Goal: Feedback & Contribution: Contribute content

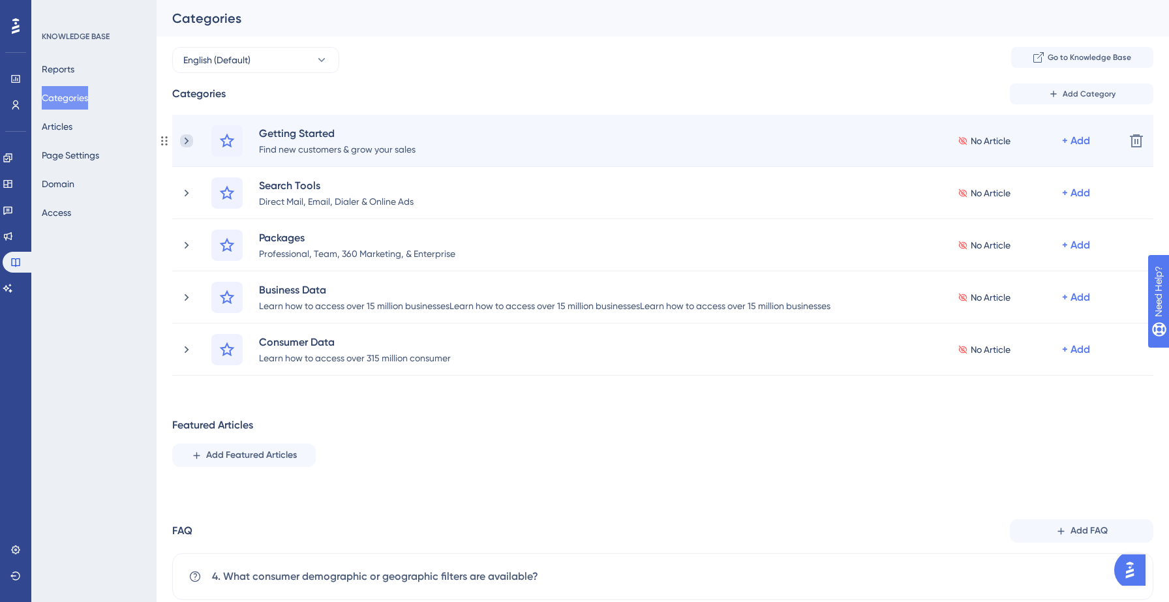
click at [185, 136] on icon at bounding box center [186, 140] width 13 height 13
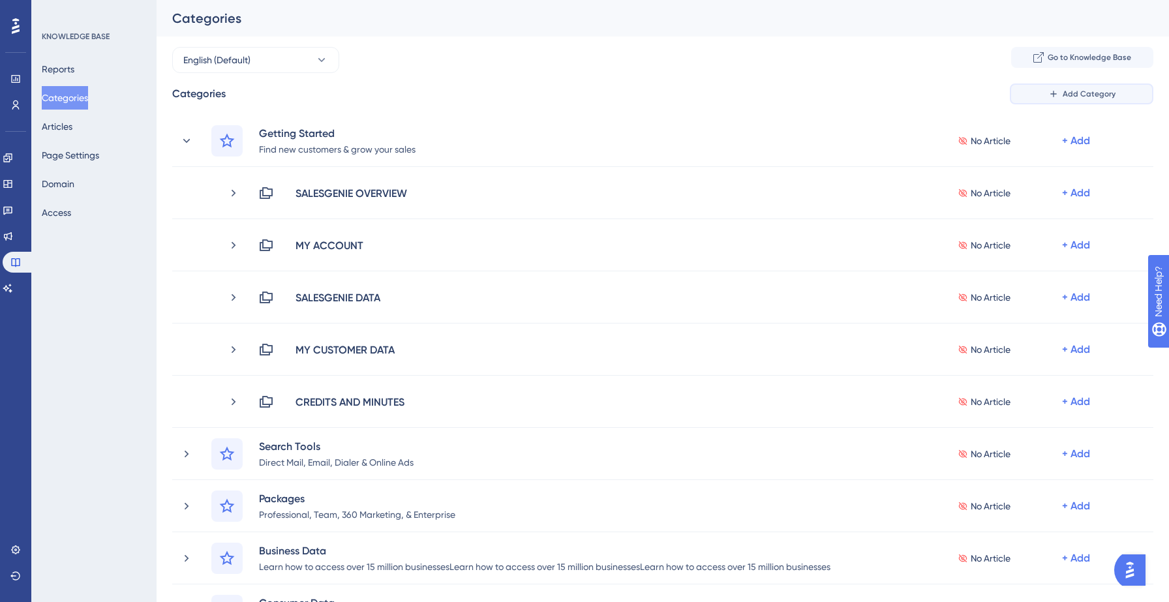
click at [1079, 99] on button "Add Category" at bounding box center [1082, 94] width 144 height 21
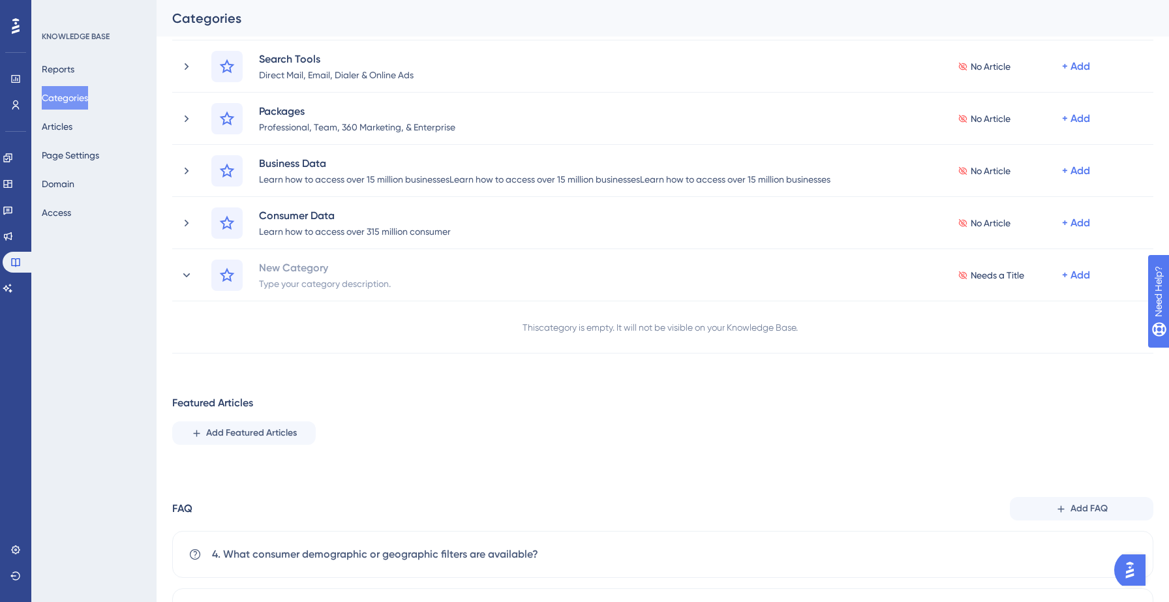
scroll to position [386, 0]
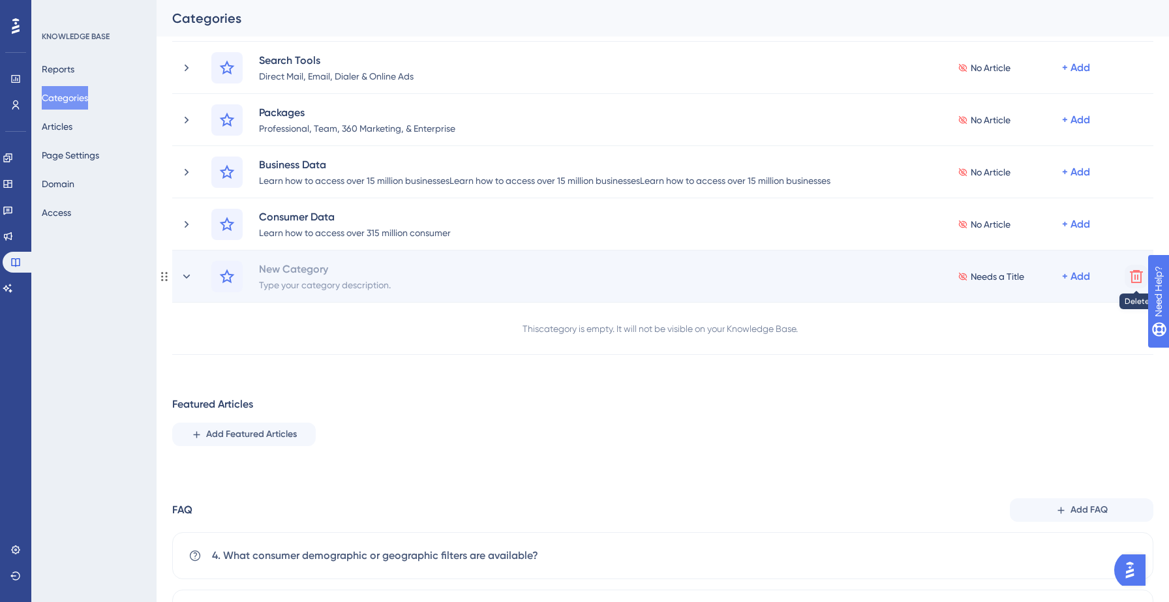
click at [1138, 279] on icon at bounding box center [1137, 277] width 16 height 16
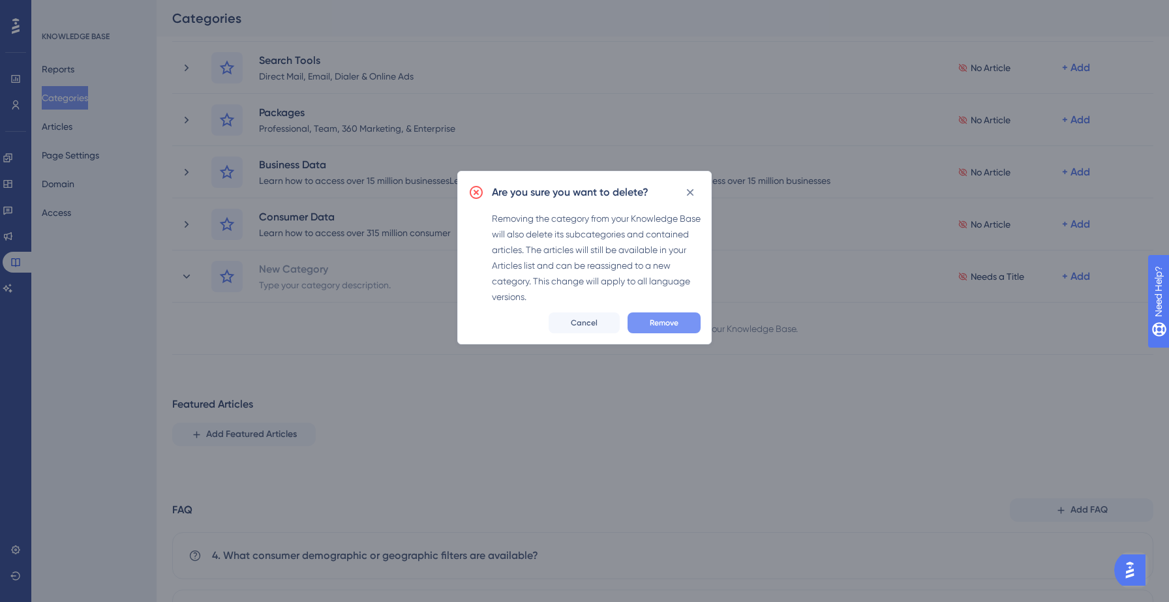
click at [689, 324] on button "Remove" at bounding box center [664, 323] width 73 height 21
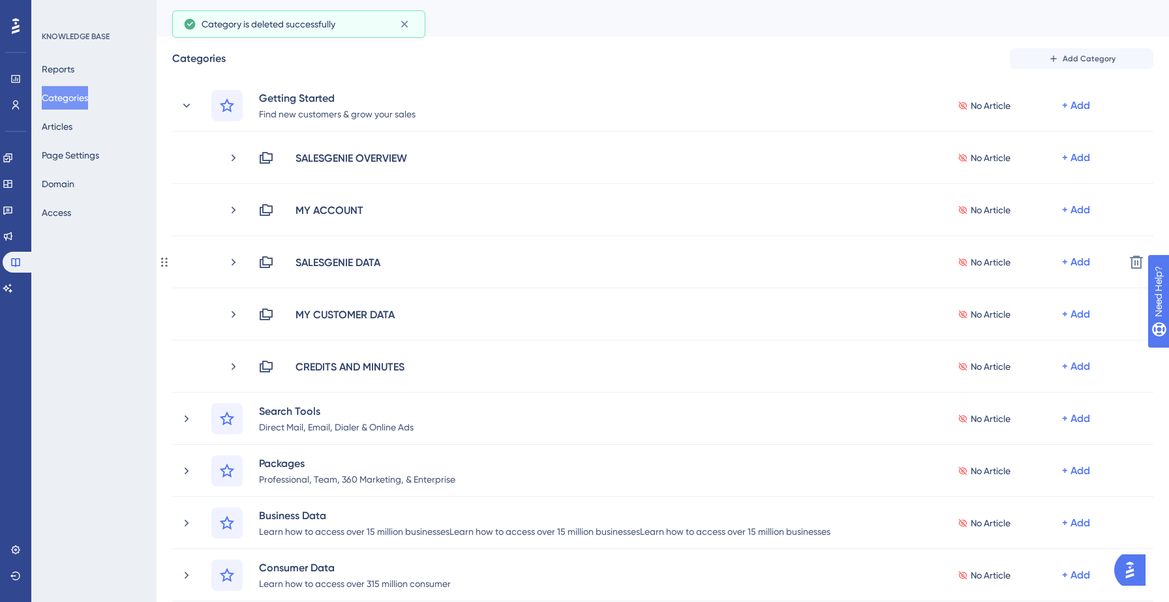
scroll to position [0, 0]
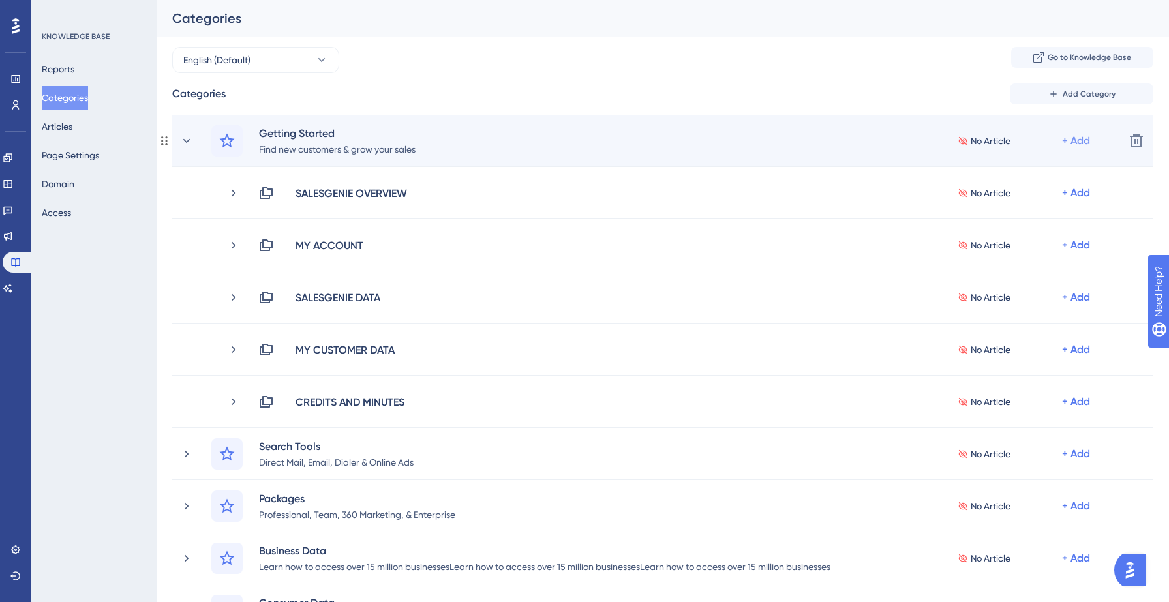
click at [1077, 141] on div "+ Add" at bounding box center [1076, 141] width 28 height 16
click at [1023, 176] on span "Add a Subcategory" at bounding box center [1020, 176] width 82 height 16
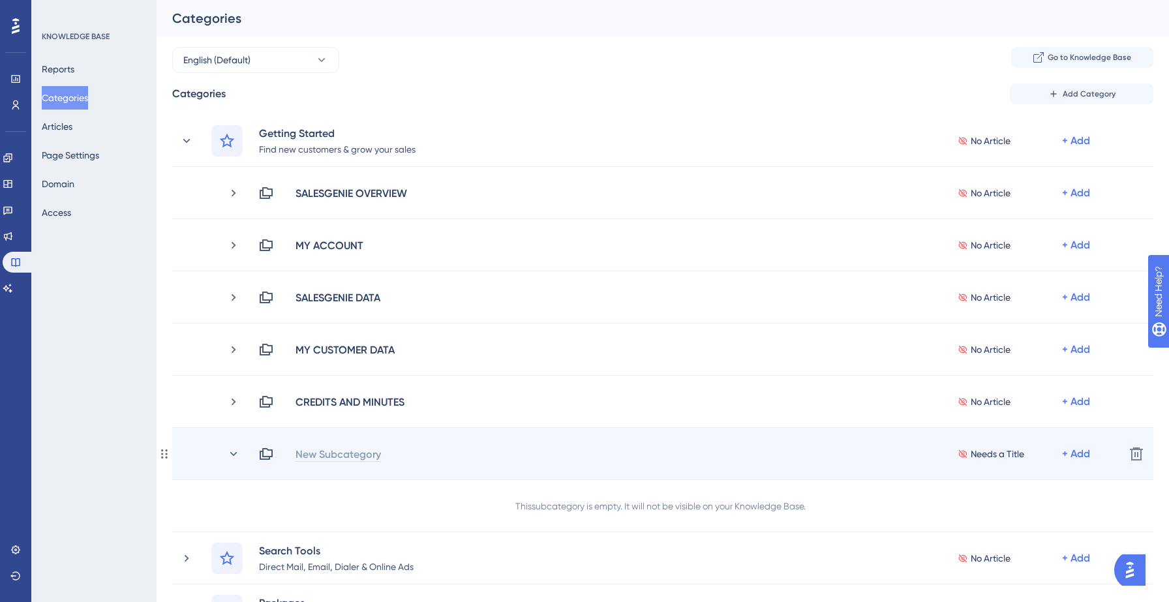
click at [324, 451] on div "New Subcategory" at bounding box center [338, 454] width 87 height 16
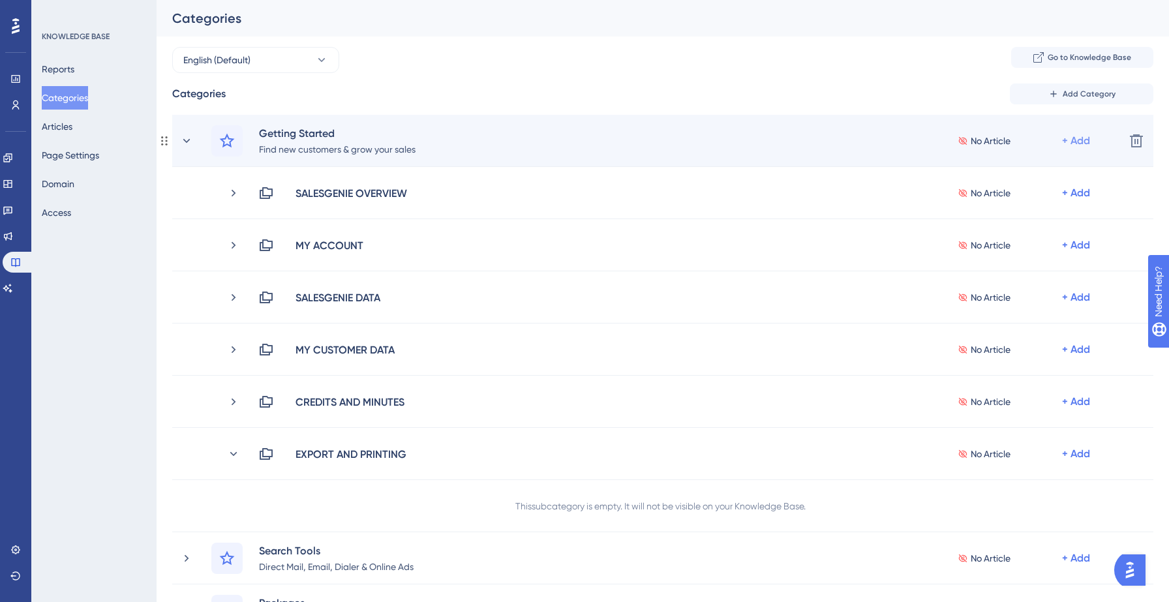
click at [1081, 140] on div "+ Add" at bounding box center [1076, 141] width 28 height 16
click at [1061, 174] on span "Add a Subcategory" at bounding box center [1020, 176] width 82 height 16
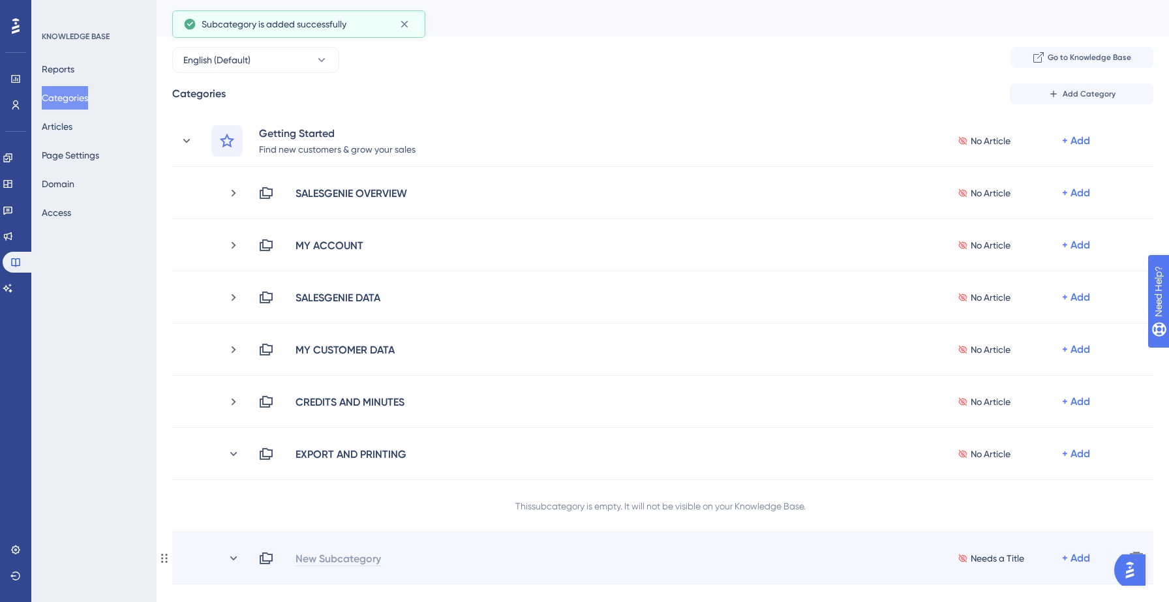
click at [348, 555] on div "New Subcategory" at bounding box center [338, 559] width 87 height 16
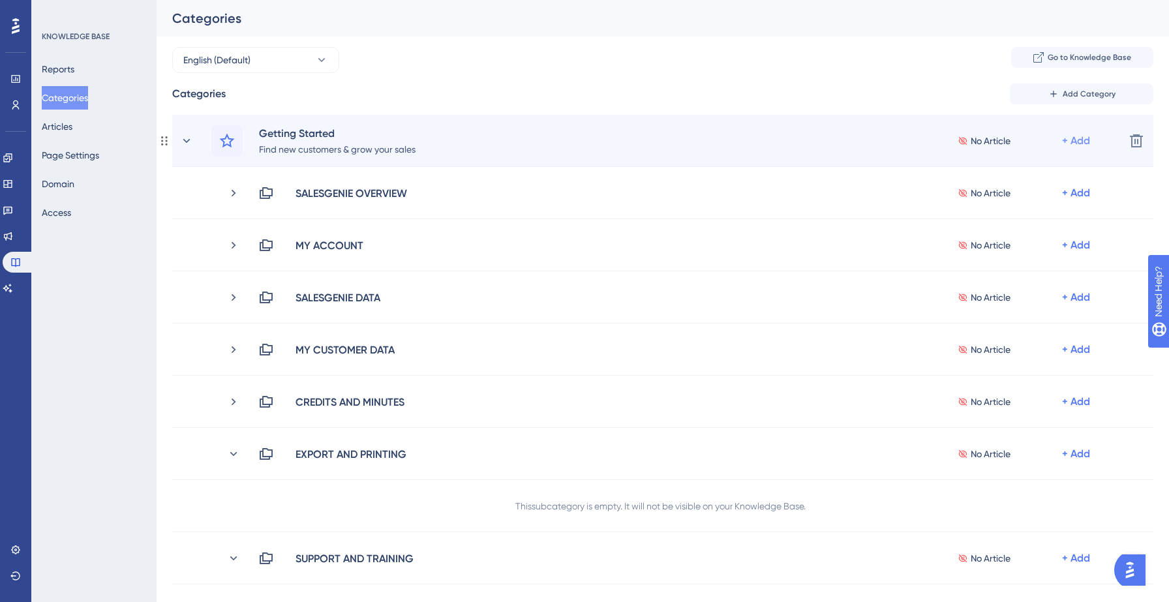
click at [1079, 136] on div "+ Add" at bounding box center [1076, 141] width 28 height 16
click at [1047, 172] on span "Add a Subcategory" at bounding box center [1020, 176] width 82 height 16
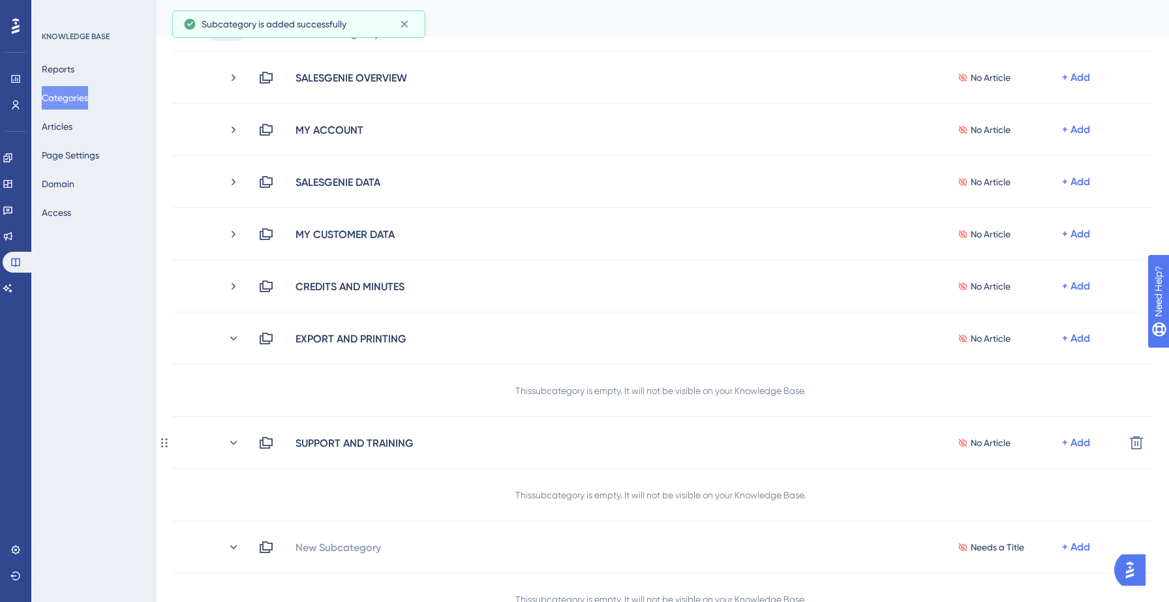
scroll to position [128, 0]
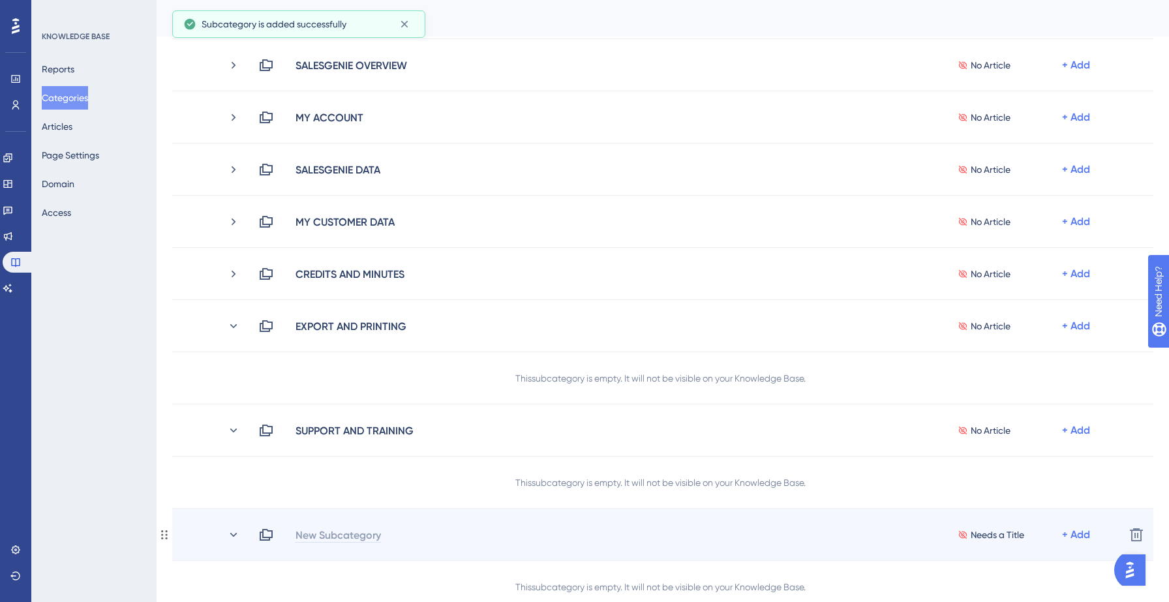
click at [358, 534] on div "New Subcategory" at bounding box center [338, 535] width 87 height 16
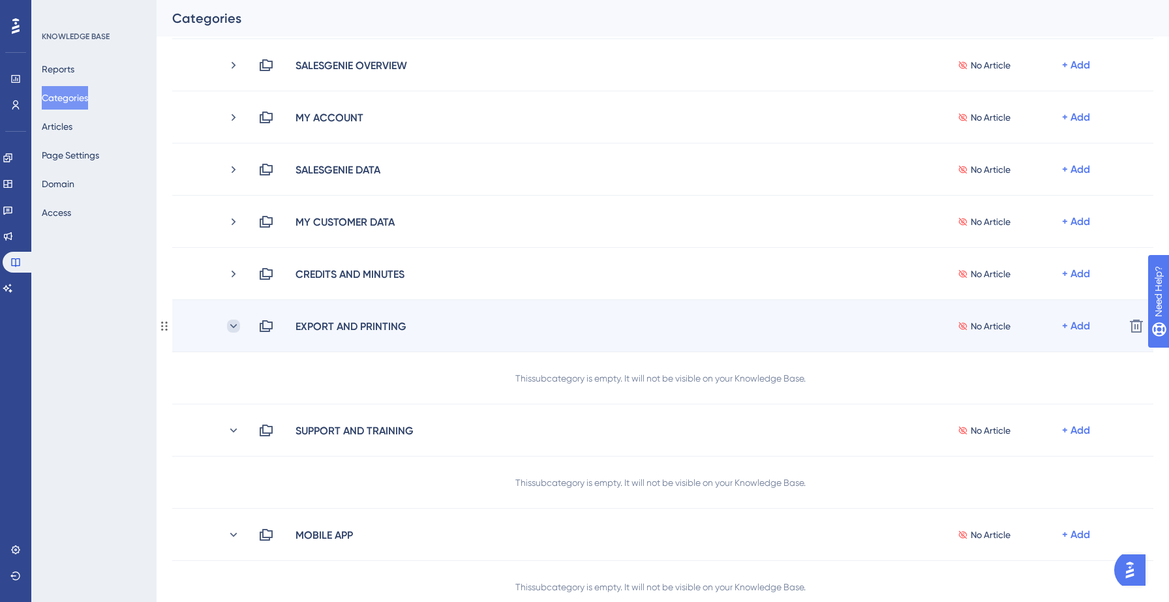
click at [232, 322] on icon at bounding box center [233, 326] width 13 height 13
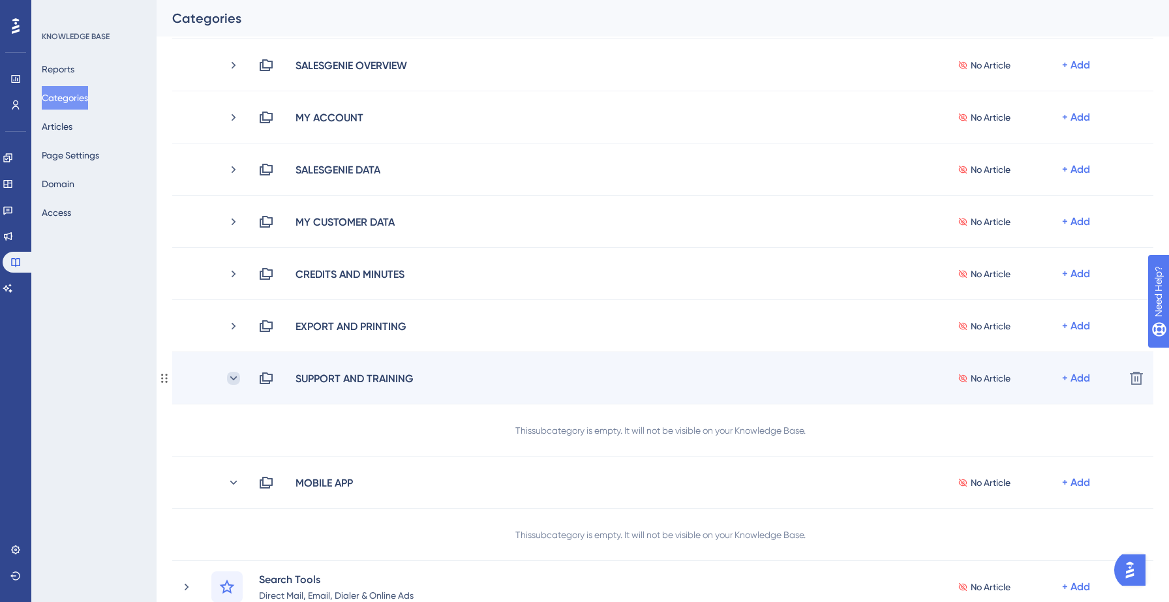
click at [234, 377] on icon at bounding box center [233, 378] width 13 height 13
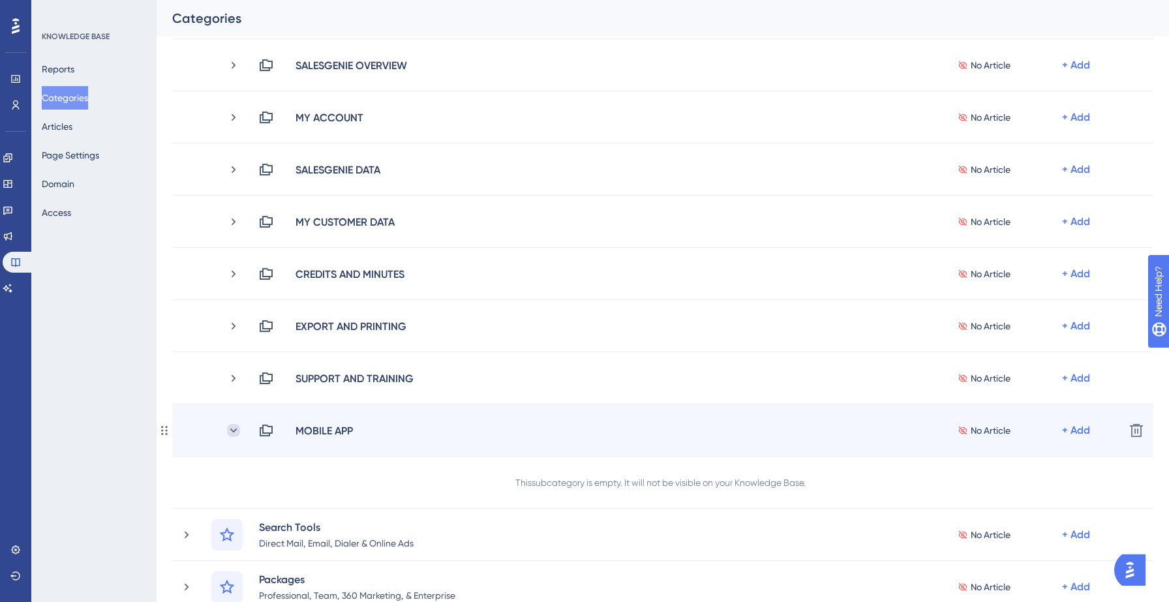
click at [236, 430] on icon at bounding box center [233, 430] width 13 height 13
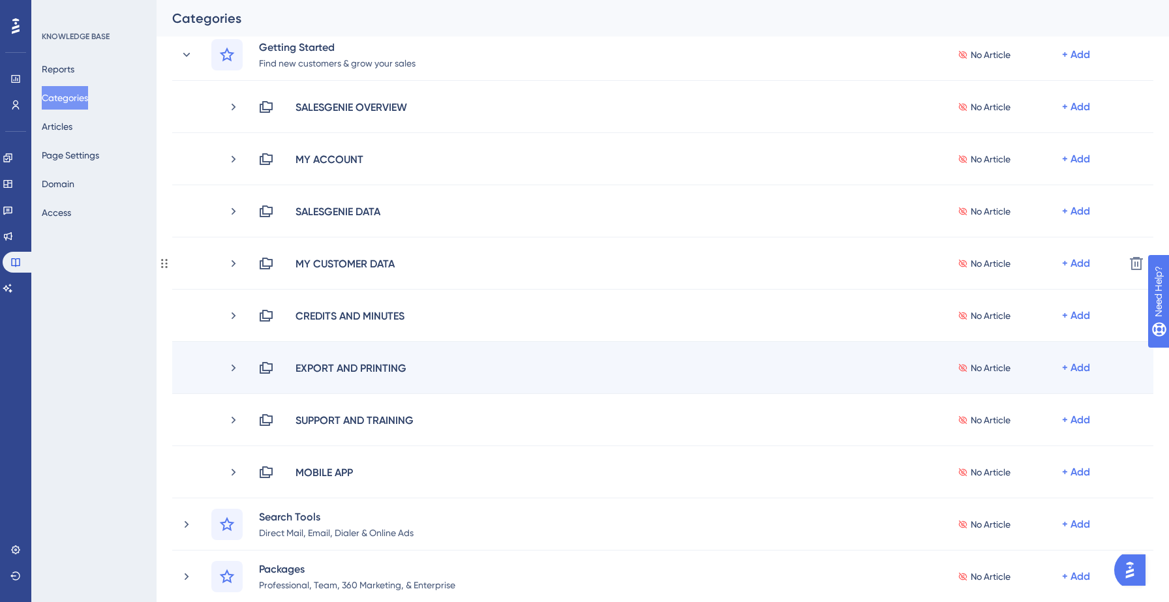
scroll to position [0, 0]
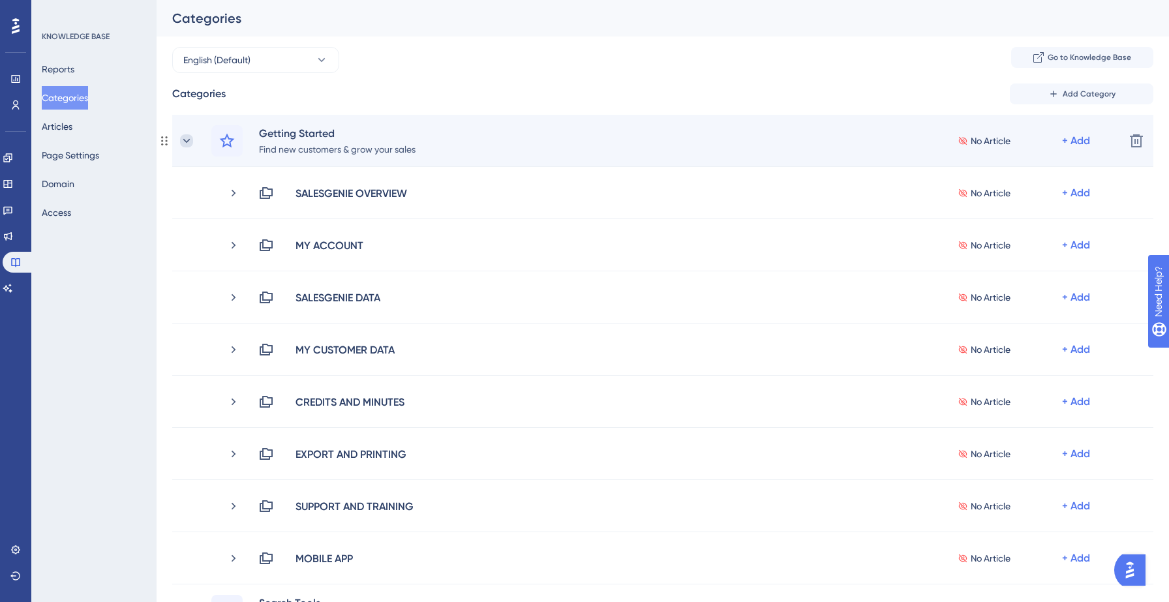
click at [189, 141] on icon at bounding box center [186, 140] width 13 height 13
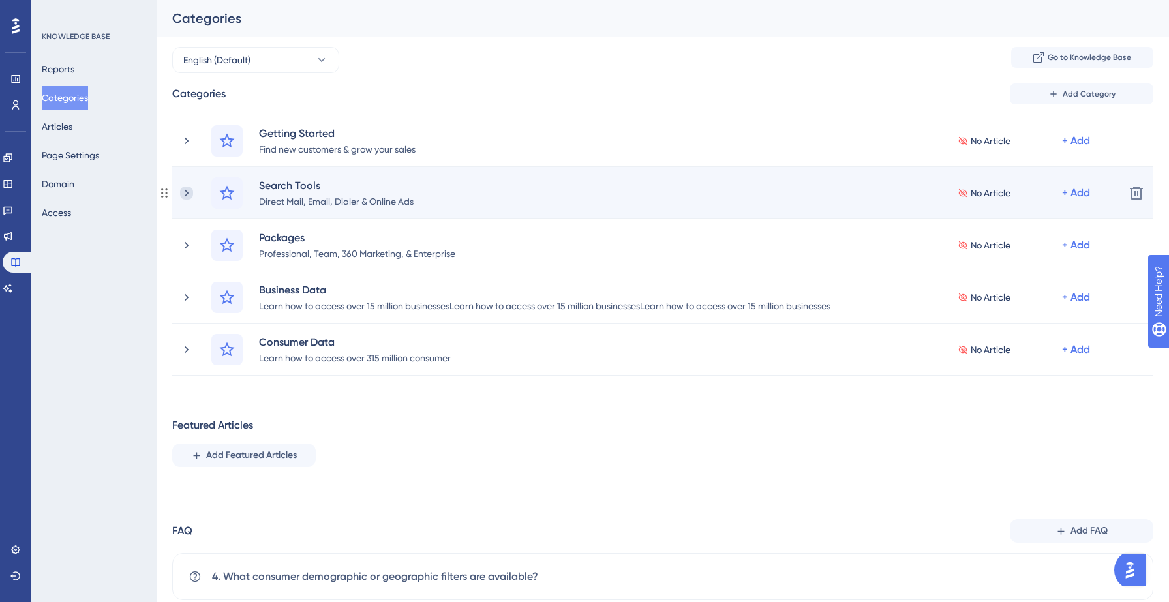
click at [191, 189] on icon at bounding box center [186, 193] width 13 height 13
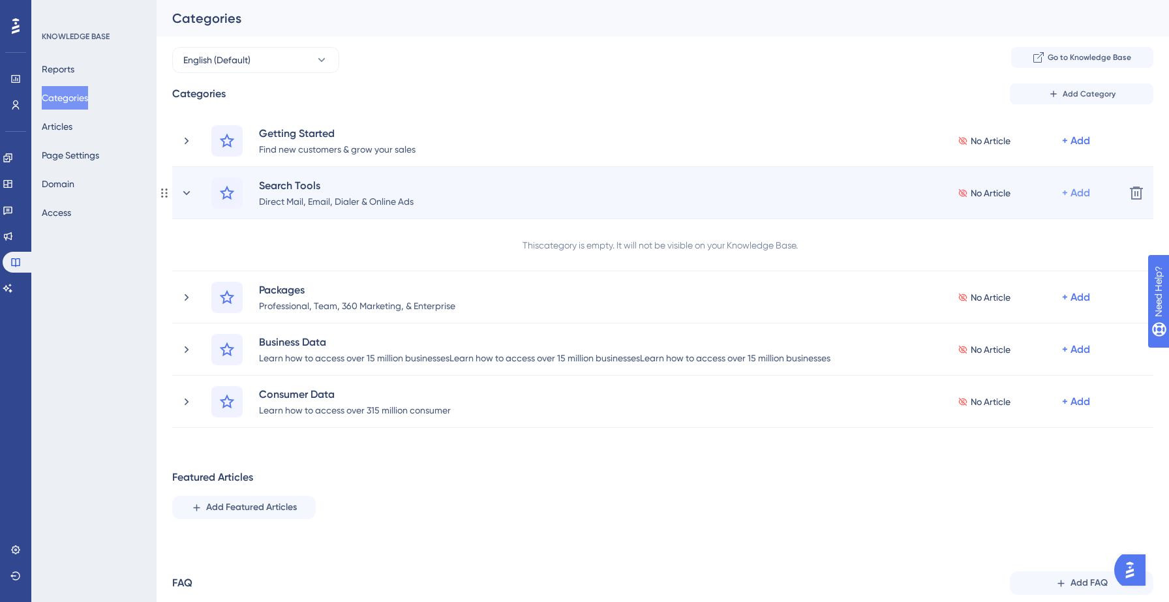
click at [1076, 187] on div "+ Add" at bounding box center [1076, 193] width 28 height 16
click at [1025, 221] on span "Add a Subcategory" at bounding box center [1020, 228] width 82 height 16
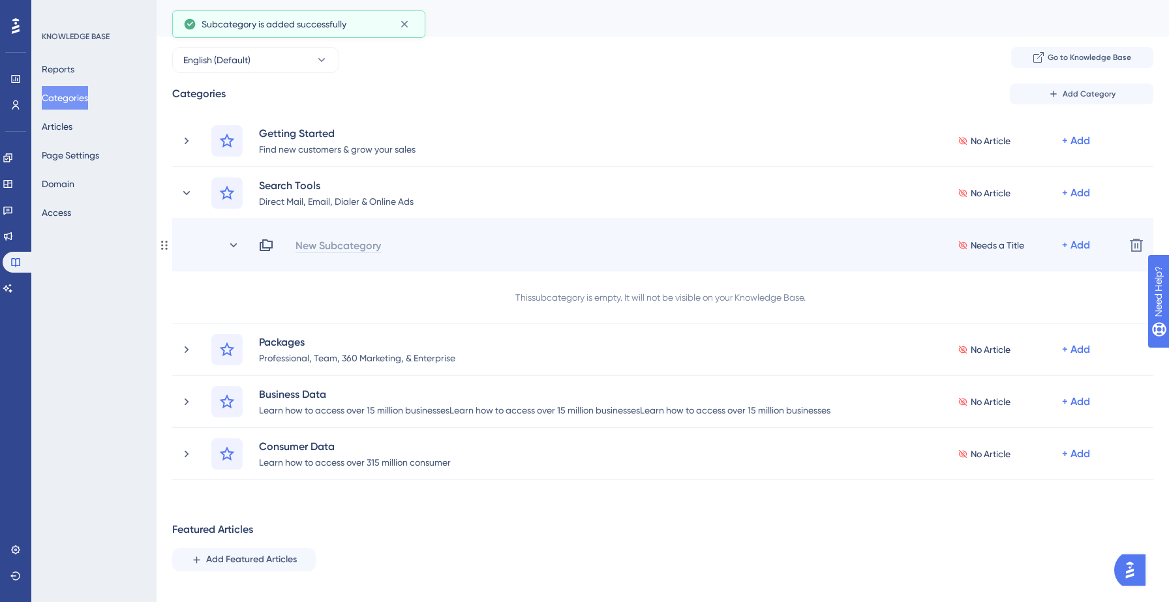
click at [327, 245] on div "New Subcategory" at bounding box center [338, 246] width 87 height 16
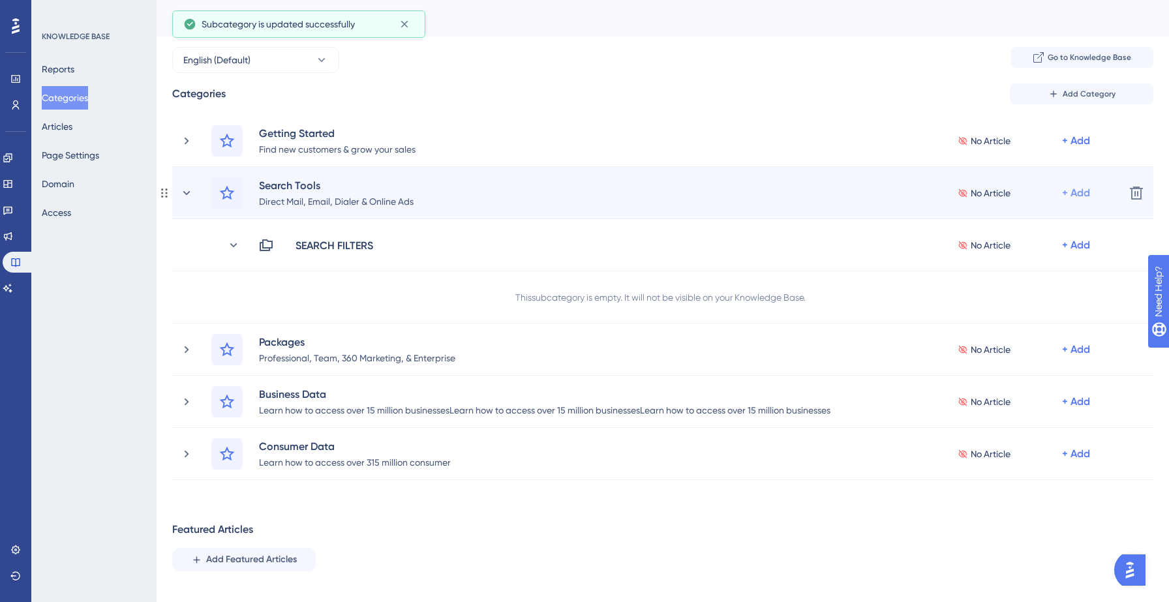
click at [1074, 186] on div "+ Add" at bounding box center [1076, 193] width 28 height 16
click at [1053, 217] on div "Add a Subcategory Add a Subcategory" at bounding box center [1025, 228] width 93 height 26
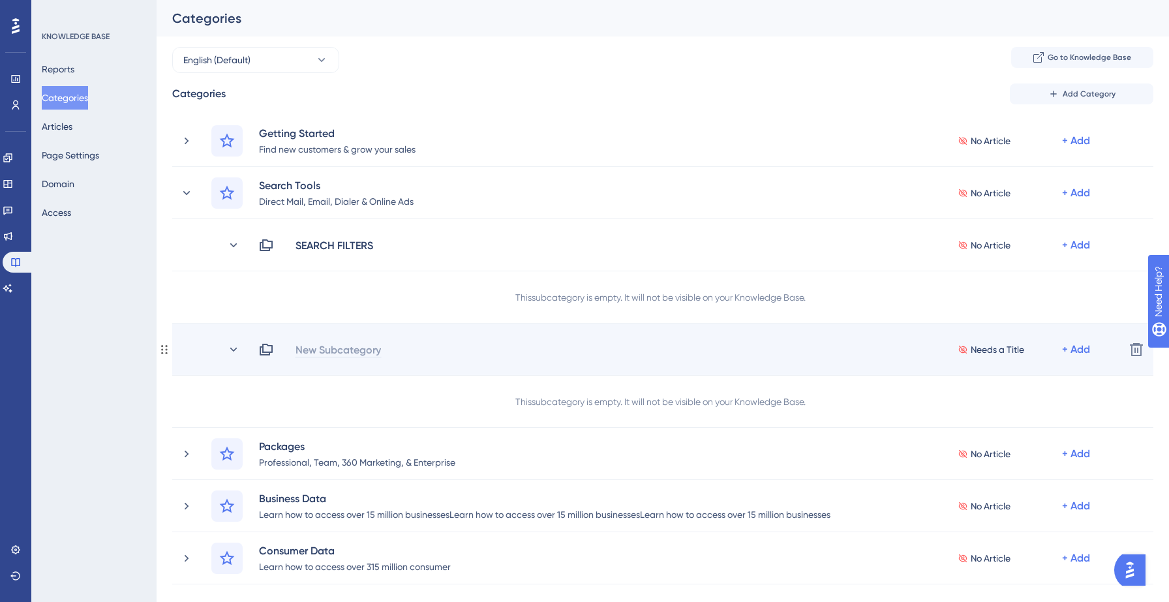
click at [365, 347] on div "New Subcategory" at bounding box center [338, 350] width 87 height 16
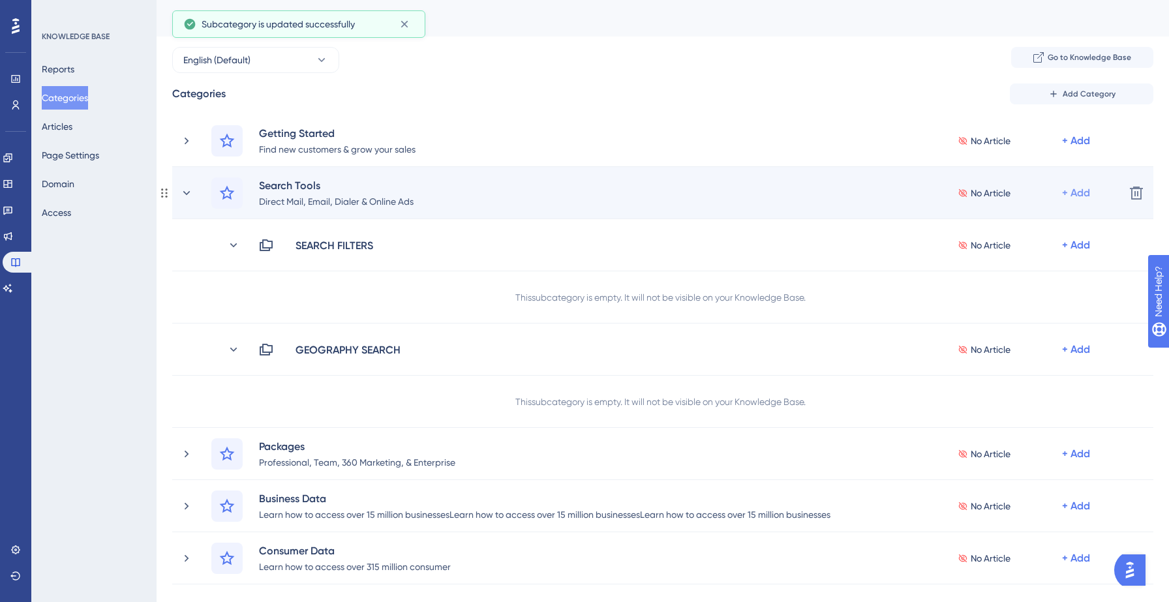
click at [1083, 193] on div "+ Add" at bounding box center [1076, 193] width 28 height 16
click at [1044, 221] on span "Add a Subcategory" at bounding box center [1020, 228] width 82 height 16
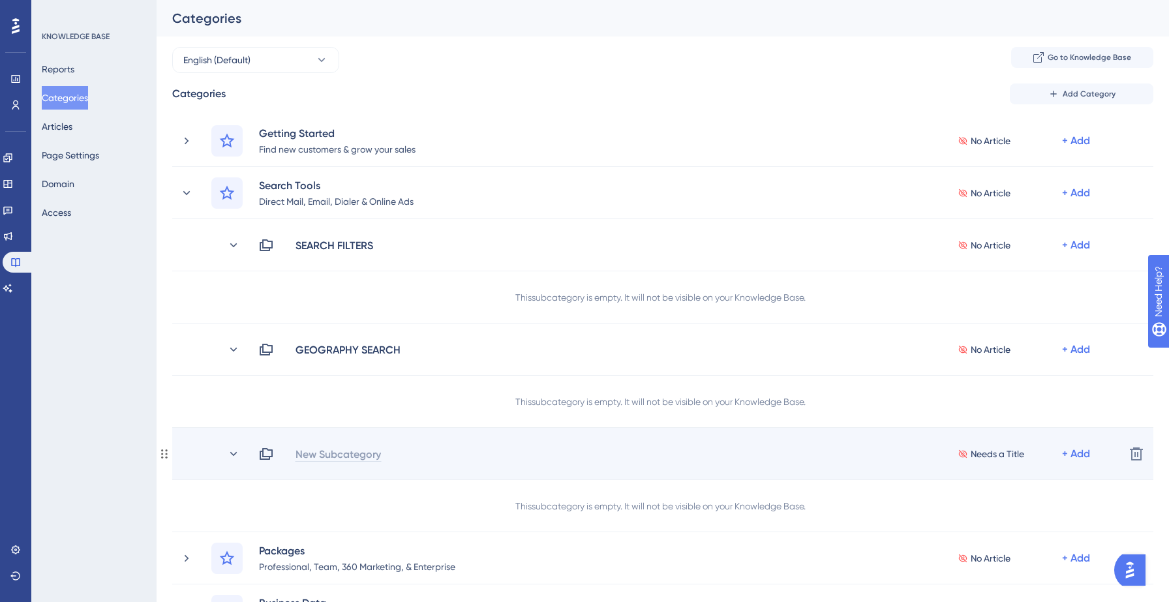
click at [333, 455] on div "New Subcategory" at bounding box center [338, 454] width 87 height 16
paste div
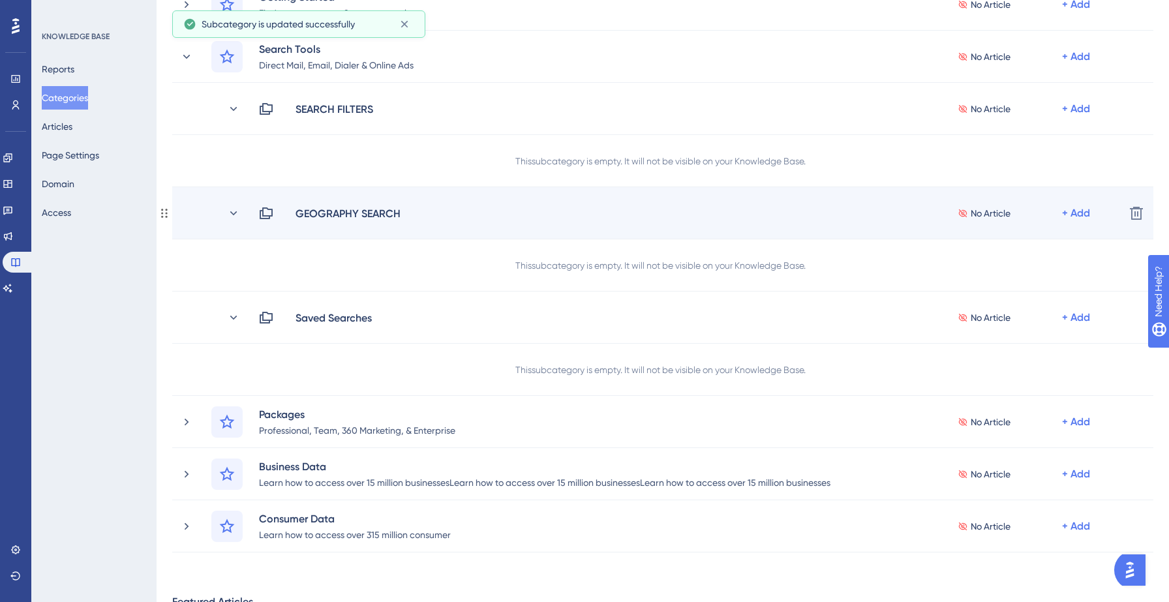
scroll to position [138, 0]
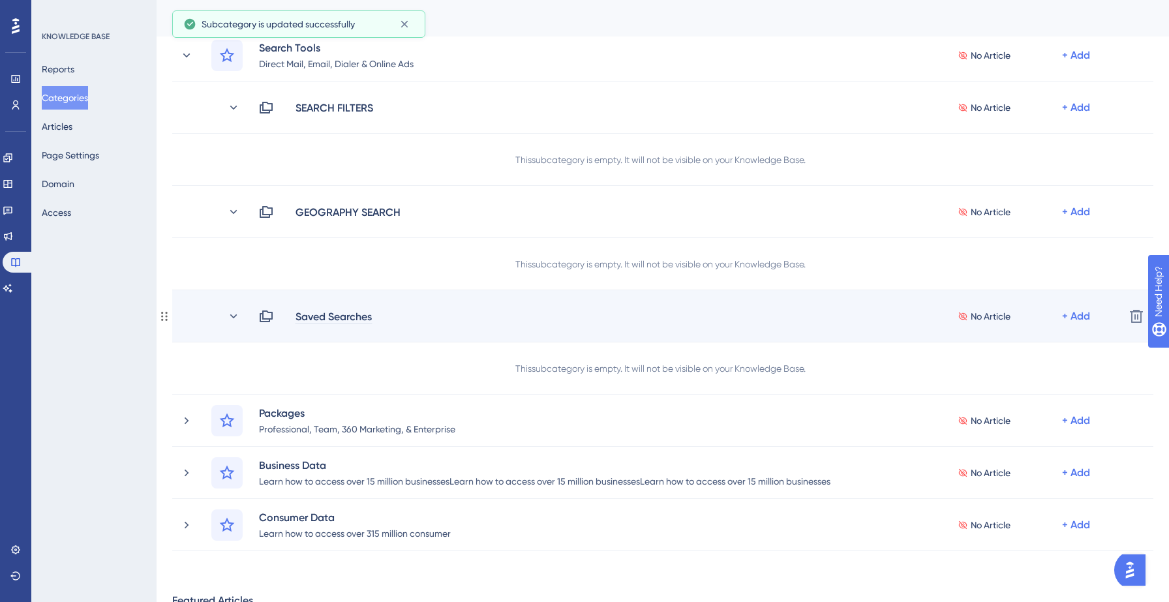
click at [356, 315] on div "Saved Searches" at bounding box center [334, 317] width 78 height 16
click at [364, 311] on div "Saved Searches" at bounding box center [334, 317] width 78 height 16
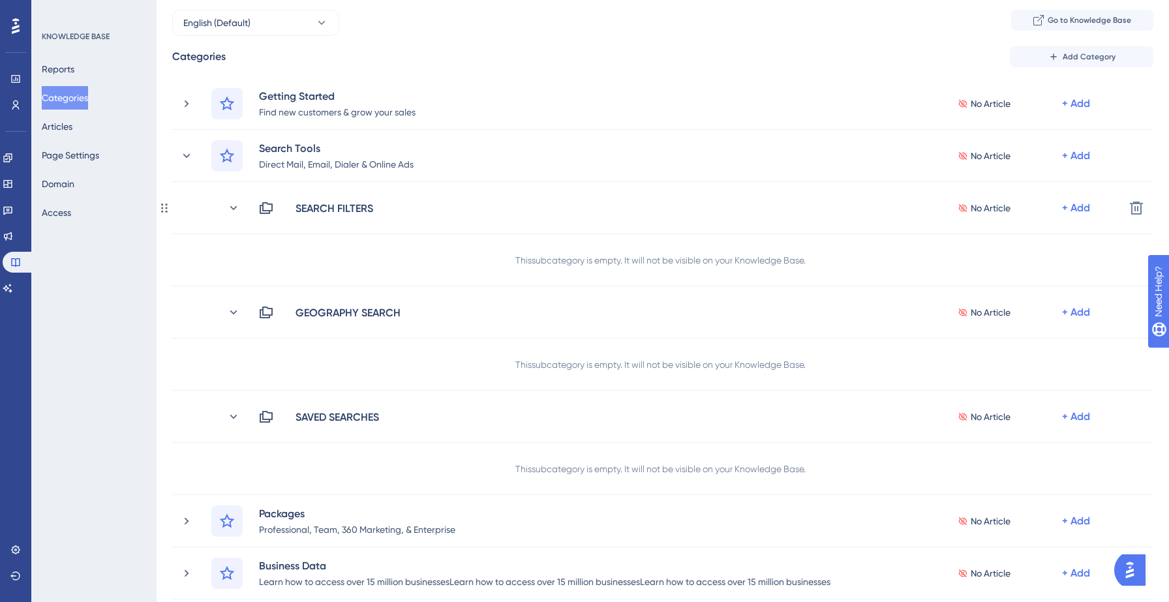
scroll to position [0, 0]
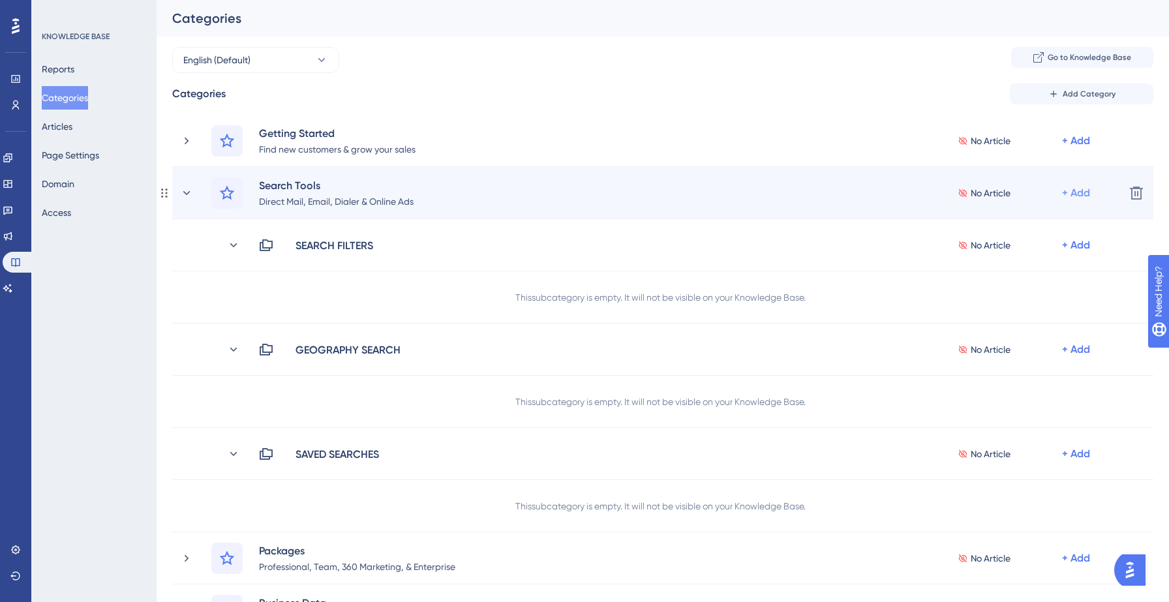
click at [1085, 192] on div "+ Add" at bounding box center [1076, 193] width 28 height 16
click at [1019, 227] on span "Add a Subcategory" at bounding box center [1020, 228] width 82 height 16
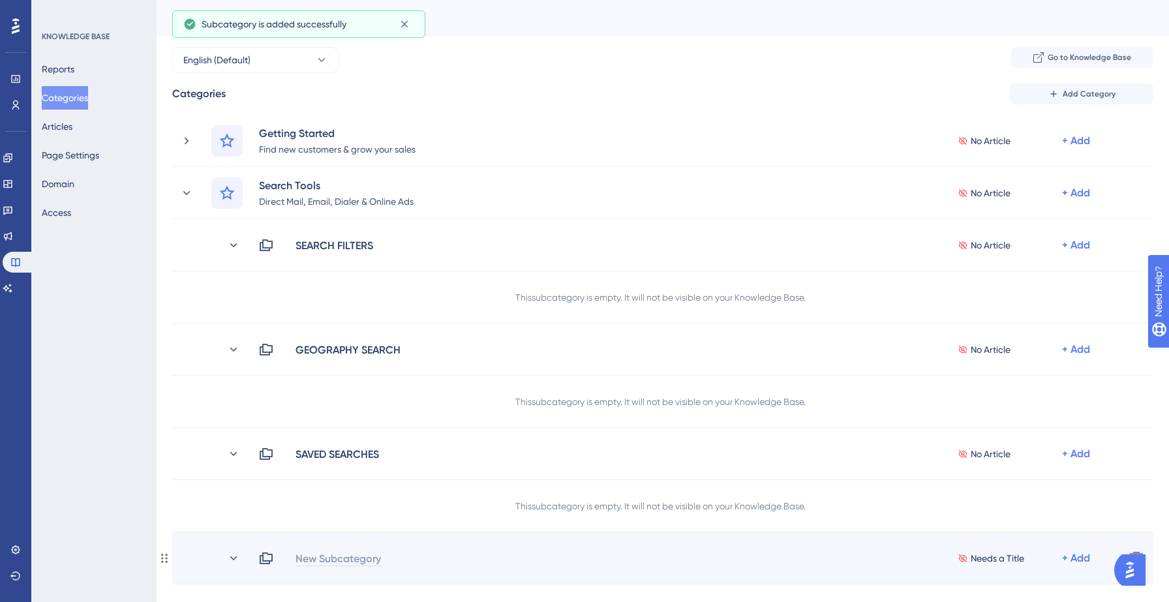
click at [343, 559] on div "New Subcategory" at bounding box center [338, 559] width 87 height 16
click at [377, 555] on div "NOTES, FOLLOW UPS, TAGS" at bounding box center [361, 559] width 133 height 16
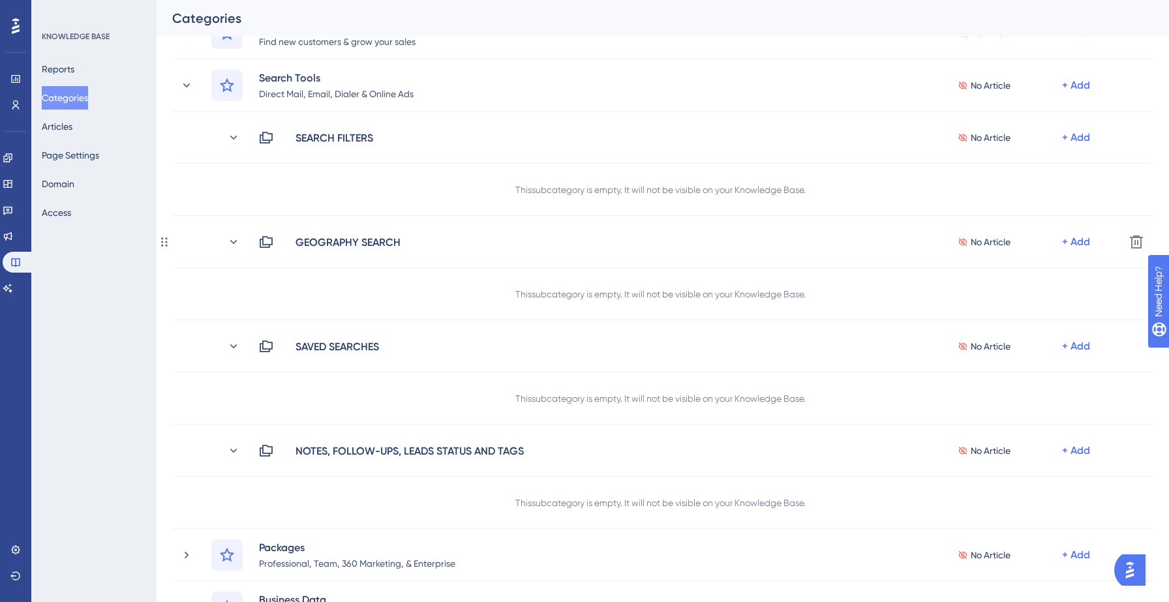
scroll to position [109, 0]
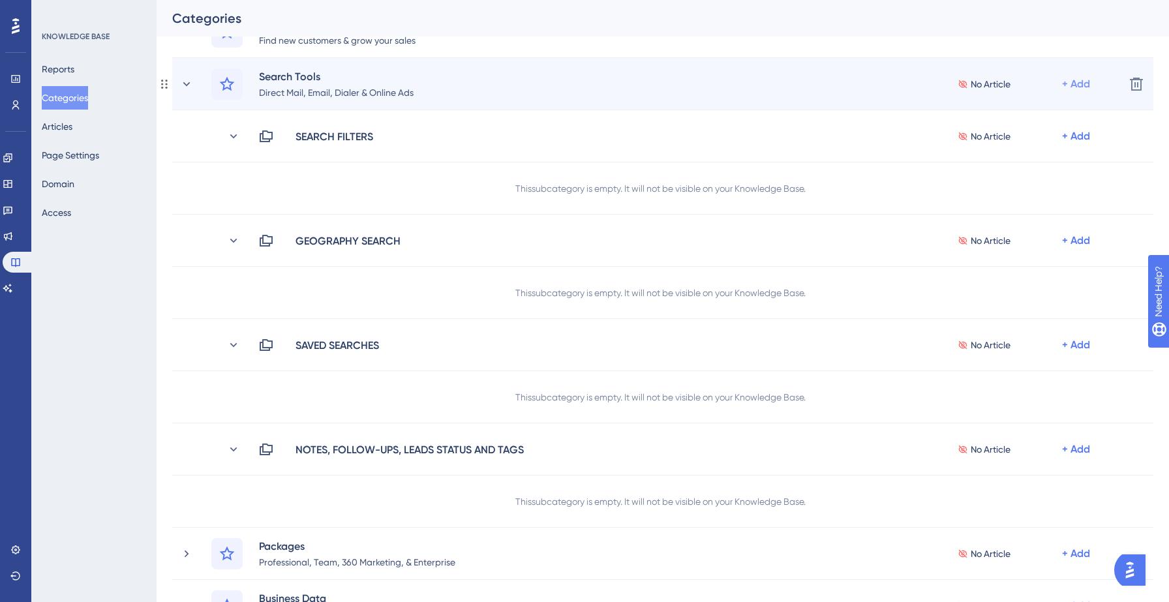
click at [1086, 87] on div "+ Add" at bounding box center [1076, 84] width 28 height 16
click at [1019, 141] on span "Add Articles" at bounding box center [1004, 145] width 50 height 16
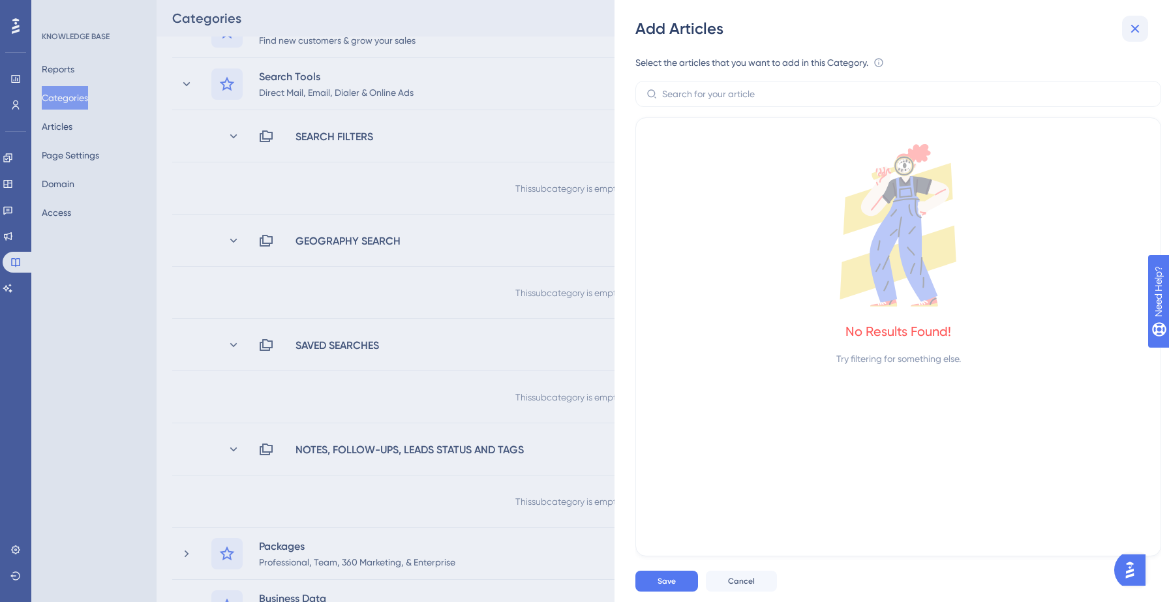
click at [1132, 27] on icon at bounding box center [1136, 29] width 16 height 16
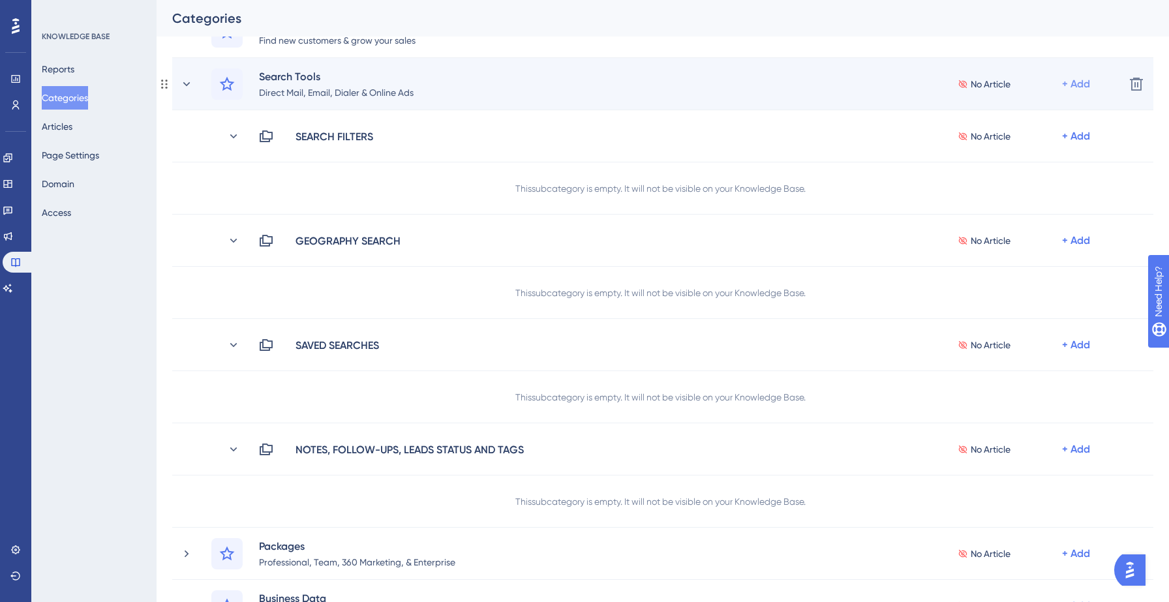
click at [1077, 86] on div "+ Add" at bounding box center [1076, 84] width 28 height 16
click at [1048, 117] on span "Add a Subcategory" at bounding box center [1020, 119] width 82 height 16
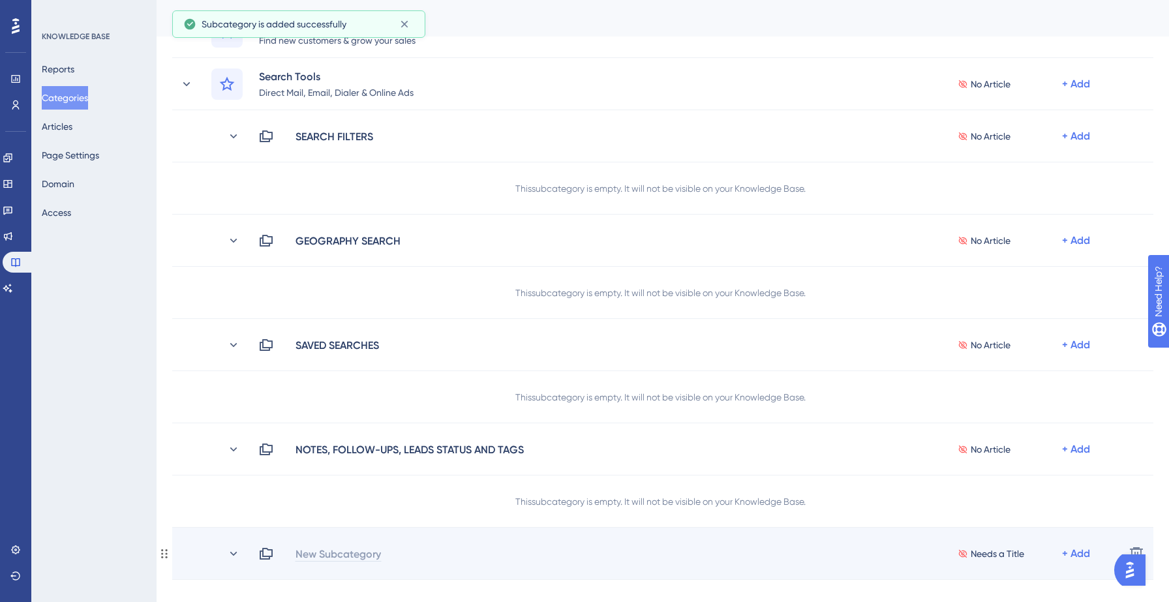
click at [371, 549] on div "New Subcategory" at bounding box center [338, 554] width 87 height 16
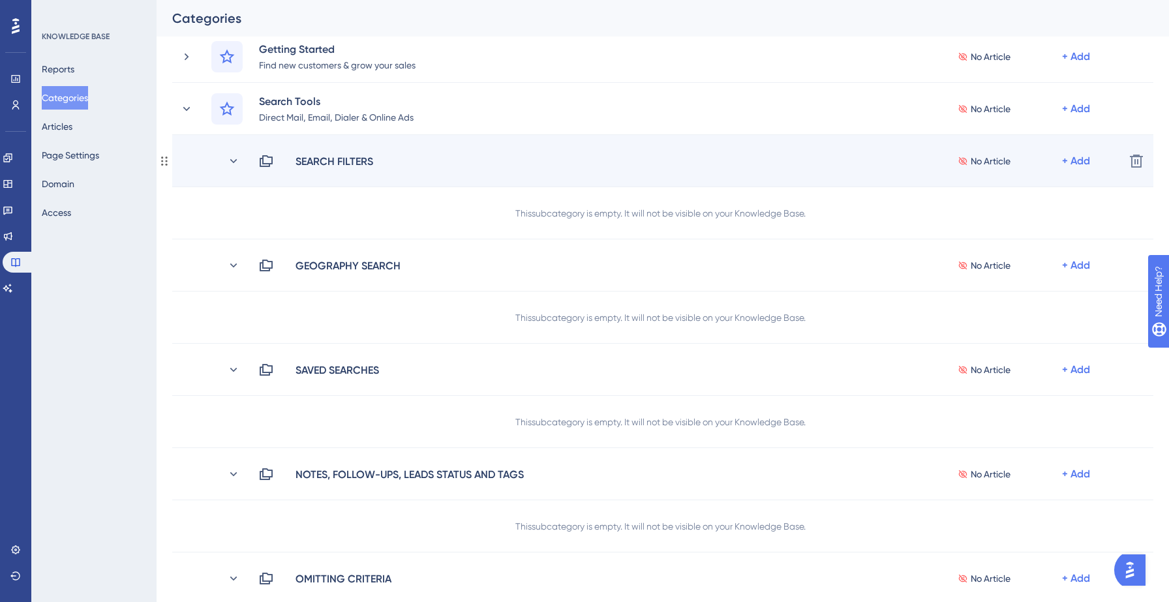
scroll to position [84, 0]
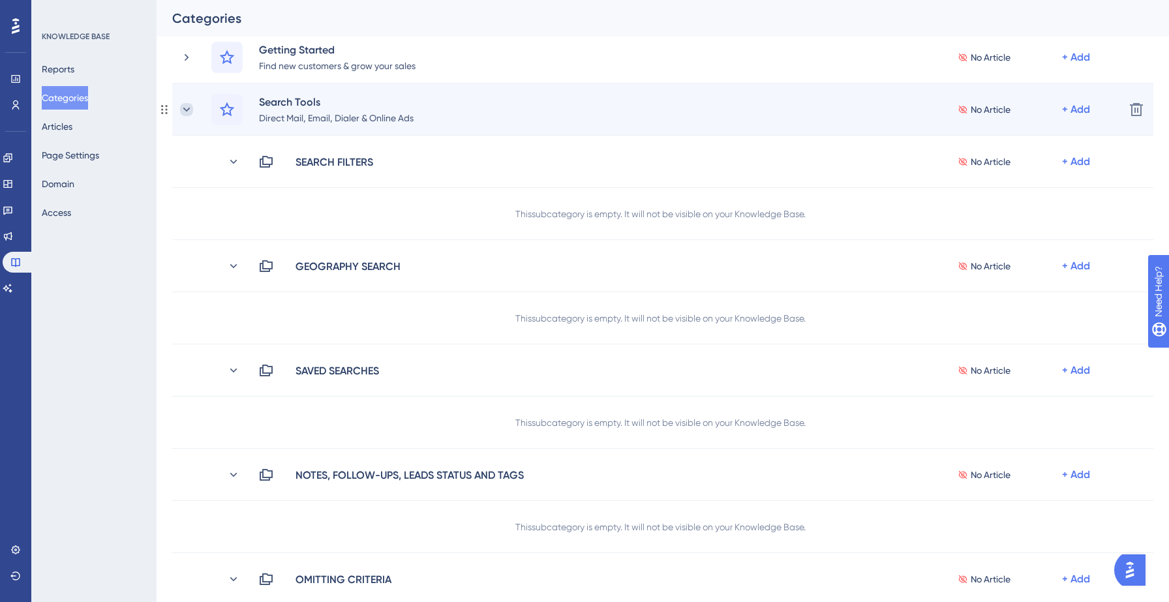
click at [188, 112] on icon at bounding box center [186, 109] width 13 height 13
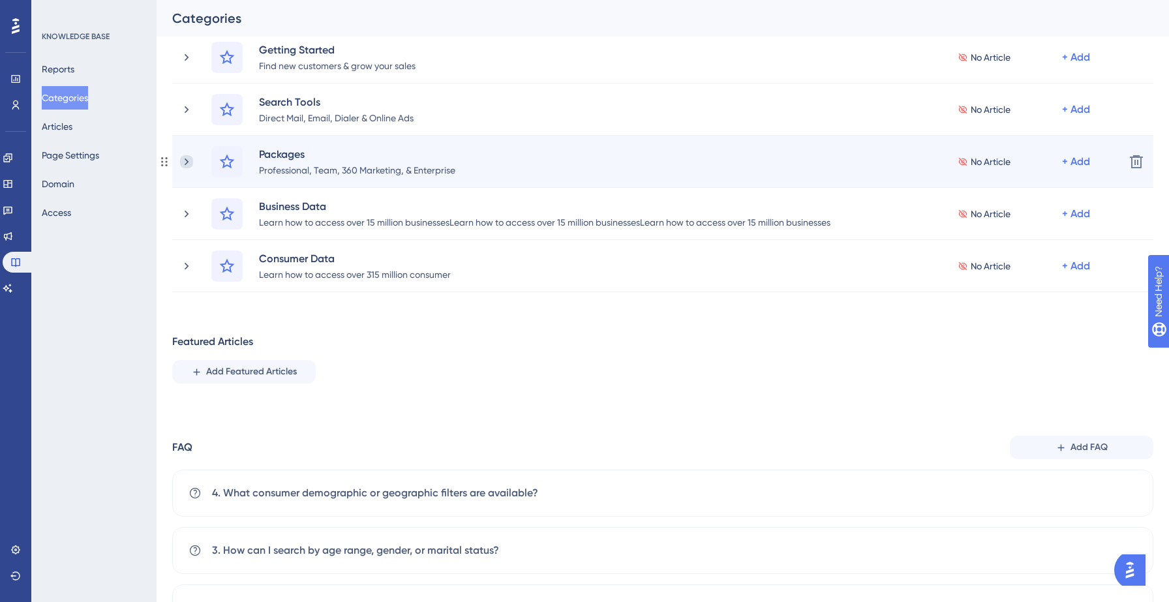
click at [188, 163] on icon at bounding box center [186, 161] width 13 height 13
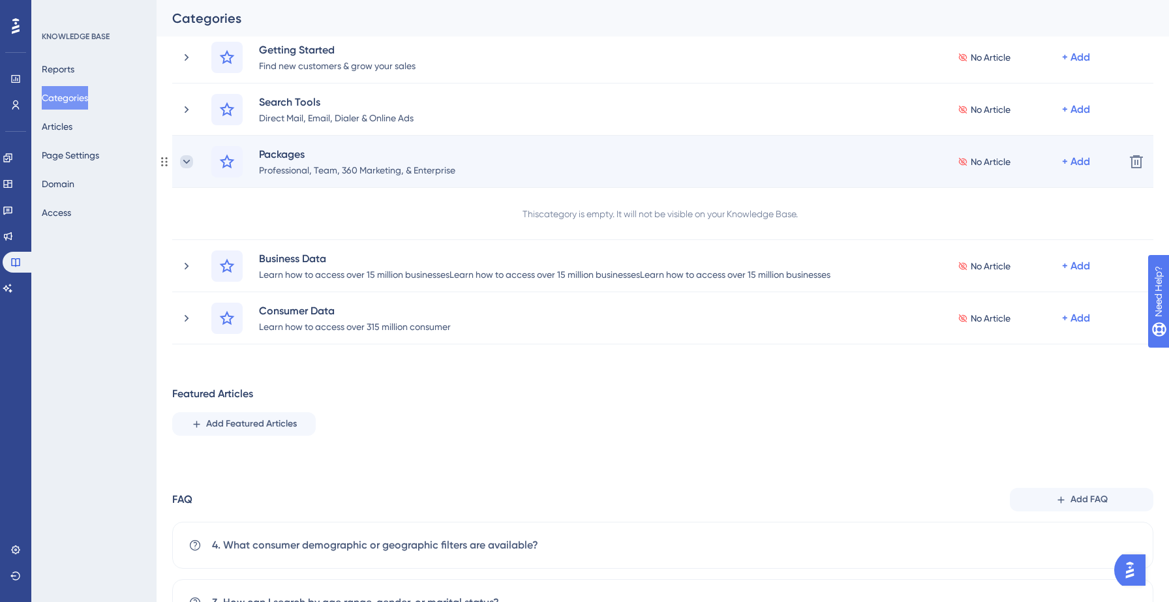
click at [187, 162] on icon at bounding box center [186, 161] width 7 height 4
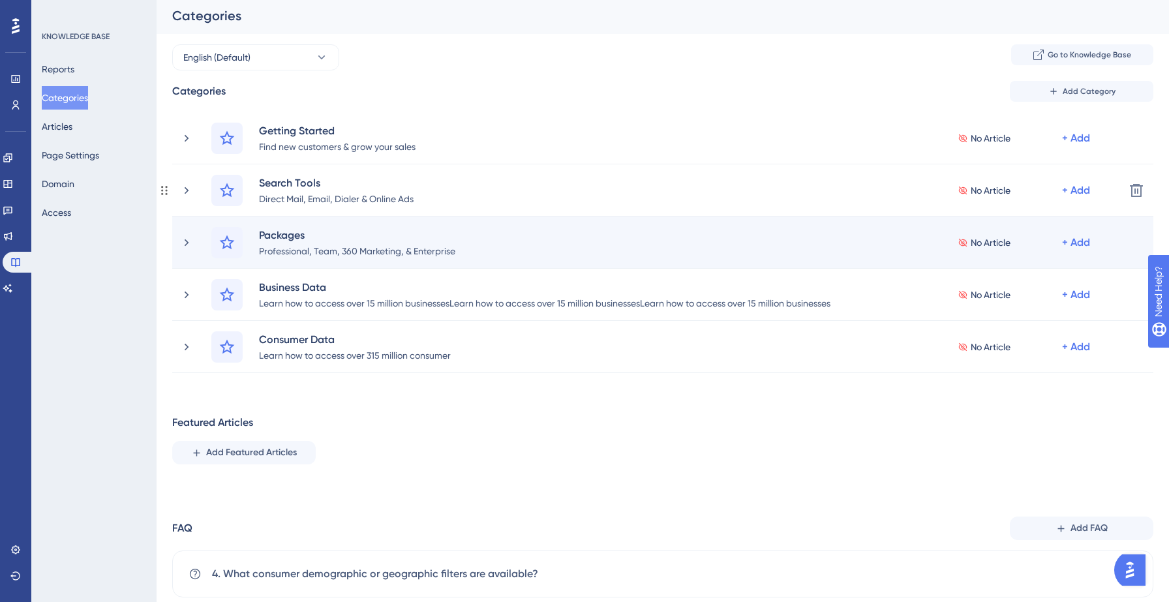
scroll to position [0, 0]
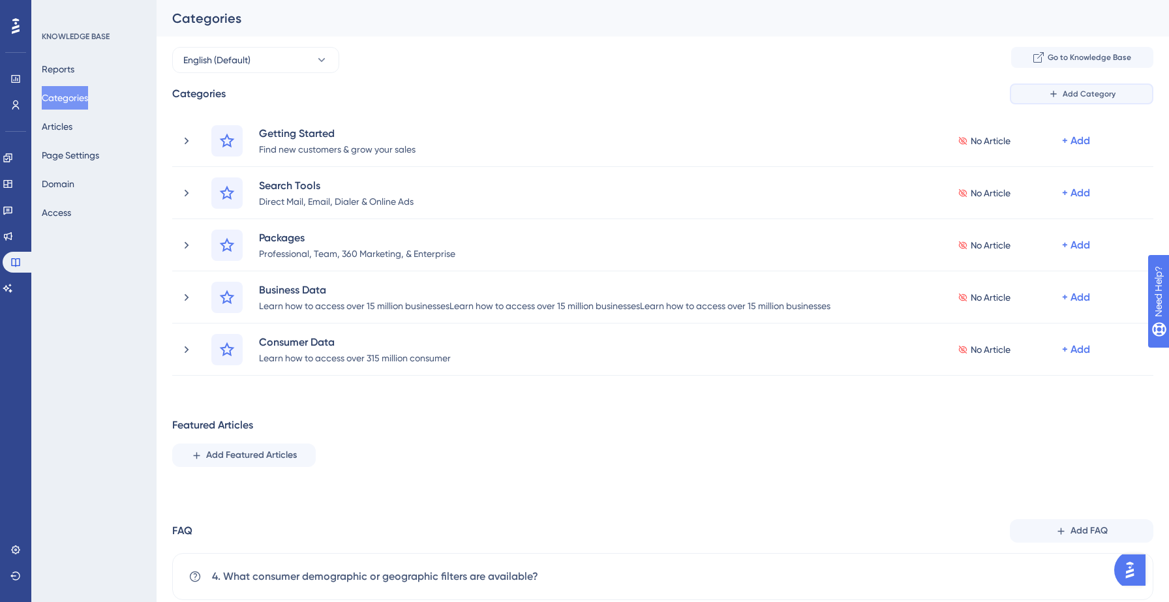
click at [1098, 94] on span "Add Category" at bounding box center [1089, 94] width 53 height 10
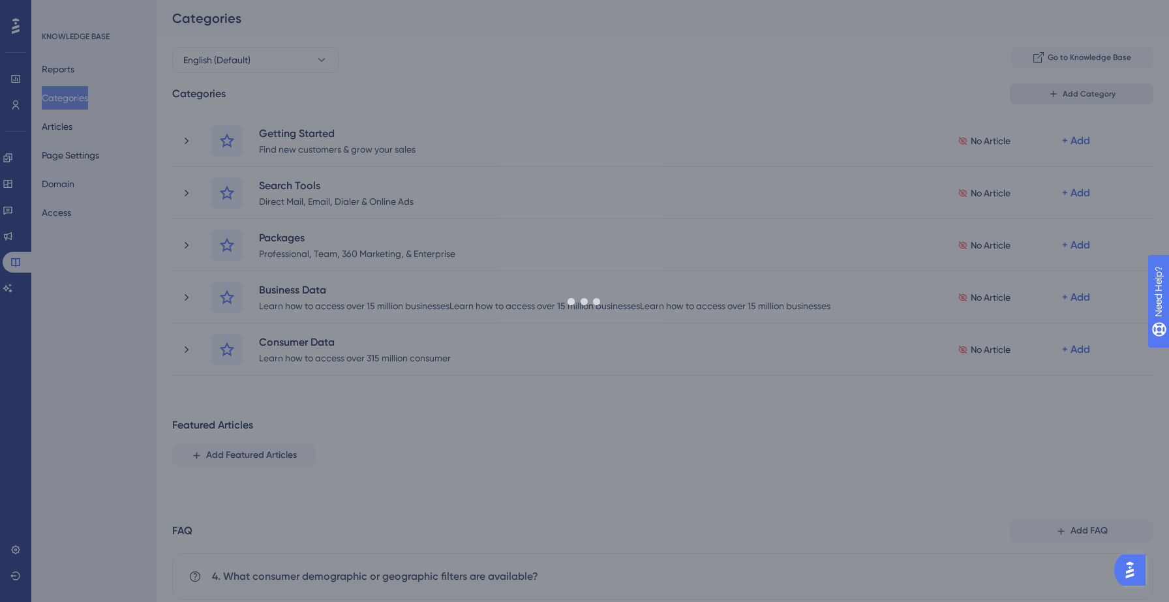
scroll to position [48, 0]
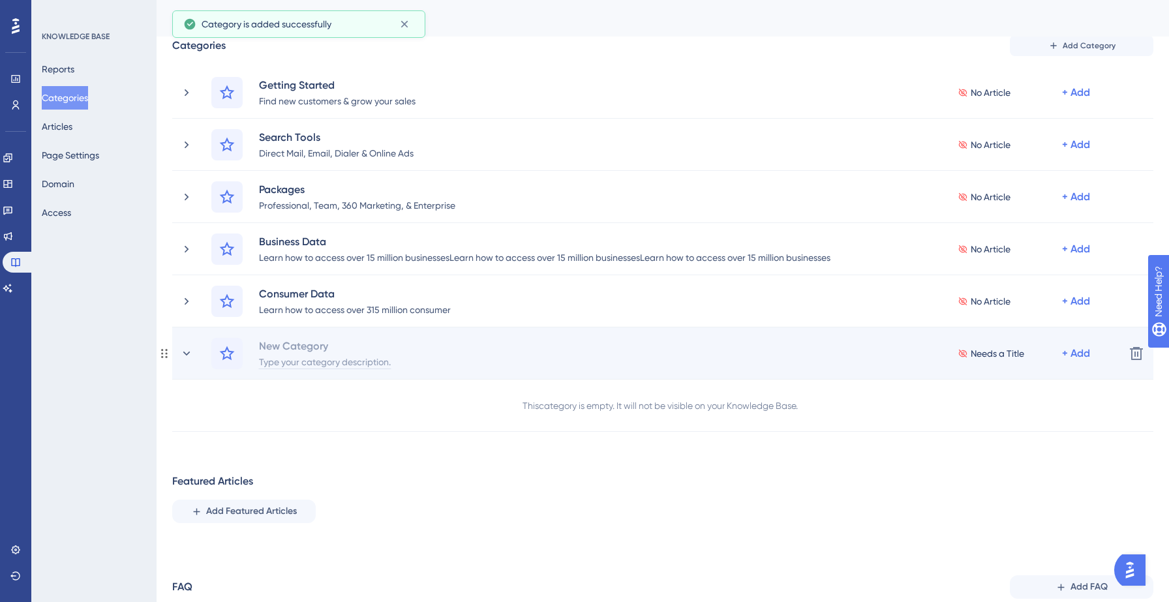
click at [309, 354] on div "Type your category description." at bounding box center [324, 362] width 133 height 16
click at [307, 345] on div "New Category" at bounding box center [324, 346] width 133 height 16
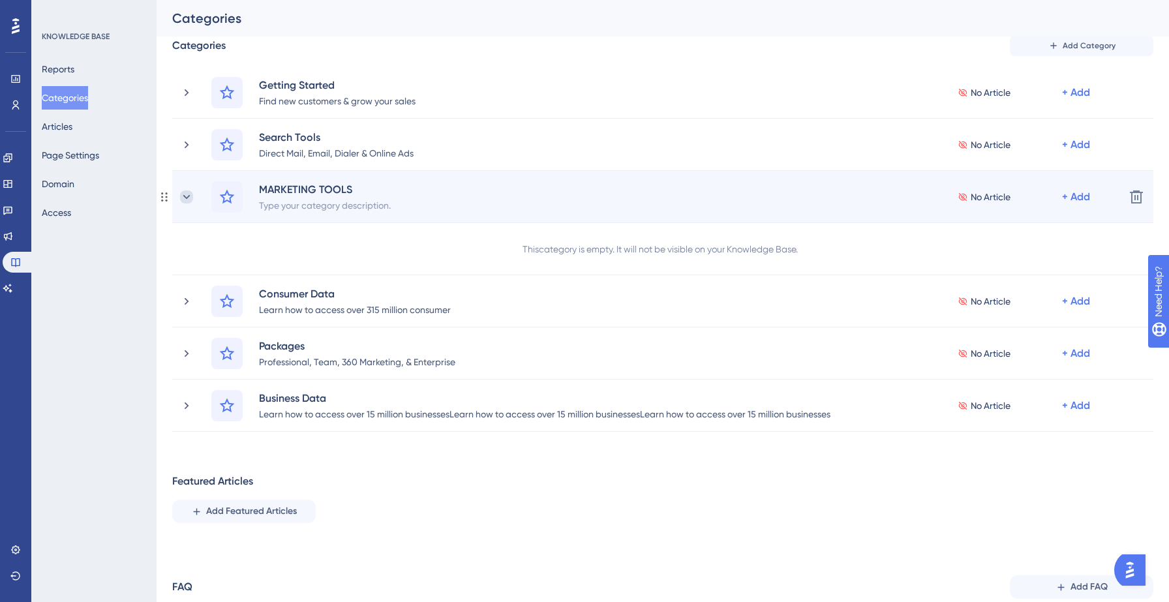
click at [187, 198] on icon at bounding box center [186, 196] width 7 height 4
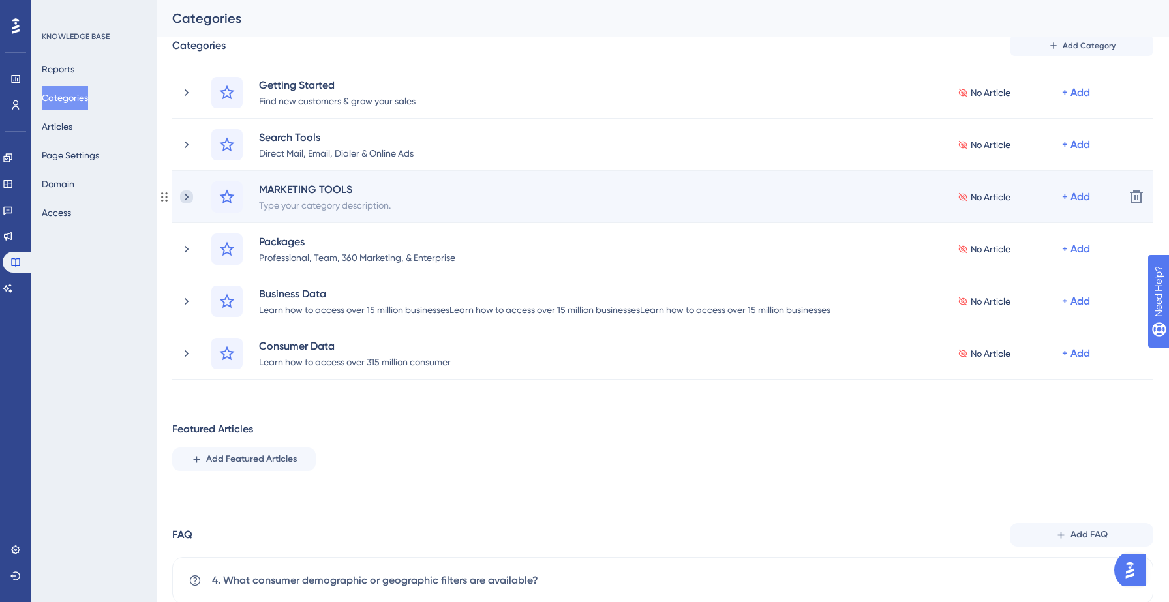
click at [186, 194] on icon at bounding box center [187, 196] width 4 height 7
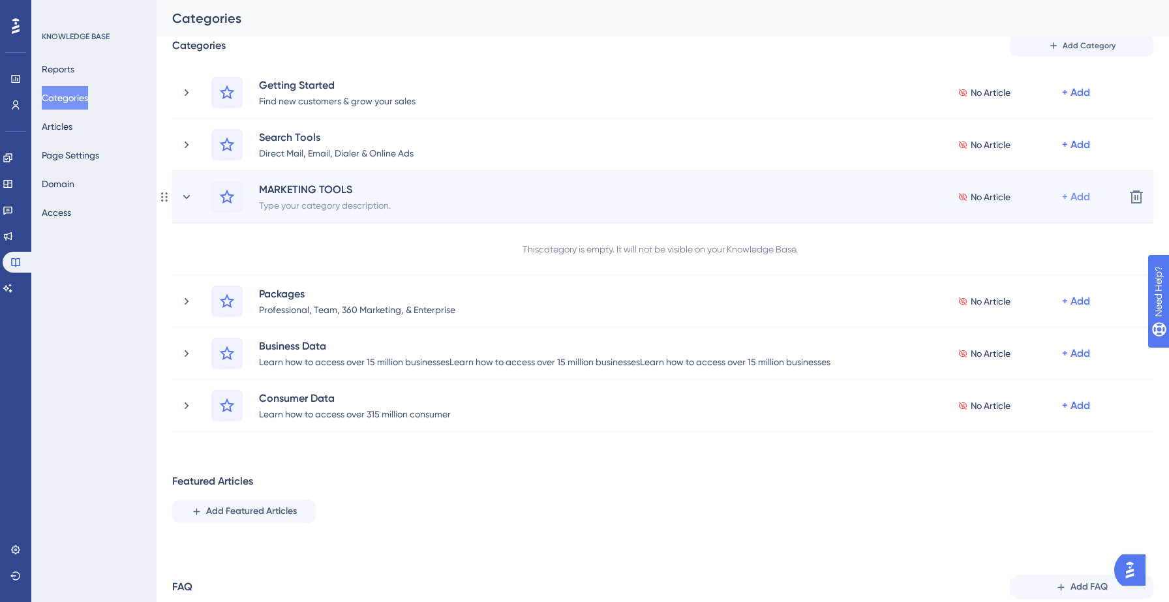
click at [1088, 192] on div "+ Add" at bounding box center [1076, 197] width 28 height 16
click at [1037, 238] on span "Add a Subcategory" at bounding box center [1020, 232] width 82 height 16
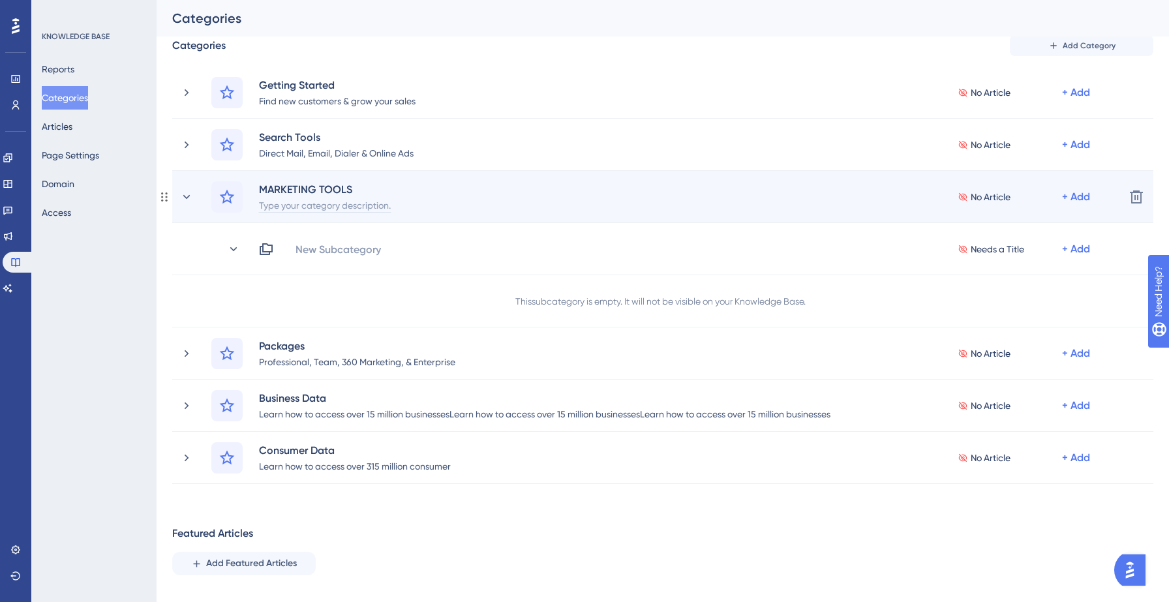
click at [337, 205] on div "Type your category description." at bounding box center [324, 205] width 133 height 16
paste div
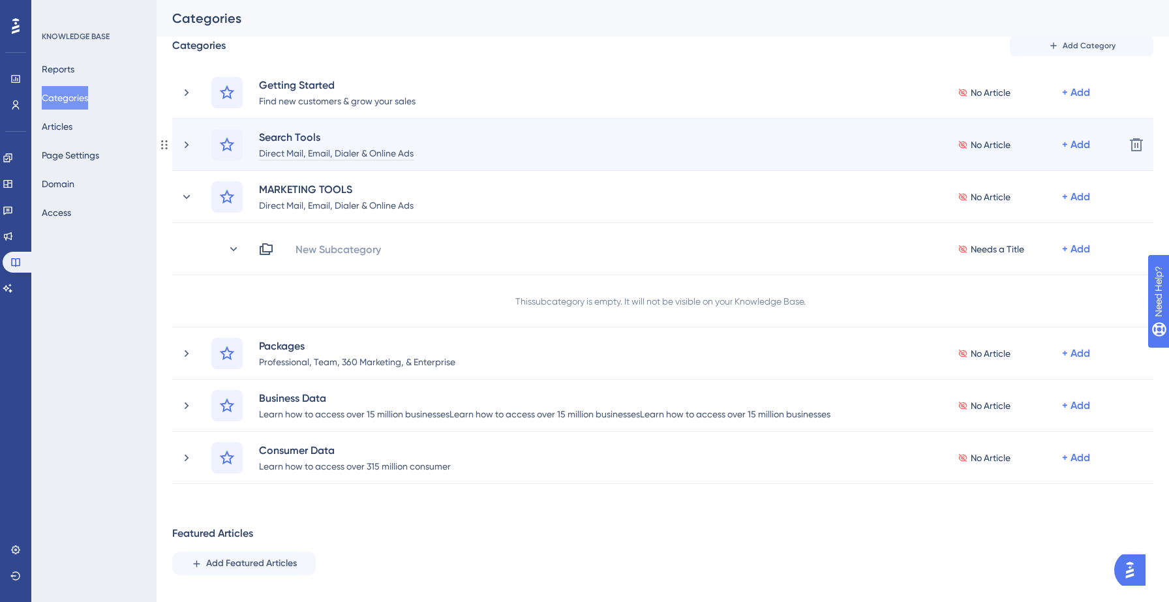
click at [278, 149] on div "Direct Mail, Email, Dialer & Online Ads" at bounding box center [336, 153] width 156 height 16
paste div
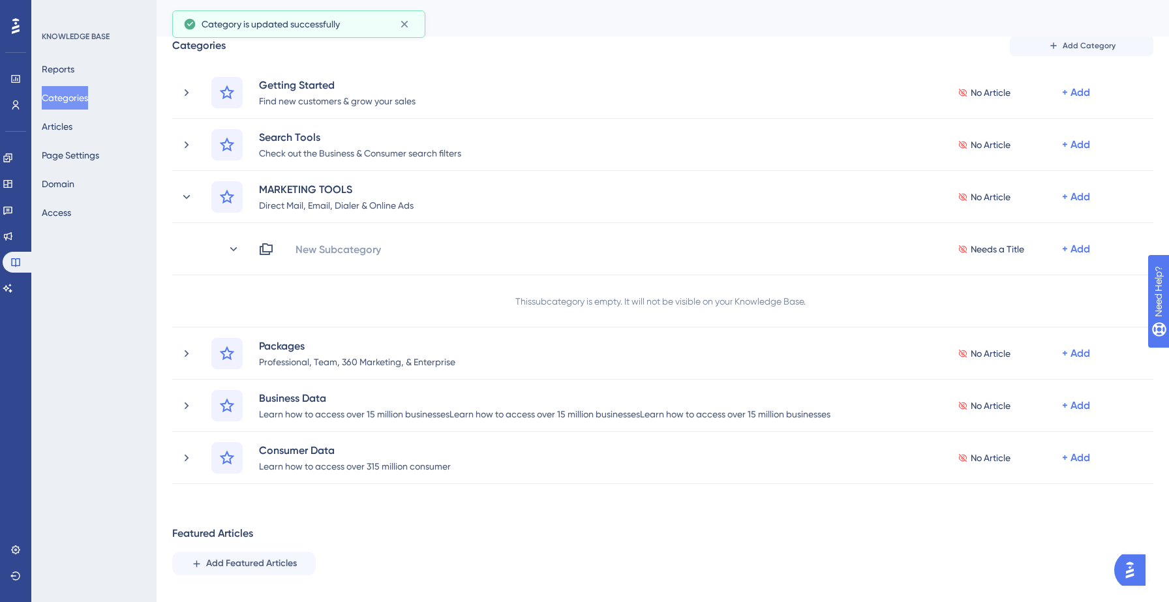
click at [625, 20] on div "Categories" at bounding box center [646, 18] width 949 height 18
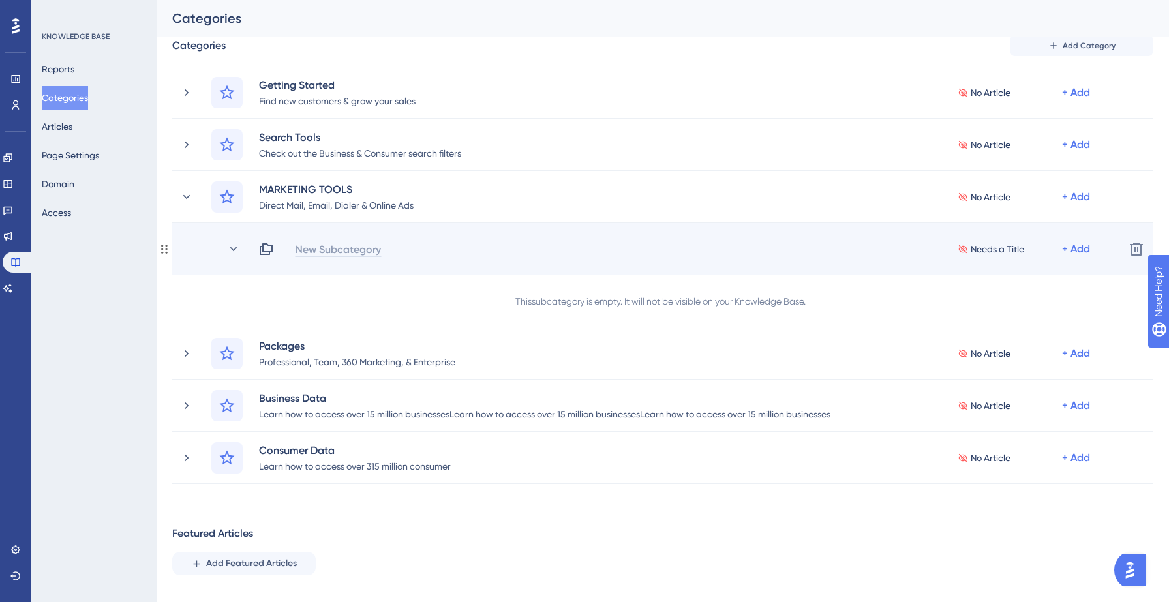
click at [316, 247] on div "New Subcategory" at bounding box center [338, 249] width 87 height 16
click at [316, 247] on div "New Subcategory Needs a Title + Add" at bounding box center [686, 249] width 856 height 16
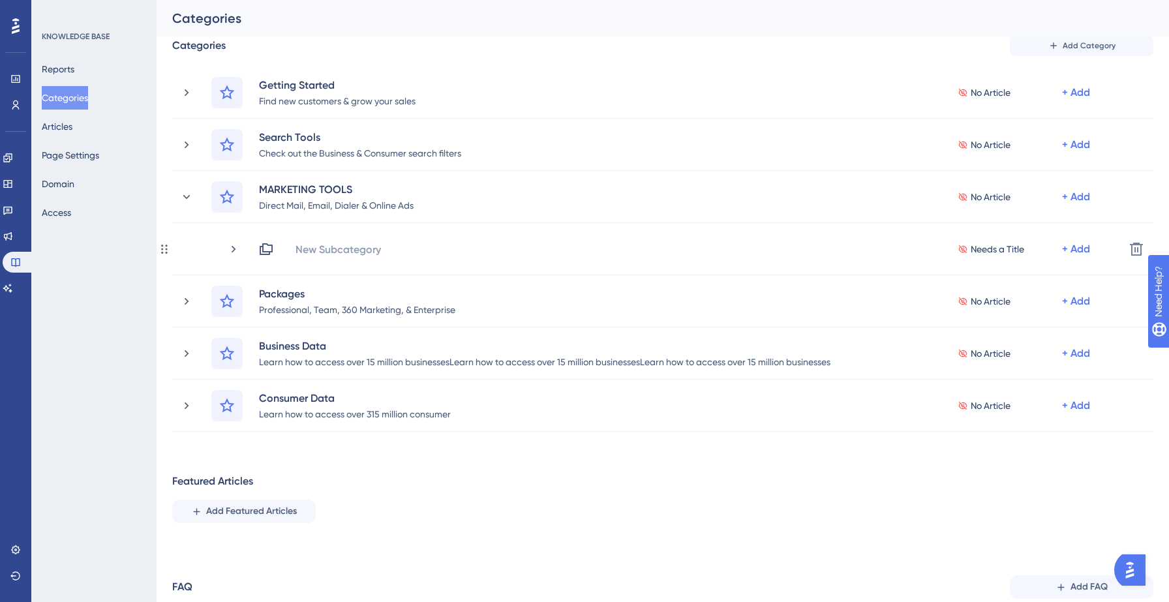
click at [316, 247] on div "New Subcategory" at bounding box center [338, 249] width 87 height 16
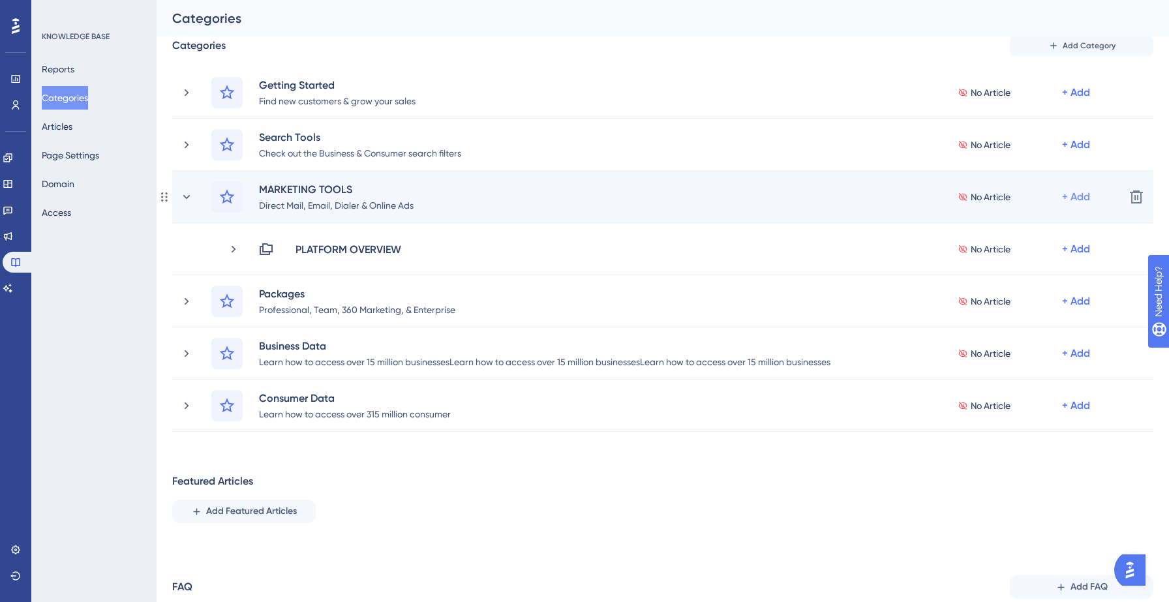
click at [1082, 196] on div "+ Add" at bounding box center [1076, 197] width 28 height 16
click at [1049, 224] on span "Add a Subcategory" at bounding box center [1020, 232] width 82 height 16
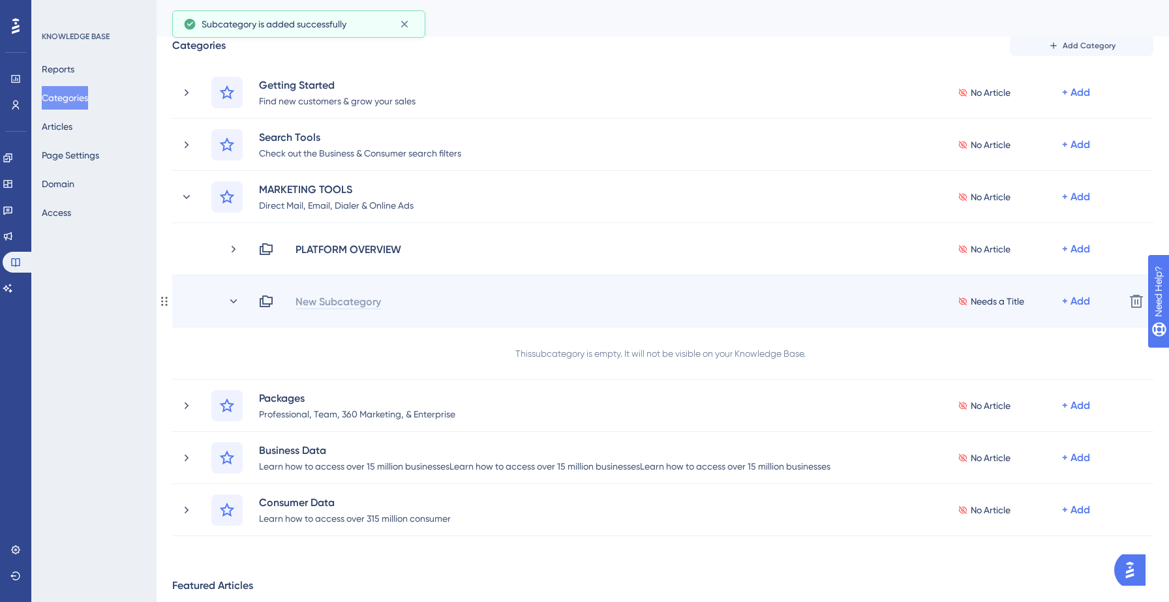
click at [326, 308] on div "New Subcategory" at bounding box center [338, 302] width 87 height 16
click at [396, 301] on div "MARKETING CONEI" at bounding box center [346, 302] width 103 height 16
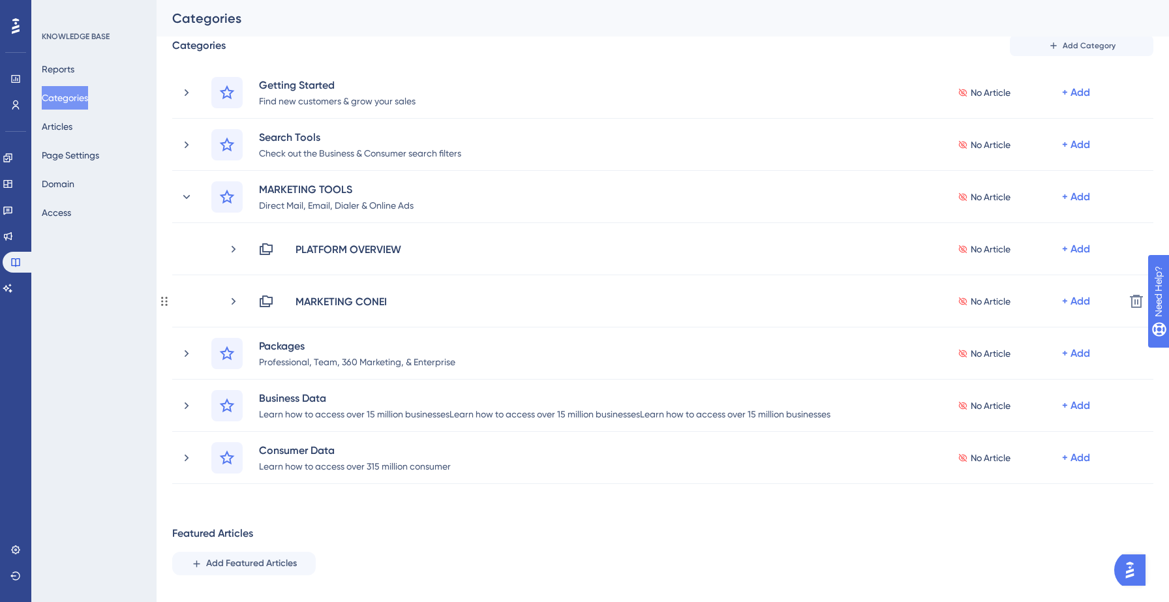
click at [396, 301] on div "MARKETING CONEI" at bounding box center [346, 302] width 103 height 16
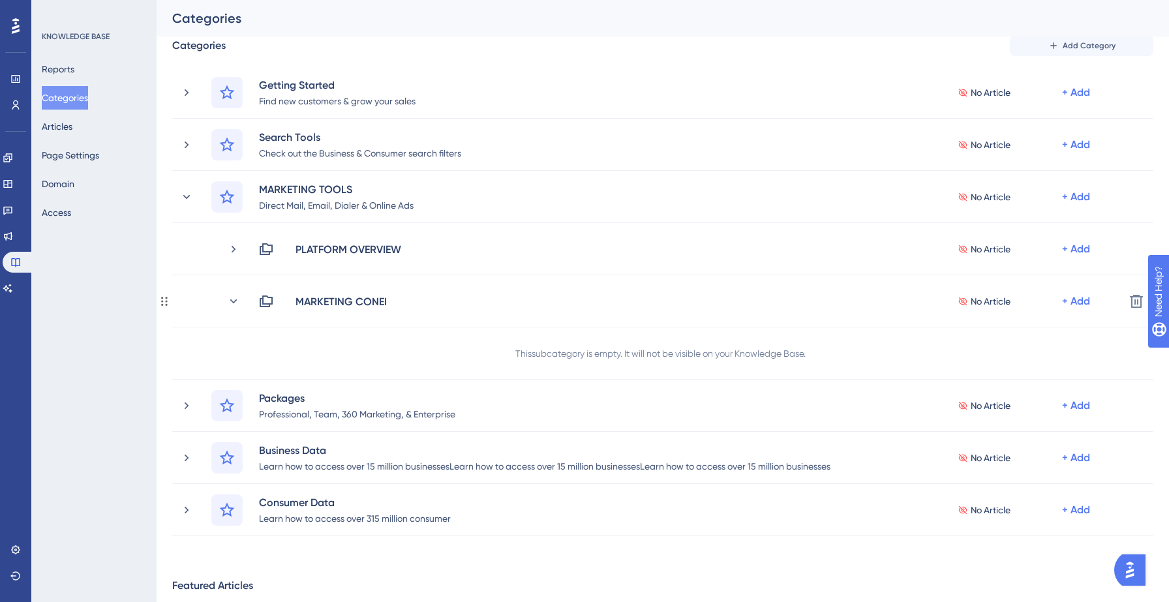
click at [396, 301] on div "MARKETING CONEI" at bounding box center [346, 302] width 103 height 16
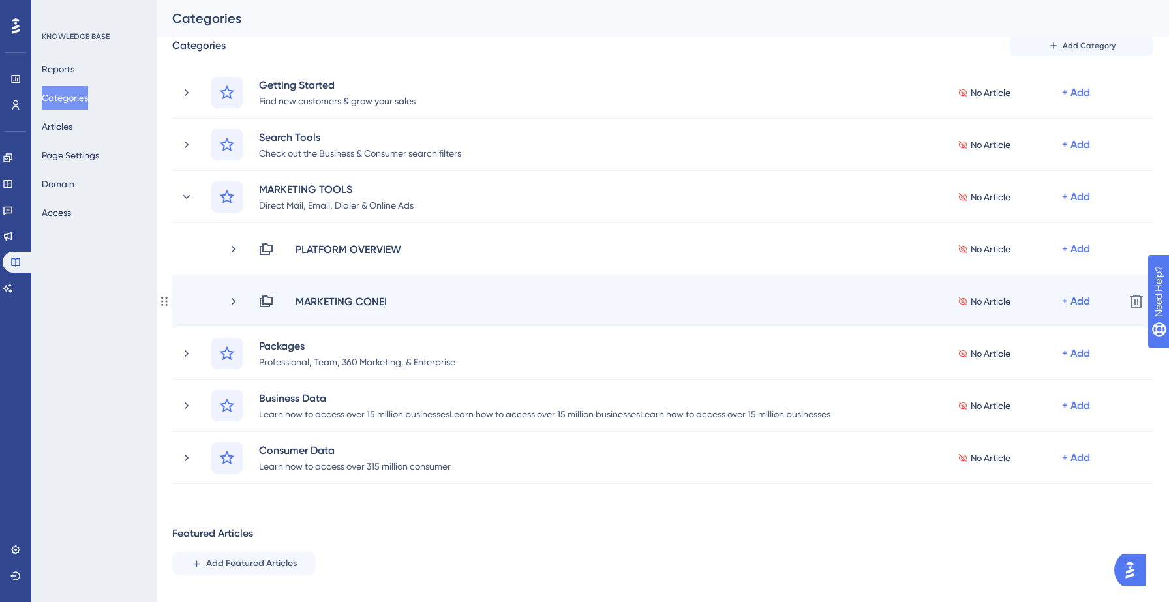
click at [380, 302] on div "MARKETING CONEI" at bounding box center [341, 302] width 93 height 16
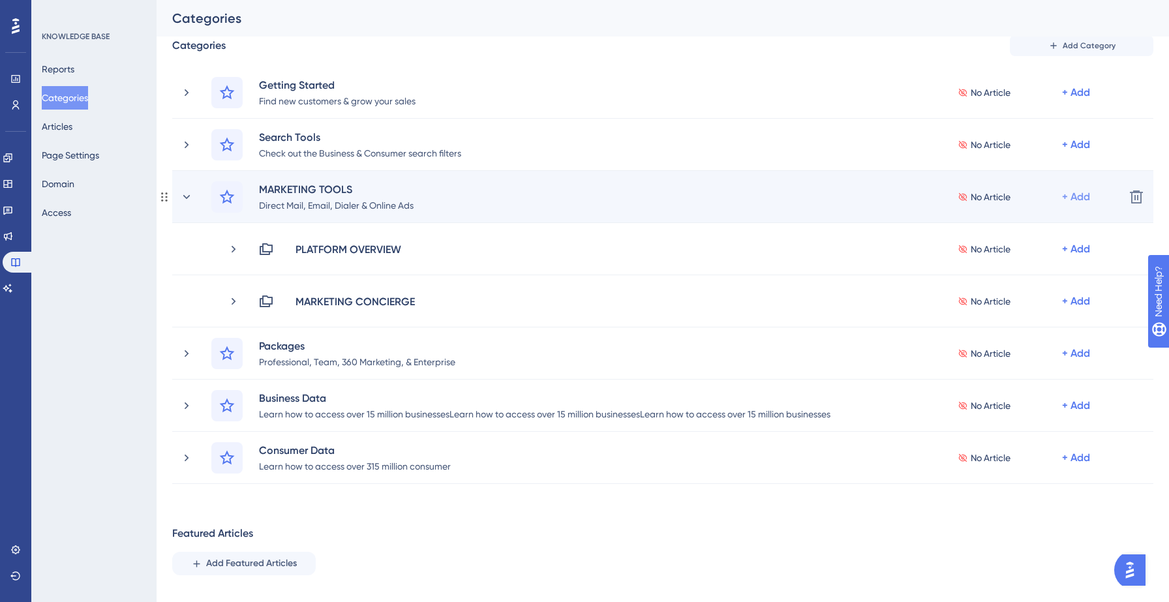
click at [1070, 194] on div "+ Add" at bounding box center [1076, 197] width 28 height 16
click at [987, 234] on span "Add a Subcategory" at bounding box center [1020, 232] width 82 height 16
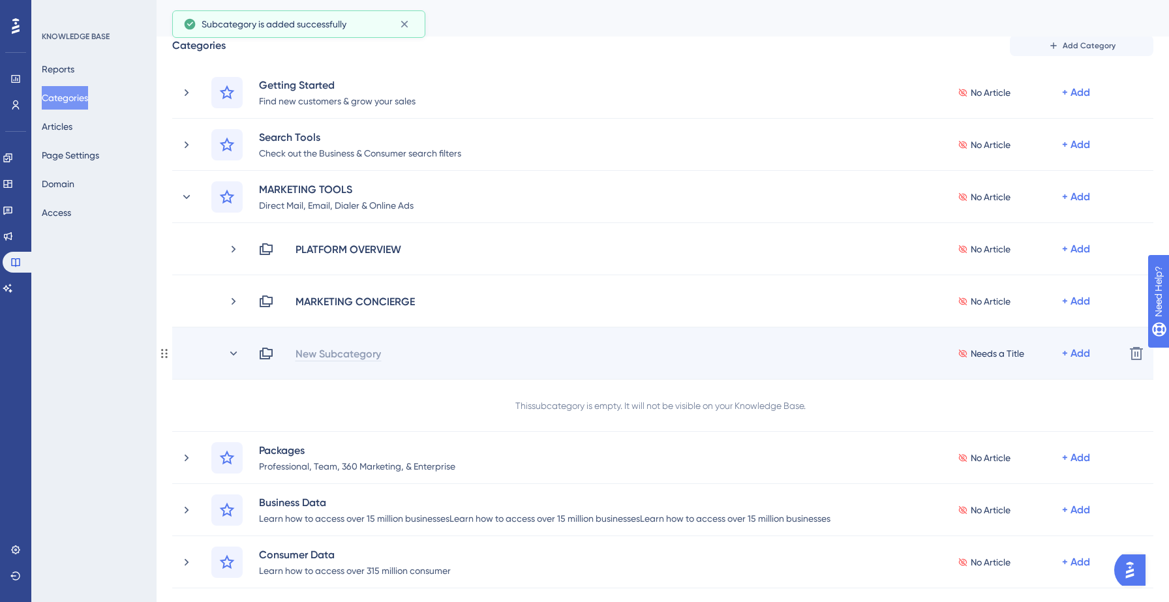
click at [356, 354] on div "New Subcategory" at bounding box center [338, 354] width 87 height 16
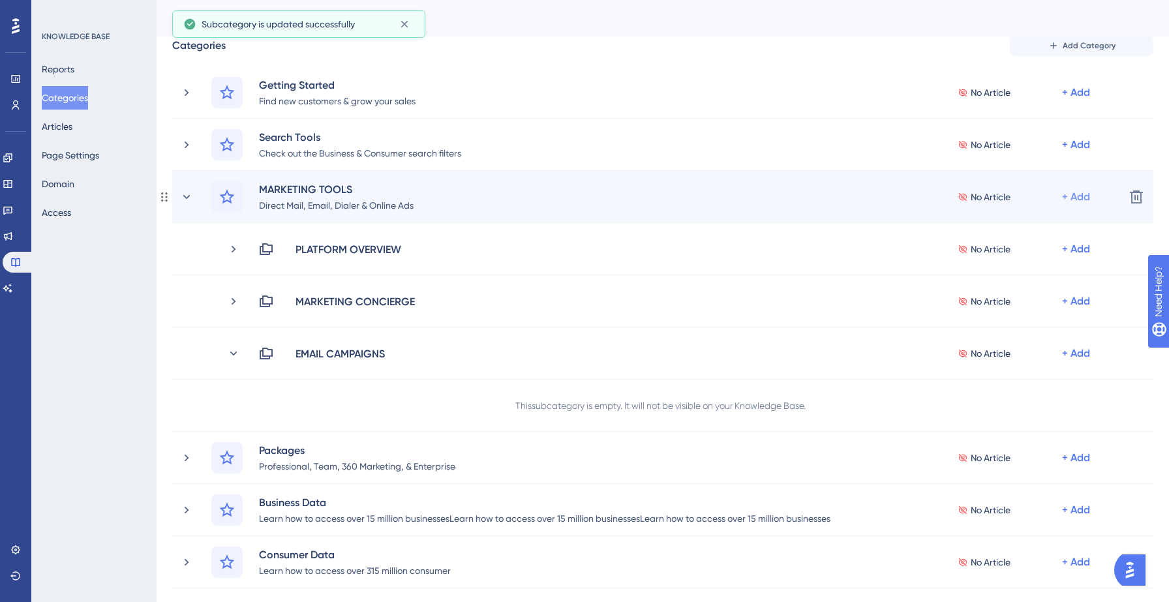
click at [1064, 192] on div "+ Add" at bounding box center [1076, 197] width 28 height 16
click at [1029, 230] on span "Add a Subcategory" at bounding box center [1020, 232] width 82 height 16
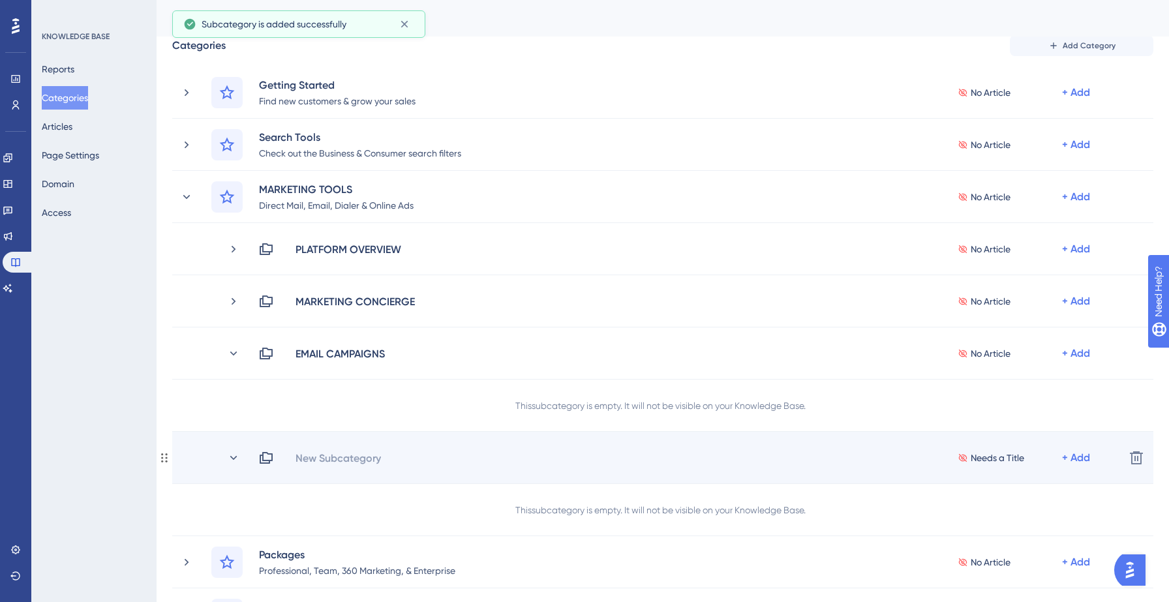
click at [339, 467] on div "New Subcategory Needs a Title + Add Delete" at bounding box center [662, 458] width 981 height 52
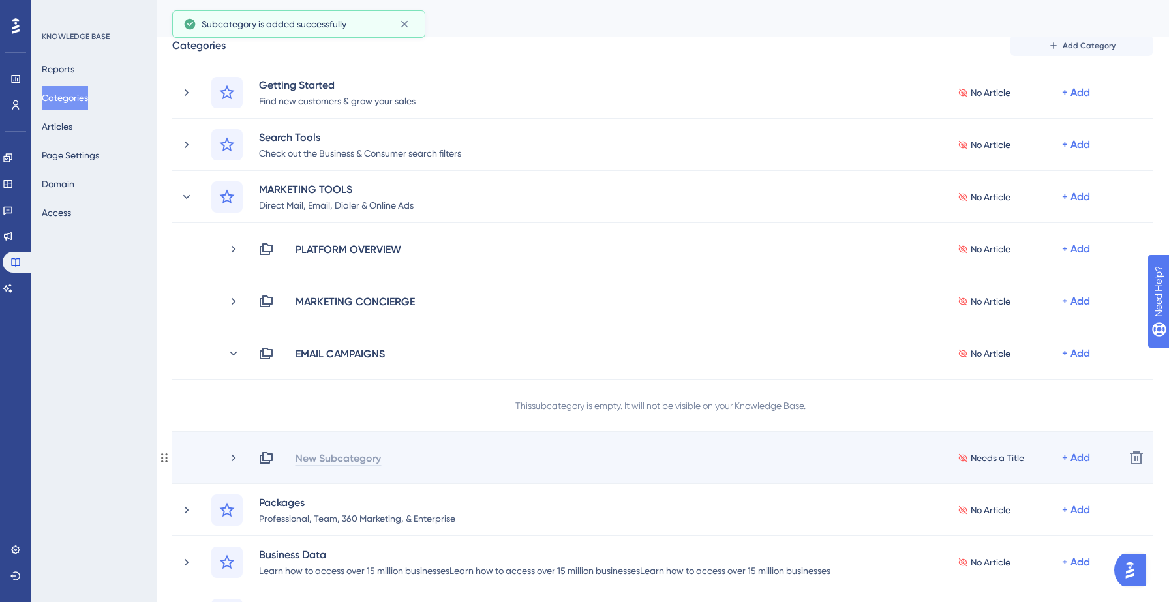
click at [343, 454] on div "New Subcategory" at bounding box center [338, 458] width 87 height 16
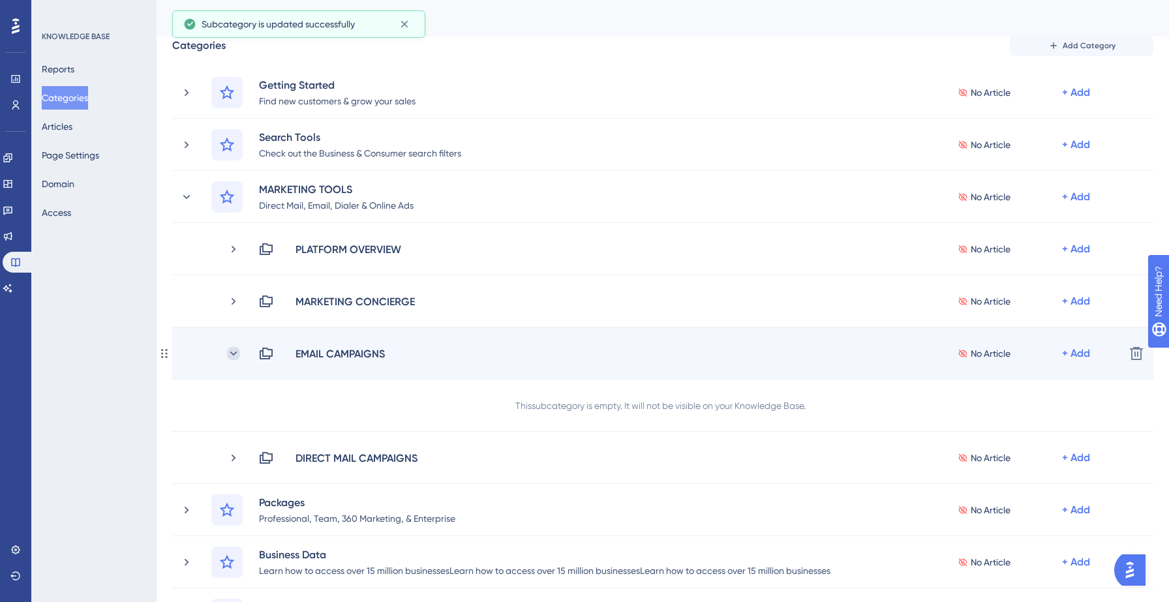
click at [234, 353] on icon at bounding box center [233, 353] width 7 height 4
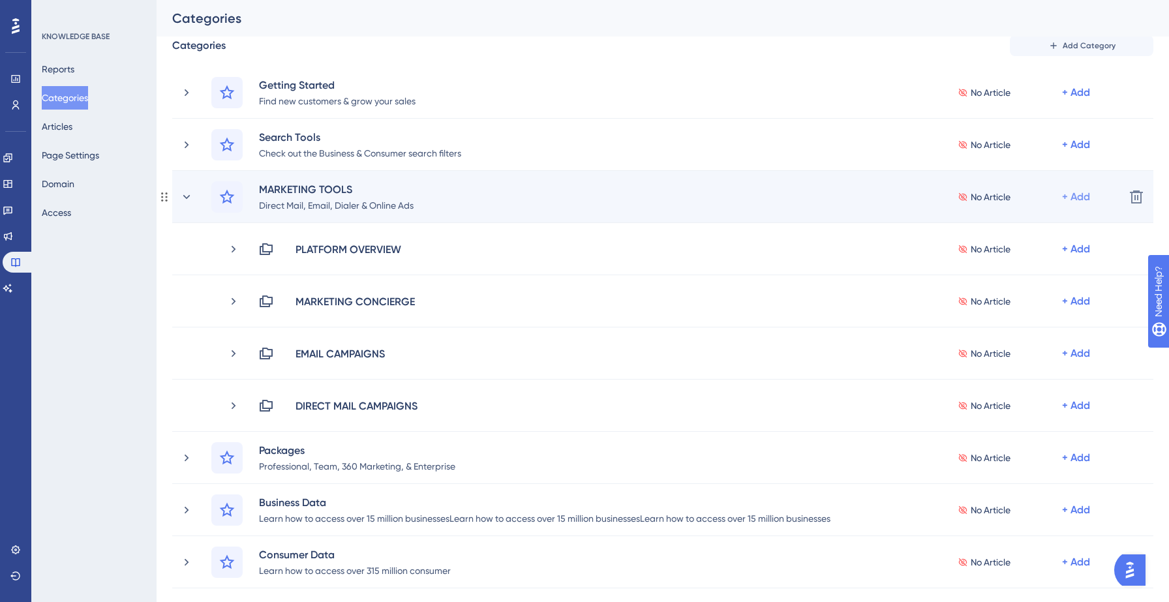
click at [1076, 200] on div "+ Add" at bounding box center [1076, 197] width 28 height 16
click at [993, 224] on span "Add a Subcategory" at bounding box center [1020, 232] width 82 height 16
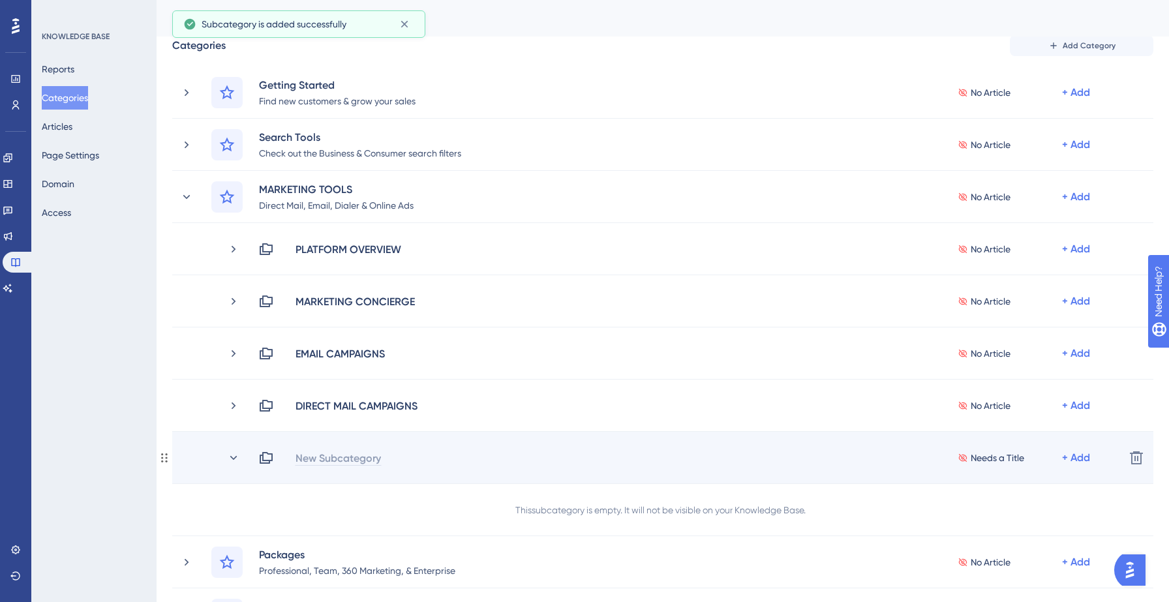
click at [356, 454] on div "New Subcategory" at bounding box center [338, 458] width 87 height 16
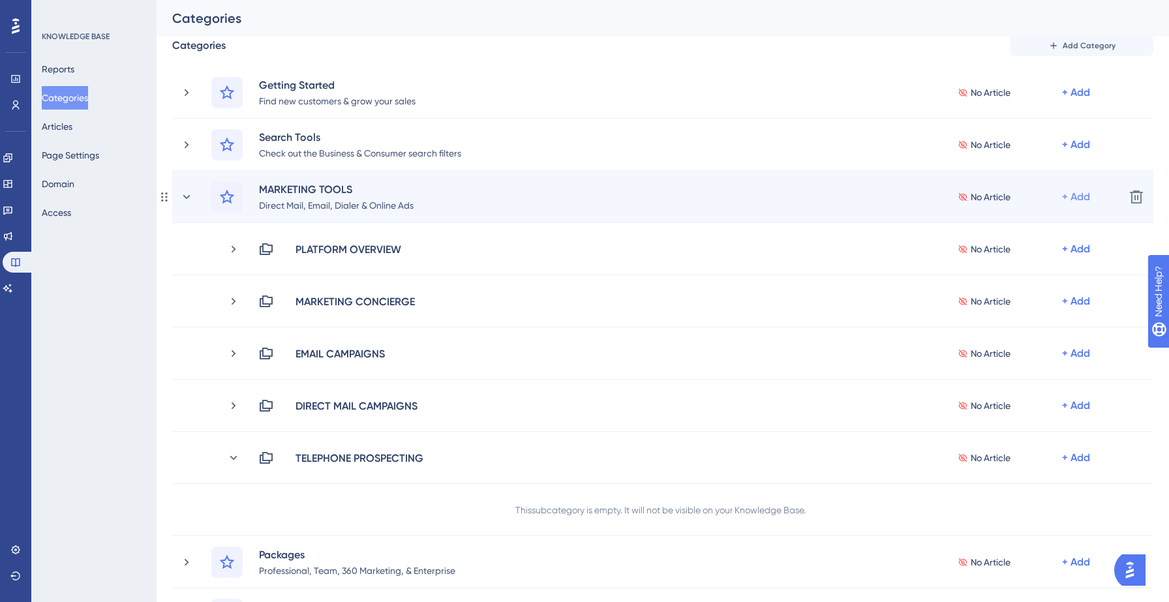
click at [1079, 191] on div "+ Add" at bounding box center [1076, 197] width 28 height 16
click at [1026, 221] on div "Add a Subcategory Add a Subcategory" at bounding box center [1025, 232] width 93 height 26
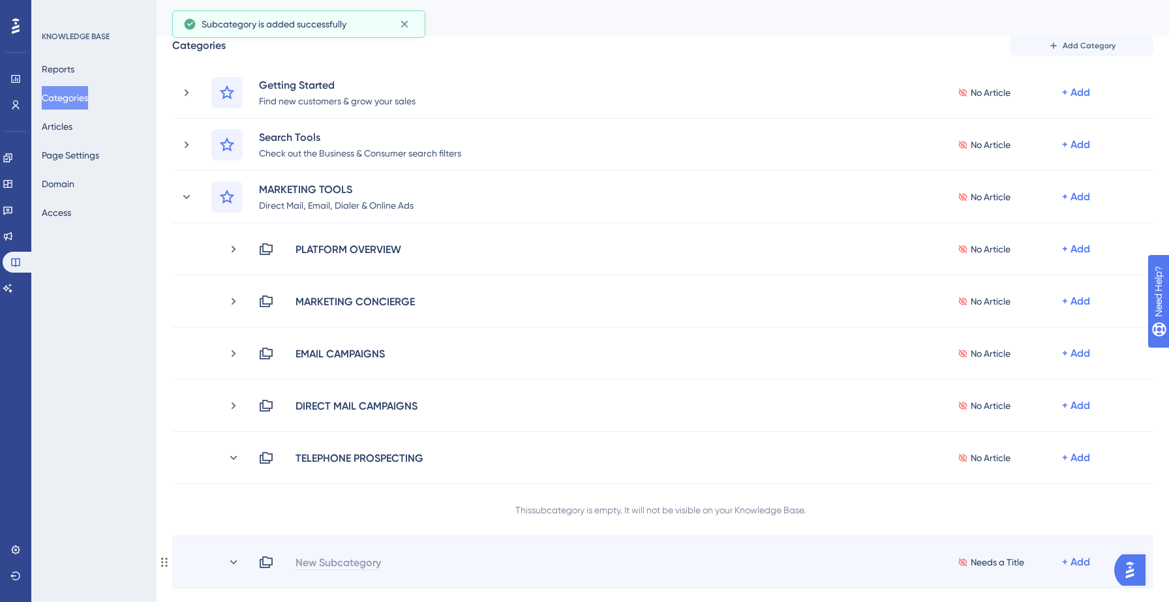
click at [371, 557] on div "New Subcategory" at bounding box center [338, 563] width 87 height 16
click at [445, 559] on div "MULTI CHANNEL PROSPECTING" at bounding box center [375, 563] width 161 height 16
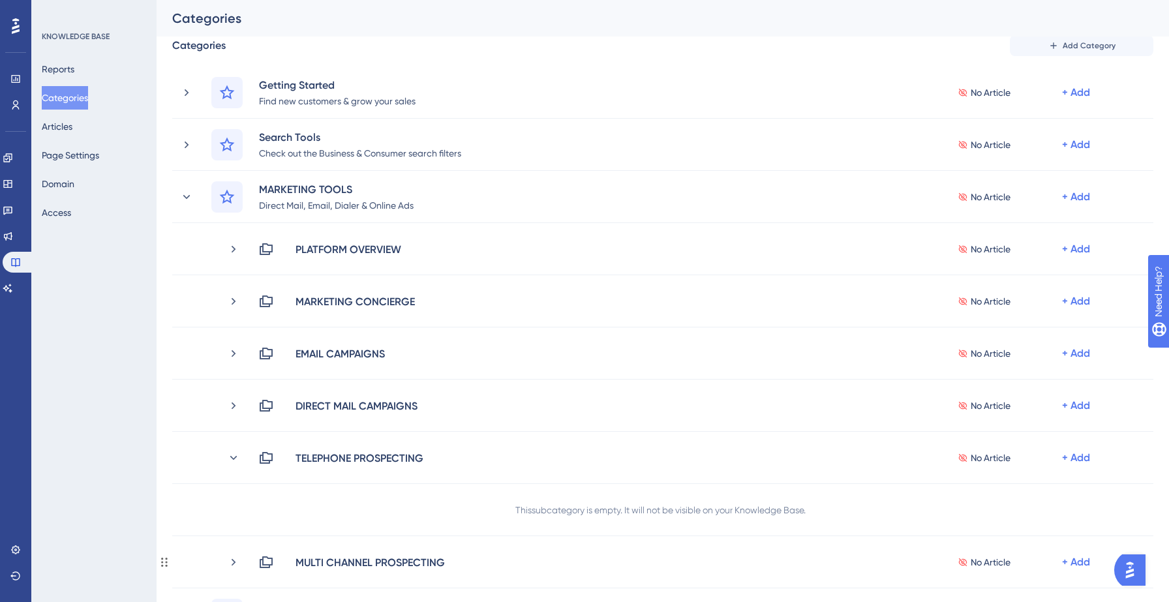
click at [445, 559] on div "MULTI CHANNEL PROSPECTING" at bounding box center [375, 563] width 161 height 16
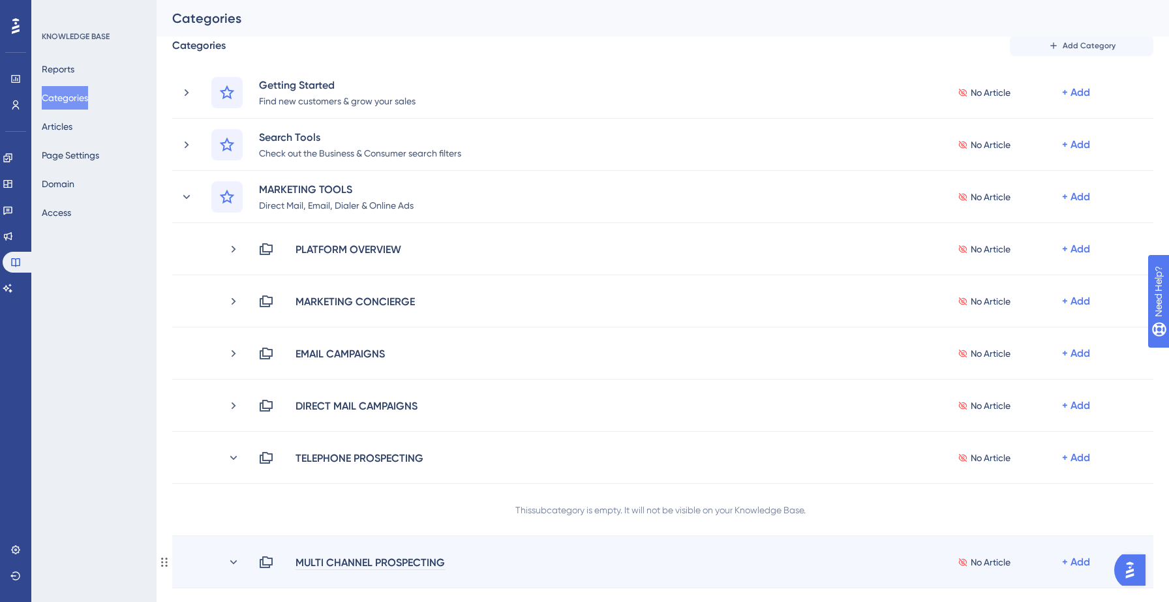
click at [438, 561] on div "MULTI CHANNEL PROSPECTING" at bounding box center [370, 563] width 151 height 16
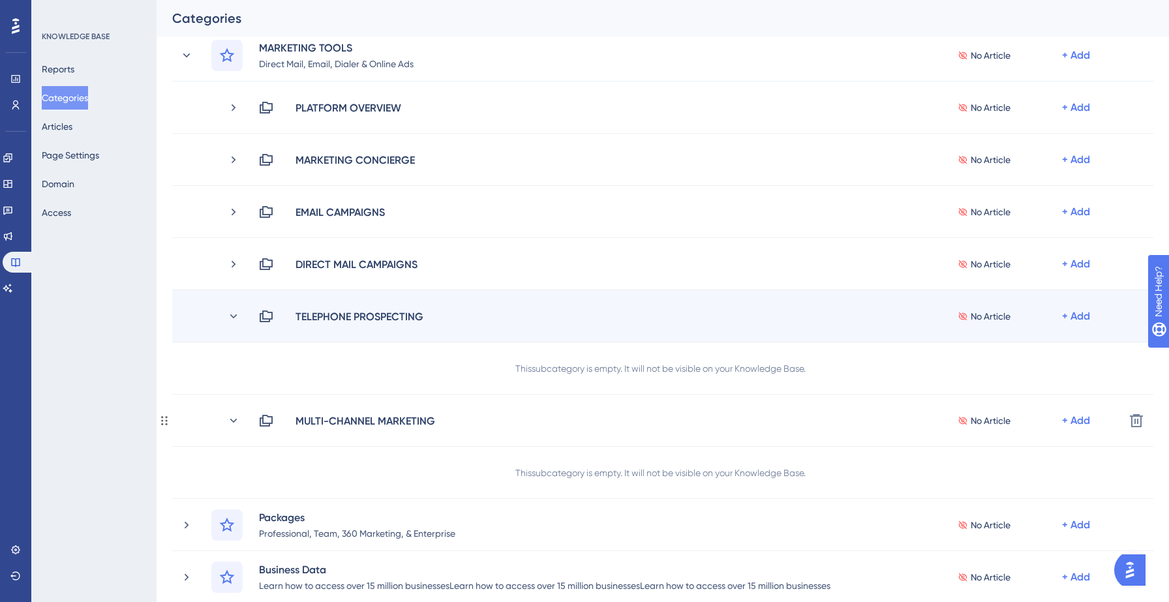
scroll to position [201, 0]
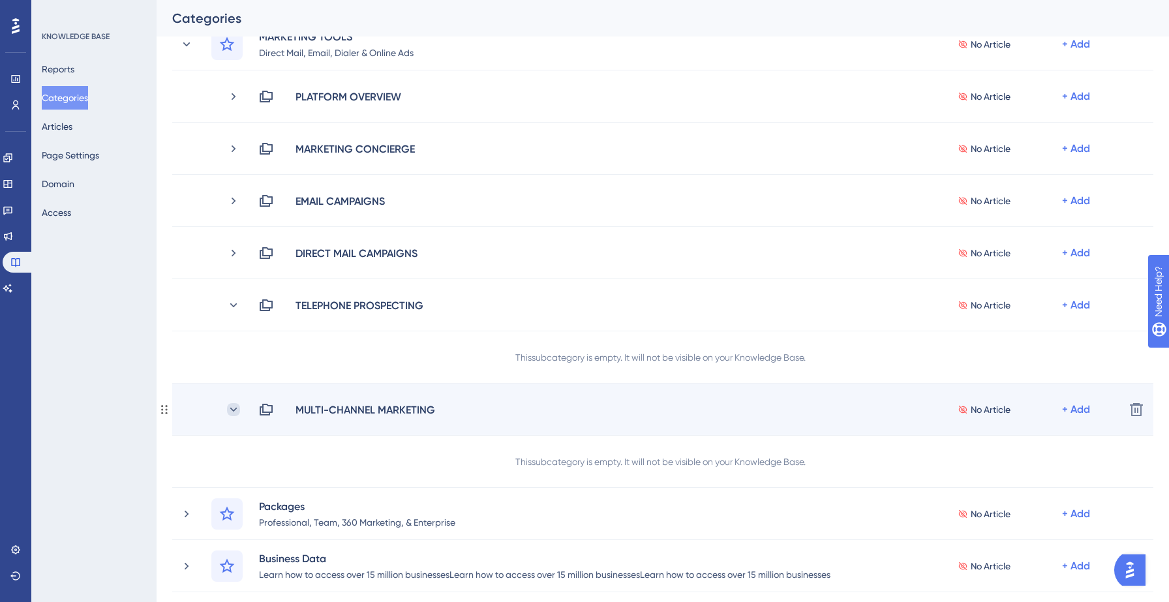
click at [235, 410] on icon at bounding box center [233, 409] width 13 height 13
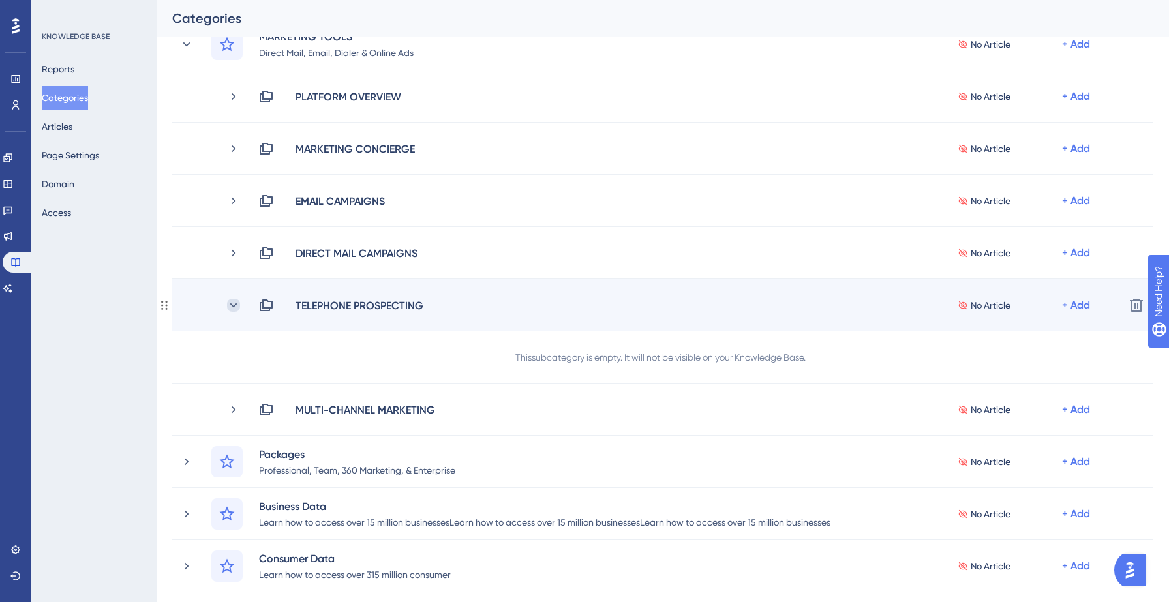
click at [234, 303] on icon at bounding box center [233, 305] width 13 height 13
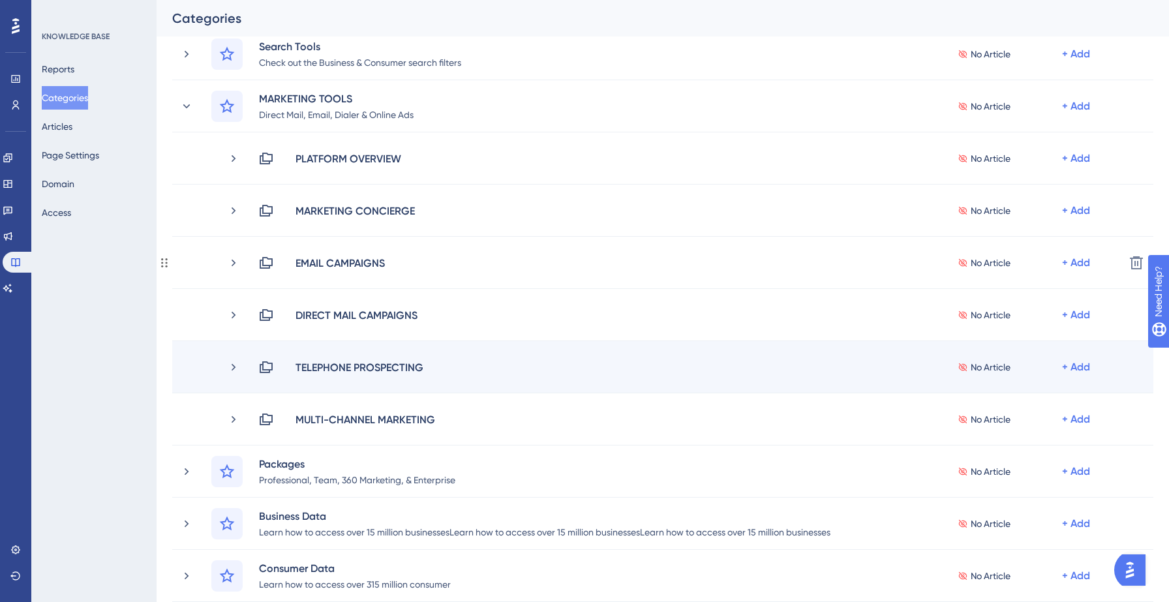
scroll to position [127, 0]
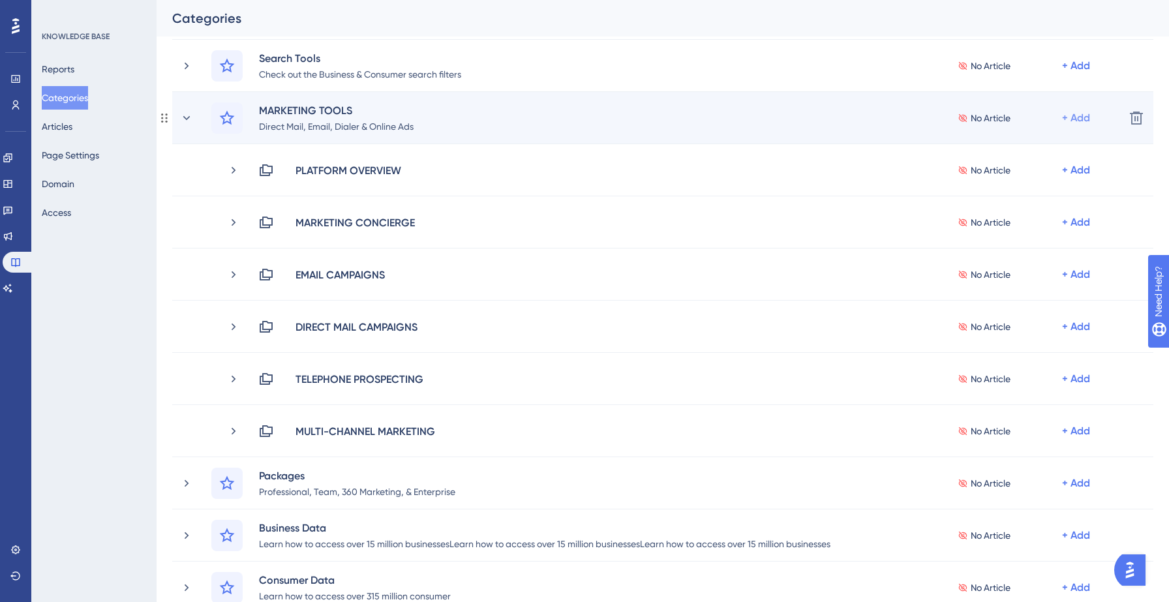
click at [1079, 114] on div "+ Add" at bounding box center [1076, 118] width 28 height 16
click at [1021, 155] on span "Add a Subcategory" at bounding box center [1020, 153] width 82 height 16
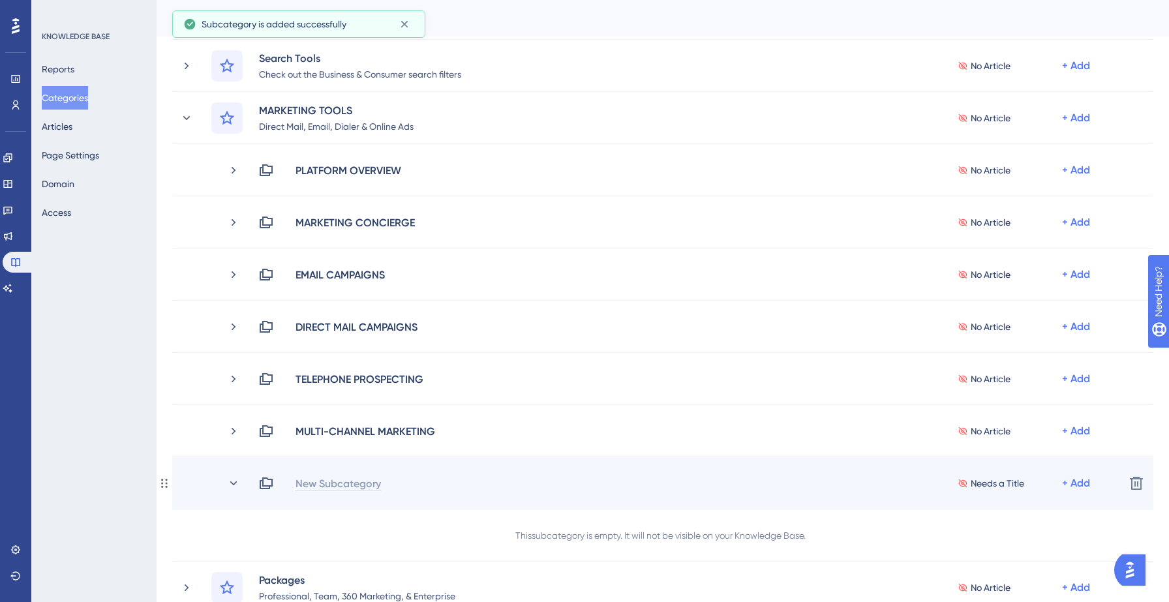
click at [365, 480] on div "New Subcategory" at bounding box center [338, 484] width 87 height 16
click at [363, 486] on div "PAY PER CLICK" at bounding box center [331, 484] width 72 height 16
click at [231, 482] on icon at bounding box center [233, 483] width 7 height 4
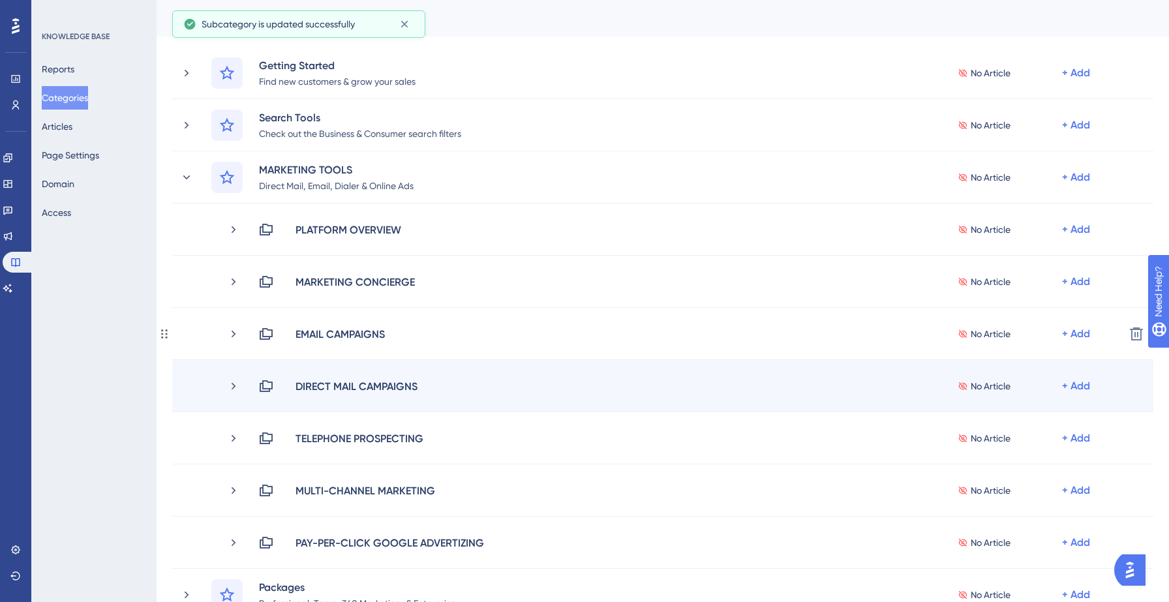
scroll to position [51, 0]
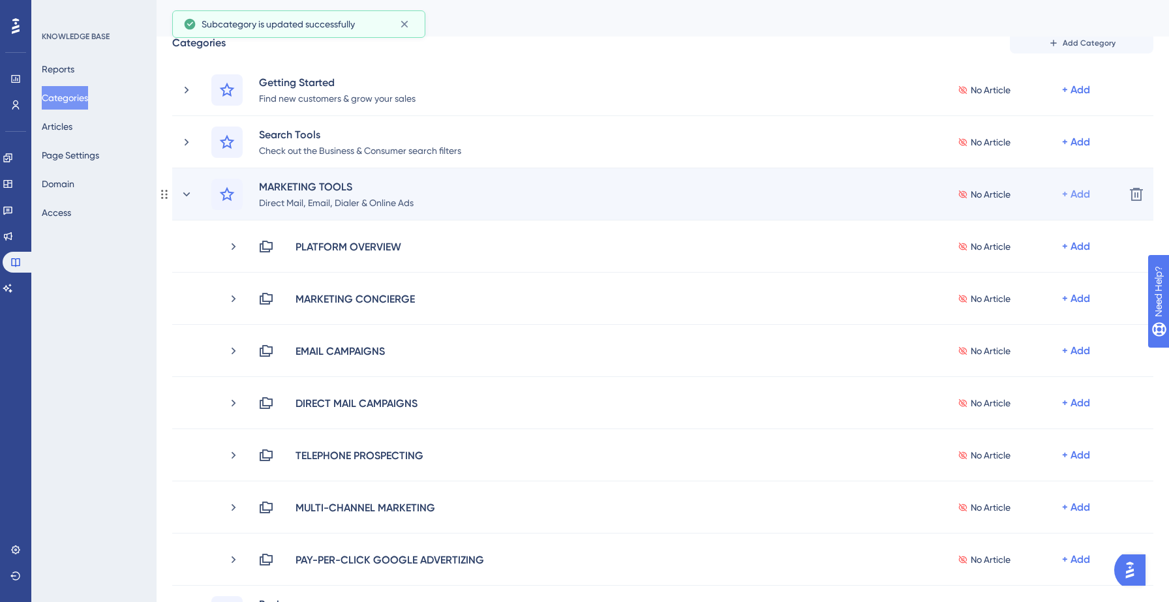
click at [1079, 196] on div "+ Add" at bounding box center [1076, 195] width 28 height 16
click at [1019, 227] on span "Add a Subcategory" at bounding box center [1020, 229] width 82 height 16
click at [1077, 193] on div "+ Add" at bounding box center [1076, 195] width 28 height 16
click at [1018, 228] on span "Add a Subcategory" at bounding box center [1020, 229] width 82 height 16
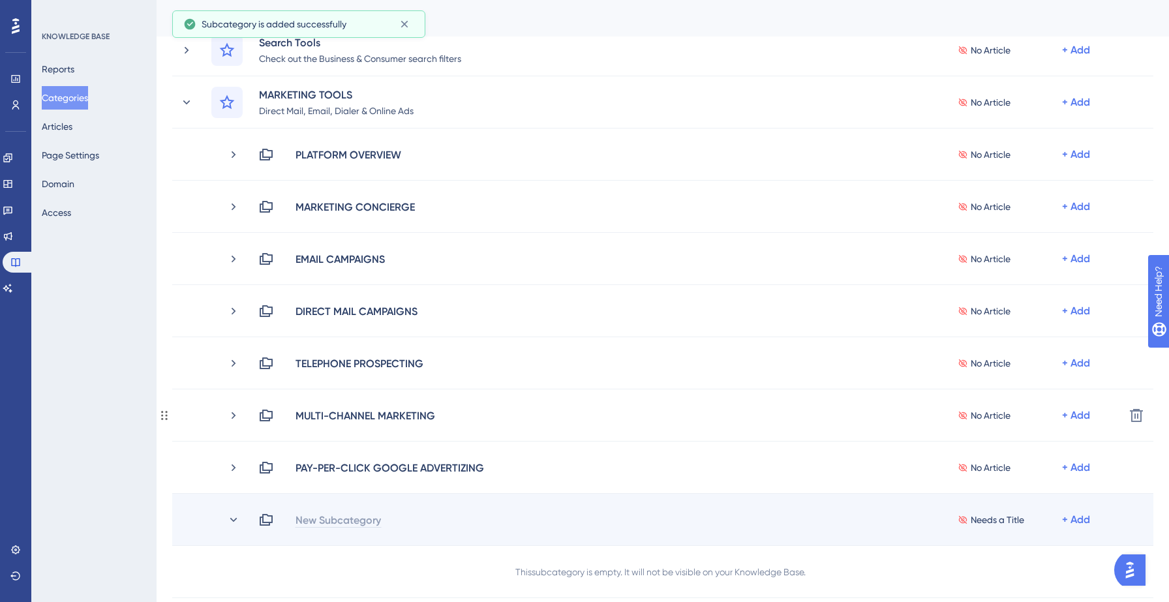
scroll to position [144, 0]
click at [311, 520] on div "New Subcategory" at bounding box center [338, 520] width 87 height 16
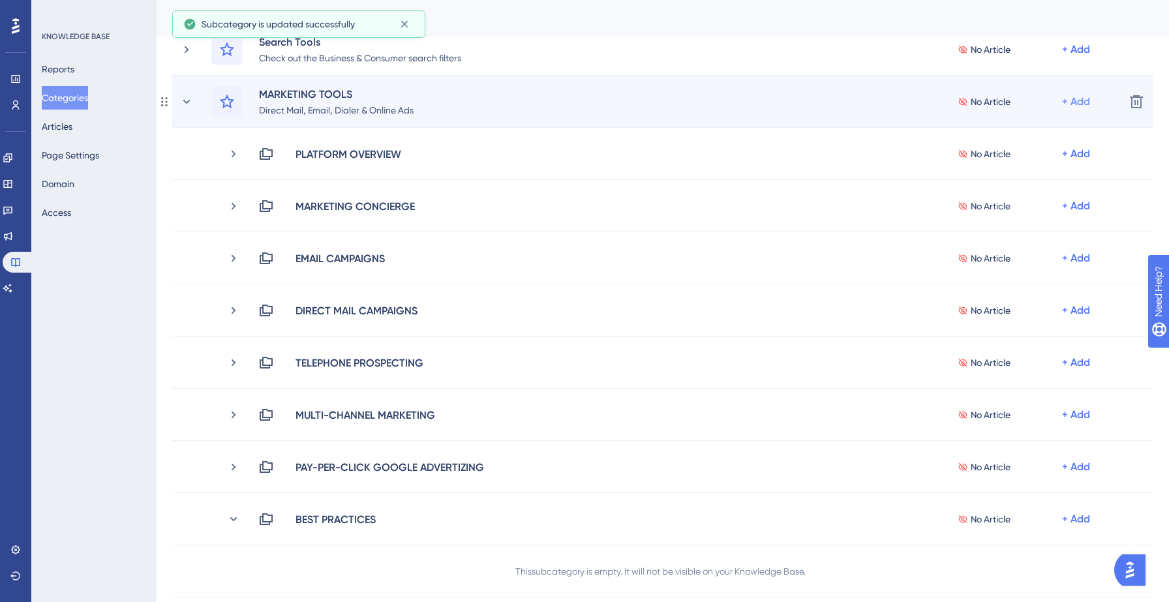
click at [1072, 100] on div "+ Add" at bounding box center [1076, 102] width 28 height 16
click at [1044, 131] on span "Add a Subcategory" at bounding box center [1020, 137] width 82 height 16
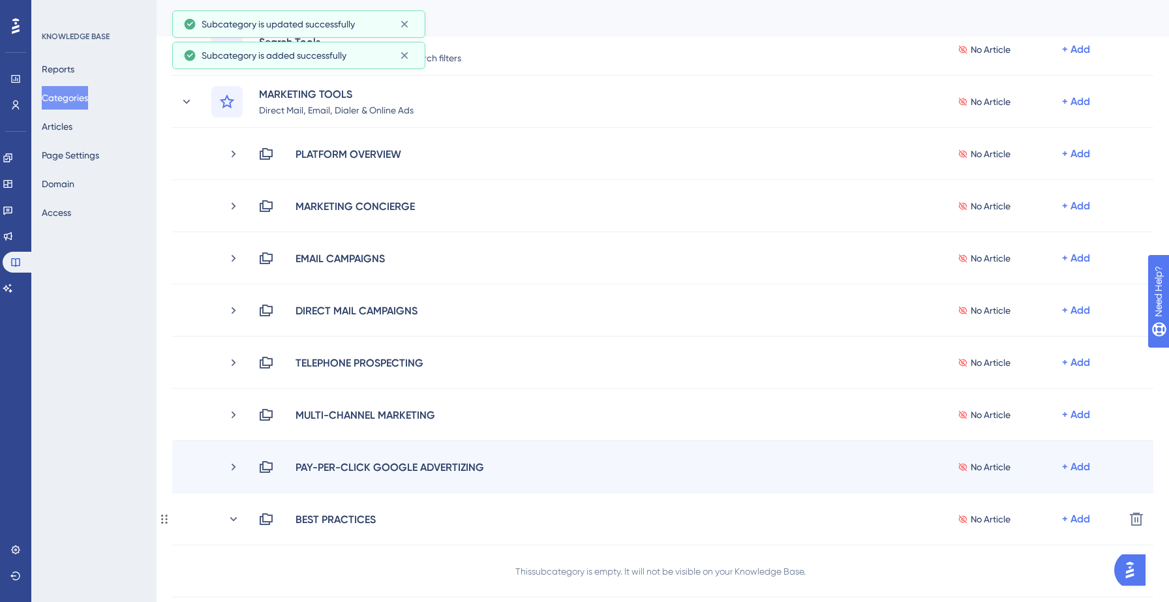
scroll to position [225, 0]
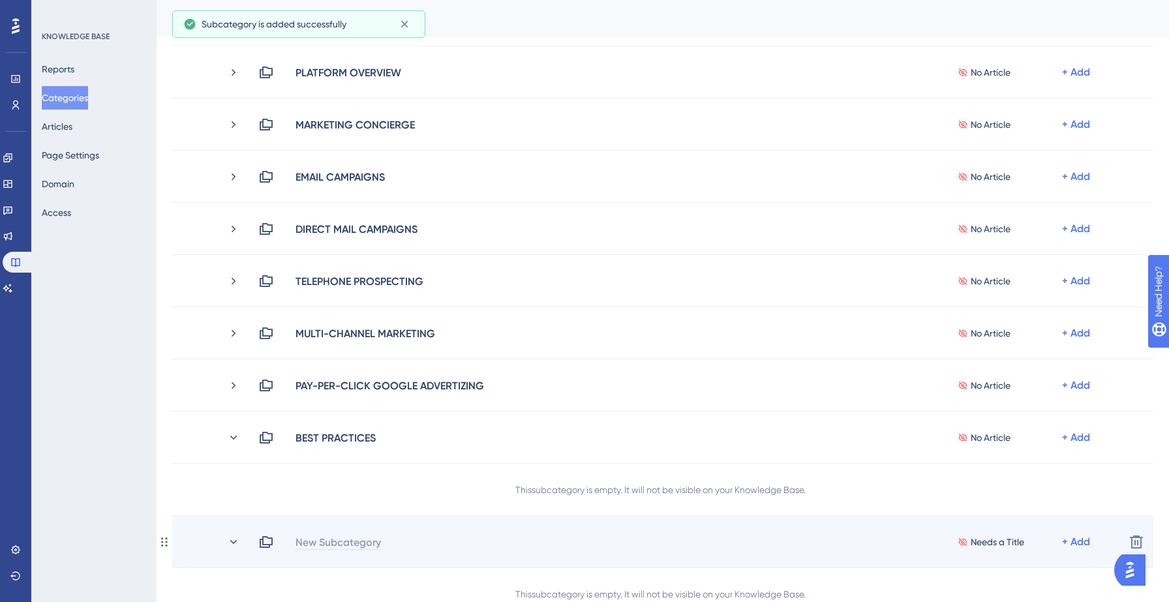
click at [350, 542] on div "New Subcategory" at bounding box center [338, 542] width 87 height 16
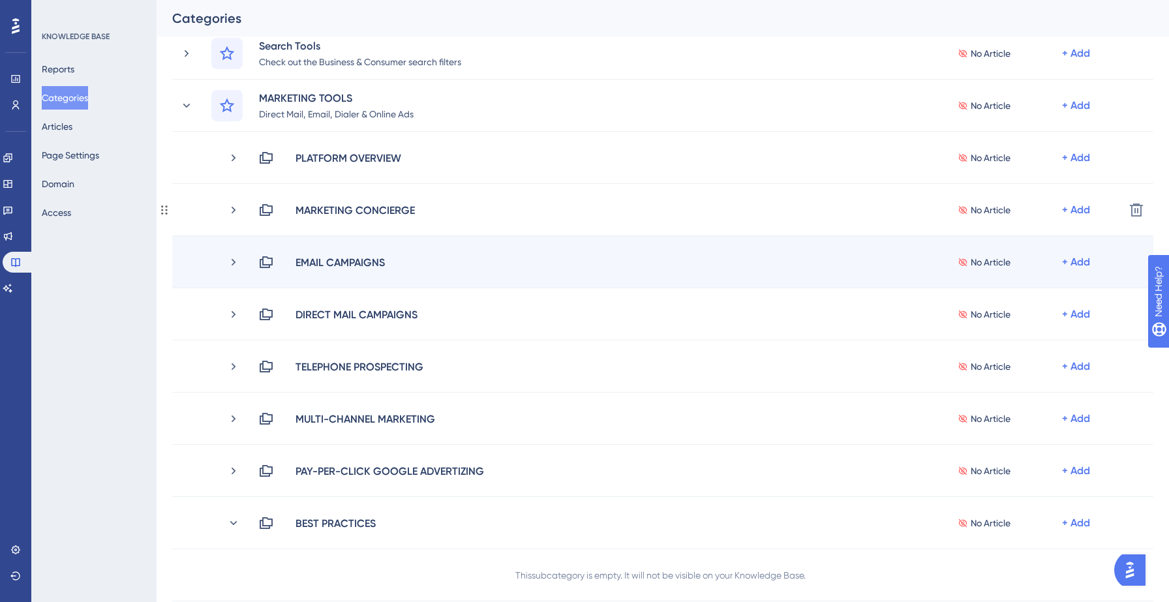
scroll to position [124, 0]
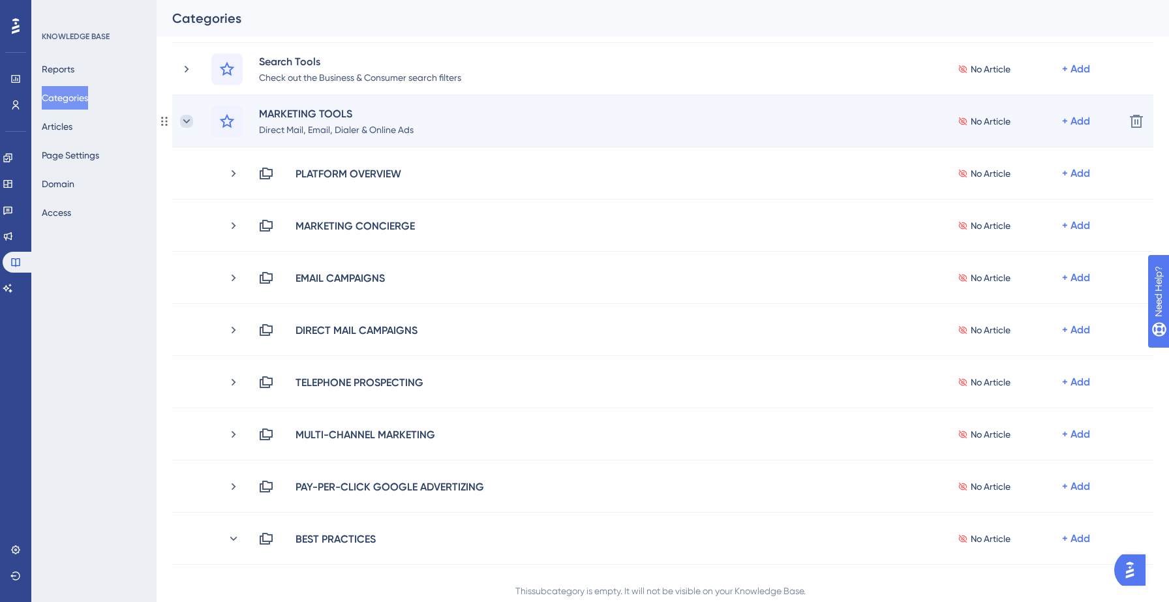
click at [187, 117] on icon at bounding box center [186, 121] width 13 height 13
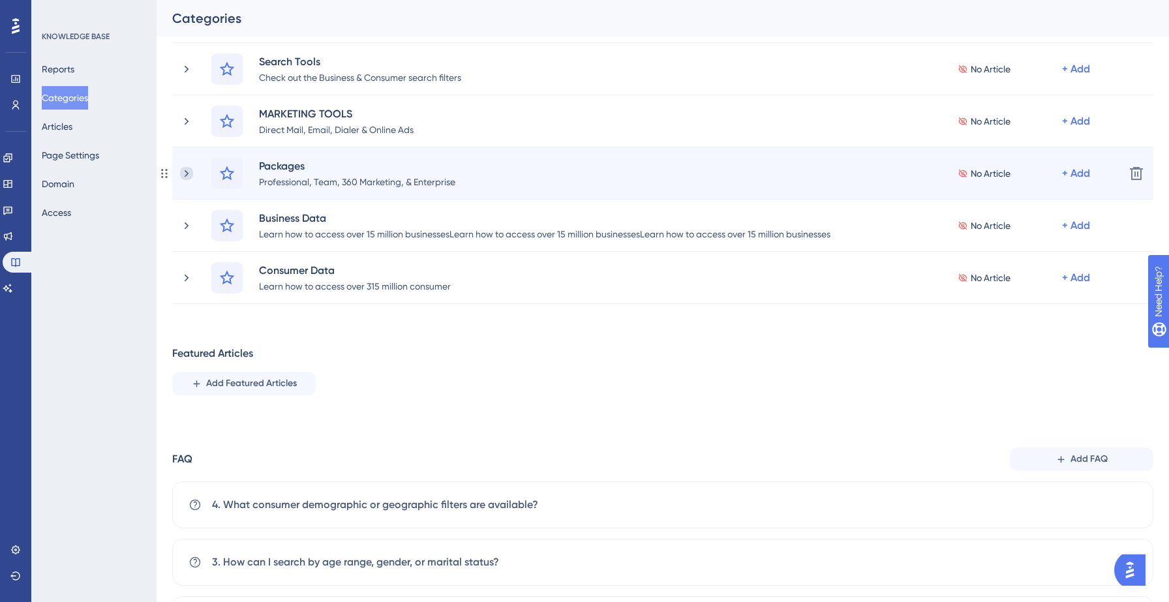
click at [188, 173] on icon at bounding box center [187, 173] width 4 height 7
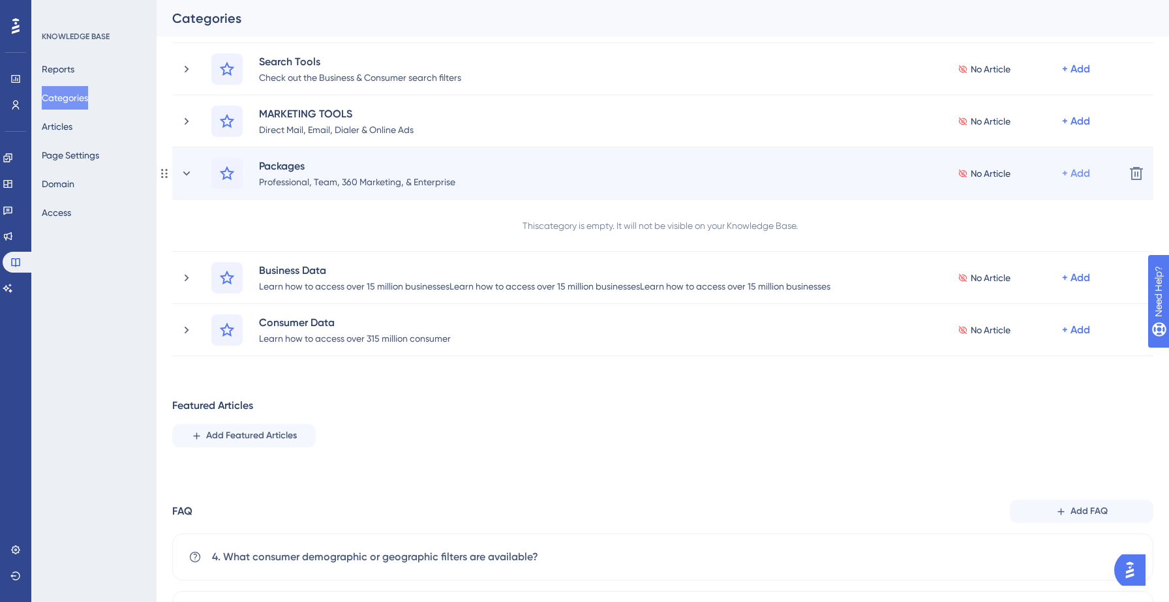
click at [1082, 174] on div "+ Add" at bounding box center [1076, 174] width 28 height 16
click at [1047, 207] on span "Add a Subcategory" at bounding box center [1020, 208] width 82 height 16
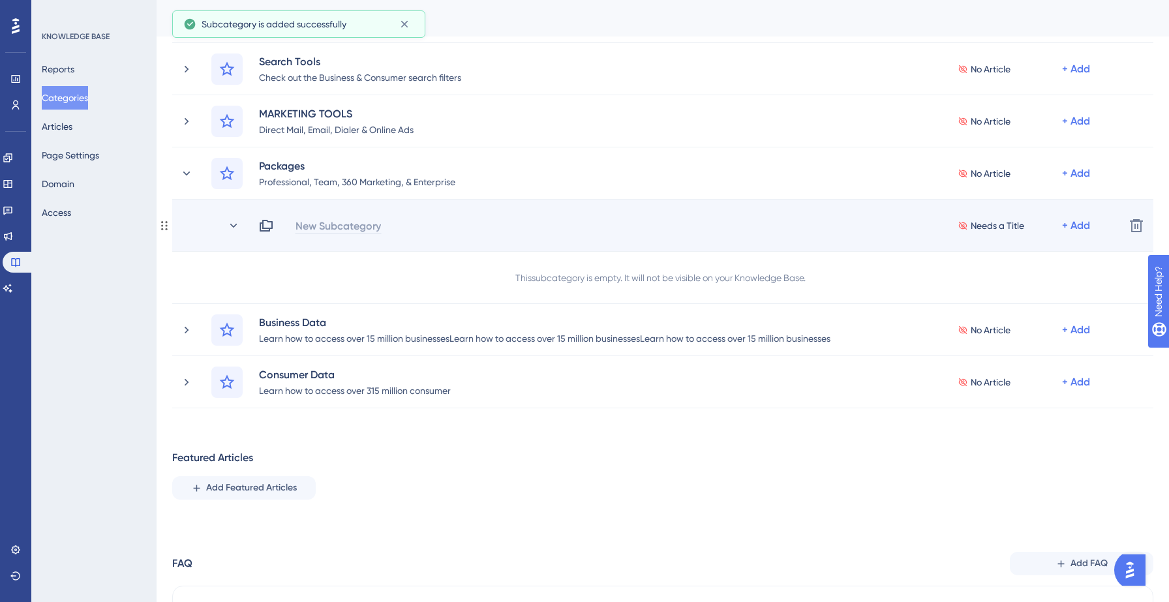
click at [342, 230] on div "New Subcategory" at bounding box center [338, 226] width 87 height 16
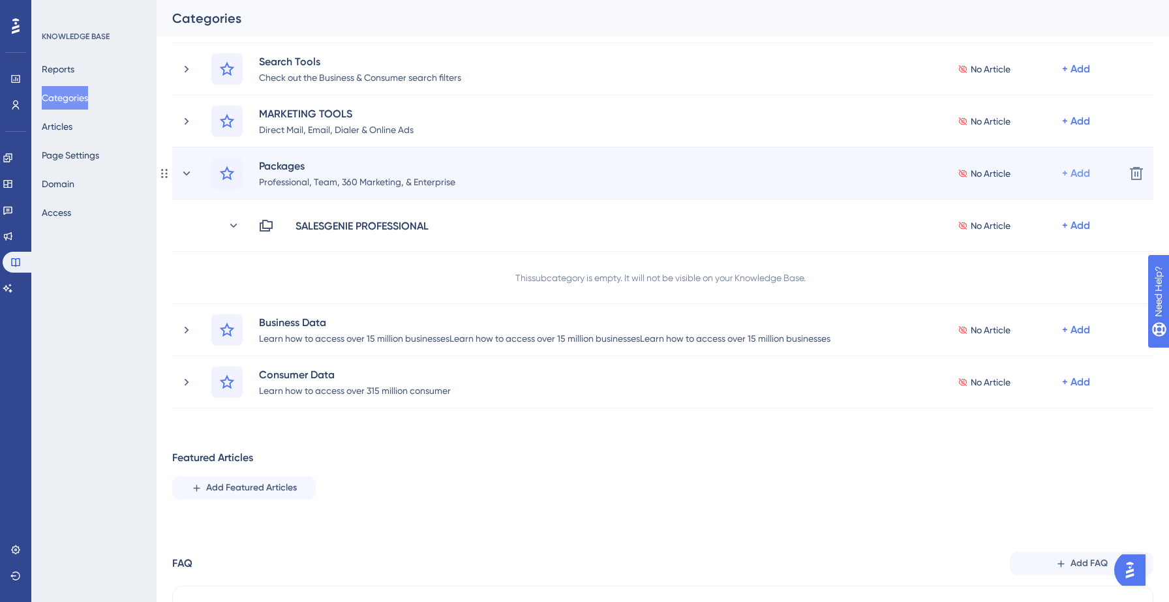
click at [1080, 177] on div "+ Add" at bounding box center [1076, 174] width 28 height 16
click at [1053, 204] on span "Add a Subcategory" at bounding box center [1020, 208] width 82 height 16
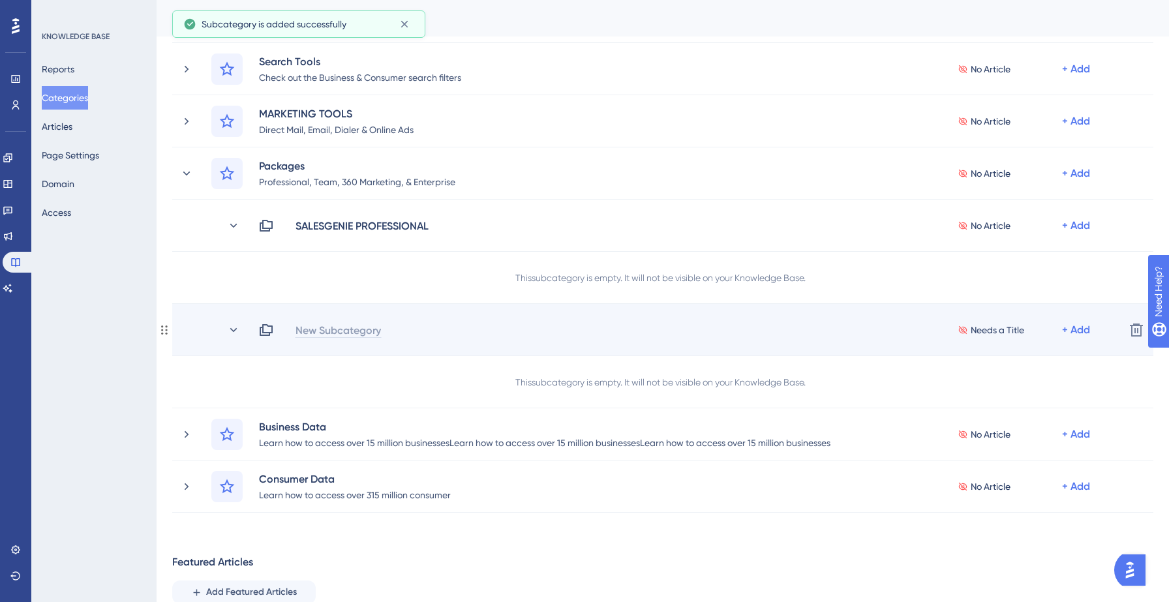
click at [342, 330] on div "New Subcategory" at bounding box center [338, 330] width 87 height 16
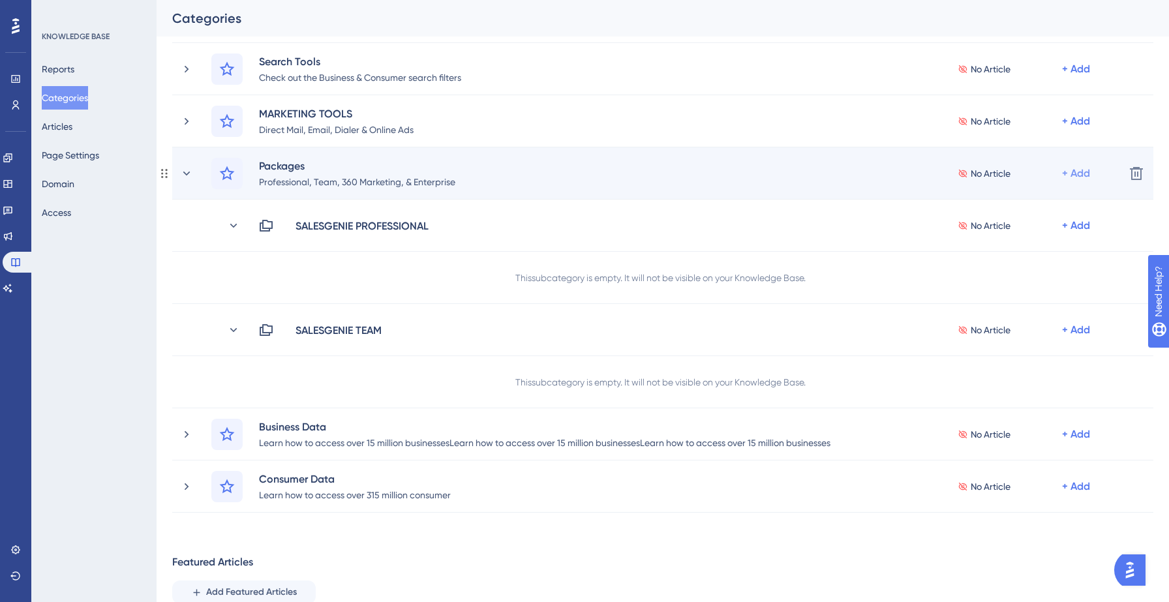
click at [1076, 166] on div "+ Add" at bounding box center [1076, 174] width 28 height 16
click at [1031, 207] on span "Add a Subcategory" at bounding box center [1020, 208] width 82 height 16
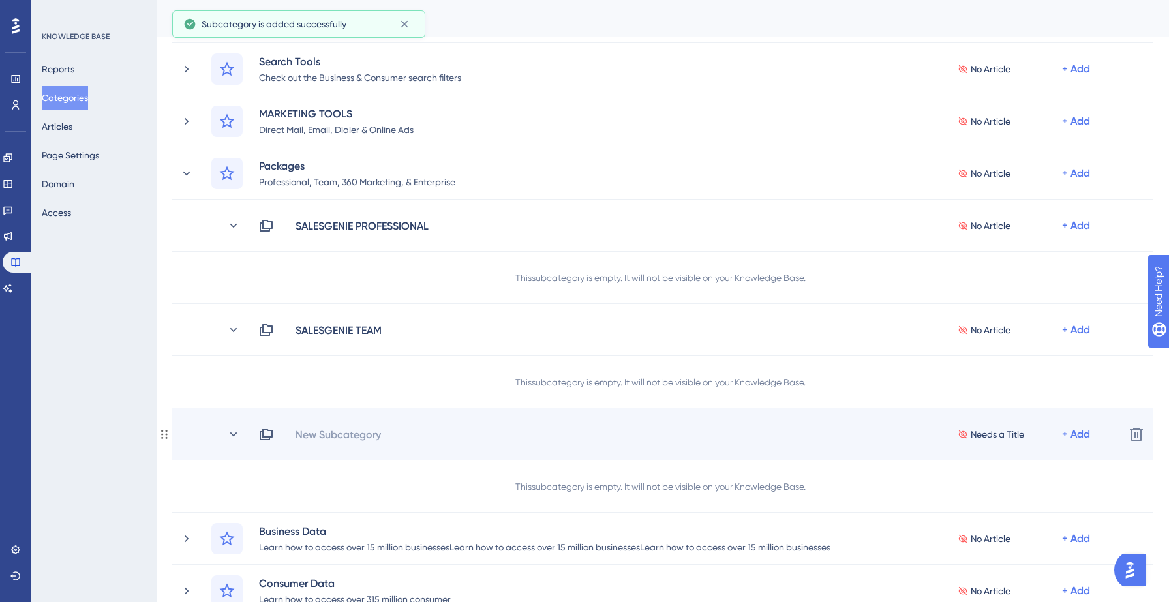
click at [341, 431] on div "New Subcategory" at bounding box center [338, 435] width 87 height 16
click at [386, 429] on div "SALESGENIE 360 No Article + Add" at bounding box center [686, 435] width 856 height 16
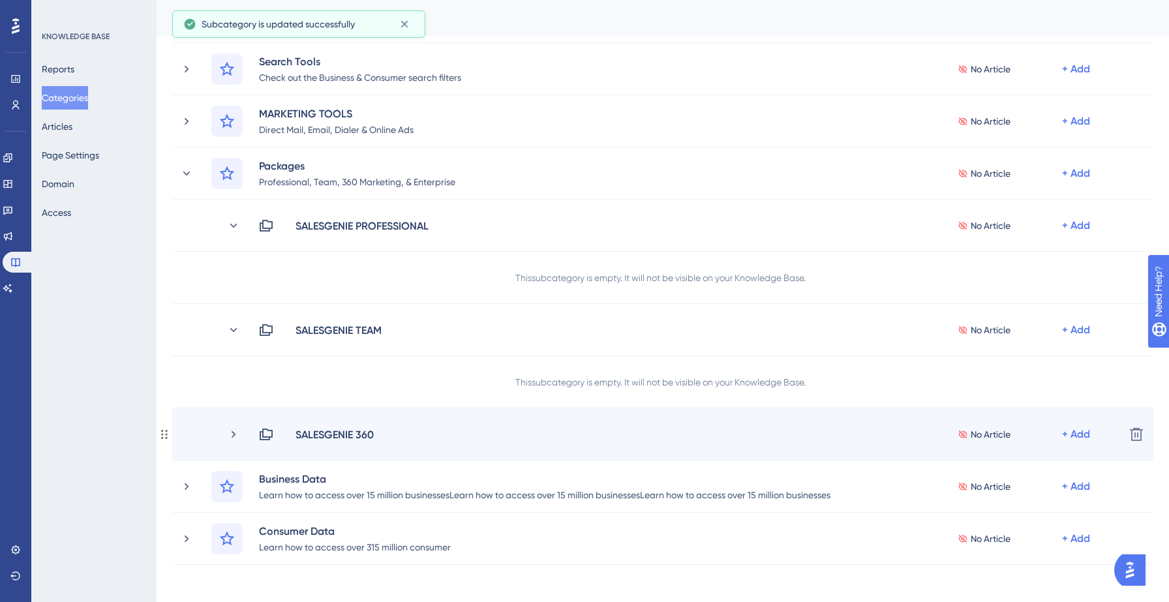
click at [376, 433] on div "SALESGENIE 360" at bounding box center [340, 435] width 90 height 16
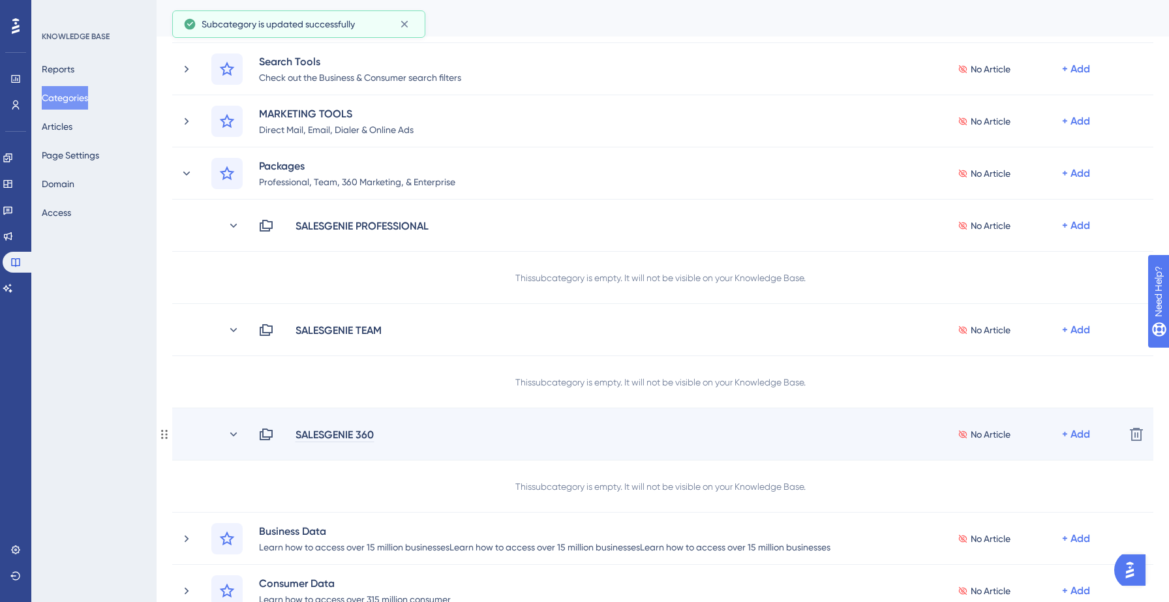
click at [367, 434] on div "SALESGENIE 360" at bounding box center [335, 435] width 80 height 16
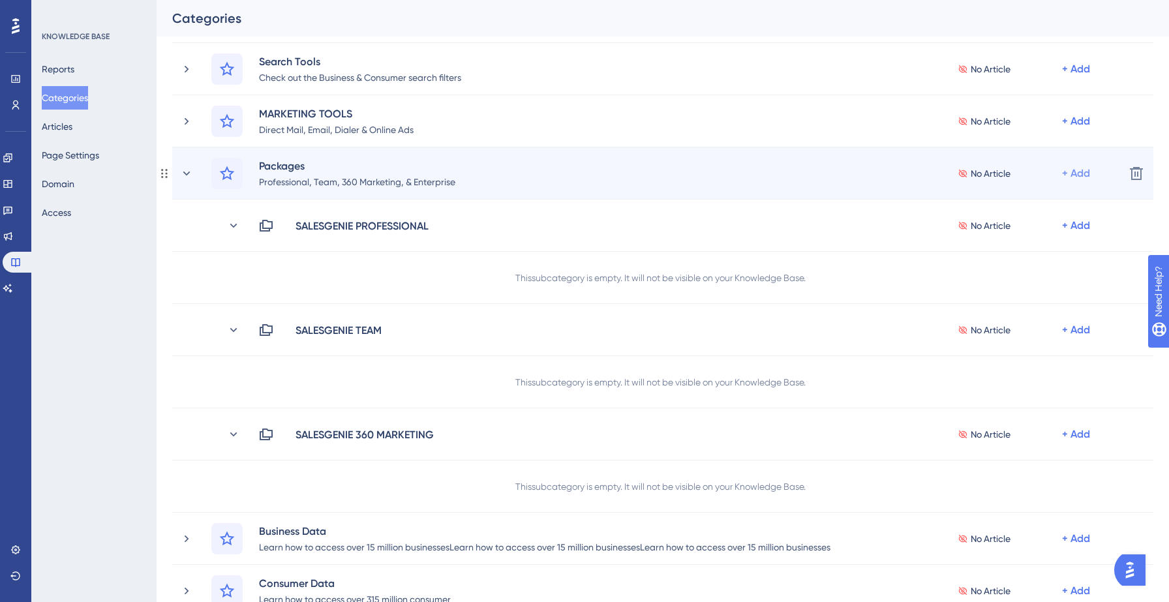
click at [1079, 172] on div "+ Add" at bounding box center [1076, 174] width 28 height 16
click at [1005, 230] on span "Add Articles" at bounding box center [1004, 234] width 50 height 16
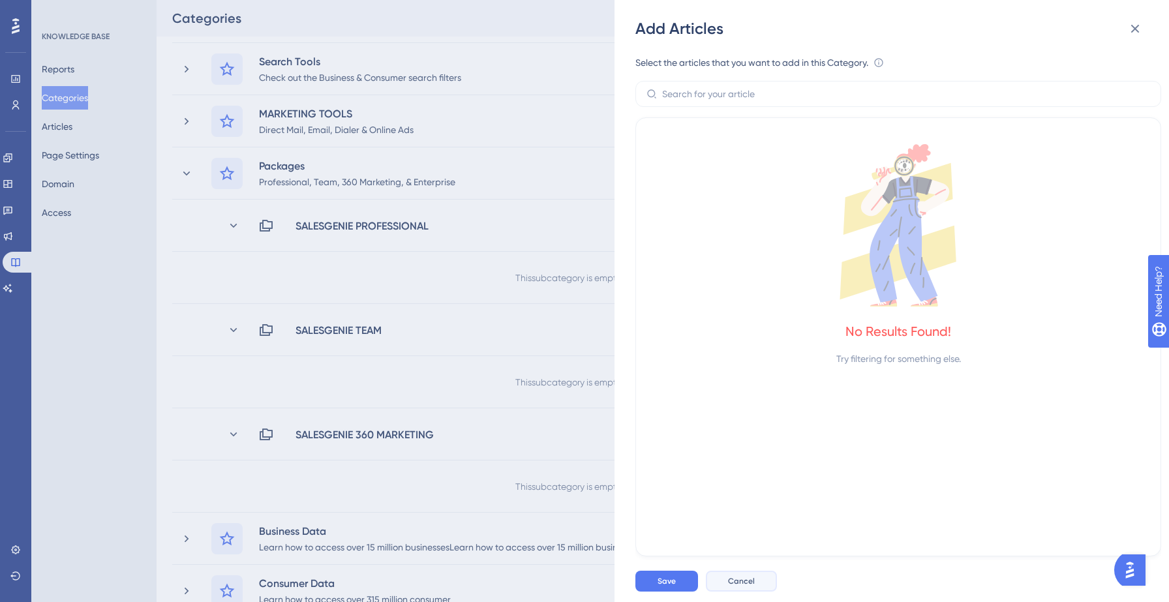
click at [728, 586] on span "Cancel" at bounding box center [741, 581] width 27 height 10
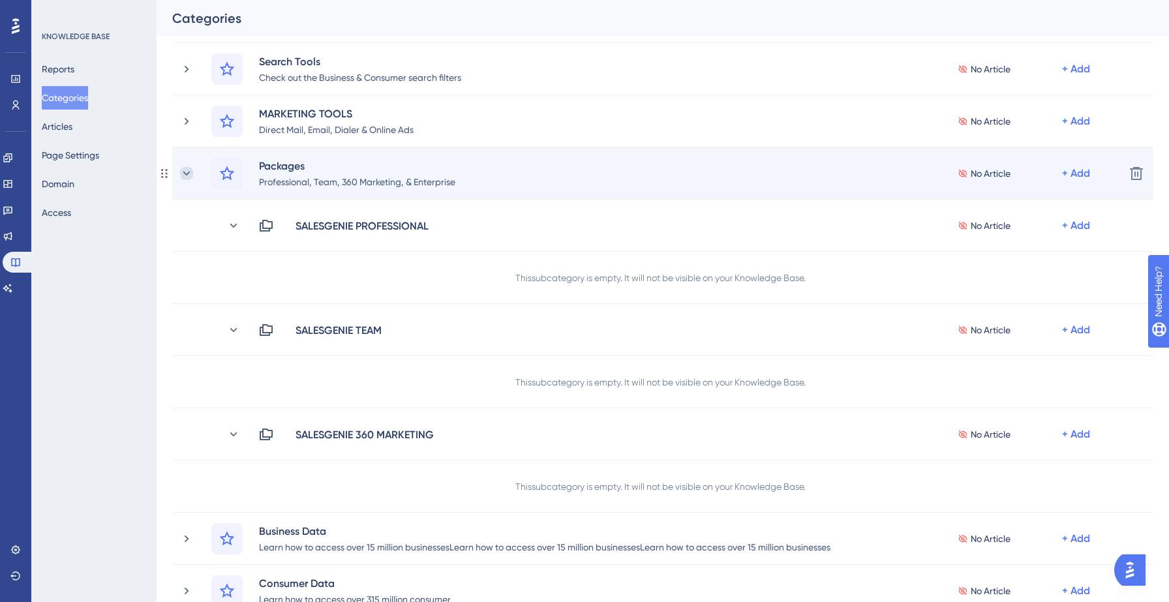
click at [188, 173] on icon at bounding box center [186, 173] width 13 height 13
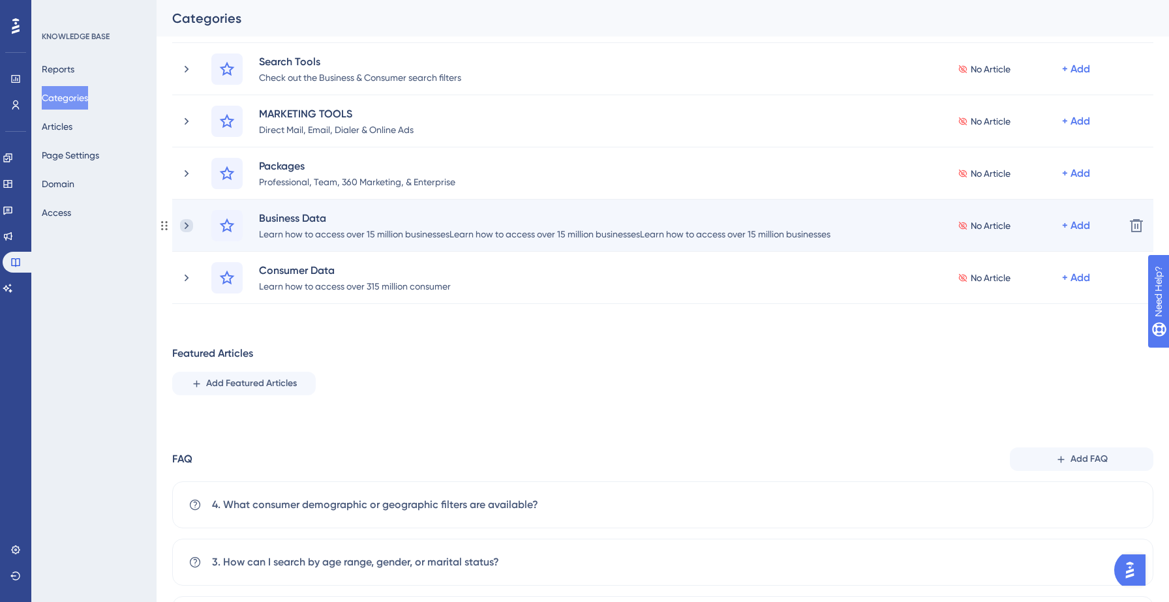
click at [184, 228] on icon at bounding box center [186, 225] width 13 height 13
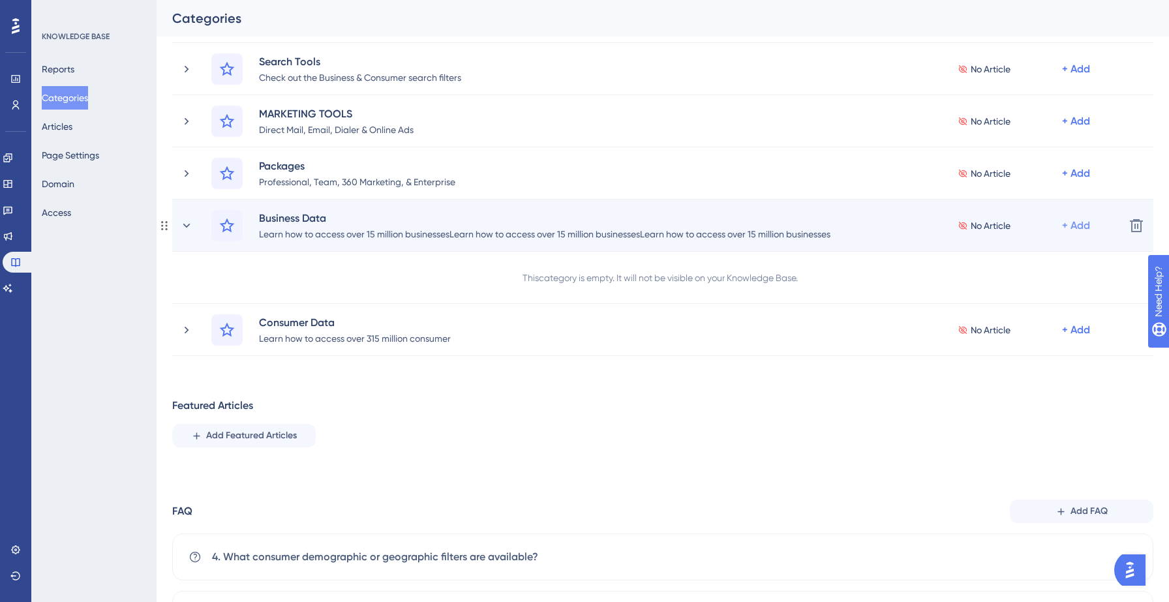
click at [1076, 230] on div "+ Add" at bounding box center [1076, 226] width 28 height 16
click at [1062, 254] on div "Add a Subcategory Add a Subcategory" at bounding box center [1025, 260] width 93 height 26
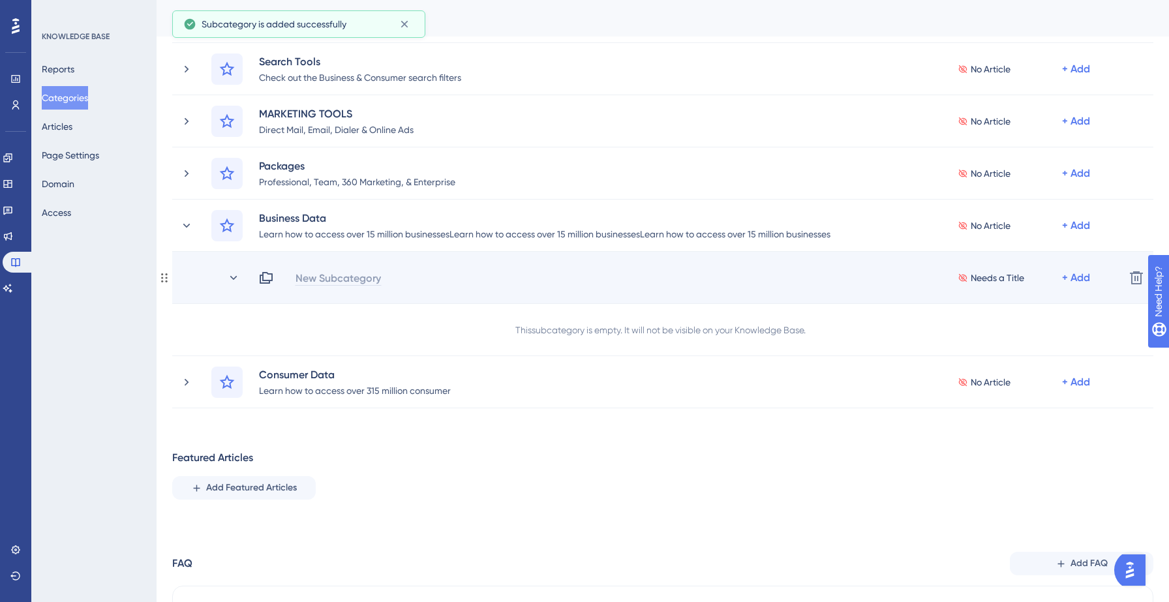
click at [358, 281] on div "New Subcategory" at bounding box center [338, 278] width 87 height 16
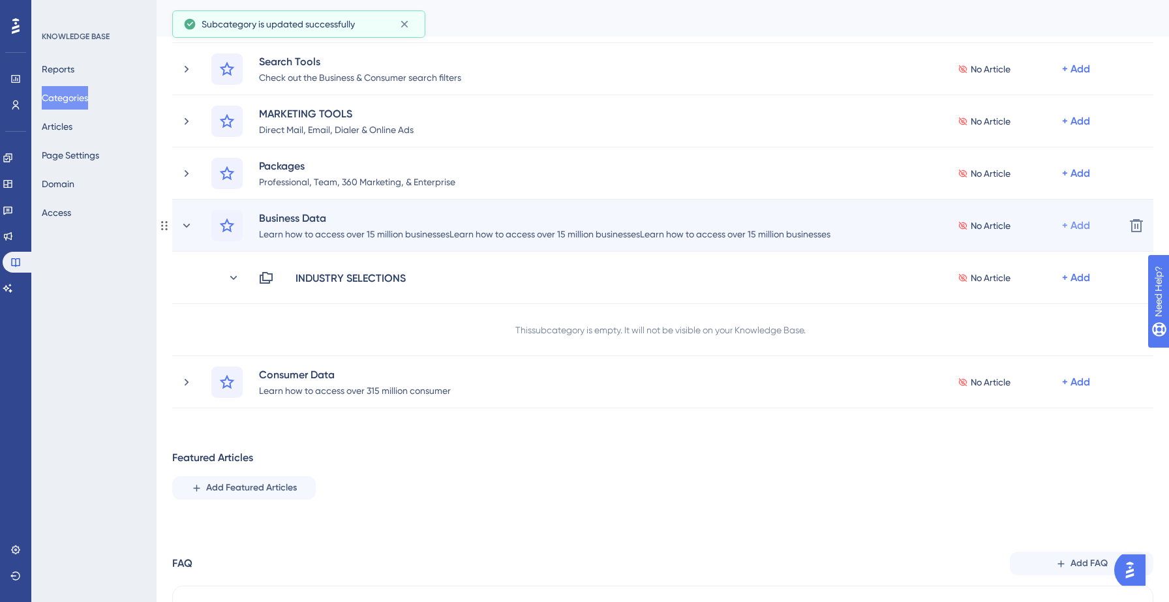
click at [1070, 223] on div "+ Add" at bounding box center [1076, 226] width 28 height 16
click at [1024, 264] on span "Add a Subcategory" at bounding box center [1020, 261] width 82 height 16
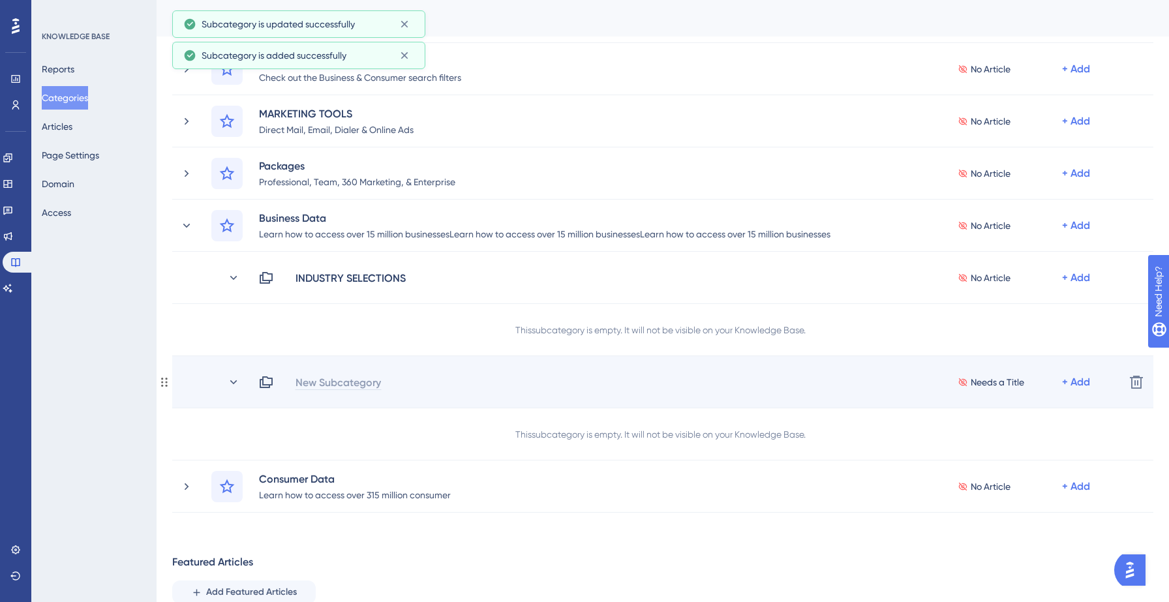
click at [333, 382] on div "New Subcategory" at bounding box center [338, 383] width 87 height 16
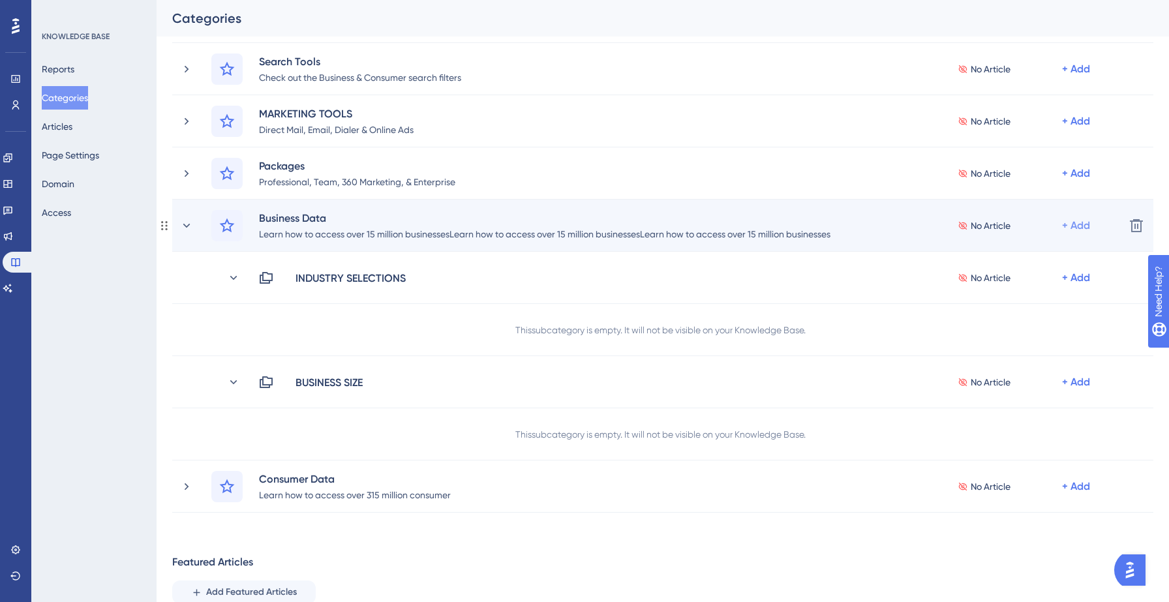
click at [1078, 230] on div "+ Add" at bounding box center [1076, 226] width 28 height 16
click at [1038, 253] on span "Add a Subcategory" at bounding box center [1020, 261] width 82 height 16
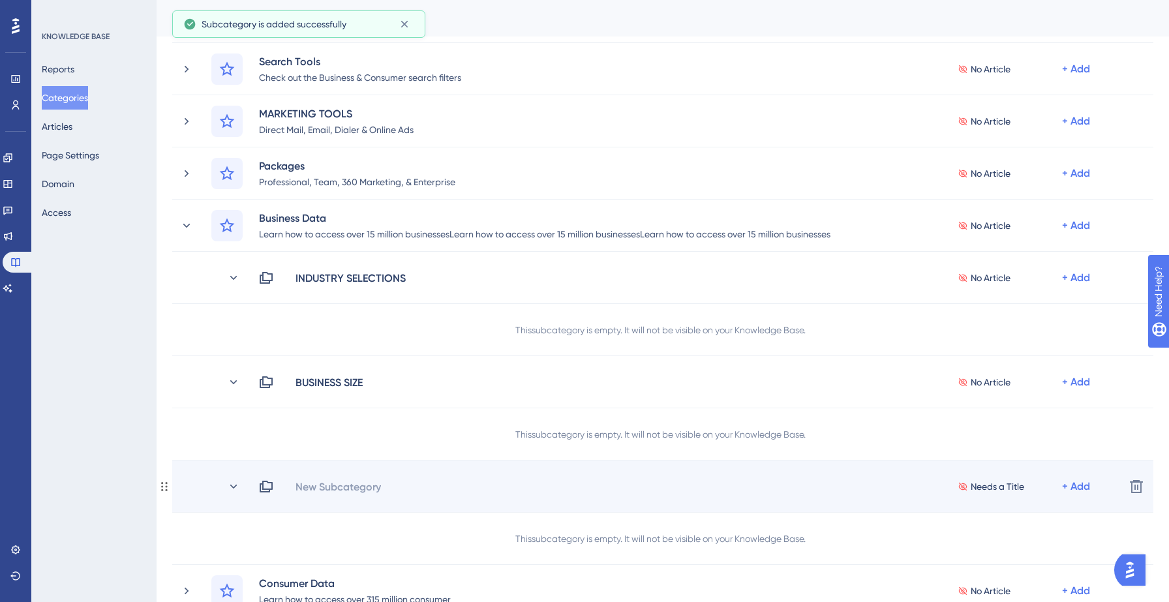
click at [311, 477] on div "New Subcategory Needs a Title + Add Delete" at bounding box center [662, 487] width 981 height 52
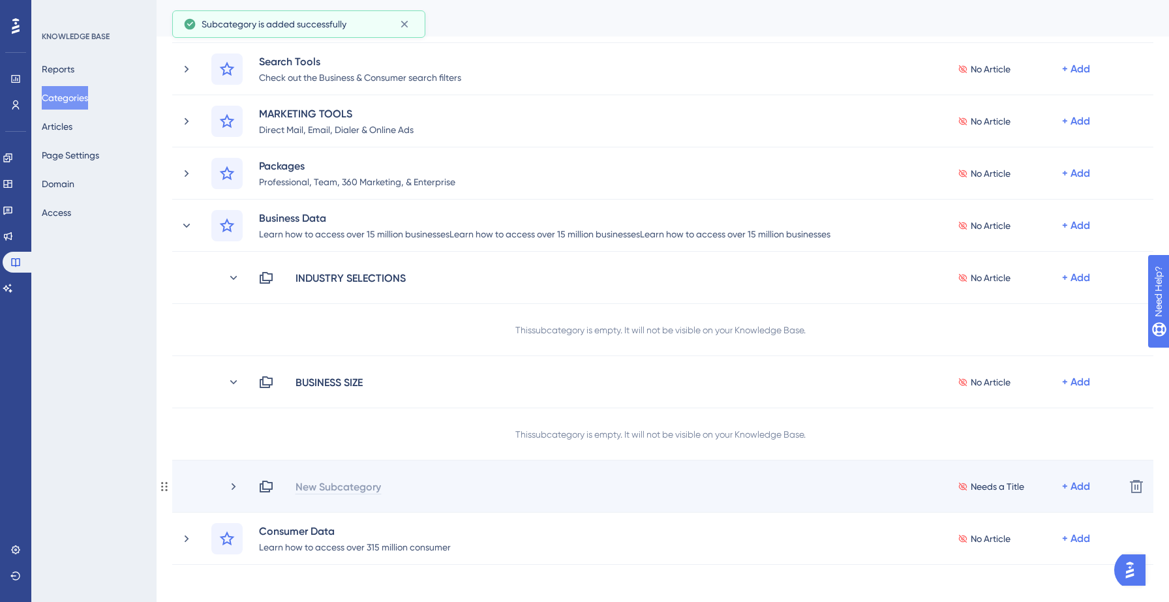
click at [316, 484] on div "New Subcategory" at bounding box center [338, 487] width 87 height 16
click at [378, 486] on div "BUSINESS EMAILS" at bounding box center [337, 487] width 84 height 16
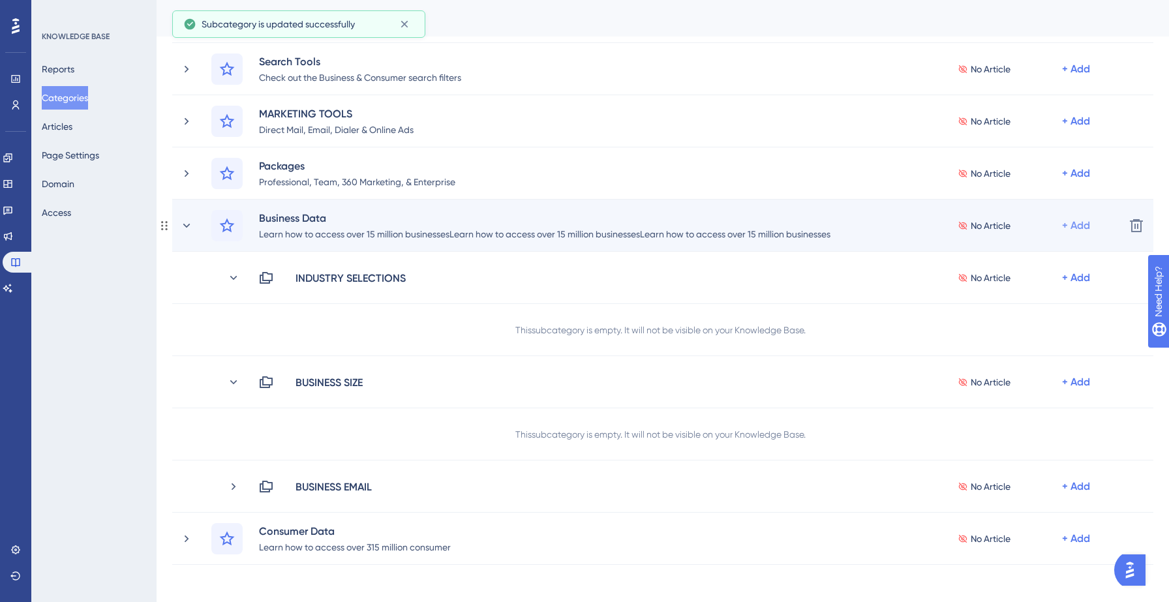
click at [1089, 223] on div "+ Add" at bounding box center [1076, 226] width 28 height 16
click at [1046, 258] on span "Add a Subcategory" at bounding box center [1020, 261] width 82 height 16
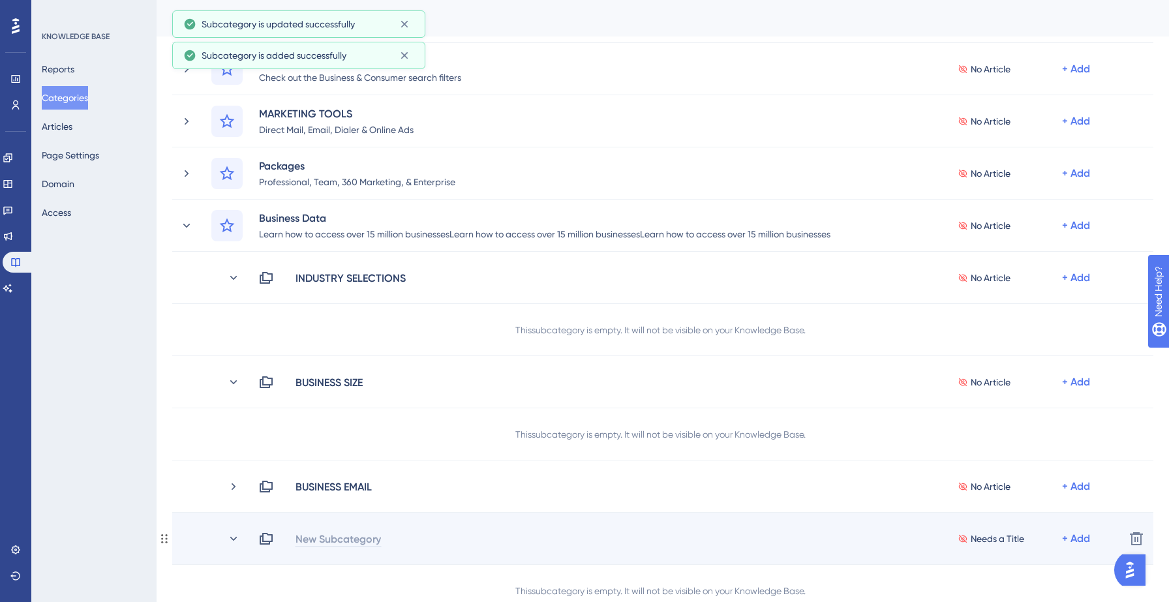
click at [328, 539] on div "New Subcategory" at bounding box center [338, 539] width 87 height 16
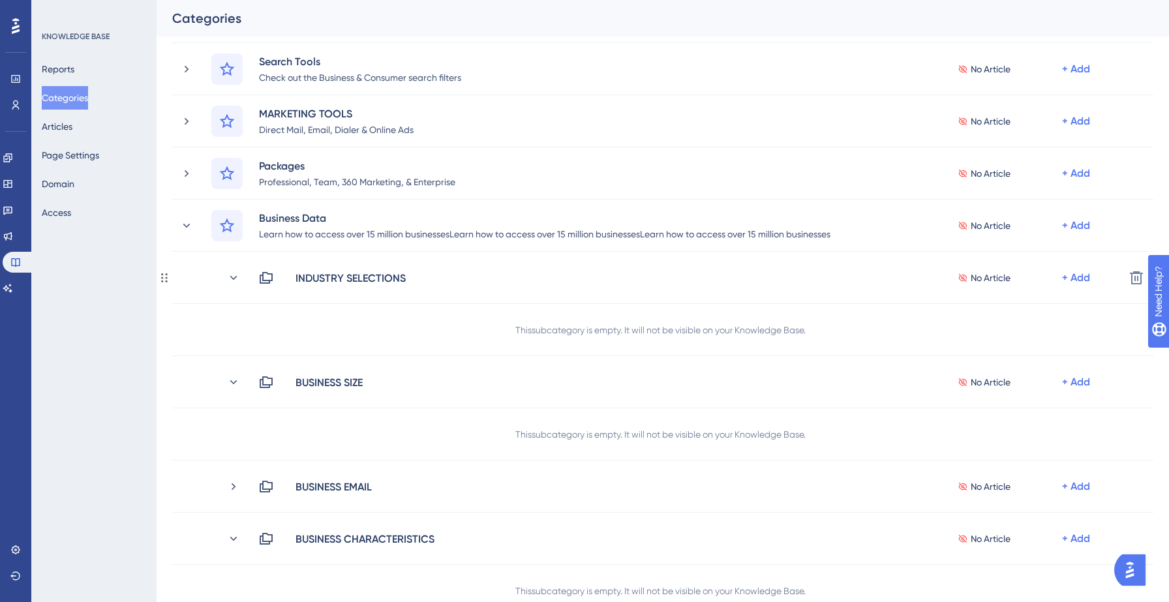
scroll to position [238, 0]
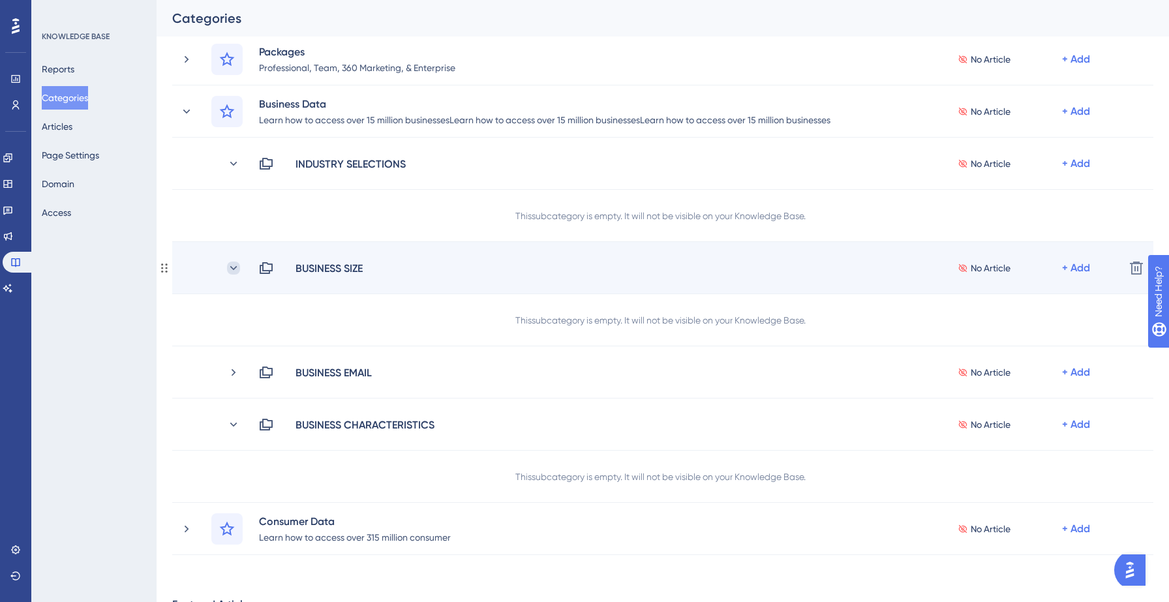
click at [233, 270] on icon at bounding box center [233, 268] width 13 height 13
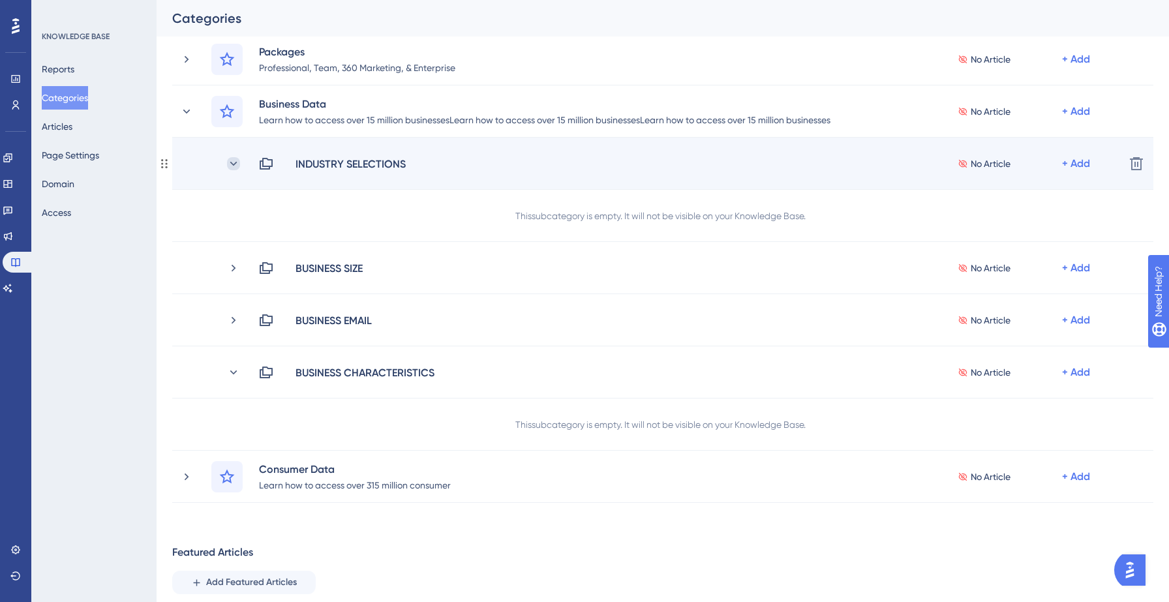
click at [234, 162] on icon at bounding box center [233, 163] width 13 height 13
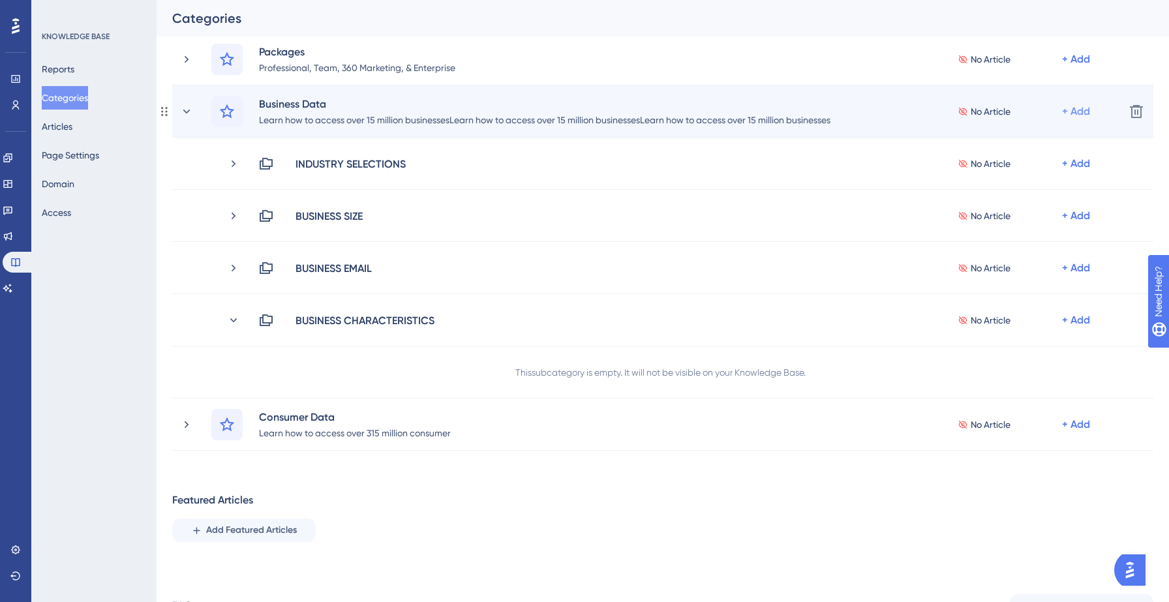
click at [1067, 112] on div "+ Add" at bounding box center [1076, 112] width 28 height 16
click at [1028, 152] on span "Add a Subcategory" at bounding box center [1020, 146] width 82 height 16
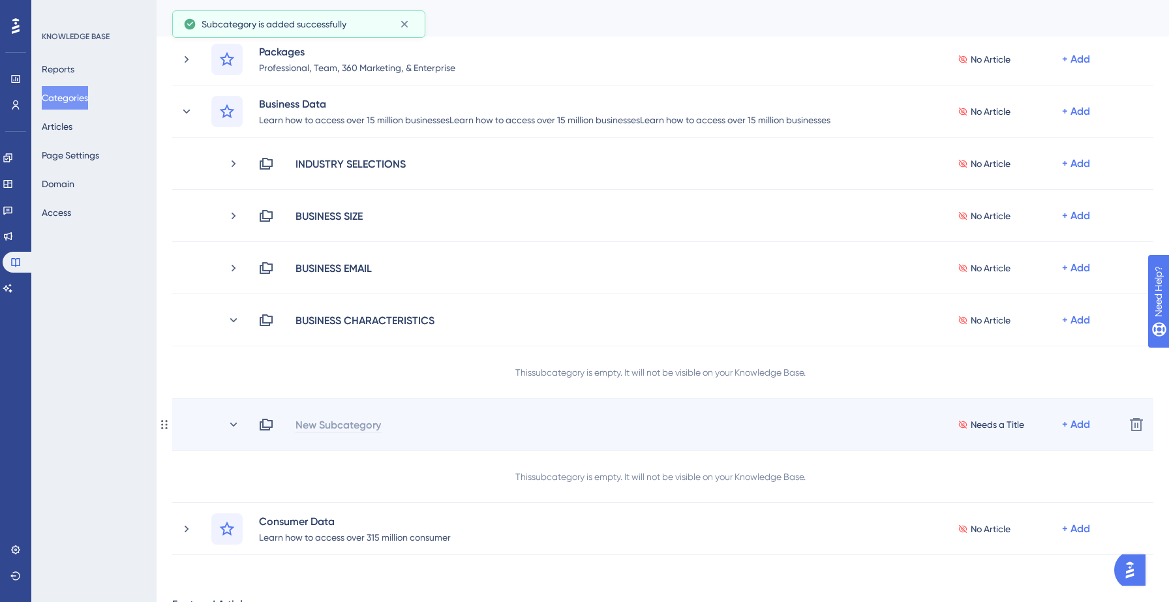
click at [356, 427] on div "New Subcategory" at bounding box center [338, 425] width 87 height 16
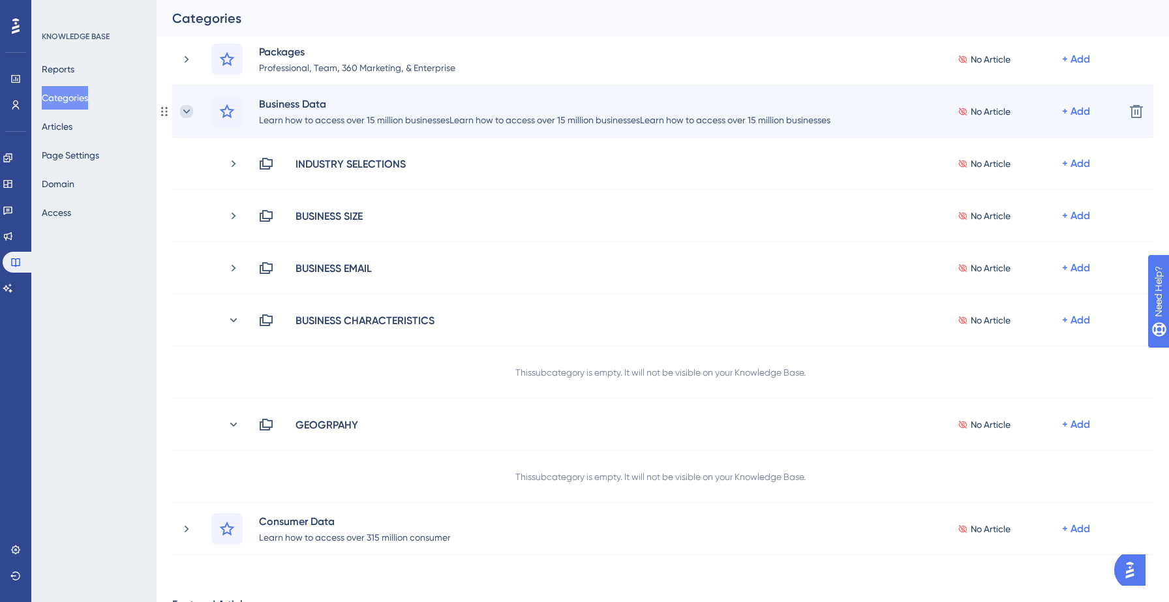
click at [185, 116] on icon at bounding box center [186, 111] width 13 height 13
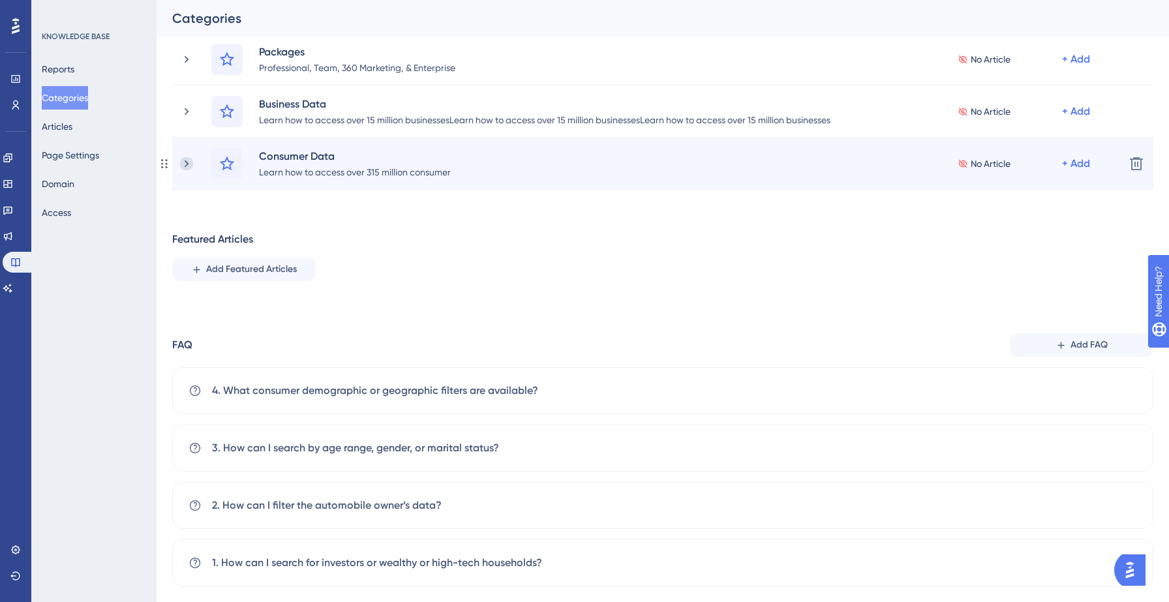
click at [189, 163] on icon at bounding box center [186, 163] width 13 height 13
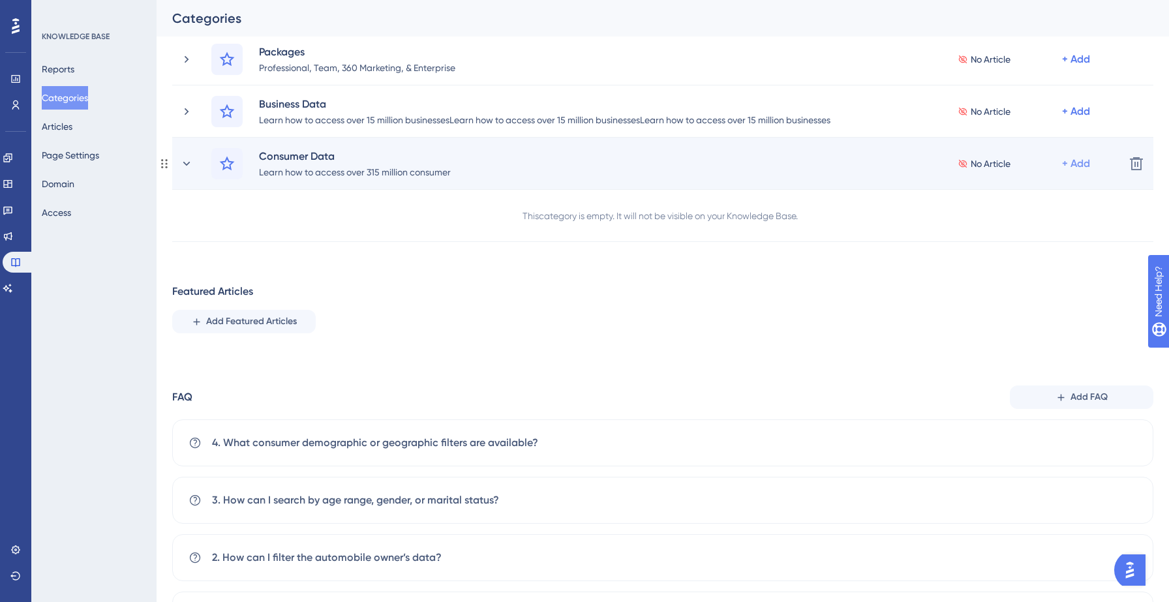
click at [1079, 159] on div "+ Add" at bounding box center [1076, 164] width 28 height 16
click at [1043, 196] on span "Add a Subcategory" at bounding box center [1020, 199] width 82 height 16
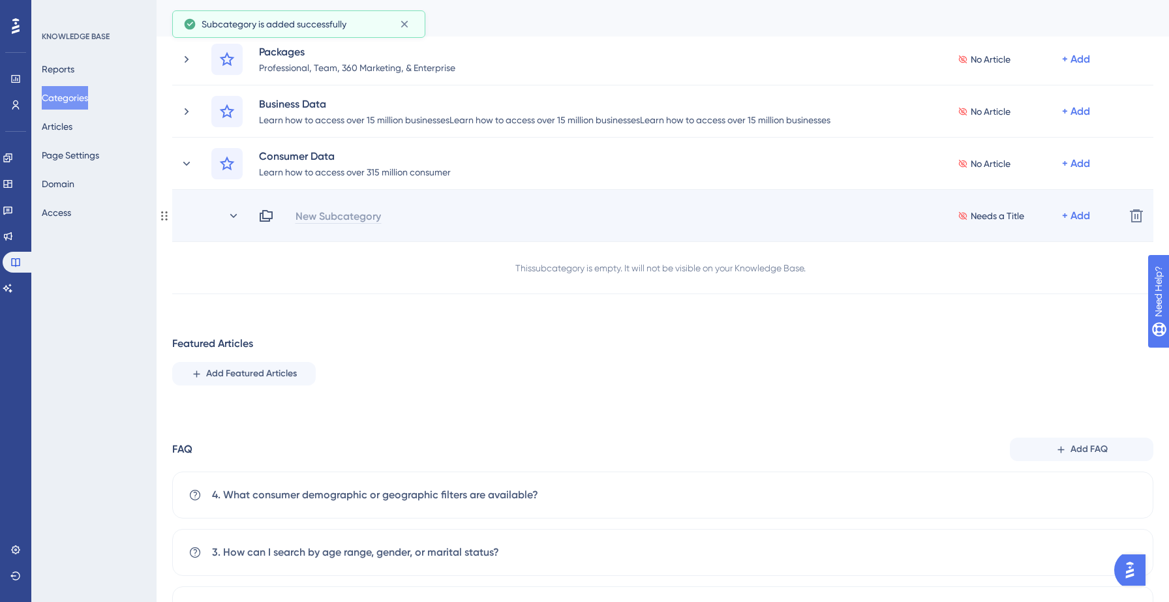
click at [347, 212] on div "New Subcategory" at bounding box center [338, 216] width 87 height 16
click at [346, 214] on div "New Subcategory" at bounding box center [338, 216] width 87 height 16
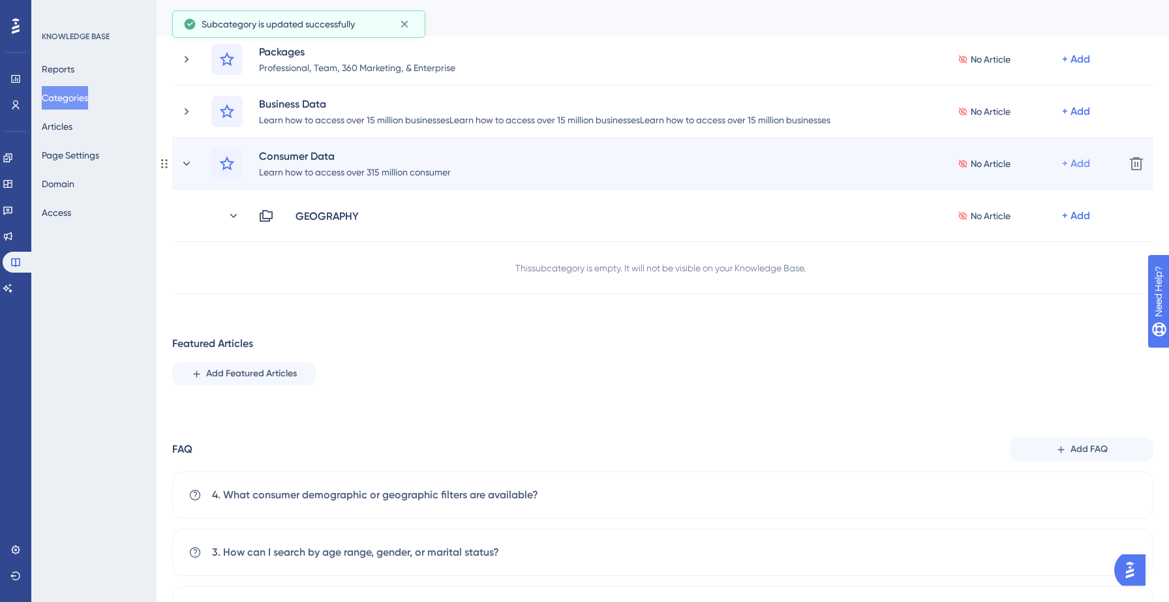
click at [1063, 161] on div "+ Add" at bounding box center [1076, 164] width 28 height 16
click at [1042, 193] on span "Add a Subcategory" at bounding box center [1020, 199] width 82 height 16
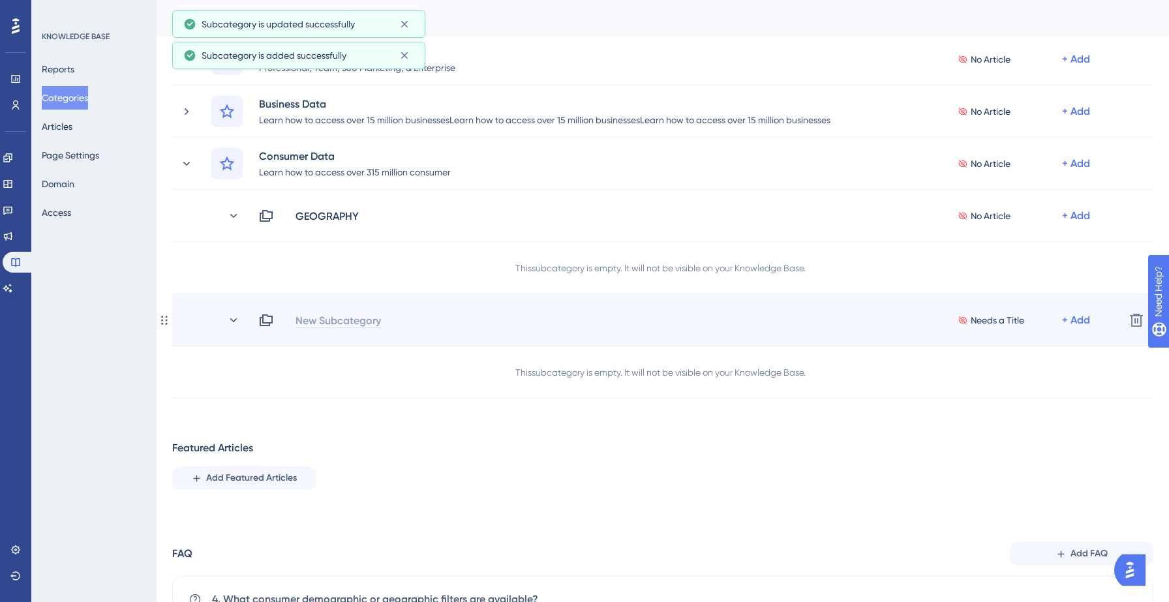
click at [333, 321] on div "New Subcategory" at bounding box center [338, 321] width 87 height 16
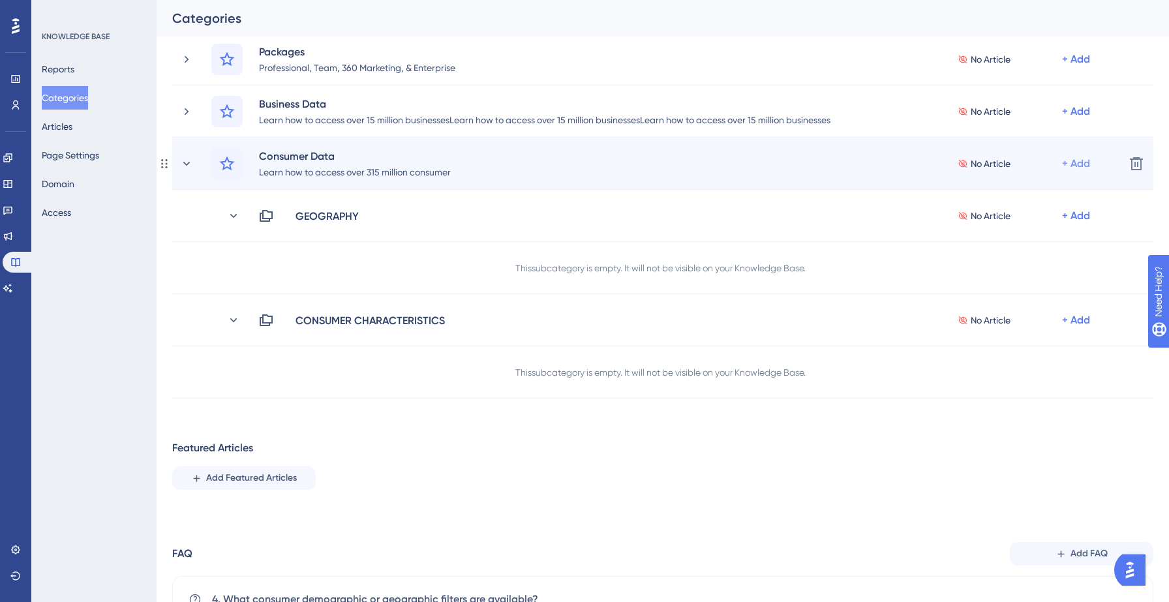
click at [1082, 159] on div "+ Add" at bounding box center [1076, 164] width 28 height 16
click at [1039, 191] on span "Add a Subcategory" at bounding box center [1020, 199] width 82 height 16
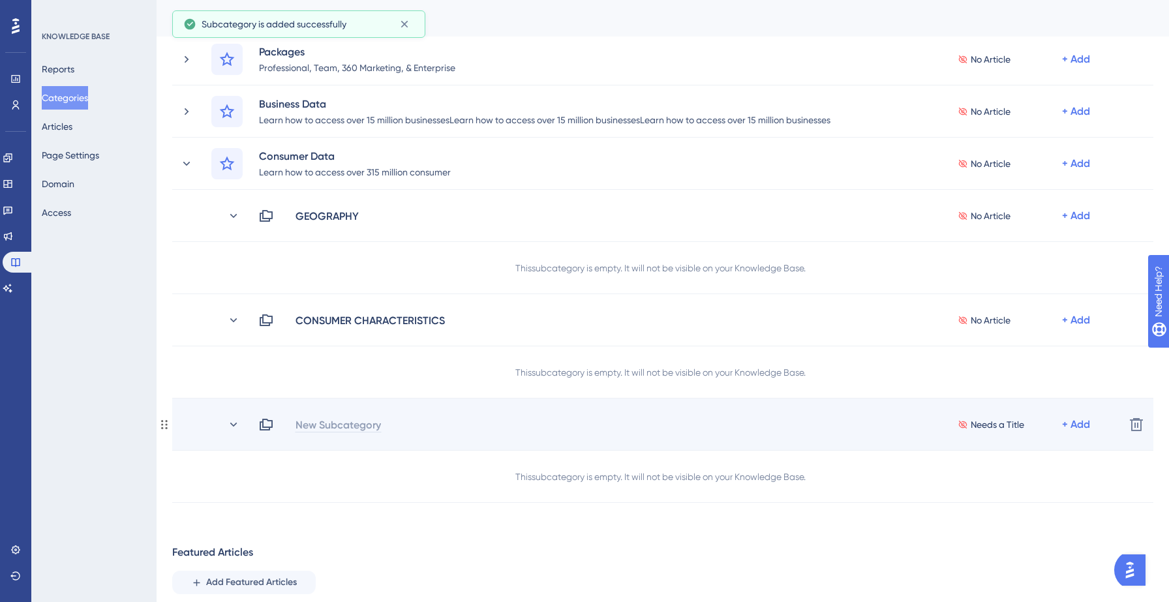
click at [328, 424] on div "New Subcategory" at bounding box center [338, 425] width 87 height 16
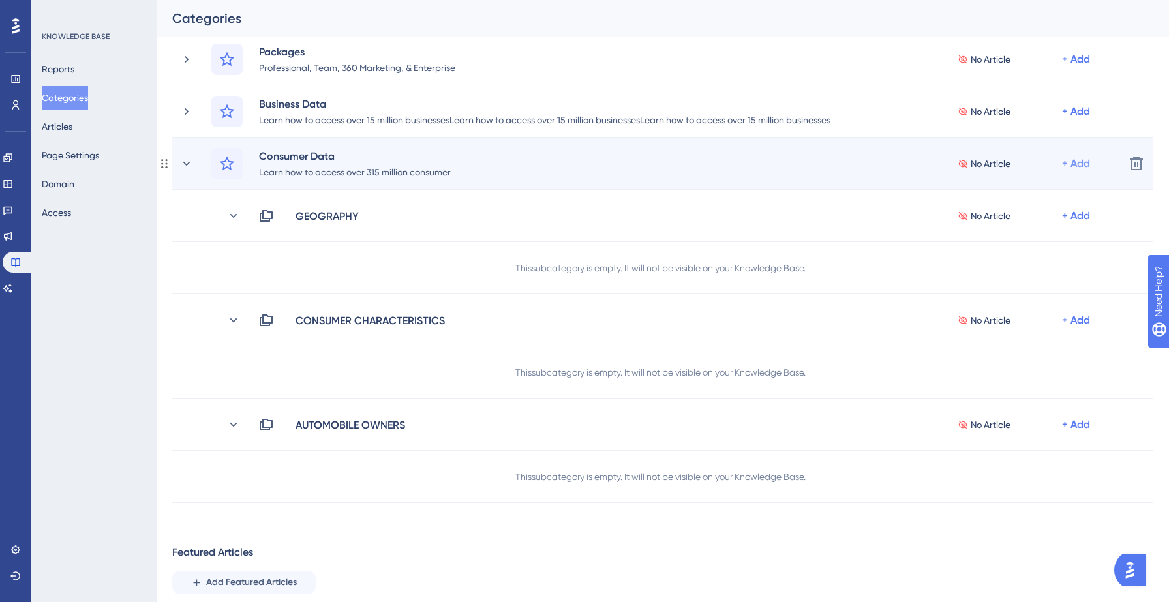
click at [1074, 164] on div "+ Add" at bounding box center [1076, 164] width 28 height 16
click at [978, 203] on button "Add a Subcategory Add a Subcategory" at bounding box center [1025, 198] width 114 height 26
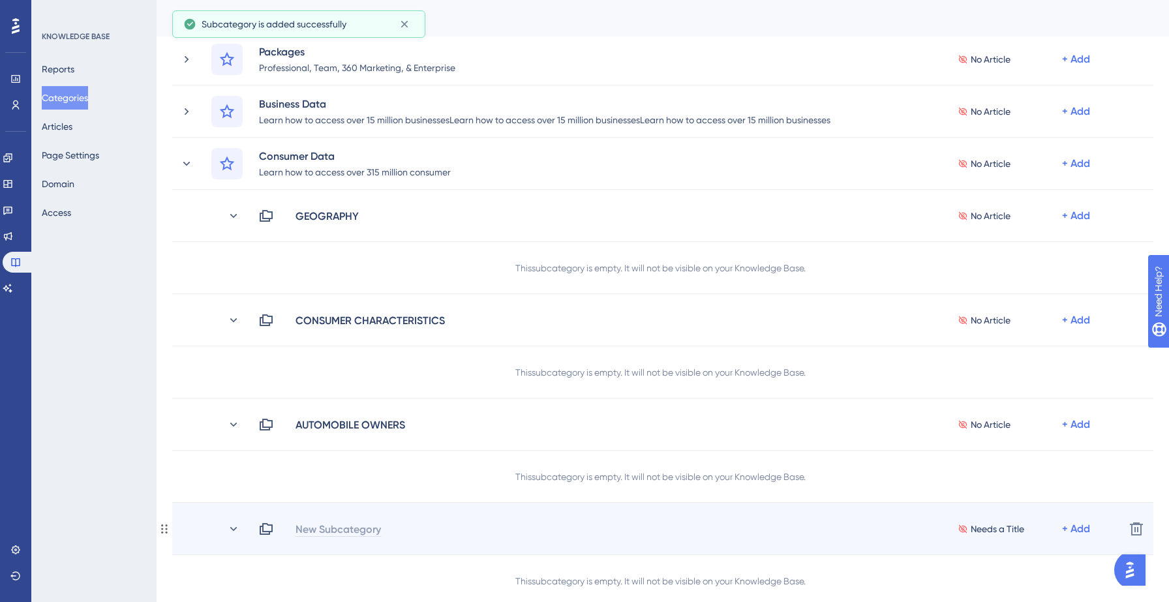
click at [333, 531] on div "New Subcategory" at bounding box center [338, 529] width 87 height 16
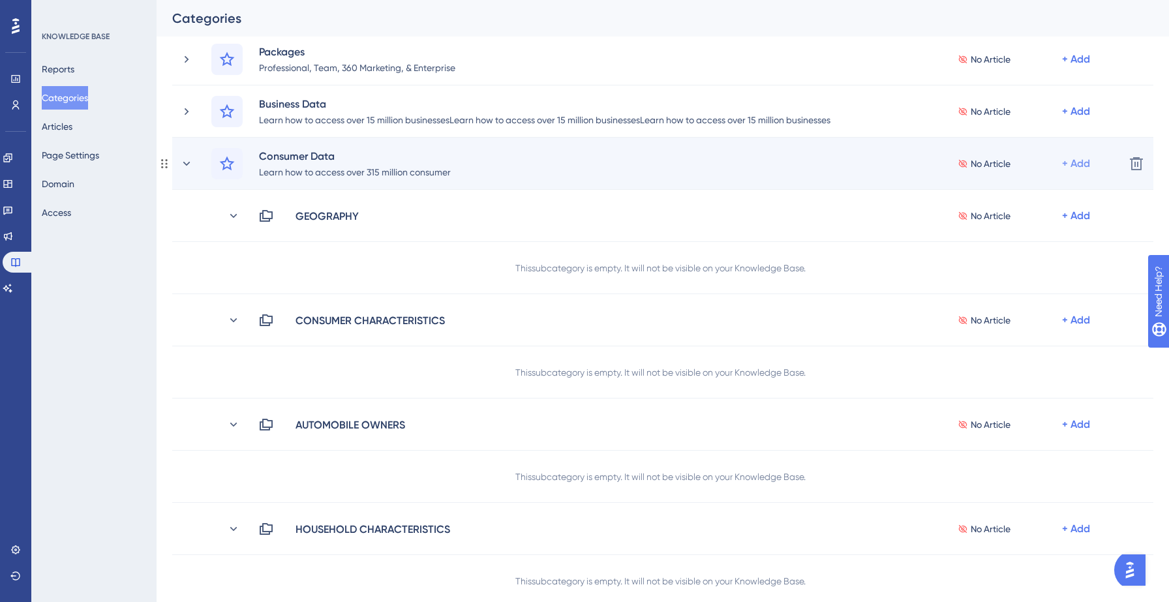
click at [1070, 166] on div "+ Add" at bounding box center [1076, 164] width 28 height 16
click at [1038, 193] on span "Add a Subcategory" at bounding box center [1020, 199] width 82 height 16
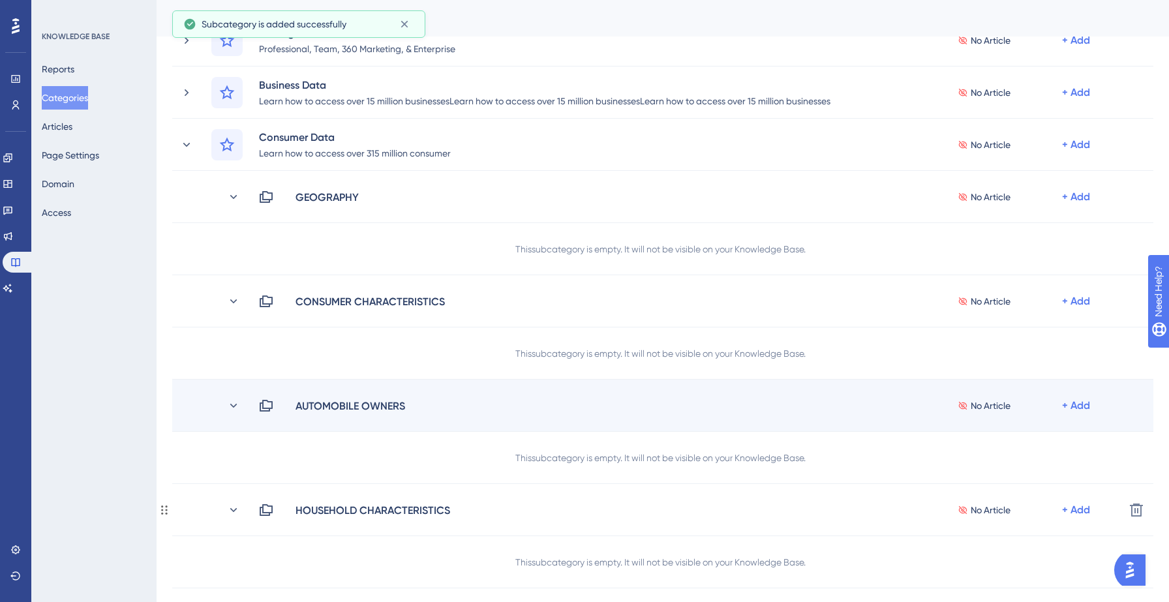
scroll to position [384, 0]
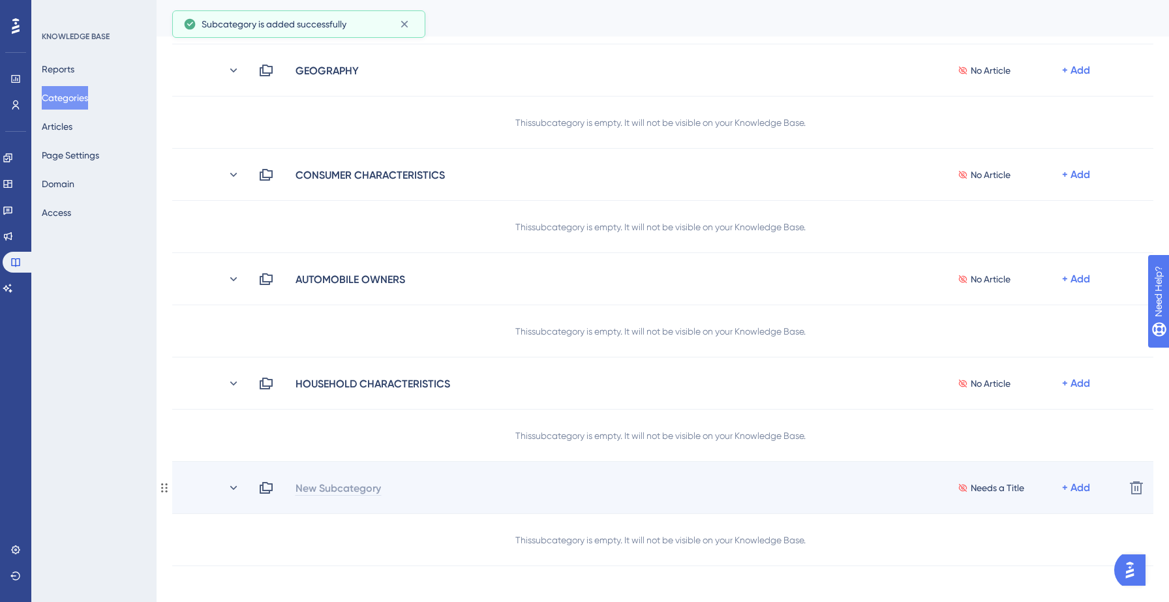
click at [334, 488] on div "New Subcategory" at bounding box center [338, 488] width 87 height 16
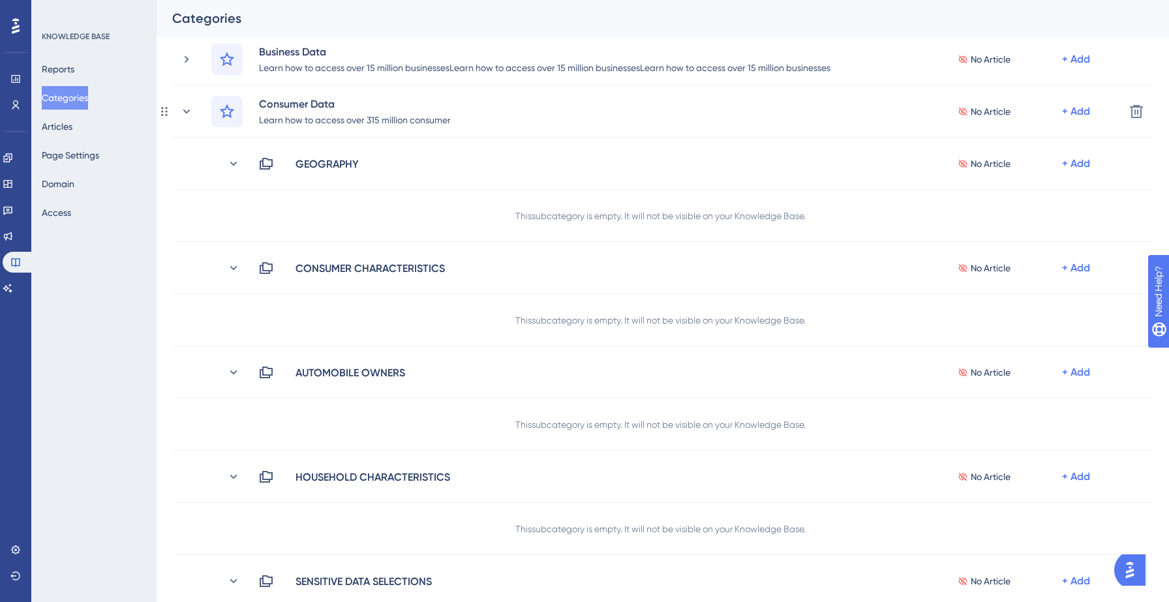
scroll to position [249, 0]
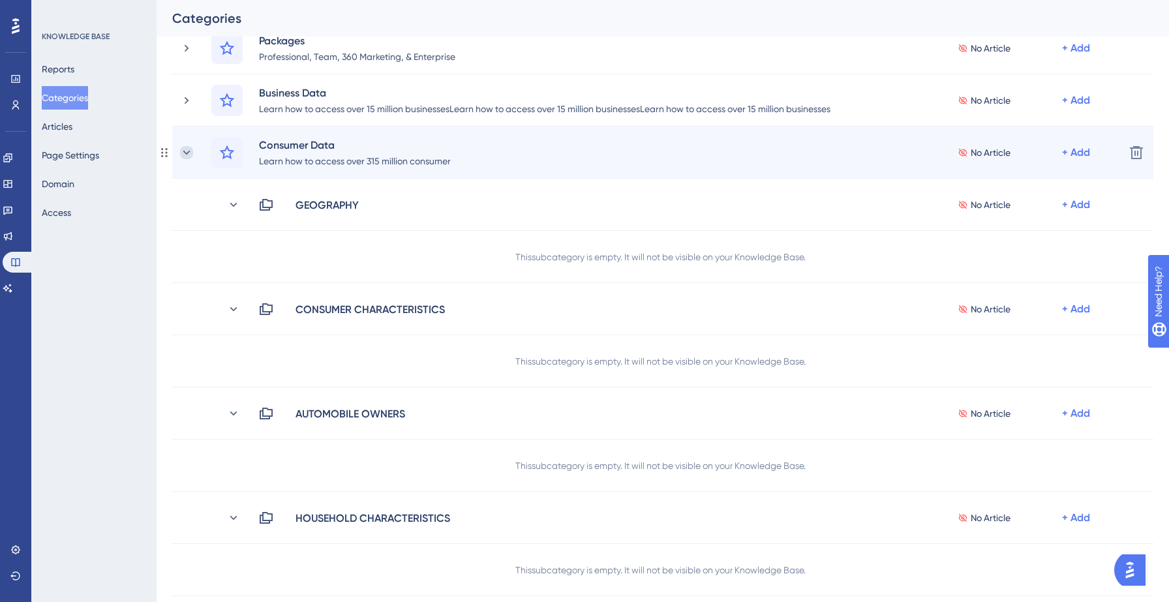
click at [188, 149] on icon at bounding box center [186, 152] width 13 height 13
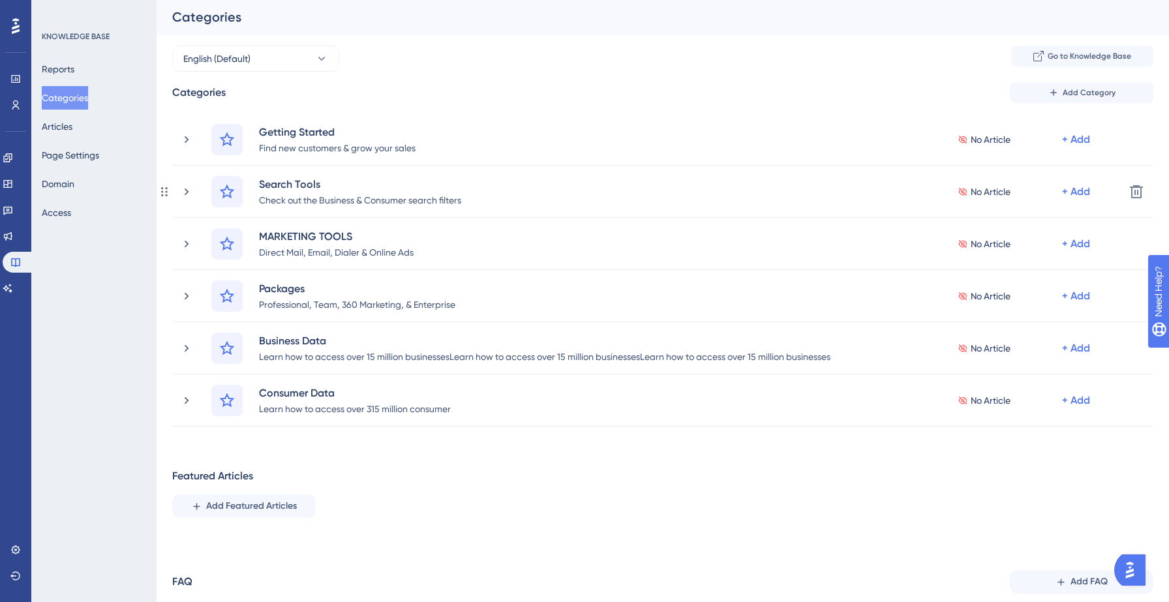
scroll to position [0, 0]
click at [1080, 99] on button "Add Category" at bounding box center [1082, 94] width 144 height 21
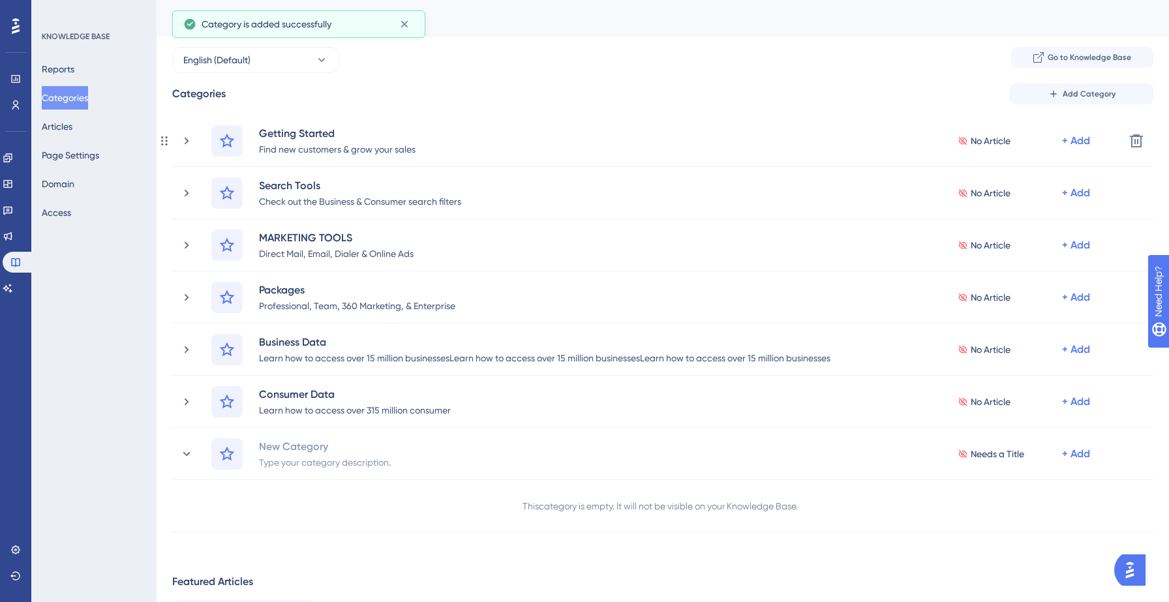
scroll to position [100, 0]
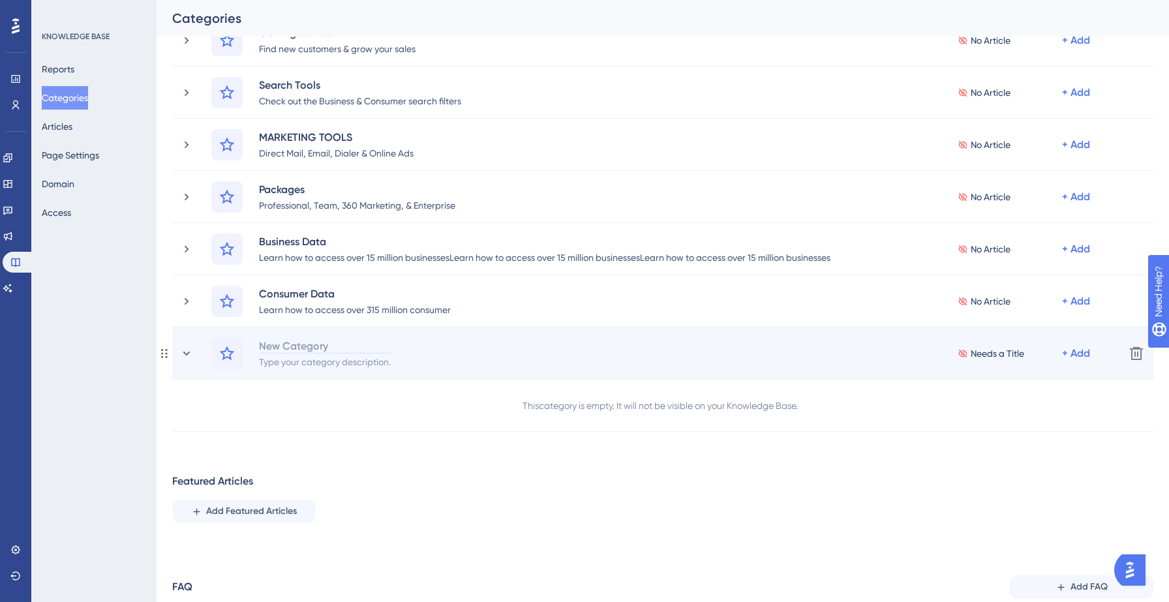
click at [306, 343] on div "New Category" at bounding box center [324, 346] width 133 height 16
click at [291, 347] on div "VIDEOS" at bounding box center [324, 346] width 133 height 16
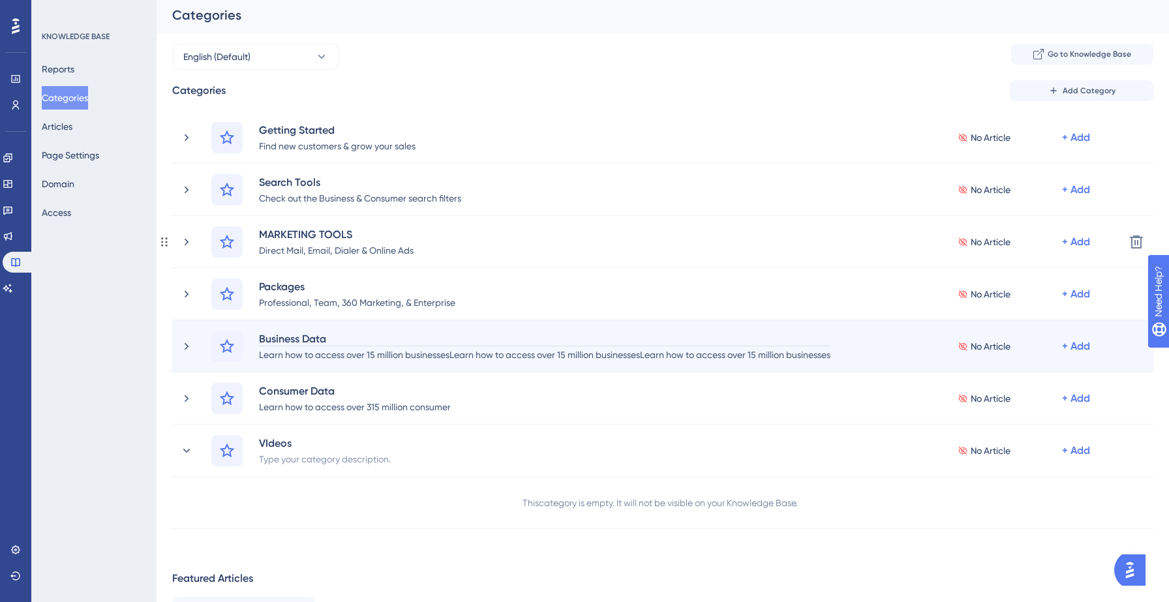
scroll to position [0, 0]
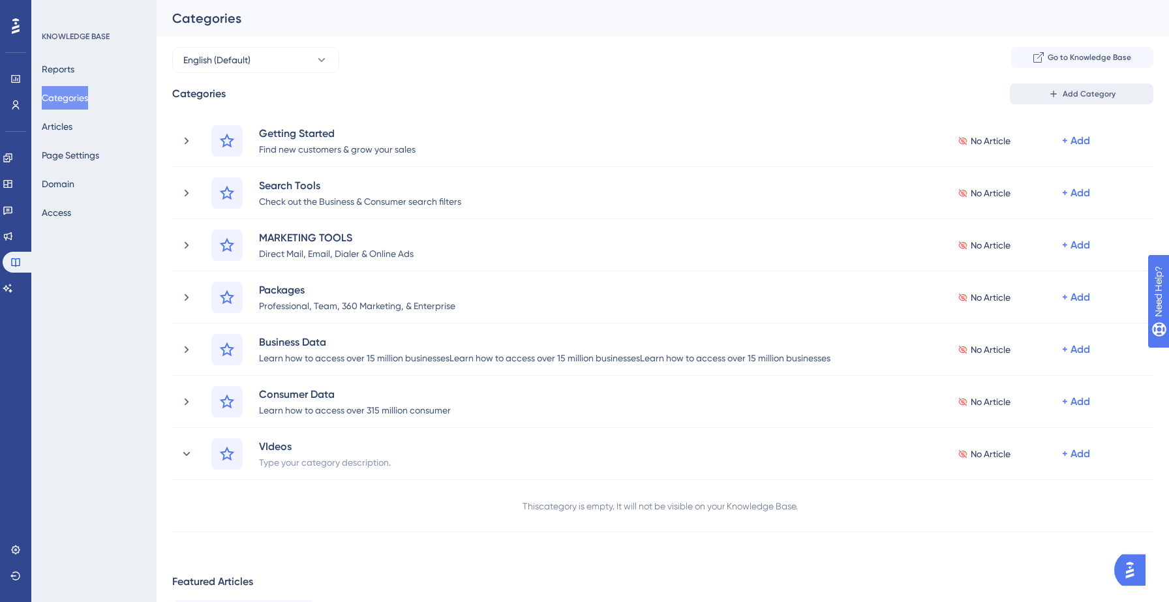
click at [1098, 95] on span "Add Category" at bounding box center [1089, 94] width 53 height 10
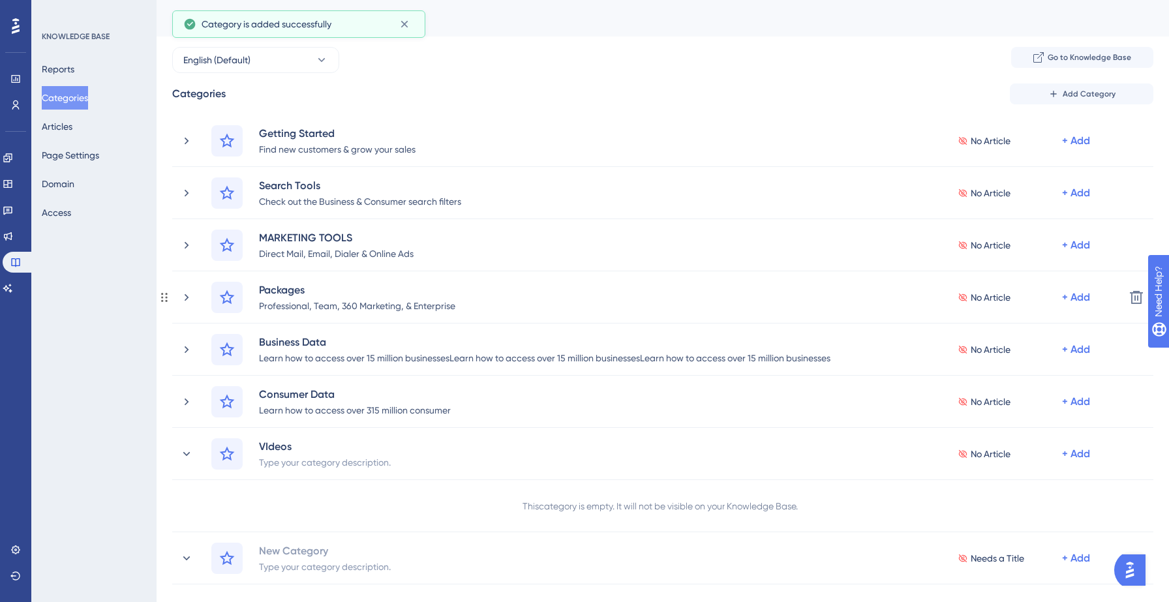
scroll to position [153, 0]
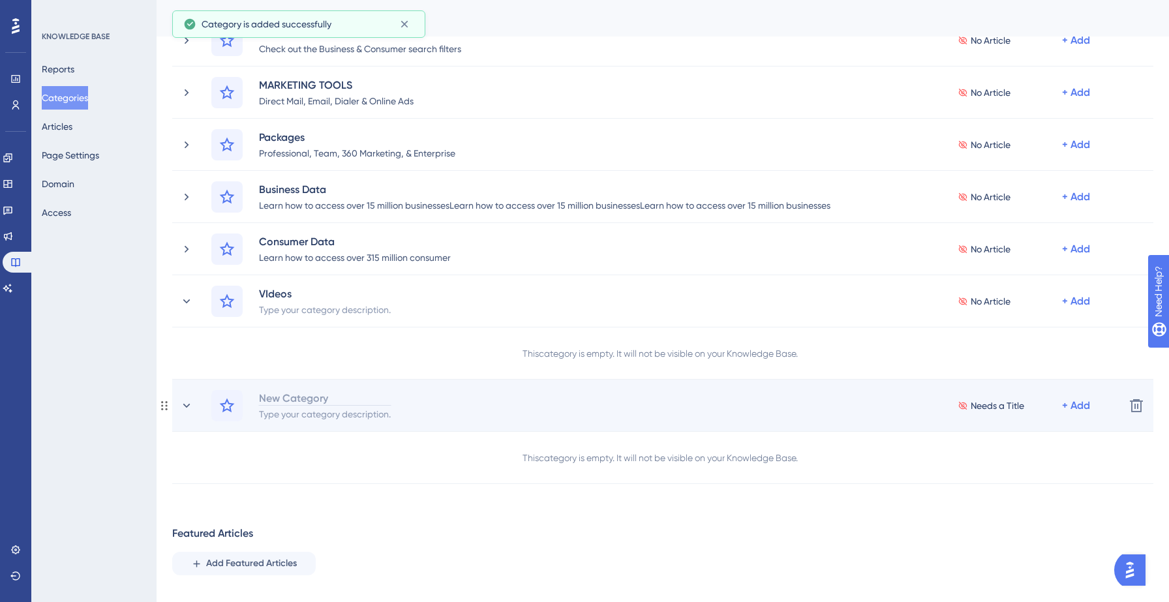
click at [321, 399] on div "New Category" at bounding box center [324, 398] width 133 height 16
click at [318, 410] on div "Type your category description." at bounding box center [324, 414] width 133 height 16
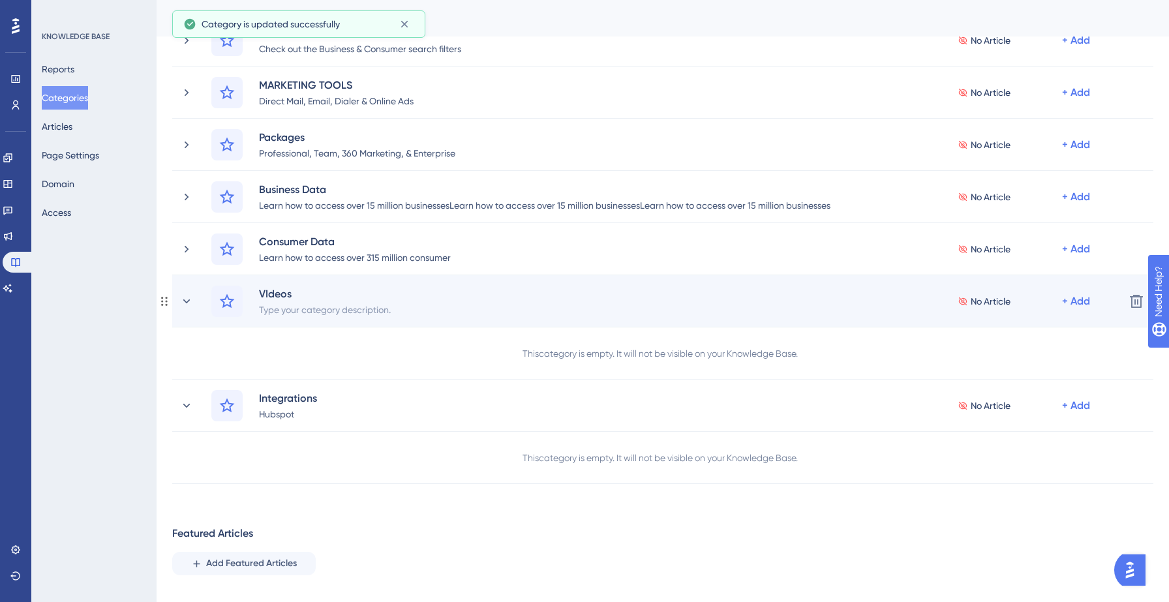
click at [194, 300] on div "VIdeos Type your category description. No Article + Add" at bounding box center [647, 301] width 934 height 31
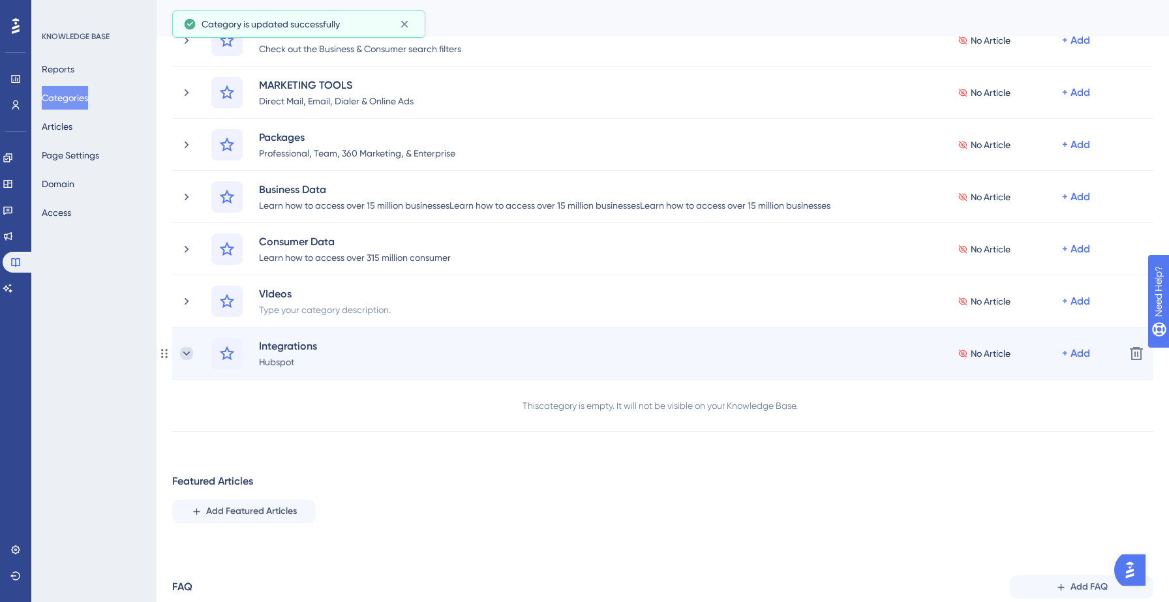
click at [187, 354] on icon at bounding box center [186, 353] width 7 height 4
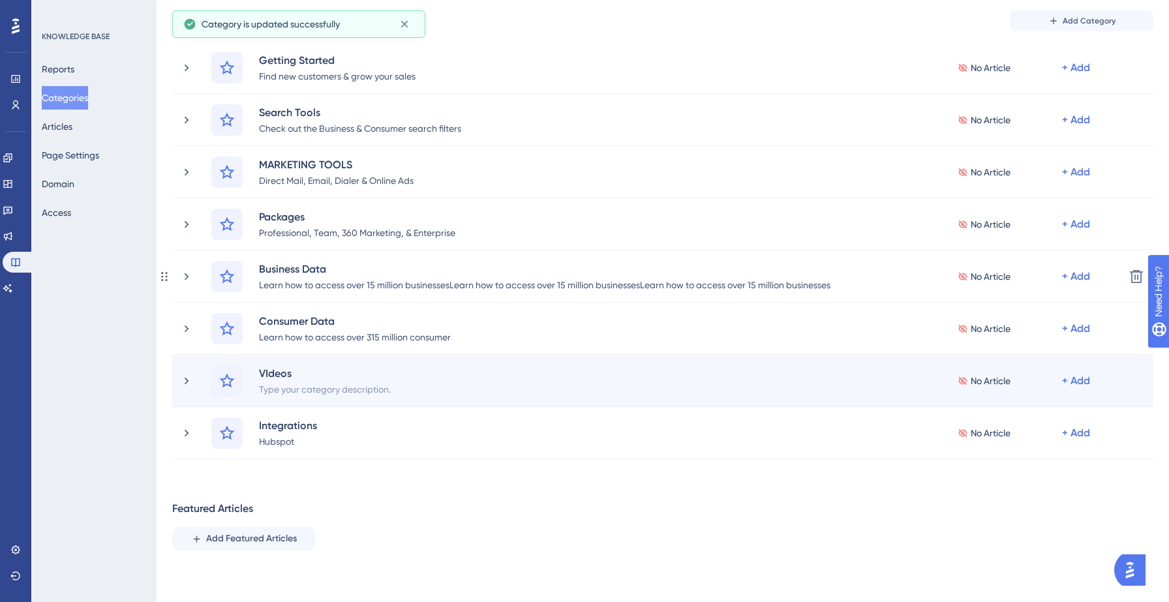
scroll to position [0, 0]
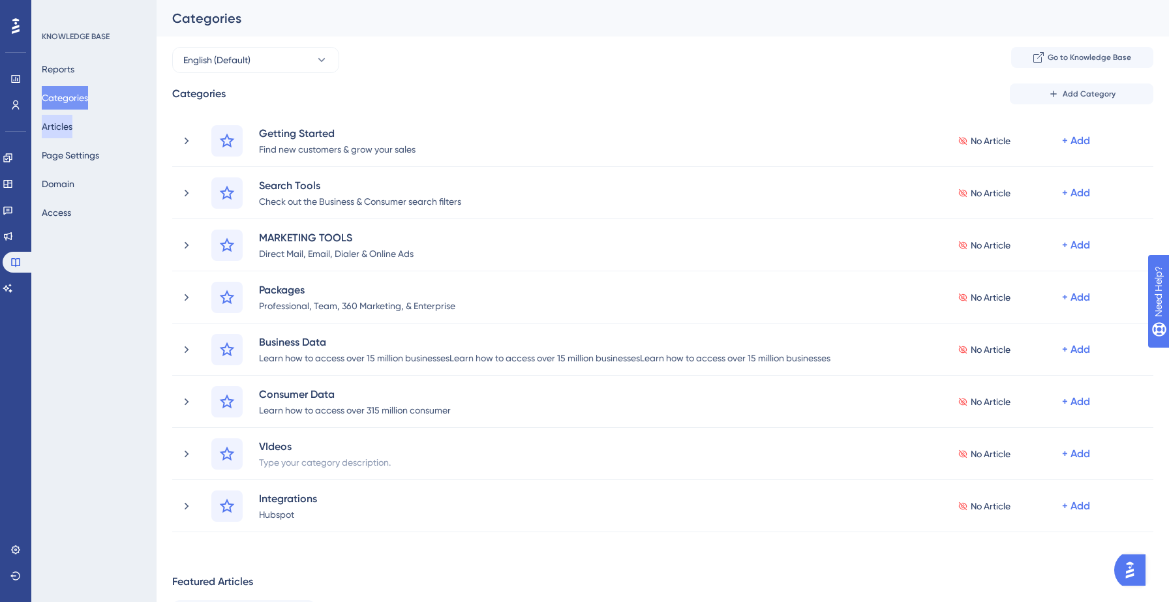
click at [69, 134] on button "Articles" at bounding box center [57, 126] width 31 height 23
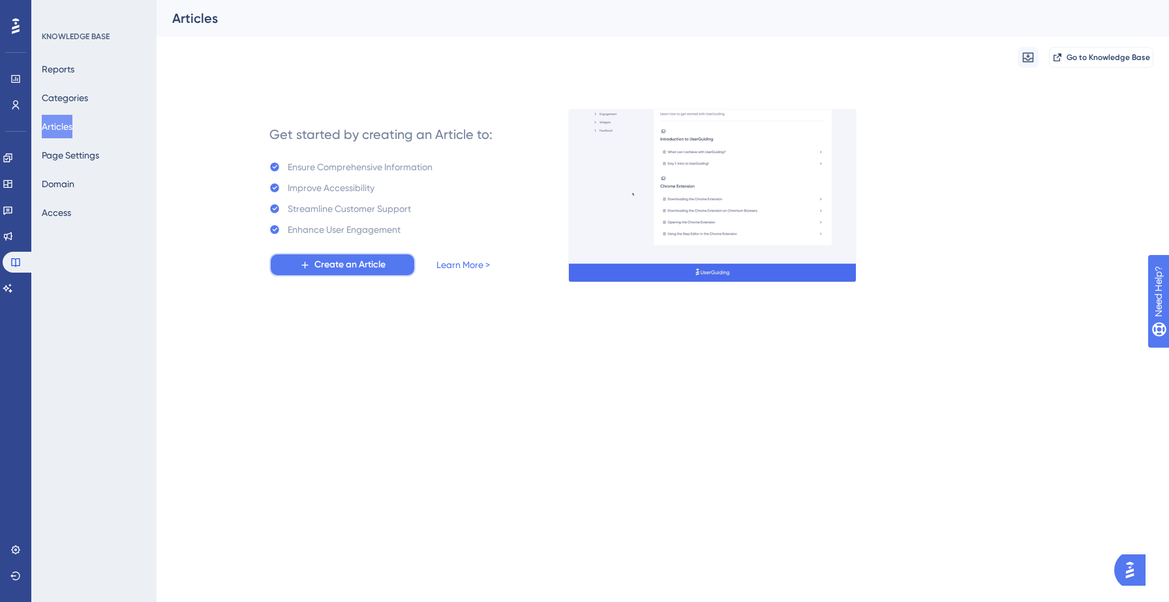
click at [374, 268] on span "Create an Article" at bounding box center [350, 265] width 71 height 16
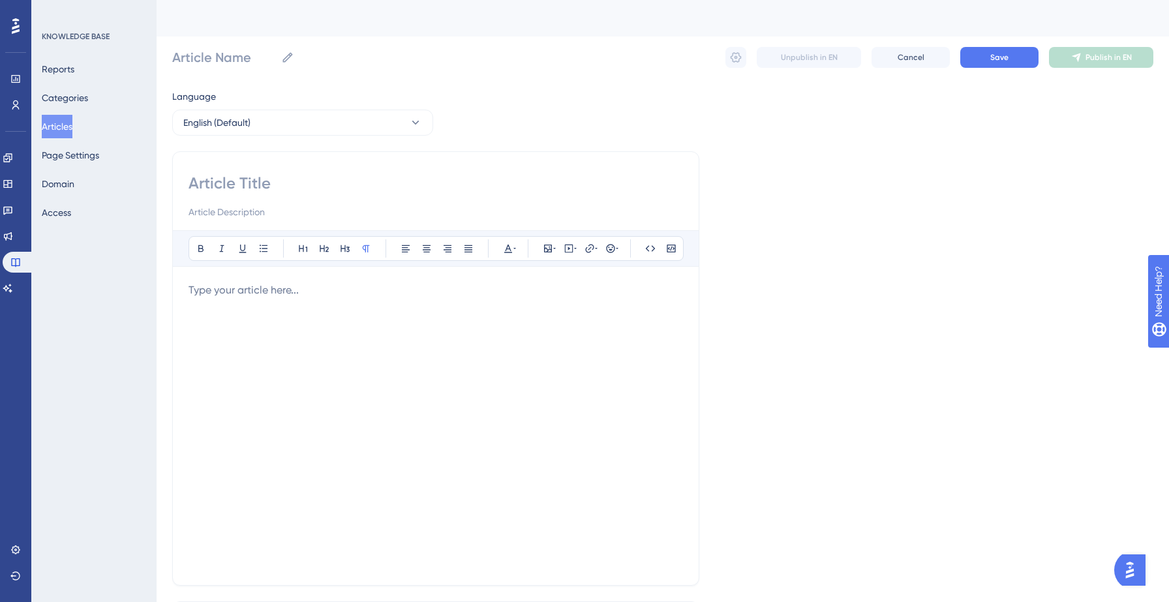
click at [233, 183] on input at bounding box center [436, 183] width 495 height 21
paste input "What is Salesgenie?"
type input "What is Salesgenie?"
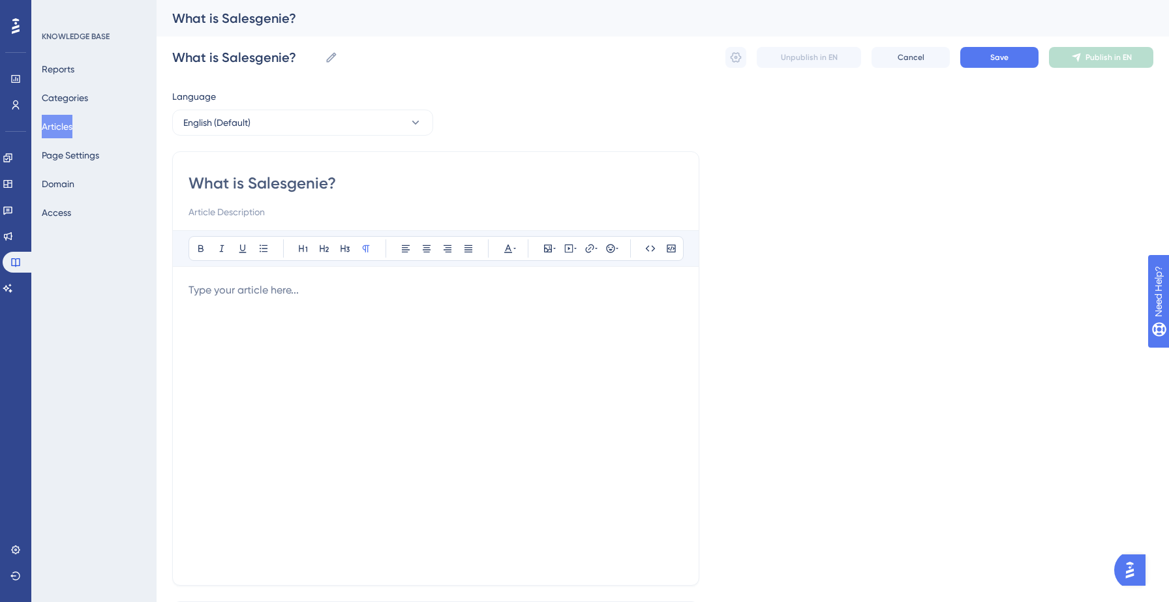
click at [259, 298] on p at bounding box center [436, 291] width 495 height 16
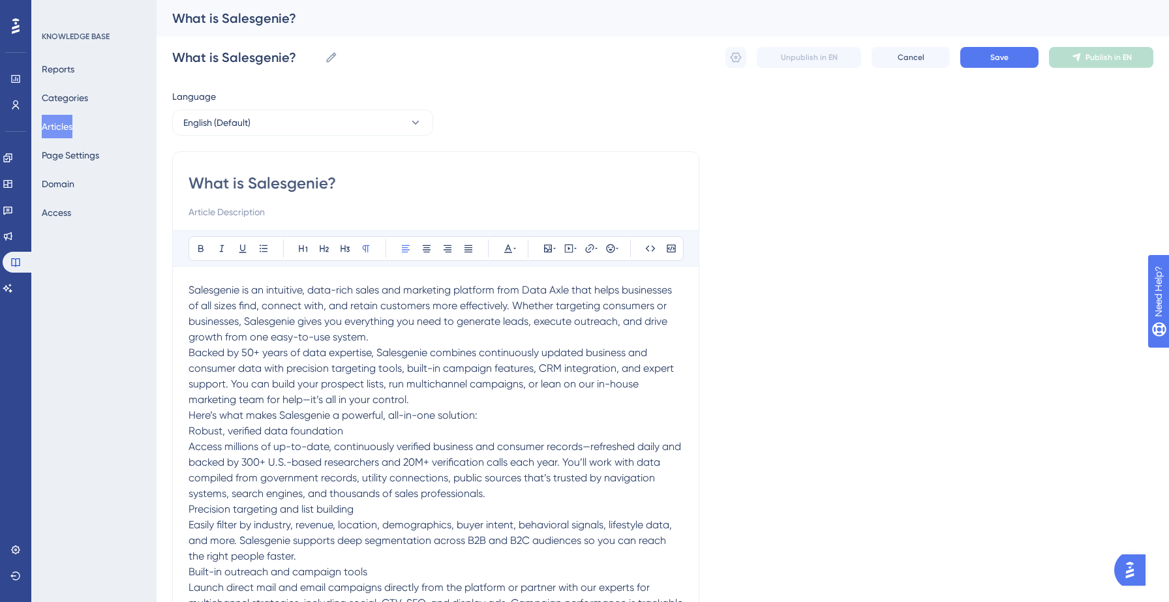
click at [388, 341] on p "Salesgenie is an intuitive, data-rich sales and marketing platform from Data Ax…" at bounding box center [436, 314] width 495 height 63
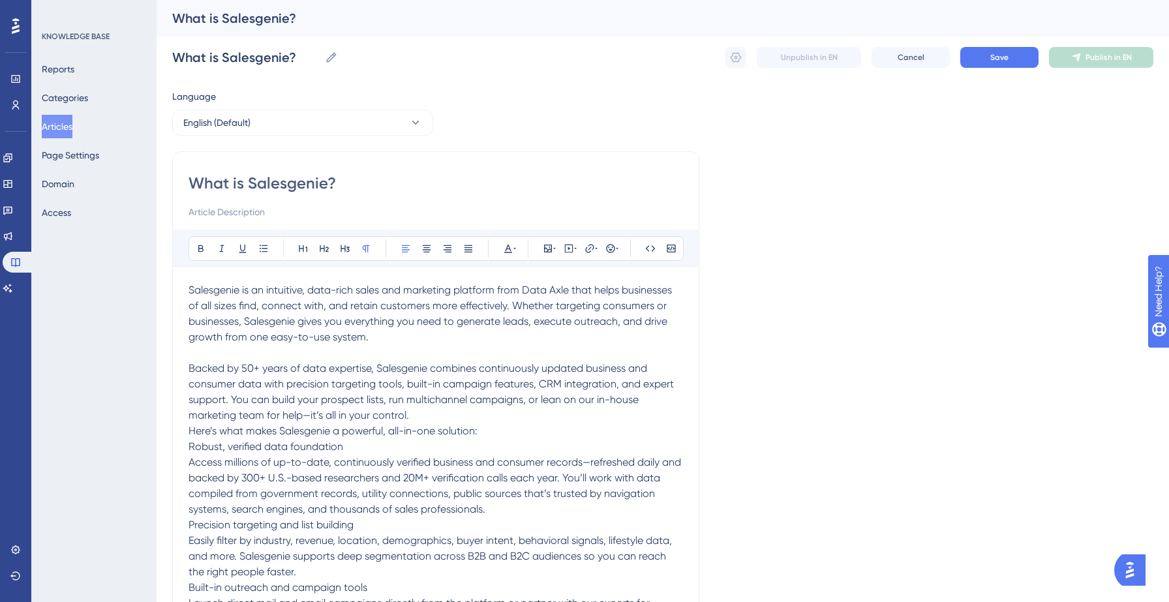
click at [469, 418] on p "Backed by 50+ years of data expertise, Salesgenie combines continuously updated…" at bounding box center [436, 392] width 495 height 63
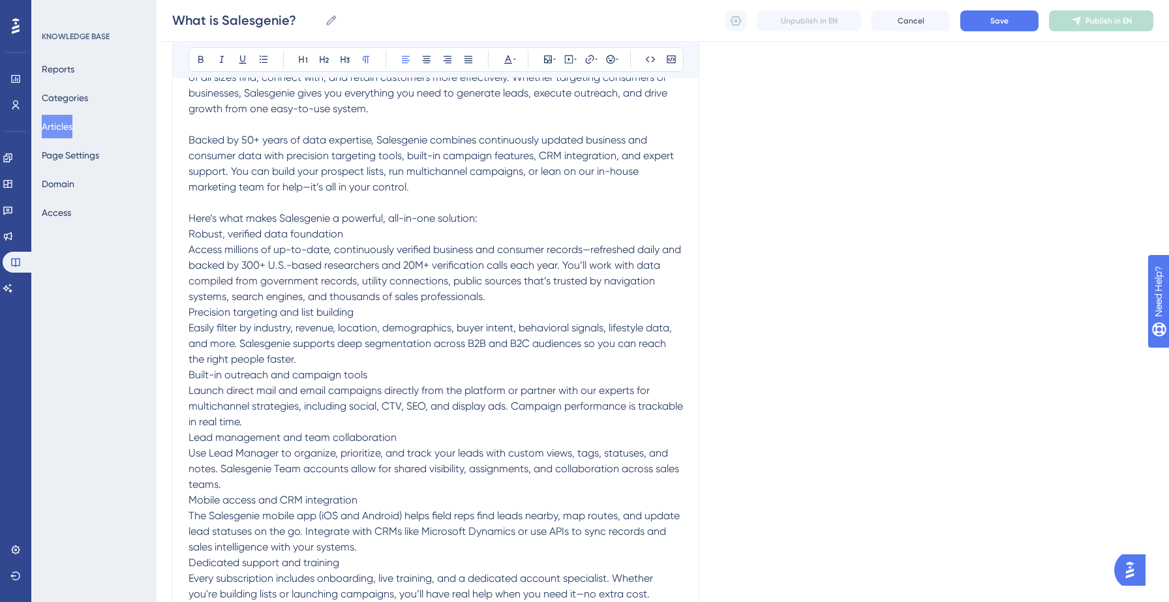
scroll to position [264, 0]
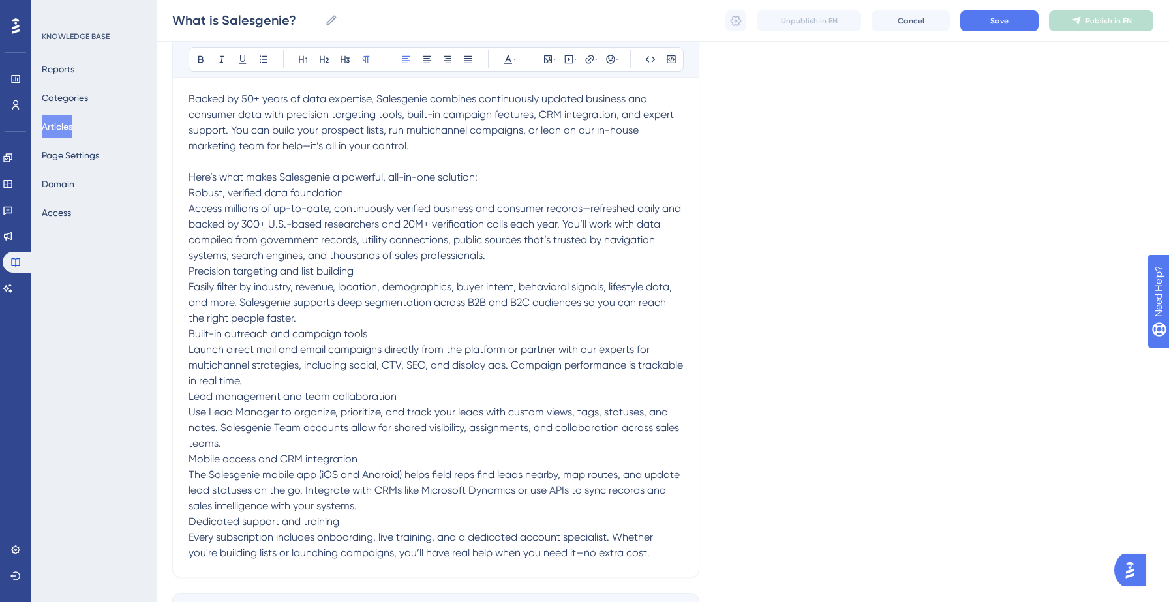
click at [236, 448] on p "Lead management and team collaboration Use Lead Manager to organize, prioritize…" at bounding box center [436, 420] width 495 height 63
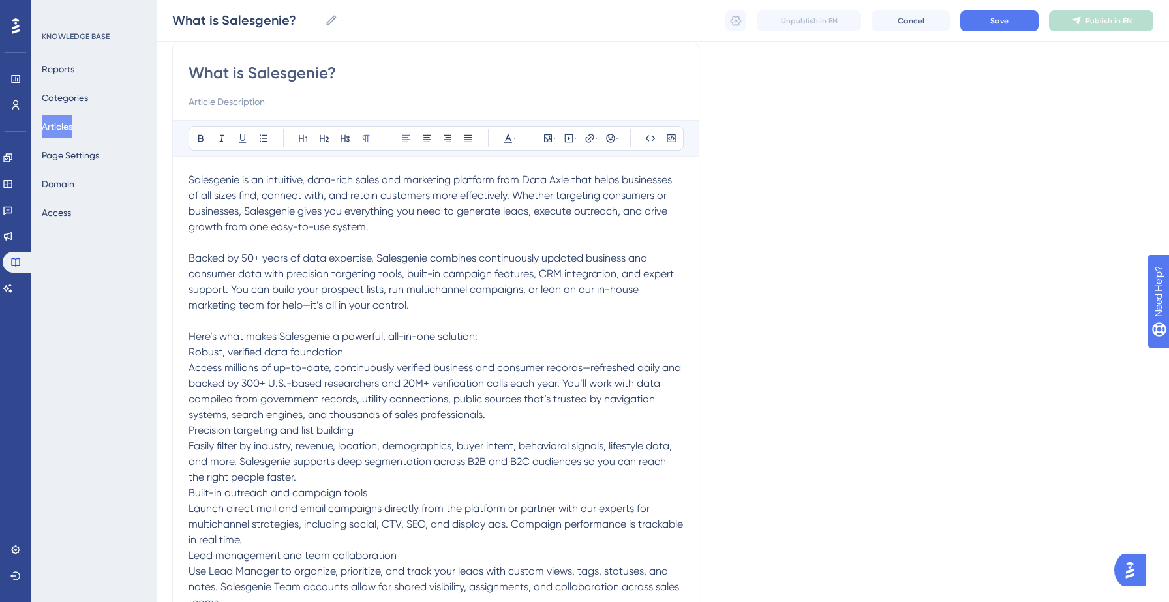
scroll to position [86, 0]
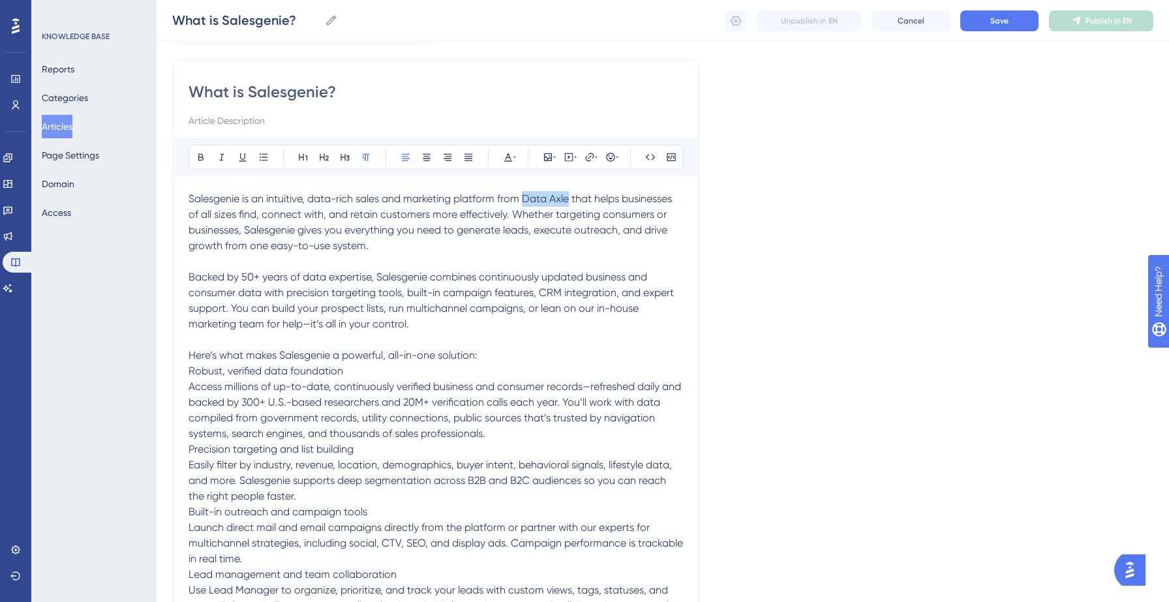
drag, startPoint x: 526, startPoint y: 200, endPoint x: 571, endPoint y: 200, distance: 45.0
click at [571, 200] on span "Salesgenie is an intuitive, data-rich sales and marketing platform from Data Ax…" at bounding box center [432, 222] width 486 height 59
click at [221, 370] on span "Robust, verified data foundation" at bounding box center [266, 371] width 155 height 12
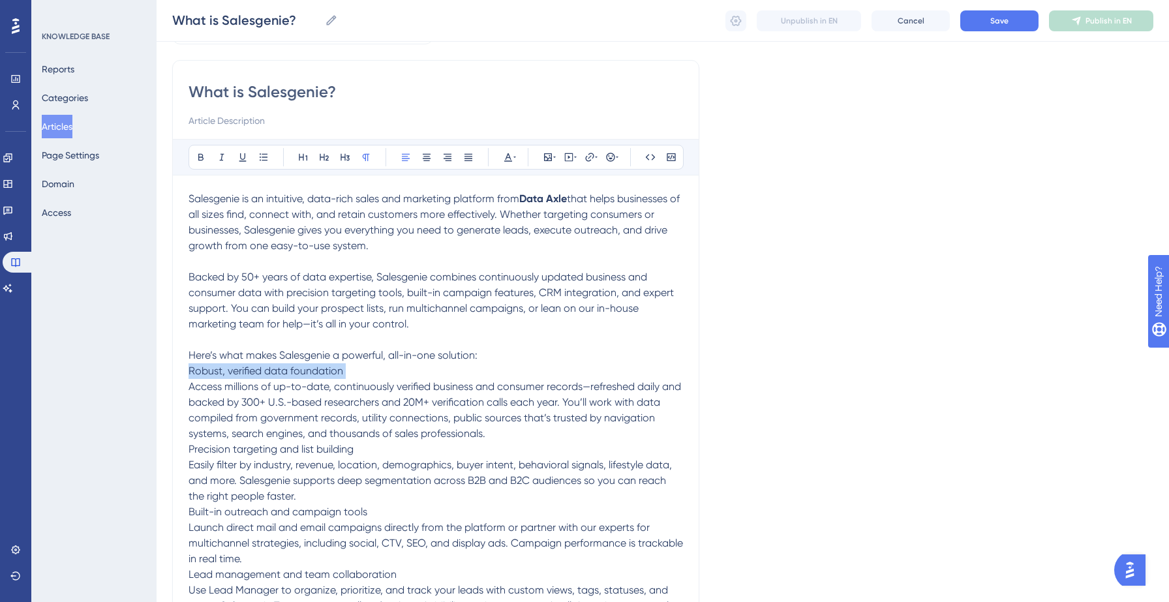
click at [221, 370] on span "Robust, verified data foundation" at bounding box center [266, 371] width 155 height 12
drag, startPoint x: 188, startPoint y: 370, endPoint x: 223, endPoint y: 370, distance: 35.2
click at [223, 370] on div "What is Salesgenie? Bold Italic Underline Bullet Point Heading 1 Heading 2 Head…" at bounding box center [435, 415] width 527 height 711
drag, startPoint x: 348, startPoint y: 372, endPoint x: 187, endPoint y: 368, distance: 161.2
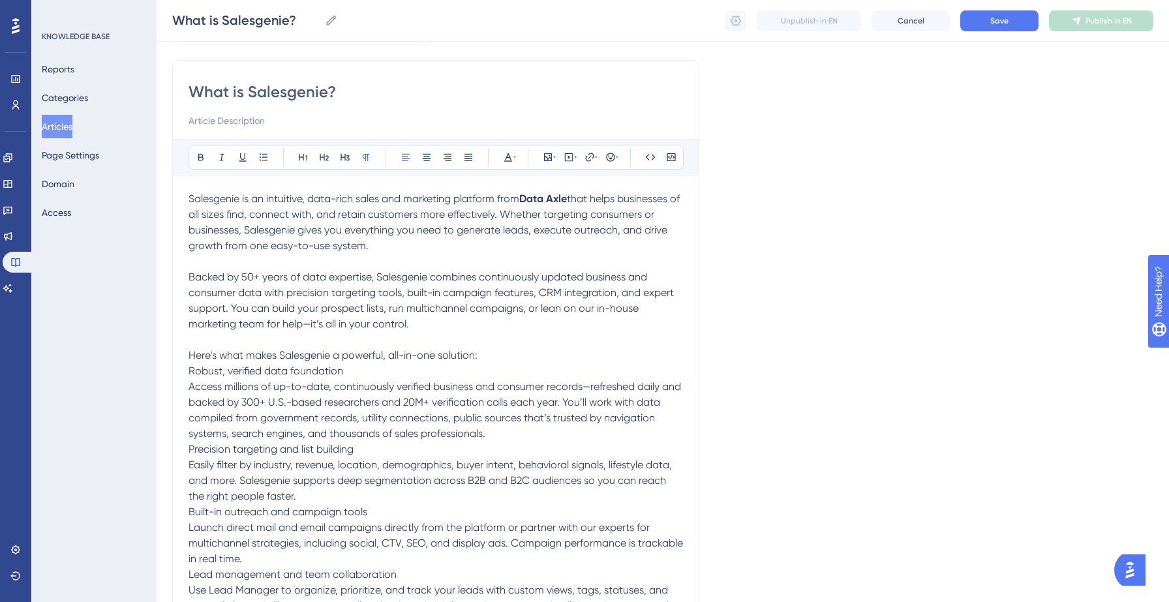
click at [187, 368] on div "What is Salesgenie? Bold Italic Underline Bullet Point Heading 1 Heading 2 Head…" at bounding box center [435, 415] width 527 height 711
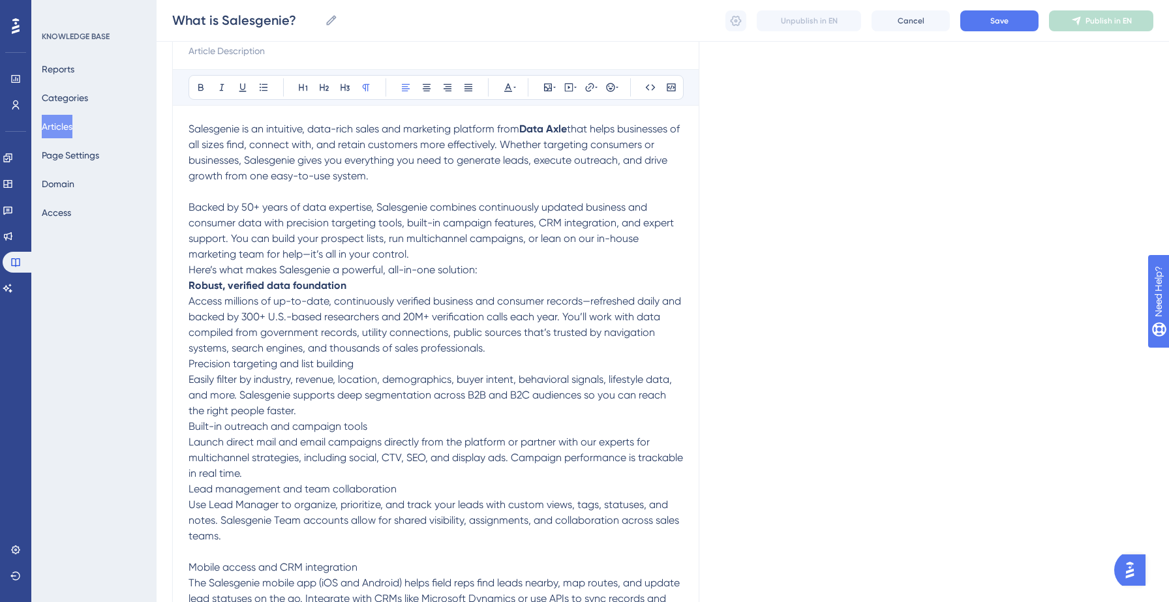
scroll to position [167, 0]
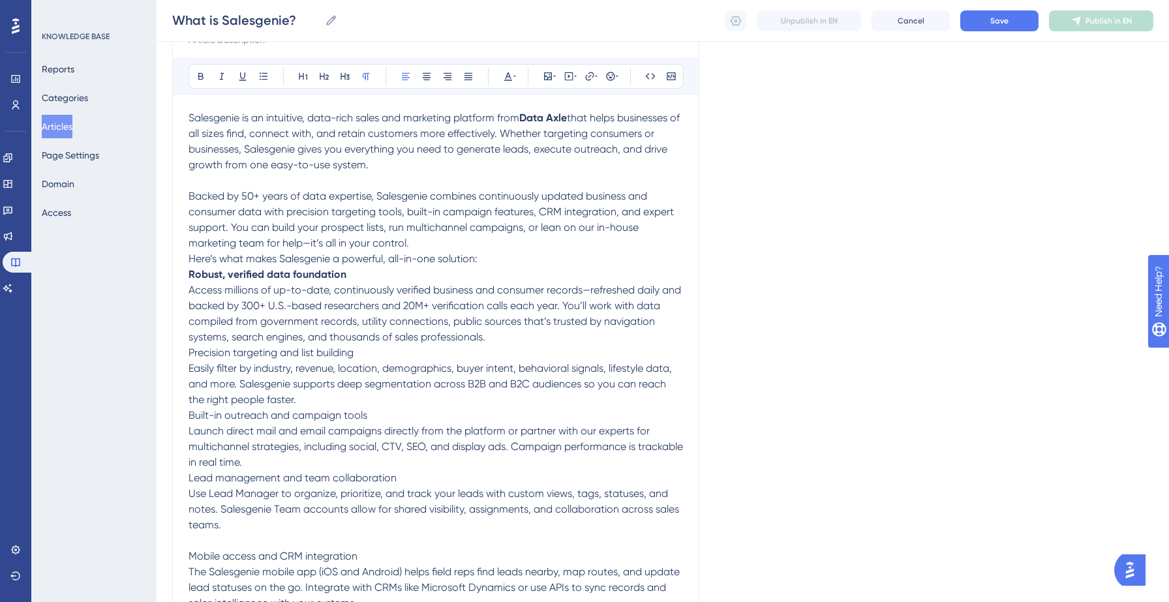
drag, startPoint x: 189, startPoint y: 354, endPoint x: 358, endPoint y: 352, distance: 168.4
click at [358, 352] on p "Precision targeting and list building Easily filter by industry, revenue, locat…" at bounding box center [436, 376] width 495 height 63
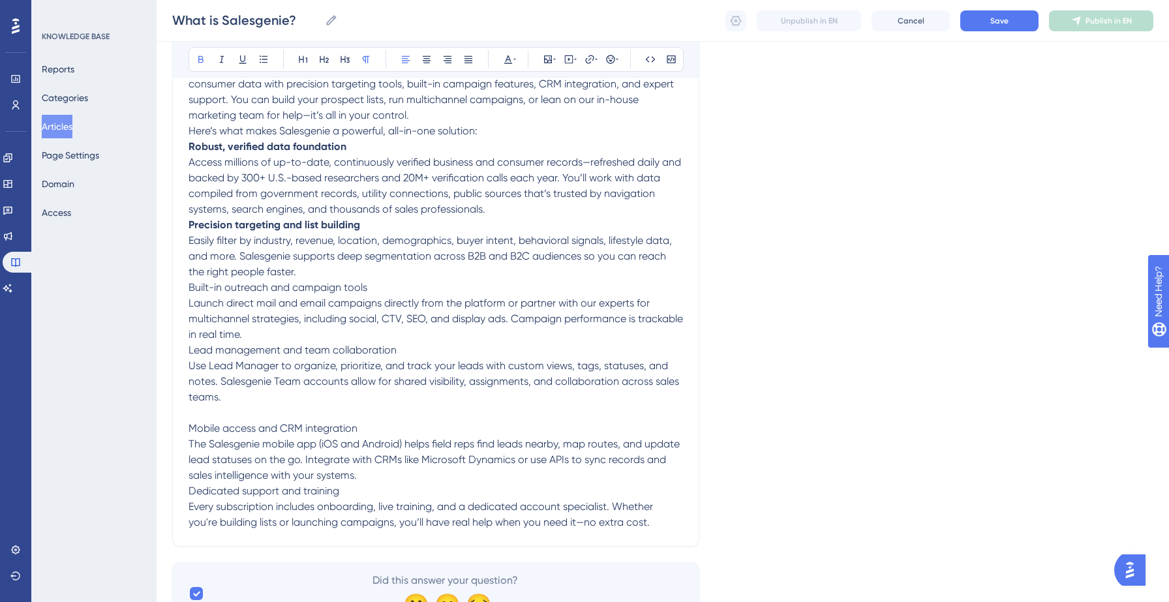
scroll to position [296, 0]
drag, startPoint x: 190, startPoint y: 286, endPoint x: 369, endPoint y: 292, distance: 178.9
click at [367, 292] on span "Built-in outreach and campaign tools" at bounding box center [278, 287] width 179 height 12
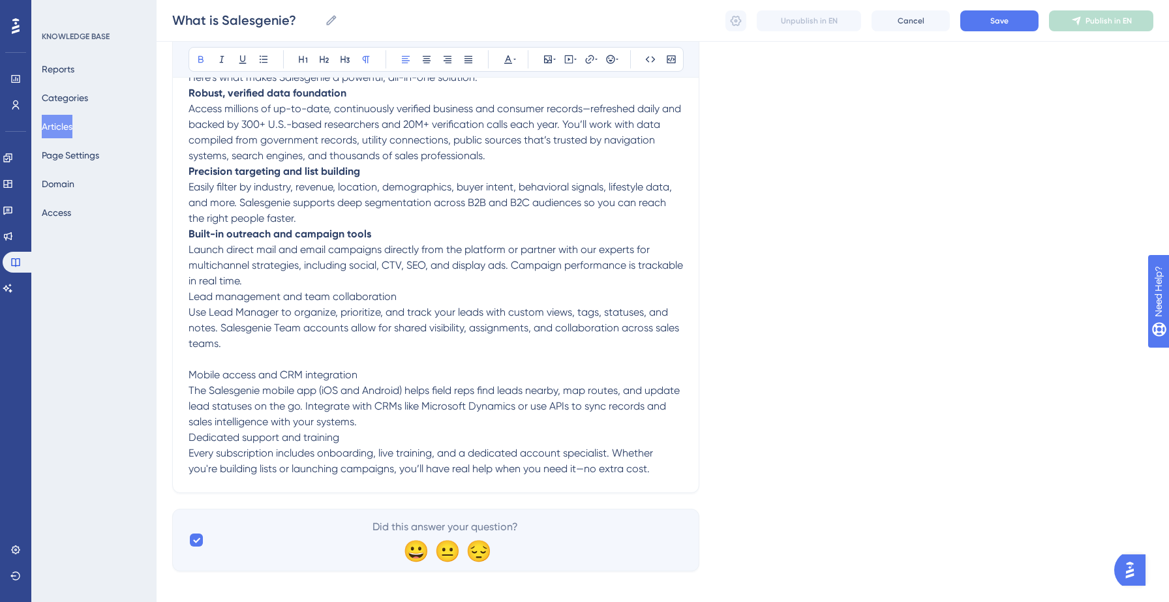
scroll to position [361, 0]
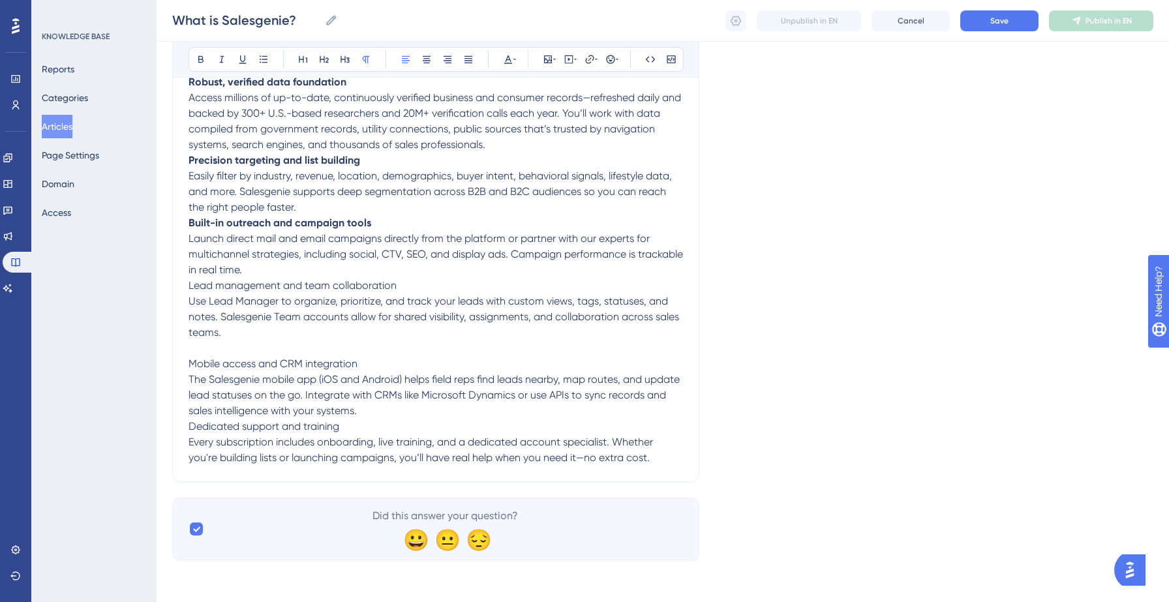
drag, startPoint x: 189, startPoint y: 286, endPoint x: 413, endPoint y: 288, distance: 223.8
click at [413, 288] on p "Lead management and team collaboration Use Lead Manager to organize, prioritize…" at bounding box center [436, 309] width 495 height 63
drag, startPoint x: 209, startPoint y: 300, endPoint x: 277, endPoint y: 302, distance: 67.9
click at [277, 302] on span "Use Lead Manager to organize, prioritize, and track your leads with custom view…" at bounding box center [435, 317] width 493 height 44
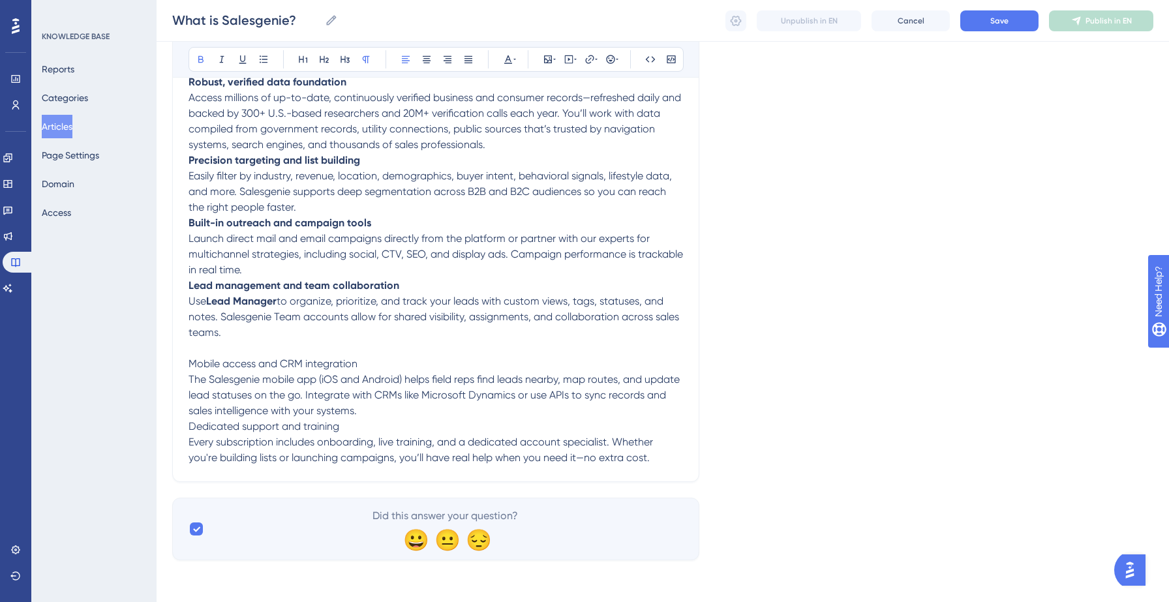
click at [190, 360] on span "Mobile access and CRM integration" at bounding box center [273, 364] width 169 height 12
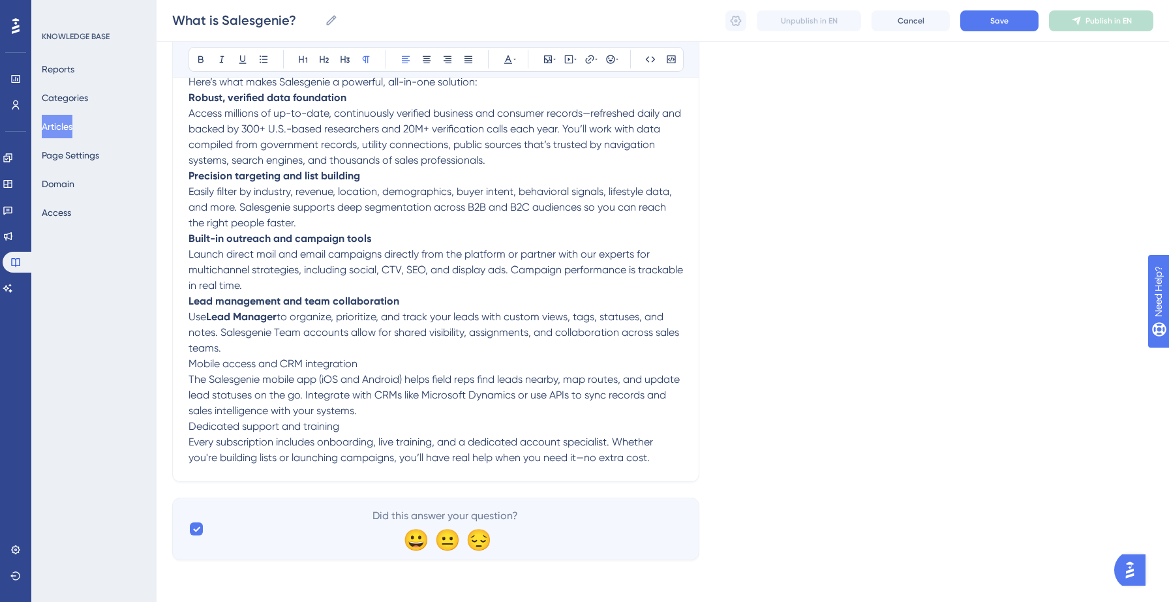
scroll to position [346, 0]
drag, startPoint x: 189, startPoint y: 425, endPoint x: 349, endPoint y: 438, distance: 160.4
click at [349, 438] on p "Dedicated support and training Every subscription includes onboarding, live tra…" at bounding box center [436, 442] width 495 height 47
click at [349, 438] on span "Every subscription includes onboarding, live training, and a dedicated account …" at bounding box center [422, 450] width 467 height 28
drag, startPoint x: 343, startPoint y: 428, endPoint x: 187, endPoint y: 433, distance: 155.4
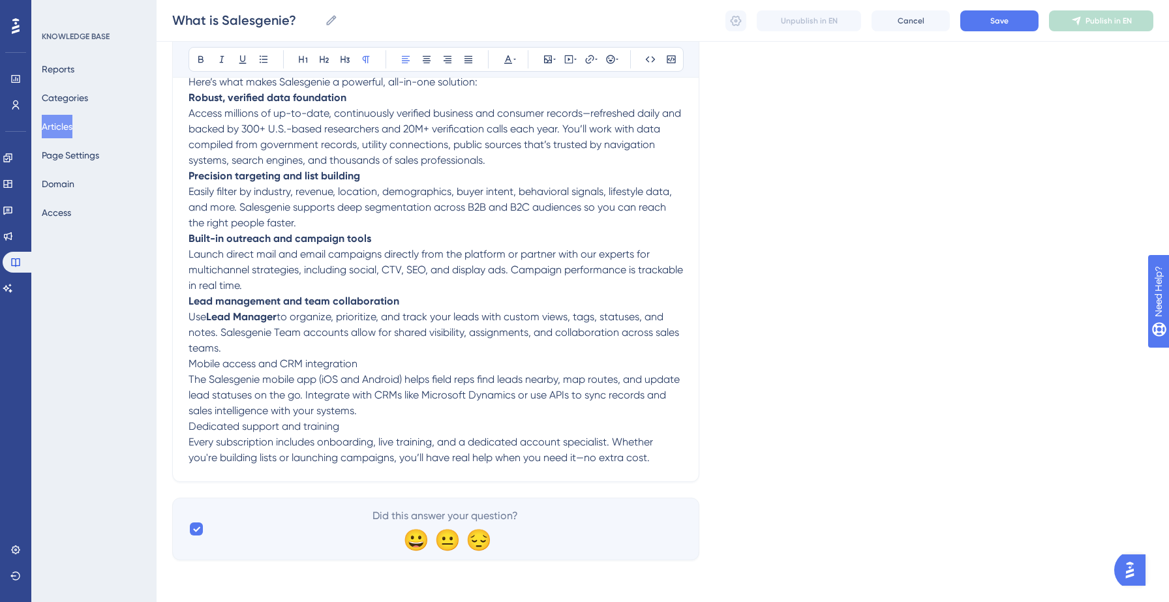
click at [187, 433] on div "What is Salesgenie? Bold Italic Underline Bullet Point Heading 1 Heading 2 Head…" at bounding box center [435, 142] width 527 height 680
click at [375, 285] on p "Built-in outreach and campaign tools Launch direct mail and email campaigns dir…" at bounding box center [436, 262] width 495 height 63
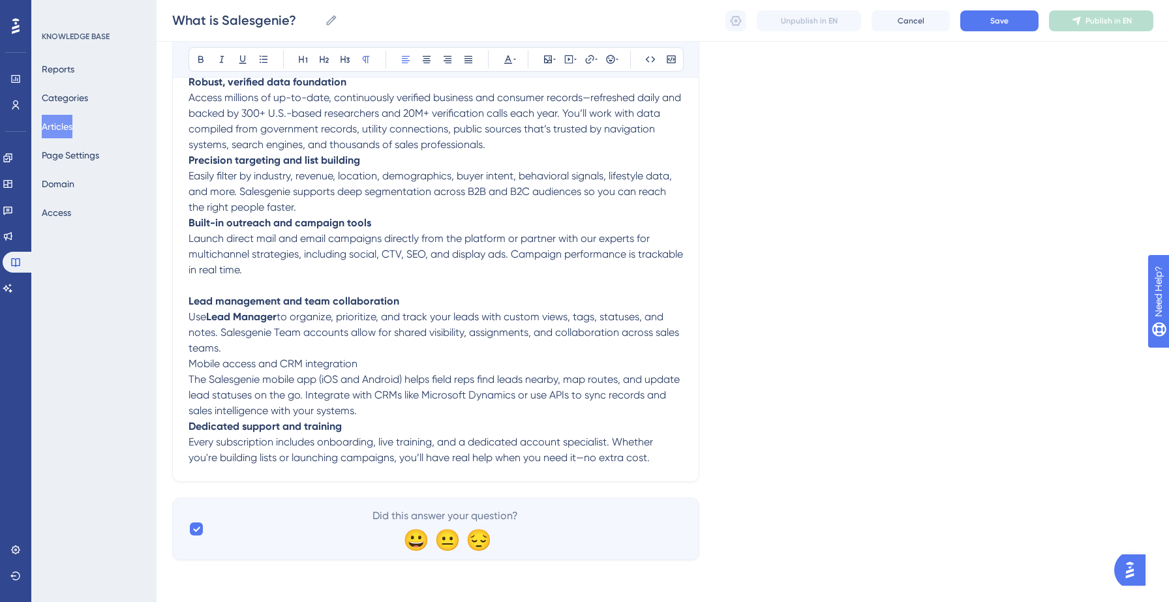
click at [393, 412] on p "Mobile access and CRM integration The Salesgenie mobile app (iOS and Android) h…" at bounding box center [436, 387] width 495 height 63
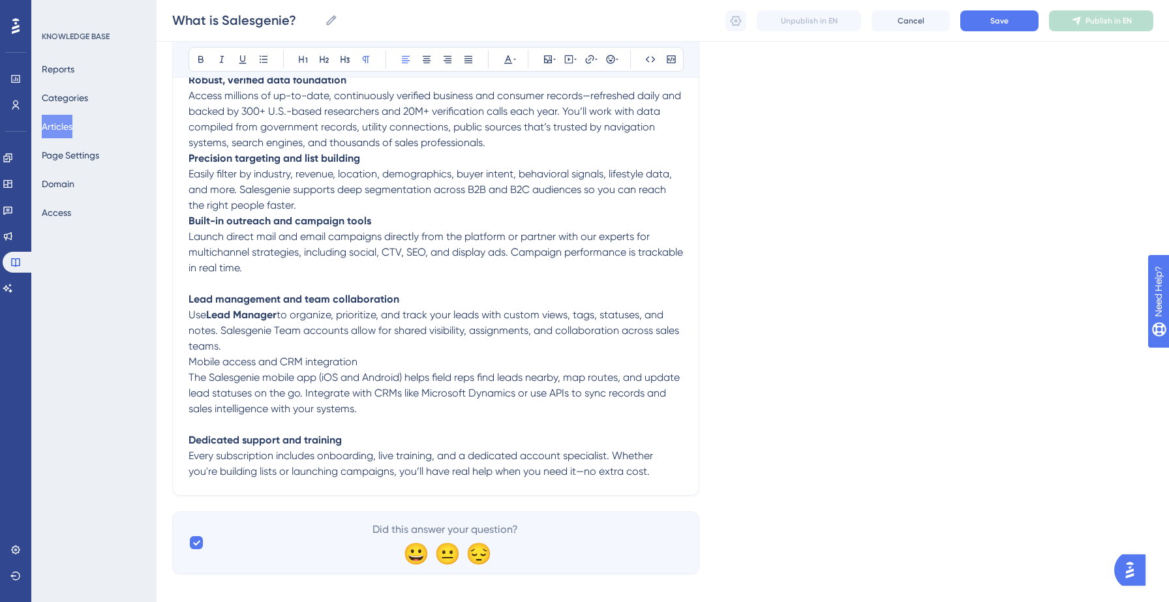
click at [372, 204] on p "Precision targeting and list building Easily filter by industry, revenue, locat…" at bounding box center [436, 182] width 495 height 63
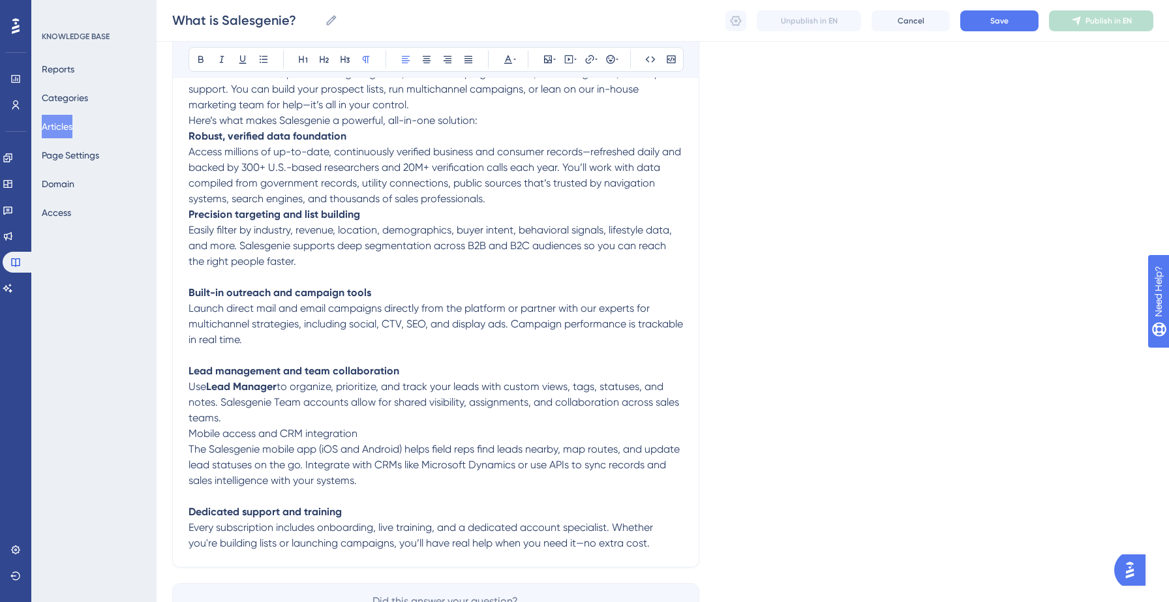
scroll to position [304, 0]
click at [512, 202] on p "Robust, verified data foundation Access millions of up-to-date, continuously ve…" at bounding box center [436, 169] width 495 height 78
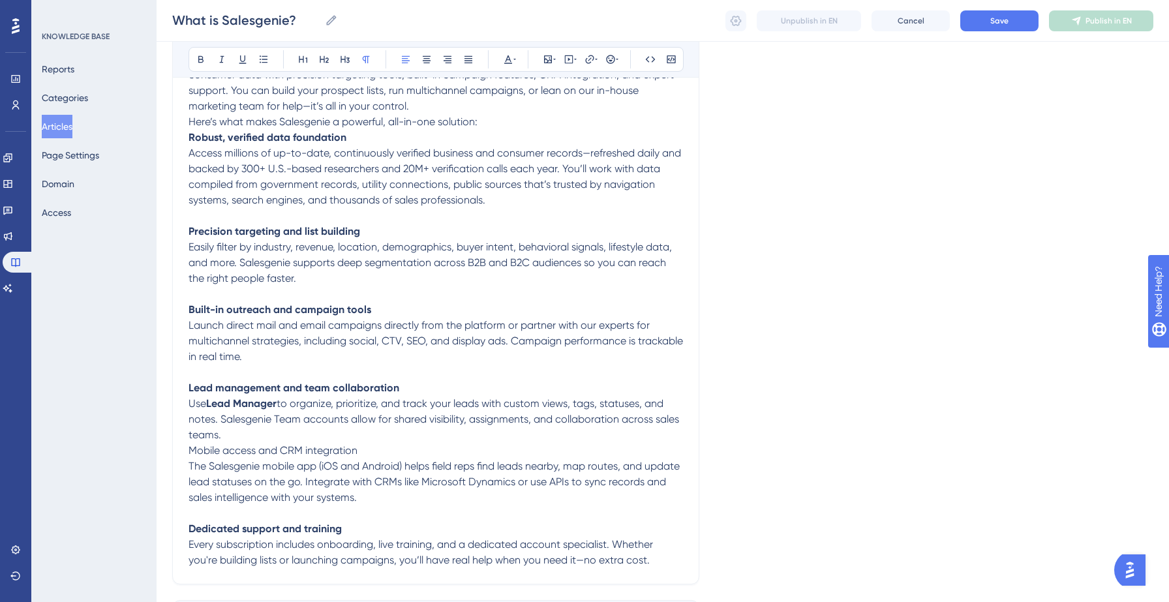
click at [504, 119] on p "Here’s what makes Salesgenie a powerful, all-in-one solution:" at bounding box center [436, 122] width 495 height 16
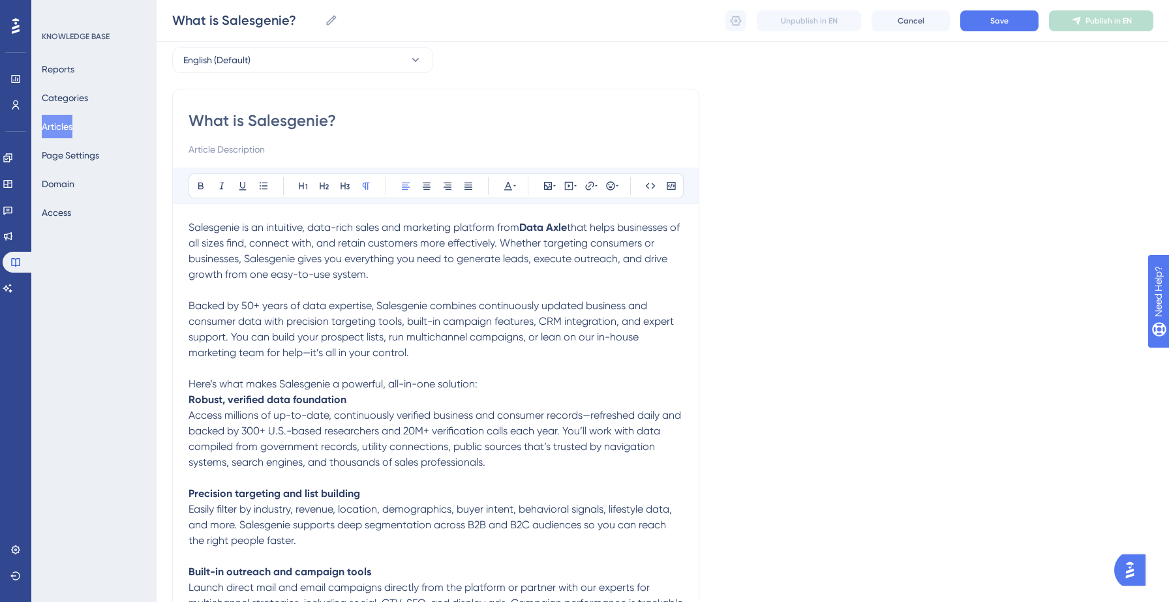
scroll to position [54, 0]
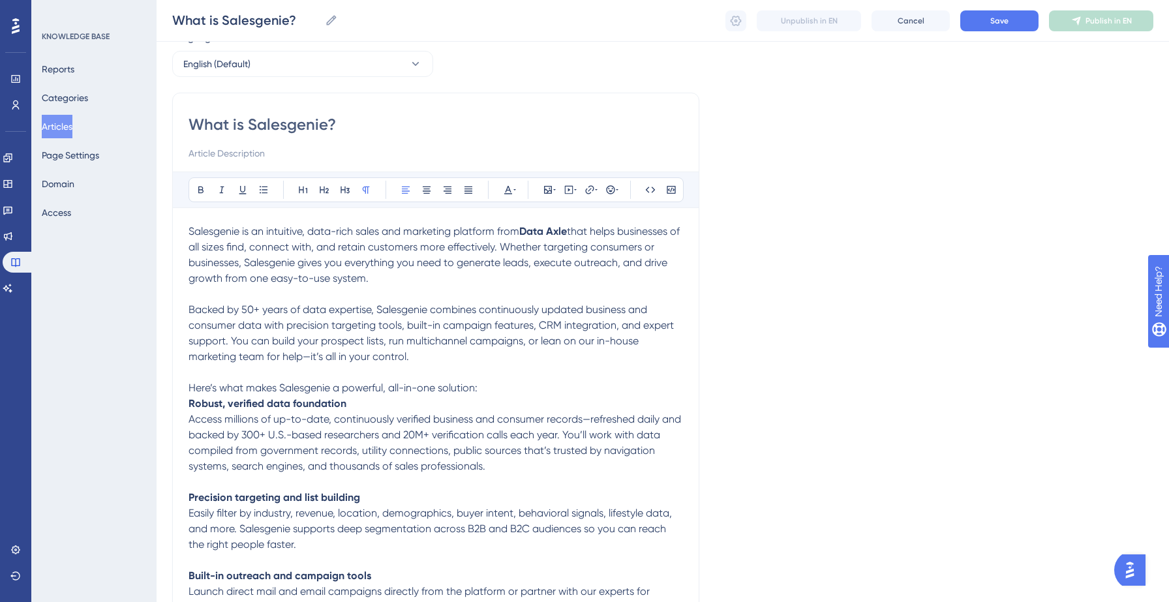
drag, startPoint x: 426, startPoint y: 360, endPoint x: 188, endPoint y: 231, distance: 271.0
click at [189, 231] on div "Salesgenie is an intuitive, data-rich sales and marketing platform from Data Ax…" at bounding box center [436, 529] width 495 height 611
copy div "Salesgenie is an intuitive, data-rich sales and marketing platform from Data Ax…"
click at [278, 150] on input at bounding box center [436, 154] width 495 height 16
click at [454, 286] on p at bounding box center [436, 294] width 495 height 16
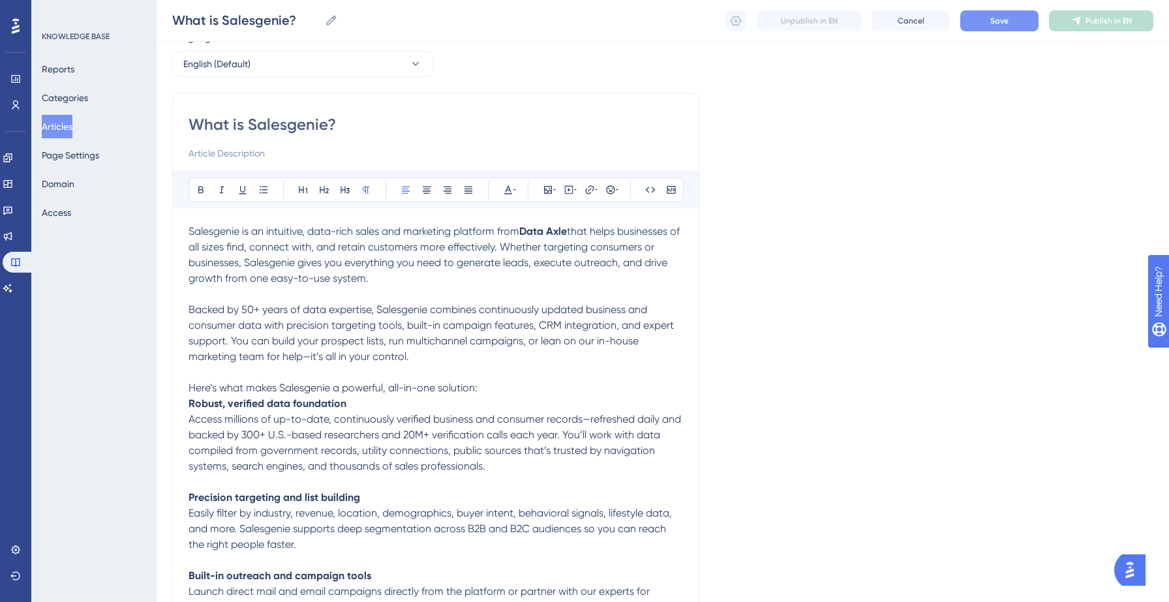
click at [1007, 25] on button "Save" at bounding box center [1000, 20] width 78 height 21
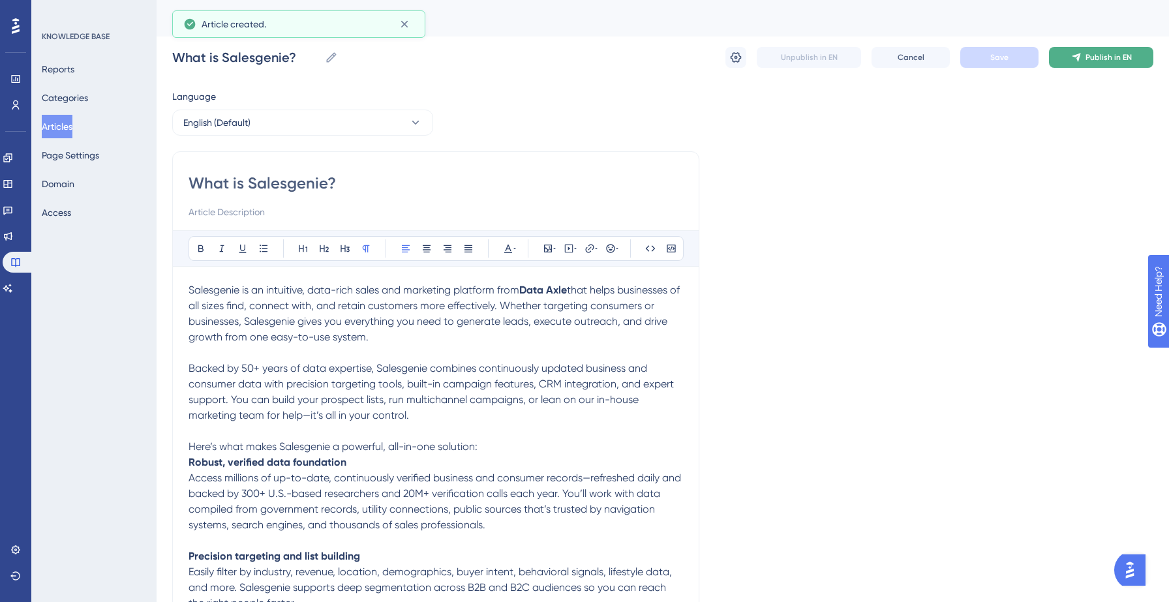
click at [1088, 51] on button "Publish in EN" at bounding box center [1101, 57] width 104 height 21
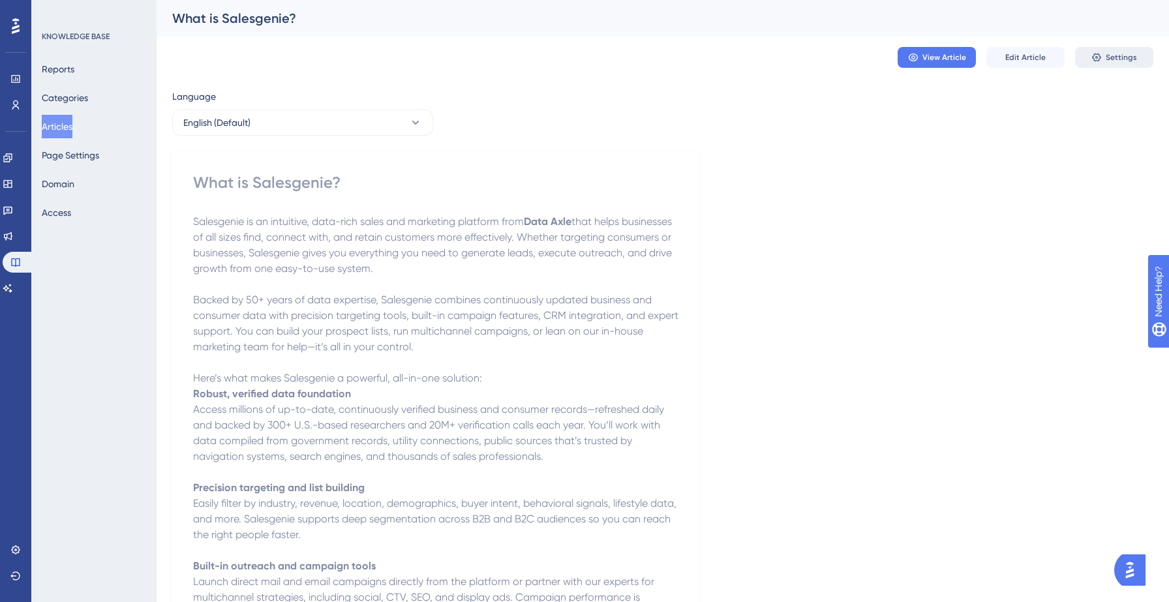
click at [1112, 59] on span "Settings" at bounding box center [1121, 57] width 31 height 10
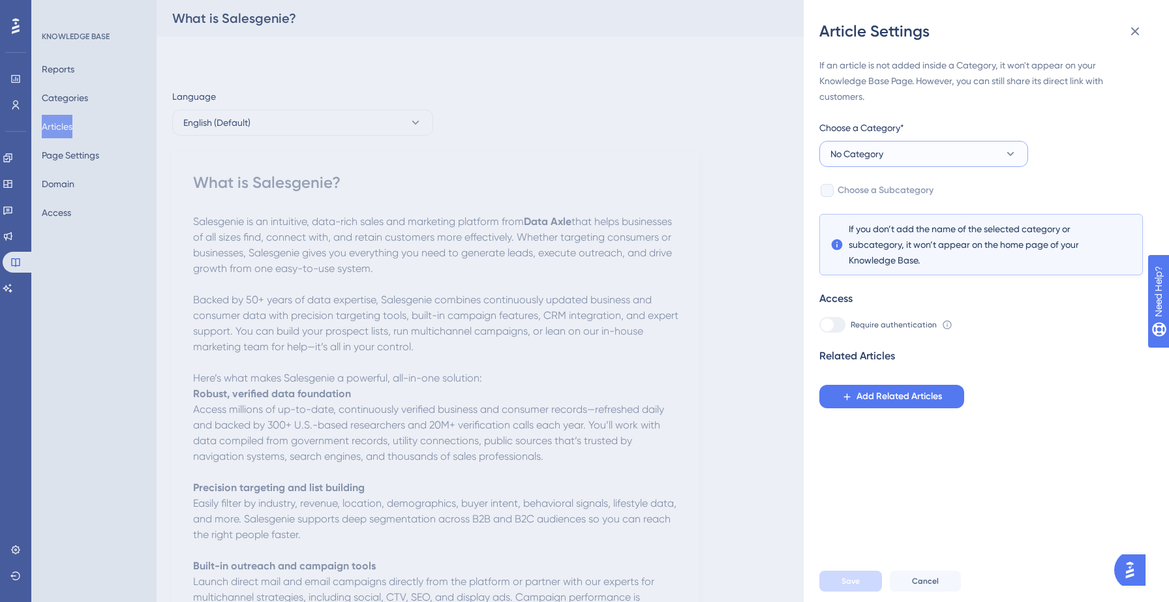
click at [928, 153] on button "No Category" at bounding box center [924, 154] width 209 height 26
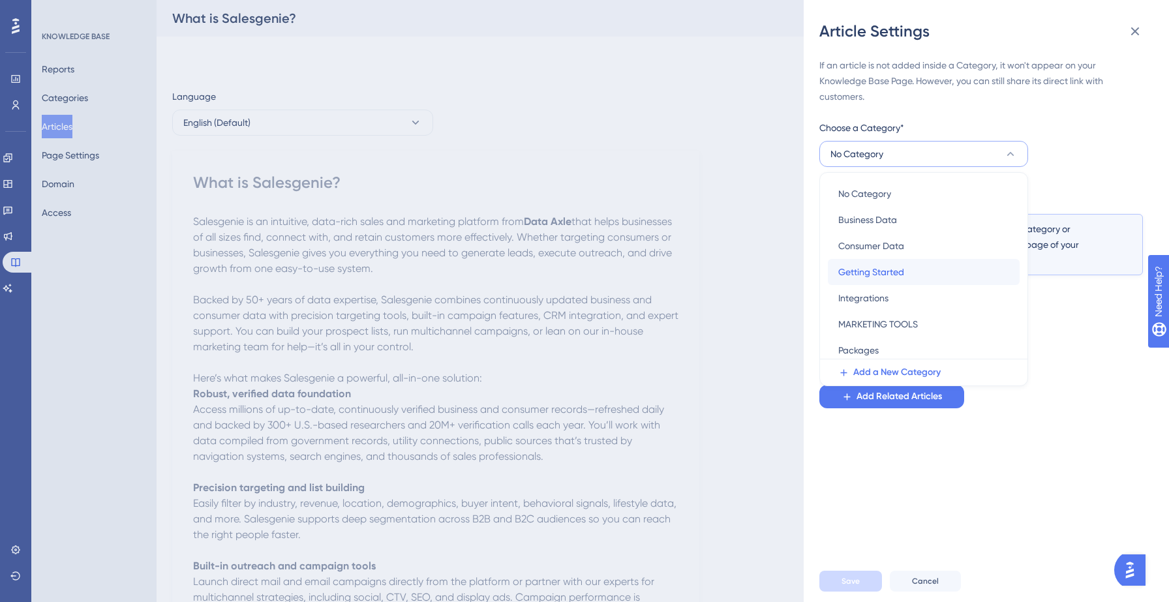
click at [882, 278] on span "Getting Started" at bounding box center [872, 272] width 66 height 16
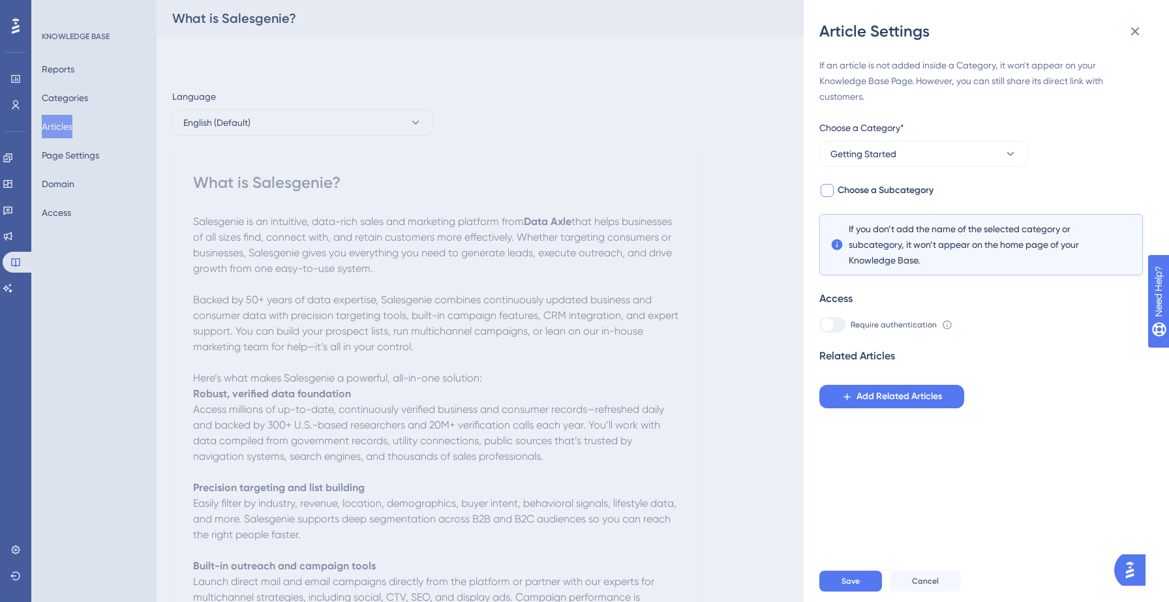
click at [912, 191] on span "Choose a Subcategory" at bounding box center [886, 191] width 96 height 16
checkbox input "true"
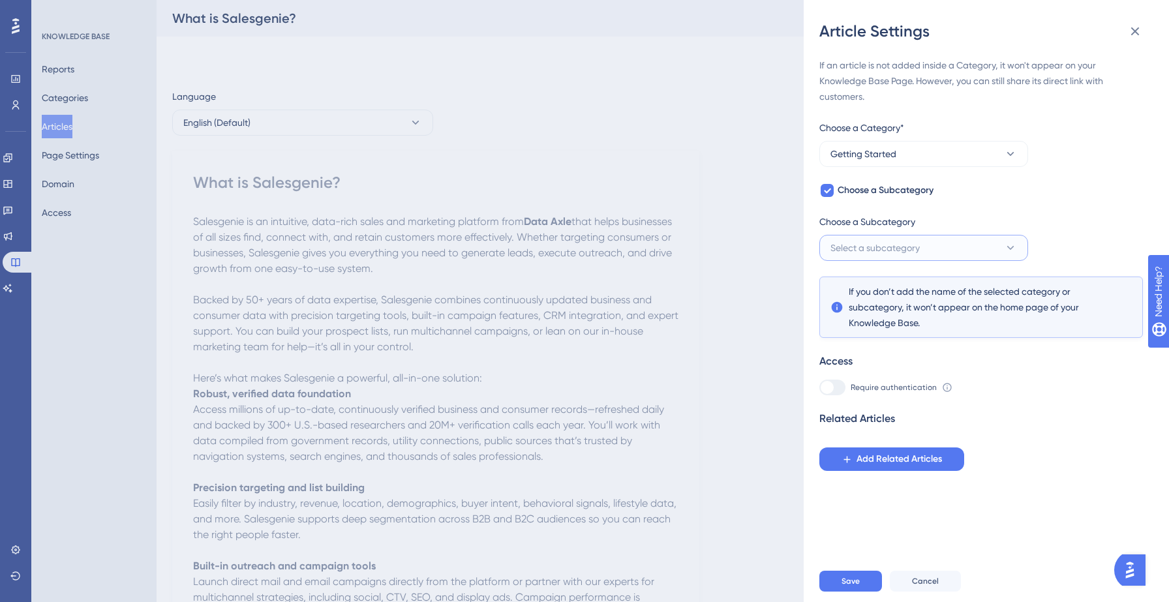
click at [904, 243] on span "Select a subcategory" at bounding box center [875, 248] width 89 height 16
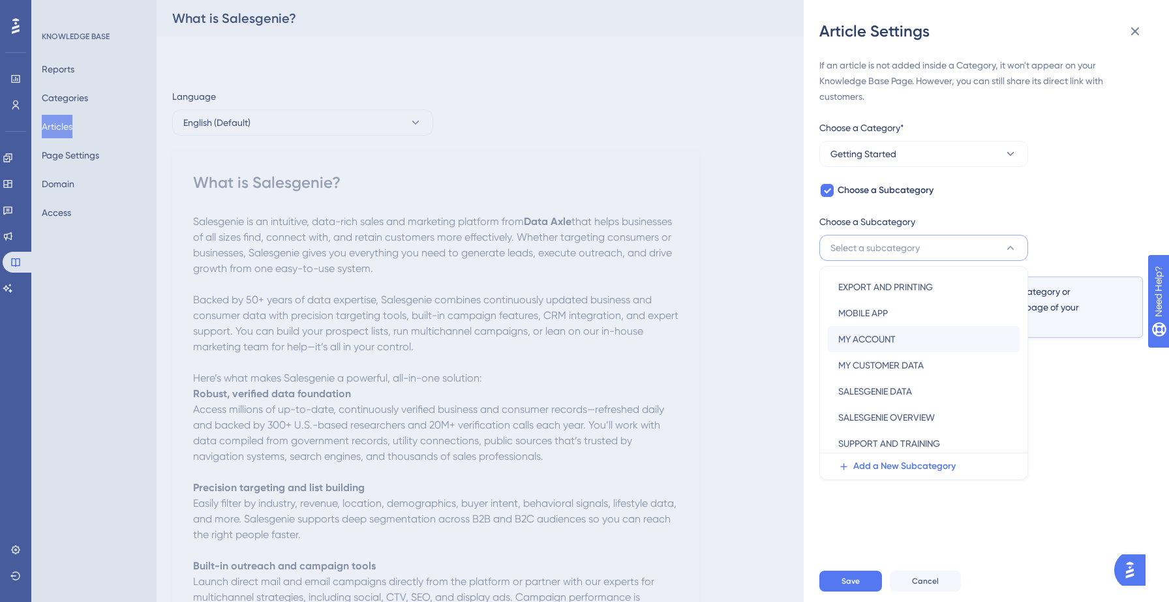
scroll to position [31, 0]
click at [889, 414] on span "SALESGENIE OVERVIEW" at bounding box center [887, 414] width 97 height 16
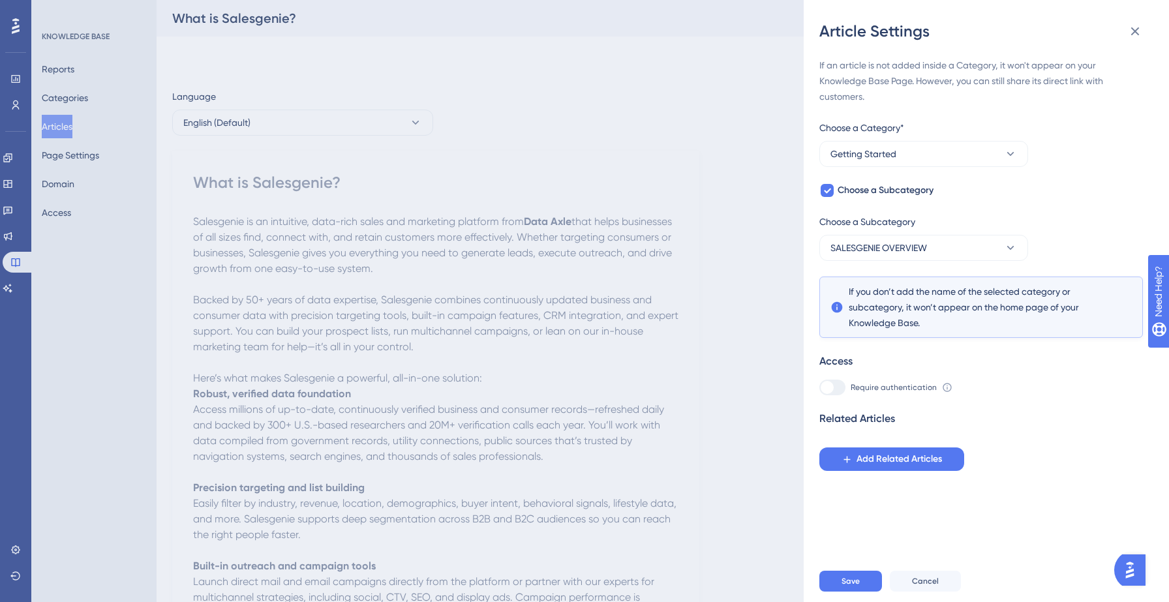
click at [977, 514] on div "If an article is not added inside a Category, it won't appear on your Knowledge…" at bounding box center [992, 301] width 345 height 519
click at [858, 579] on span "Save" at bounding box center [851, 581] width 18 height 10
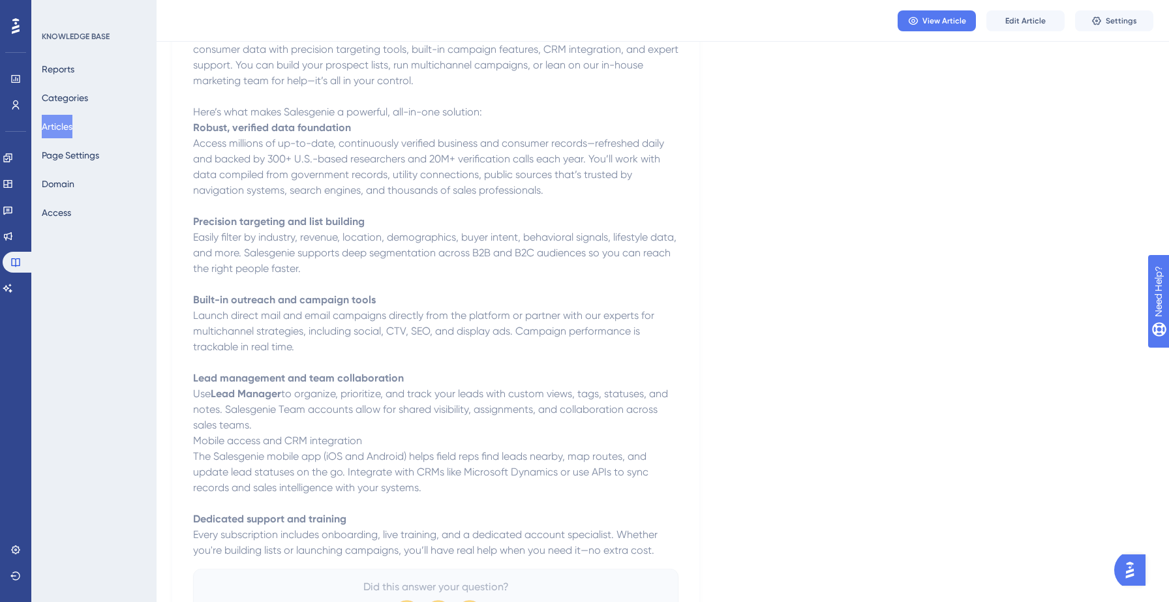
scroll to position [0, 0]
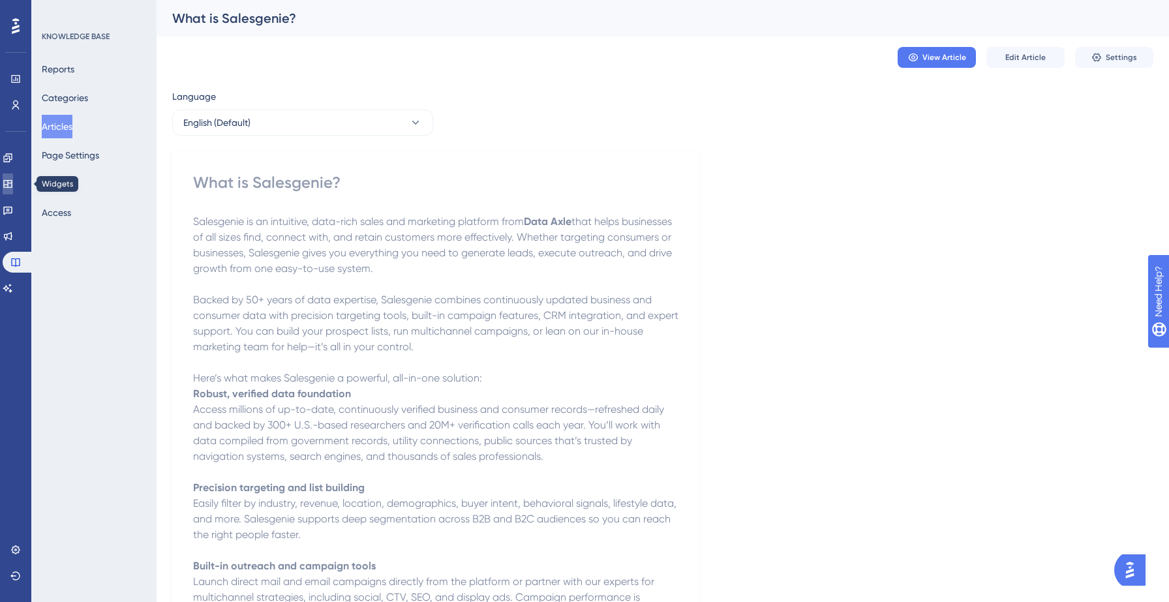
click at [12, 181] on icon at bounding box center [7, 184] width 8 height 8
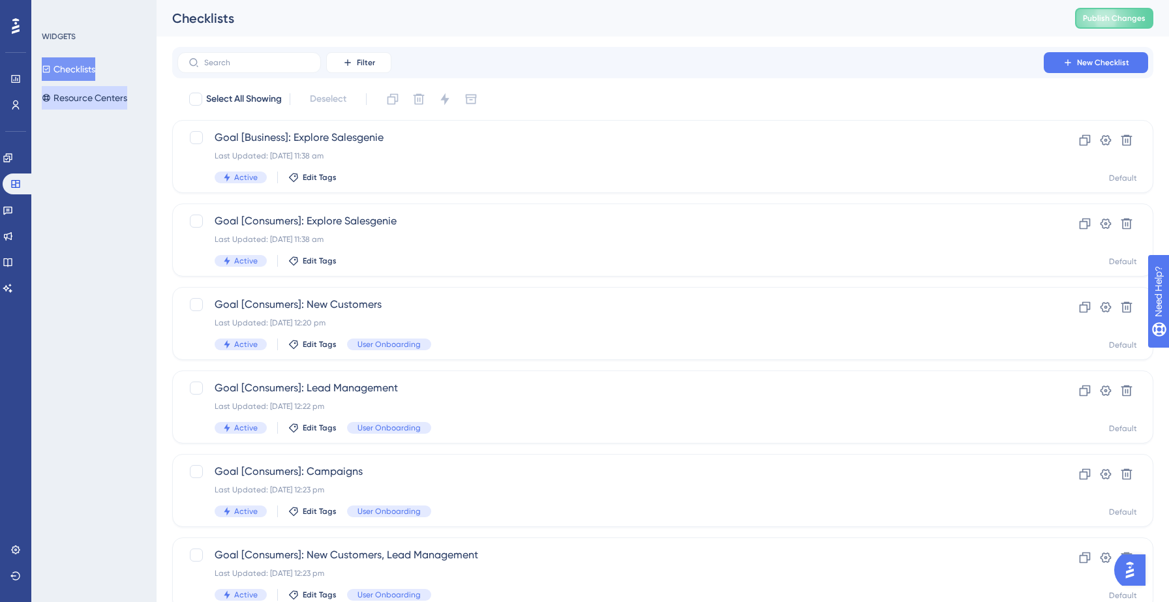
click at [85, 99] on button "Resource Centers" at bounding box center [84, 97] width 85 height 23
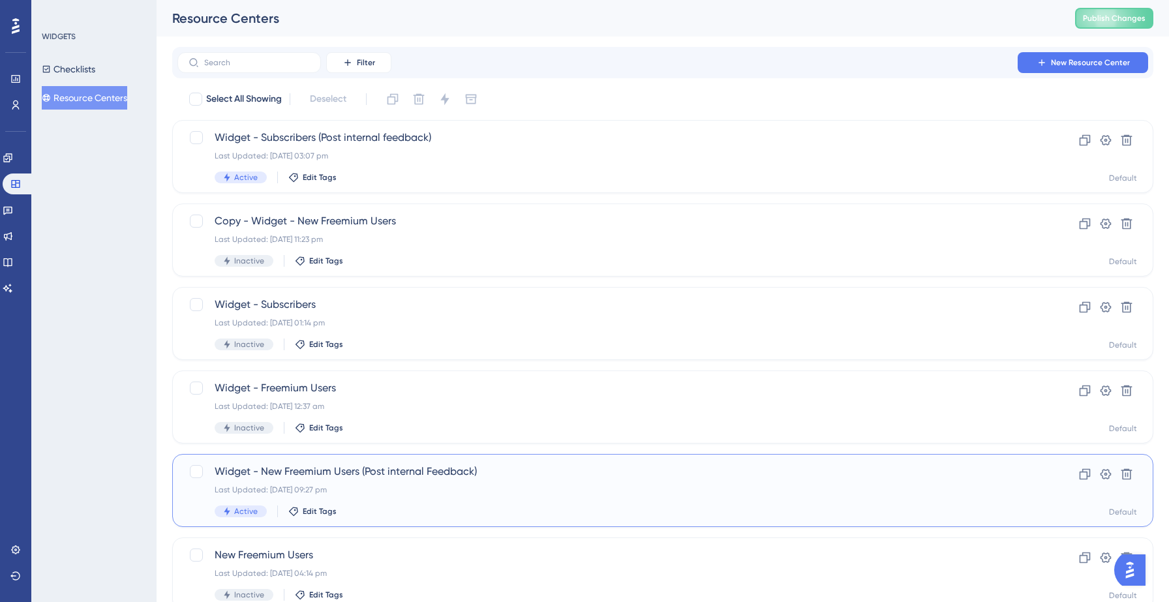
click at [403, 473] on span "Widget - New Freemium Users (Post internal Feedback)" at bounding box center [611, 472] width 792 height 16
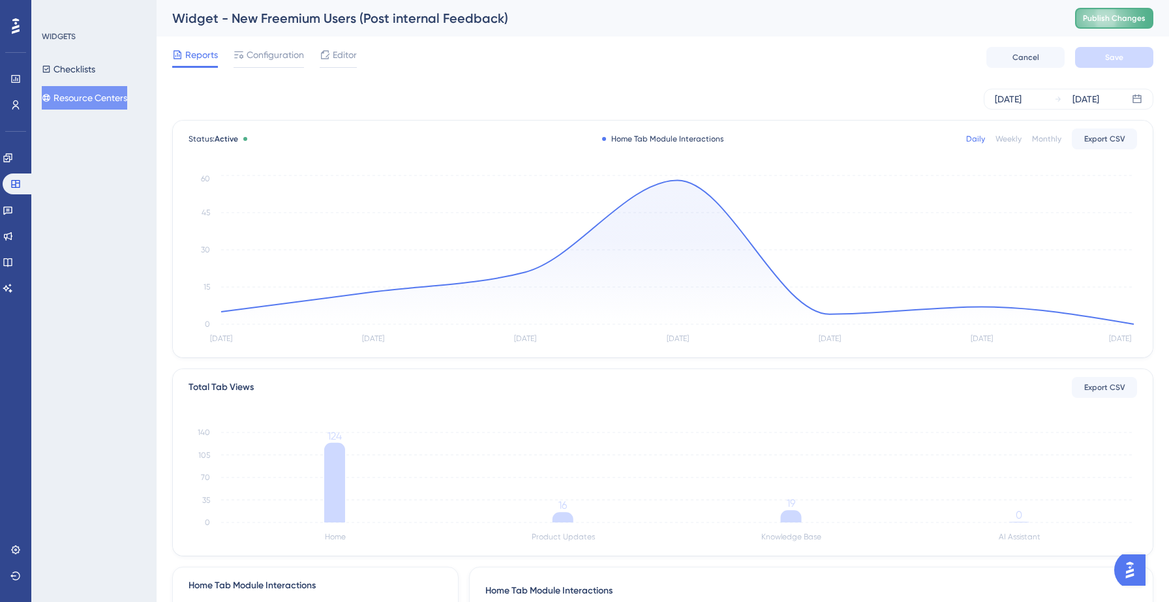
click at [1120, 24] on button "Publish Changes" at bounding box center [1114, 18] width 78 height 21
click at [346, 56] on span "Editor" at bounding box center [345, 55] width 24 height 16
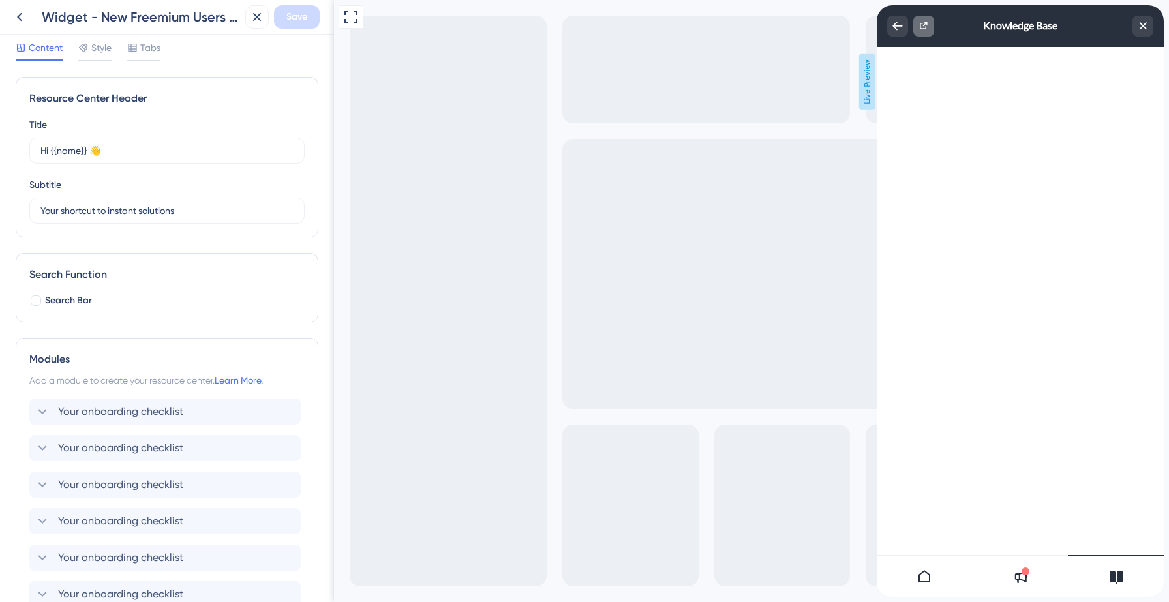
click at [925, 27] on icon "Resource Center Header" at bounding box center [923, 25] width 7 height 7
click at [926, 27] on icon "Resource Center Header" at bounding box center [923, 25] width 7 height 7
click at [926, 23] on icon "Resource Center Header" at bounding box center [924, 25] width 10 height 10
click at [25, 19] on icon at bounding box center [20, 17] width 16 height 16
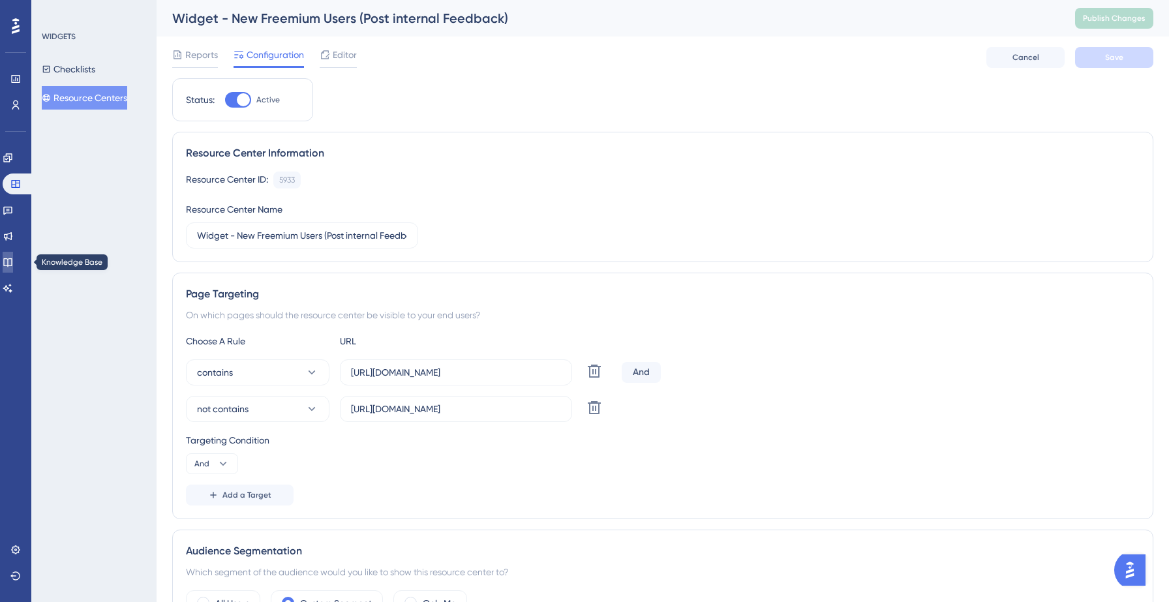
click at [13, 262] on icon at bounding box center [8, 262] width 10 height 10
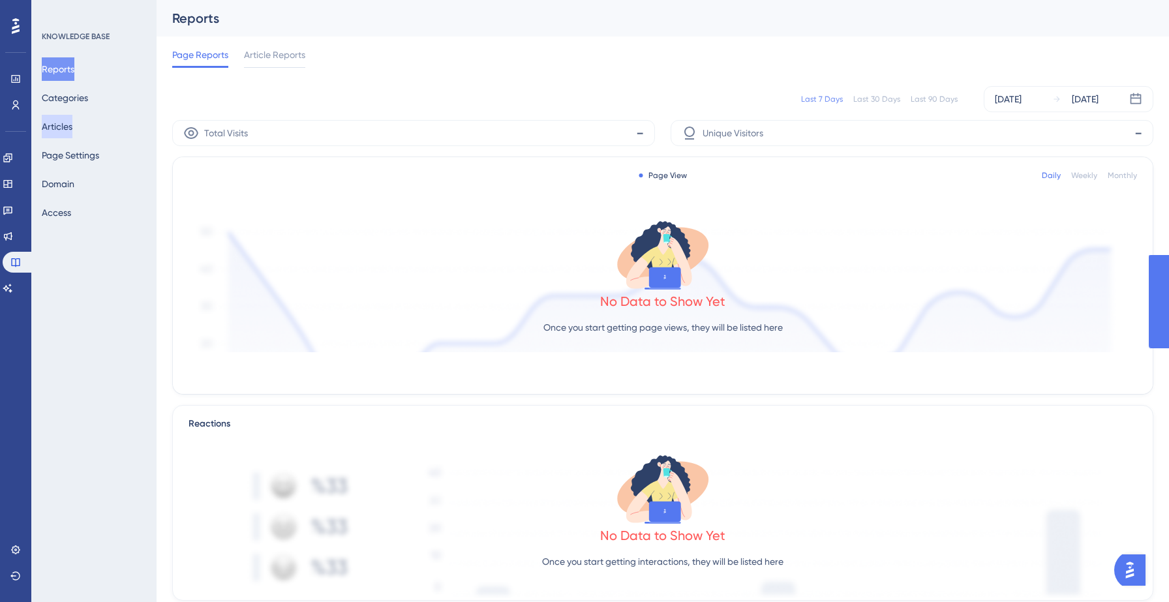
click at [65, 129] on button "Articles" at bounding box center [57, 126] width 31 height 23
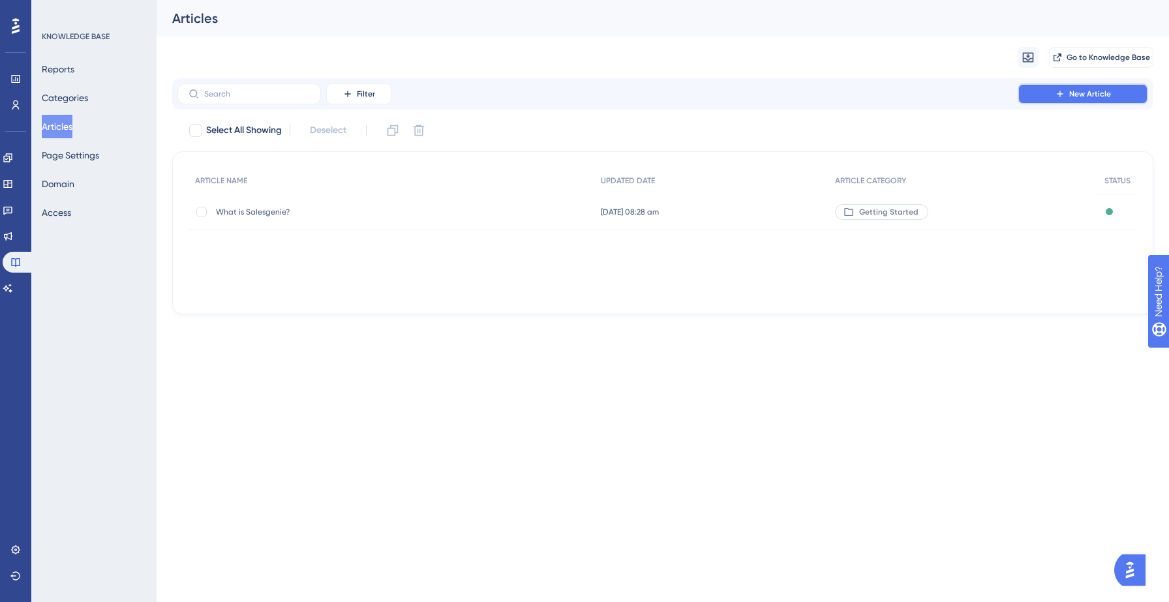
click at [1106, 95] on span "New Article" at bounding box center [1091, 94] width 42 height 10
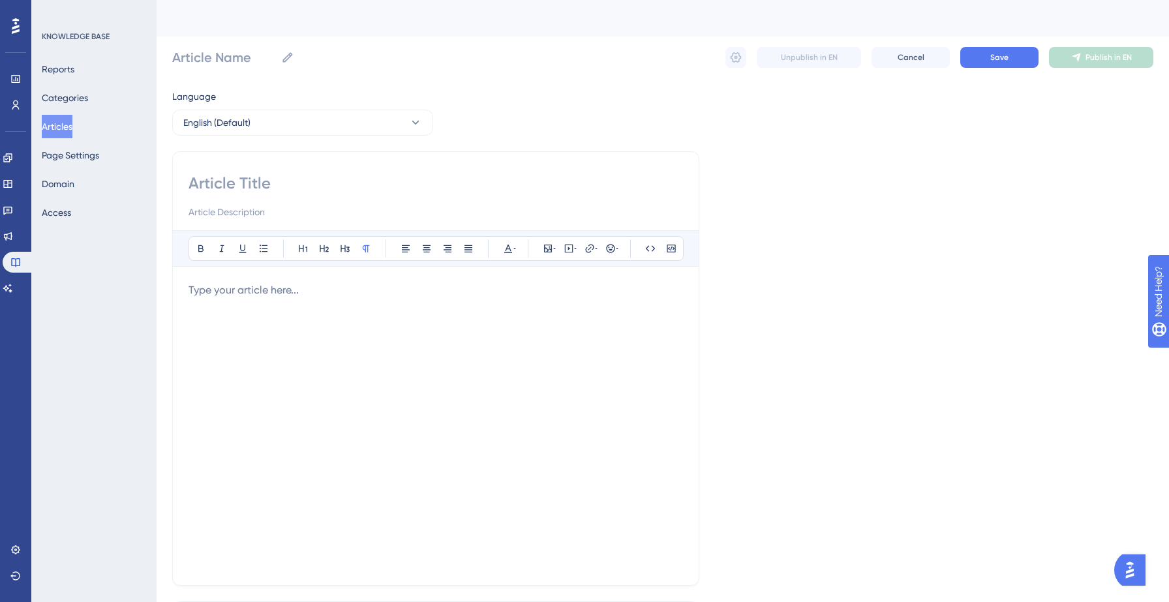
click at [285, 184] on input at bounding box center [436, 183] width 495 height 21
paste input "Why choose Salesgenie?"
type input "Why choose Salesgenie?"
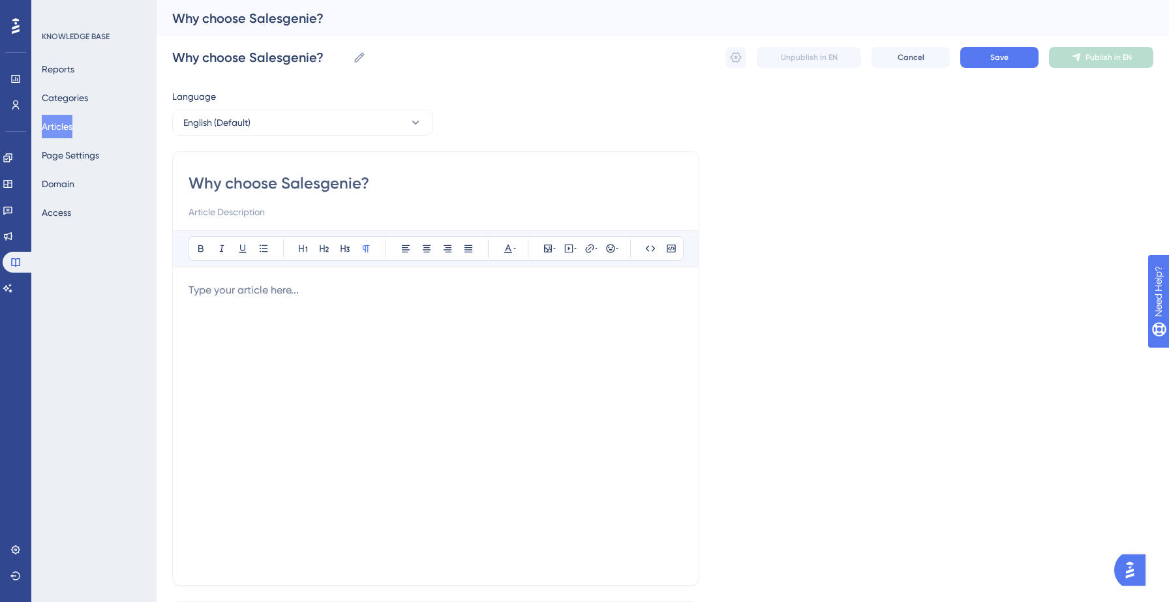
click at [258, 294] on p at bounding box center [436, 291] width 495 height 16
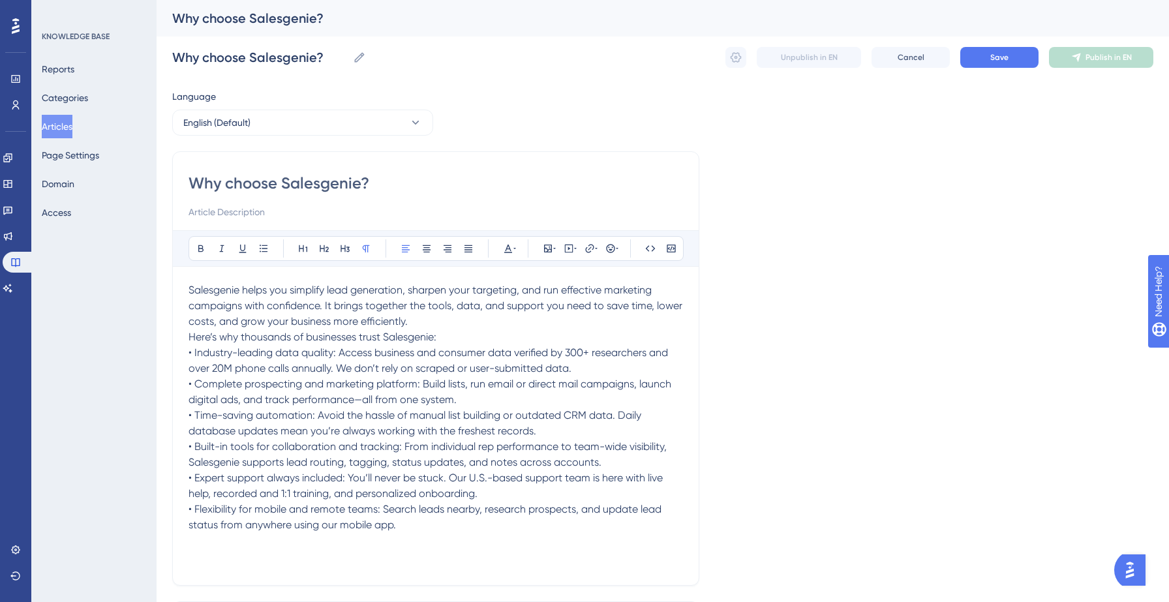
click at [466, 323] on p "Salesgenie helps you simplify lead generation, sharpen your targeting, and run …" at bounding box center [436, 306] width 495 height 47
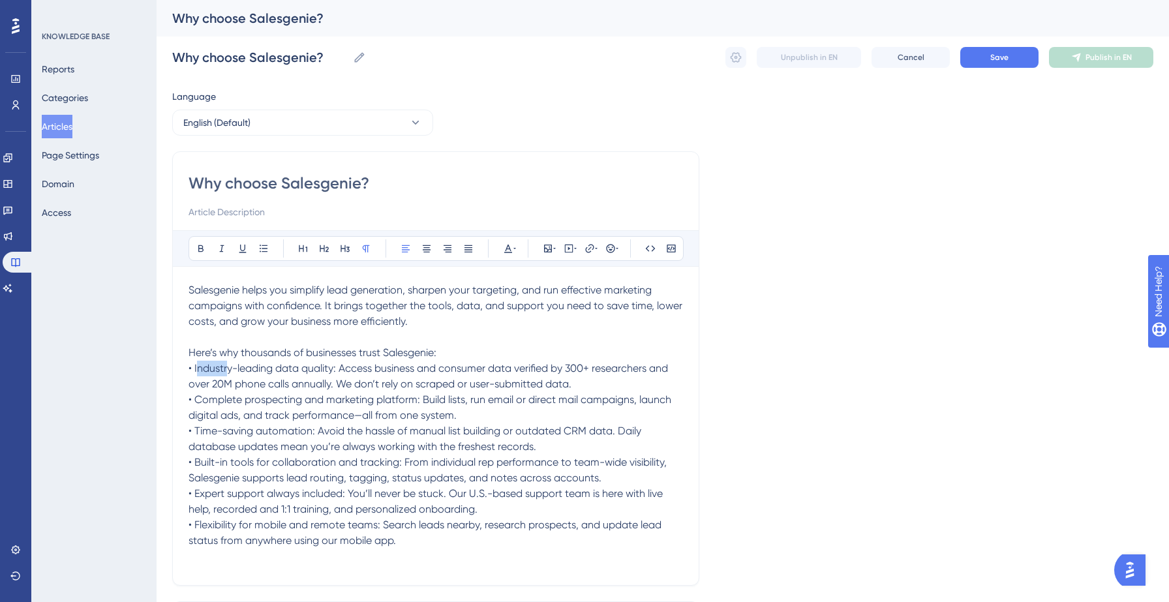
drag, startPoint x: 196, startPoint y: 364, endPoint x: 226, endPoint y: 366, distance: 30.1
click at [226, 366] on span "• Industry-leading data quality: Access business and consumer data verified by …" at bounding box center [430, 376] width 482 height 28
drag, startPoint x: 194, startPoint y: 369, endPoint x: 338, endPoint y: 368, distance: 144.2
click at [338, 368] on span "• Industry-leading data quality: Access business and consumer data verified by …" at bounding box center [430, 376] width 482 height 28
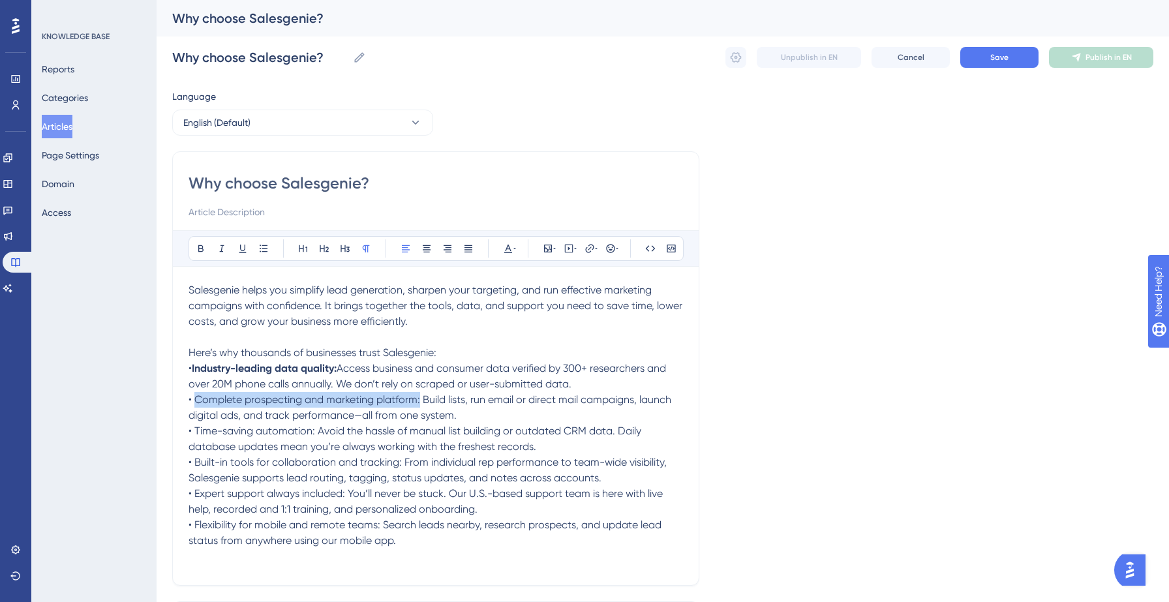
drag, startPoint x: 194, startPoint y: 399, endPoint x: 421, endPoint y: 403, distance: 227.1
click at [421, 403] on span "• Complete prospecting and marketing platform: Build lists, run email or direct…" at bounding box center [432, 407] width 486 height 28
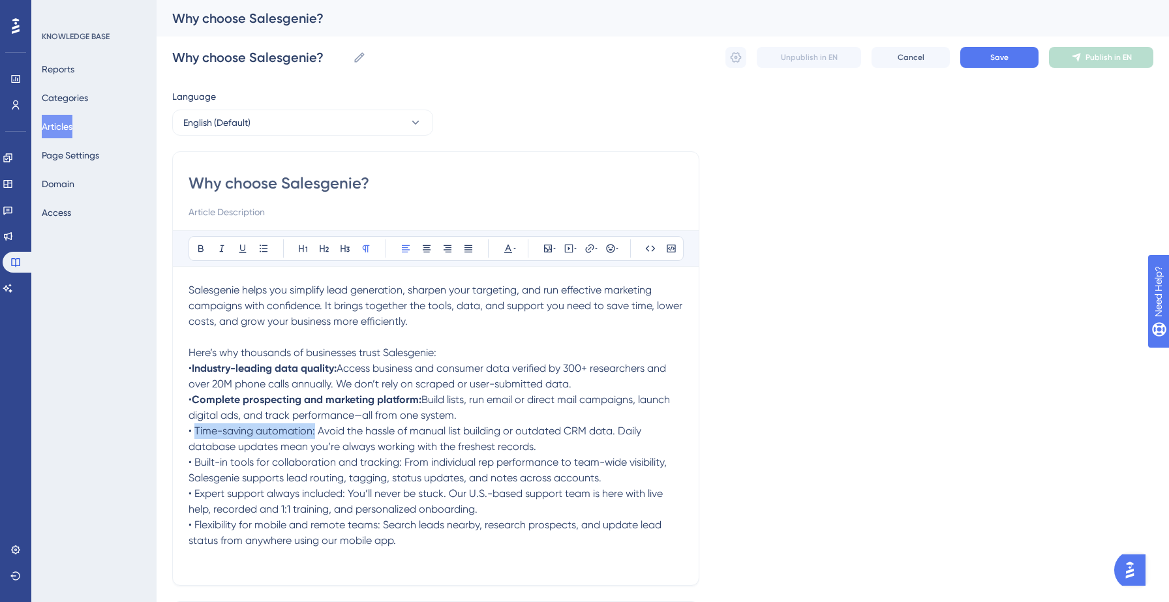
drag, startPoint x: 196, startPoint y: 433, endPoint x: 315, endPoint y: 435, distance: 119.4
click at [315, 435] on span "• Time-saving automation: Avoid the hassle of manual list building or outdated …" at bounding box center [416, 439] width 455 height 28
drag, startPoint x: 194, startPoint y: 464, endPoint x: 402, endPoint y: 464, distance: 208.2
click at [402, 464] on span "• Built-in tools for collaboration and tracking: From individual rep performanc…" at bounding box center [429, 470] width 481 height 28
drag, startPoint x: 196, startPoint y: 495, endPoint x: 348, endPoint y: 491, distance: 152.1
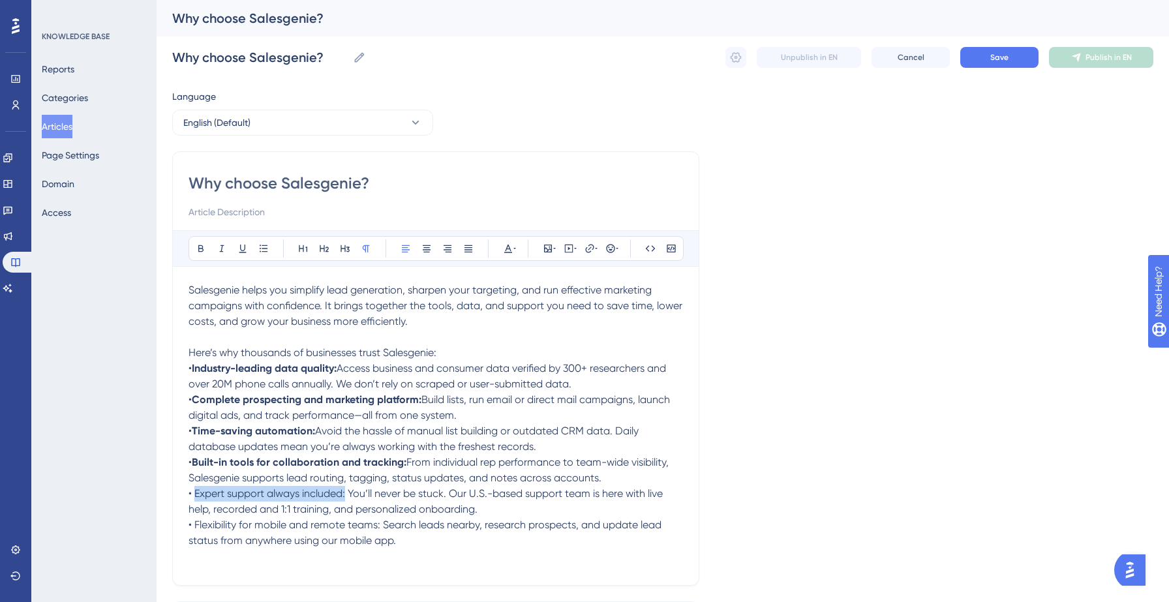
click at [348, 491] on span "• Expert support always included: You’ll never be stuck. Our U.S.-based support…" at bounding box center [427, 501] width 477 height 28
drag, startPoint x: 196, startPoint y: 524, endPoint x: 381, endPoint y: 527, distance: 184.7
click at [381, 527] on span "• Flexibility for mobile and remote teams: Search leads nearby, research prospe…" at bounding box center [427, 533] width 476 height 28
click at [579, 387] on p "• Industry-leading data quality: Access business and consumer data verified by …" at bounding box center [436, 376] width 495 height 31
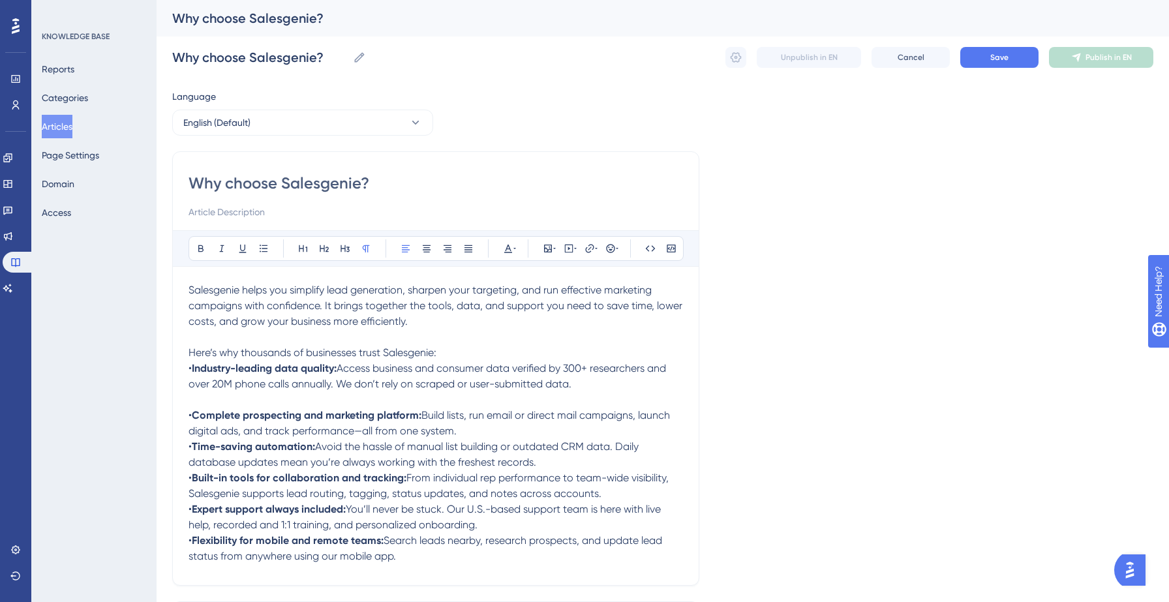
click at [503, 431] on p "• Complete prospecting and marketing platform: Build lists, run email or direct…" at bounding box center [436, 423] width 495 height 31
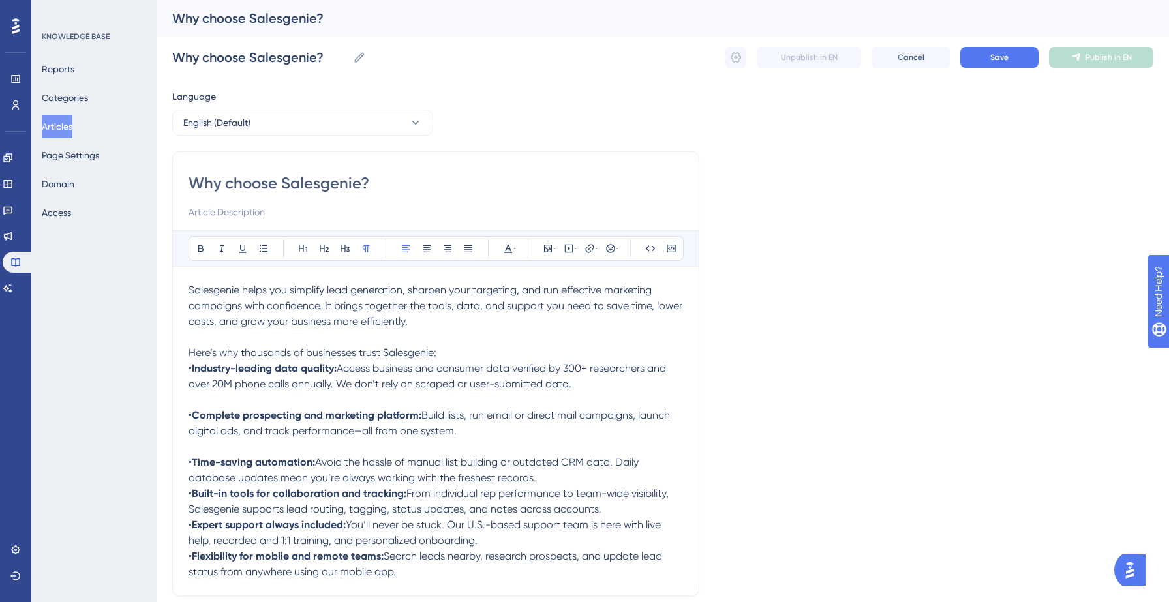
click at [546, 484] on p "• Time-saving automation: Avoid the hassle of manual list building or outdated …" at bounding box center [436, 470] width 495 height 31
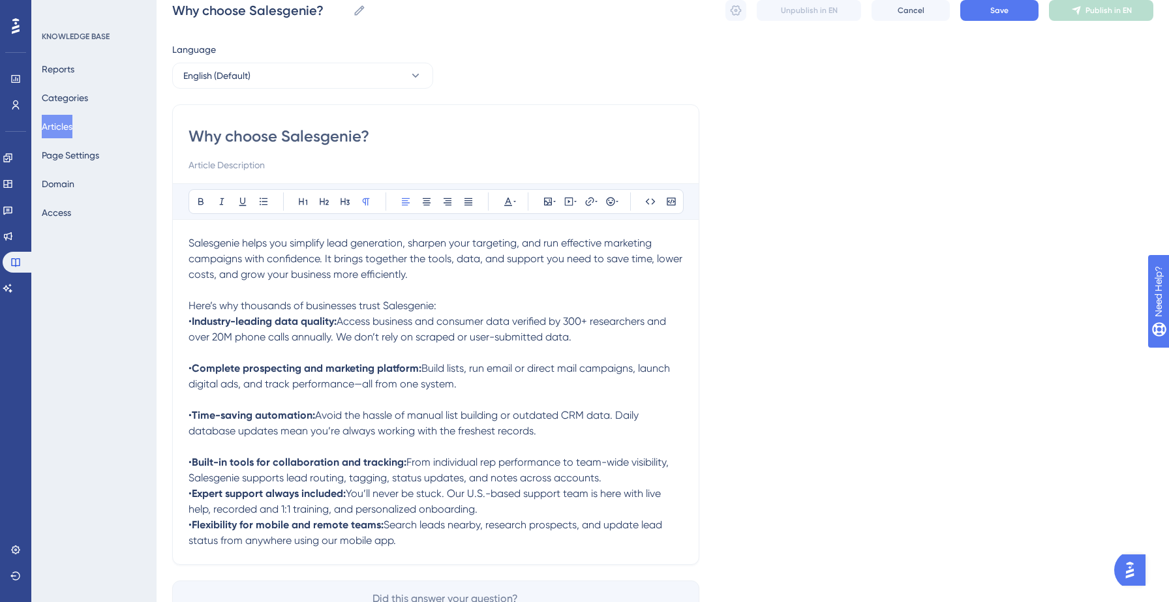
scroll to position [55, 0]
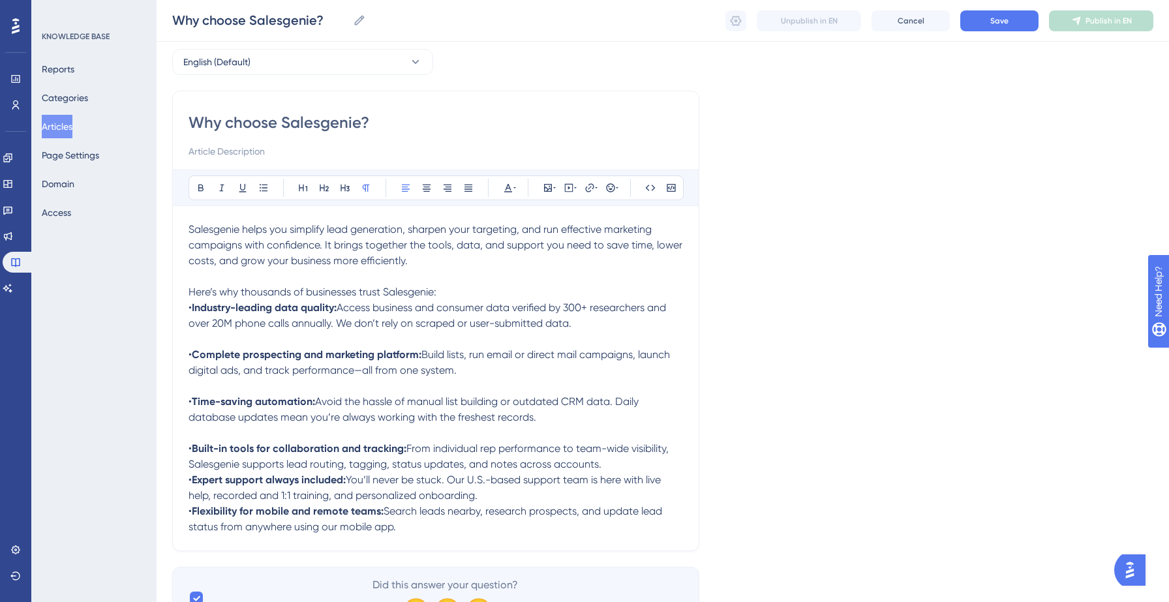
click at [617, 469] on p "• Built-in tools for collaboration and tracking: From individual rep performanc…" at bounding box center [436, 456] width 495 height 31
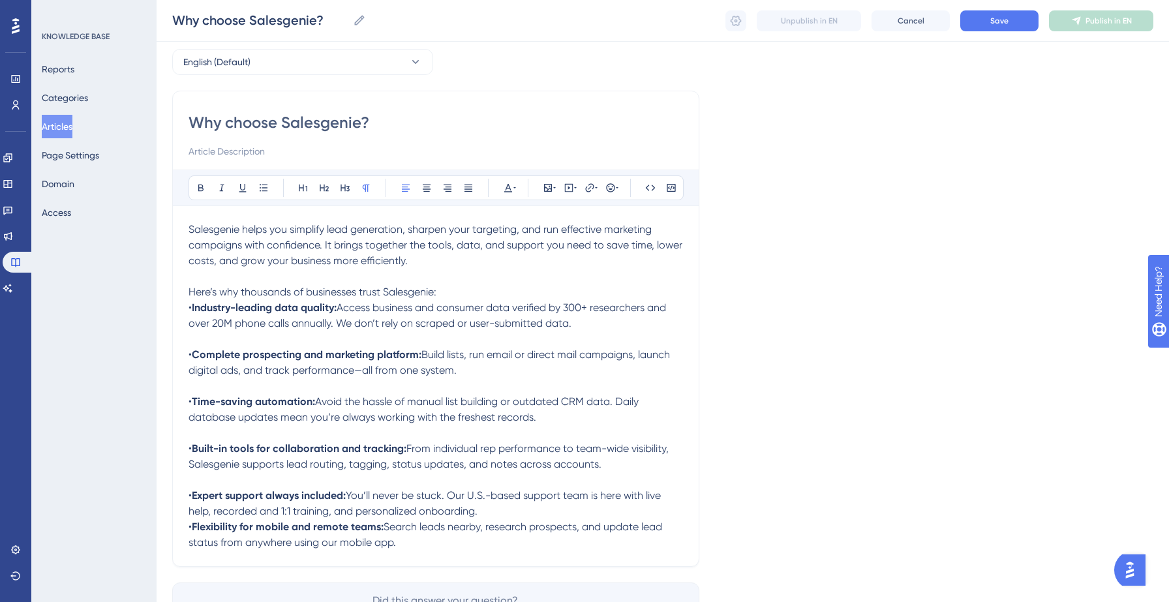
click at [511, 521] on p "• Flexibility for mobile and remote teams: Search leads nearby, research prospe…" at bounding box center [436, 534] width 495 height 31
click at [501, 517] on p "• Expert support always included: You’ll never be stuck. Our U.S.-based support…" at bounding box center [436, 503] width 495 height 31
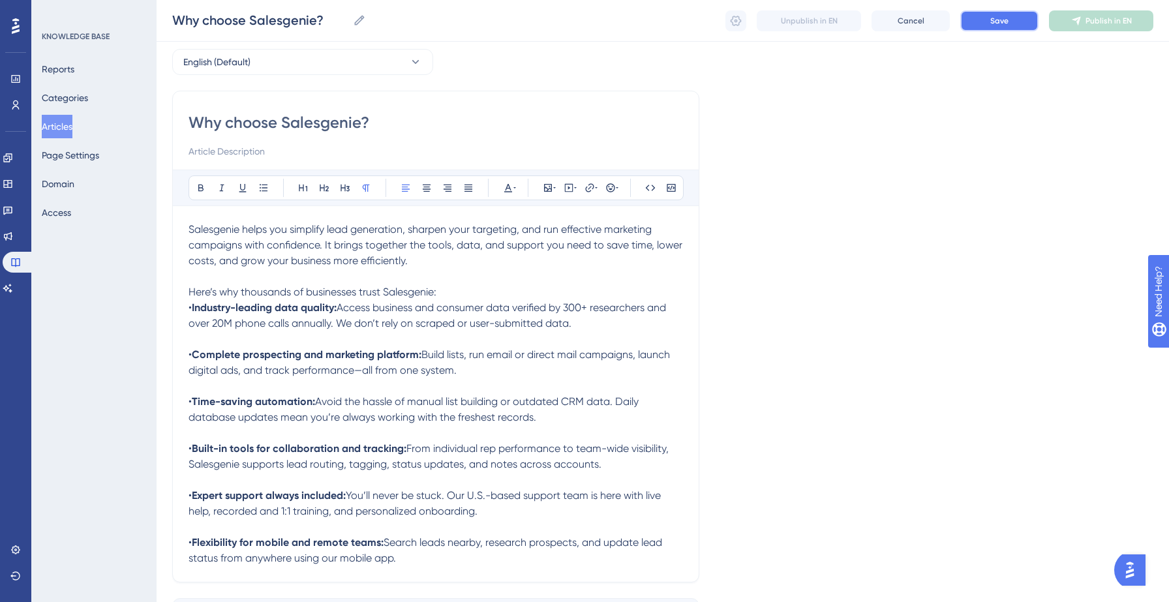
click at [983, 25] on button "Save" at bounding box center [1000, 20] width 78 height 21
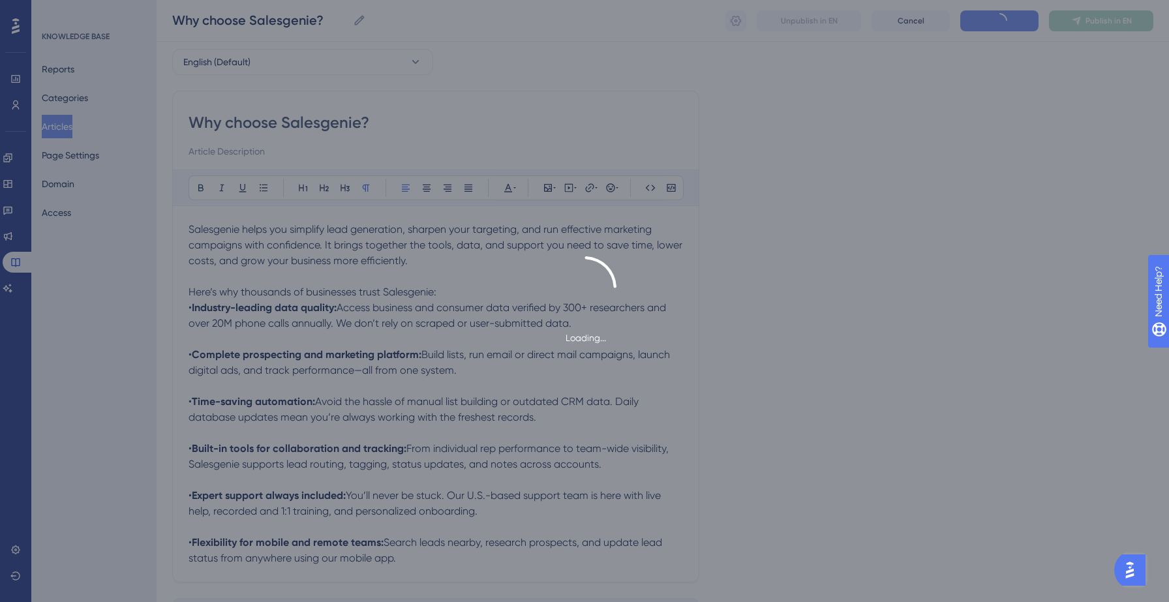
type input "Why choose Salesgenie?"
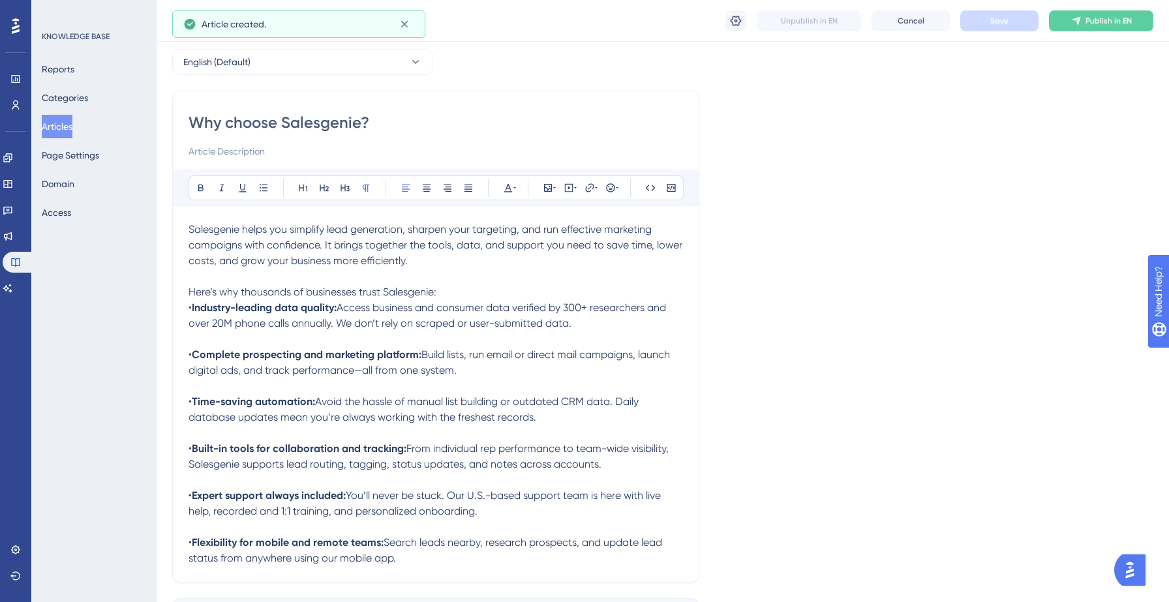
scroll to position [20, 0]
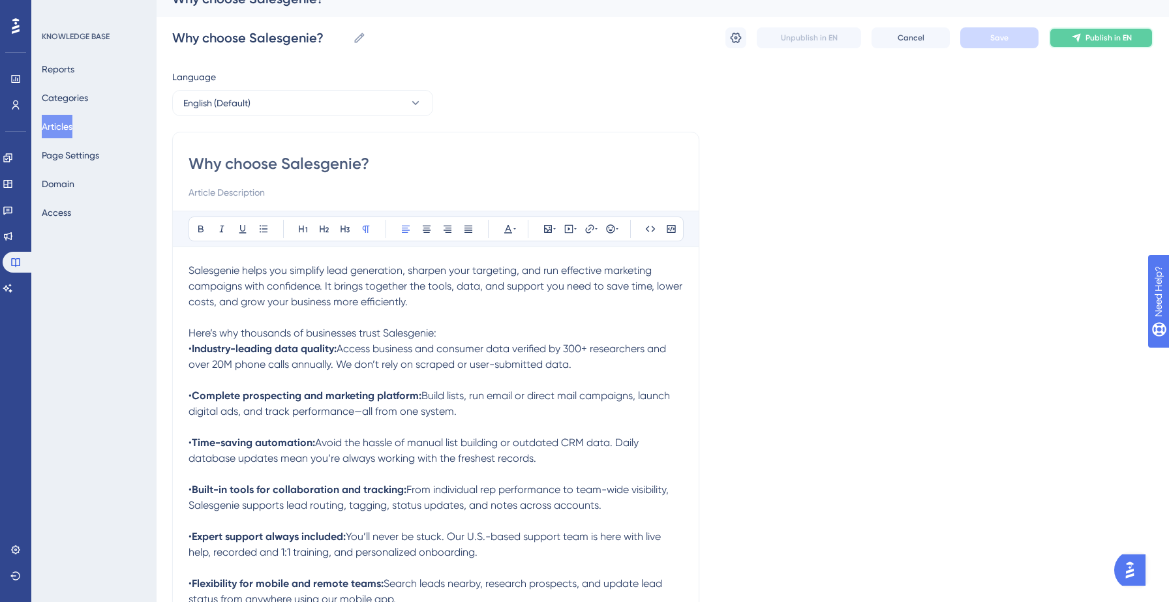
click at [1113, 42] on span "Publish in EN" at bounding box center [1109, 38] width 46 height 10
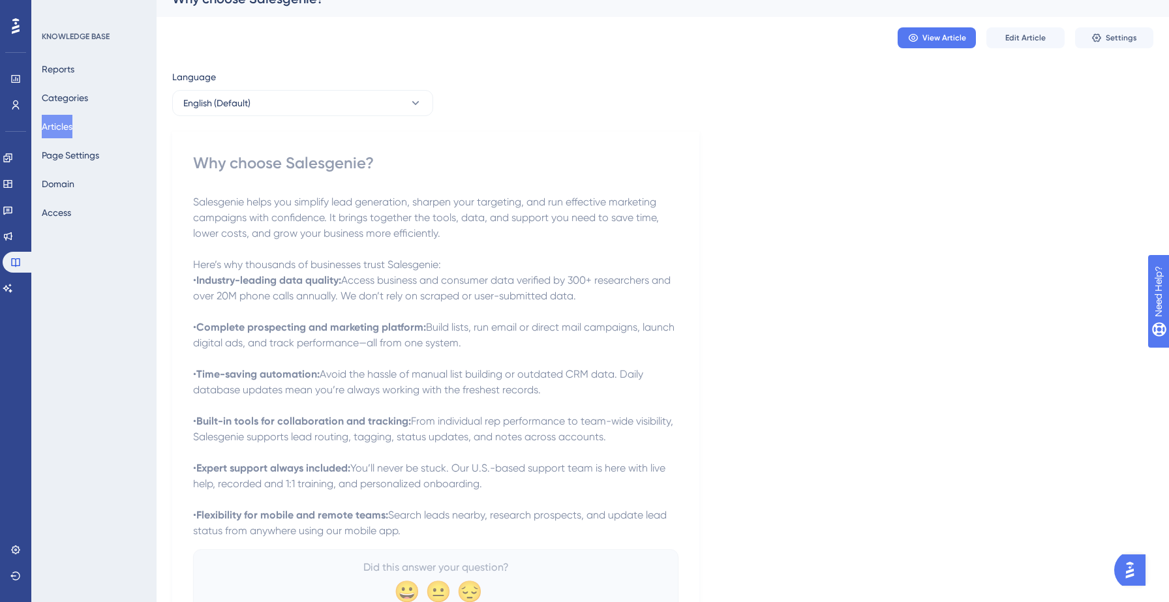
scroll to position [0, 0]
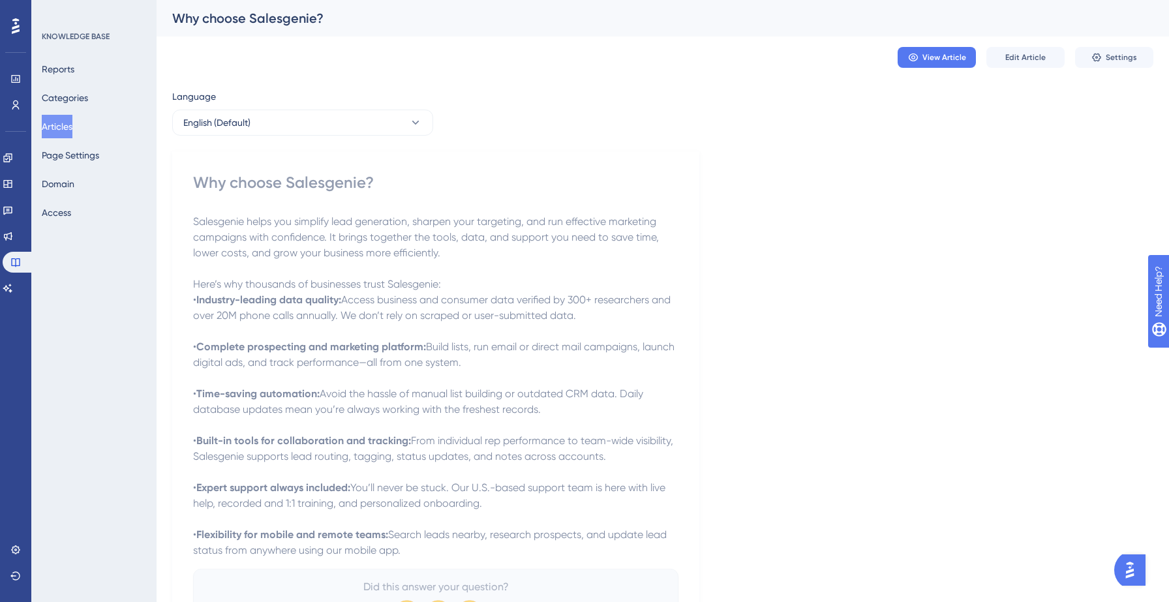
click at [70, 127] on button "Articles" at bounding box center [57, 126] width 31 height 23
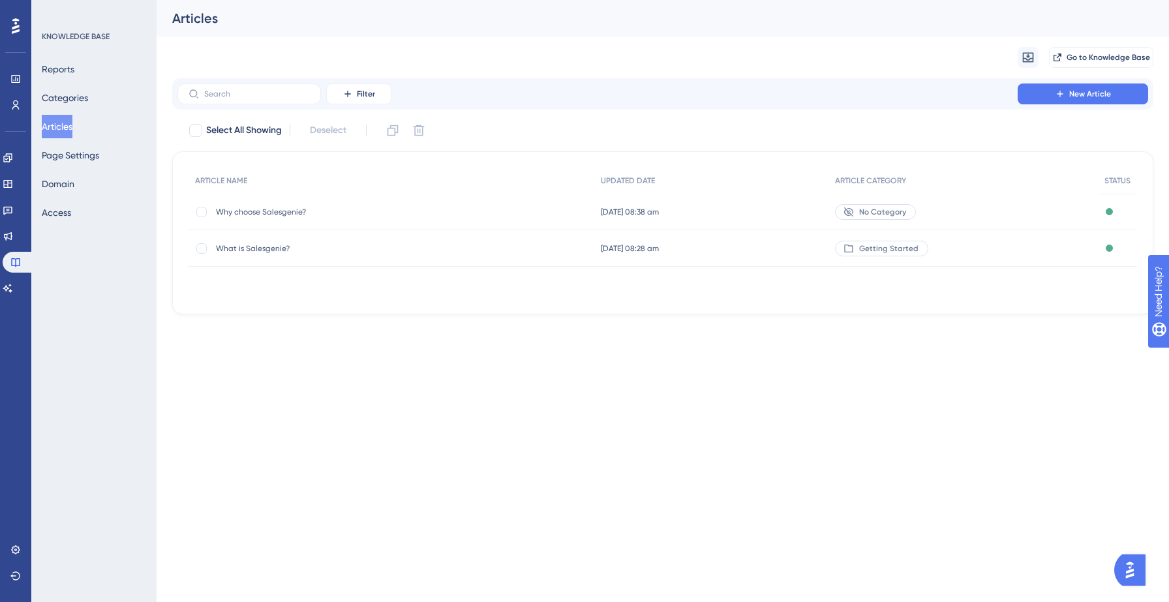
click at [868, 208] on div "No Category" at bounding box center [875, 212] width 81 height 16
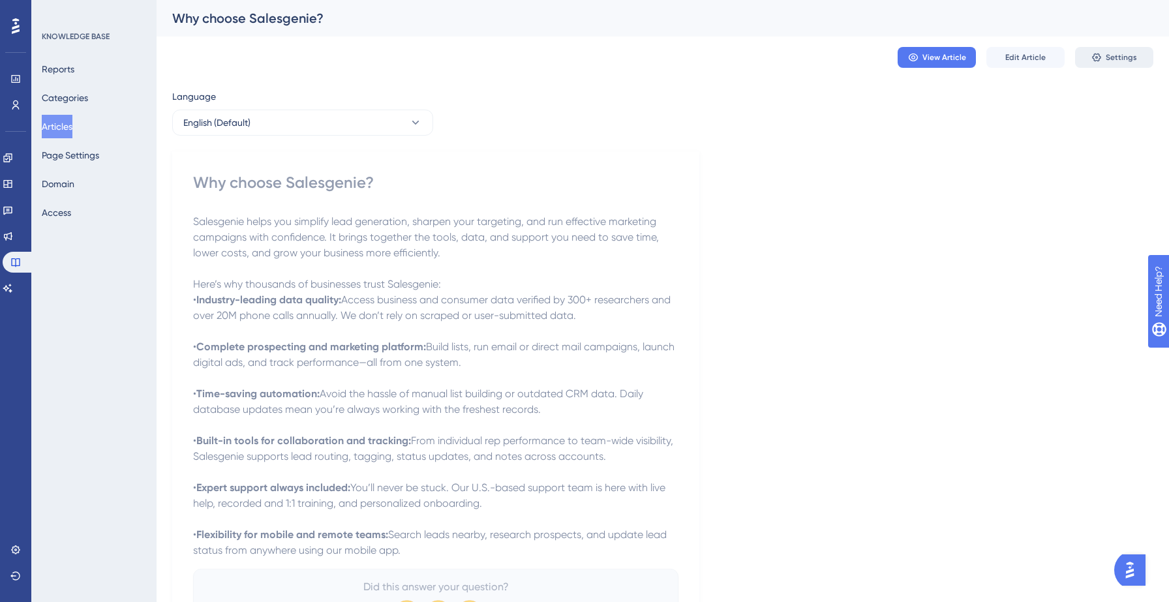
click at [1116, 55] on span "Settings" at bounding box center [1121, 57] width 31 height 10
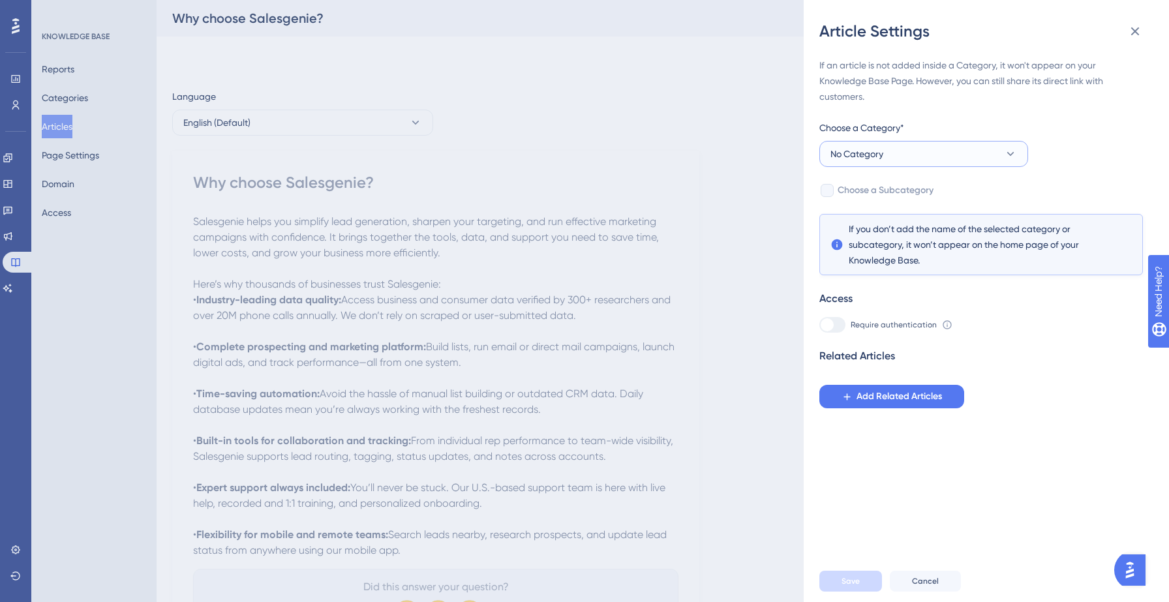
click at [937, 145] on button "No Category" at bounding box center [924, 154] width 209 height 26
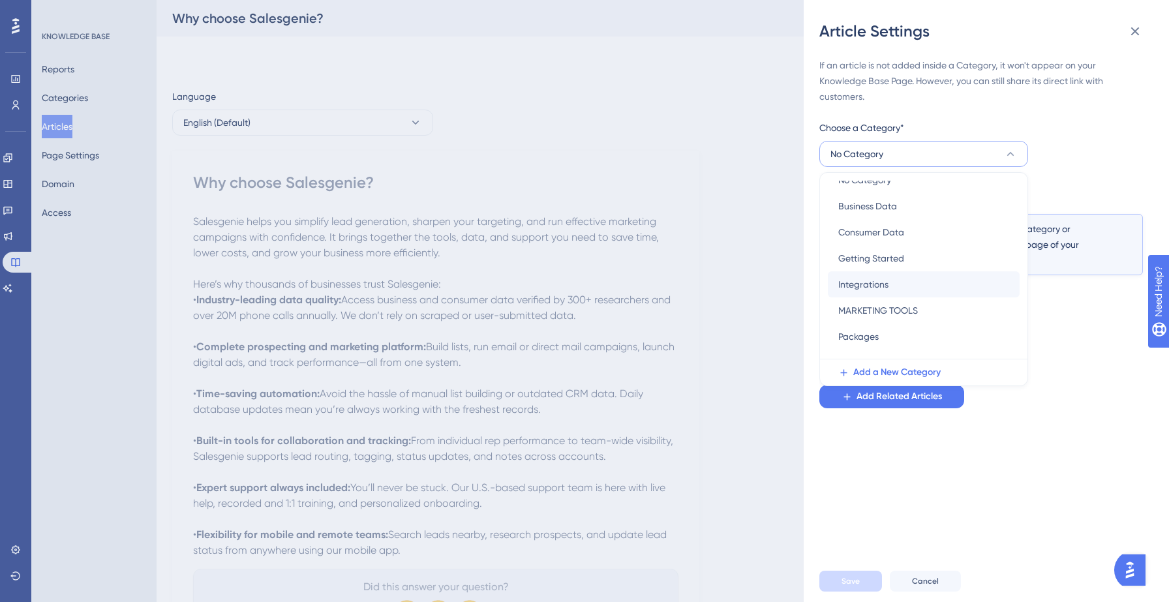
scroll to position [8, 0]
click at [886, 265] on span "Getting Started" at bounding box center [872, 264] width 66 height 16
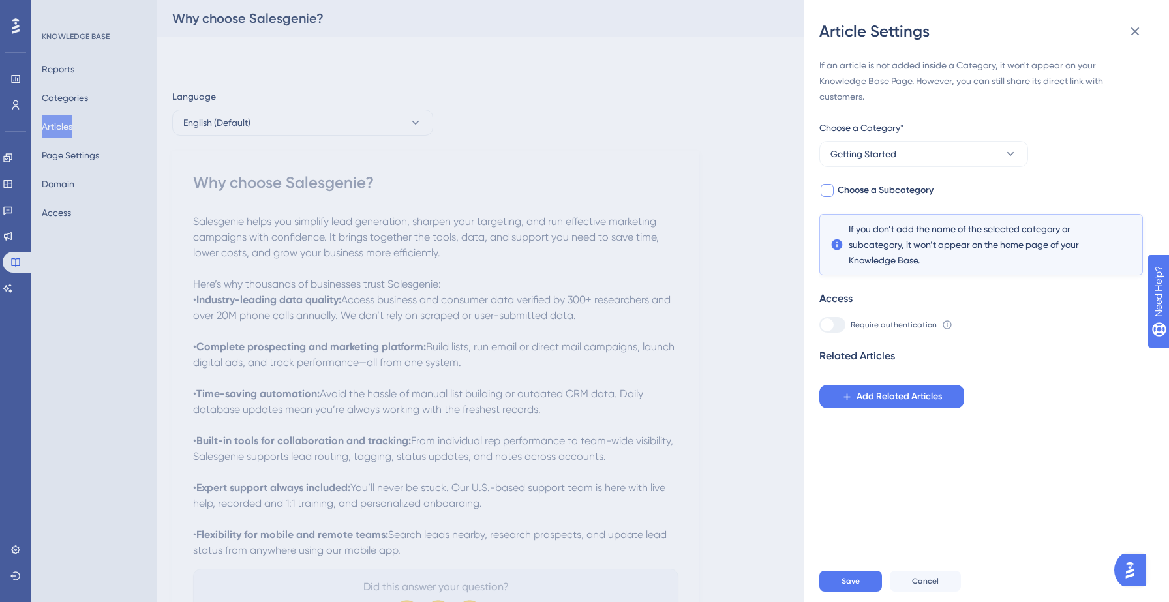
click at [897, 193] on span "Choose a Subcategory" at bounding box center [886, 191] width 96 height 16
checkbox input "true"
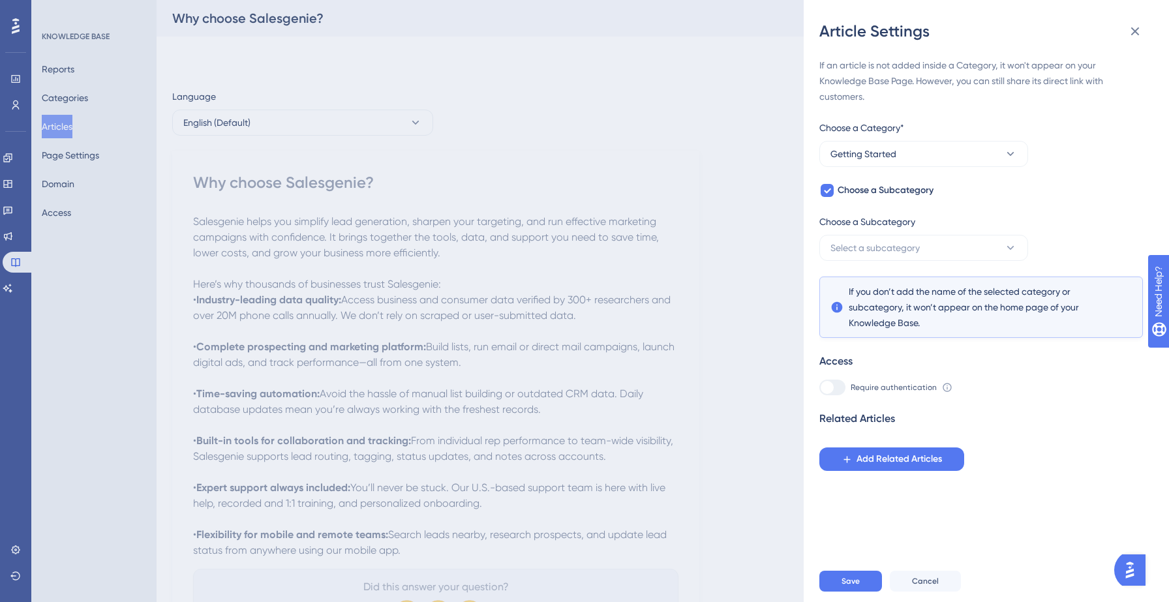
click at [911, 224] on span "Choose a Subcategory" at bounding box center [868, 222] width 96 height 16
click at [911, 248] on span "Select a subcategory" at bounding box center [875, 248] width 89 height 16
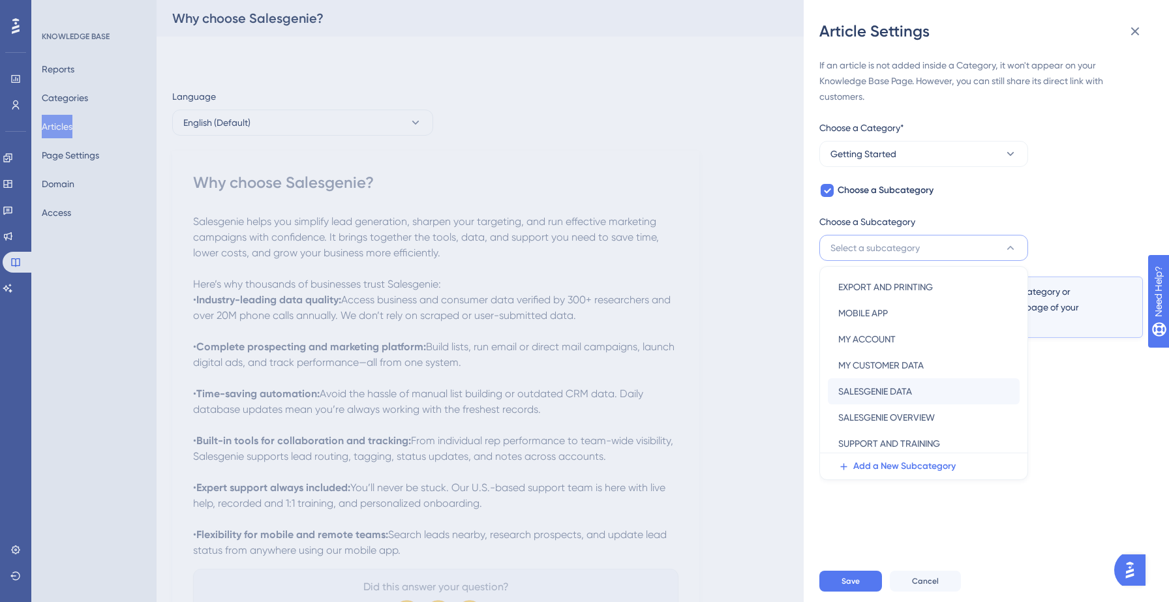
scroll to position [27, 0]
click at [907, 418] on span "SALESGENIE OVERVIEW" at bounding box center [887, 417] width 97 height 16
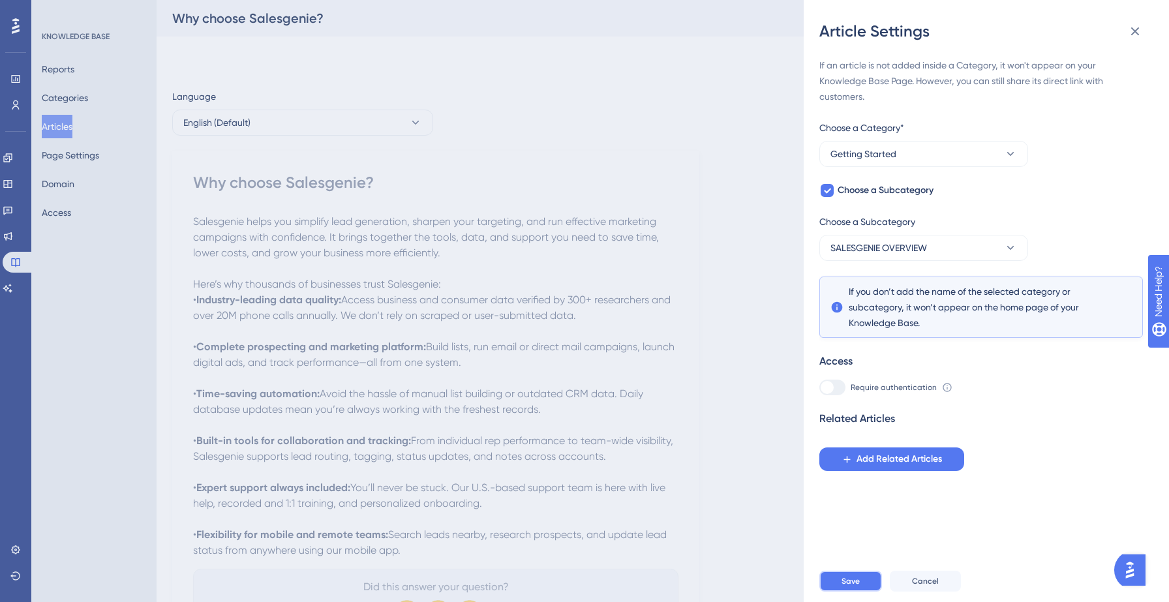
click at [867, 583] on button "Save" at bounding box center [851, 581] width 63 height 21
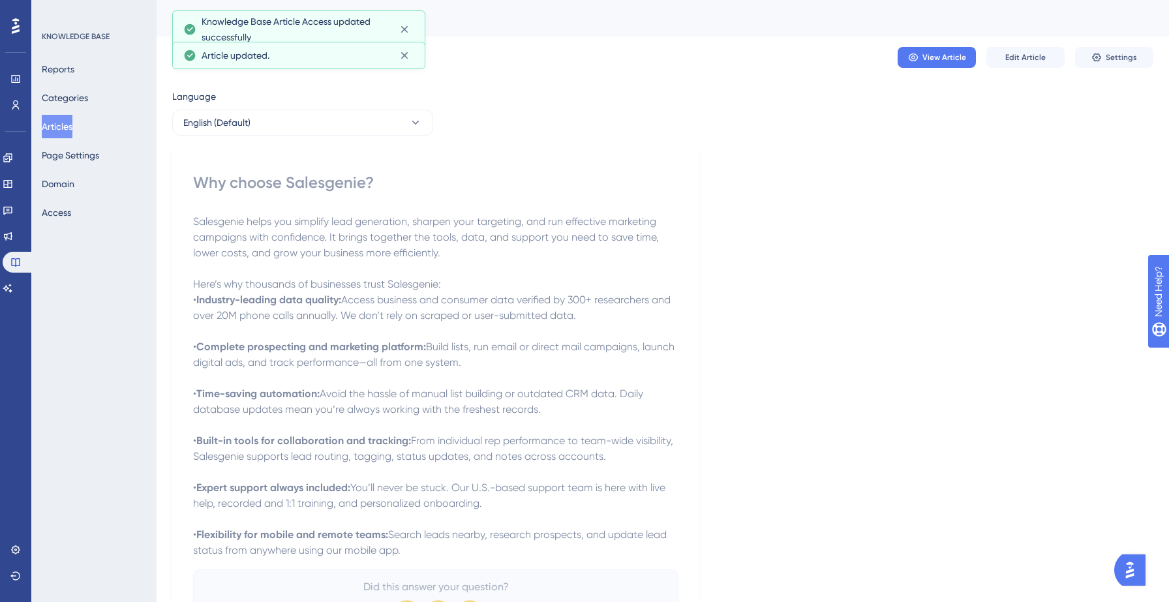
click at [67, 126] on button "Articles" at bounding box center [57, 126] width 31 height 23
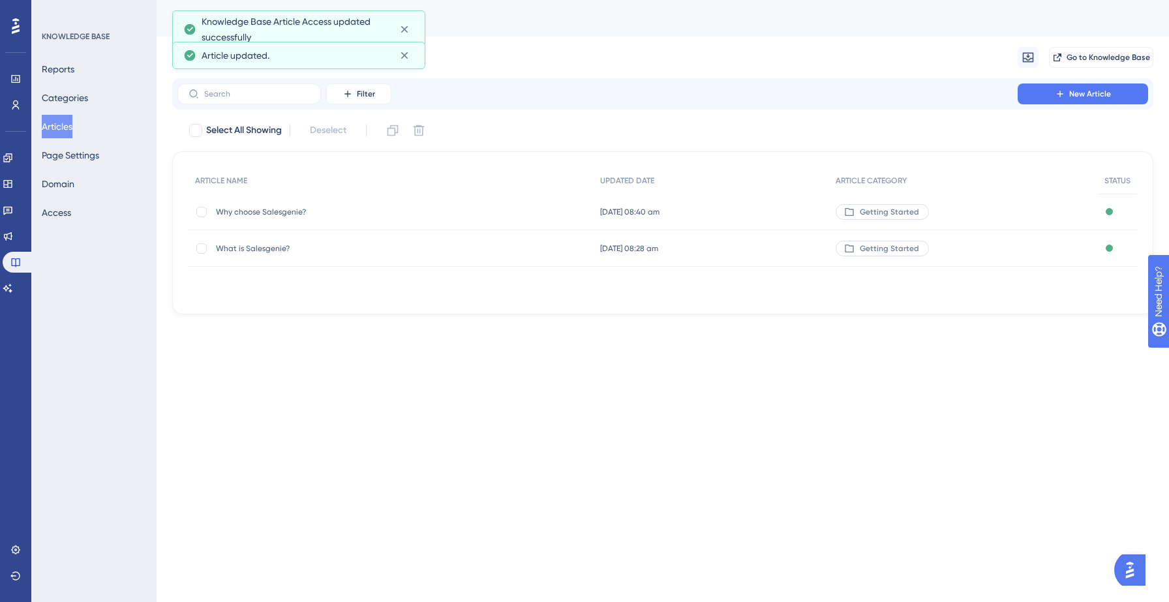
click at [285, 0] on html "Performance Users Engagement Widgets Feedback Product Updates Knowledge Base AI…" at bounding box center [584, 0] width 1169 height 0
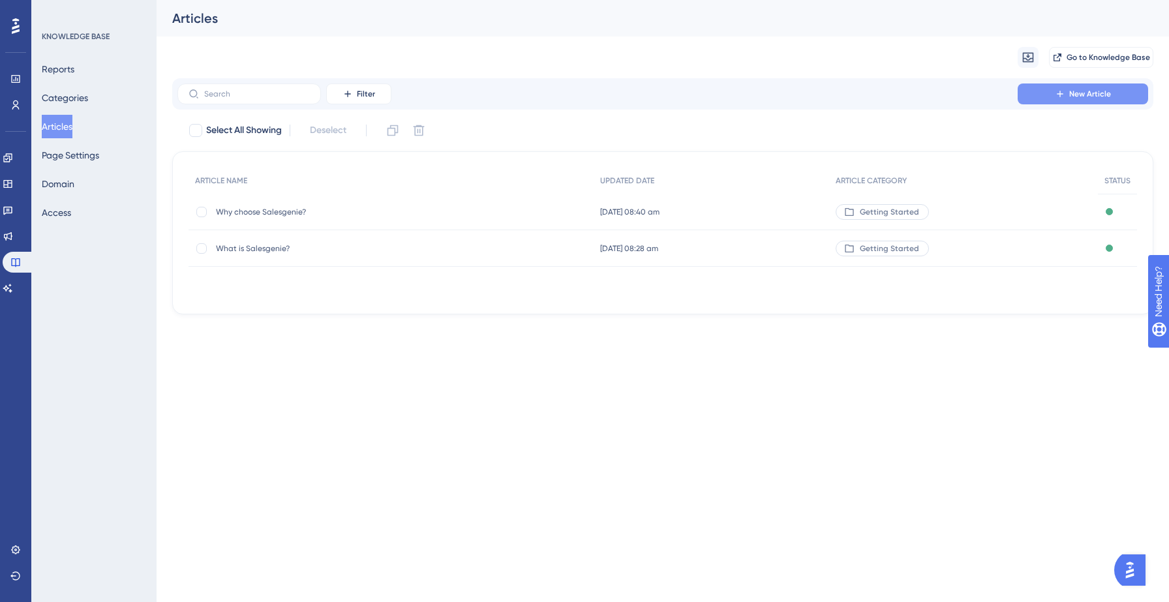
click at [1083, 100] on button "New Article" at bounding box center [1083, 94] width 131 height 21
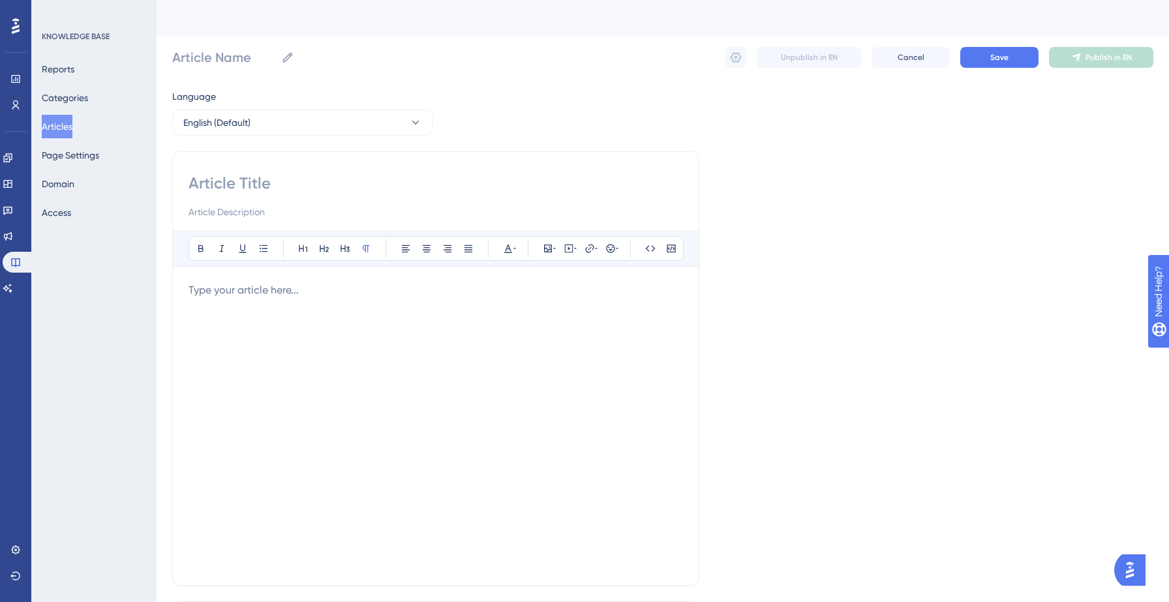
click at [227, 188] on input at bounding box center [436, 183] width 495 height 21
paste input "Who uses Salesgenie?"
type input "Who uses Salesgenie?"
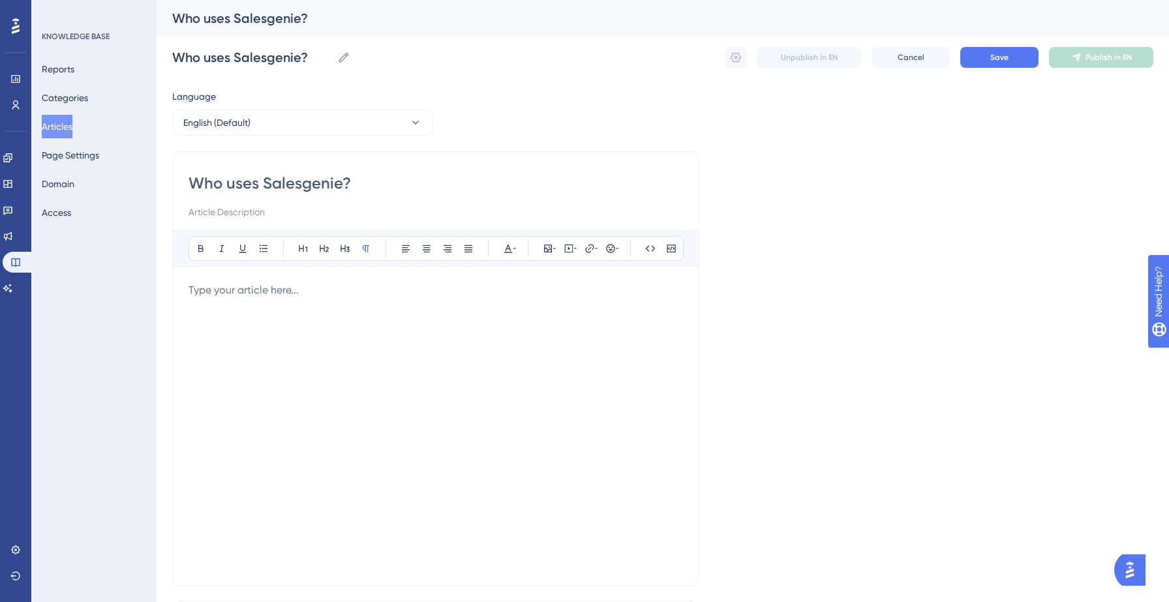
click at [262, 294] on p at bounding box center [436, 291] width 495 height 16
click at [326, 292] on p at bounding box center [436, 291] width 495 height 16
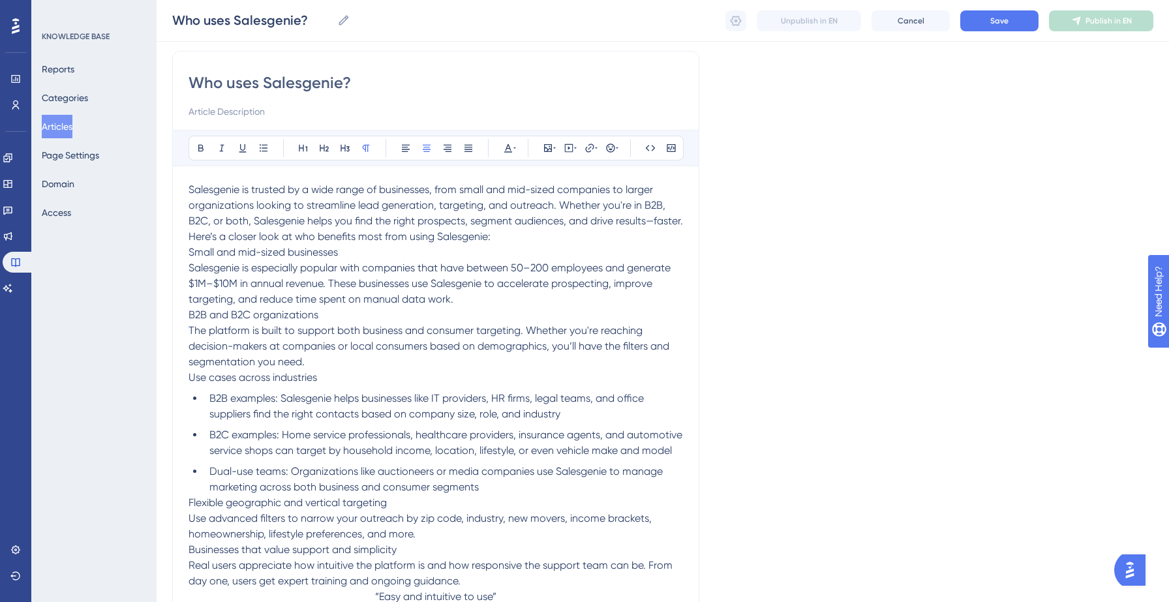
scroll to position [97, 0]
click at [277, 228] on p "Salesgenie is trusted by a wide range of businesses, from small and mid-sized c…" at bounding box center [436, 204] width 495 height 47
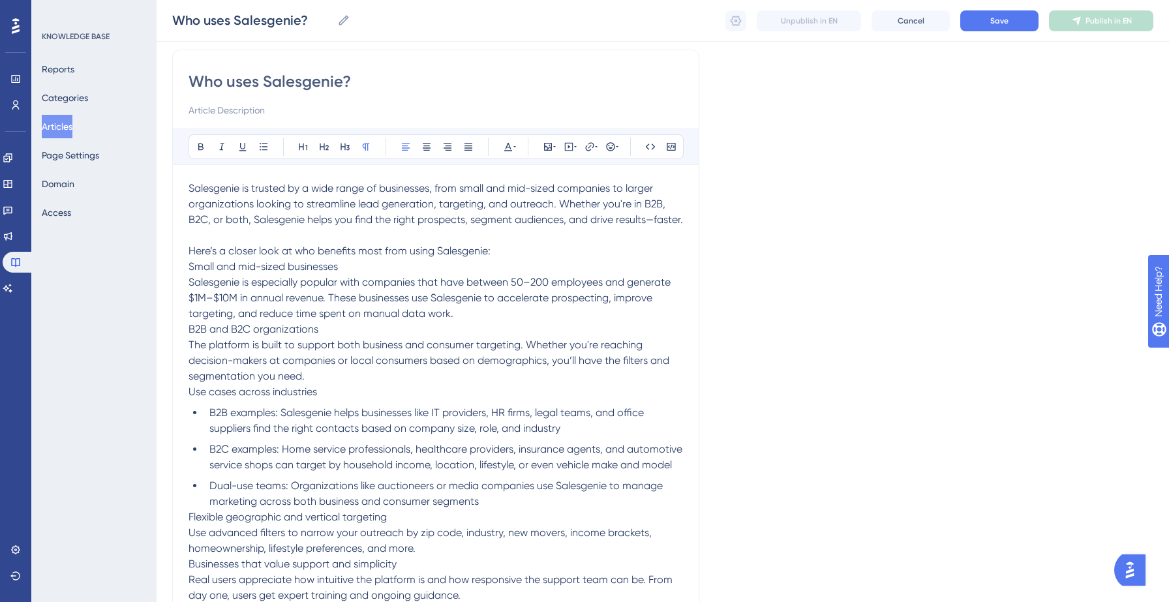
click at [498, 259] on p "Here’s a closer look at who benefits most from using Salesgenie:" at bounding box center [436, 251] width 495 height 16
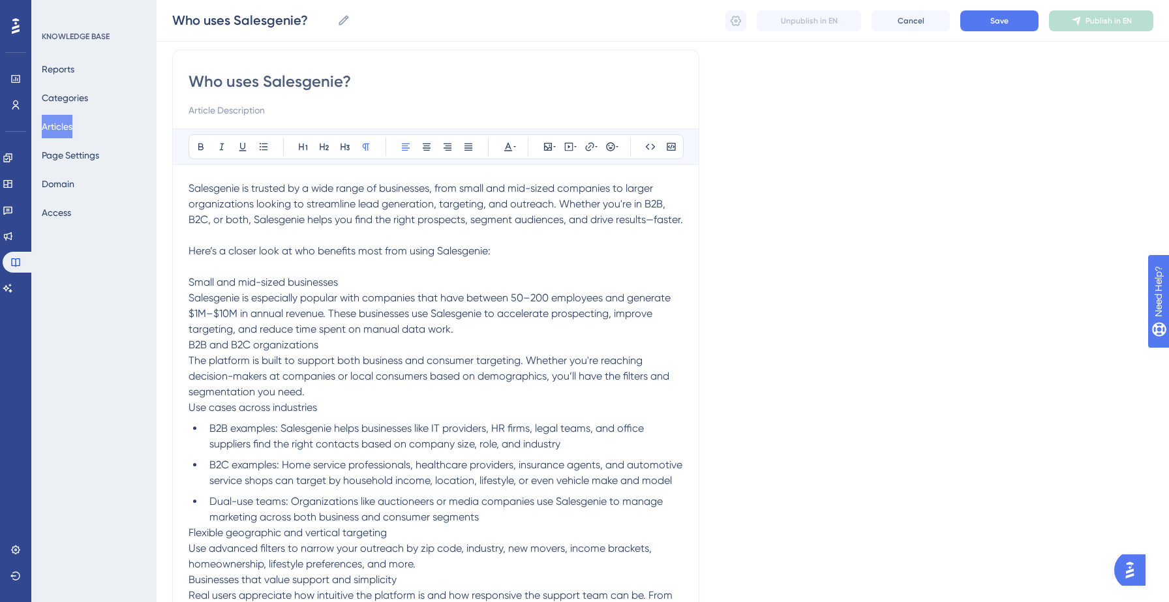
click at [270, 288] on span "Small and mid-sized businesses" at bounding box center [263, 282] width 149 height 12
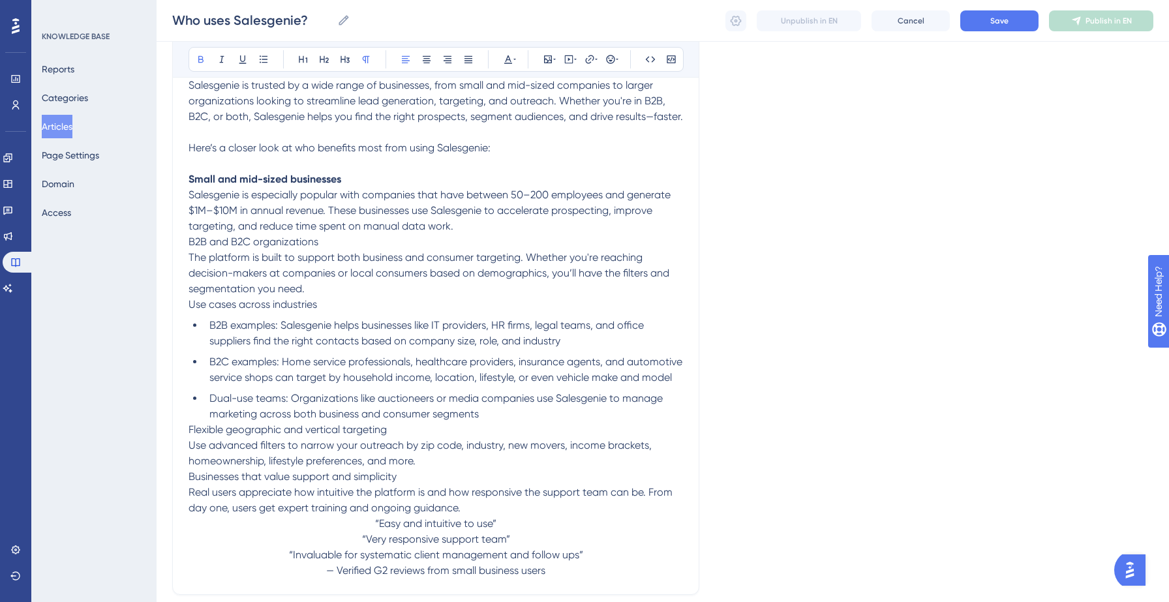
scroll to position [200, 0]
click at [471, 234] on p "Salesgenie is especially popular with companies that have between 50–200 employ…" at bounding box center [436, 210] width 495 height 47
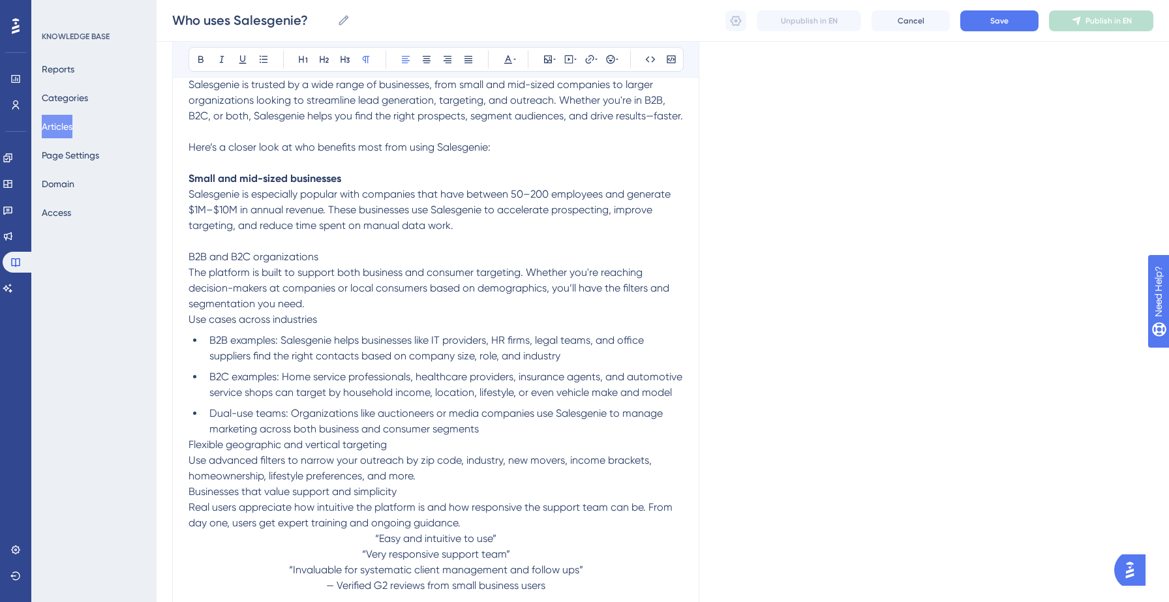
click at [264, 263] on span "B2B and B2C organizations" at bounding box center [254, 257] width 130 height 12
click at [346, 312] on p "The platform is built to support both business and consumer targeting. Whether …" at bounding box center [436, 288] width 495 height 47
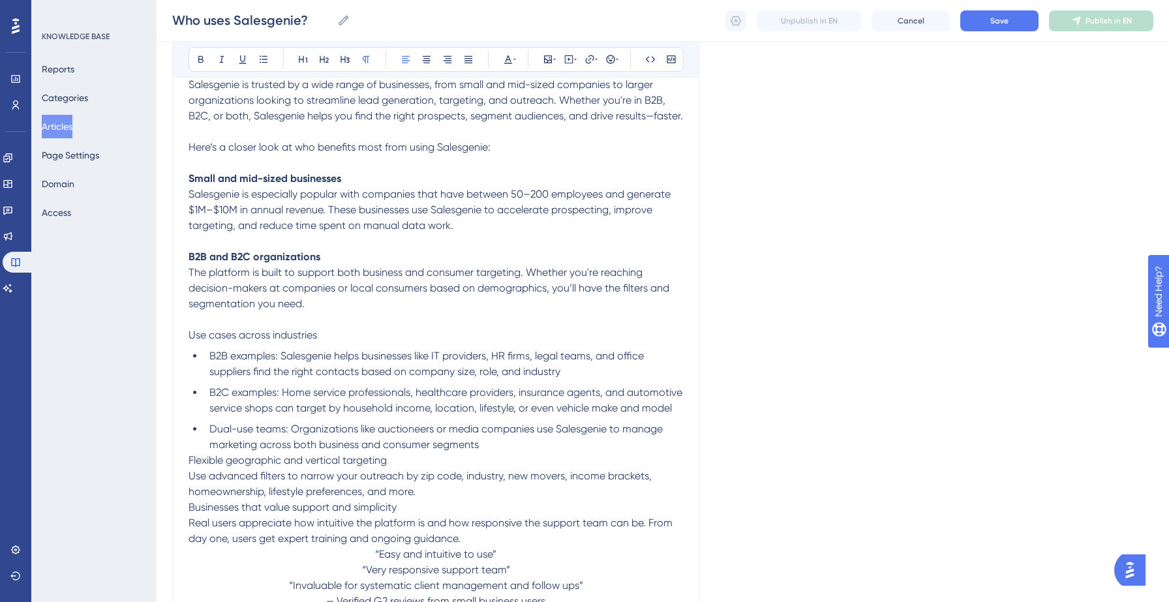
click at [269, 341] on span "Use cases across industries" at bounding box center [253, 335] width 129 height 12
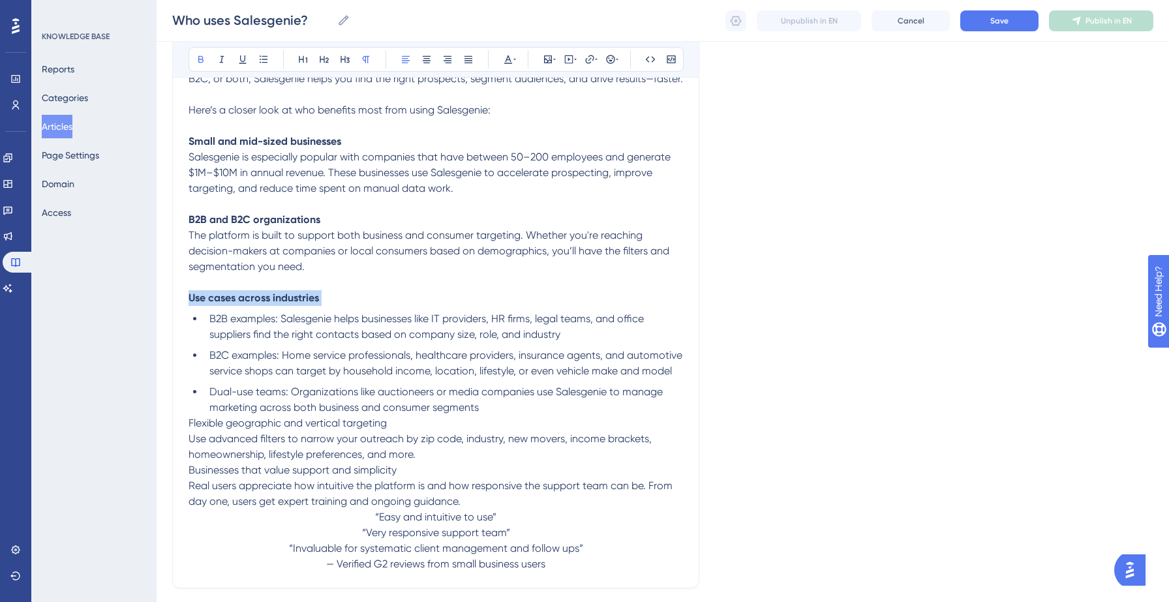
scroll to position [238, 0]
click at [493, 415] on li "Dual-use teams: Organizations like auctioneers or media companies use Salesgeni…" at bounding box center [443, 399] width 479 height 31
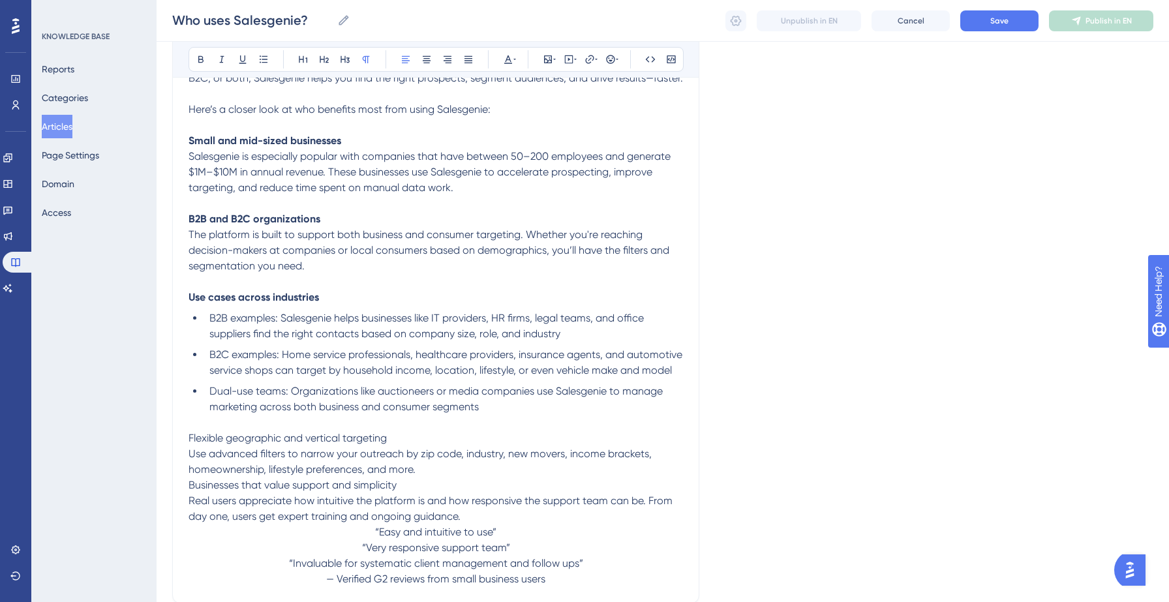
click at [276, 444] on span "Flexible geographic and vertical targeting" at bounding box center [288, 438] width 198 height 12
click at [435, 478] on p "Use advanced filters to narrow your outreach by zip code, industry, new movers,…" at bounding box center [436, 461] width 495 height 31
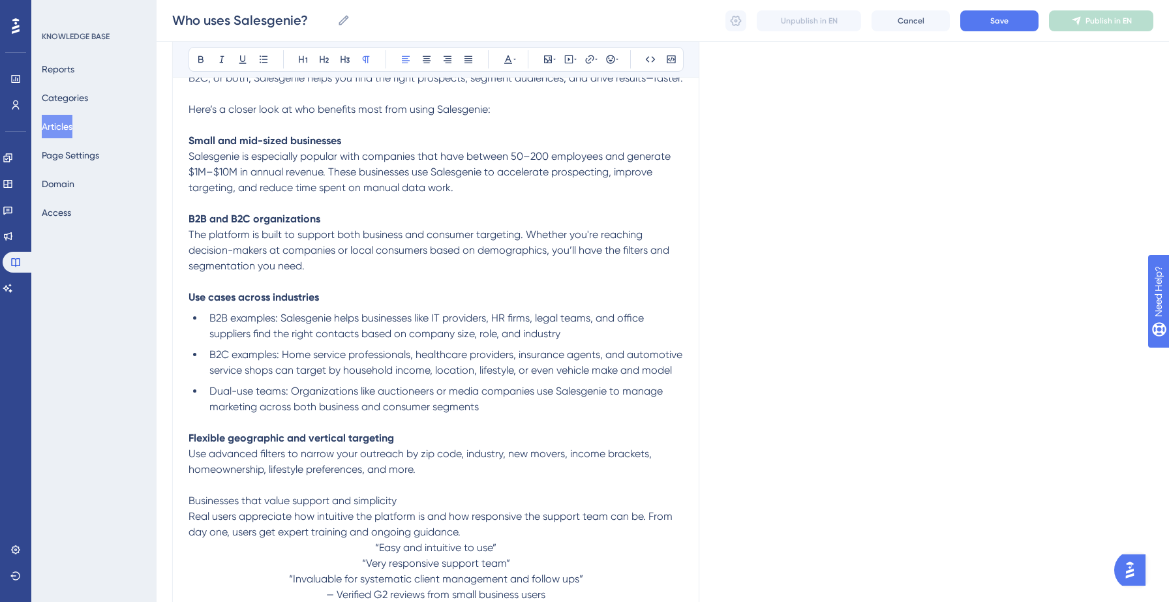
click at [345, 507] on span "Businesses that value support and simplicity" at bounding box center [293, 501] width 208 height 12
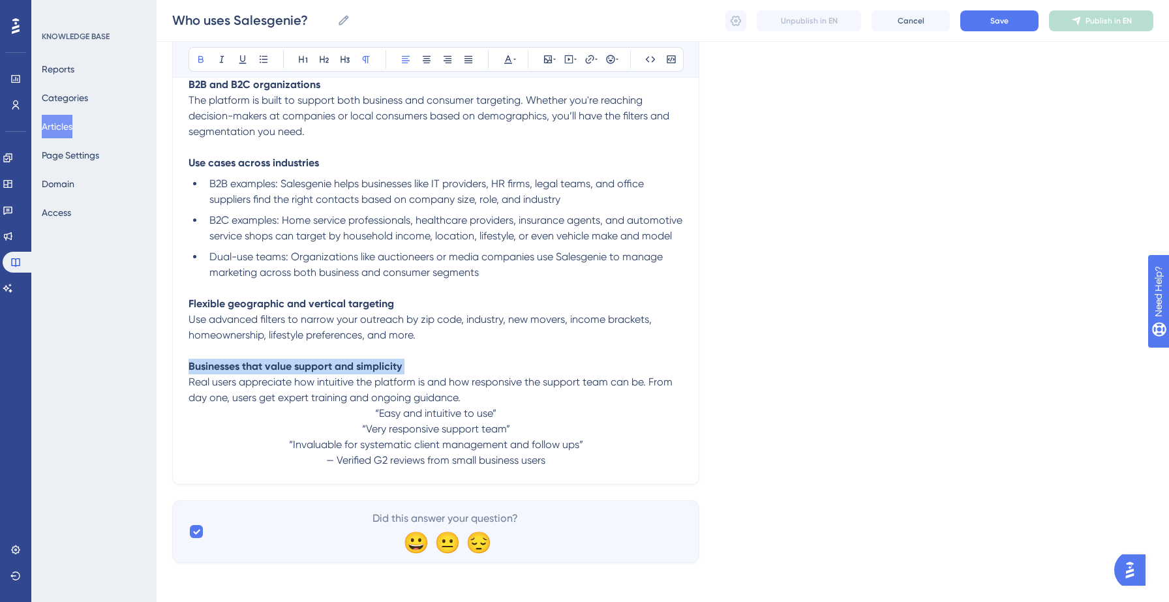
scroll to position [392, 0]
click at [480, 394] on p "Real users appreciate how intuitive the platform is and how responsive the supp…" at bounding box center [436, 387] width 495 height 31
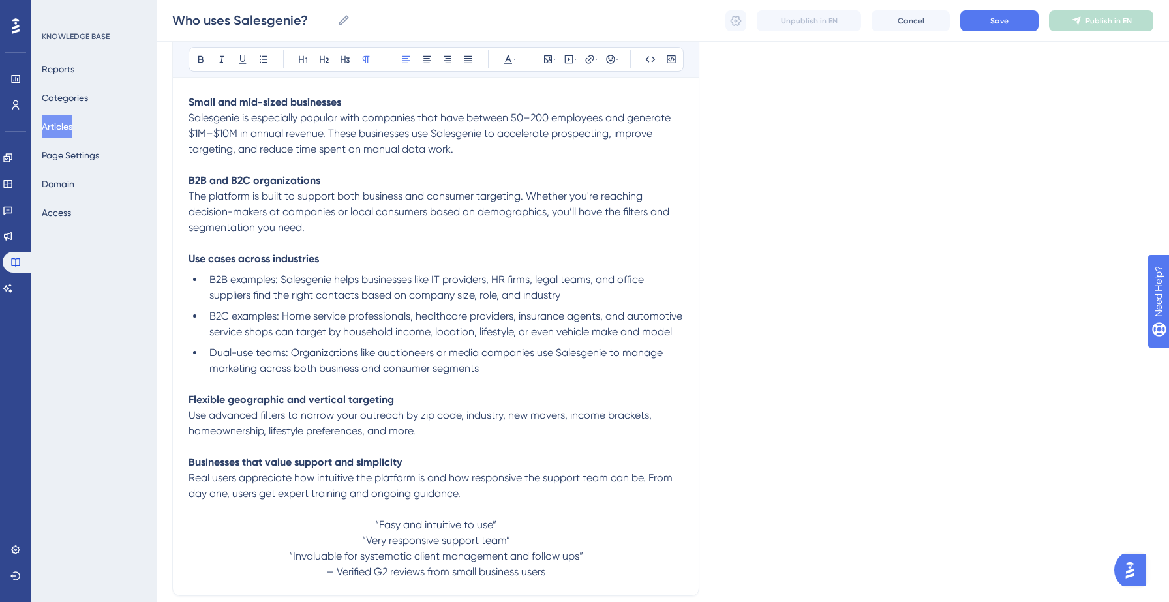
scroll to position [268, 0]
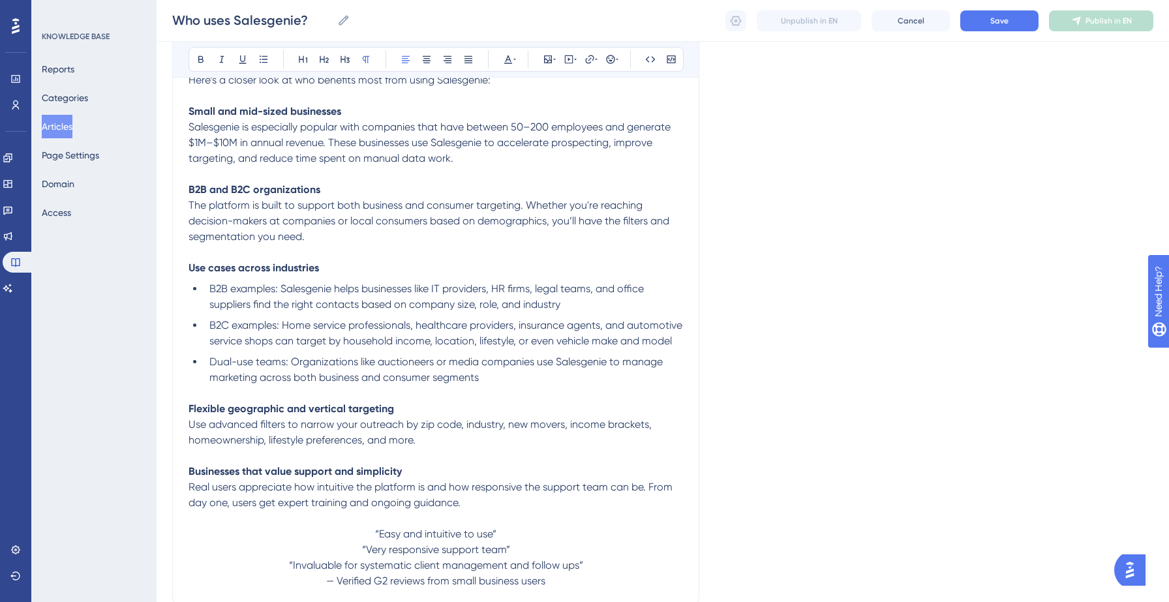
click at [339, 383] on span "Dual-use teams: Organizations like auctioneers or media companies use Salesgeni…" at bounding box center [437, 370] width 456 height 28
click at [492, 308] on span "B2B examples: Salesgenie helps businesses like IT providers, HR firms, legal te…" at bounding box center [427, 297] width 437 height 28
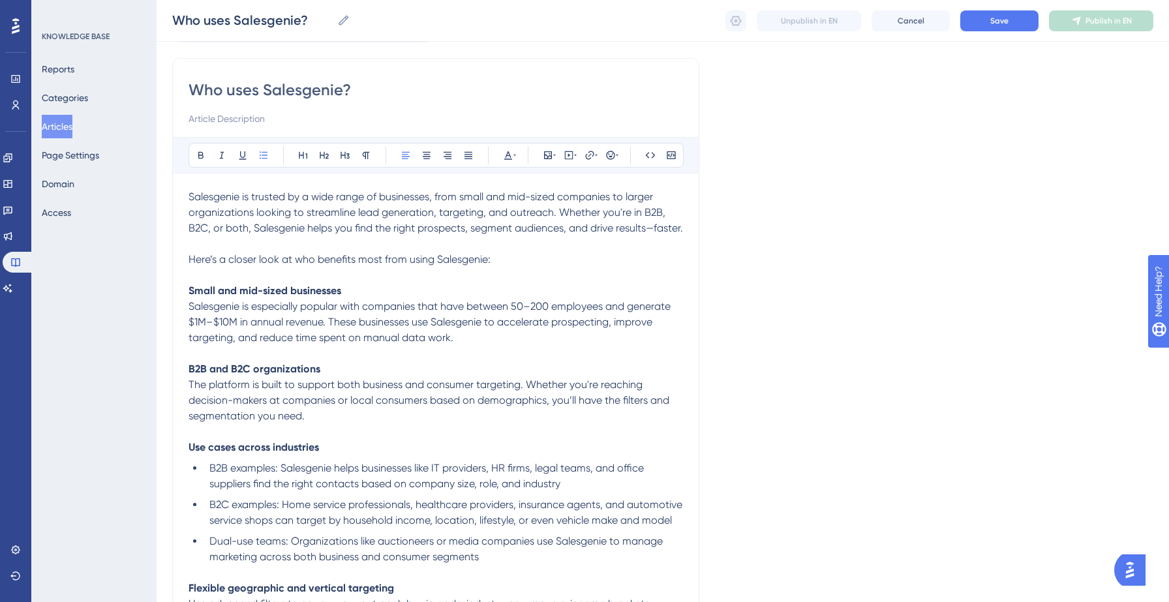
scroll to position [84, 0]
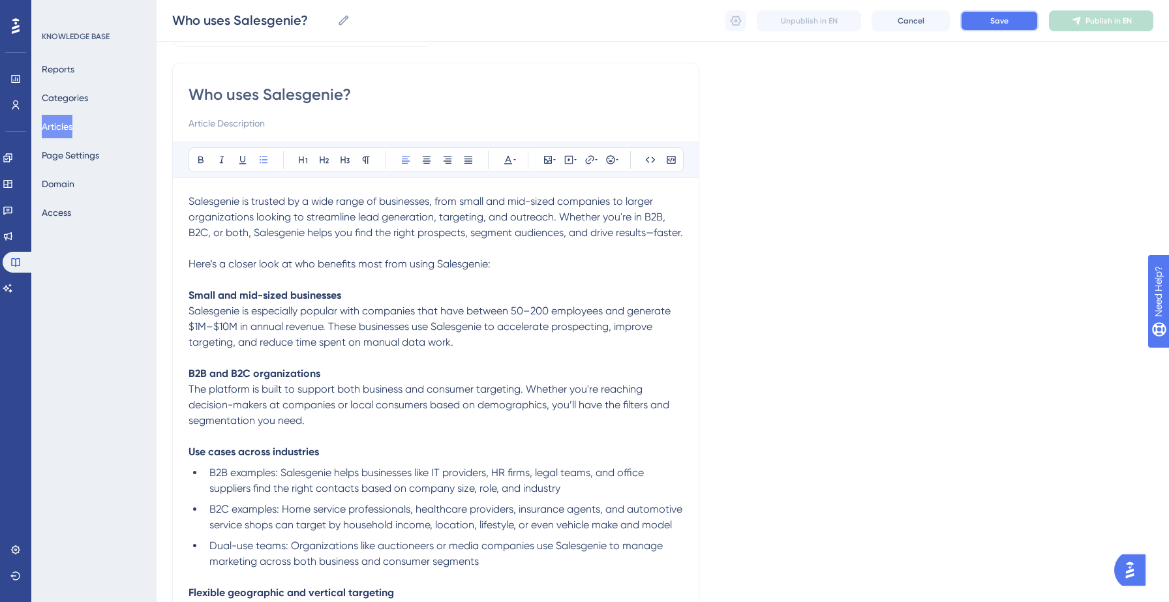
click at [992, 23] on span "Save" at bounding box center [1000, 21] width 18 height 10
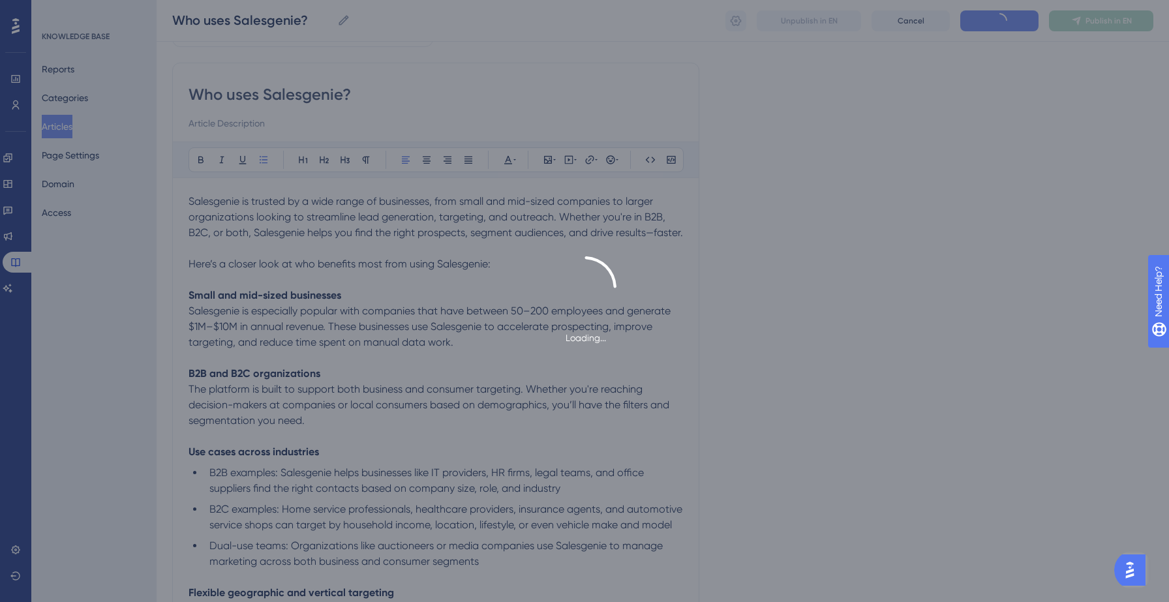
type input "Who uses Salesgenie?"
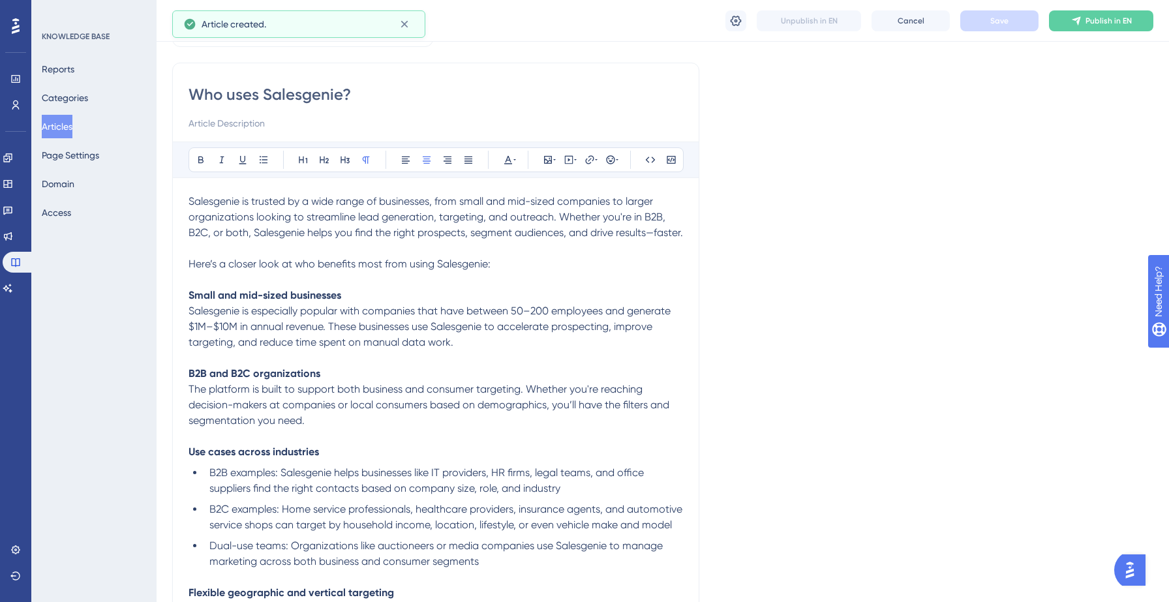
scroll to position [270, 0]
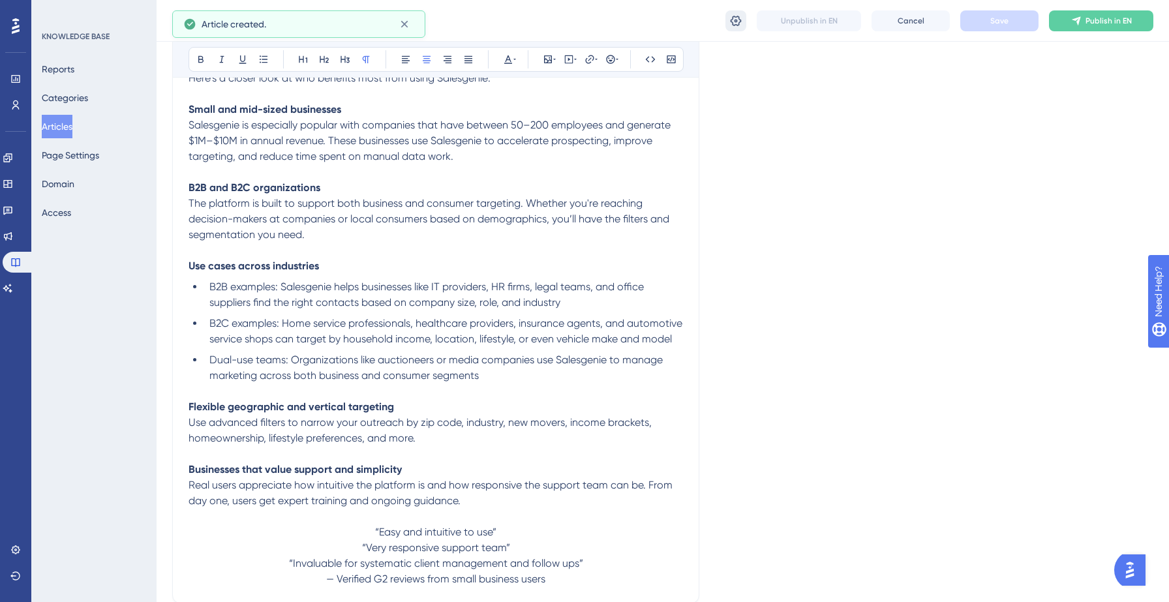
click at [741, 26] on icon at bounding box center [736, 20] width 13 height 13
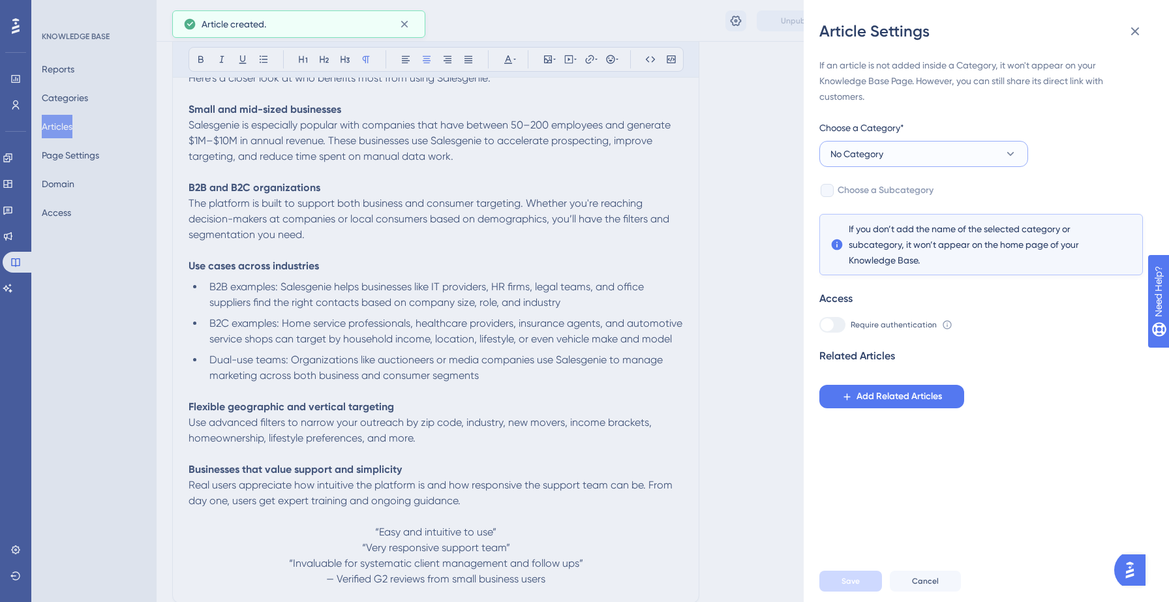
click at [929, 157] on button "No Category" at bounding box center [924, 154] width 209 height 26
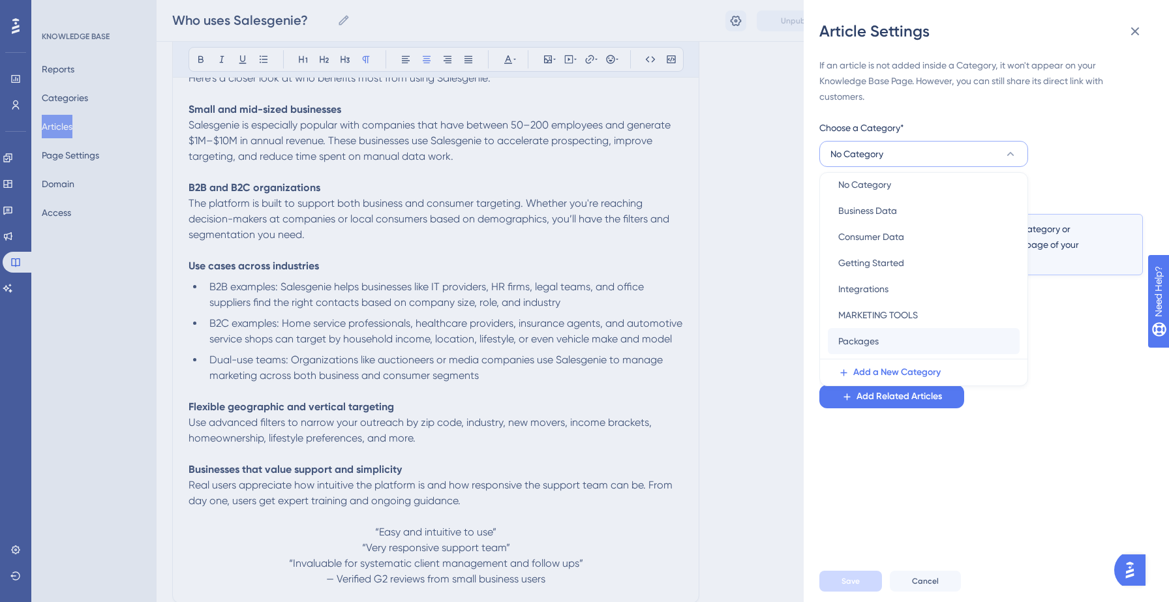
scroll to position [5, 0]
click at [889, 263] on span "Getting Started" at bounding box center [872, 267] width 66 height 16
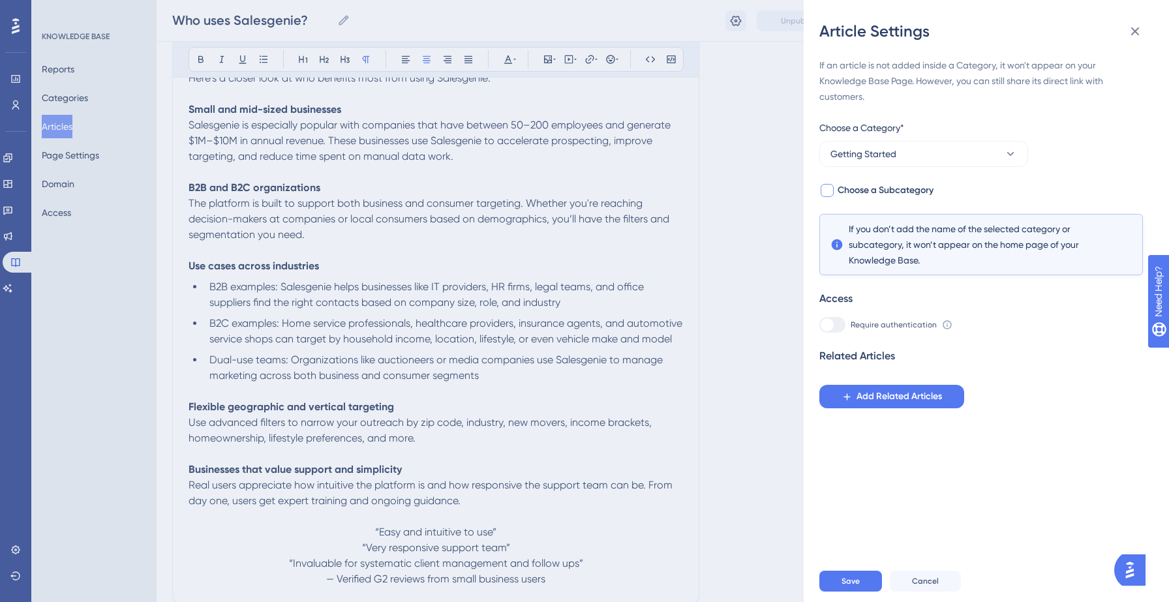
click at [874, 191] on span "Choose a Subcategory" at bounding box center [886, 191] width 96 height 16
checkbox input "true"
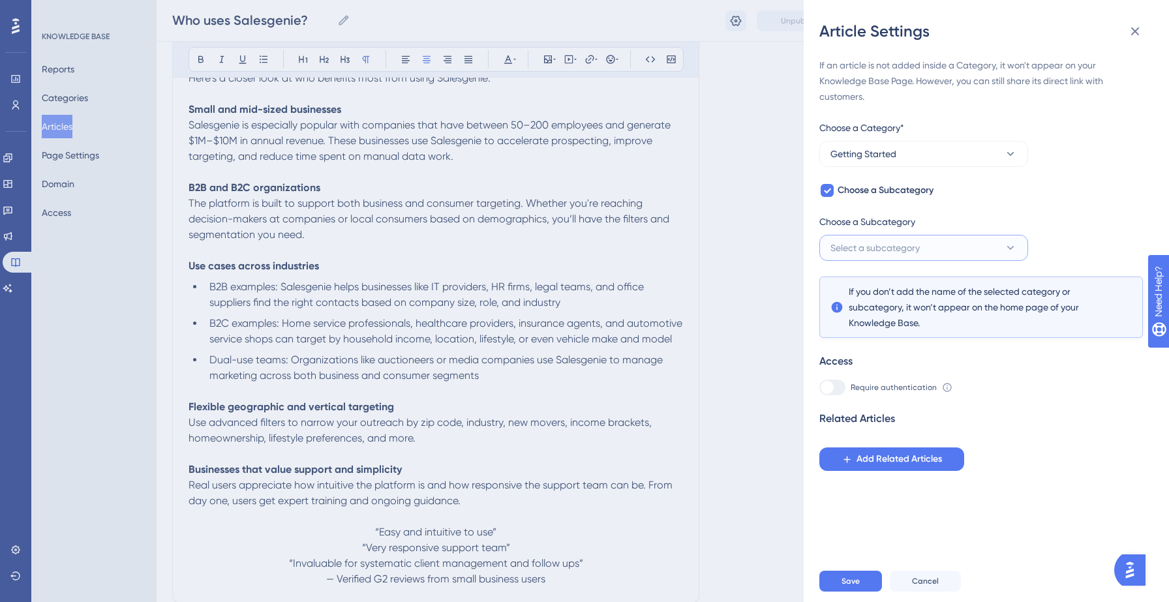
click at [878, 243] on span "Select a subcategory" at bounding box center [875, 248] width 89 height 16
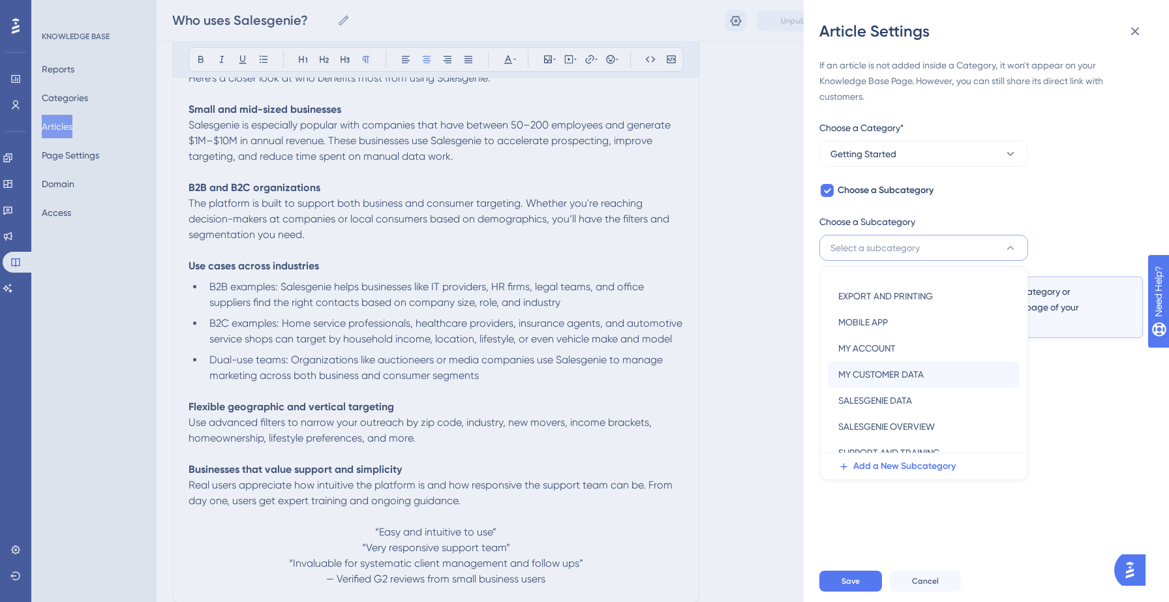
scroll to position [31, 0]
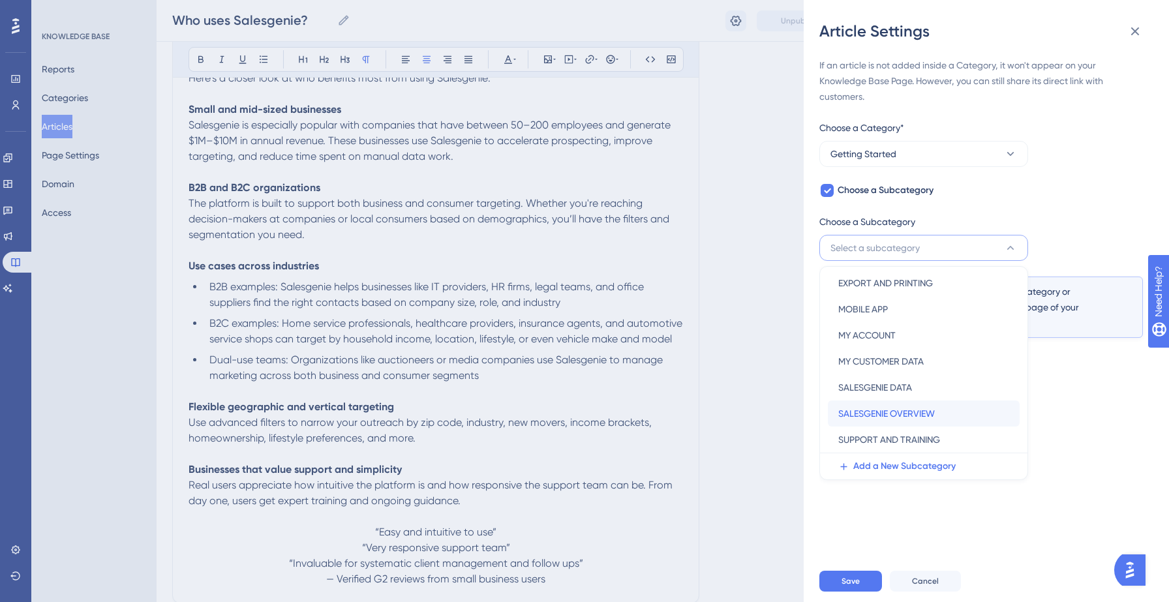
click at [877, 412] on span "SALESGENIE OVERVIEW" at bounding box center [887, 414] width 97 height 16
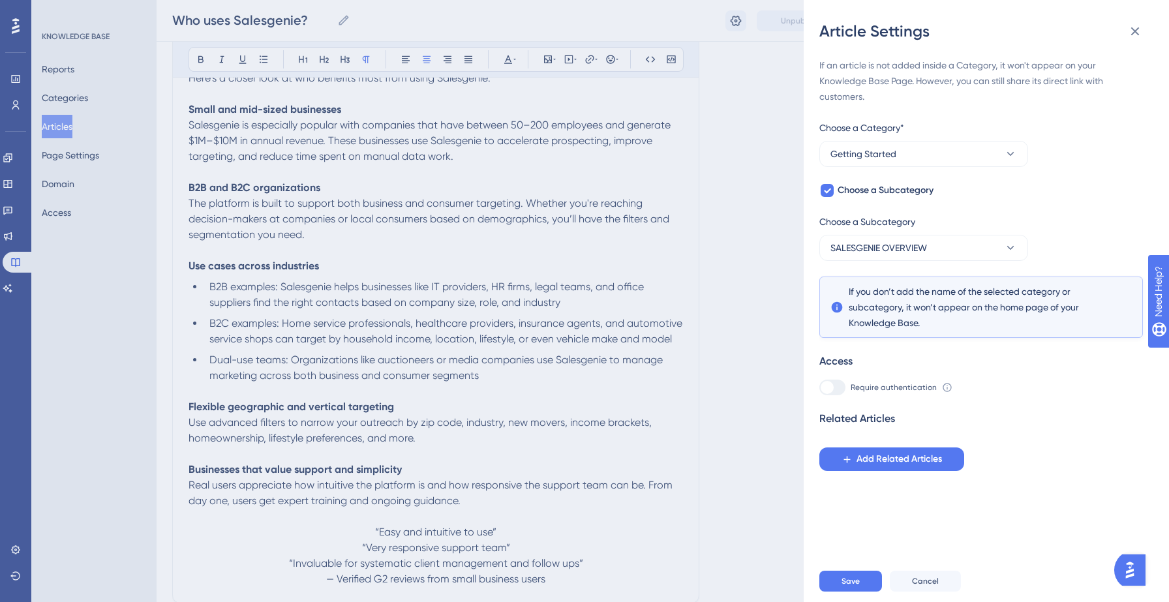
click at [963, 509] on div "If an article is not added inside a Category, it won't appear on your Knowledge…" at bounding box center [992, 301] width 345 height 519
click at [832, 586] on button "Save" at bounding box center [851, 581] width 63 height 21
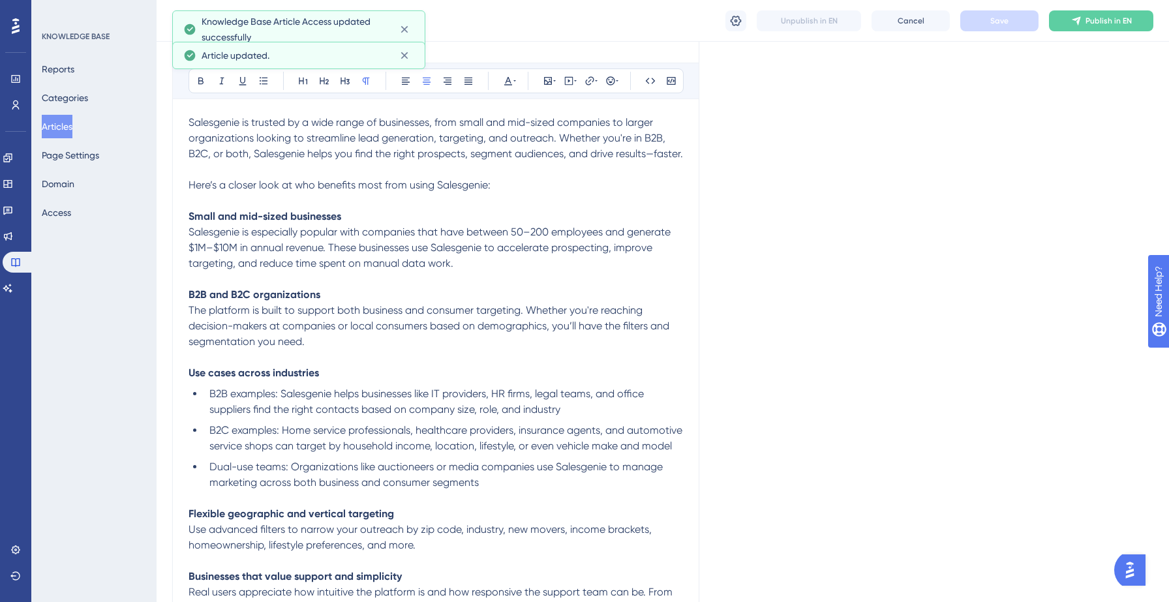
scroll to position [0, 0]
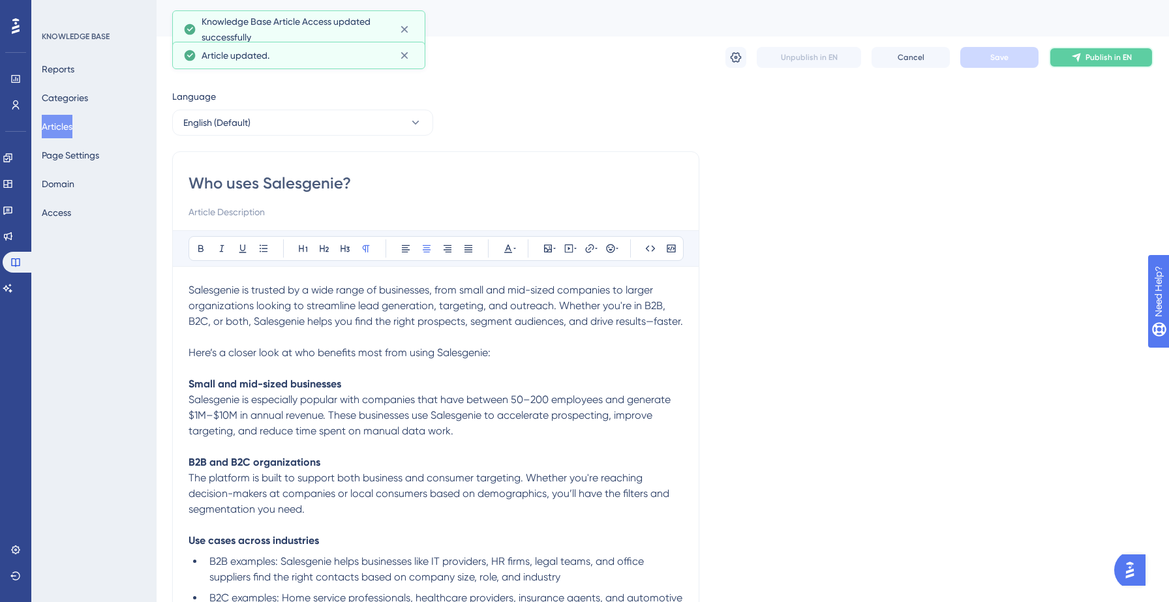
click at [1074, 54] on icon at bounding box center [1077, 57] width 10 height 10
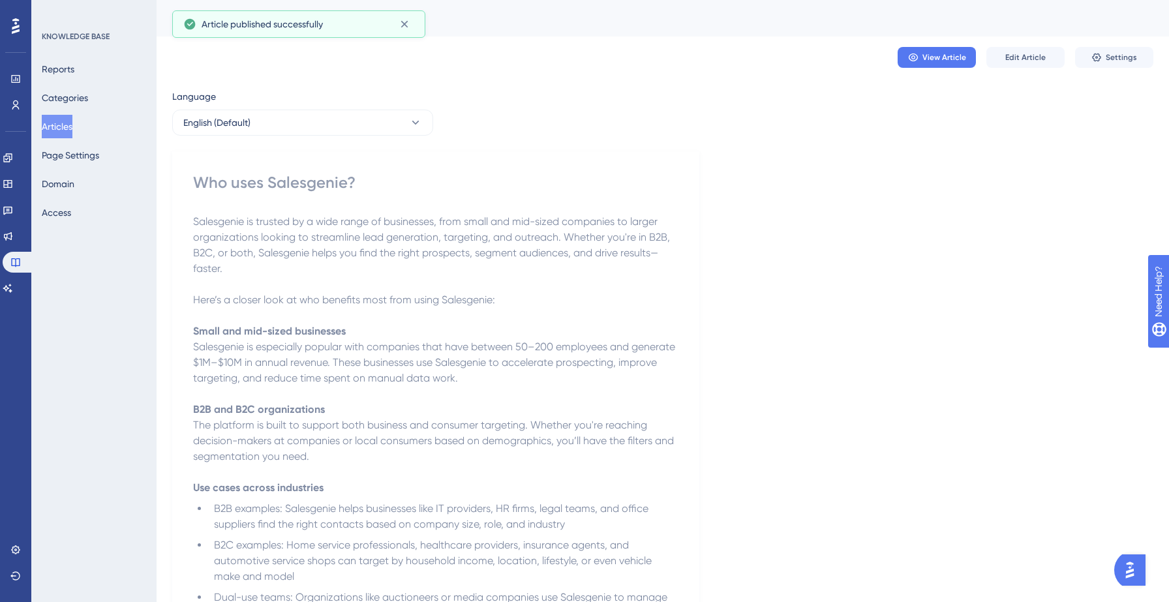
click at [72, 125] on button "Articles" at bounding box center [57, 126] width 31 height 23
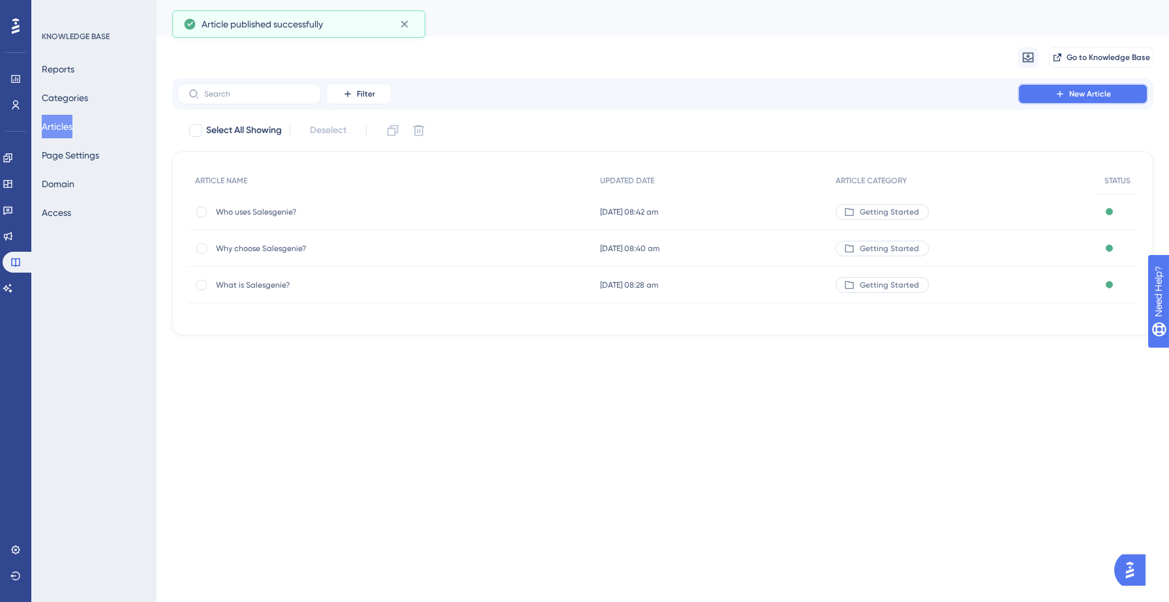
click at [1088, 91] on span "New Article" at bounding box center [1091, 94] width 42 height 10
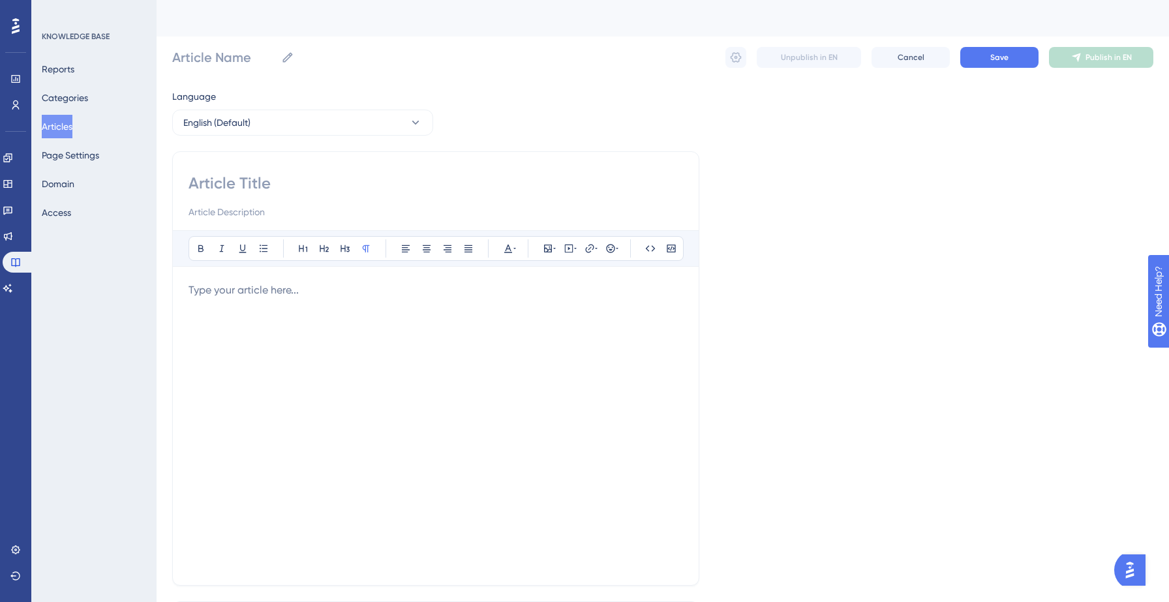
click at [262, 179] on input at bounding box center [436, 183] width 495 height 21
paste input "How can I get help or support?"
type input "How can I get help or support?"
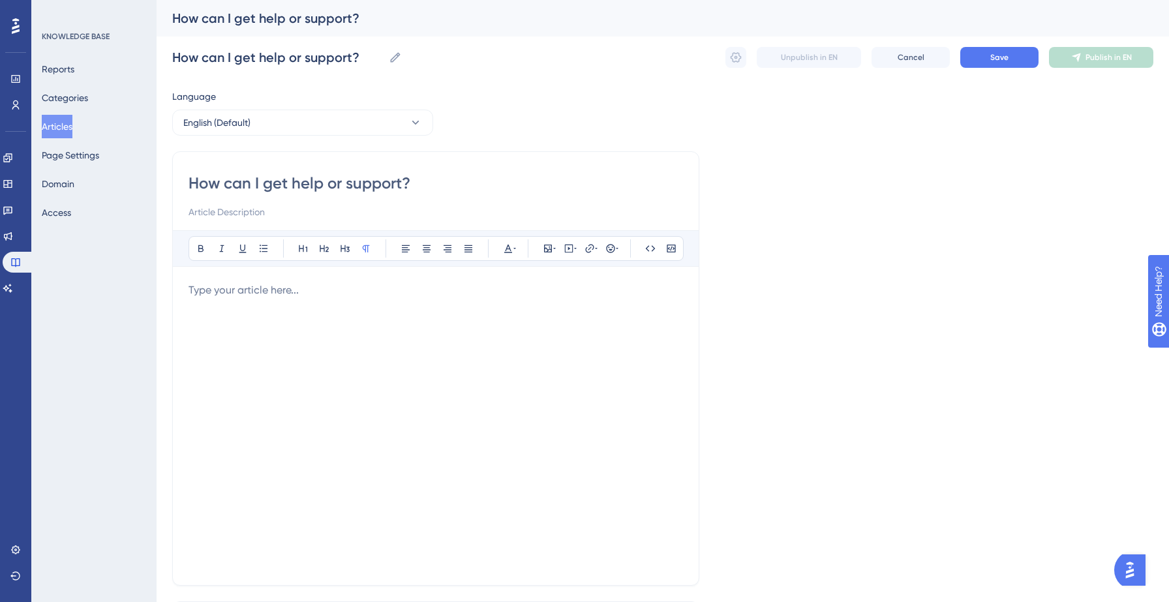
type input "How can I get help or support?"
click at [249, 290] on p at bounding box center [436, 291] width 495 height 16
click at [286, 299] on div at bounding box center [436, 426] width 495 height 287
click at [221, 301] on div at bounding box center [436, 426] width 495 height 287
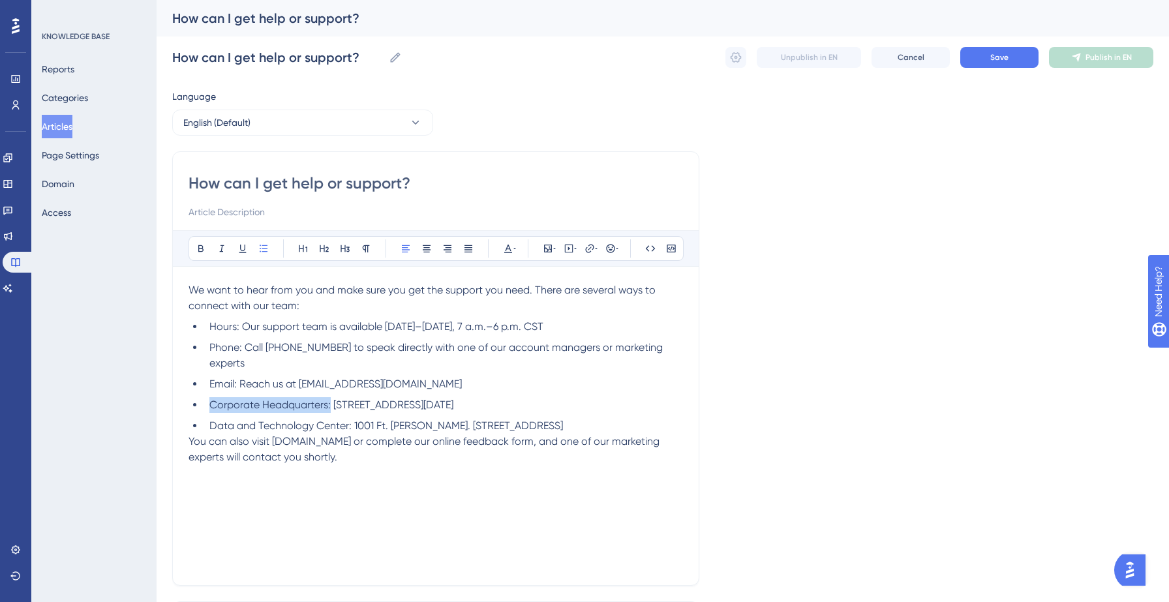
drag, startPoint x: 331, startPoint y: 389, endPoint x: 211, endPoint y: 387, distance: 120.1
click at [211, 399] on span "Corporate Headquarters: [STREET_ADDRESS][DATE]" at bounding box center [331, 405] width 244 height 12
drag, startPoint x: 351, startPoint y: 409, endPoint x: 203, endPoint y: 418, distance: 148.4
click at [203, 418] on ul "Hours: Our support team is available [DATE]–[DATE], 7 a.m.–6 p.m. CST Phone: Ca…" at bounding box center [436, 376] width 495 height 115
drag, startPoint x: 237, startPoint y: 367, endPoint x: 211, endPoint y: 367, distance: 26.1
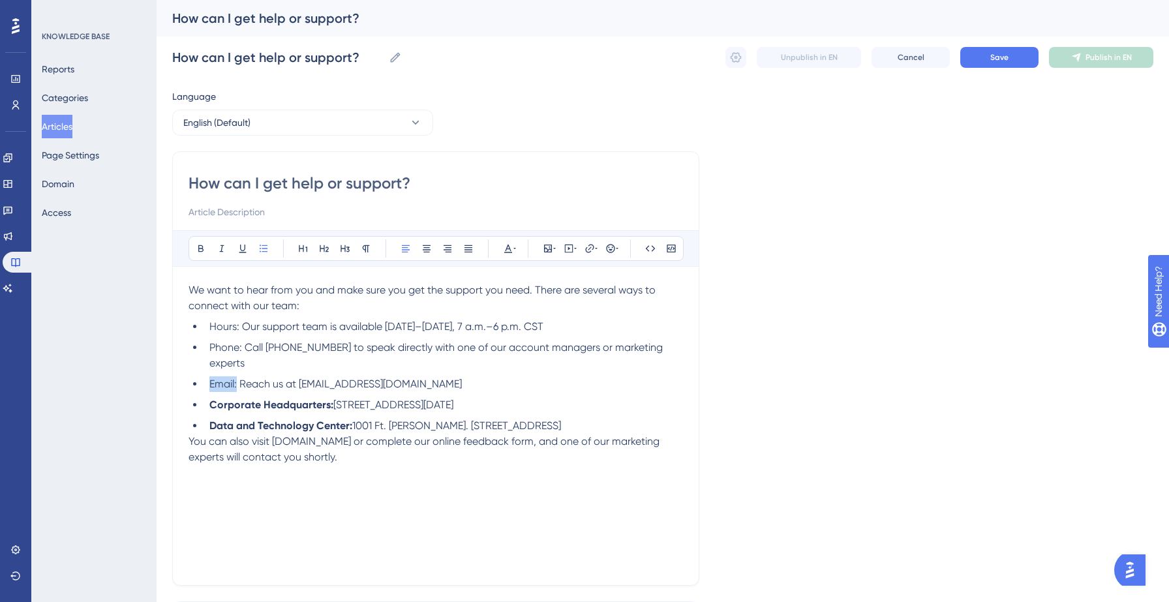
click at [211, 378] on span "Email: Reach us at [EMAIL_ADDRESS][DOMAIN_NAME]" at bounding box center [335, 384] width 253 height 12
drag, startPoint x: 243, startPoint y: 348, endPoint x: 196, endPoint y: 343, distance: 47.2
click at [204, 343] on li "Phone: Call [PHONE_NUMBER] to speak directly with one of our account managers o…" at bounding box center [443, 355] width 479 height 31
drag, startPoint x: 239, startPoint y: 326, endPoint x: 197, endPoint y: 327, distance: 41.8
click at [204, 327] on li "Hours: Our support team is available [DATE]–[DATE], 7 a.m.–6 p.m. CST" at bounding box center [443, 327] width 479 height 16
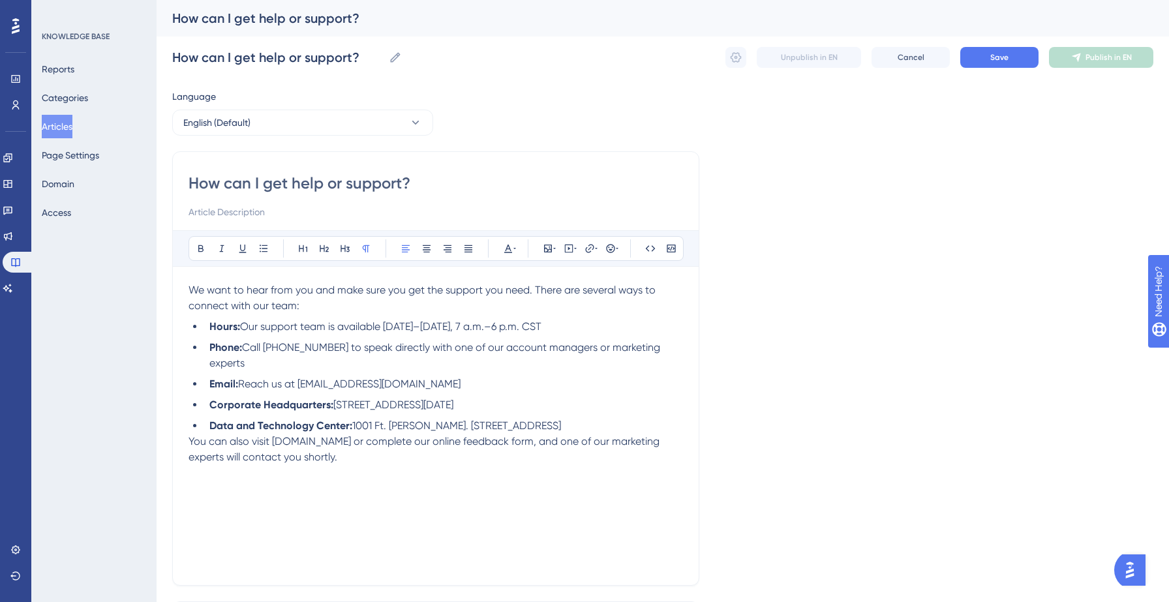
click at [326, 303] on p "We want to hear from you and make sure you get the support you need. There are …" at bounding box center [436, 298] width 495 height 31
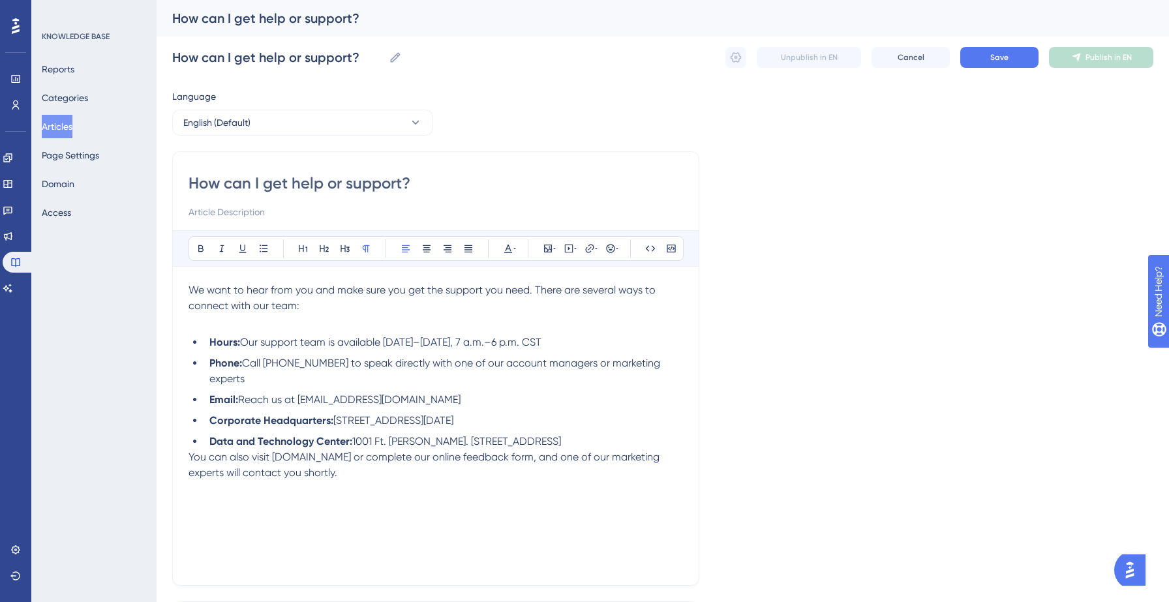
click at [637, 434] on li "Data and Technology Center: 1001 Ft. [PERSON_NAME]. [STREET_ADDRESS]" at bounding box center [443, 442] width 479 height 16
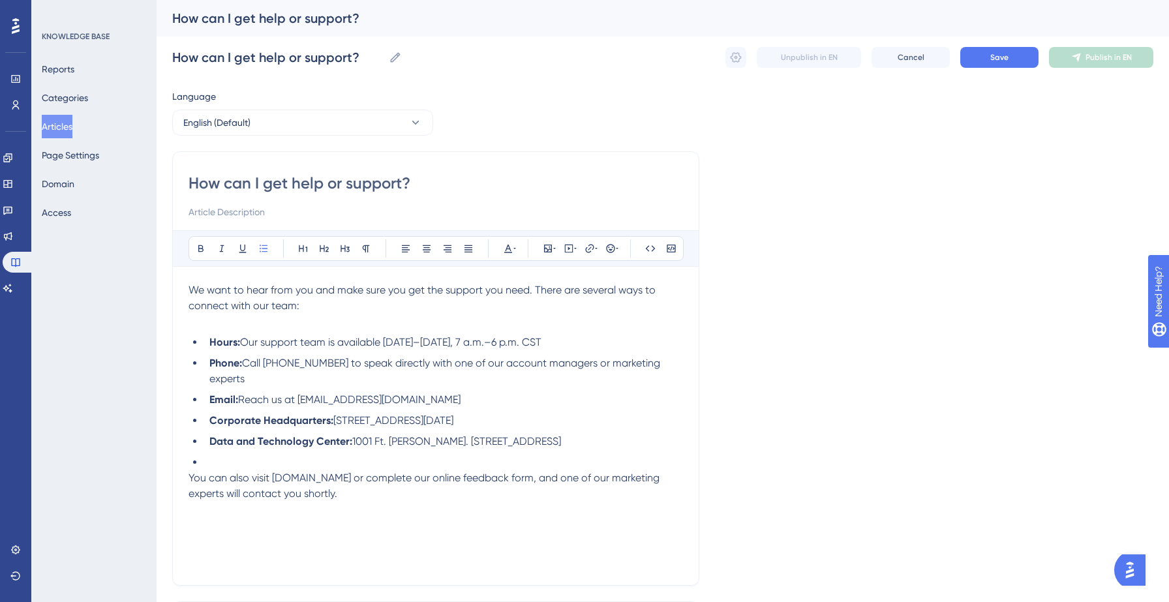
click at [637, 434] on li "Data and Technology Center: 1001 Ft. [PERSON_NAME]. [STREET_ADDRESS]" at bounding box center [443, 442] width 479 height 16
click at [586, 455] on li at bounding box center [443, 463] width 479 height 16
click at [1004, 65] on button "Save" at bounding box center [1000, 57] width 78 height 21
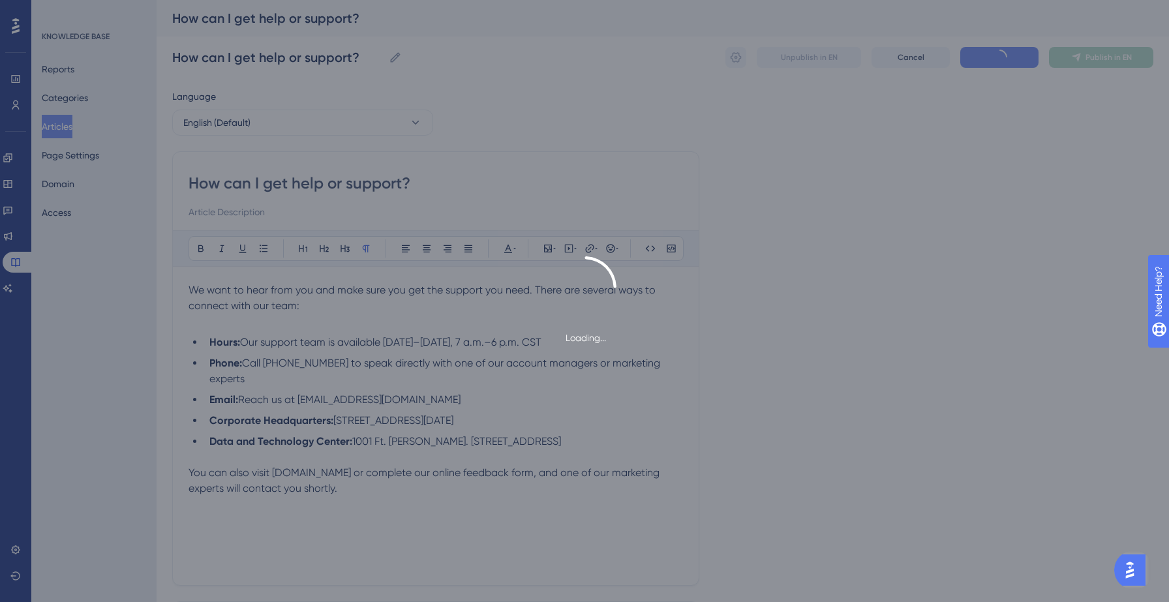
type input "How can I get help or support?"
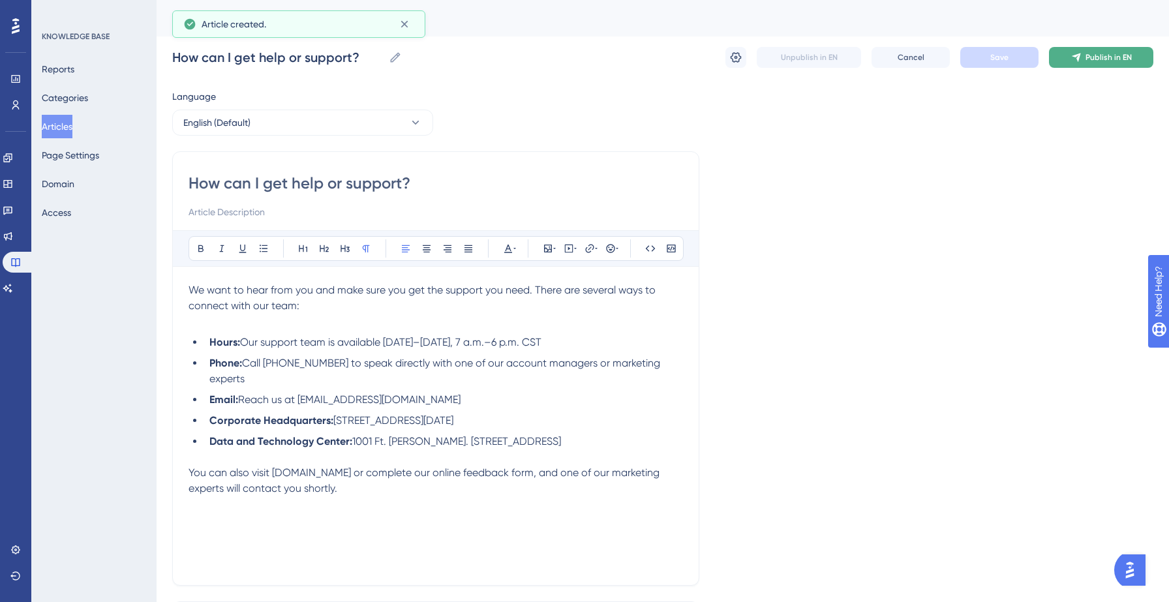
click at [1083, 57] on button "Publish in EN" at bounding box center [1101, 57] width 104 height 21
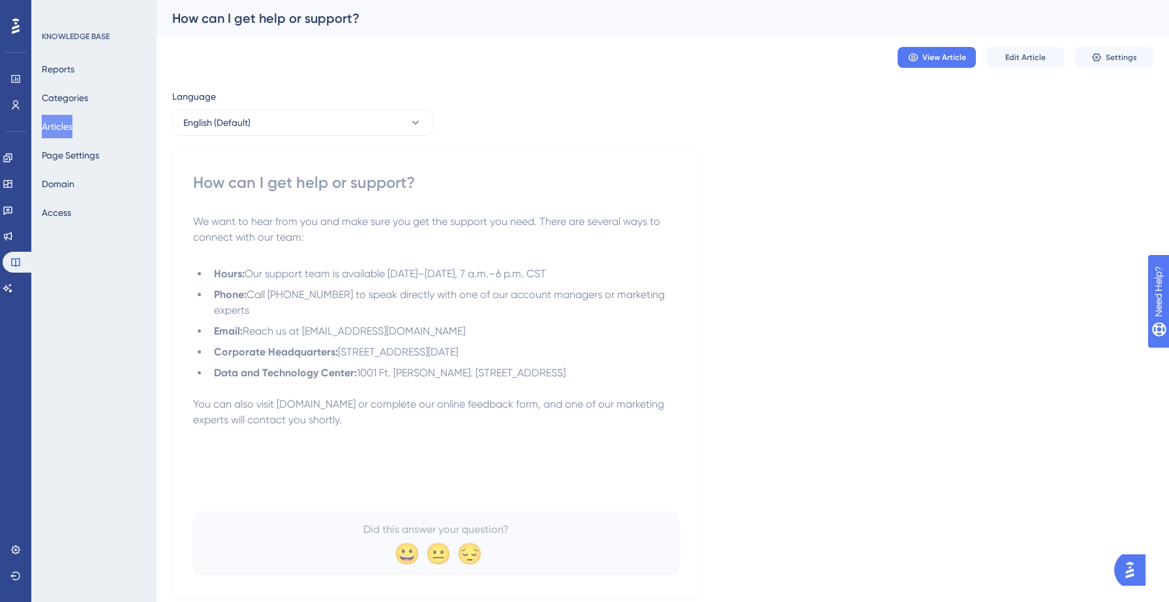
click at [1104, 71] on div "View Article Edit Article Settings" at bounding box center [662, 58] width 981 height 42
click at [1106, 65] on button "Settings" at bounding box center [1114, 57] width 78 height 21
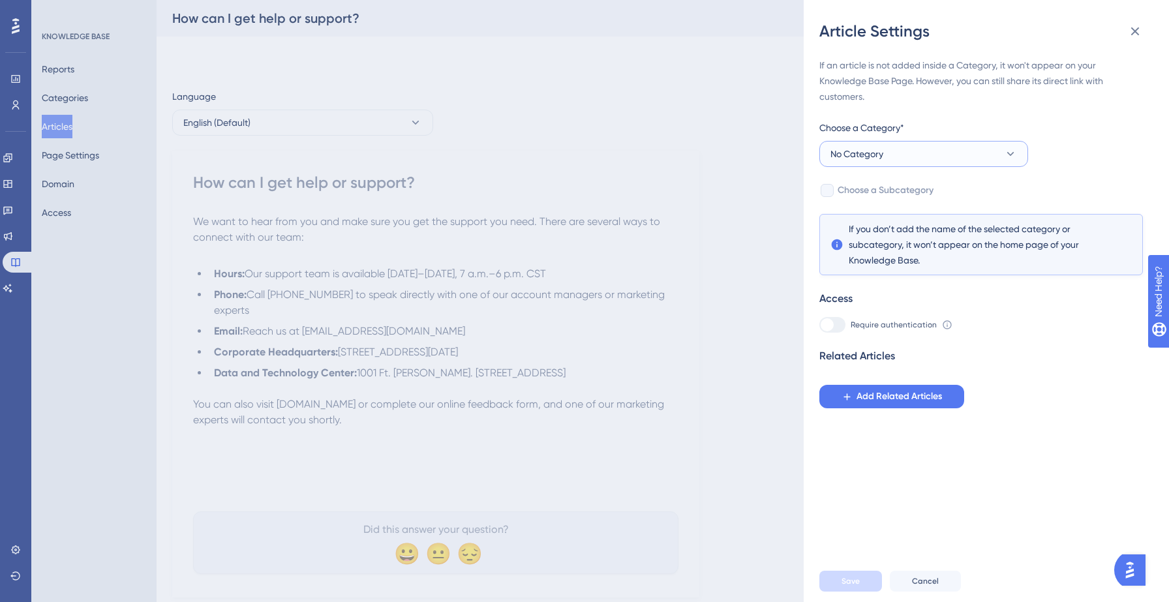
click at [928, 143] on button "No Category" at bounding box center [924, 154] width 209 height 26
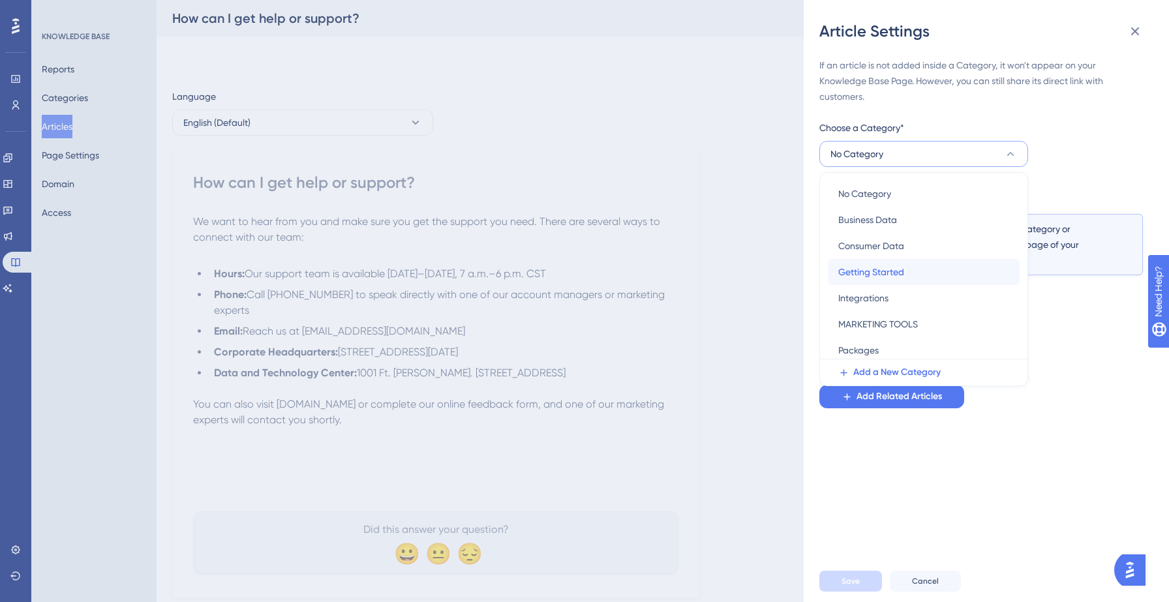
click at [885, 273] on span "Getting Started" at bounding box center [872, 272] width 66 height 16
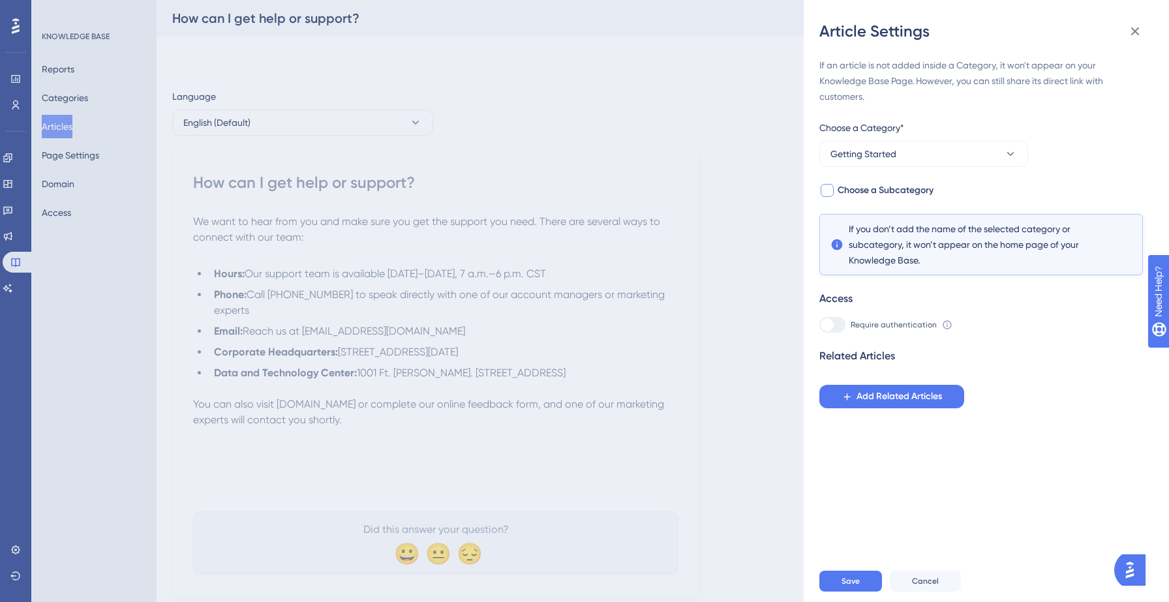
click at [908, 191] on span "Choose a Subcategory" at bounding box center [886, 191] width 96 height 16
checkbox input "true"
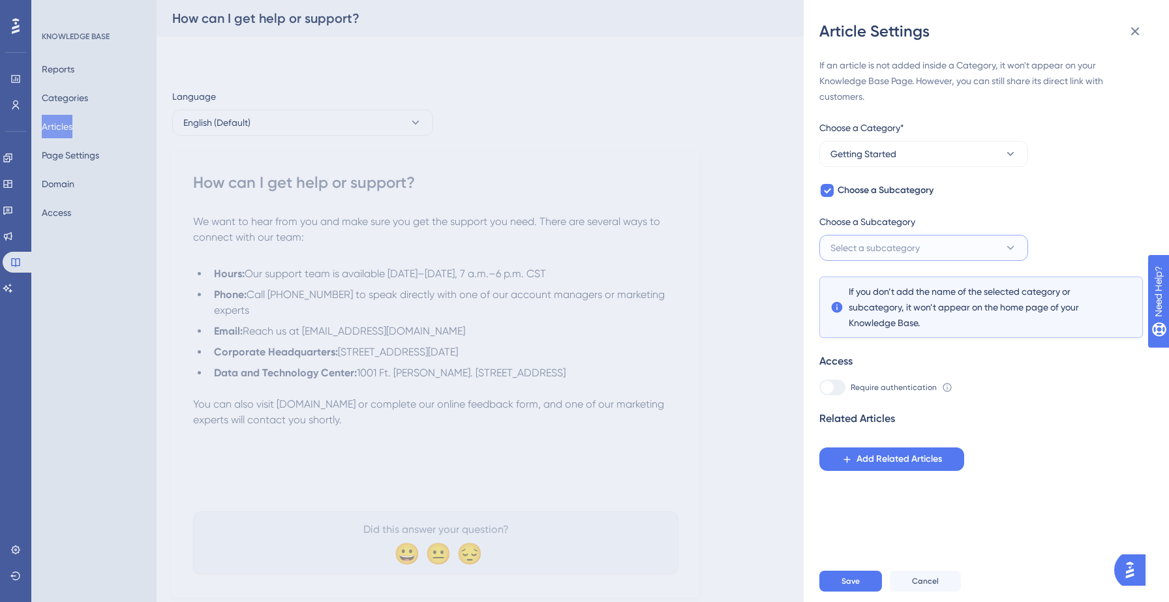
click at [899, 243] on span "Select a subcategory" at bounding box center [875, 248] width 89 height 16
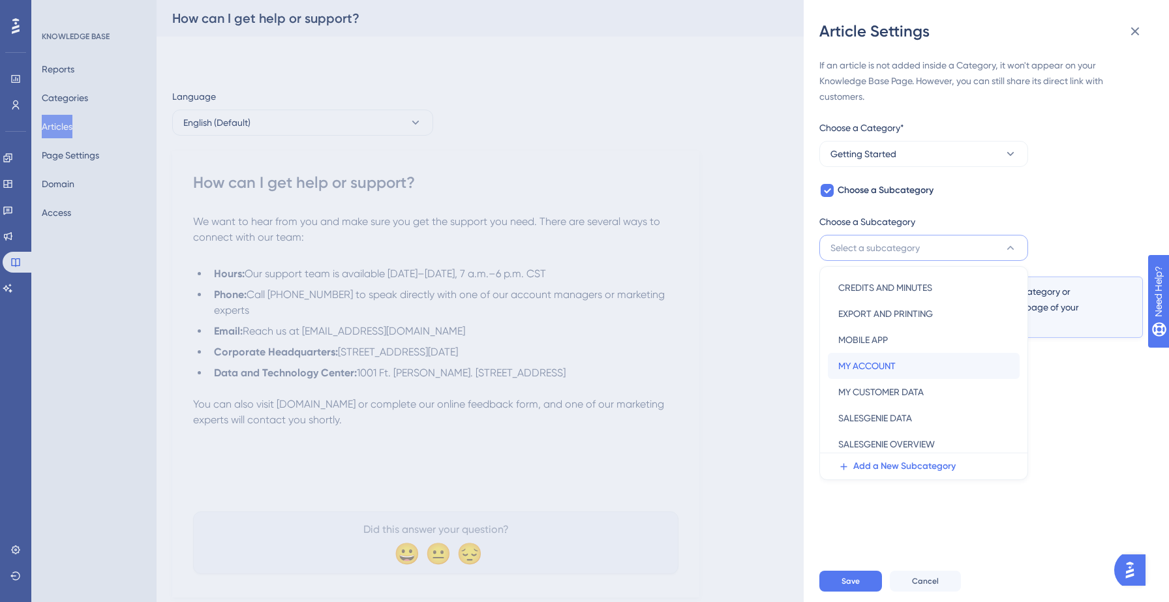
click at [887, 371] on span "MY ACCOUNT" at bounding box center [867, 366] width 57 height 16
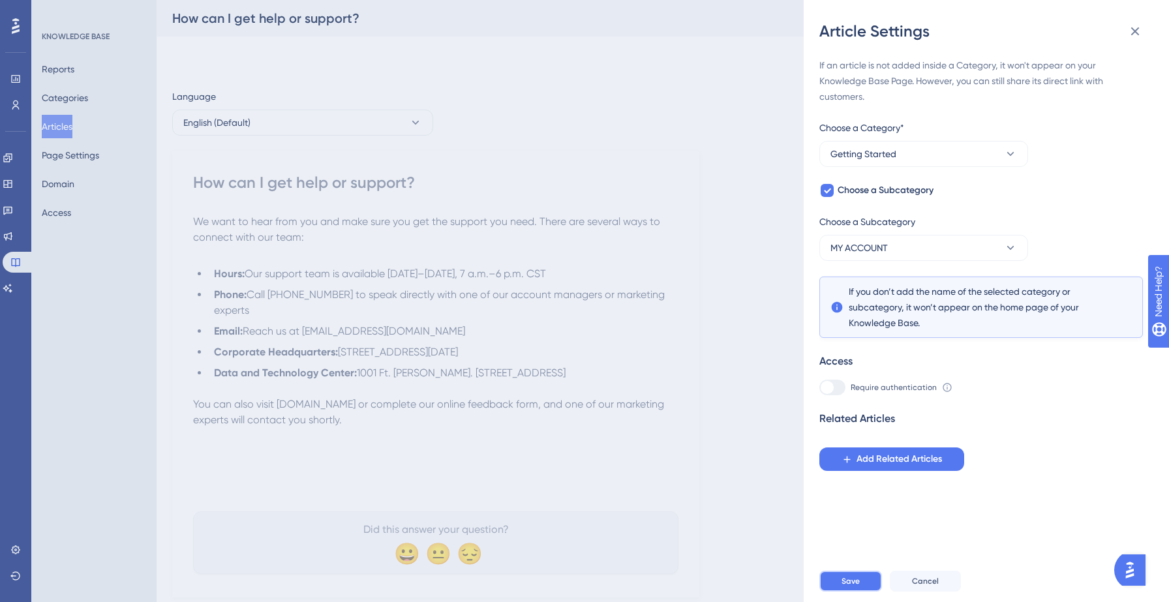
click at [848, 579] on span "Save" at bounding box center [851, 581] width 18 height 10
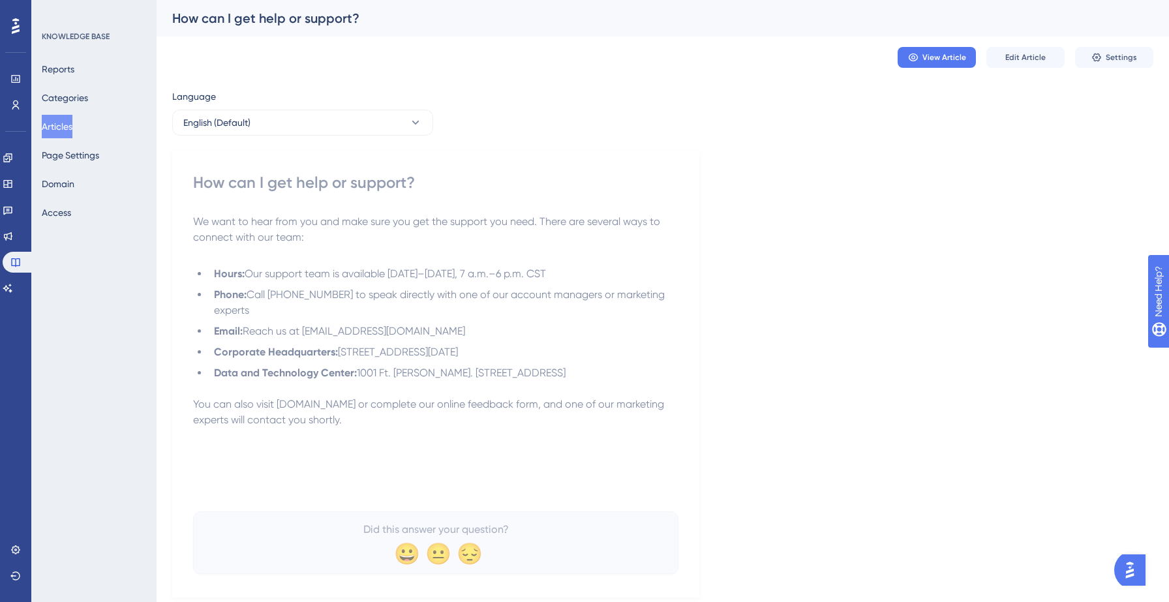
click at [71, 121] on button "Articles" at bounding box center [57, 126] width 31 height 23
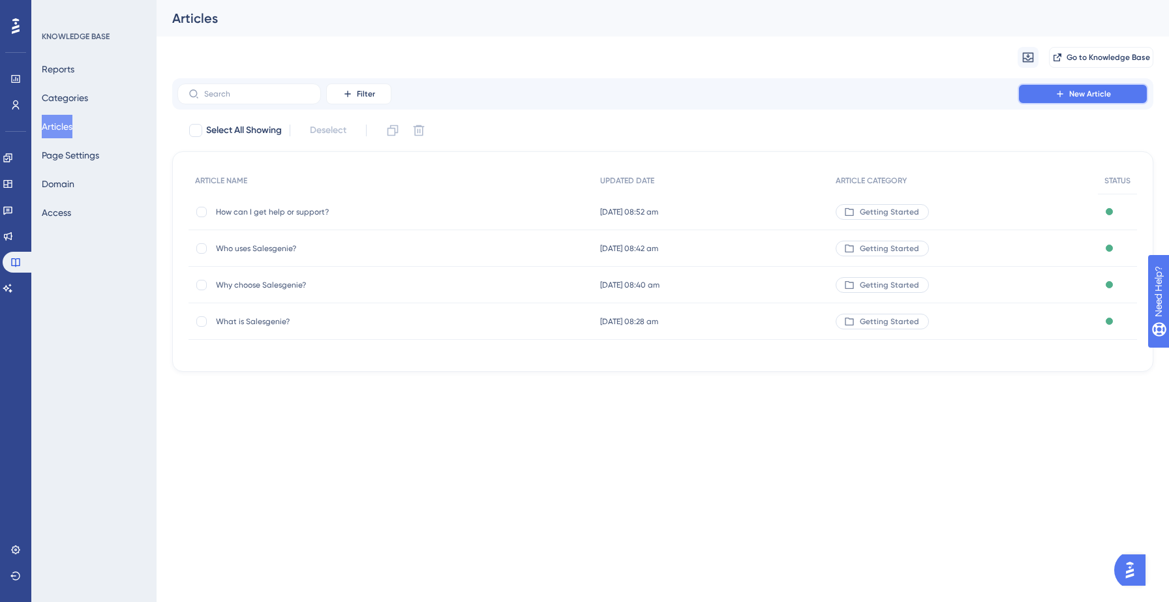
click at [1072, 95] on span "New Article" at bounding box center [1091, 94] width 42 height 10
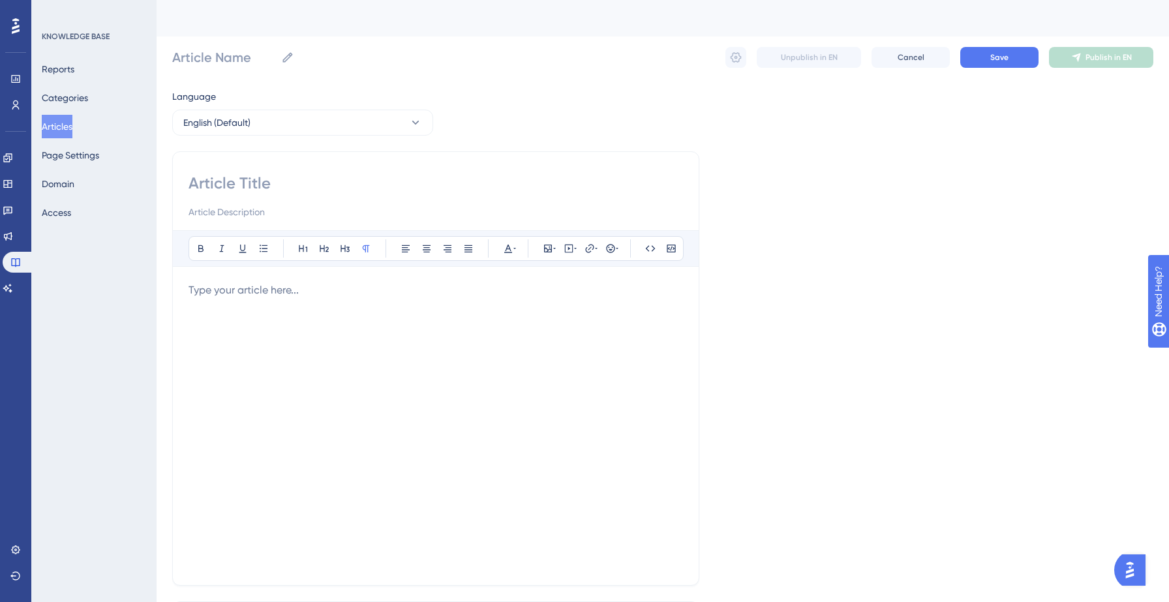
click at [257, 179] on input at bounding box center [436, 183] width 495 height 21
paste input "How do I log in and out of my account?"
type input "How do I log in and out of my account?"
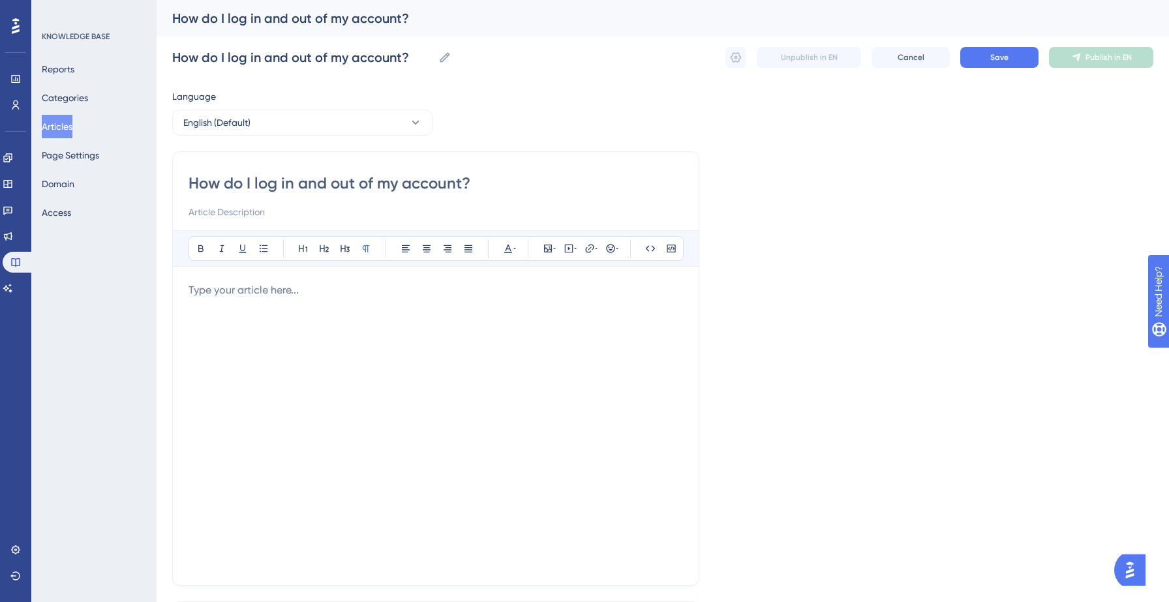
type input "How do I log in and out of my account?"
click at [287, 302] on div at bounding box center [436, 426] width 495 height 287
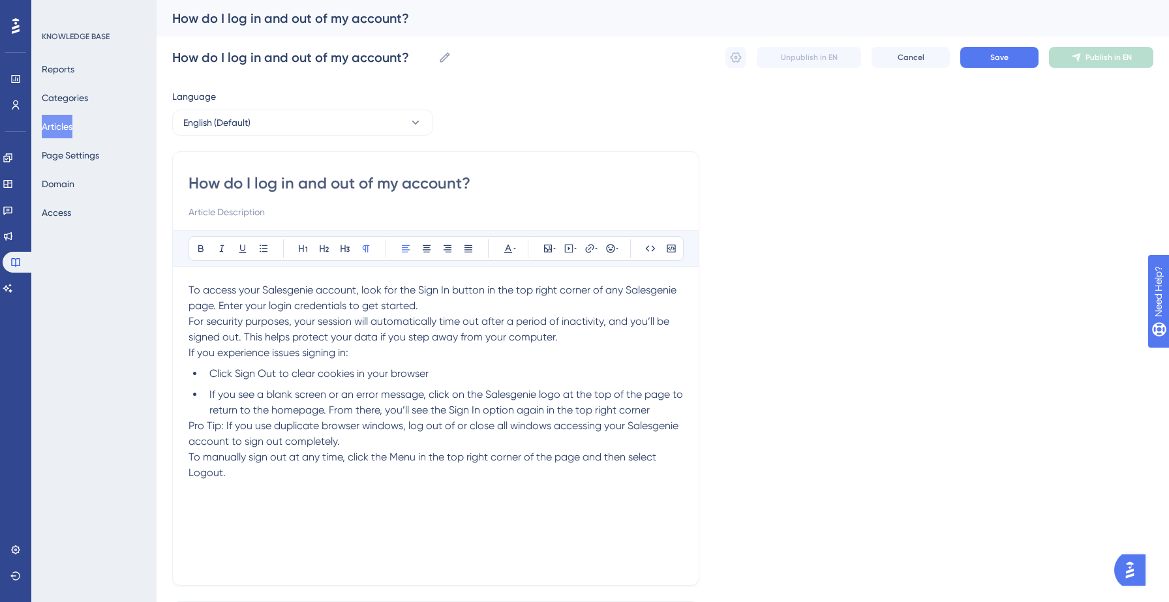
click at [452, 308] on p "To access your Salesgenie account, look for the Sign In button in the top right…" at bounding box center [436, 298] width 495 height 31
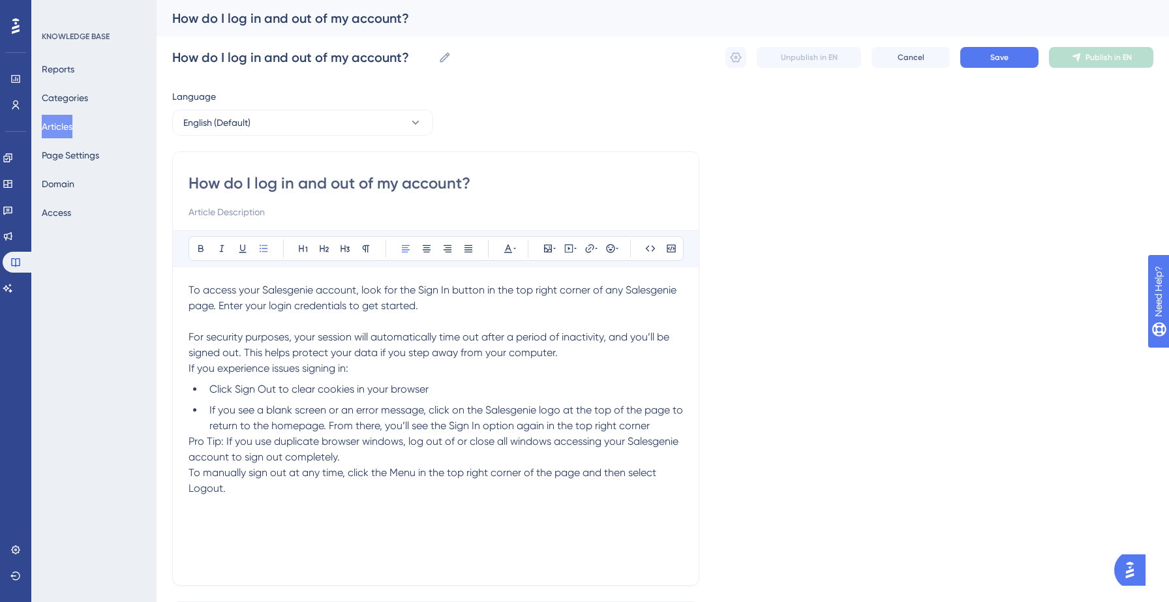
click at [675, 422] on li "If you see a blank screen or an error message, click on the Salesgenie logo at …" at bounding box center [443, 418] width 479 height 31
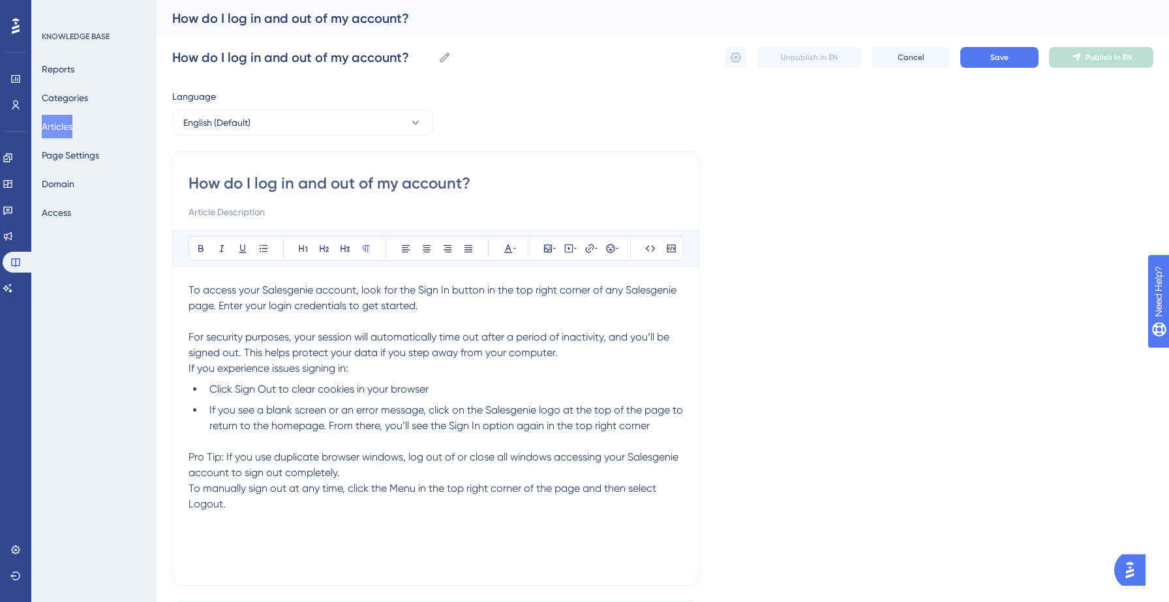
click at [388, 476] on p "Pro Tip: If you use duplicate browser windows, log out of or close all windows …" at bounding box center [436, 465] width 495 height 31
click at [564, 356] on p "For security purposes, your session will automatically time out after a period …" at bounding box center [436, 345] width 495 height 31
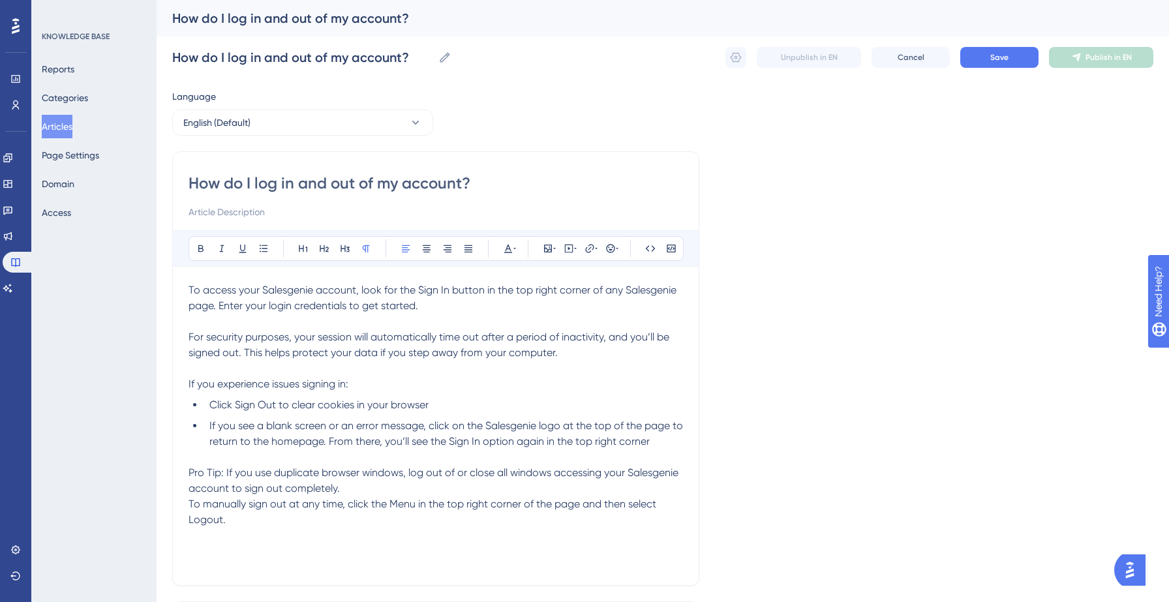
click at [354, 487] on p "Pro Tip: If you use duplicate browser windows, log out of or close all windows …" at bounding box center [436, 480] width 495 height 31
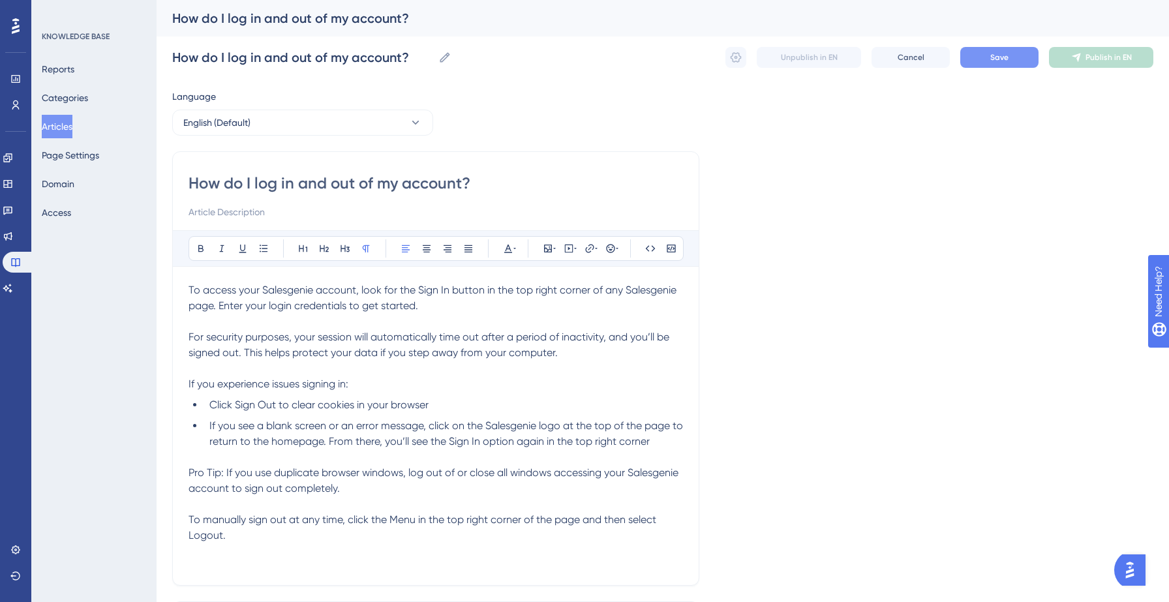
click at [994, 57] on span "Save" at bounding box center [1000, 57] width 18 height 10
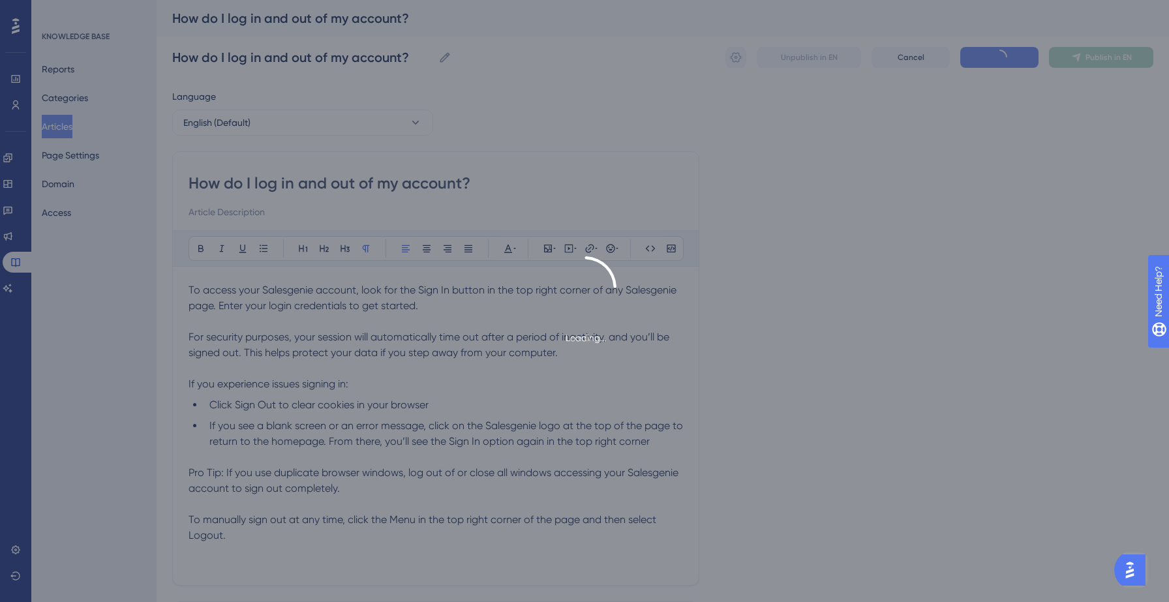
type input "How do I log in and out of my account?"
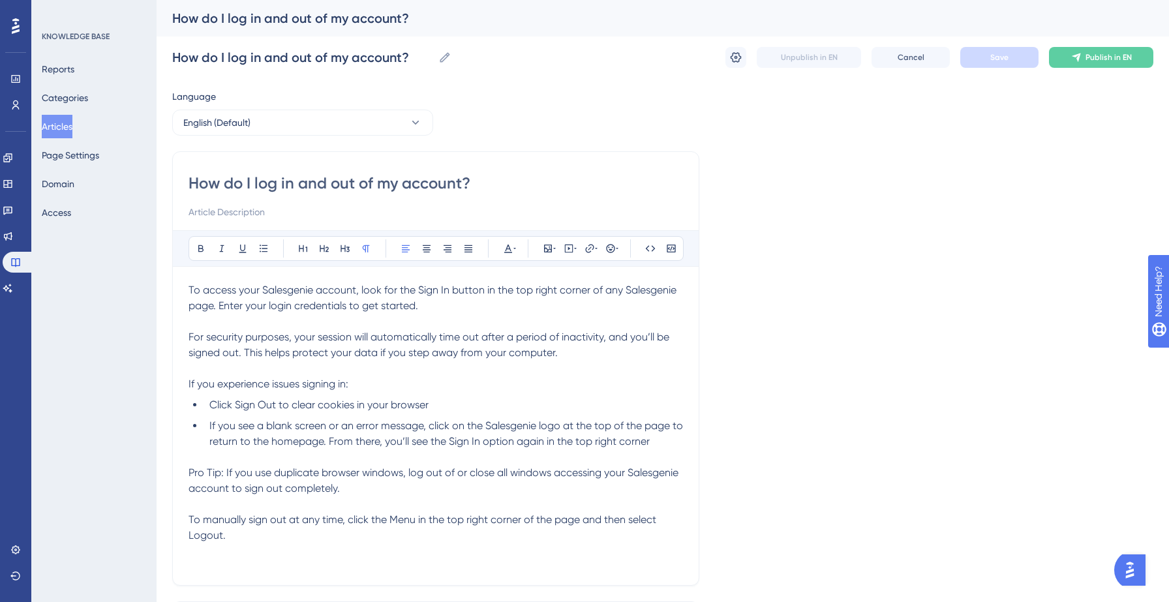
scroll to position [27, 0]
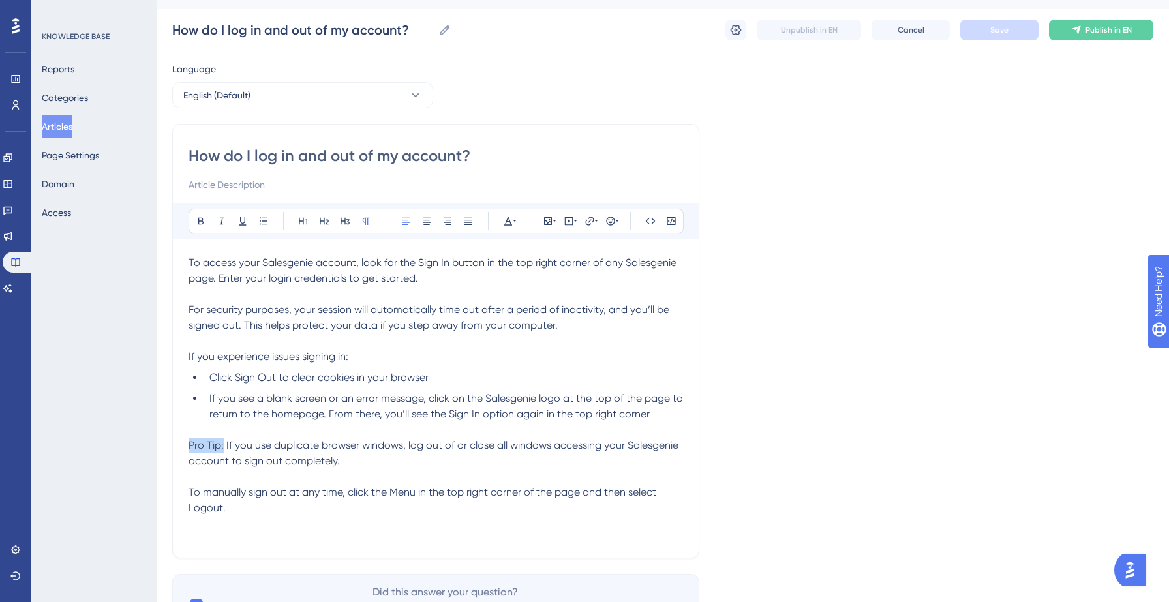
drag, startPoint x: 223, startPoint y: 446, endPoint x: 189, endPoint y: 444, distance: 34.6
click at [189, 444] on span "Pro Tip: If you use duplicate browser windows, log out of or close all windows …" at bounding box center [435, 453] width 493 height 28
click at [1019, 27] on button "Save" at bounding box center [1000, 30] width 78 height 21
click at [1088, 30] on span "Publish in EN" at bounding box center [1109, 30] width 46 height 10
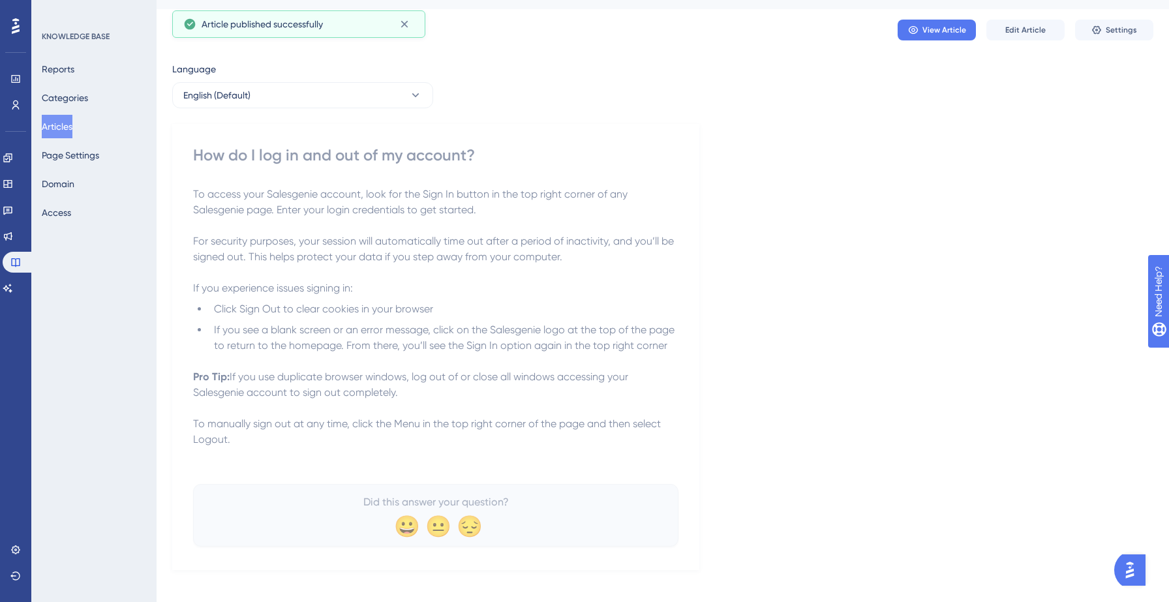
click at [62, 123] on button "Articles" at bounding box center [57, 126] width 31 height 23
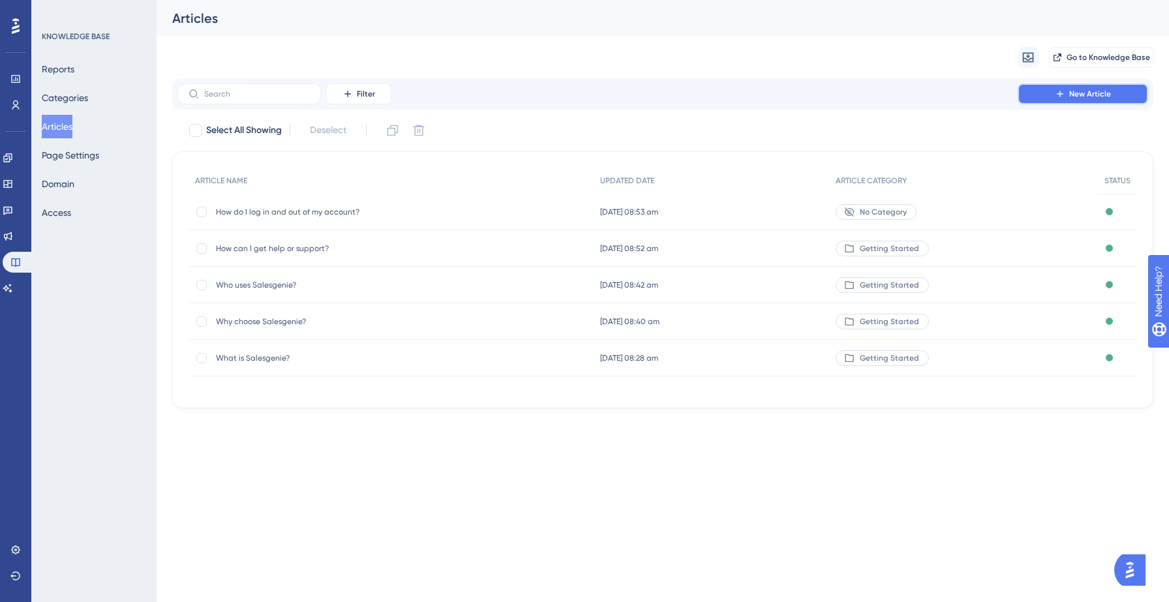
click at [1066, 88] on button "New Article" at bounding box center [1083, 94] width 131 height 21
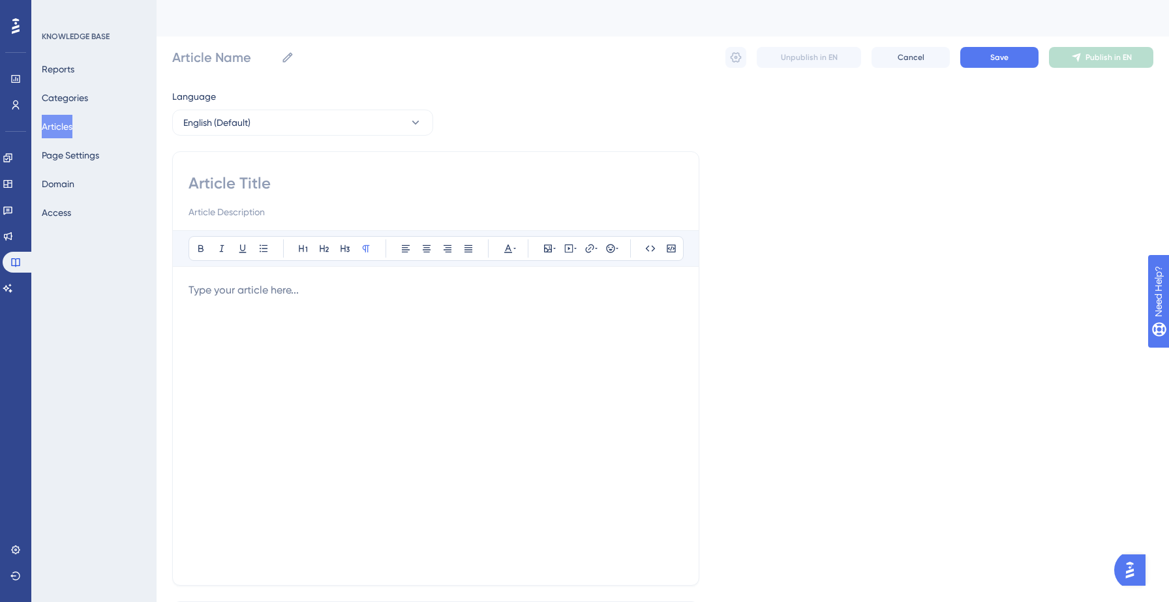
click at [251, 186] on input at bounding box center [436, 183] width 495 height 21
paste input "How do I reset my password?"
type input "How do I reset my password?"
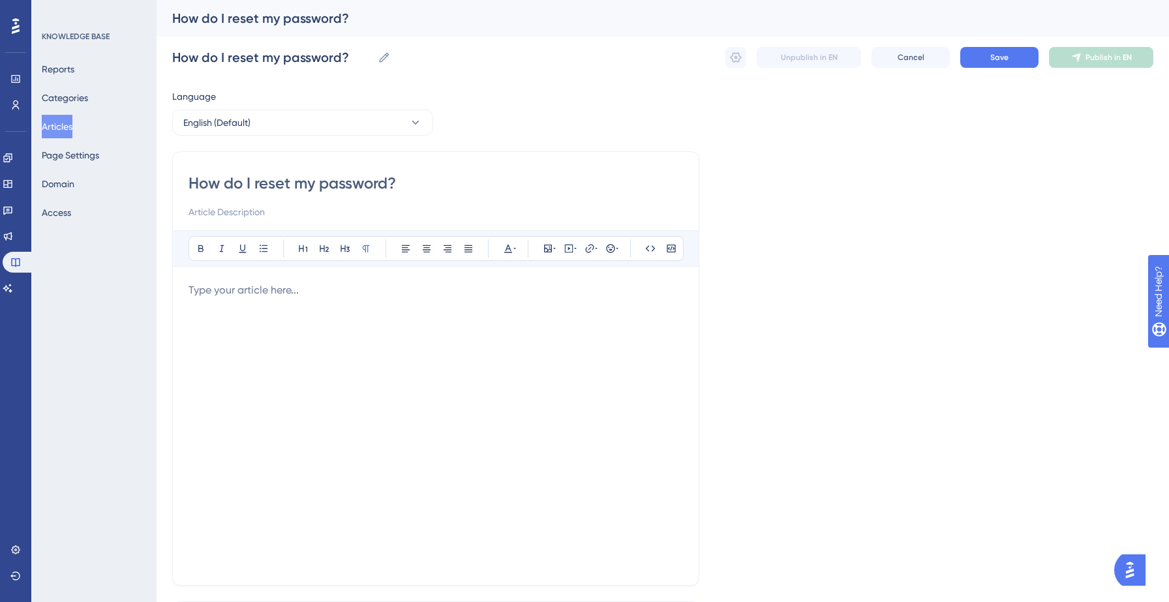
click at [262, 307] on div at bounding box center [436, 426] width 495 height 287
click at [288, 289] on p at bounding box center [436, 291] width 495 height 16
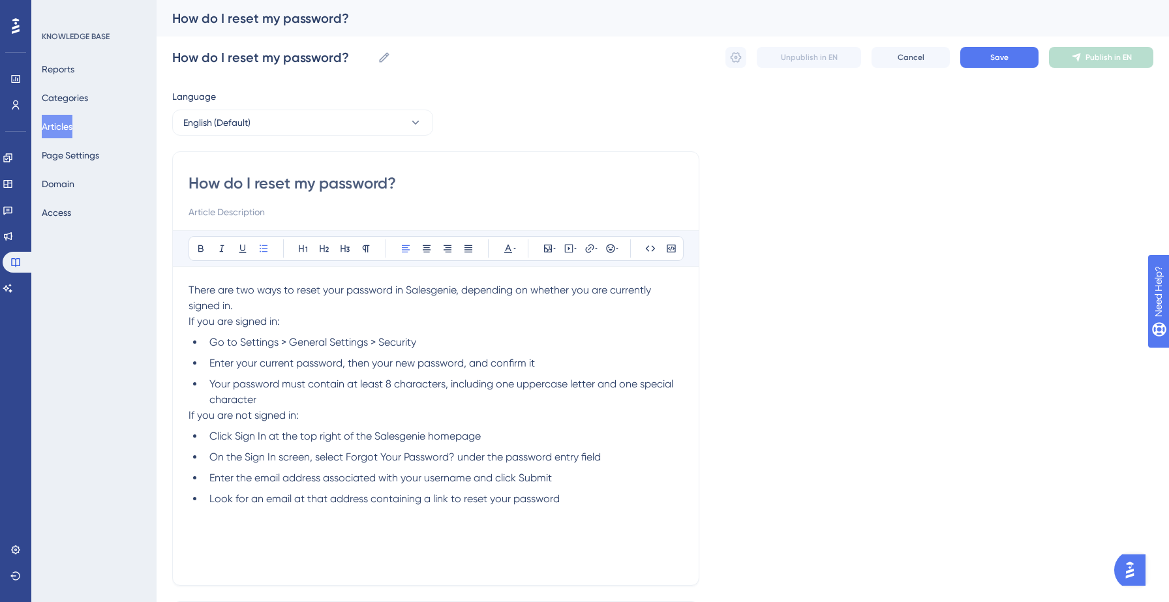
click at [285, 309] on p "There are two ways to reset your password in Salesgenie, depending on whether y…" at bounding box center [436, 298] width 495 height 31
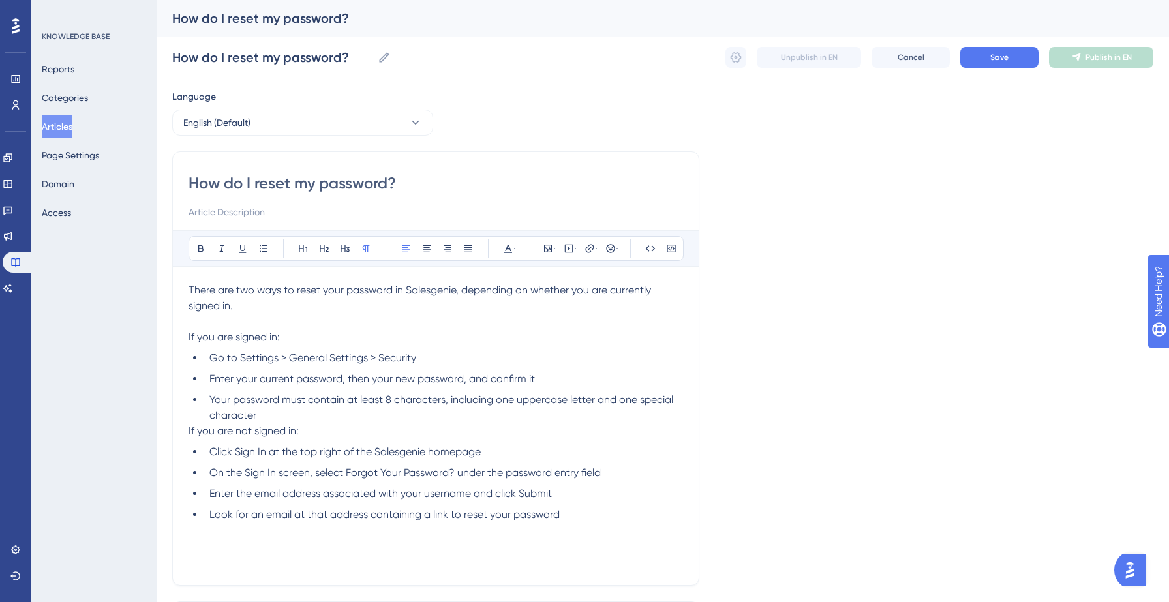
click at [313, 420] on li "Your password must contain at least 8 characters, including one uppercase lette…" at bounding box center [443, 407] width 479 height 31
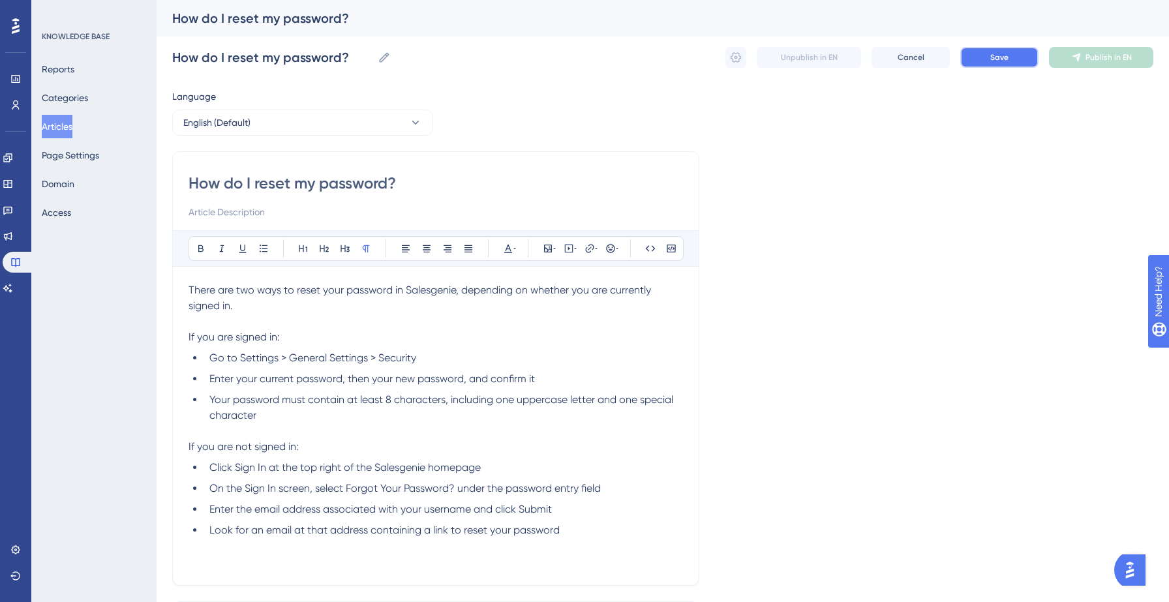
click at [993, 54] on span "Save" at bounding box center [1000, 57] width 18 height 10
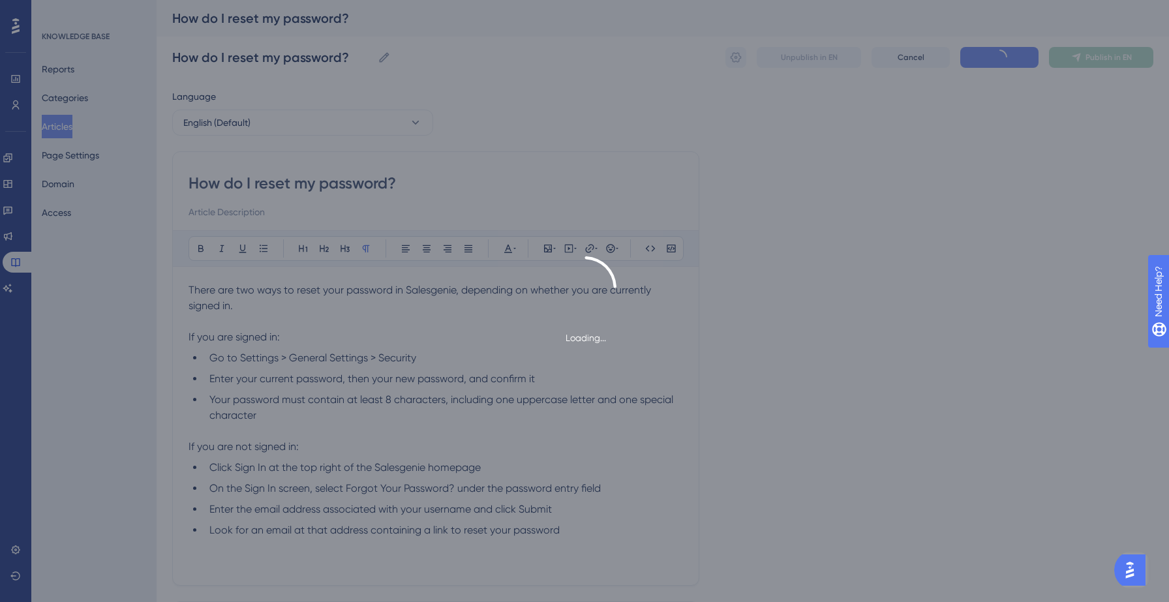
type input "How do I reset my password?"
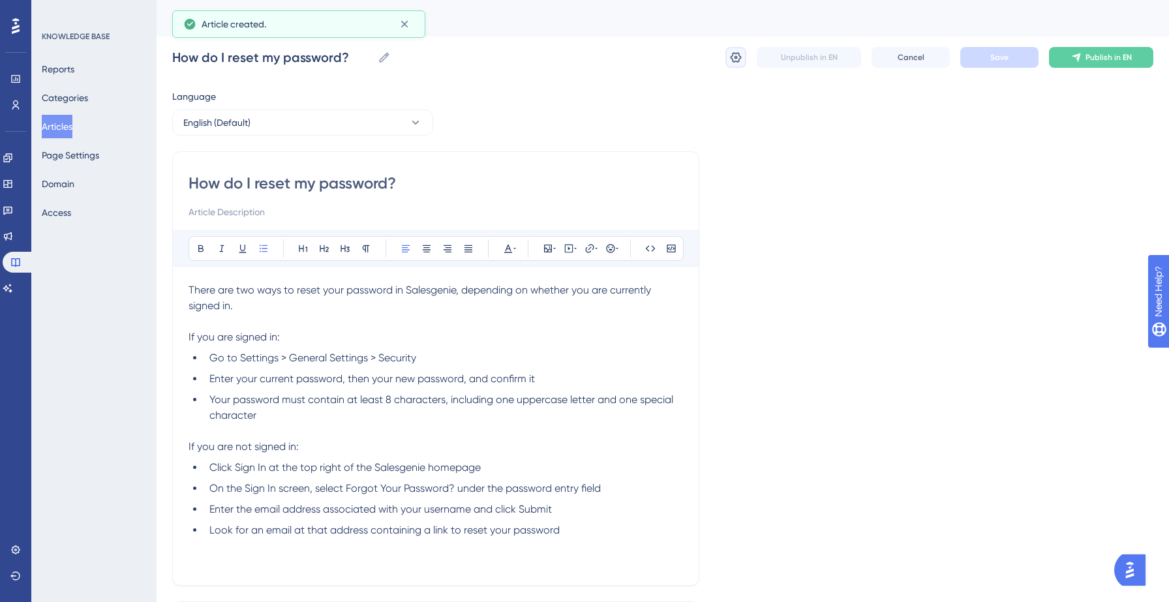
click at [737, 55] on icon at bounding box center [736, 57] width 13 height 13
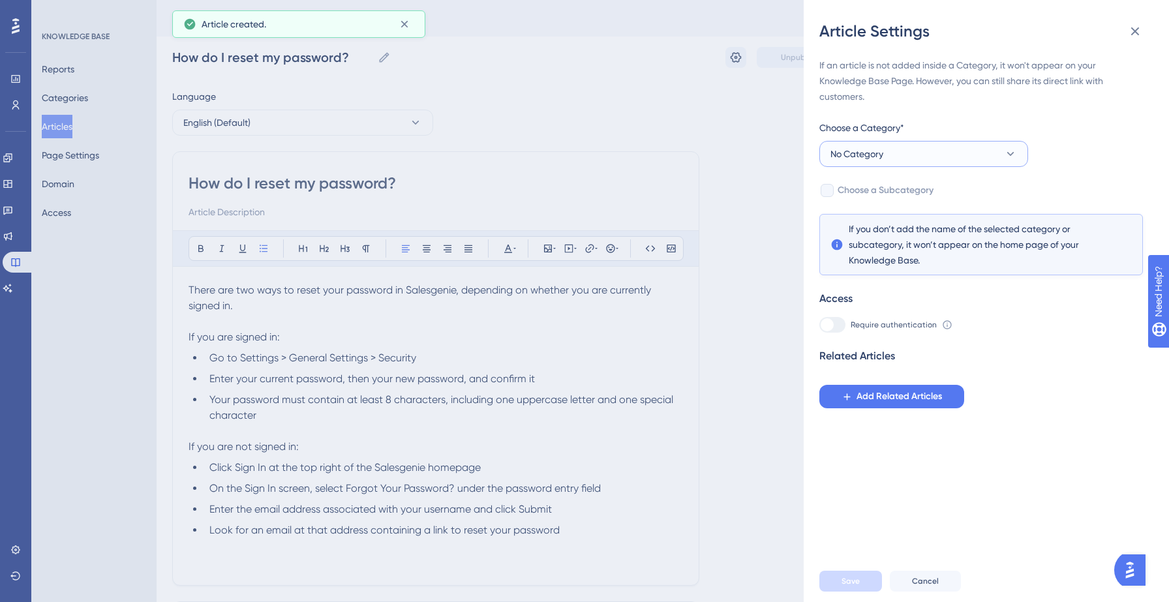
click at [901, 155] on button "No Category" at bounding box center [924, 154] width 209 height 26
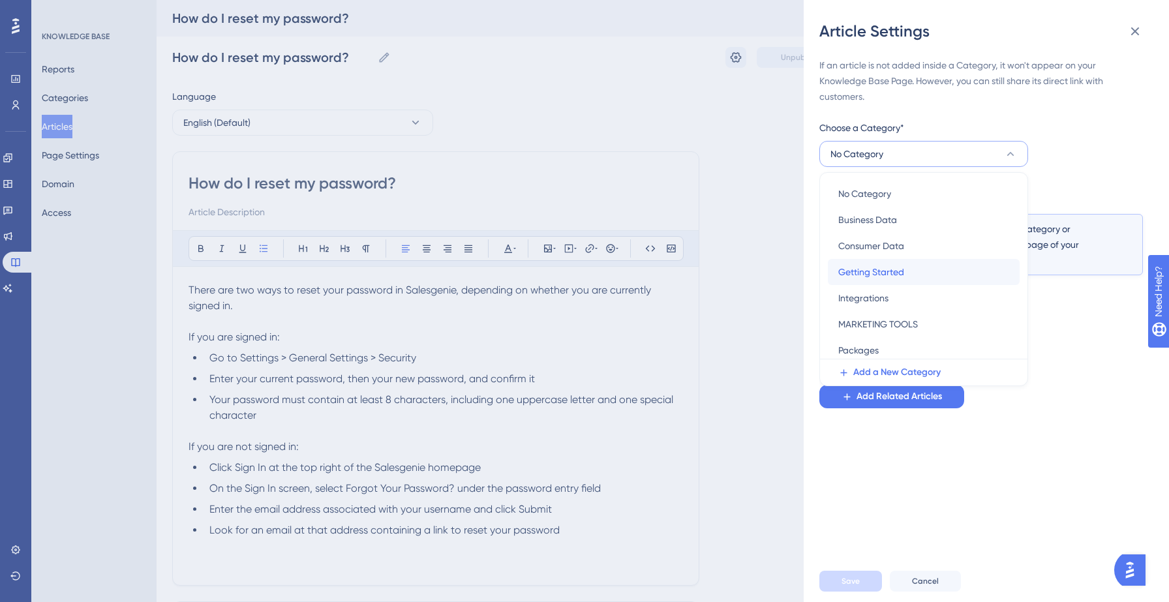
click at [886, 270] on span "Getting Started" at bounding box center [872, 272] width 66 height 16
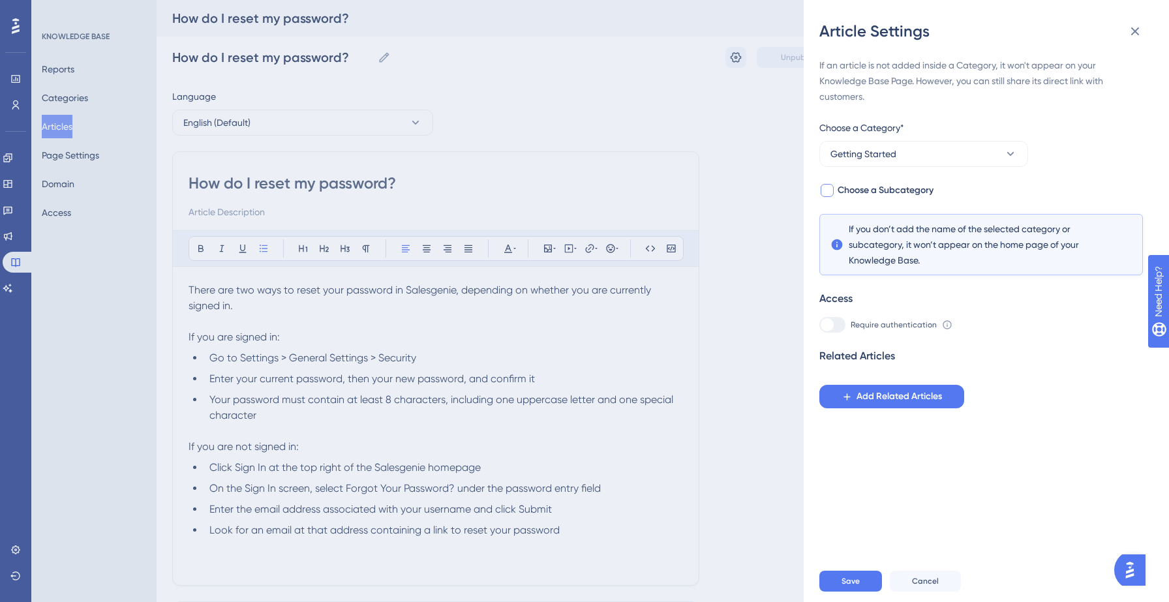
click at [912, 196] on span "Choose a Subcategory" at bounding box center [886, 191] width 96 height 16
checkbox input "true"
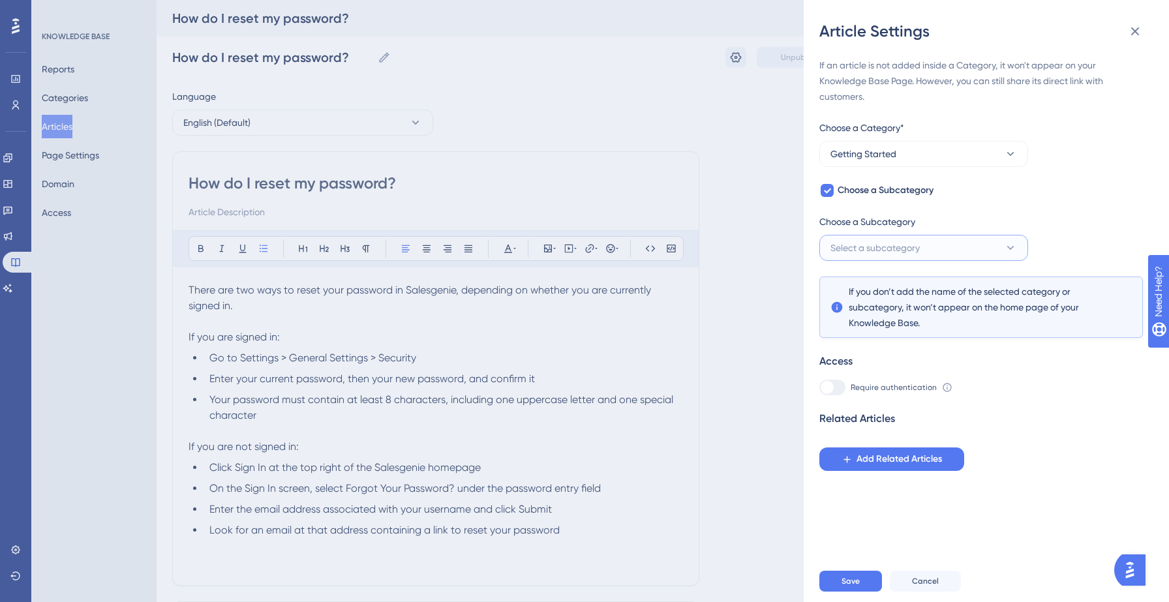
click at [901, 239] on button "Select a subcategory" at bounding box center [924, 248] width 209 height 26
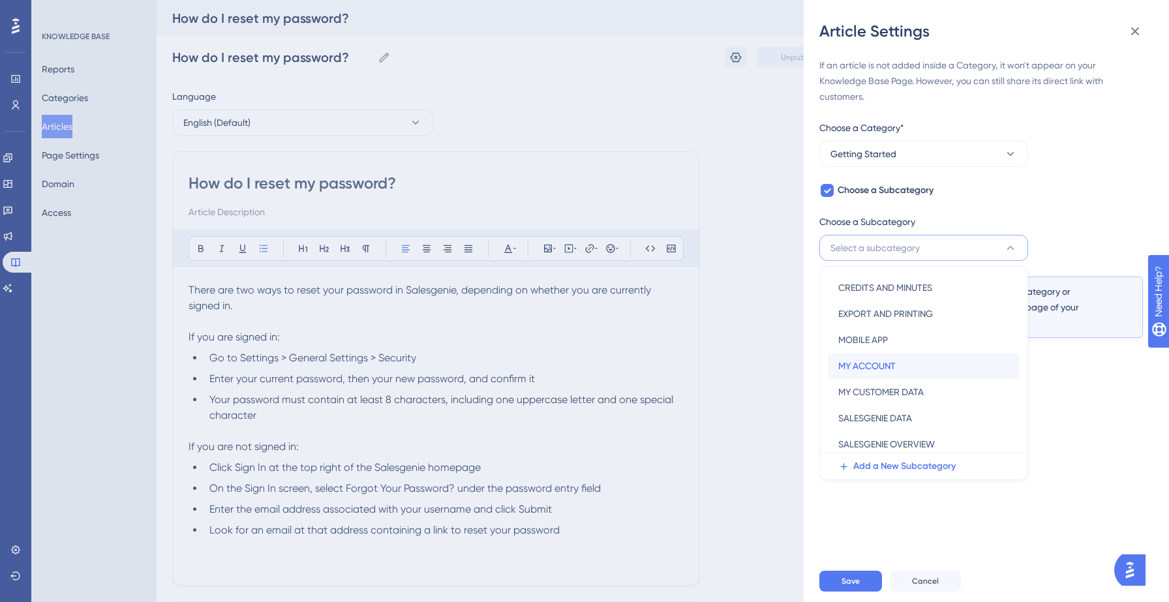
click at [887, 363] on span "MY ACCOUNT" at bounding box center [867, 366] width 57 height 16
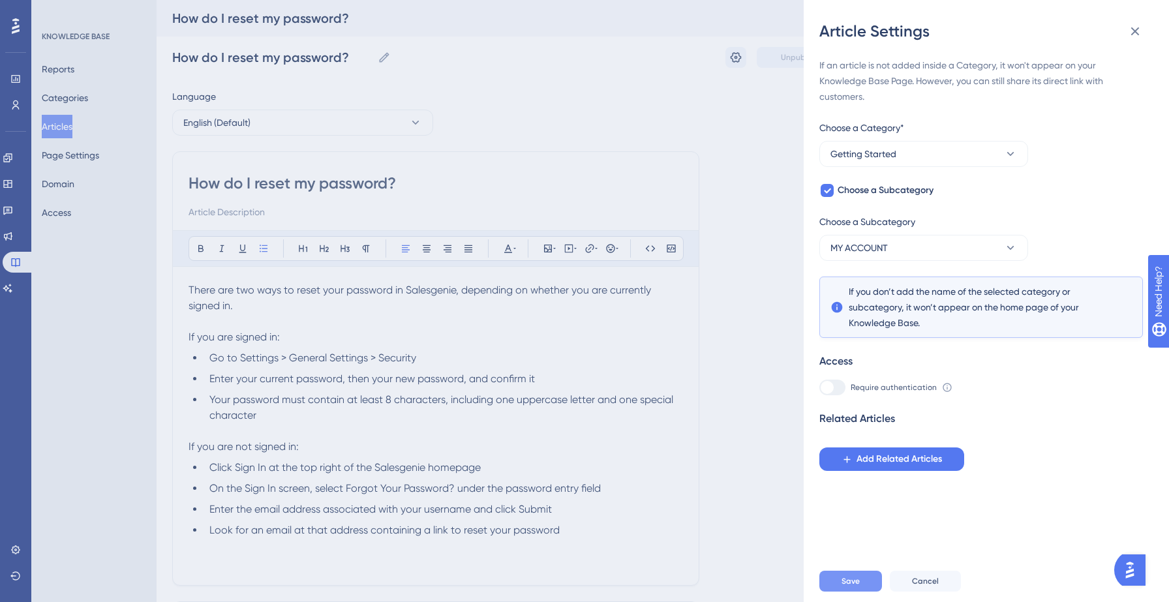
click at [850, 581] on span "Save" at bounding box center [851, 581] width 18 height 10
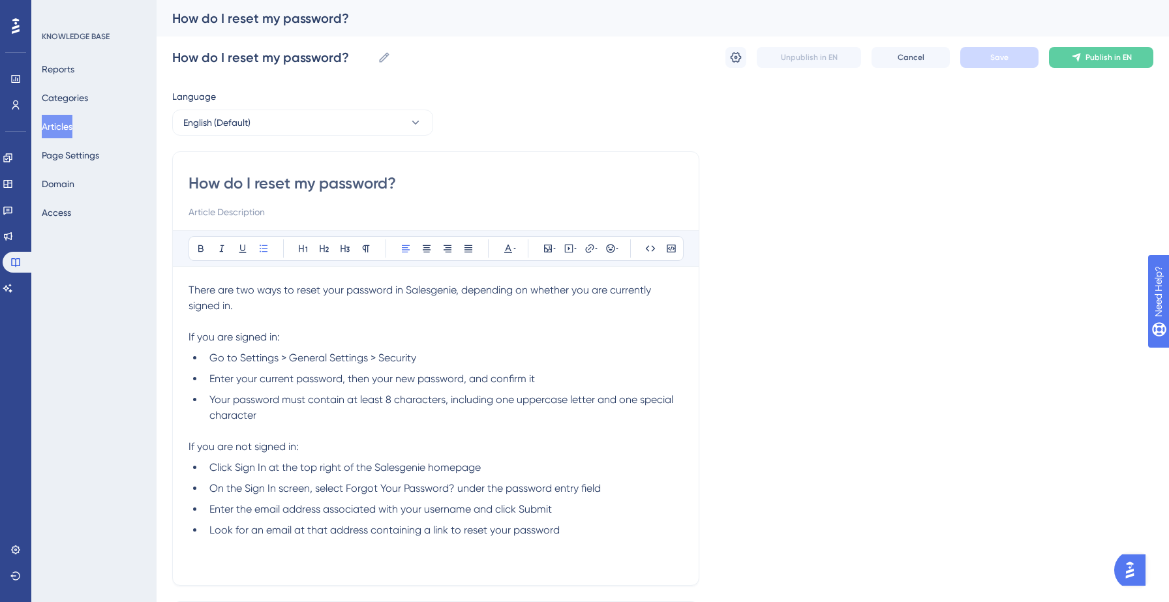
click at [72, 120] on button "Articles" at bounding box center [57, 126] width 31 height 23
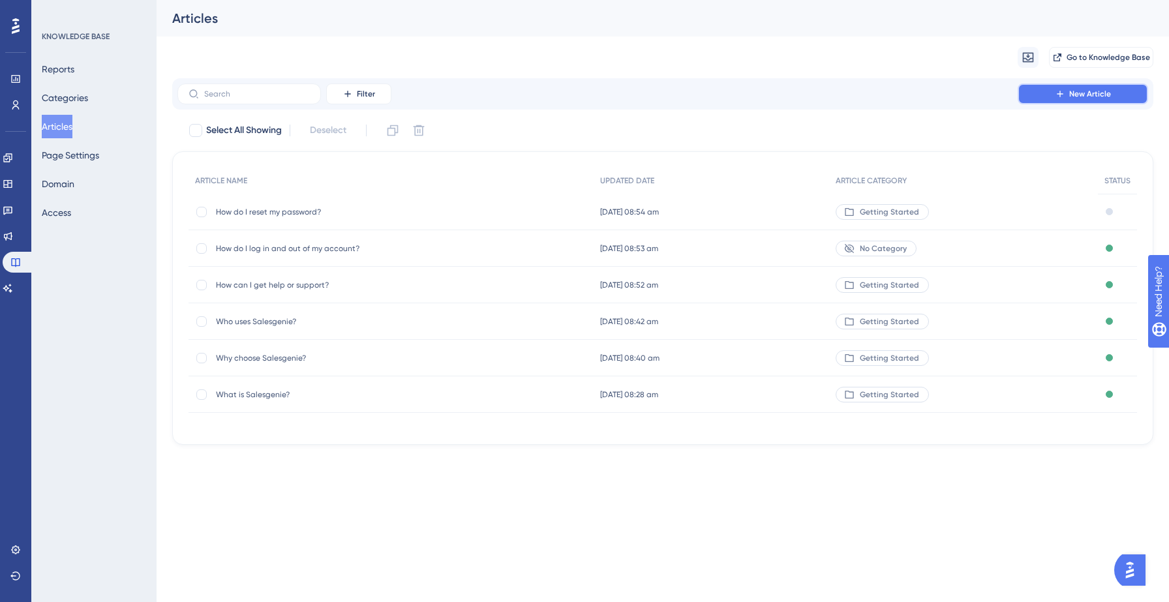
click at [1096, 92] on span "New Article" at bounding box center [1091, 94] width 42 height 10
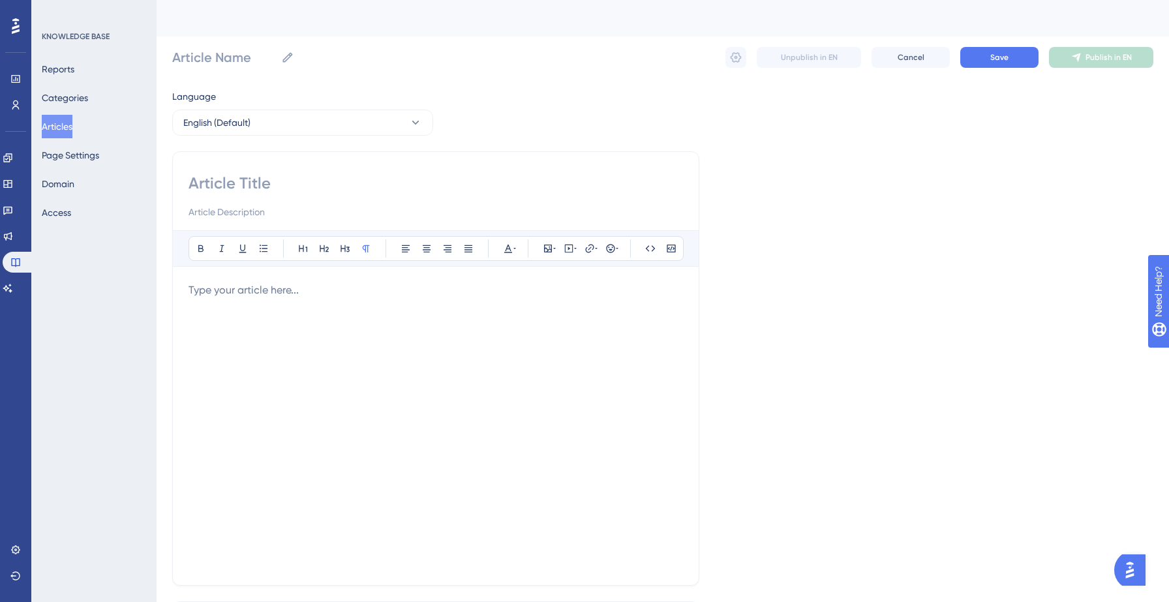
click at [475, 198] on div at bounding box center [436, 196] width 495 height 47
click at [476, 179] on input at bounding box center [436, 183] width 495 height 21
paste input "How do I manage my account?"
type input "How do I manage my account?"
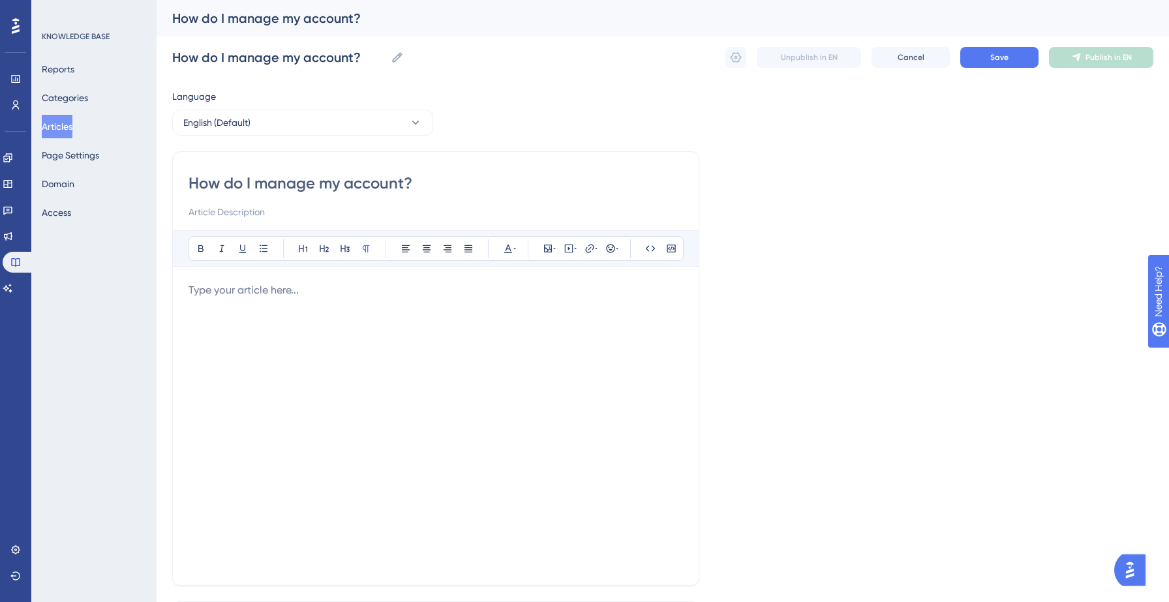
type input "How do I manage my account?"
click at [245, 326] on div at bounding box center [436, 426] width 495 height 287
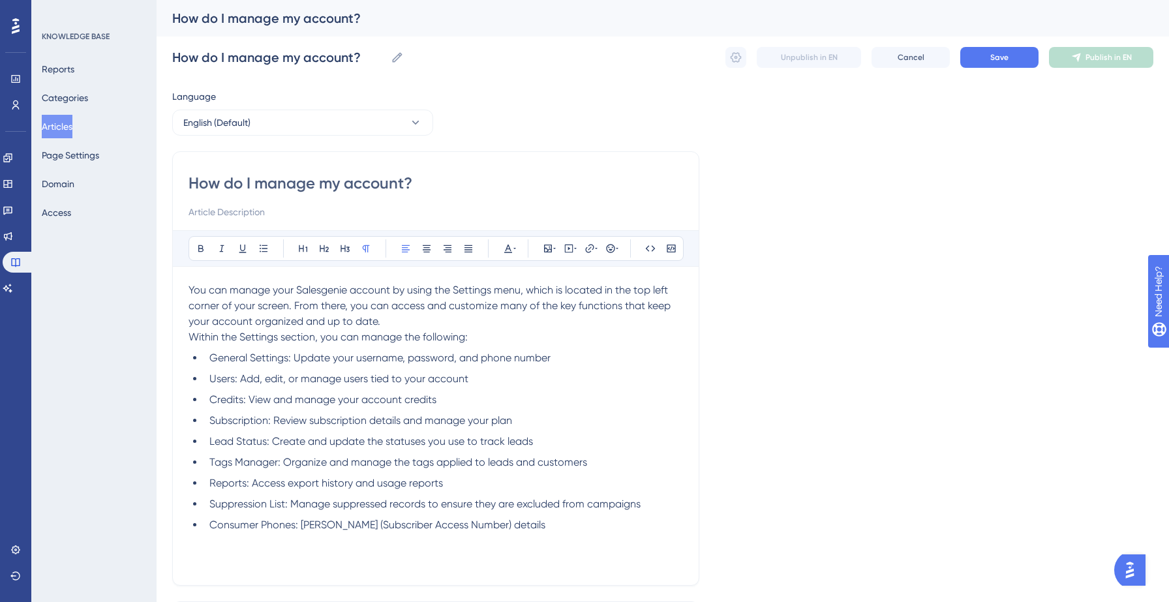
click at [446, 315] on p "You can manage your Salesgenie account by using the Settings menu, which is loc…" at bounding box center [436, 306] width 495 height 47
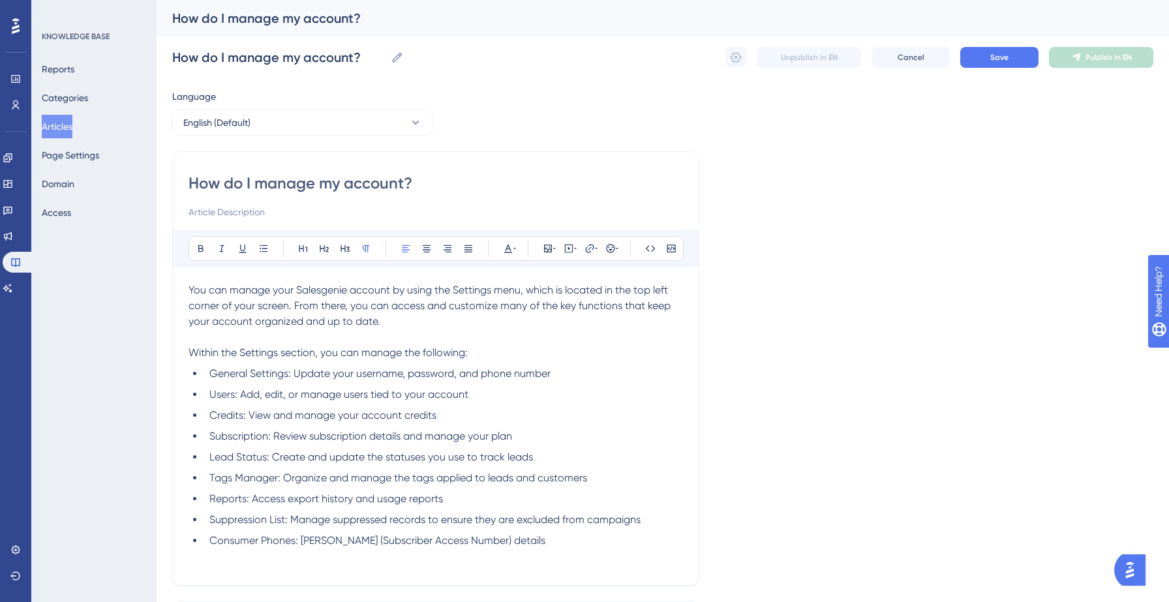
click at [484, 346] on p "Within the Settings section, you can manage the following:" at bounding box center [436, 353] width 495 height 16
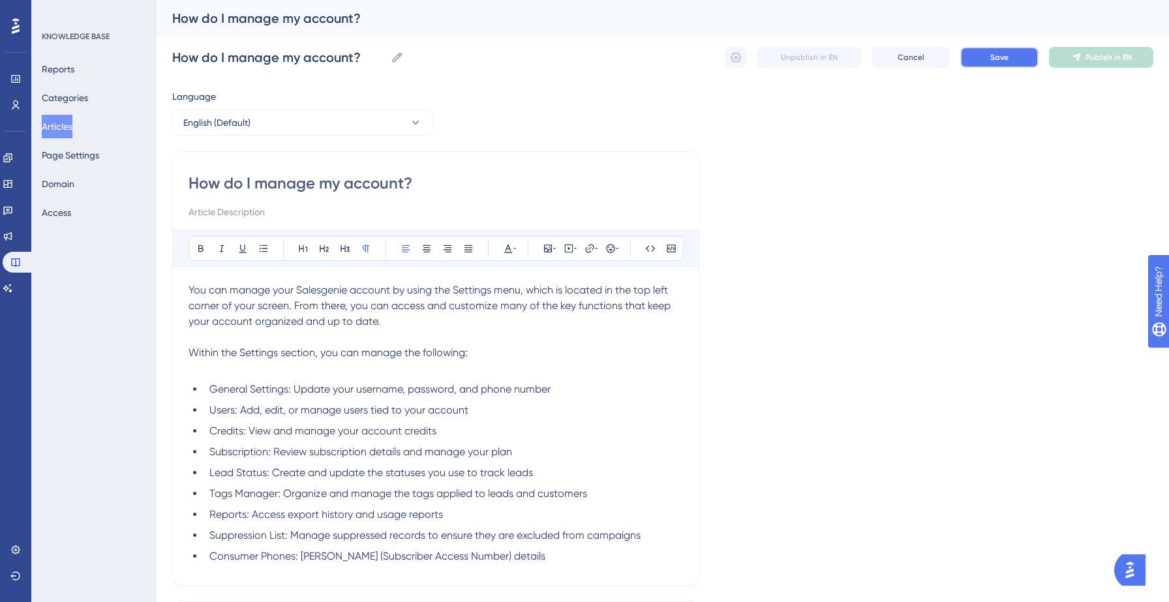
click at [996, 56] on span "Save" at bounding box center [1000, 57] width 18 height 10
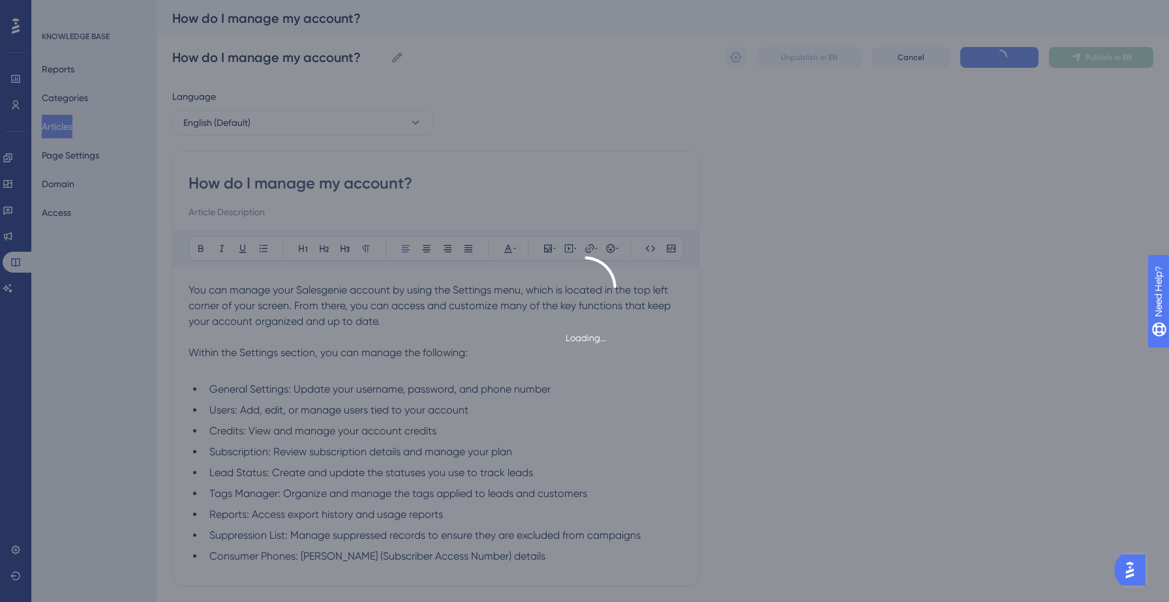
type input "How do I manage my account?"
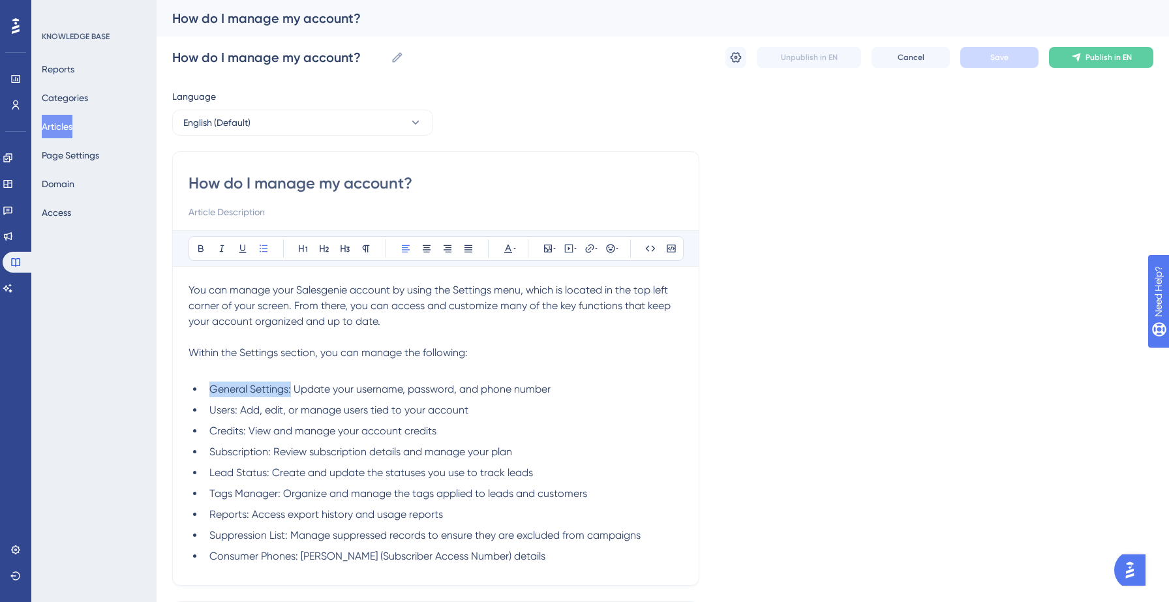
drag, startPoint x: 292, startPoint y: 390, endPoint x: 212, endPoint y: 385, distance: 79.8
click at [212, 385] on span "General Settings: Update your username, password, and phone number" at bounding box center [379, 389] width 341 height 12
drag, startPoint x: 237, startPoint y: 412, endPoint x: 209, endPoint y: 410, distance: 28.2
click at [209, 410] on span "Users: Add, edit, or manage users tied to your account" at bounding box center [338, 410] width 259 height 12
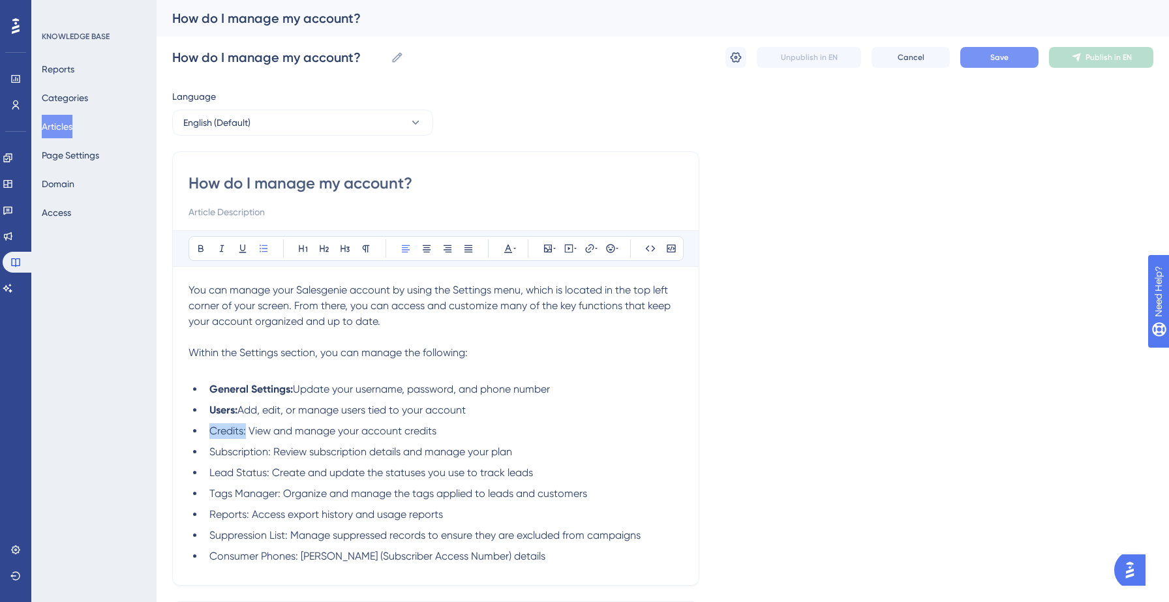
drag, startPoint x: 245, startPoint y: 433, endPoint x: 207, endPoint y: 430, distance: 38.6
click at [207, 430] on li "Credits: View and manage your account credits" at bounding box center [443, 432] width 479 height 16
drag, startPoint x: 271, startPoint y: 454, endPoint x: 207, endPoint y: 453, distance: 64.6
click at [207, 453] on li "Subscription: Review subscription details and manage your plan" at bounding box center [443, 452] width 479 height 16
drag, startPoint x: 270, startPoint y: 474, endPoint x: 211, endPoint y: 471, distance: 58.8
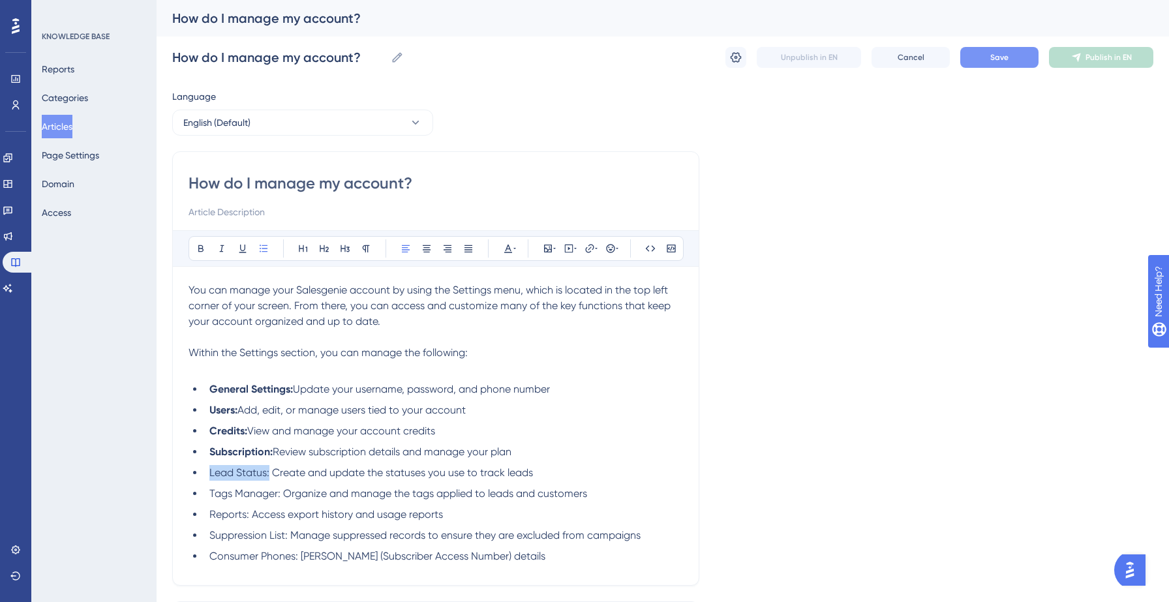
click at [211, 471] on span "Lead Status: Create and update the statuses you use to track leads" at bounding box center [371, 473] width 324 height 12
drag, startPoint x: 281, startPoint y: 494, endPoint x: 210, endPoint y: 491, distance: 70.5
click at [210, 491] on span "Tags Manager: Organize and manage the tags applied to leads and customers" at bounding box center [398, 493] width 378 height 12
drag, startPoint x: 247, startPoint y: 517, endPoint x: 206, endPoint y: 516, distance: 41.8
click at [206, 516] on li "Reports: Access export history and usage reports" at bounding box center [443, 515] width 479 height 16
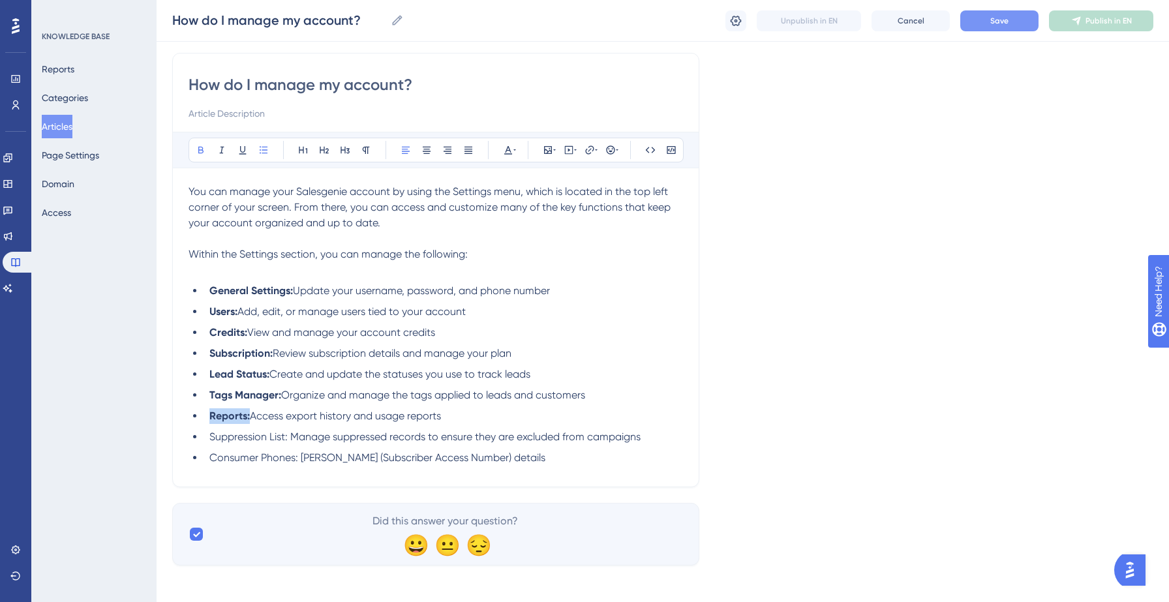
scroll to position [95, 0]
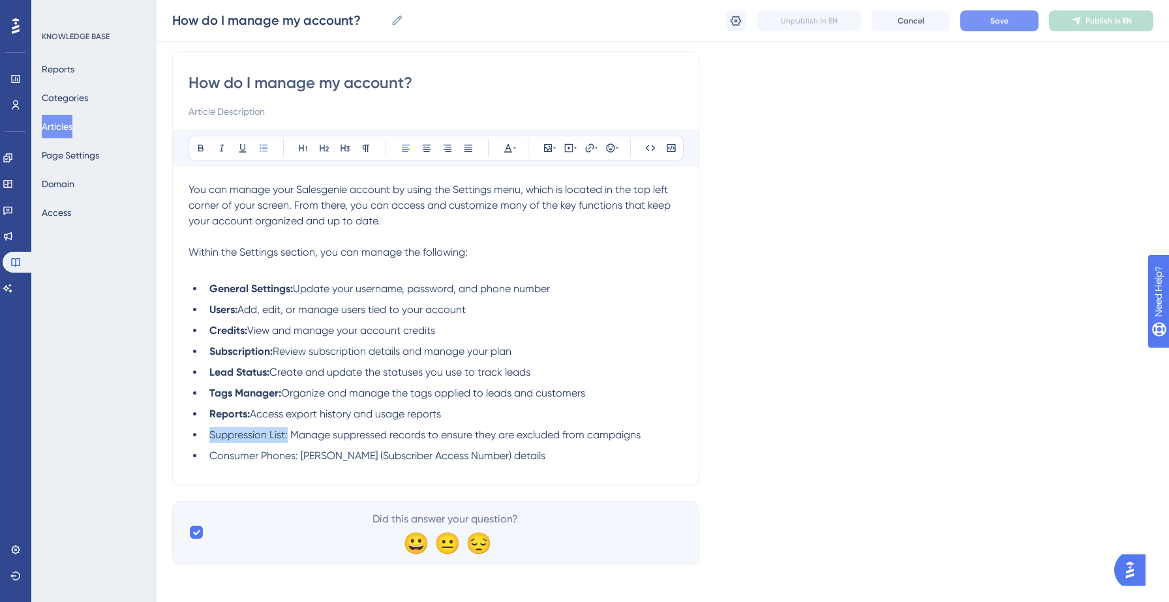
drag, startPoint x: 288, startPoint y: 439, endPoint x: 211, endPoint y: 438, distance: 77.0
click at [211, 438] on span "Suppression List: Manage suppressed records to ensure they are excluded from ca…" at bounding box center [424, 435] width 431 height 12
drag, startPoint x: 298, startPoint y: 458, endPoint x: 208, endPoint y: 458, distance: 90.7
click at [208, 458] on li "Consumer Phones: [PERSON_NAME] (Subscriber Access Number) details" at bounding box center [443, 456] width 479 height 16
click at [515, 270] on p at bounding box center [436, 268] width 495 height 16
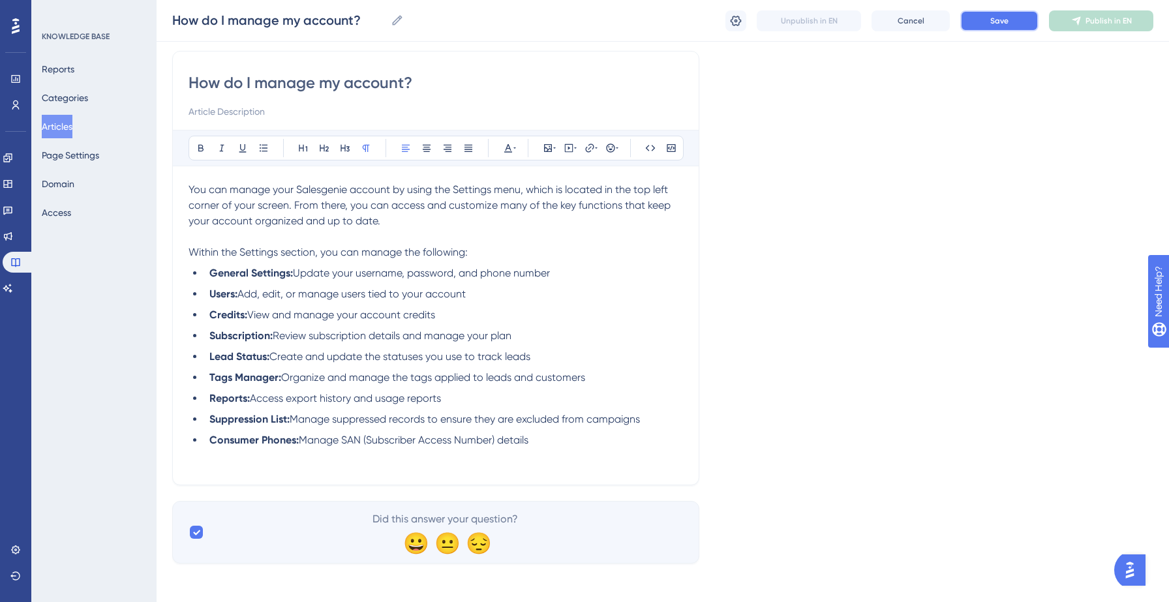
click at [1005, 20] on span "Save" at bounding box center [1000, 21] width 18 height 10
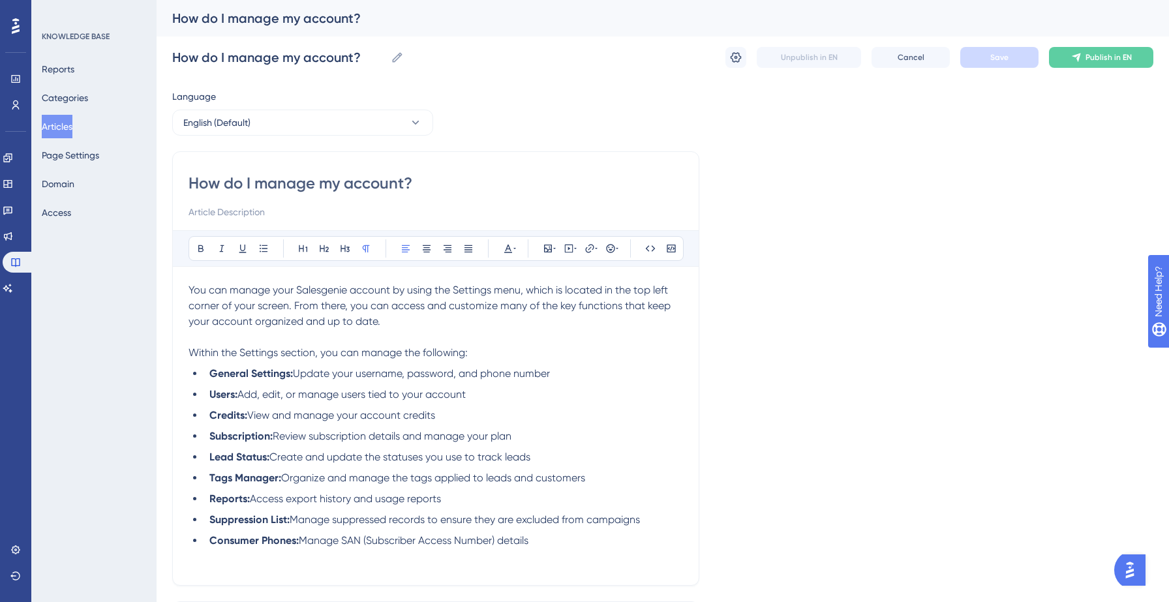
click at [68, 127] on button "Articles" at bounding box center [57, 126] width 31 height 23
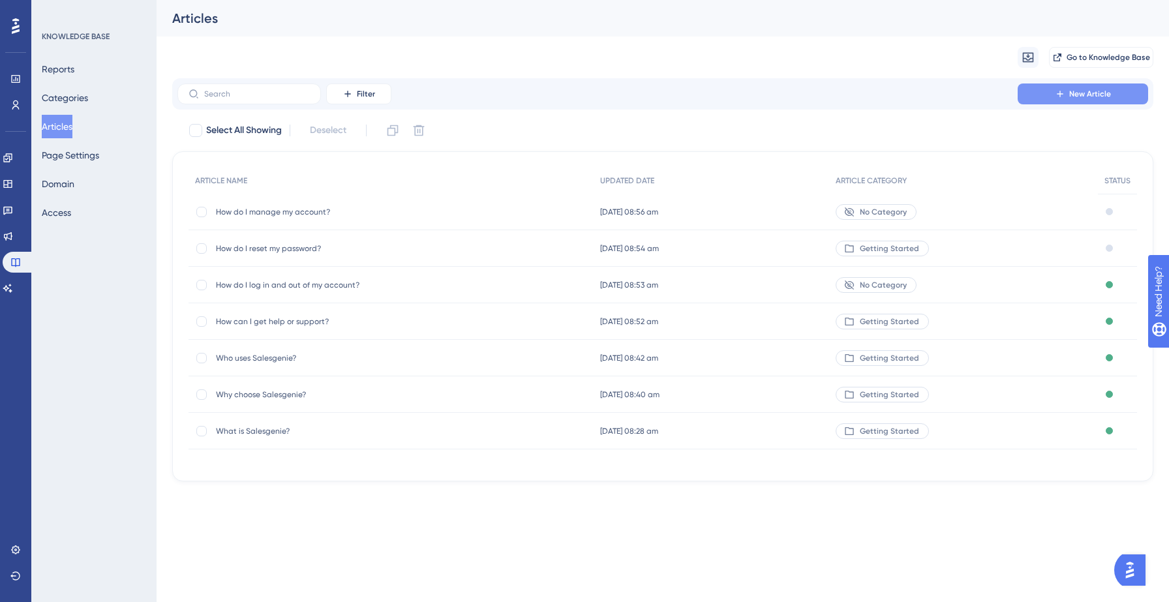
click at [1049, 100] on button "New Article" at bounding box center [1083, 94] width 131 height 21
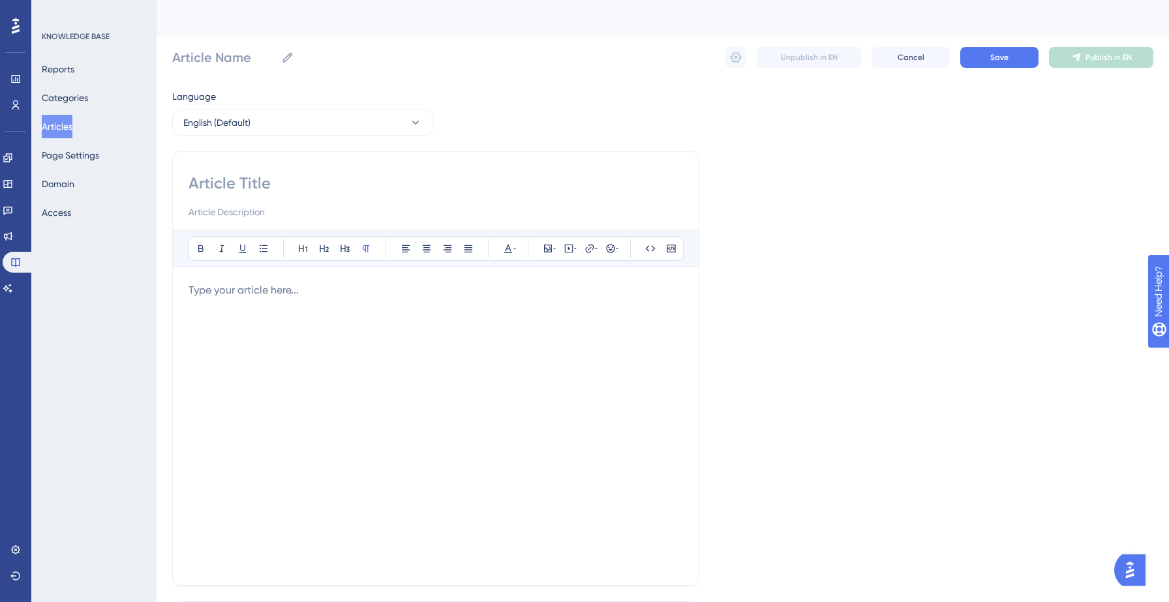
click at [365, 170] on div "Bold Italic Underline Bullet Point Heading 1 Heading 2 Heading 3 Normal Align L…" at bounding box center [435, 368] width 527 height 435
click at [249, 183] on input at bounding box center [436, 183] width 495 height 21
paste input "You can manage your Salesgenie account by using the Settings menu, which is loc…"
type input "You can manage your Salesgenie account by using the Settings menu, which is loc…"
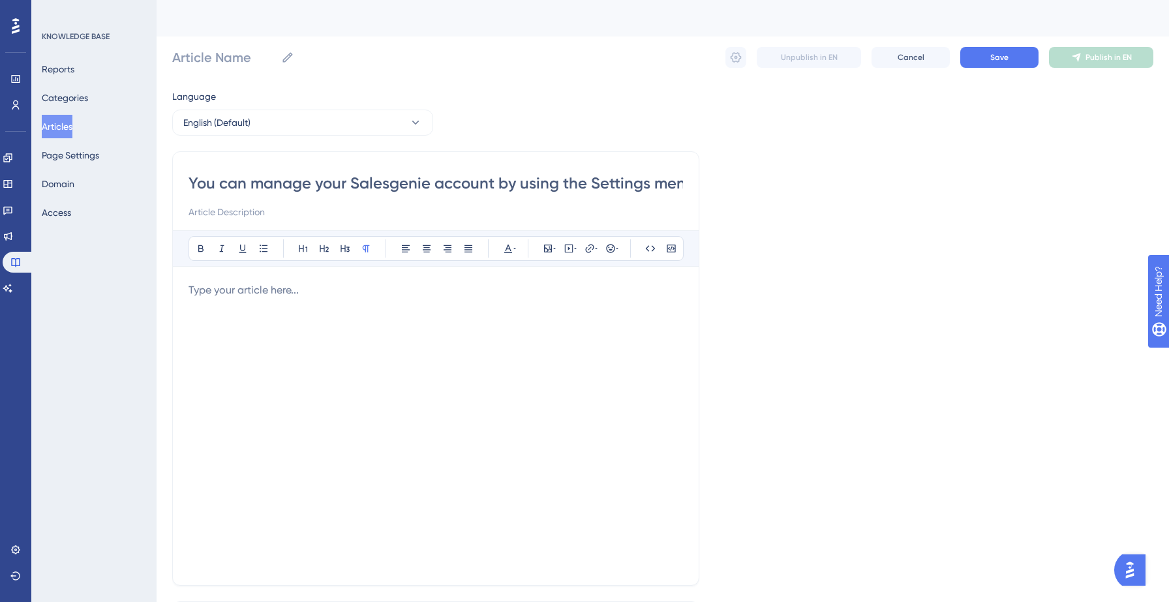
scroll to position [0, 6073]
type input "You can manage your Salesgenie account by using the Settings menu, which is loc…"
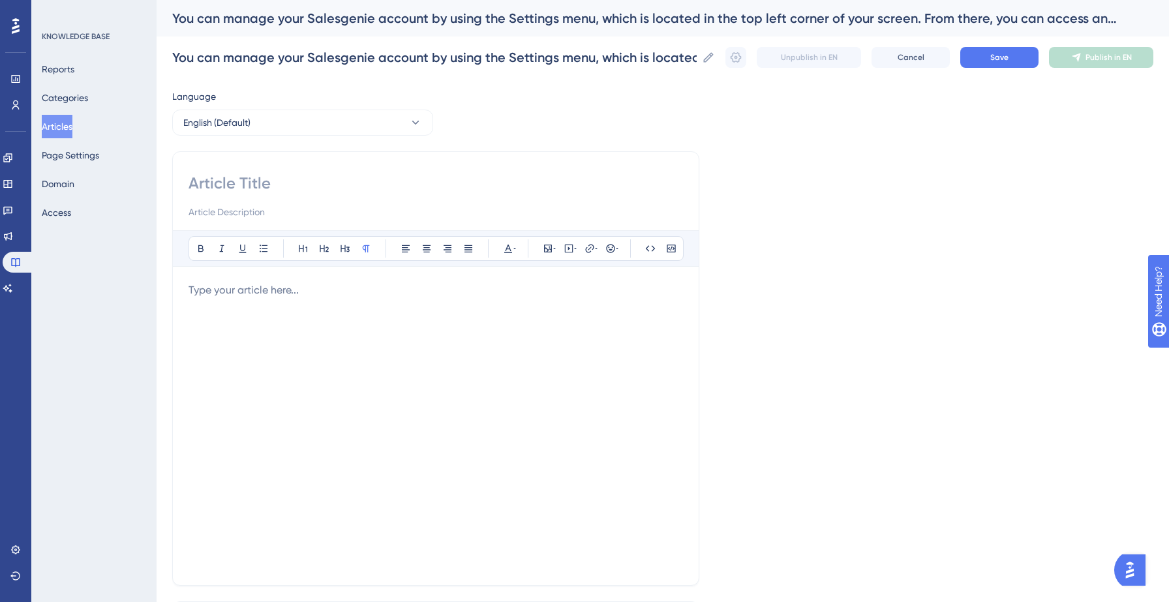
scroll to position [0, 0]
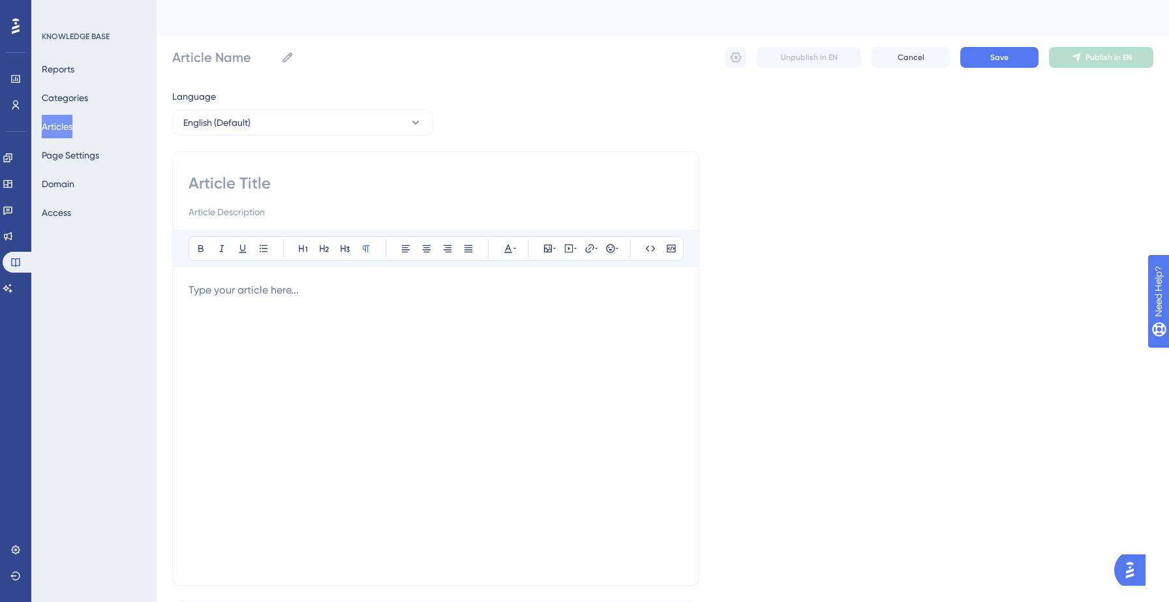
paste input "How do I view my subscription information?"
type input "How do I view my subscription information?"
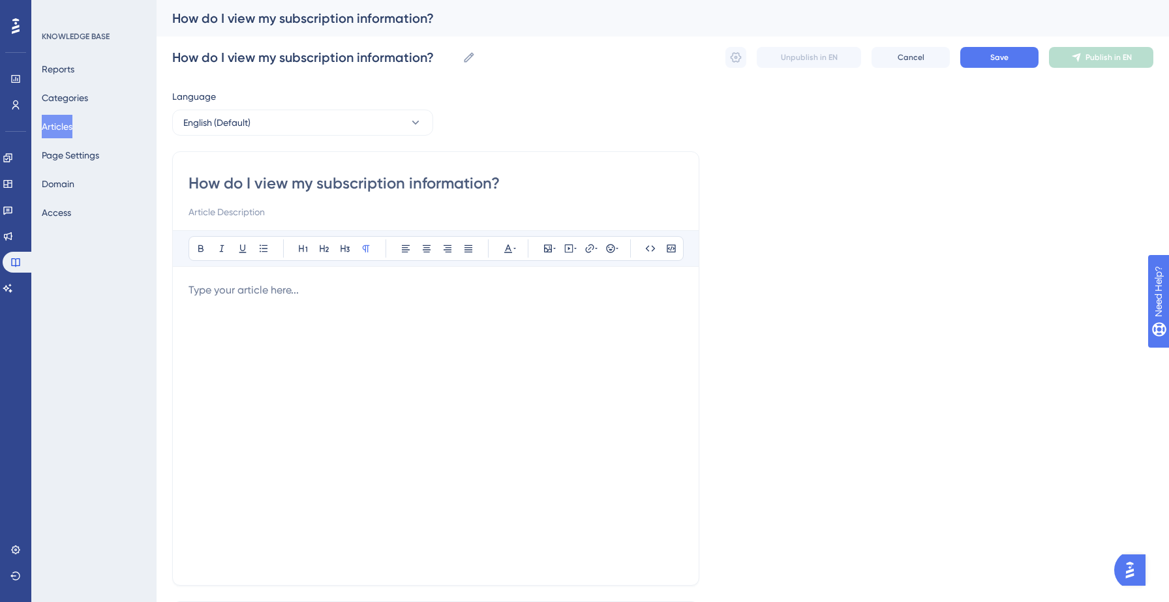
type input "How do I view my subscription information?"
click at [231, 294] on p at bounding box center [436, 291] width 495 height 16
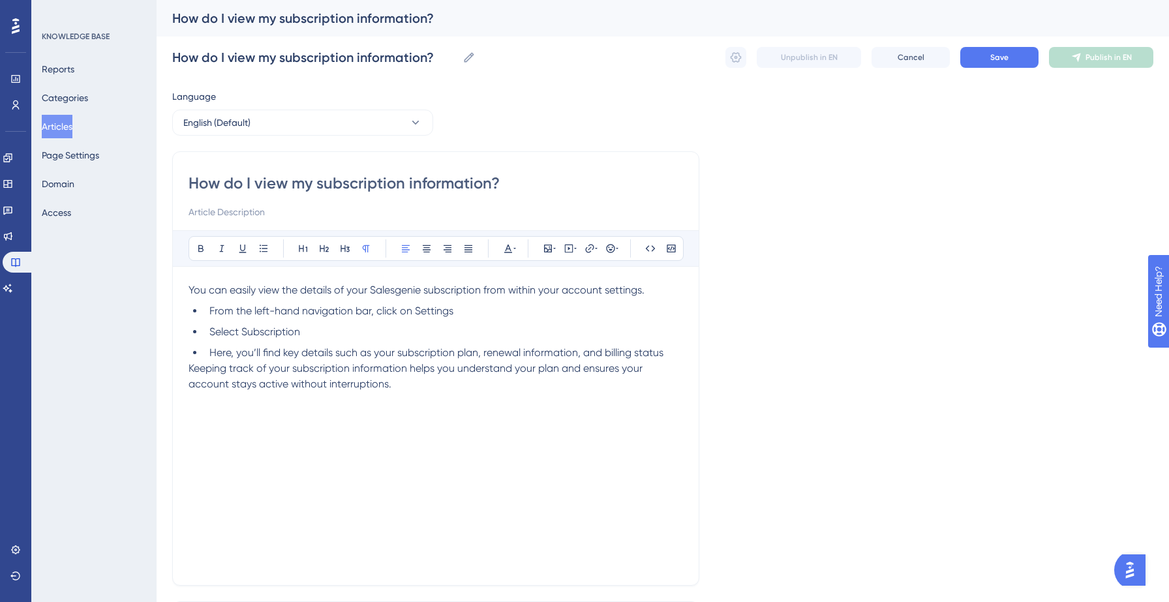
click at [681, 350] on li "Here, you’ll find key details such as your subscription plan, renewal informati…" at bounding box center [443, 353] width 479 height 16
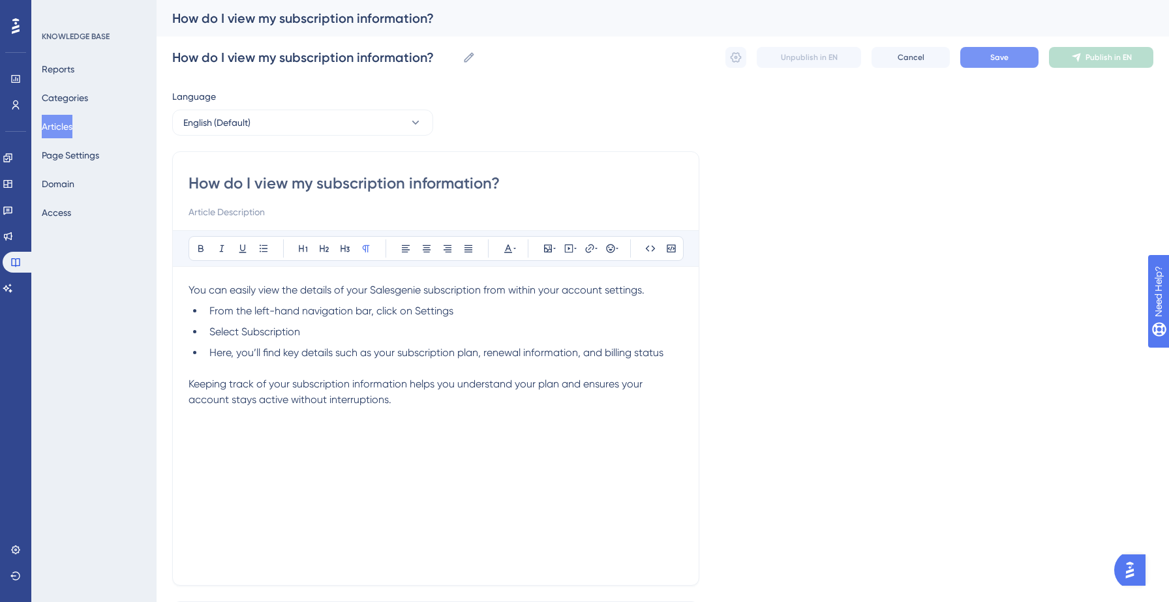
click at [1009, 56] on button "Save" at bounding box center [1000, 57] width 78 height 21
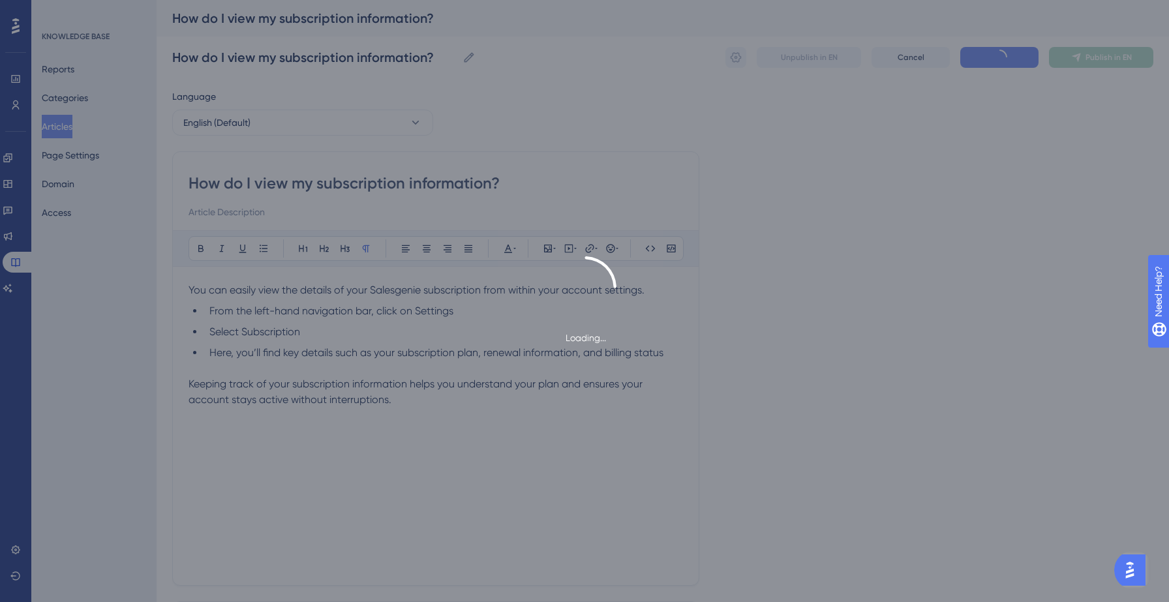
type input "How do I view my subscription information?"
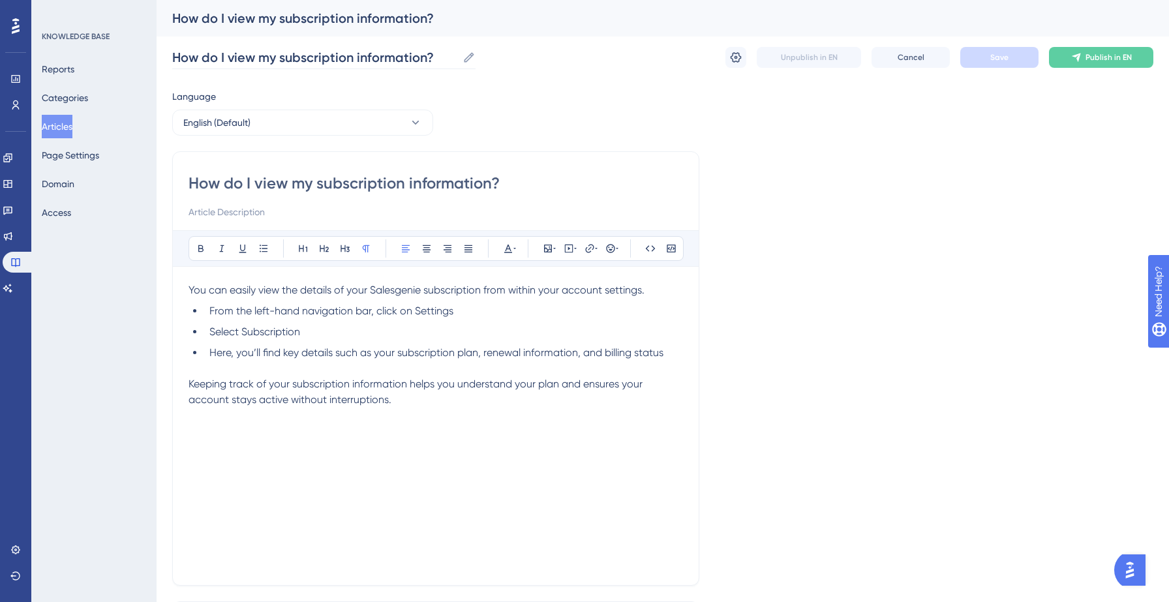
click at [464, 52] on icon at bounding box center [469, 57] width 13 height 13
click at [457, 52] on input "How do I view my subscription information?" at bounding box center [314, 57] width 285 height 18
click at [65, 124] on button "Articles" at bounding box center [57, 126] width 31 height 23
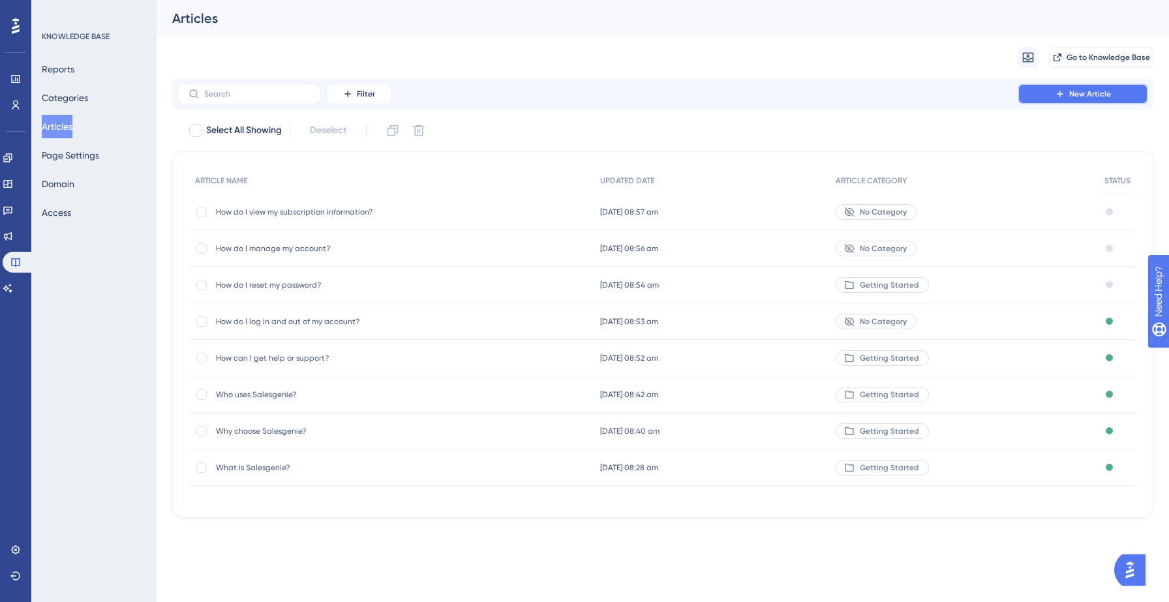
click at [1090, 92] on span "New Article" at bounding box center [1091, 94] width 42 height 10
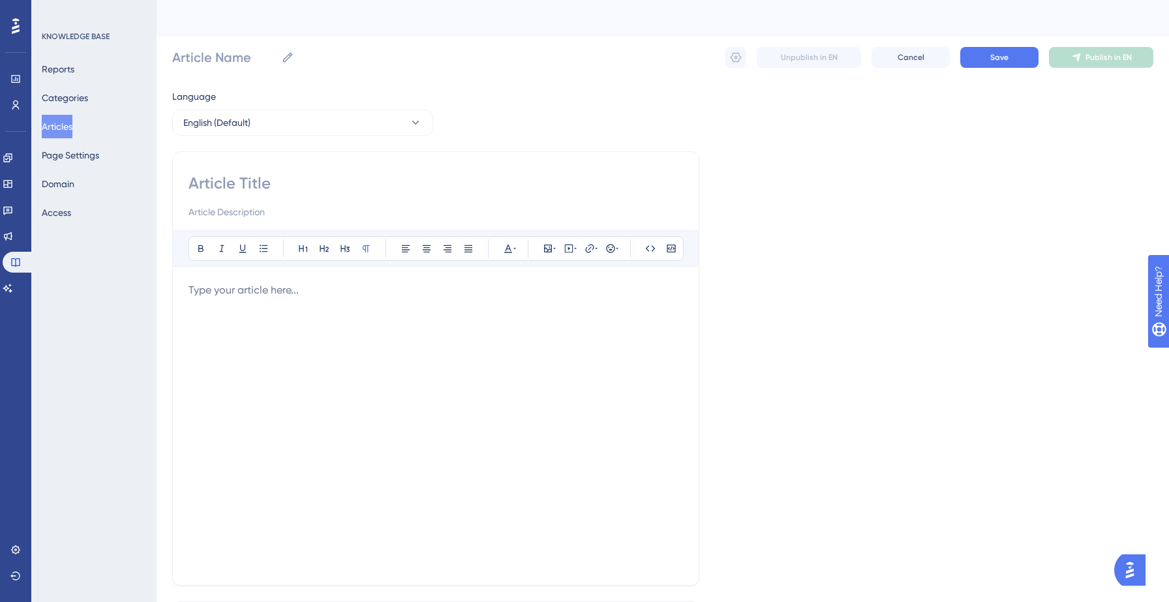
click at [262, 189] on input at bounding box center [436, 183] width 495 height 21
paste input "How do I update my credit card?"
type input "How do I update my credit card?"
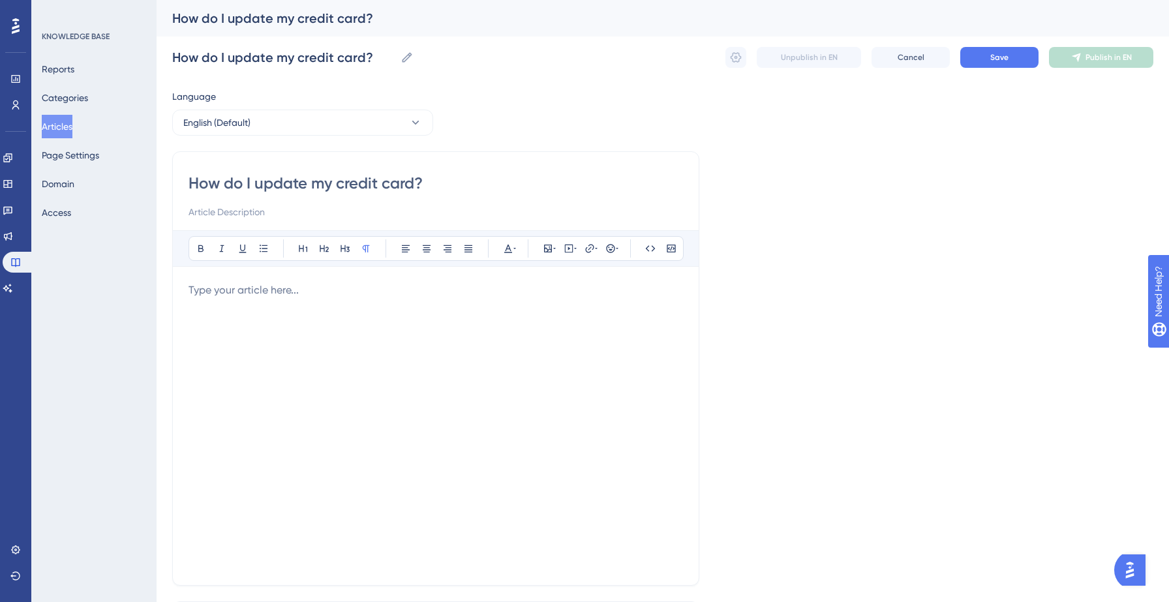
type input "How do I update my credit card?"
click at [257, 294] on p at bounding box center [436, 291] width 495 height 16
click at [285, 292] on p at bounding box center [436, 291] width 495 height 16
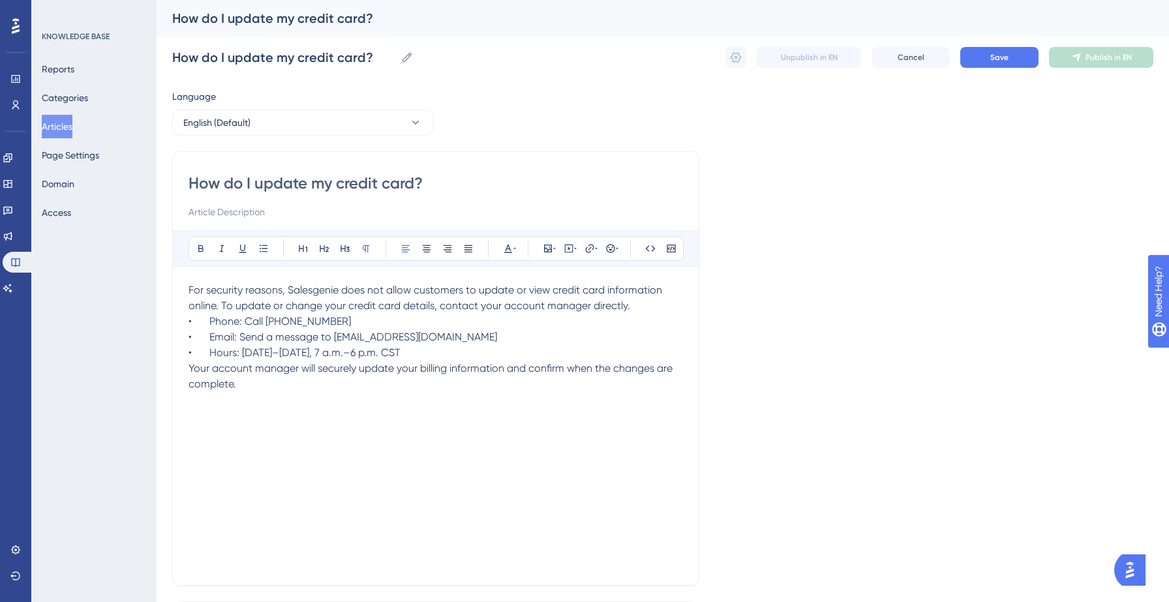
click at [485, 349] on p "• Hours: [DATE]–[DATE], 7 a.m.–6 p.m. CST" at bounding box center [436, 353] width 495 height 16
click at [452, 351] on p "• Hours: [DATE]–[DATE], 7 a.m.–6 p.m. CST" at bounding box center [436, 353] width 495 height 16
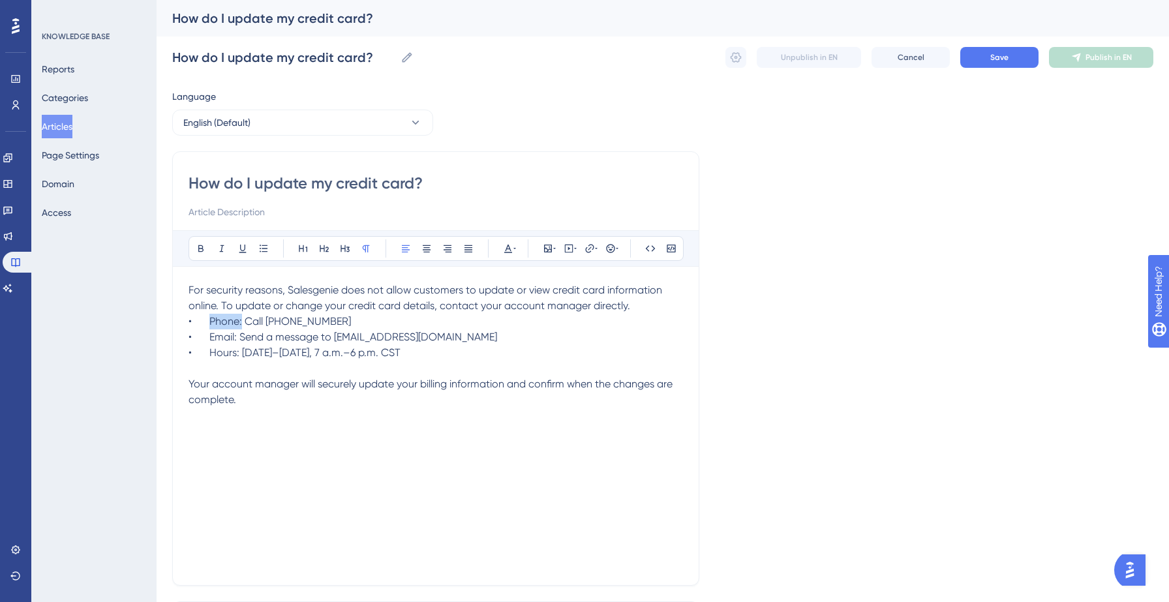
drag, startPoint x: 243, startPoint y: 322, endPoint x: 209, endPoint y: 322, distance: 33.3
click at [209, 322] on span "Phone: Call [PHONE_NUMBER]" at bounding box center [280, 321] width 142 height 12
drag, startPoint x: 238, startPoint y: 338, endPoint x: 208, endPoint y: 337, distance: 30.0
click at [208, 337] on p "• Email: Send a message to [EMAIL_ADDRESS][DOMAIN_NAME]" at bounding box center [436, 338] width 495 height 16
drag, startPoint x: 240, startPoint y: 355, endPoint x: 210, endPoint y: 354, distance: 30.0
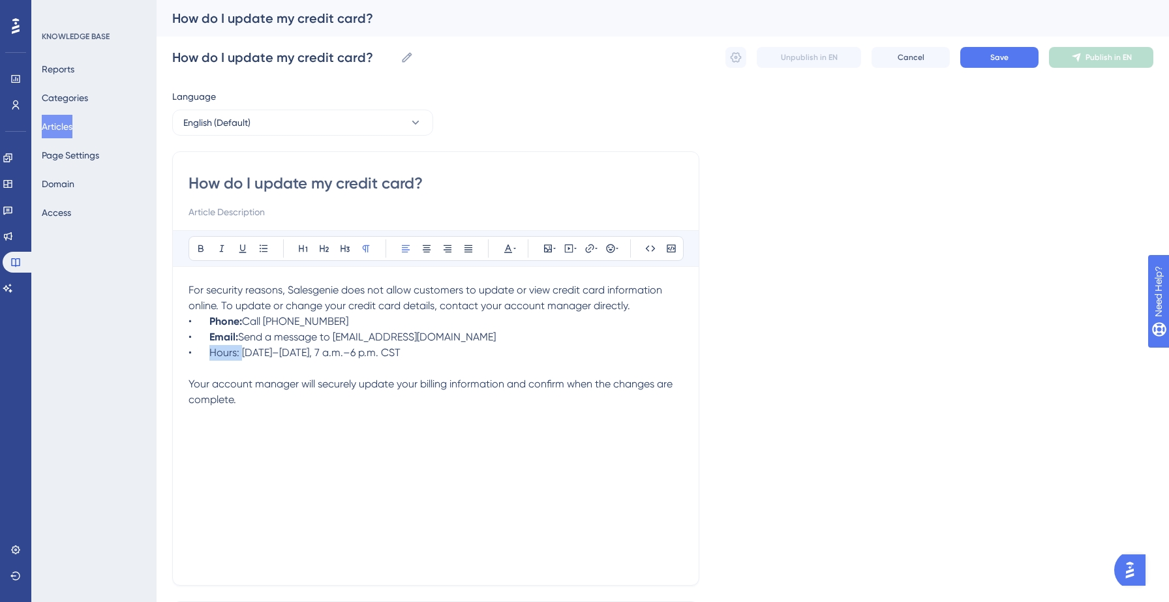
click at [210, 354] on span "Hours: [DATE]–[DATE], 7 a.m.–6 p.m. CST" at bounding box center [304, 353] width 191 height 12
click at [643, 311] on p "For security reasons, Salesgenie does not allow customers to update or view cre…" at bounding box center [436, 298] width 495 height 31
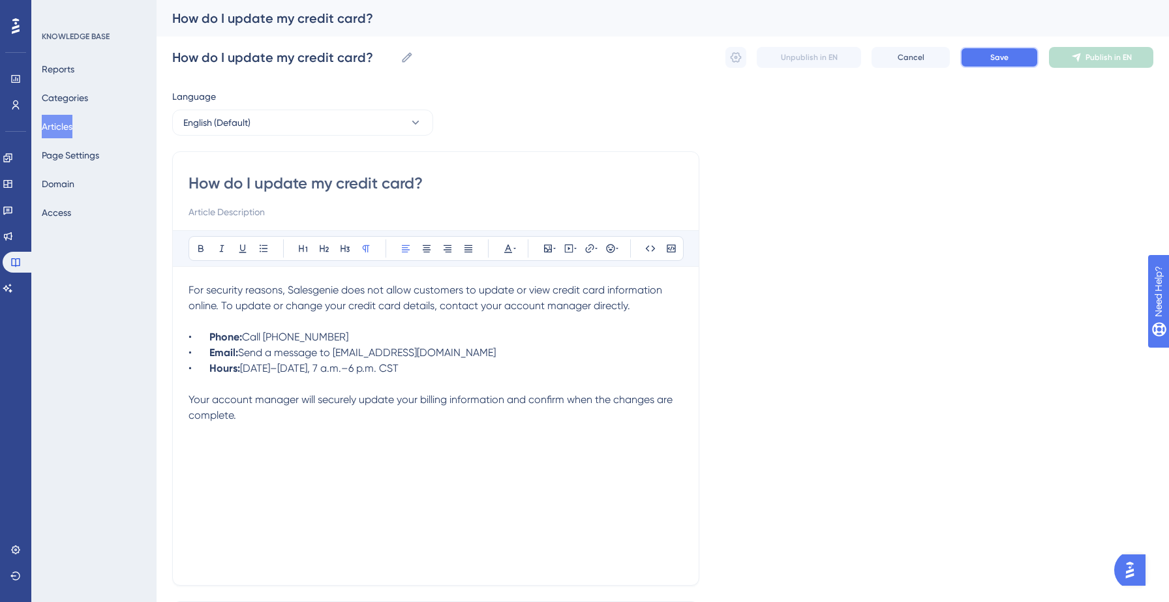
click at [1019, 57] on button "Save" at bounding box center [1000, 57] width 78 height 21
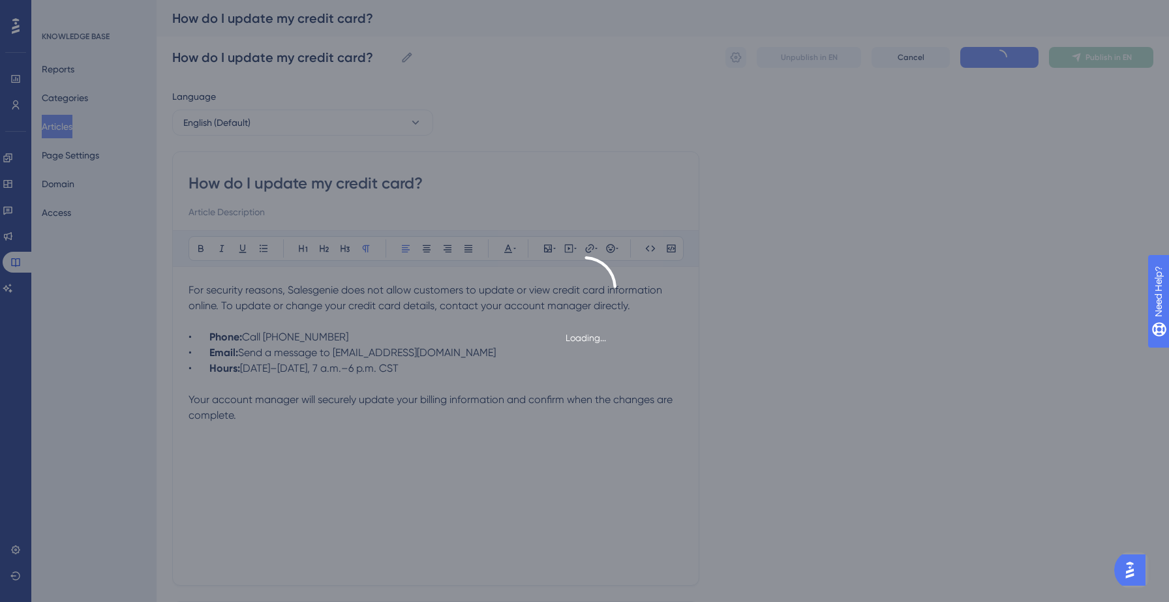
type input "How do I update my credit card?"
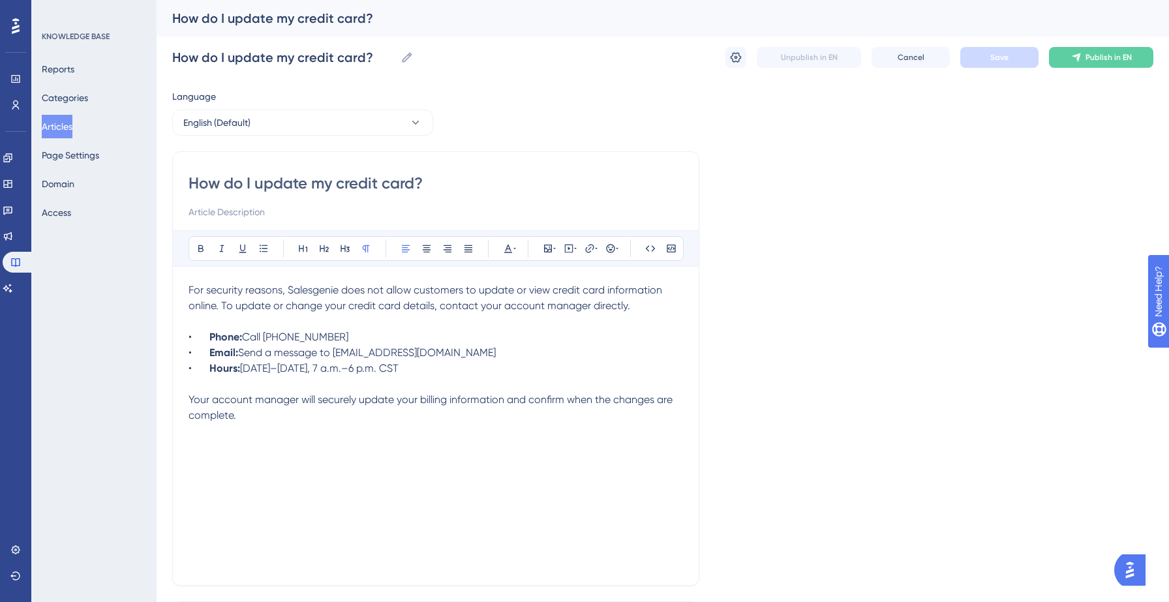
click at [1097, 74] on div "How do I update my credit card? How do I update my credit card? Unpublish in EN…" at bounding box center [662, 58] width 981 height 42
click at [1100, 61] on span "Publish in EN" at bounding box center [1109, 57] width 46 height 10
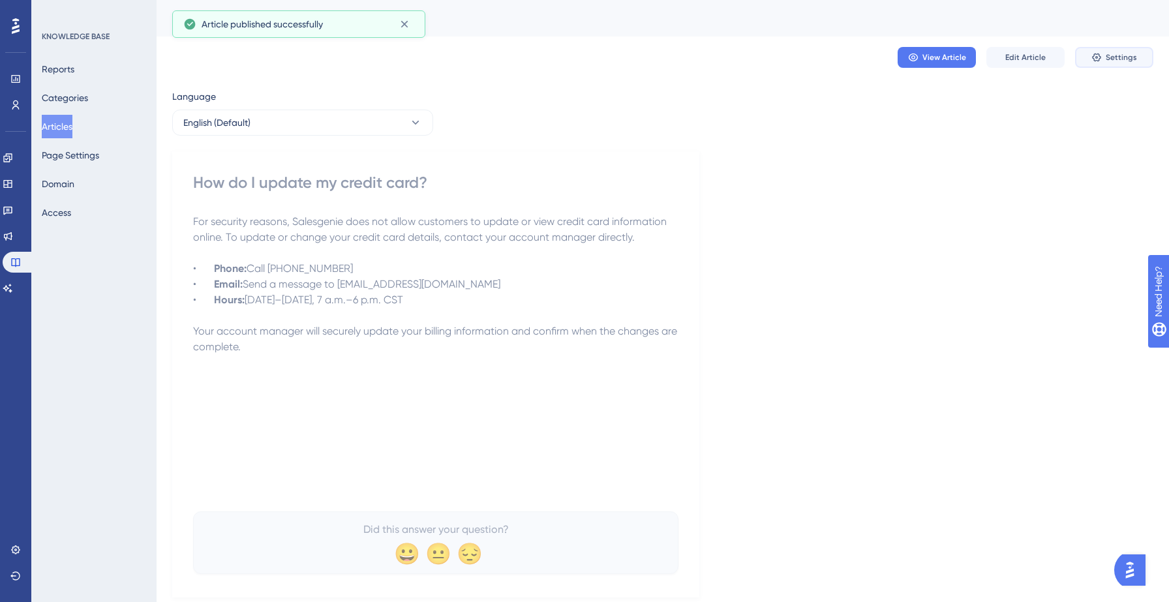
click at [1122, 63] on button "Settings" at bounding box center [1114, 57] width 78 height 21
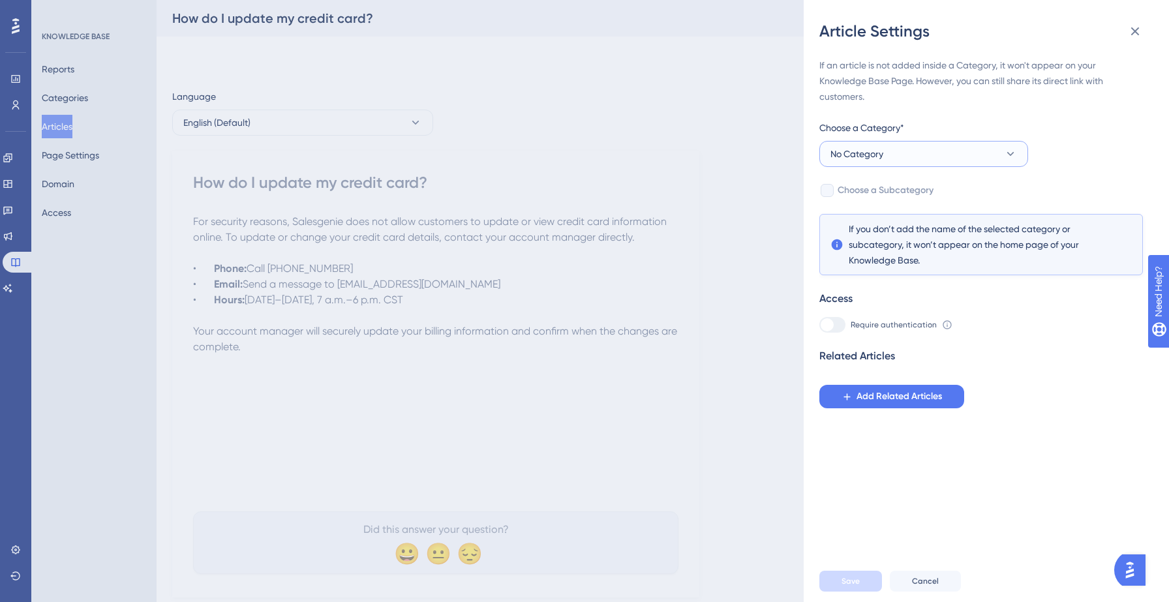
click at [909, 159] on button "No Category" at bounding box center [924, 154] width 209 height 26
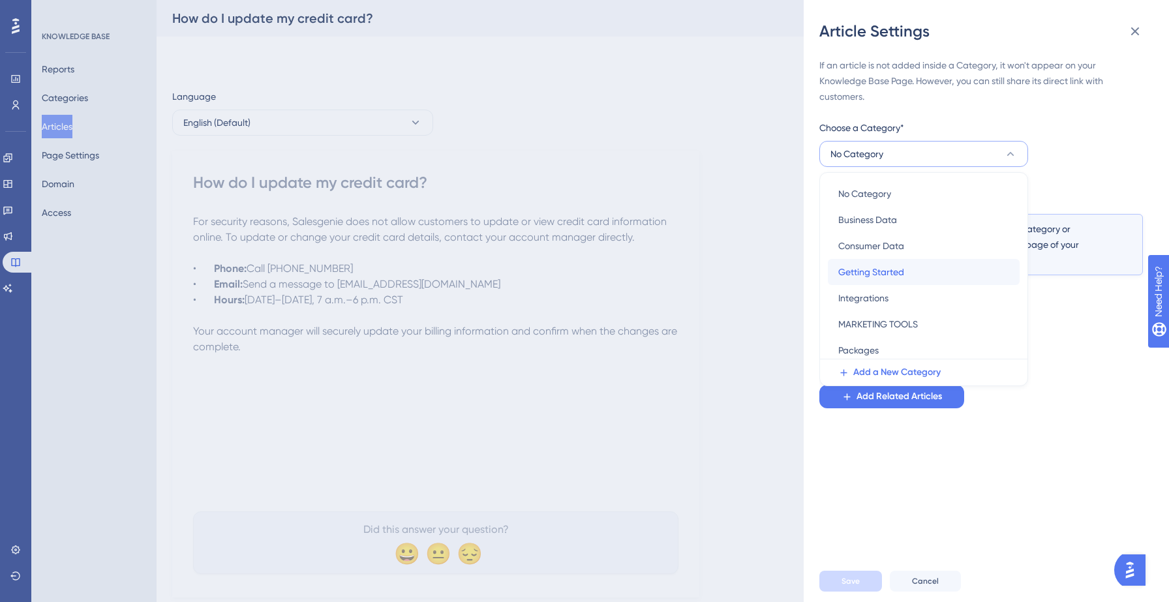
click at [877, 277] on span "Getting Started" at bounding box center [872, 272] width 66 height 16
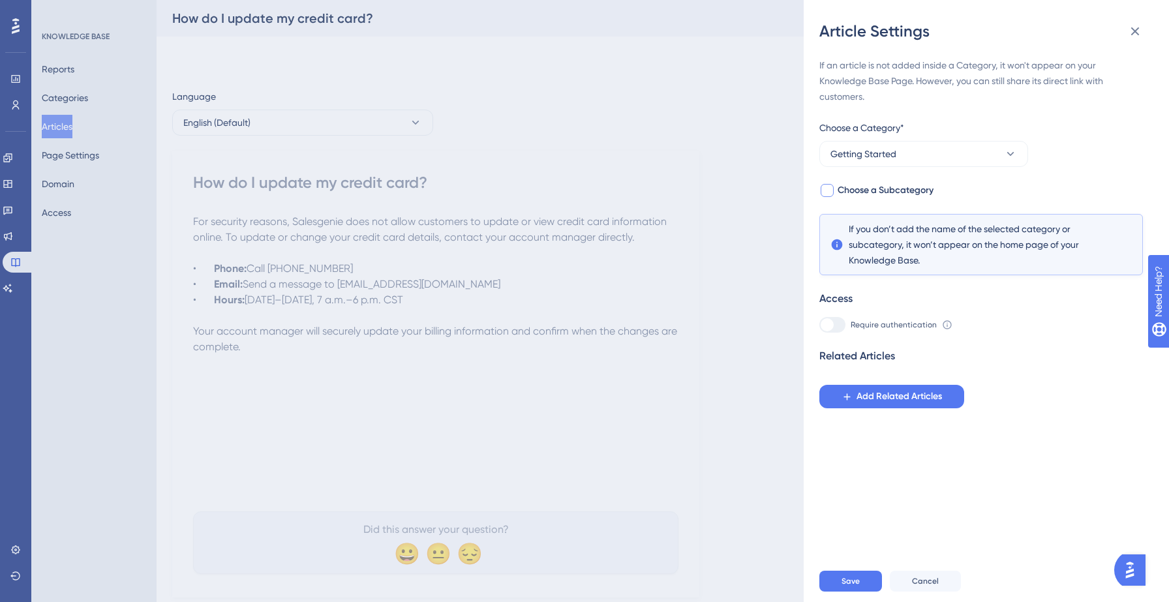
click at [870, 194] on span "Choose a Subcategory" at bounding box center [886, 191] width 96 height 16
checkbox input "true"
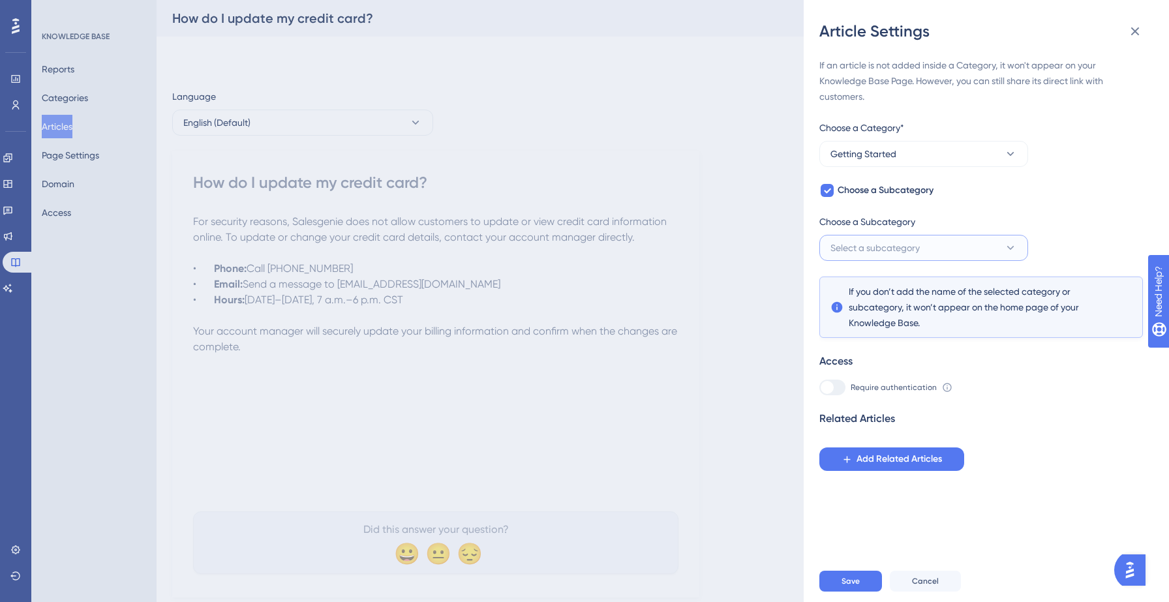
click at [891, 247] on span "Select a subcategory" at bounding box center [875, 248] width 89 height 16
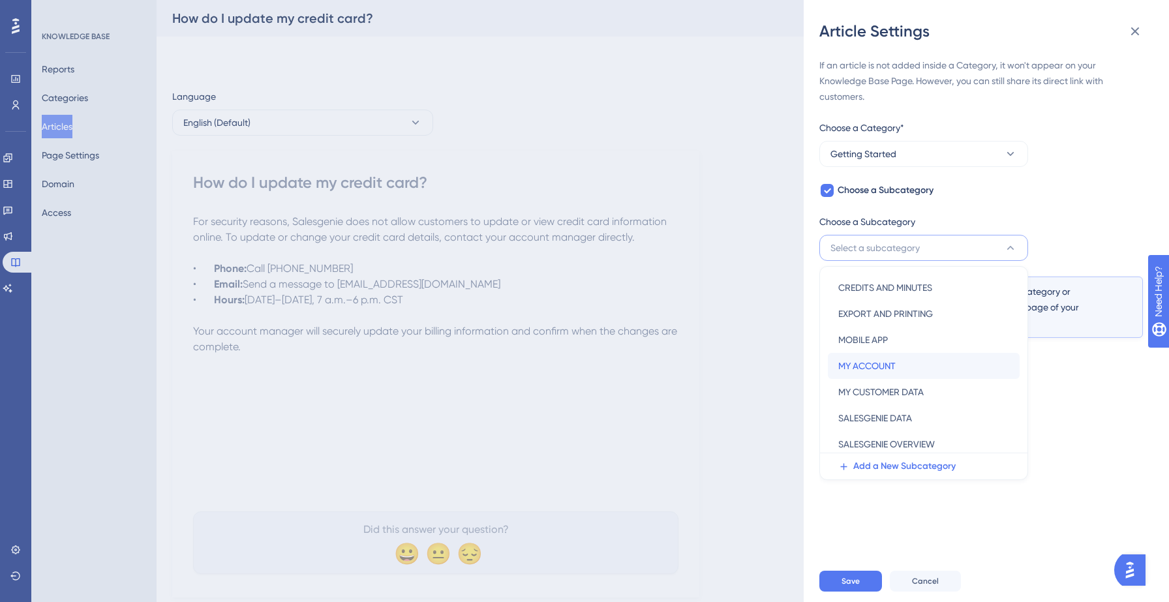
click at [893, 372] on span "MY ACCOUNT" at bounding box center [867, 366] width 57 height 16
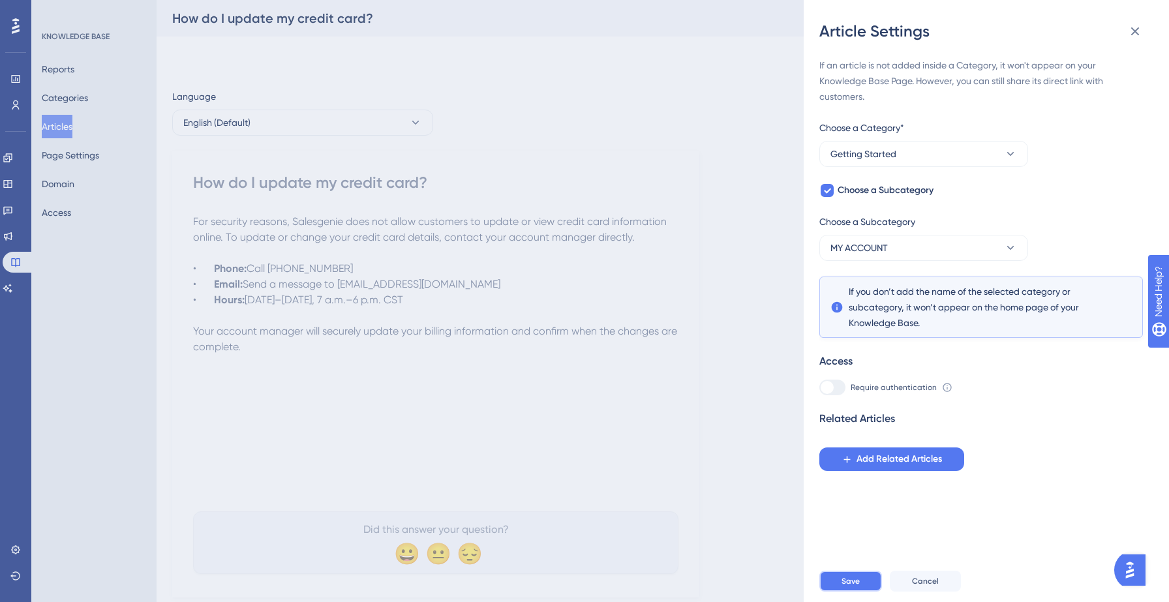
click at [854, 581] on span "Save" at bounding box center [851, 581] width 18 height 10
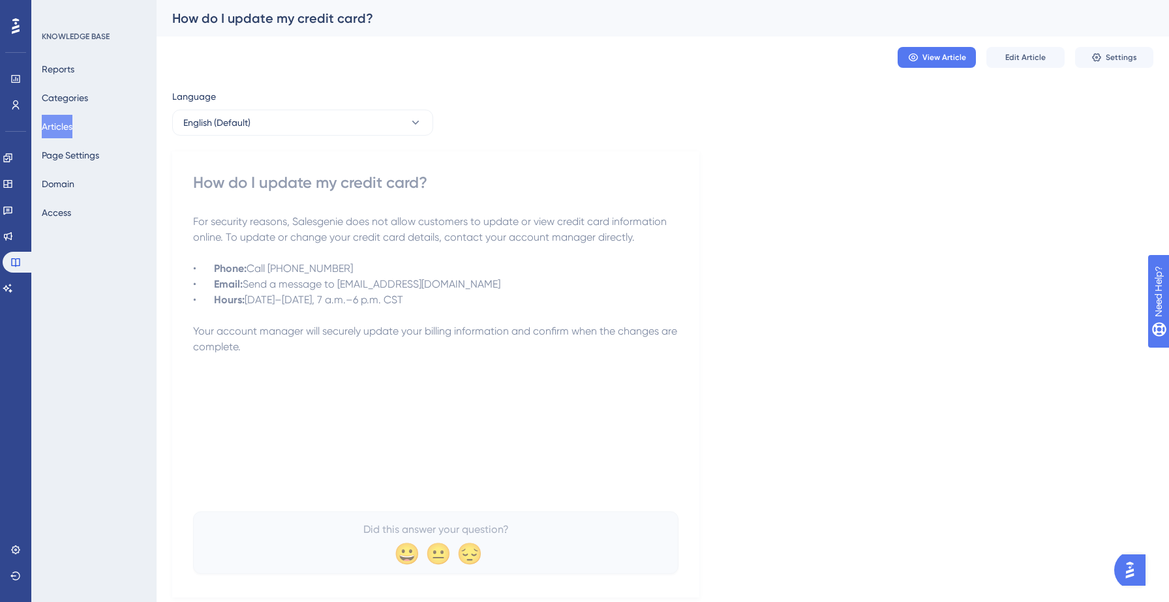
click at [72, 124] on button "Articles" at bounding box center [57, 126] width 31 height 23
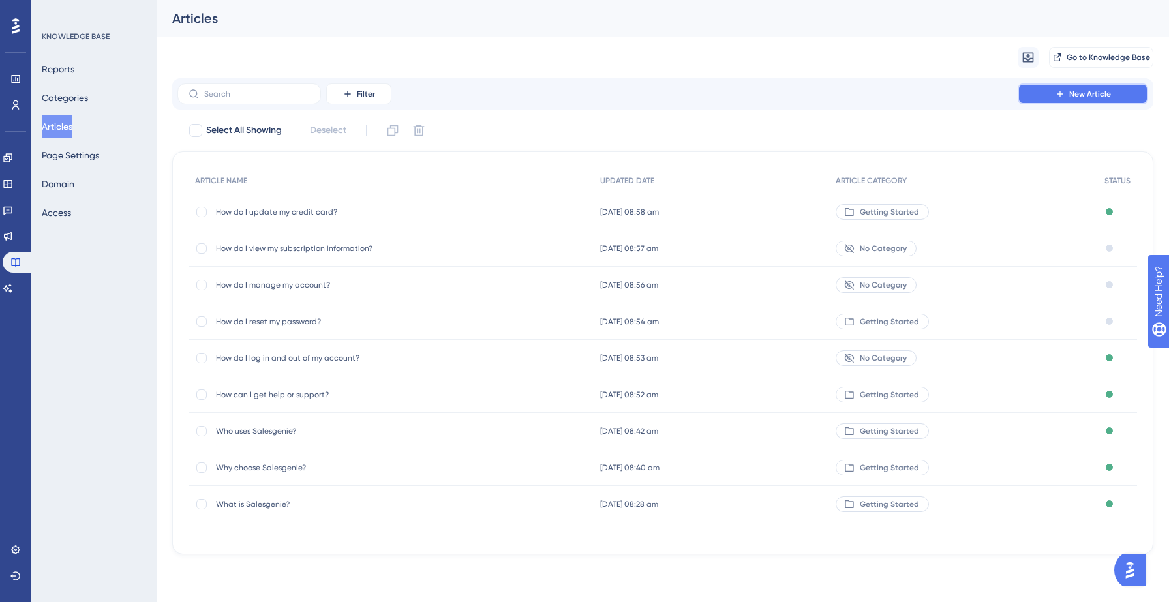
click at [1052, 92] on button "New Article" at bounding box center [1083, 94] width 131 height 21
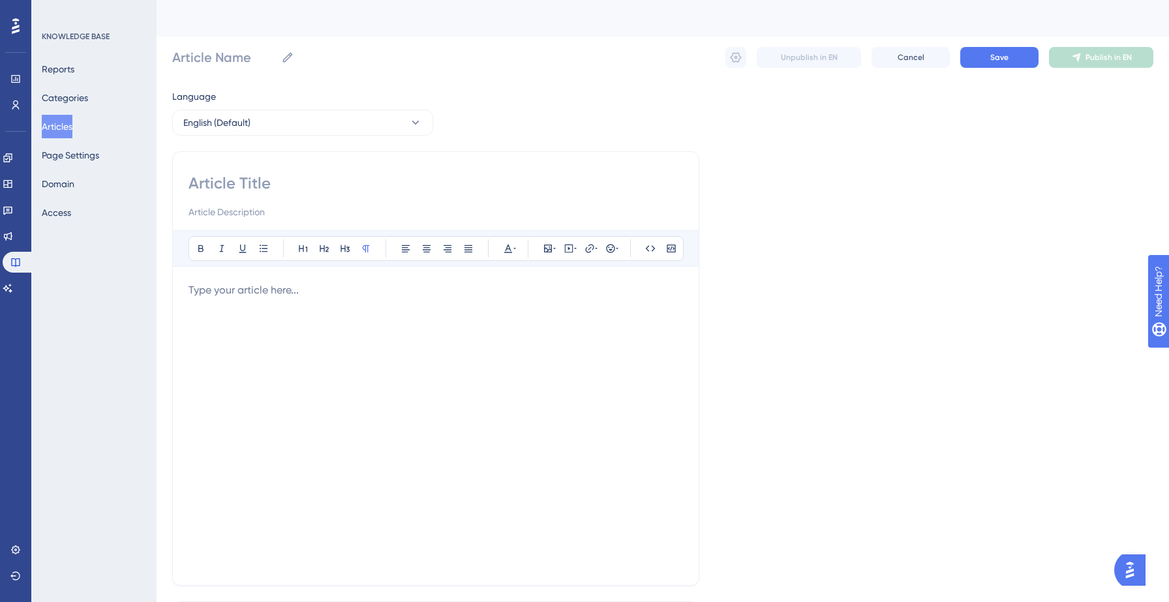
click at [316, 184] on input at bounding box center [436, 183] width 495 height 21
paste input "How do I cancel my subscription?"
type input "How do I cancel my subscription?"
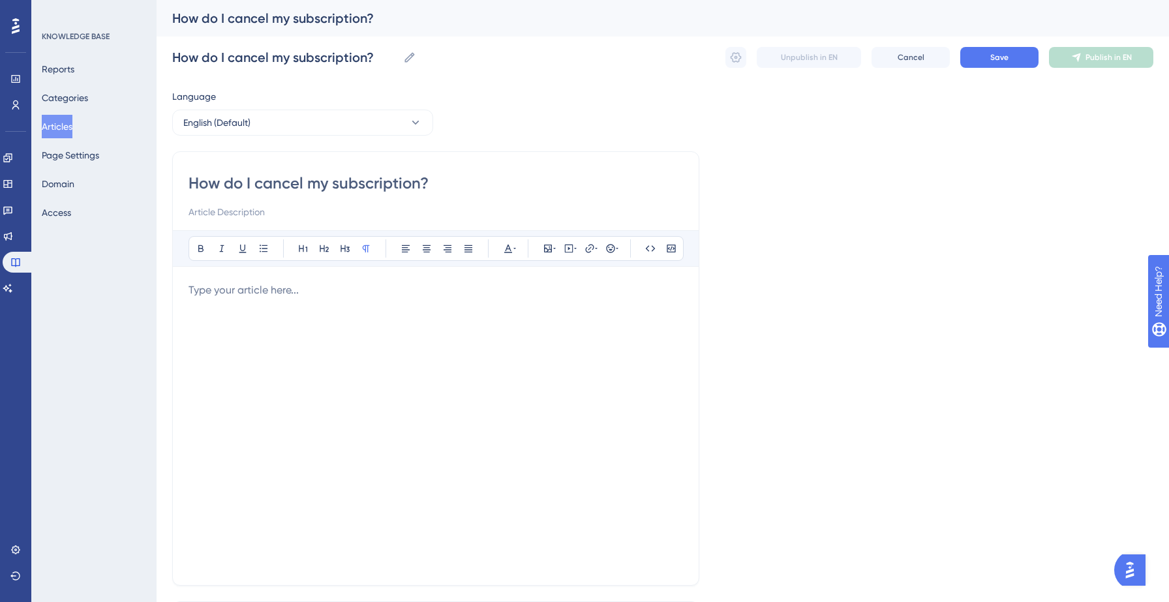
type input "How do I cancel my subscription?"
click at [251, 300] on div at bounding box center [436, 426] width 495 height 287
click at [251, 292] on p at bounding box center [436, 291] width 495 height 16
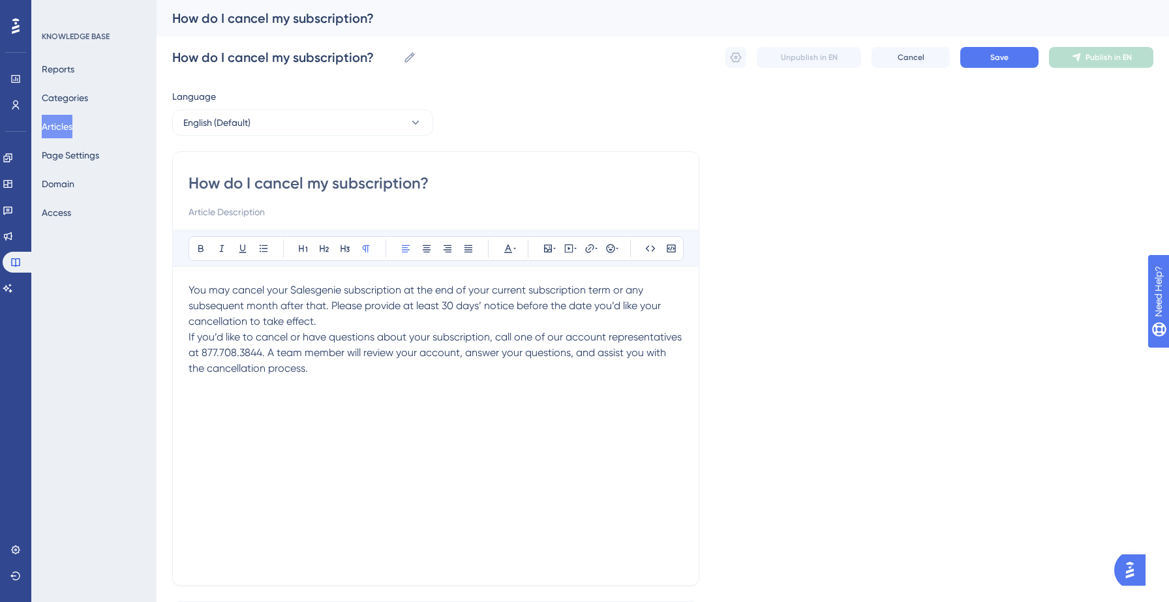
click at [361, 324] on p "You may cancel your Salesgenie subscription at the end of your current subscrip…" at bounding box center [436, 306] width 495 height 47
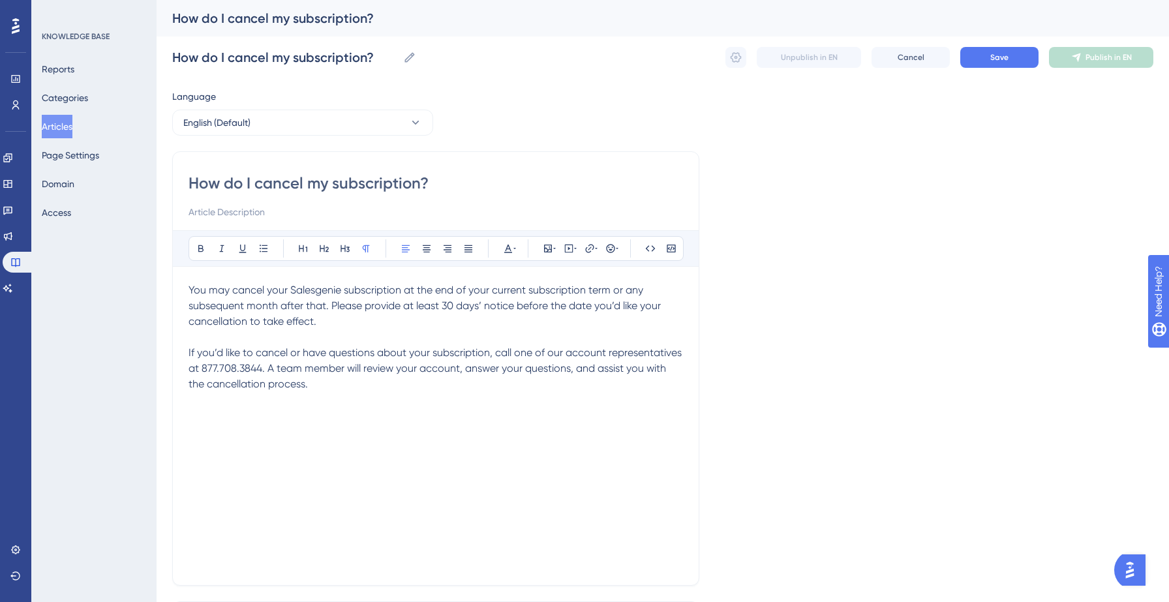
click at [995, 70] on div "How do I cancel my subscription? How do I cancel my subscription? Unpublish in …" at bounding box center [662, 58] width 981 height 42
click at [994, 51] on button "Save" at bounding box center [1000, 57] width 78 height 21
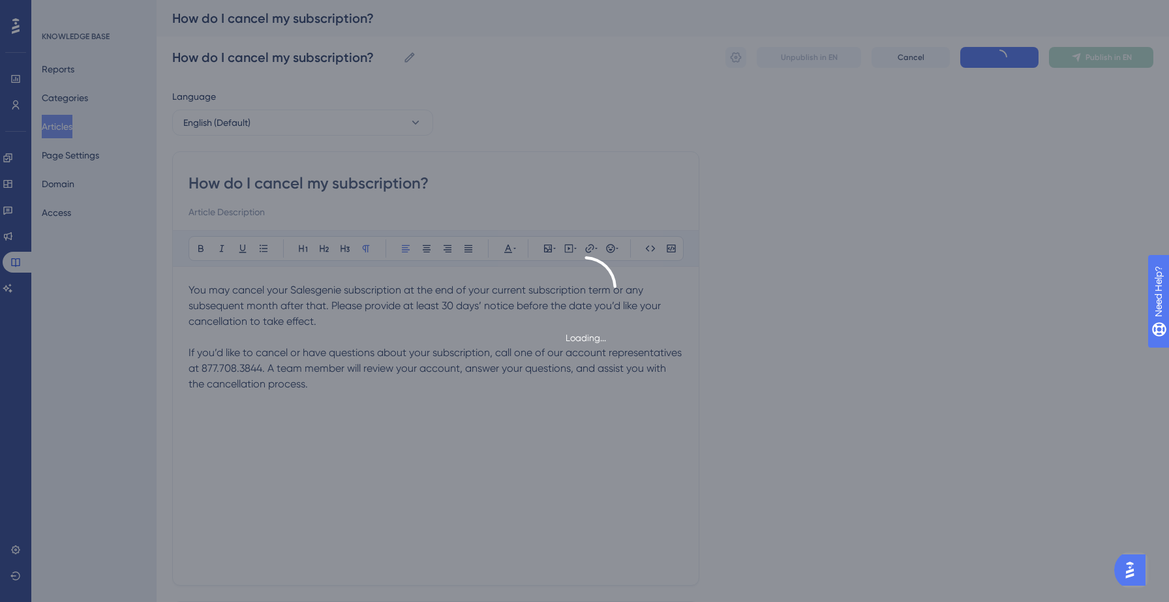
type input "How do I cancel my subscription?"
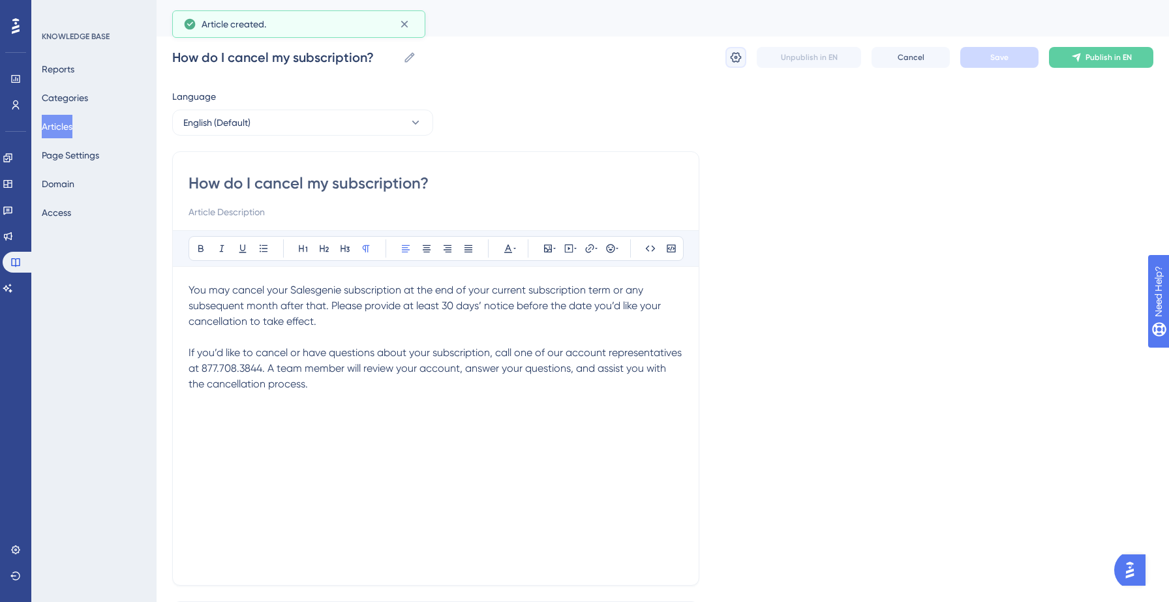
click at [733, 57] on icon at bounding box center [736, 57] width 13 height 13
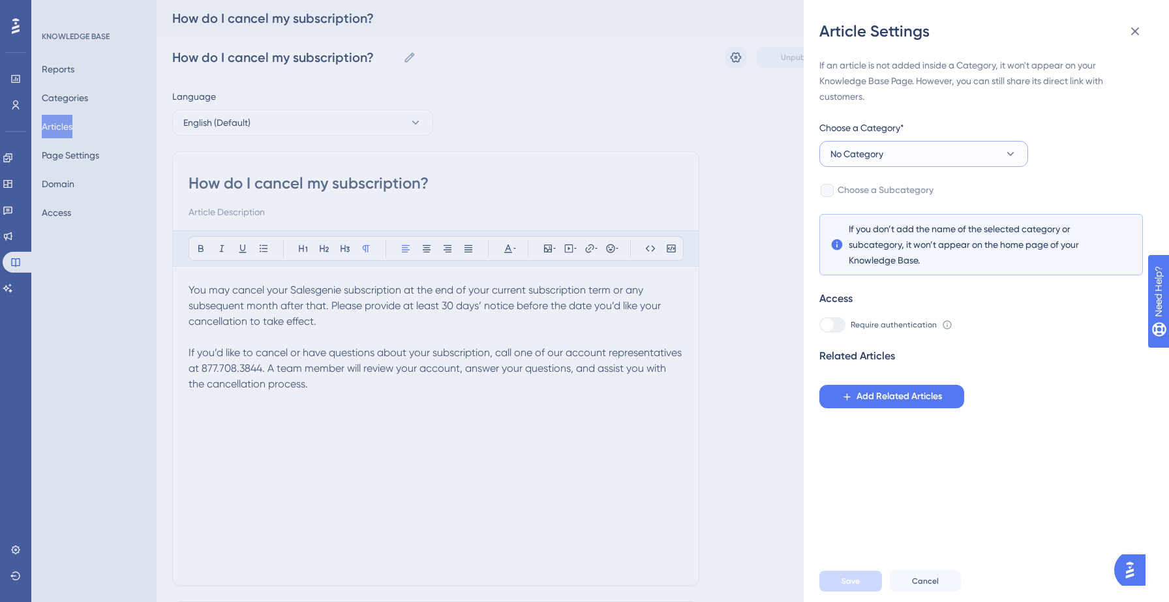
click at [912, 152] on button "No Category" at bounding box center [924, 154] width 209 height 26
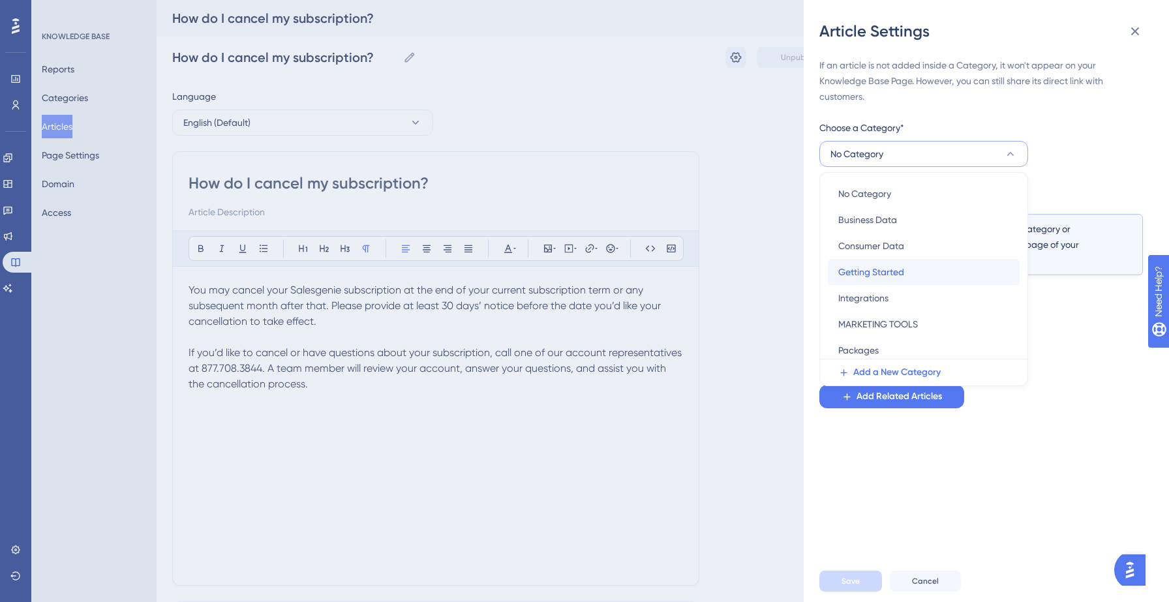
click at [880, 276] on span "Getting Started" at bounding box center [872, 272] width 66 height 16
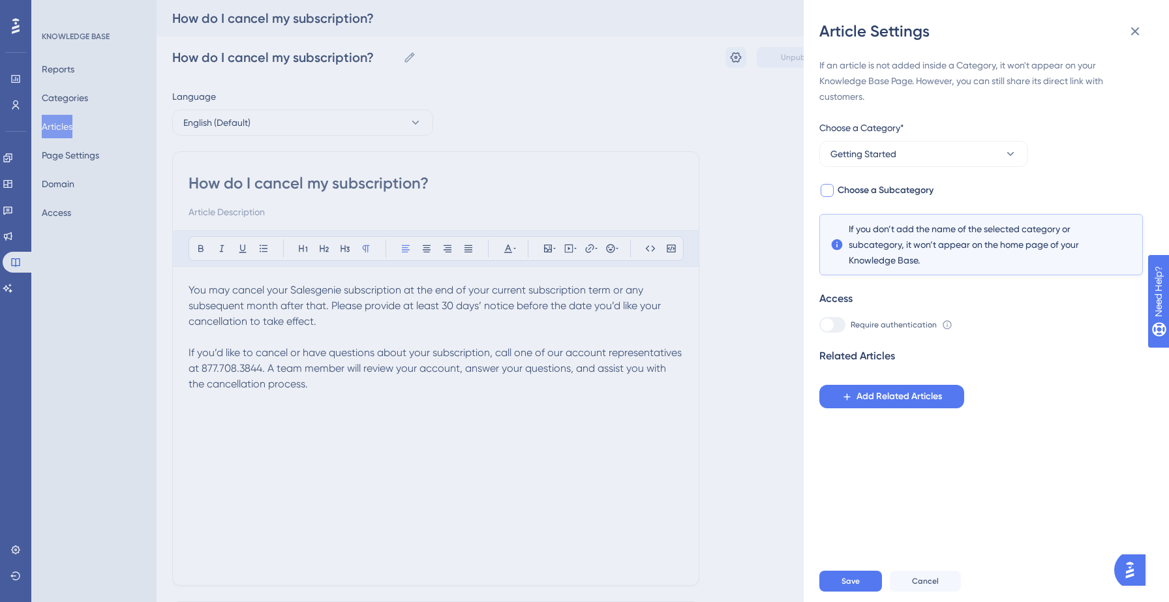
click at [874, 191] on span "Choose a Subcategory" at bounding box center [886, 191] width 96 height 16
checkbox input "true"
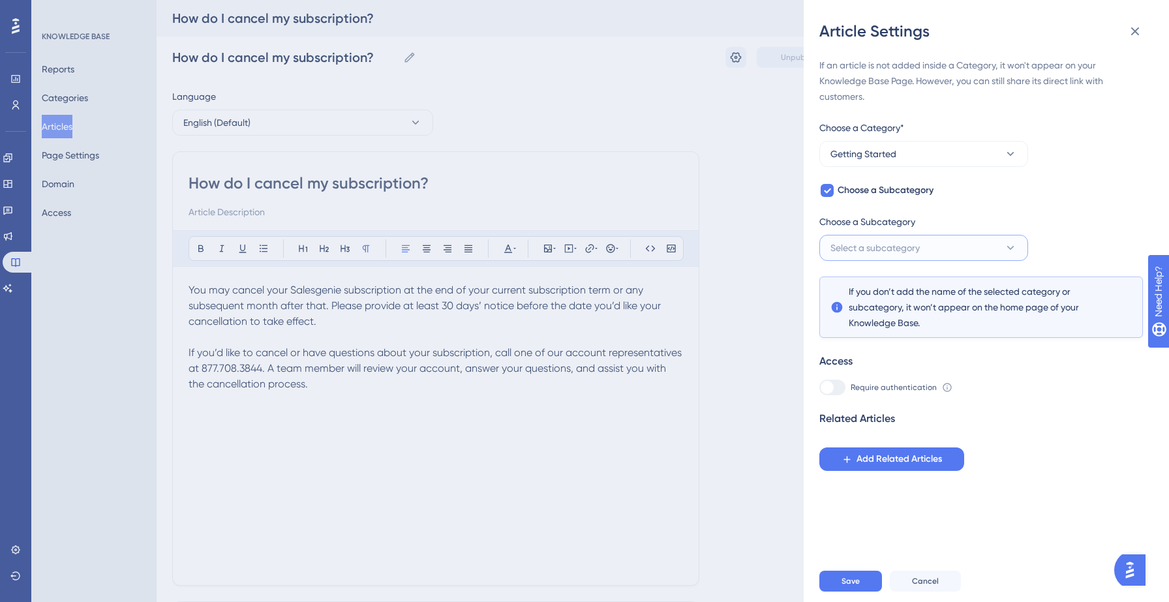
click at [894, 251] on span "Select a subcategory" at bounding box center [875, 248] width 89 height 16
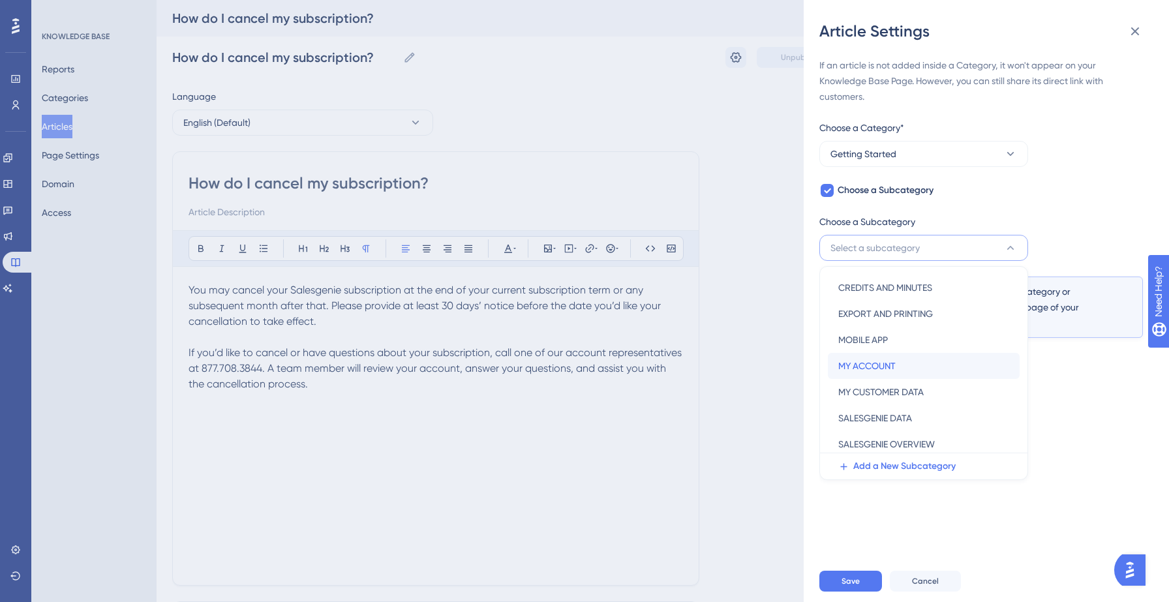
click at [894, 365] on span "MY ACCOUNT" at bounding box center [867, 366] width 57 height 16
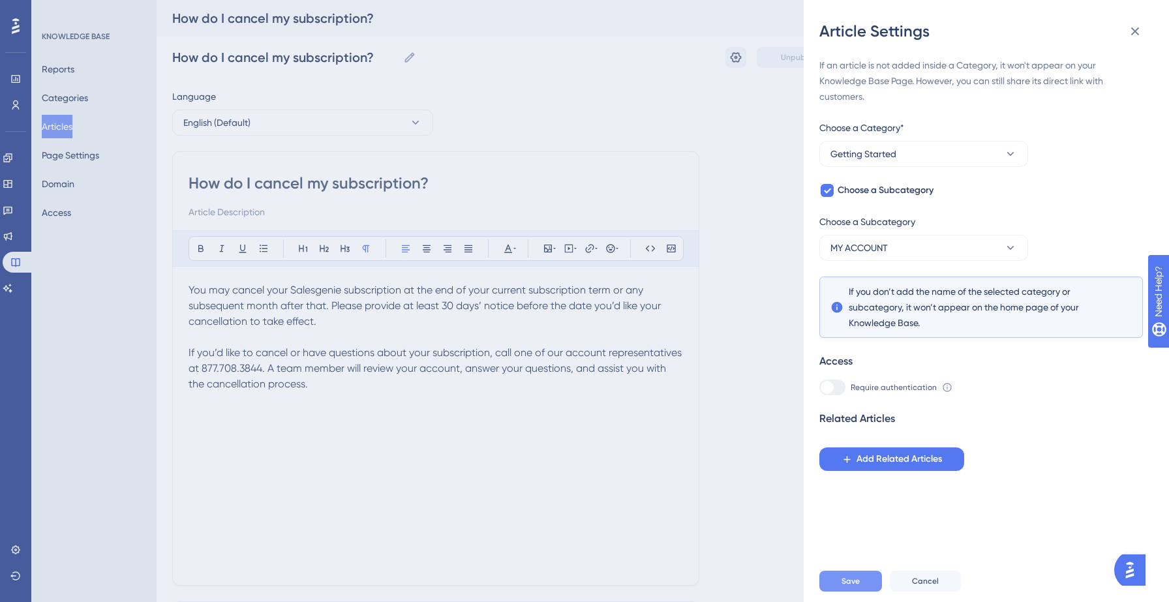
click at [865, 589] on button "Save" at bounding box center [851, 581] width 63 height 21
click at [848, 579] on span "Save" at bounding box center [851, 581] width 18 height 10
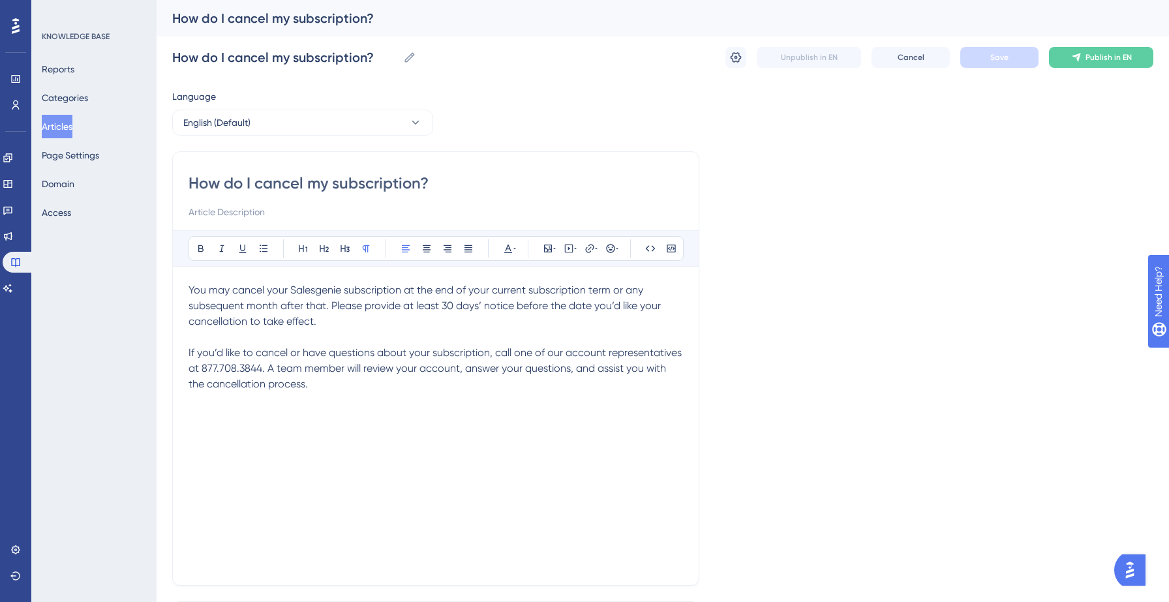
click at [67, 127] on button "Articles" at bounding box center [57, 126] width 31 height 23
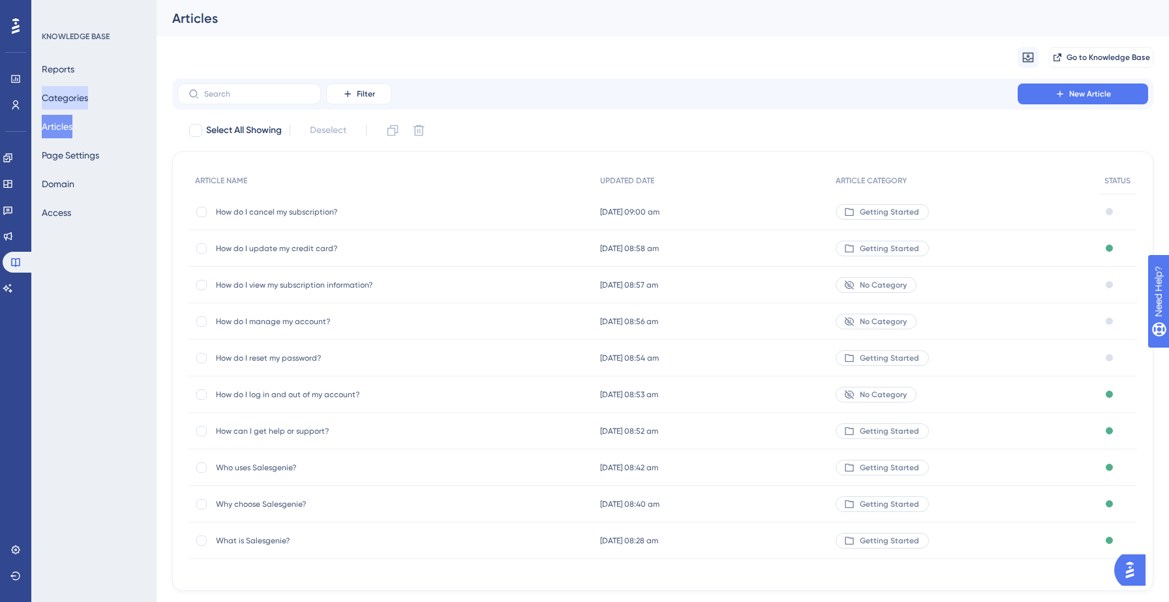
click at [65, 97] on button "Categories" at bounding box center [65, 97] width 46 height 23
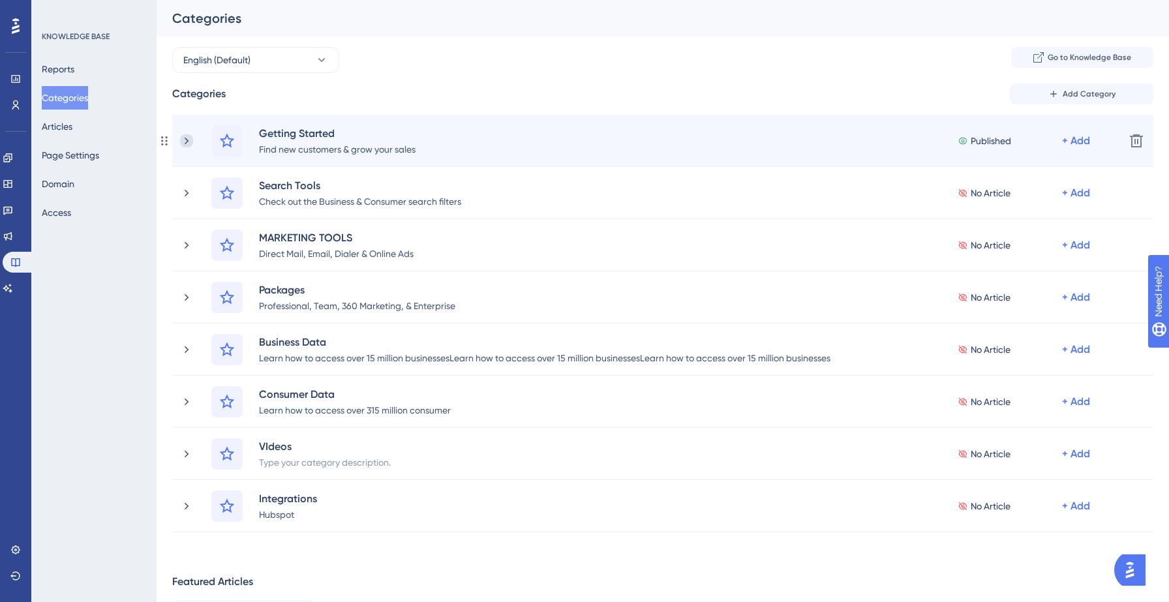
click at [189, 140] on icon at bounding box center [186, 140] width 13 height 13
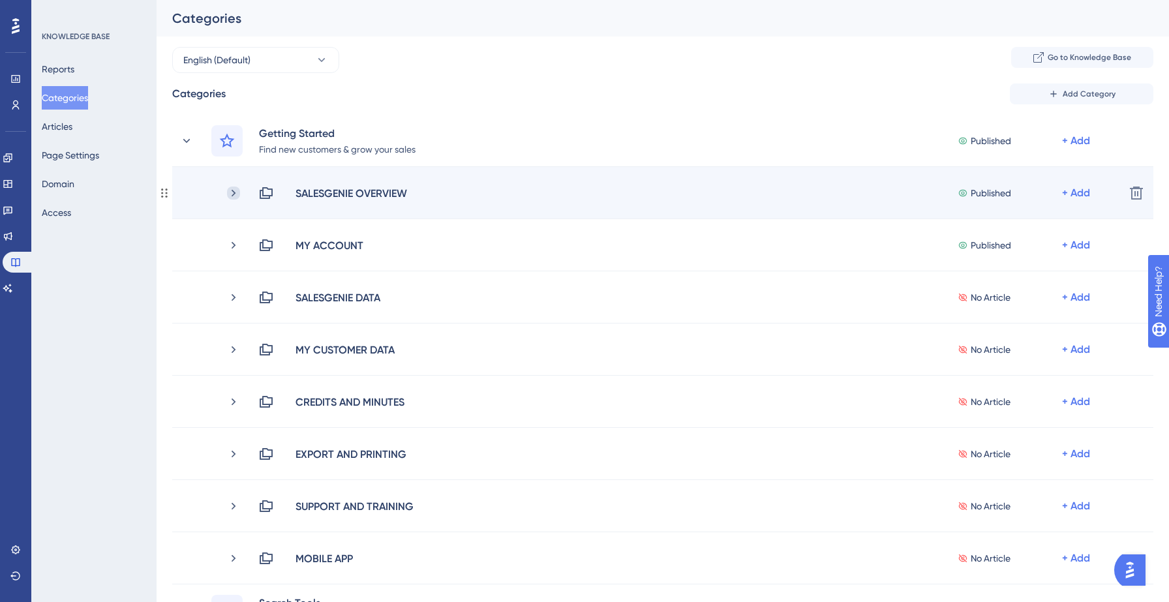
click at [233, 195] on icon at bounding box center [233, 193] width 13 height 13
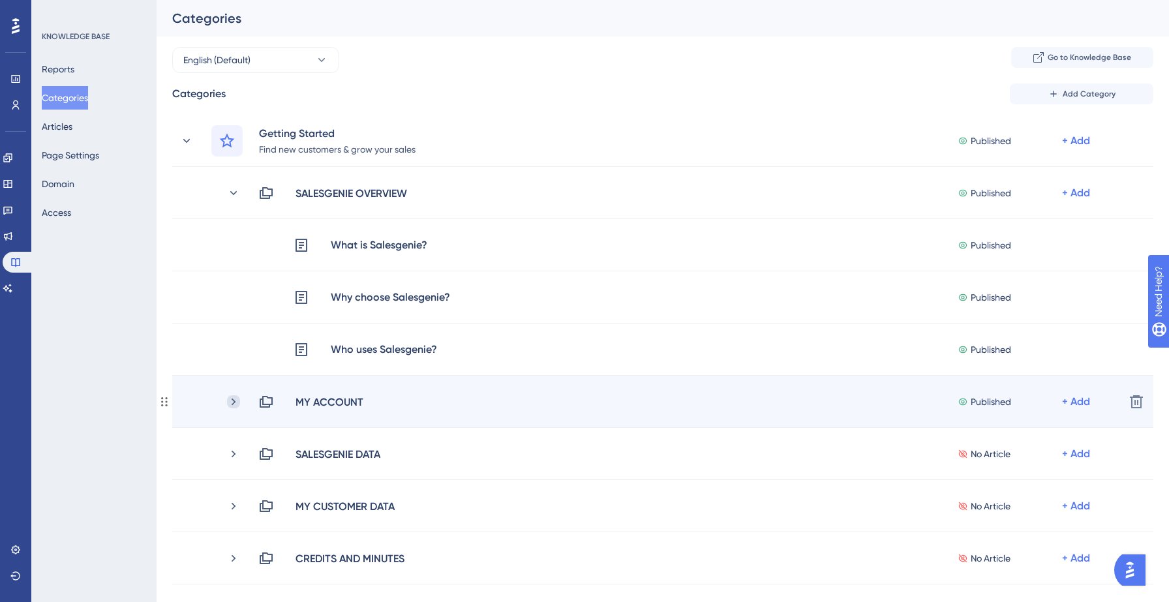
click at [239, 402] on icon at bounding box center [233, 401] width 13 height 13
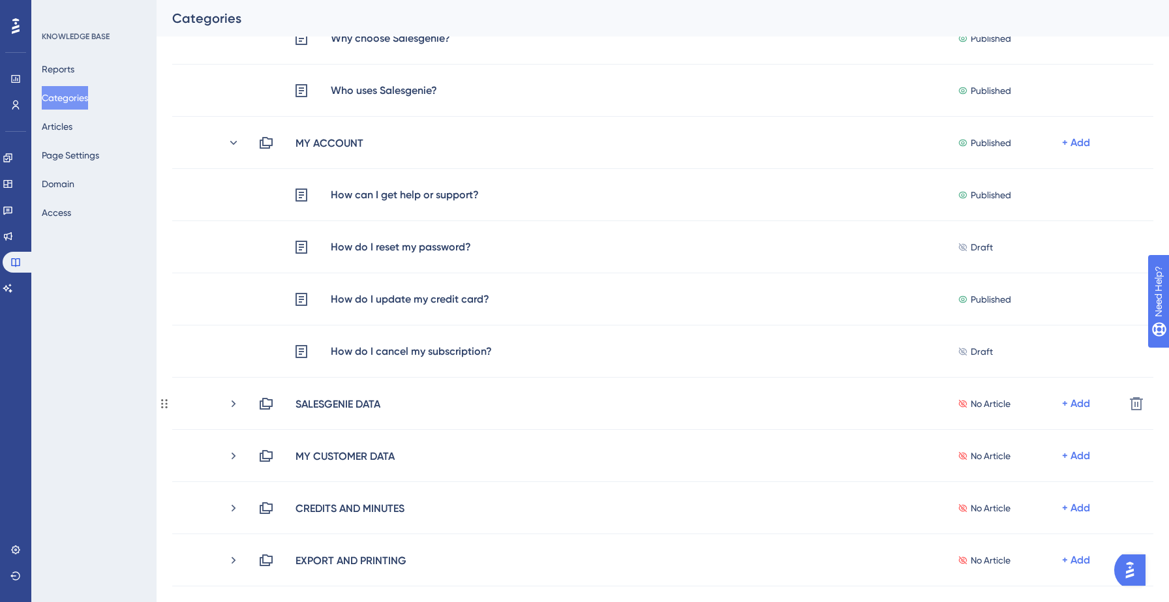
scroll to position [267, 0]
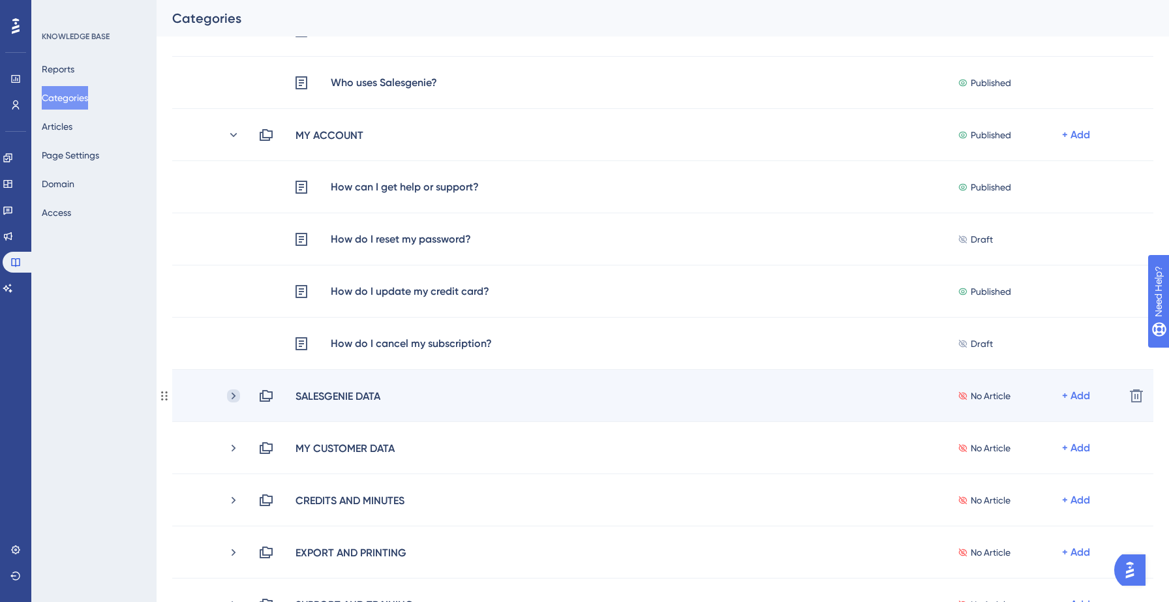
click at [232, 397] on icon at bounding box center [233, 396] width 13 height 13
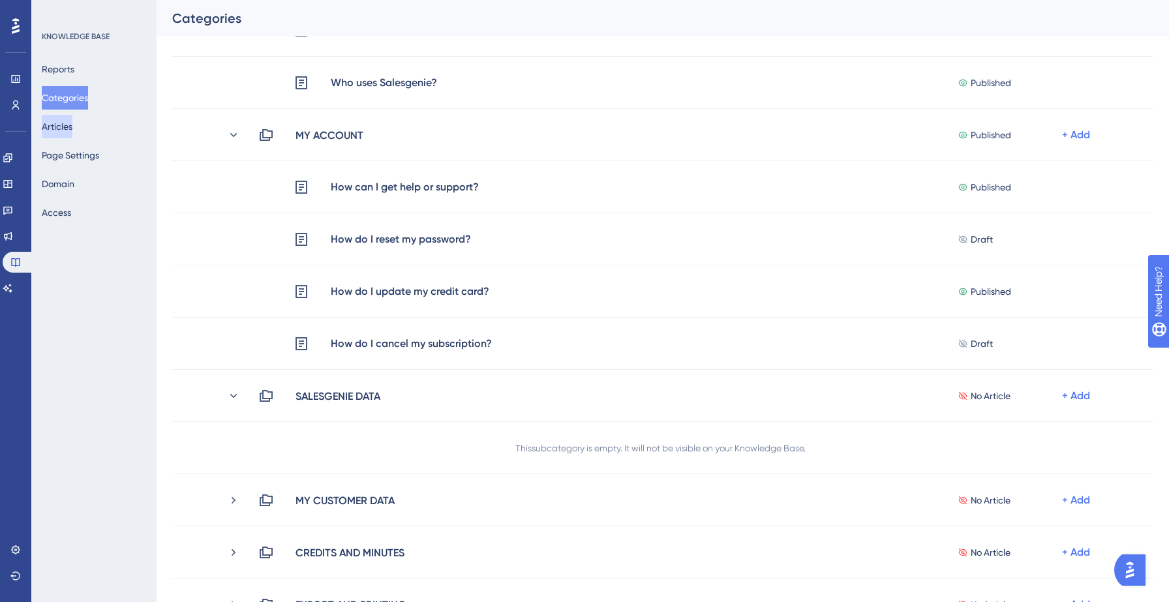
click at [65, 117] on button "Articles" at bounding box center [57, 126] width 31 height 23
click at [65, 125] on button "Articles" at bounding box center [57, 126] width 31 height 23
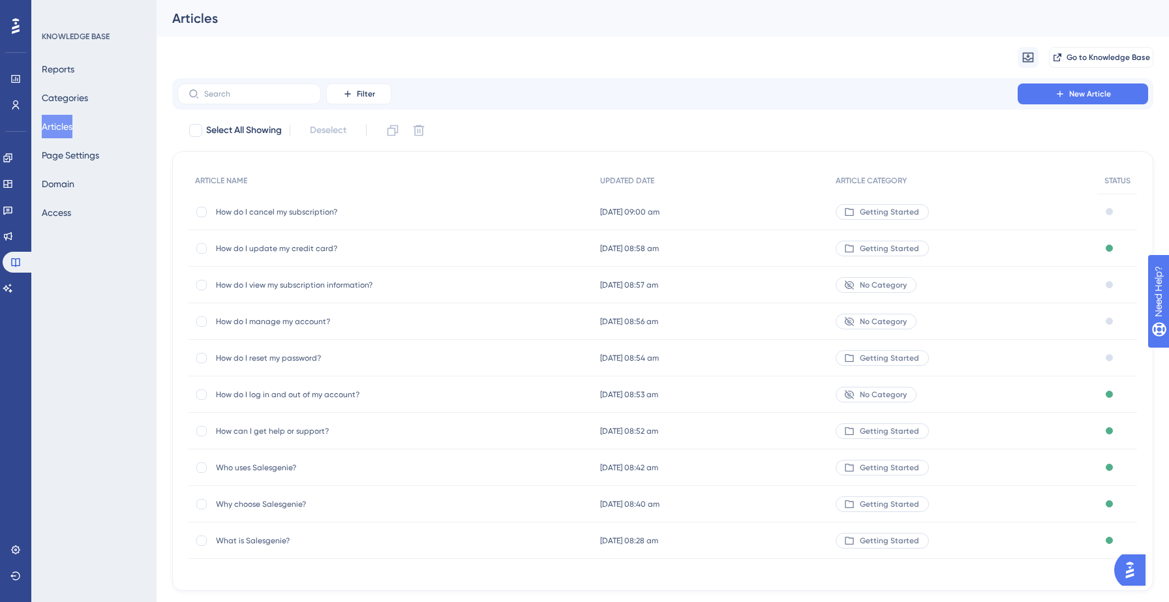
scroll to position [31, 0]
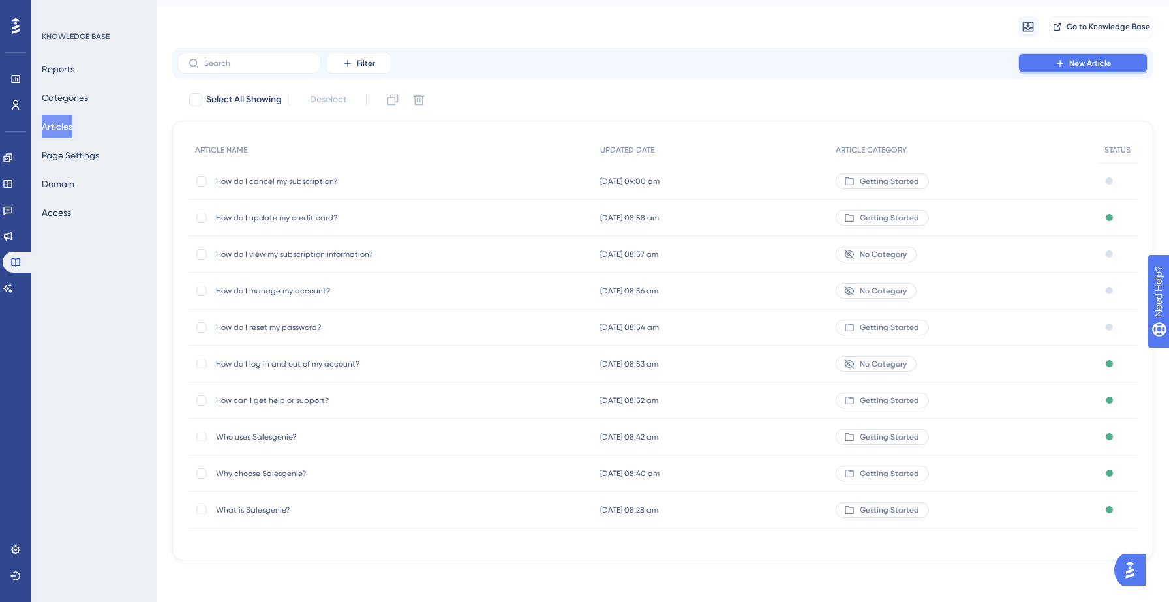
click at [1064, 61] on icon at bounding box center [1060, 63] width 10 height 10
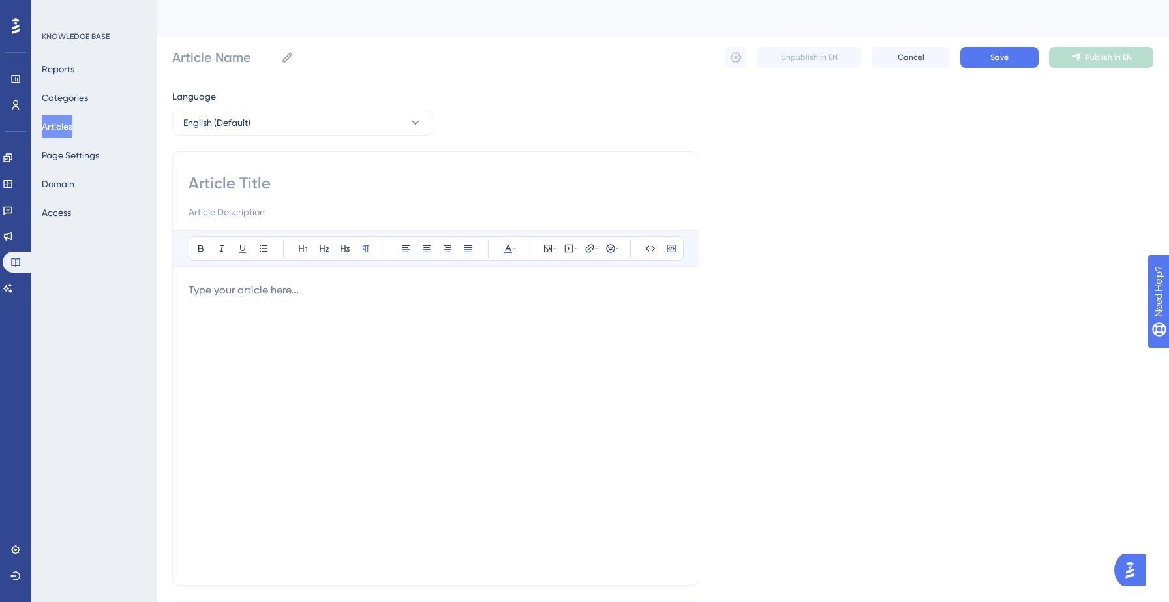
click at [312, 191] on input at bounding box center [436, 183] width 495 height 21
paste input "What databases are available?"
type input "What databases are available?"
click at [260, 184] on input "What databases are available?" at bounding box center [436, 183] width 495 height 21
type input "What databases are available?"
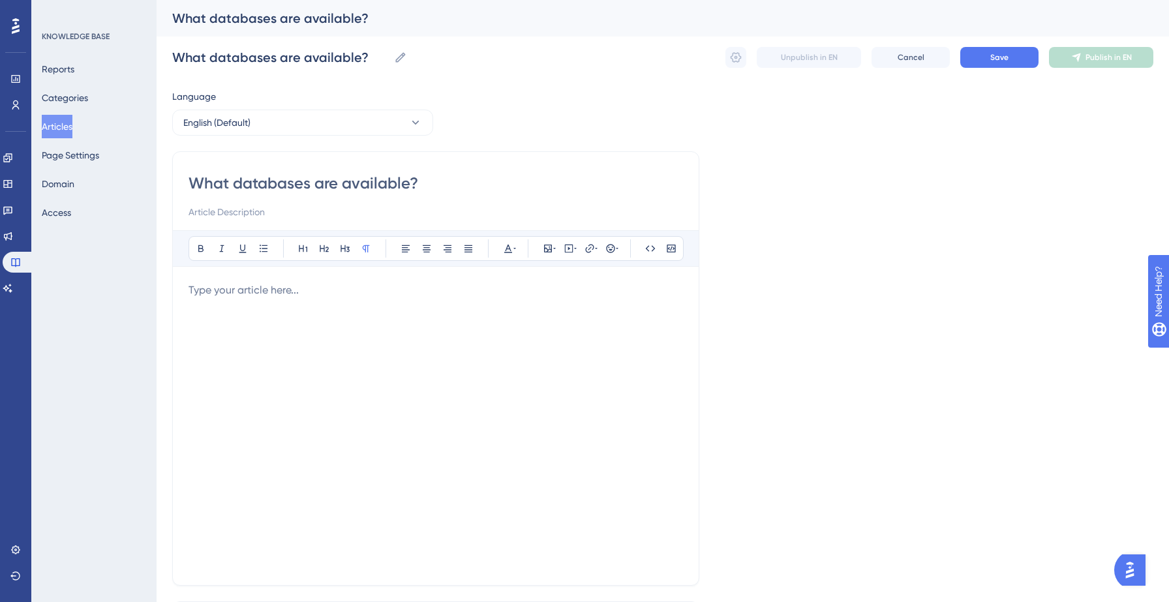
type input "What databases are available?"
click at [251, 314] on div at bounding box center [436, 426] width 495 height 287
click at [254, 296] on p at bounding box center [436, 291] width 495 height 16
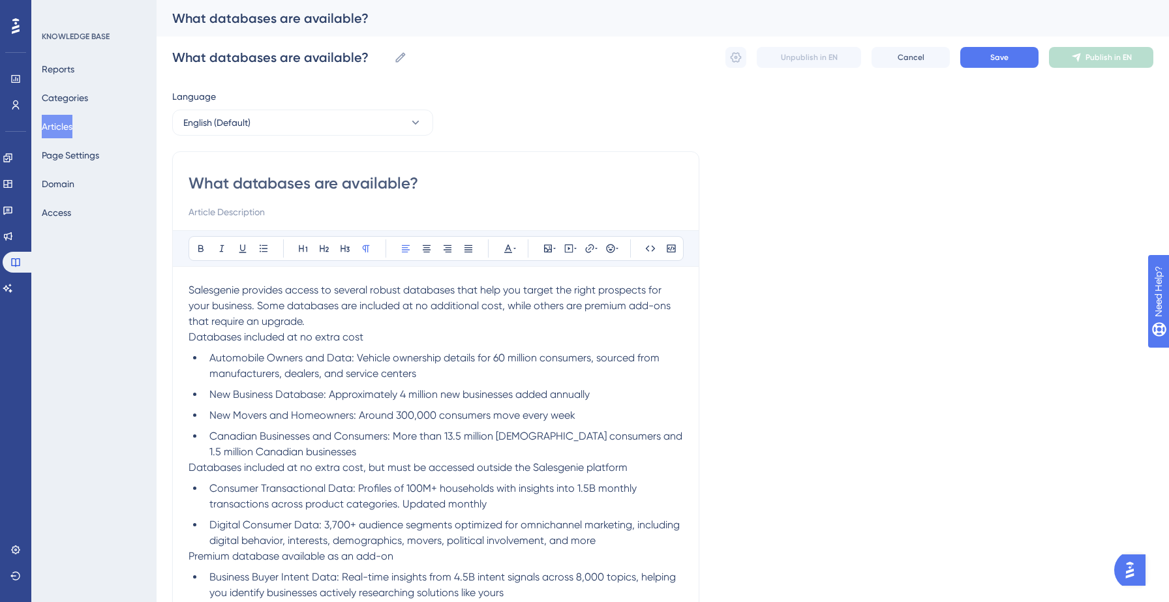
click at [350, 322] on p "Salesgenie provides access to several robust databases that help you target the…" at bounding box center [436, 306] width 495 height 47
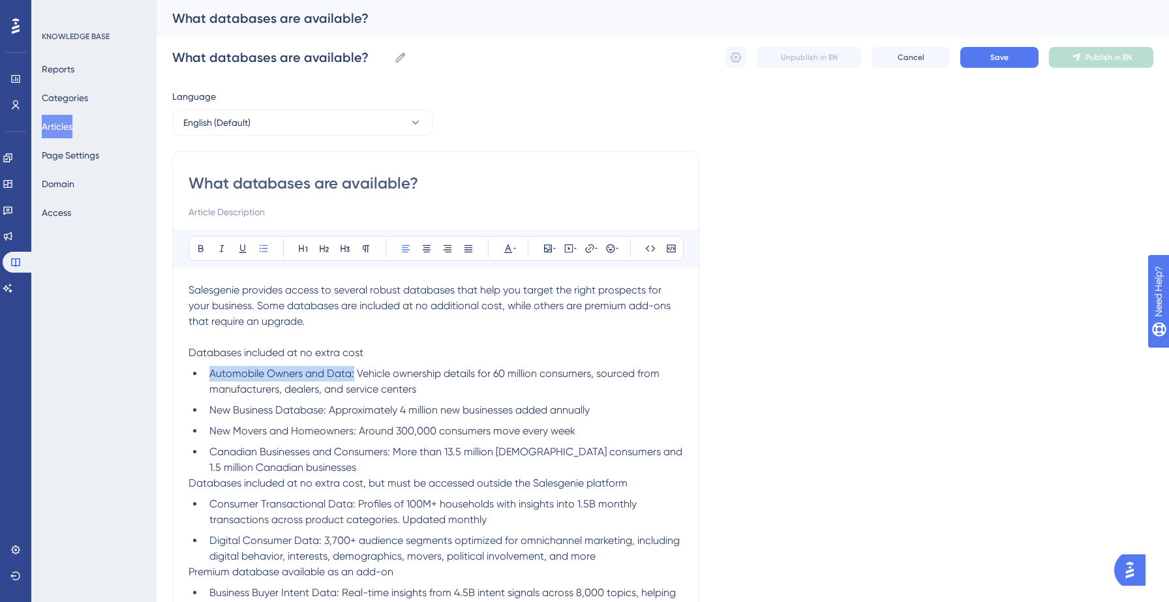
drag, startPoint x: 354, startPoint y: 375, endPoint x: 209, endPoint y: 374, distance: 144.9
click at [209, 374] on span "Automobile Owners and Data: Vehicle ownership details for 60 million consumers,…" at bounding box center [435, 381] width 453 height 28
drag, startPoint x: 327, startPoint y: 413, endPoint x: 212, endPoint y: 407, distance: 115.0
click at [212, 407] on span "New Business Database: Approximately 4 million new businesses added annually" at bounding box center [399, 410] width 380 height 12
drag, startPoint x: 356, startPoint y: 435, endPoint x: 210, endPoint y: 432, distance: 145.5
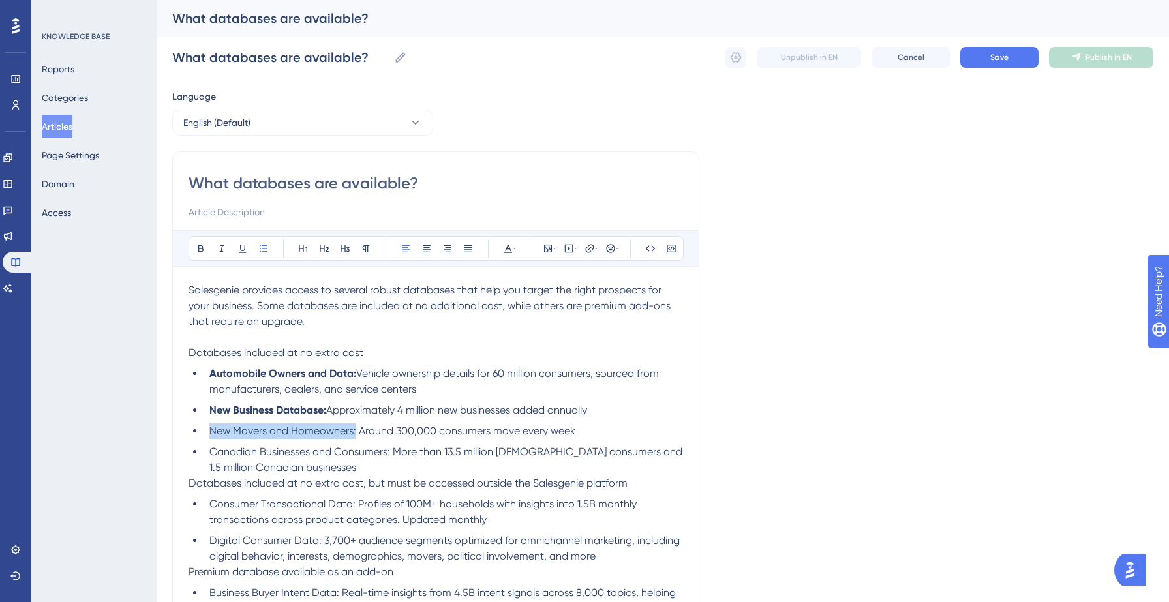
click at [210, 432] on span "New Movers and Homeowners: Around 300,000 consumers move every week" at bounding box center [392, 431] width 366 height 12
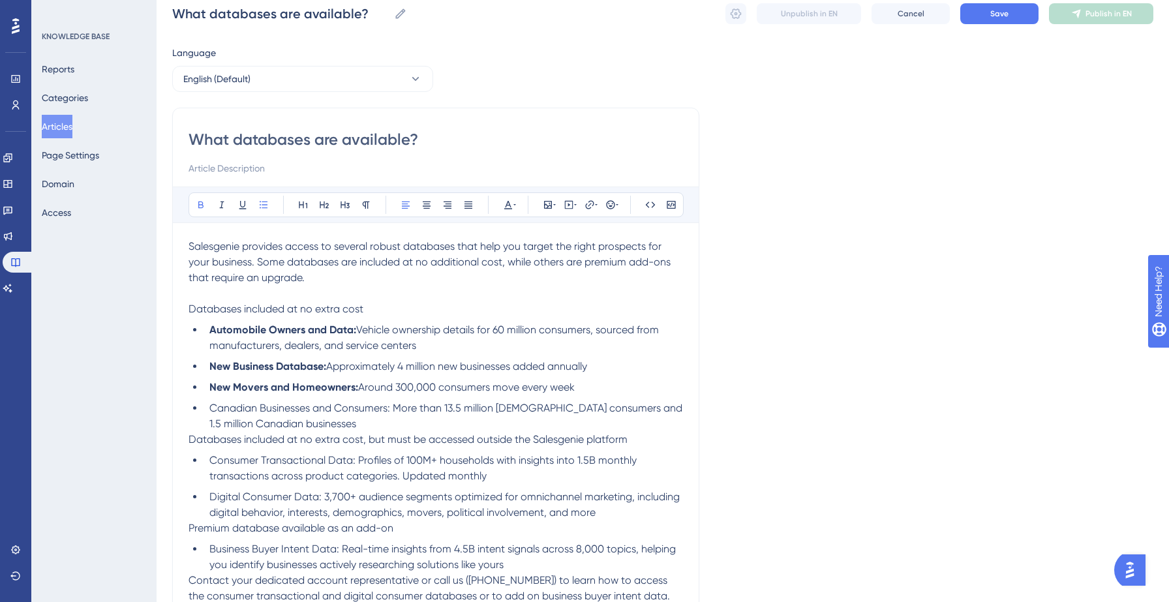
scroll to position [46, 0]
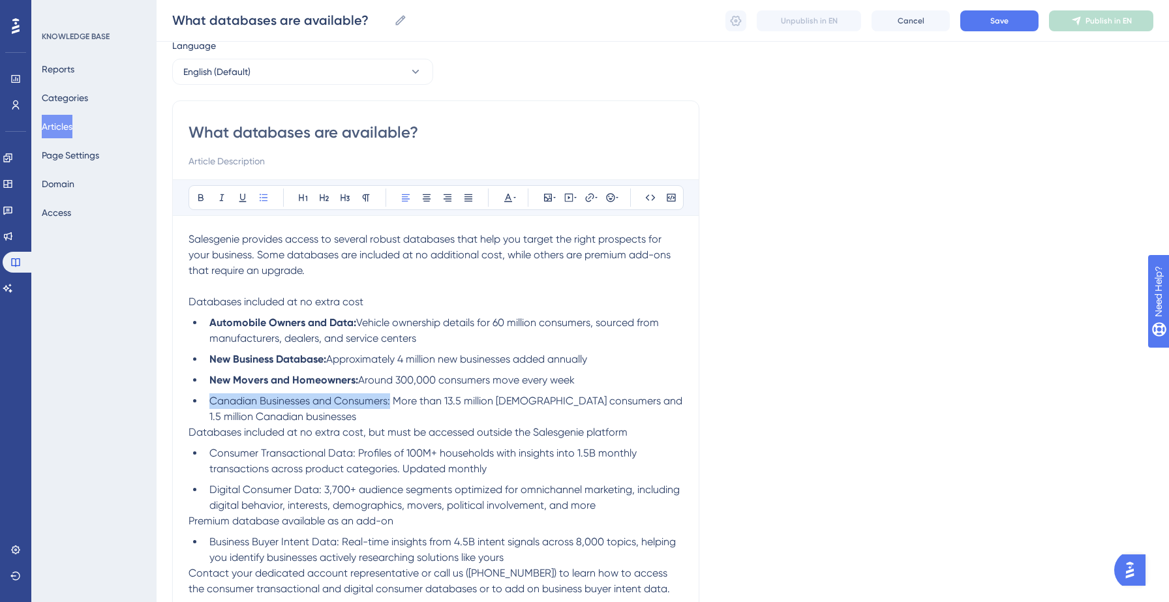
drag, startPoint x: 390, startPoint y: 404, endPoint x: 213, endPoint y: 405, distance: 177.5
click at [213, 405] on span "Canadian Businesses and Consumers: More than 13.5 million [DEMOGRAPHIC_DATA] co…" at bounding box center [447, 409] width 476 height 28
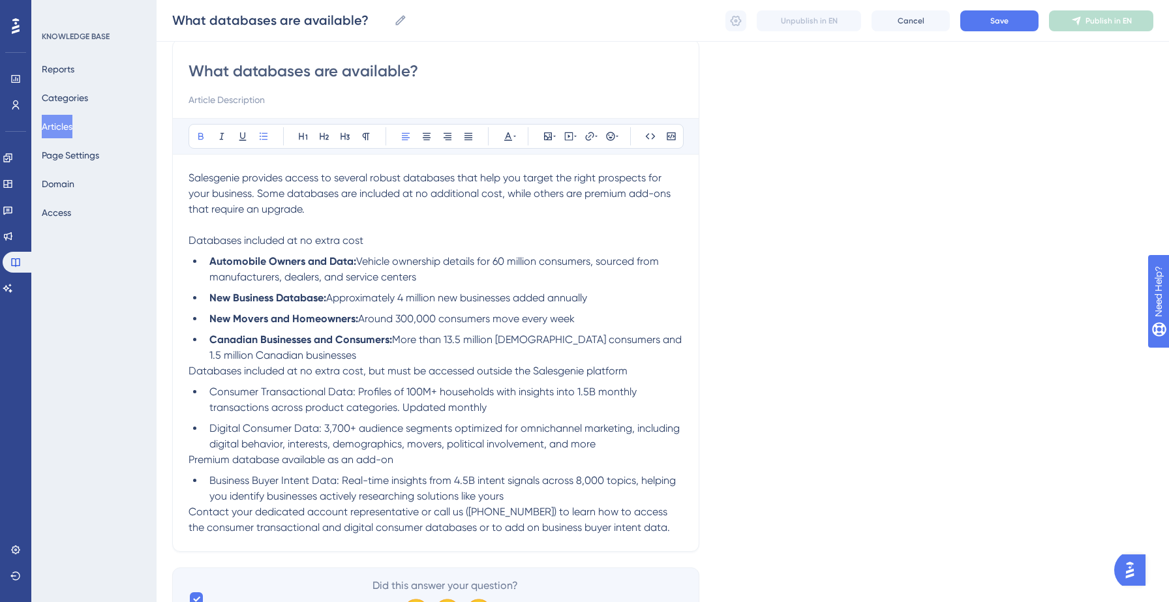
scroll to position [121, 0]
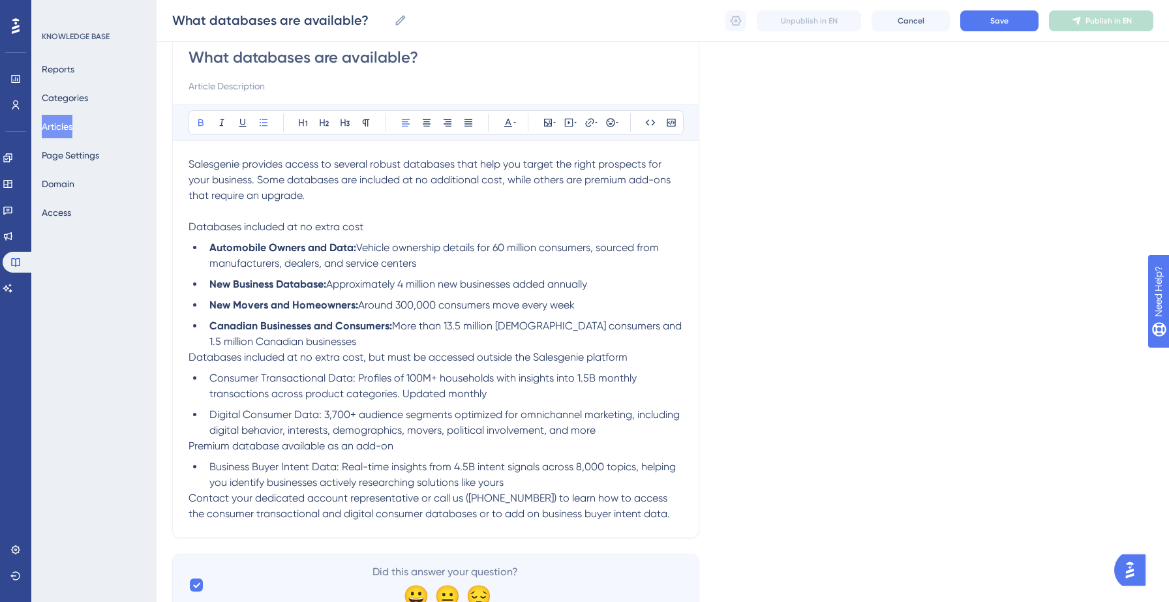
click at [337, 347] on li "Canadian Businesses and Consumers: More than 13.5 million [DEMOGRAPHIC_DATA] co…" at bounding box center [443, 333] width 479 height 31
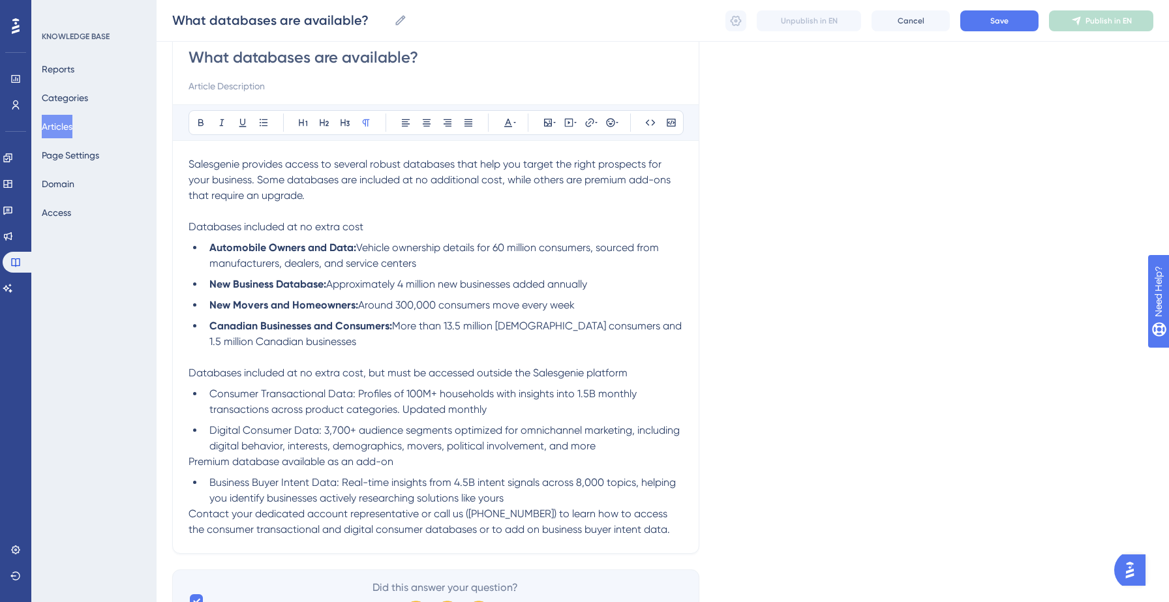
scroll to position [159, 0]
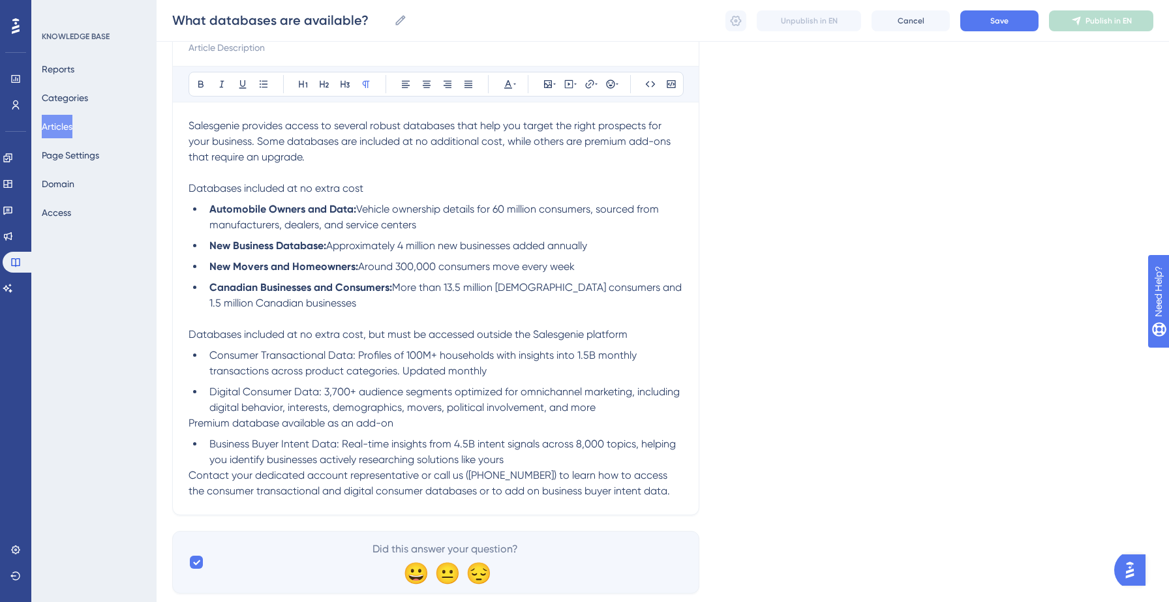
click at [528, 463] on li "Business Buyer Intent Data: Real-time insights from 4.5B intent signals across …" at bounding box center [443, 452] width 479 height 31
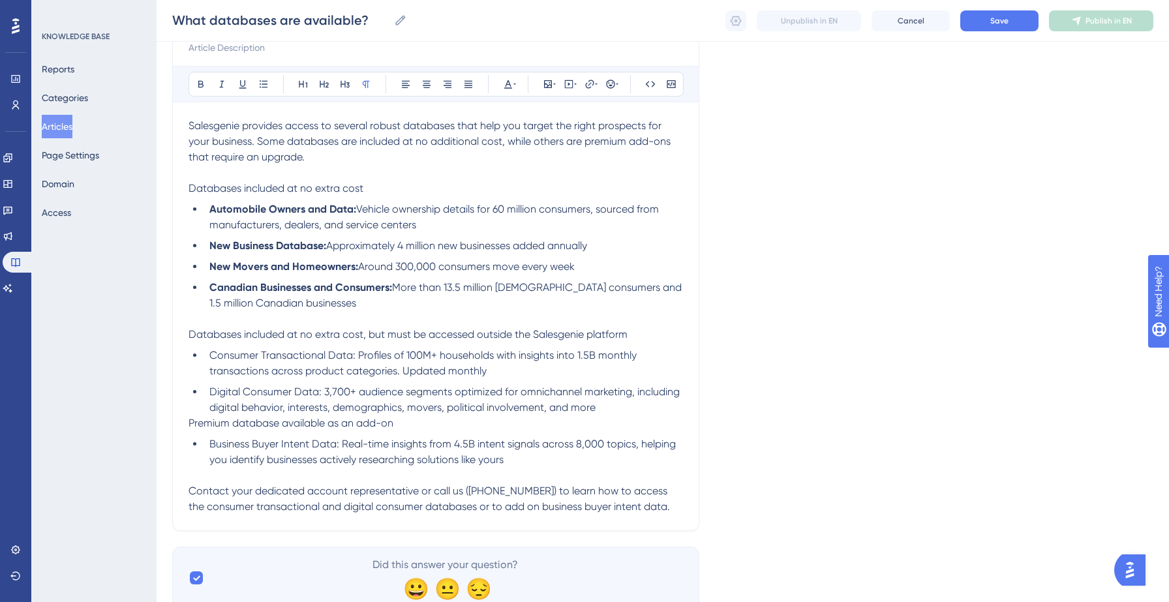
scroll to position [132, 0]
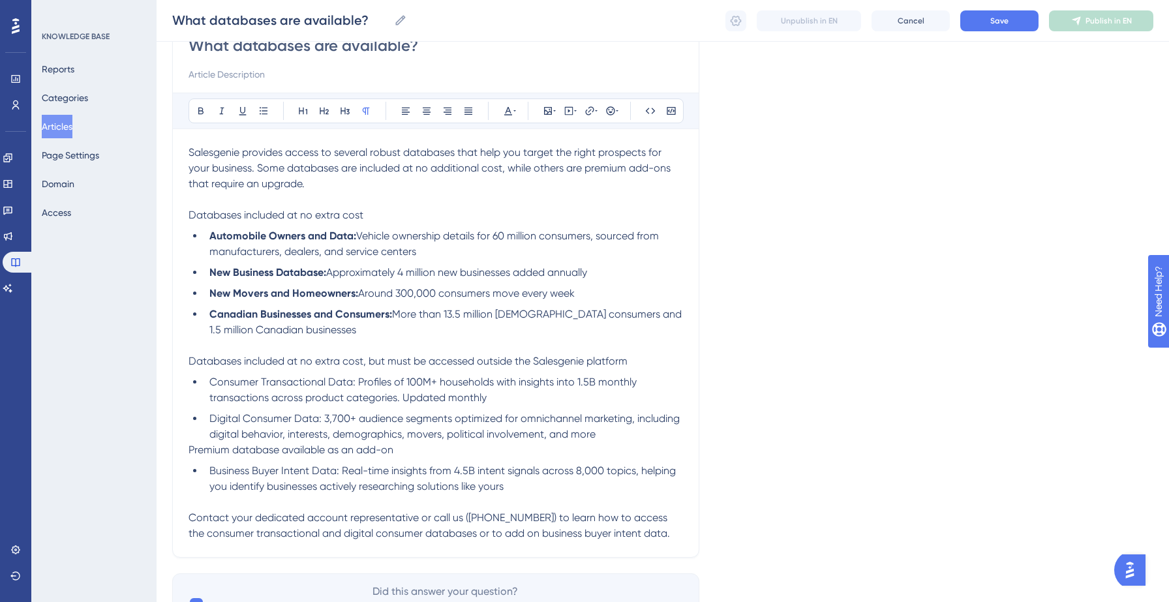
click at [267, 219] on span "Databases included at no extra cost" at bounding box center [276, 215] width 175 height 12
click at [263, 211] on span "Databases included at no extra cost" at bounding box center [276, 215] width 175 height 12
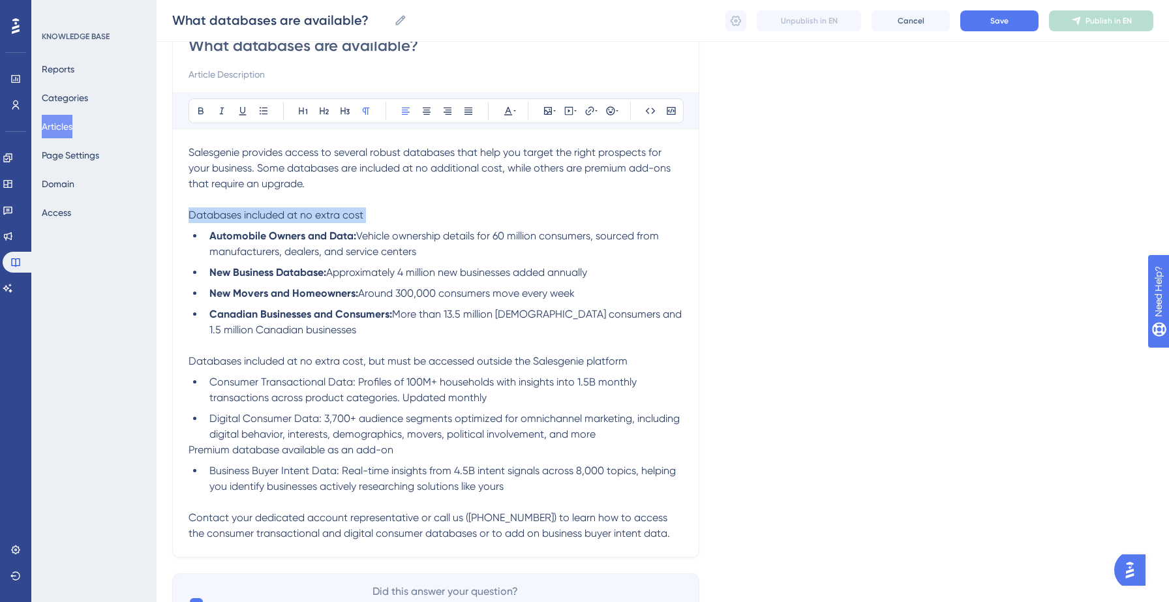
click at [263, 211] on span "Databases included at no extra cost" at bounding box center [276, 215] width 175 height 12
click at [325, 206] on p at bounding box center [436, 200] width 495 height 16
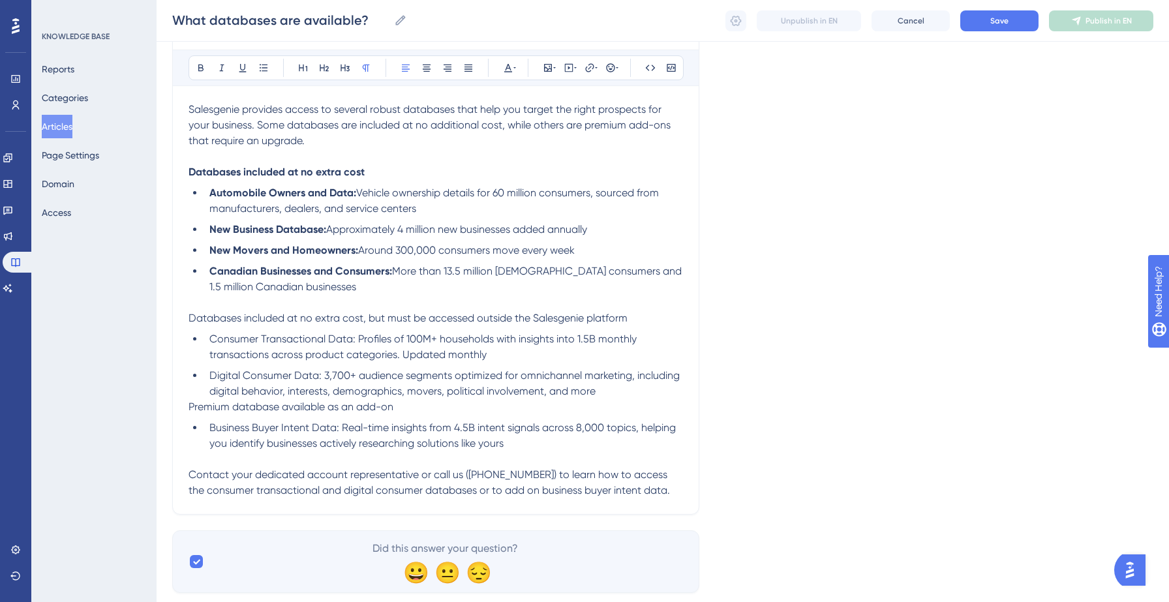
click at [332, 319] on span "Databases included at no extra cost, but must be accessed outside the Salesgeni…" at bounding box center [408, 318] width 439 height 12
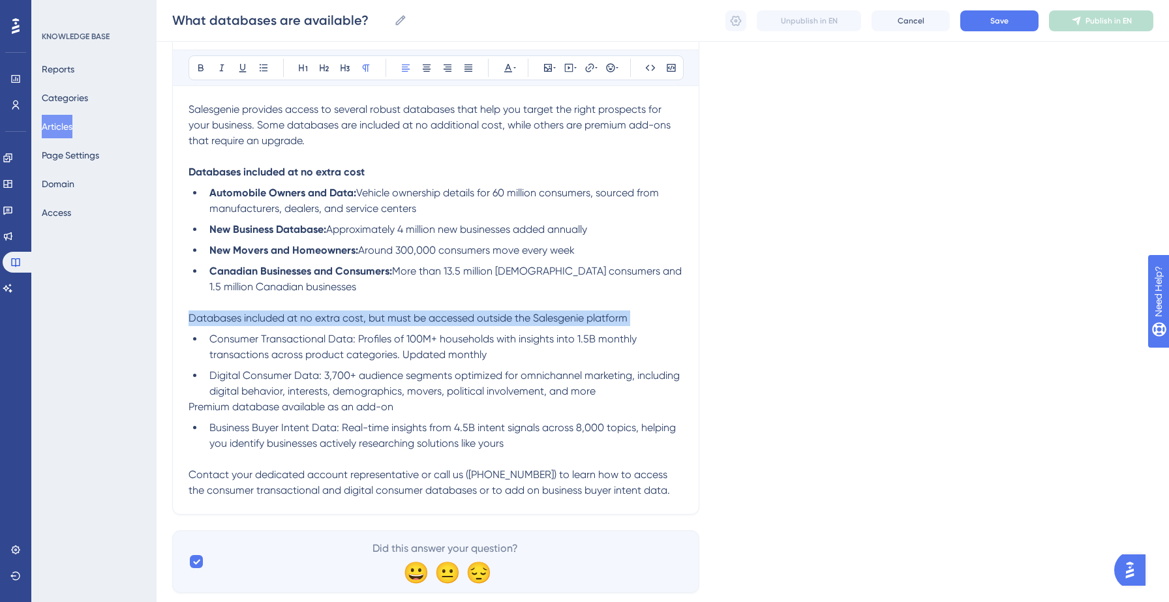
click at [332, 319] on span "Databases included at no extra cost, but must be accessed outside the Salesgeni…" at bounding box center [408, 318] width 439 height 12
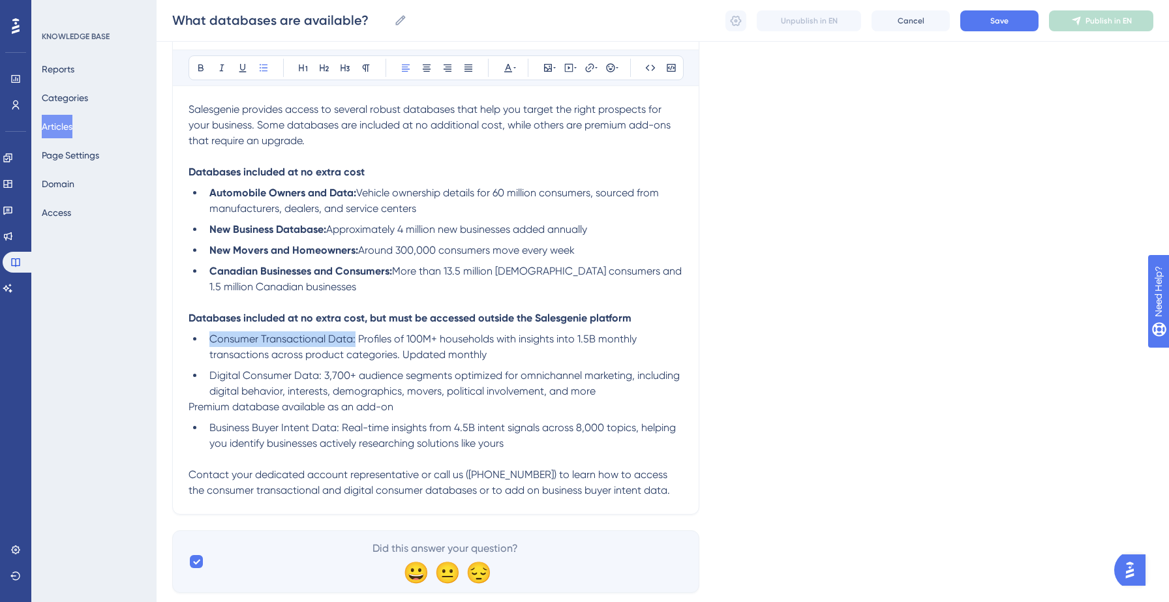
drag, startPoint x: 356, startPoint y: 343, endPoint x: 214, endPoint y: 333, distance: 141.9
click at [214, 333] on li "Consumer Transactional Data: Profiles of 100M+ households with insights into 1.…" at bounding box center [443, 347] width 479 height 31
drag, startPoint x: 321, startPoint y: 379, endPoint x: 208, endPoint y: 375, distance: 113.6
click at [208, 375] on li "Digital Consumer Data: 3,700+ audience segments optimized for omnichannel marke…" at bounding box center [443, 383] width 479 height 31
click at [603, 396] on li "Digital Consumer Data: 3,700+ audience segments optimized for omnichannel marke…" at bounding box center [443, 383] width 479 height 31
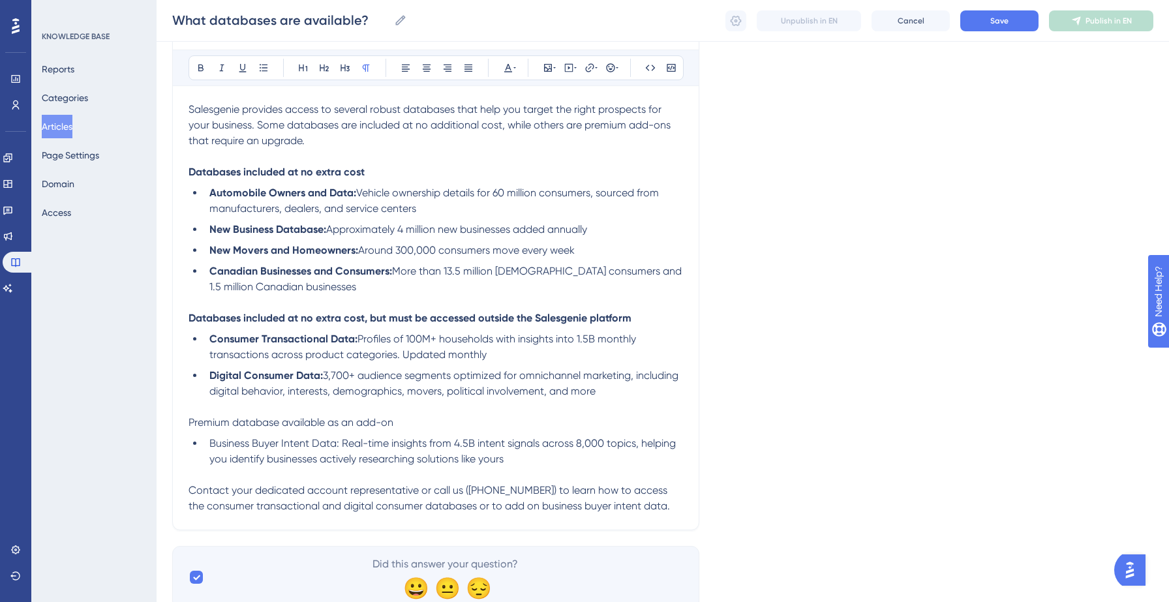
click at [309, 428] on span "Premium database available as an add-on" at bounding box center [291, 422] width 205 height 12
drag, startPoint x: 338, startPoint y: 446, endPoint x: 211, endPoint y: 440, distance: 126.8
click at [211, 440] on li "Business Buyer Intent Data: Real-time insights from 4.5B intent signals across …" at bounding box center [443, 451] width 479 height 31
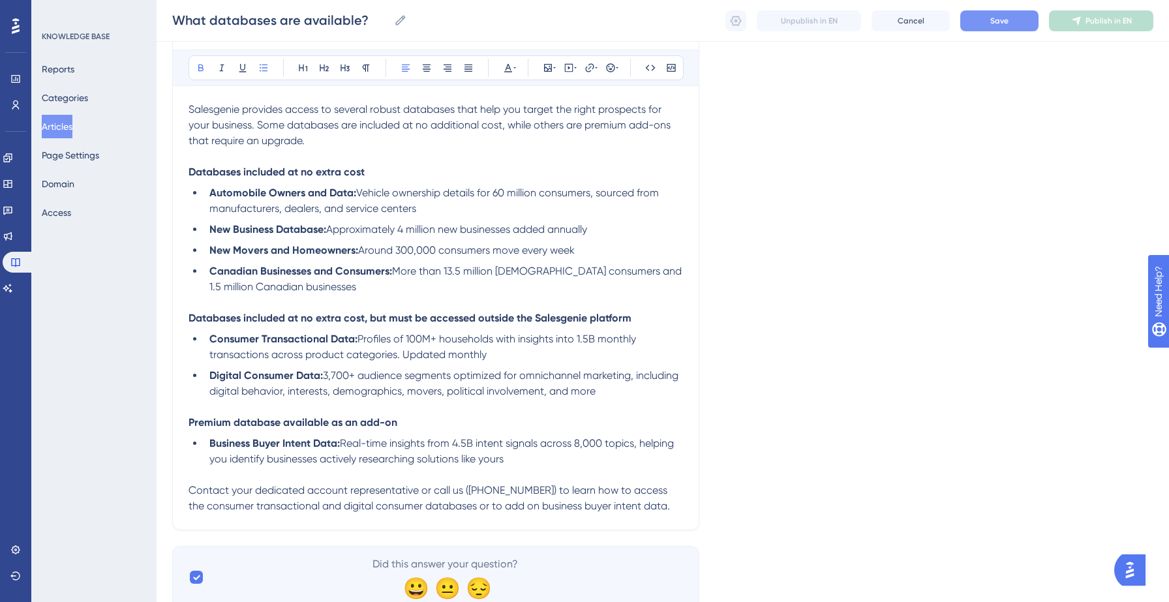
click at [984, 23] on button "Save" at bounding box center [1000, 20] width 78 height 21
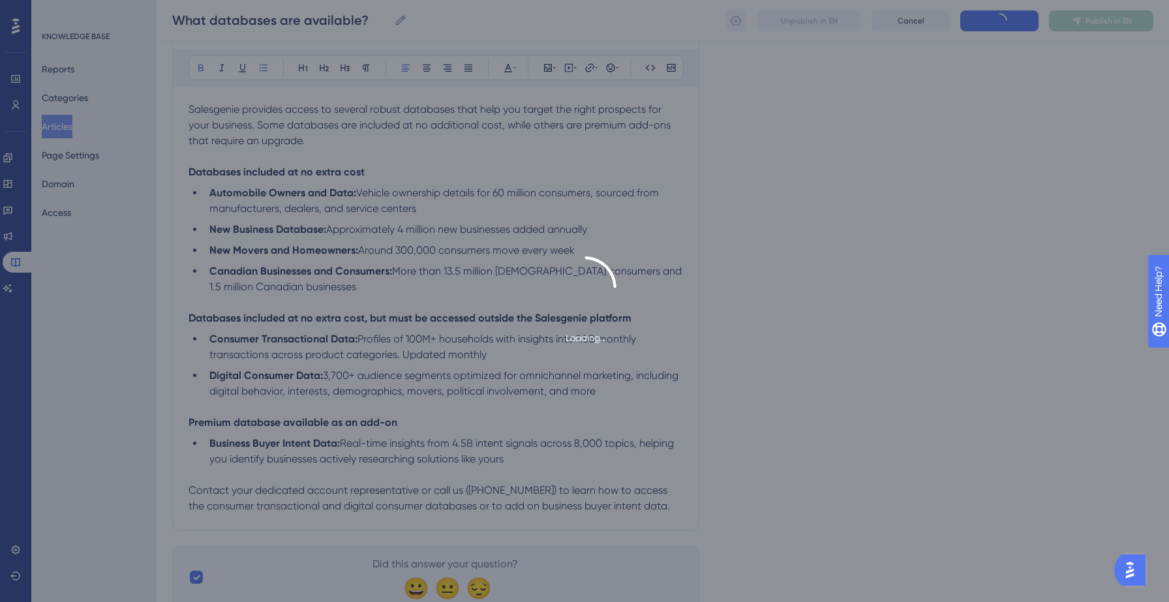
type input "What databases are available?"
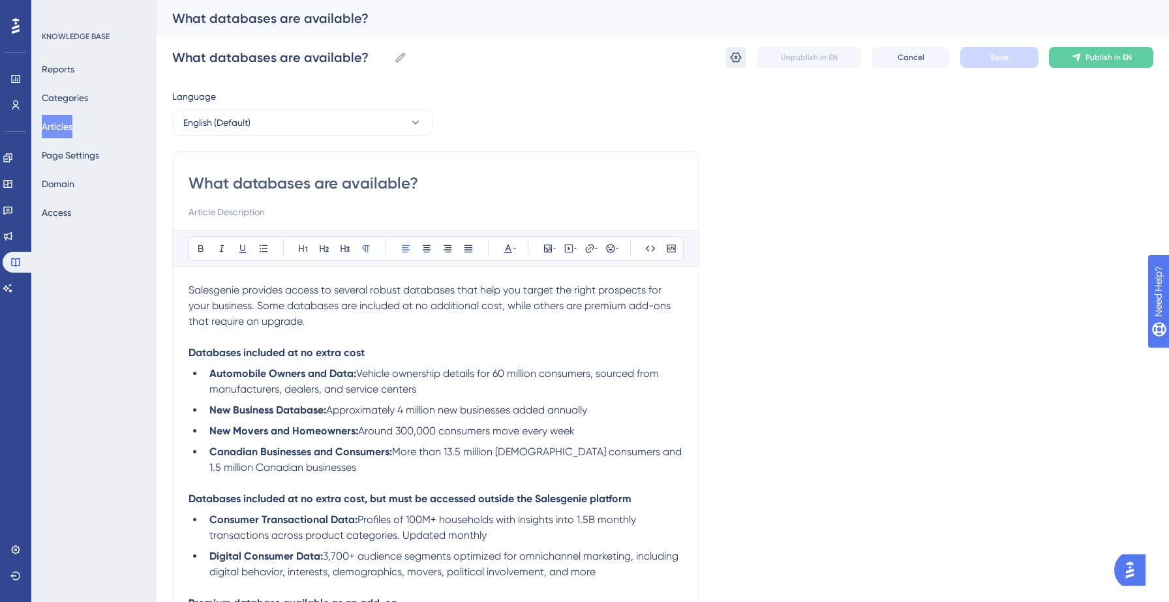
click at [732, 56] on icon at bounding box center [736, 57] width 11 height 10
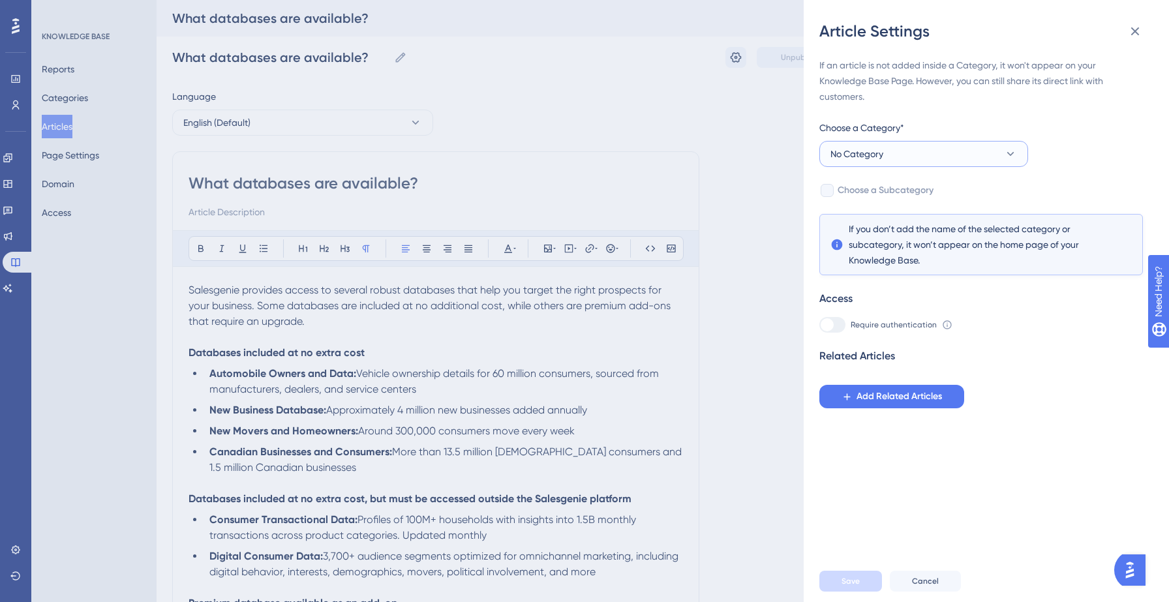
click at [936, 161] on button "No Category" at bounding box center [924, 154] width 209 height 26
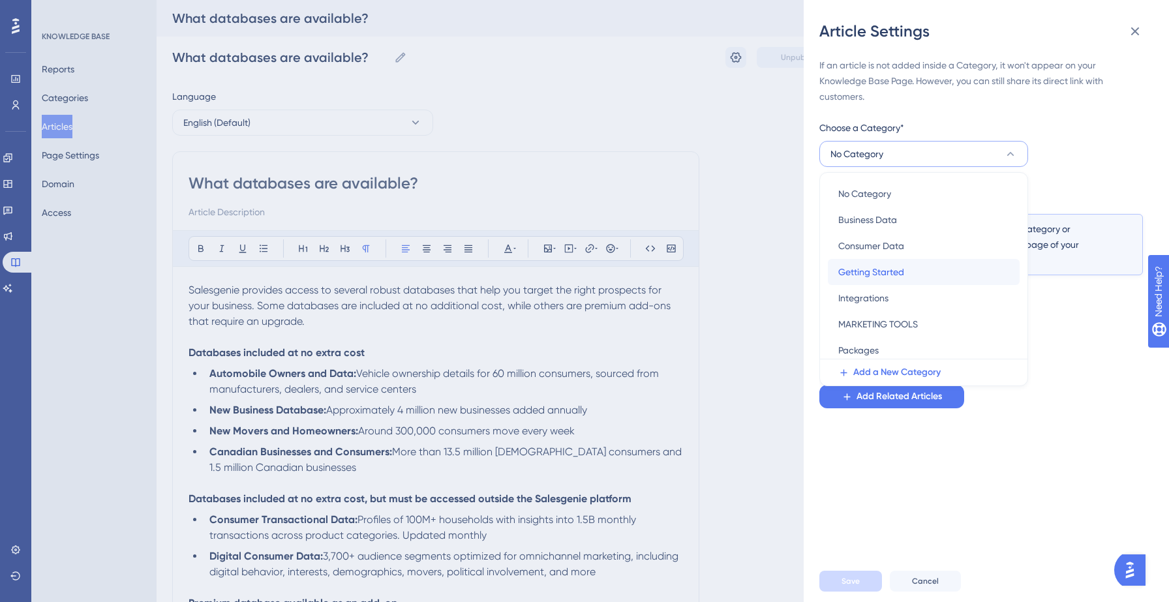
click at [902, 275] on span "Getting Started" at bounding box center [872, 272] width 66 height 16
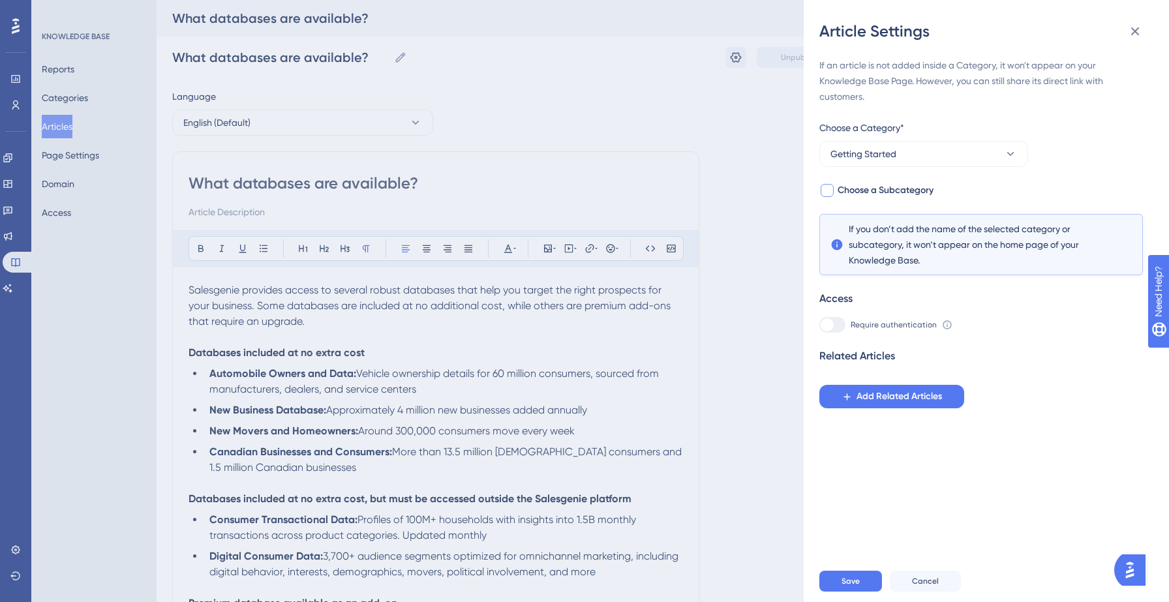
click at [887, 193] on span "Choose a Subcategory" at bounding box center [886, 191] width 96 height 16
checkbox input "true"
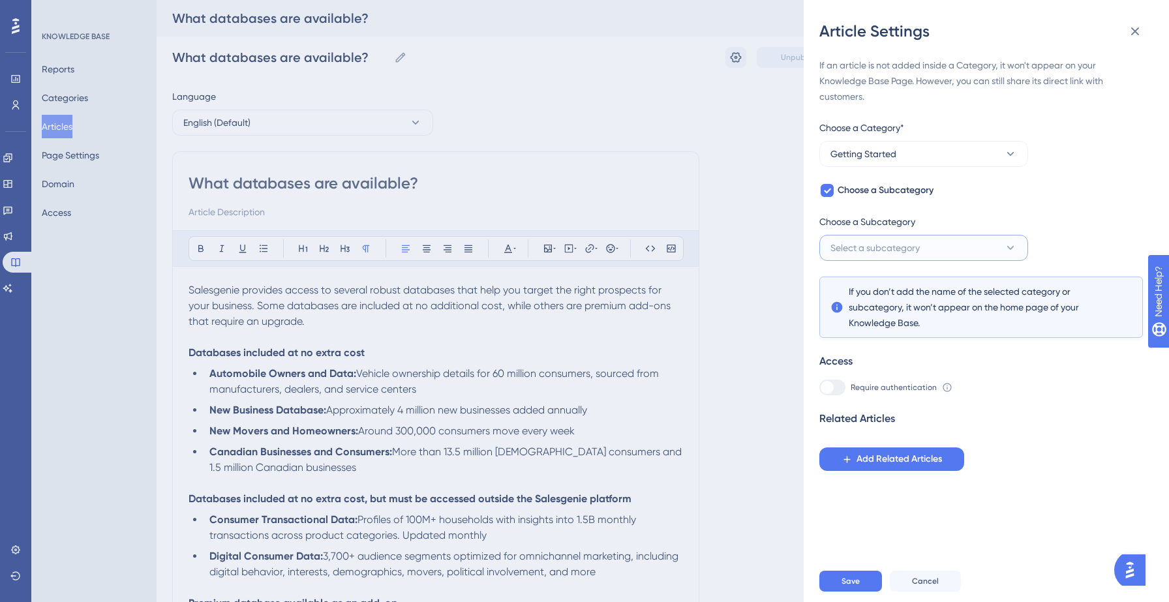
click at [891, 241] on span "Select a subcategory" at bounding box center [875, 248] width 89 height 16
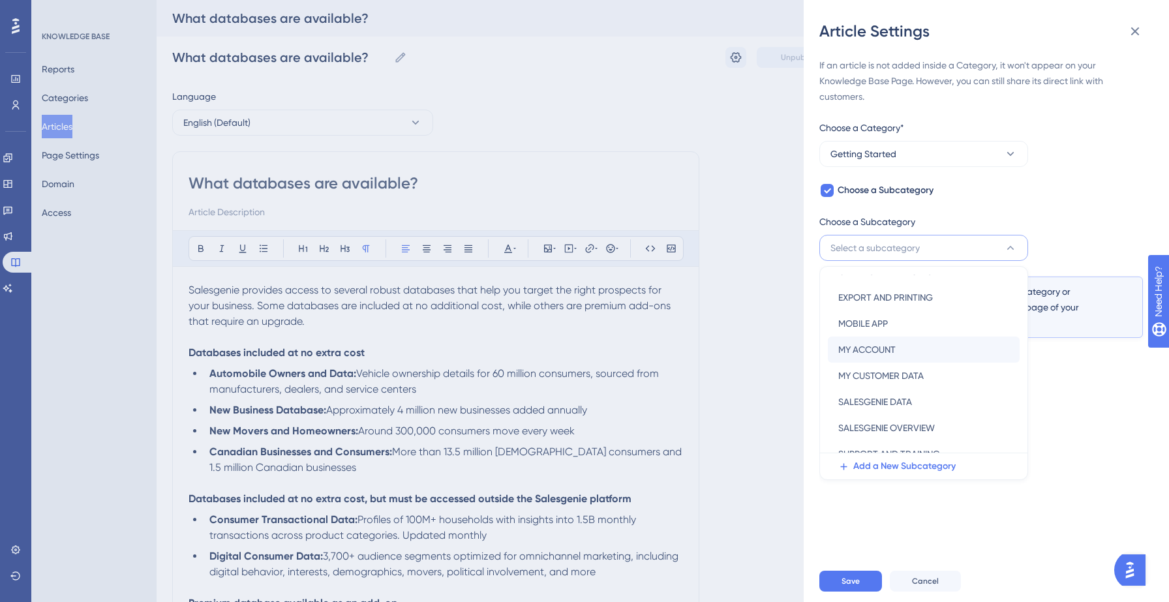
scroll to position [31, 0]
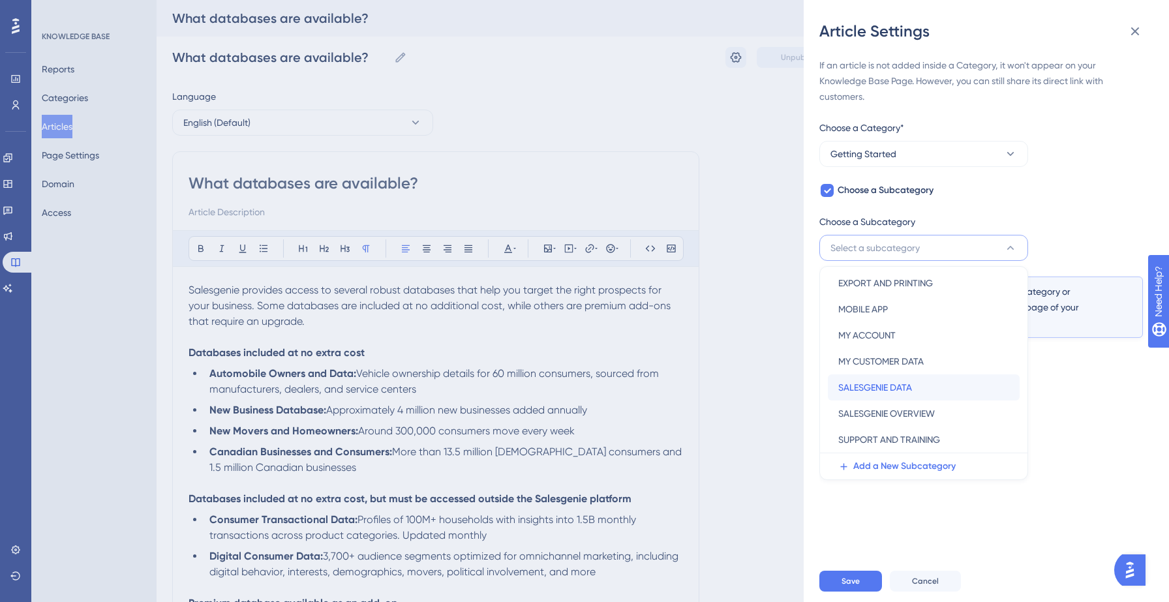
click at [882, 385] on span "SALESGENIE DATA" at bounding box center [876, 388] width 74 height 16
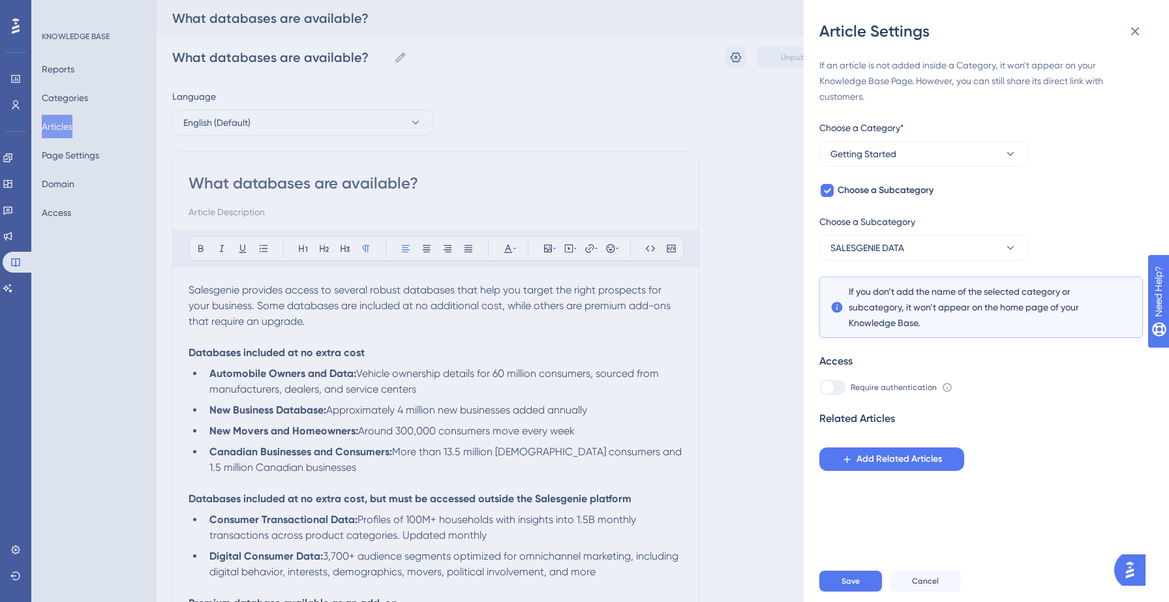
click at [1018, 473] on div "If an article is not added inside a Category, it won't appear on your Knowledge…" at bounding box center [992, 301] width 345 height 519
click at [854, 590] on button "Save" at bounding box center [851, 581] width 63 height 21
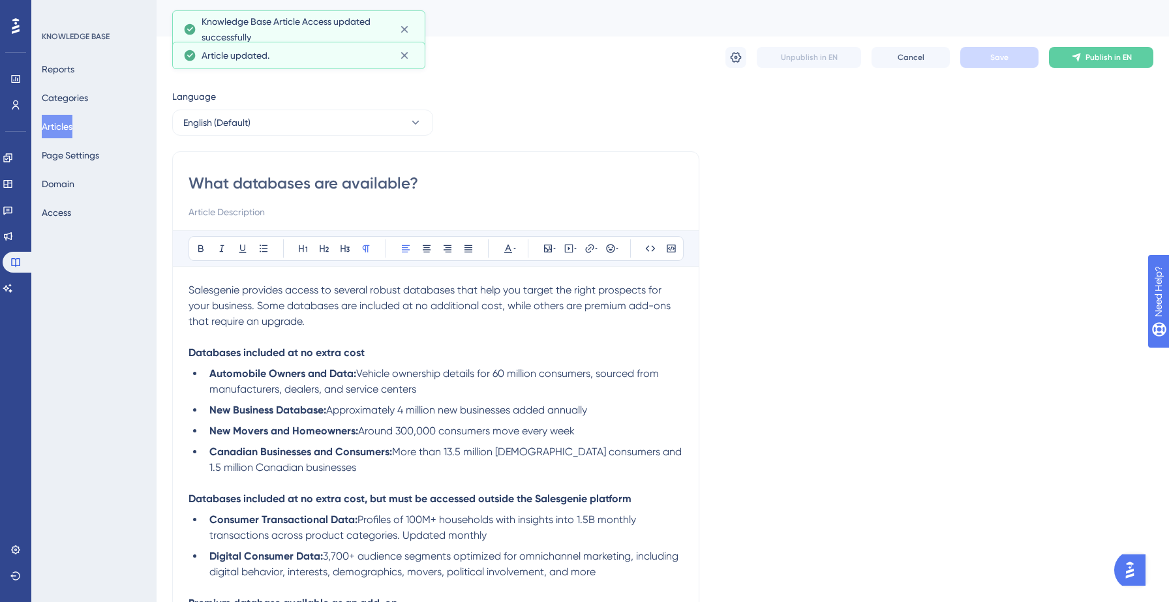
click at [66, 131] on button "Articles" at bounding box center [57, 126] width 31 height 23
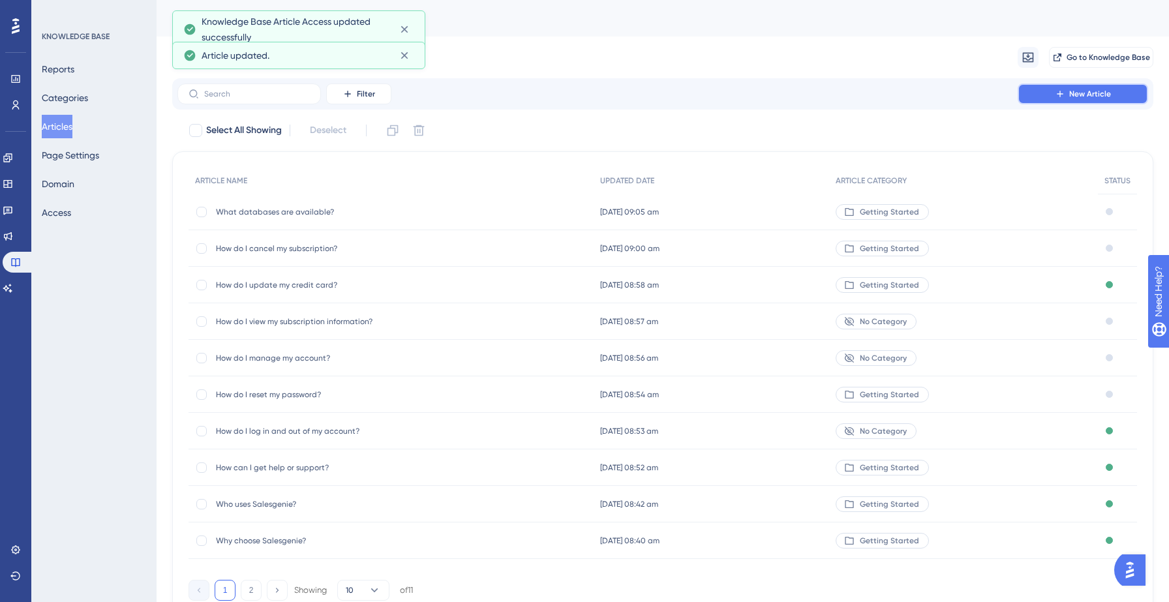
click at [1105, 93] on span "New Article" at bounding box center [1091, 94] width 42 height 10
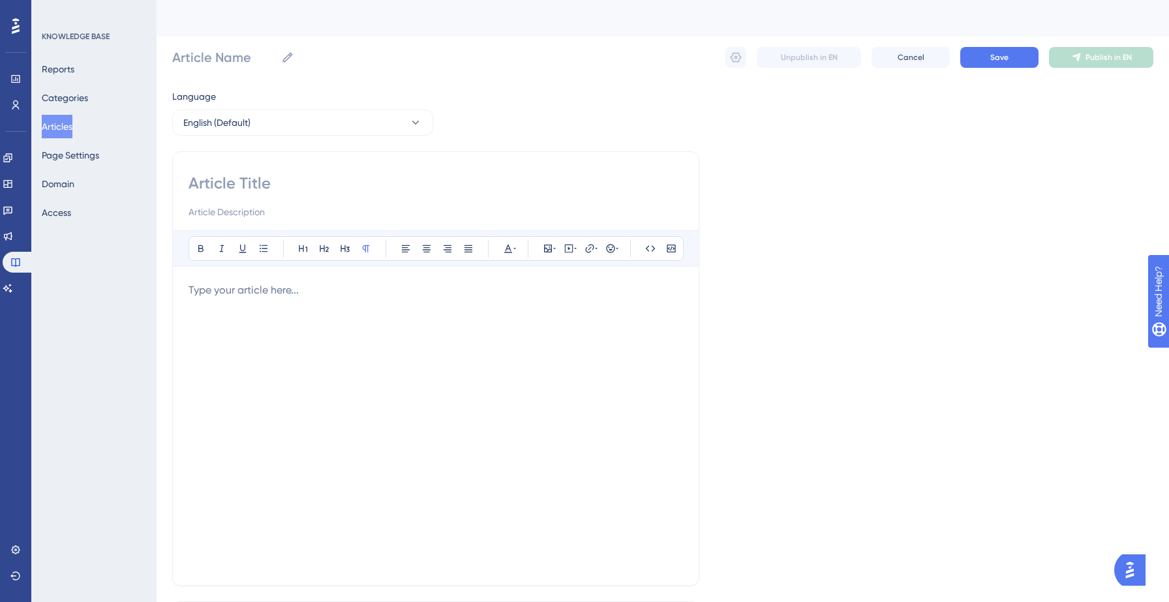
click at [257, 174] on input at bounding box center [436, 183] width 495 height 21
paste input "How can I use Salesgenie data?"
type input "How can I use Salesgenie data?"
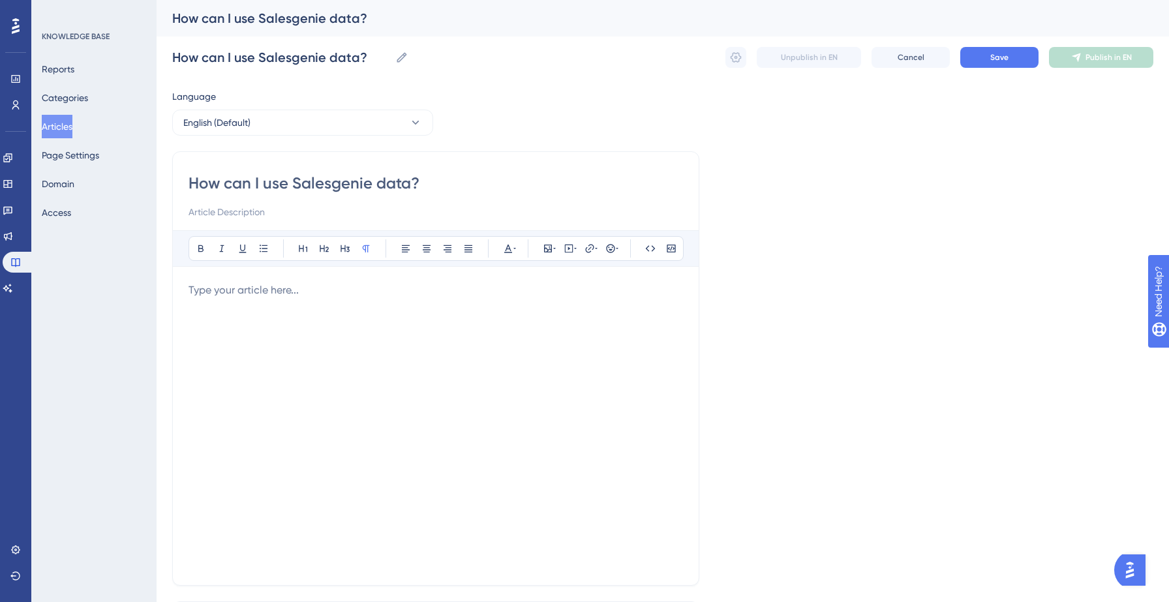
type input "How can I use Salesgenie data?"
click at [243, 299] on div at bounding box center [436, 426] width 495 height 287
click at [287, 292] on p at bounding box center [436, 291] width 495 height 16
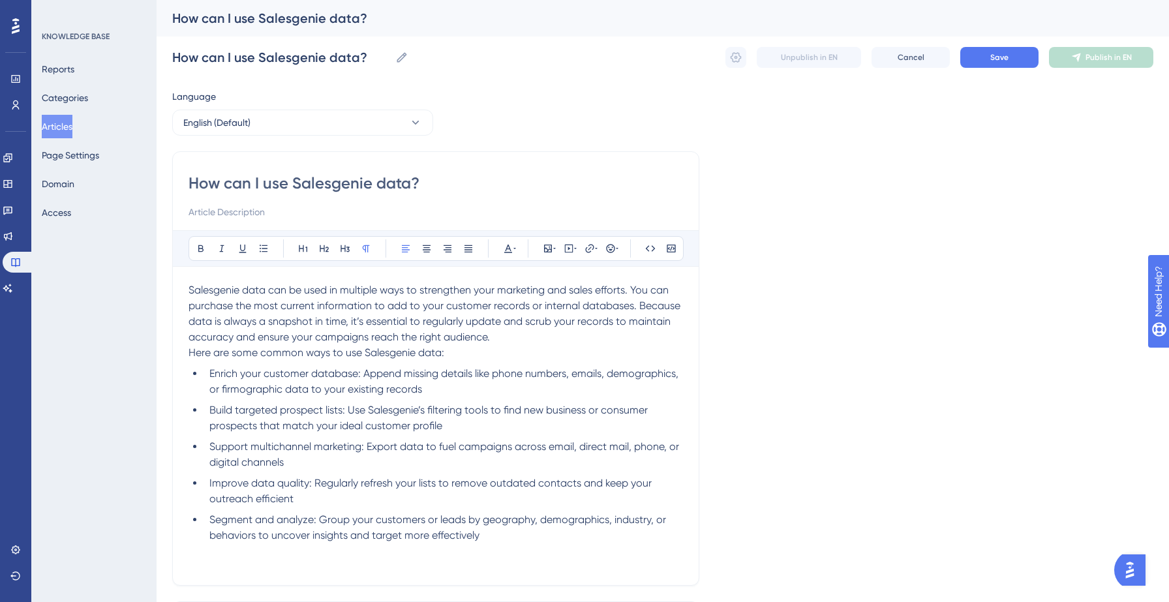
click at [496, 339] on p "Salesgenie data can be used in multiple ways to strengthen your marketing and s…" at bounding box center [436, 314] width 495 height 63
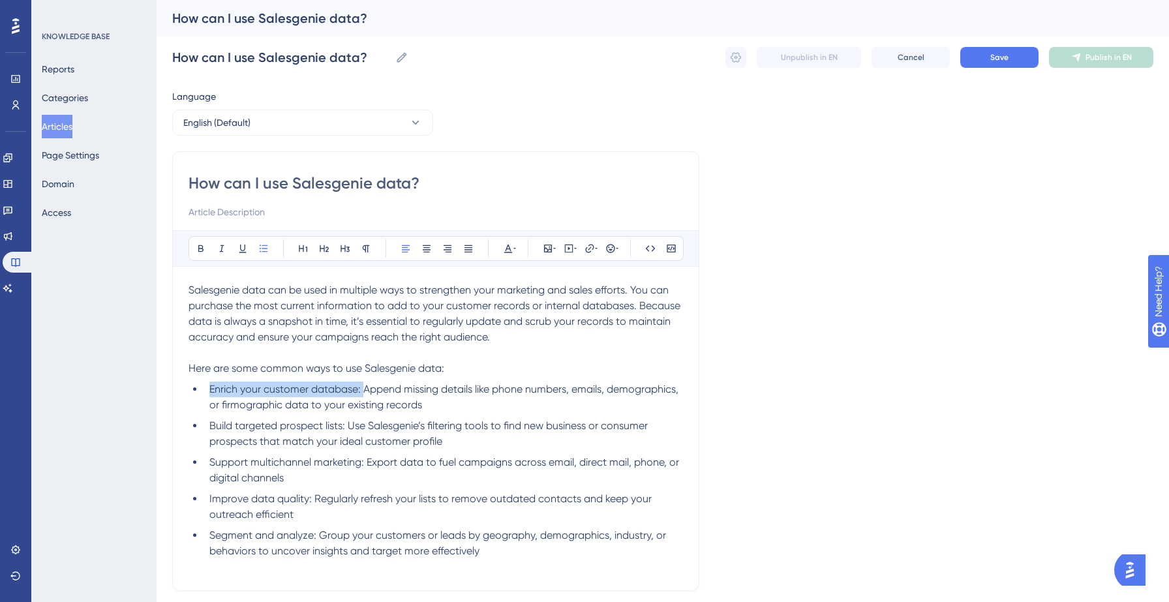
drag, startPoint x: 362, startPoint y: 389, endPoint x: 204, endPoint y: 382, distance: 157.4
click at [204, 382] on li "Enrich your customer database: Append missing details like phone numbers, email…" at bounding box center [443, 397] width 479 height 31
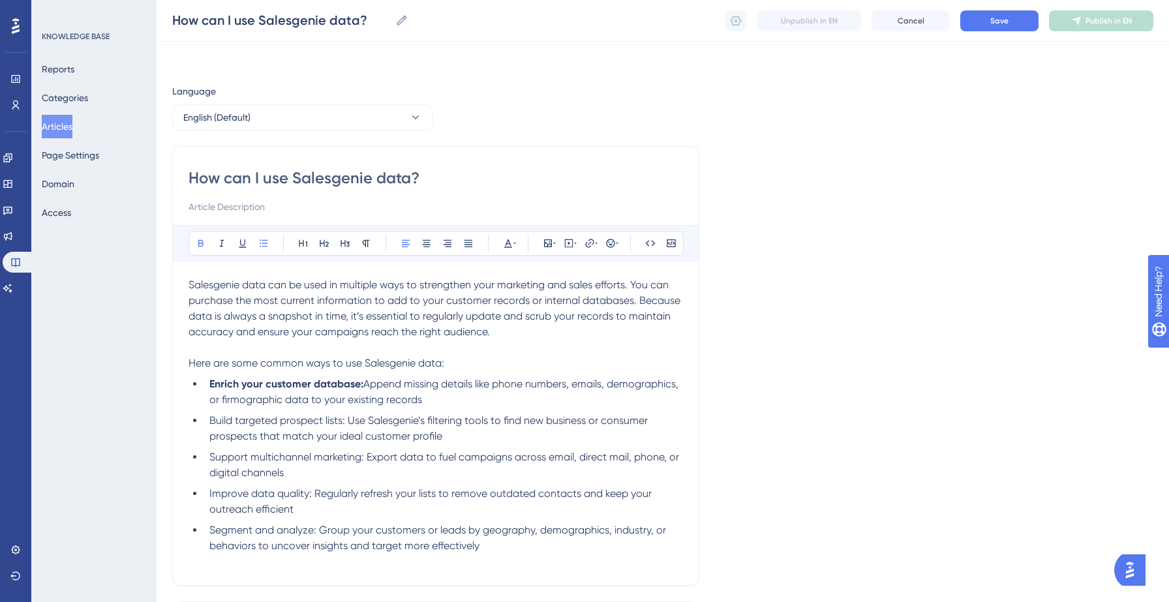
scroll to position [80, 0]
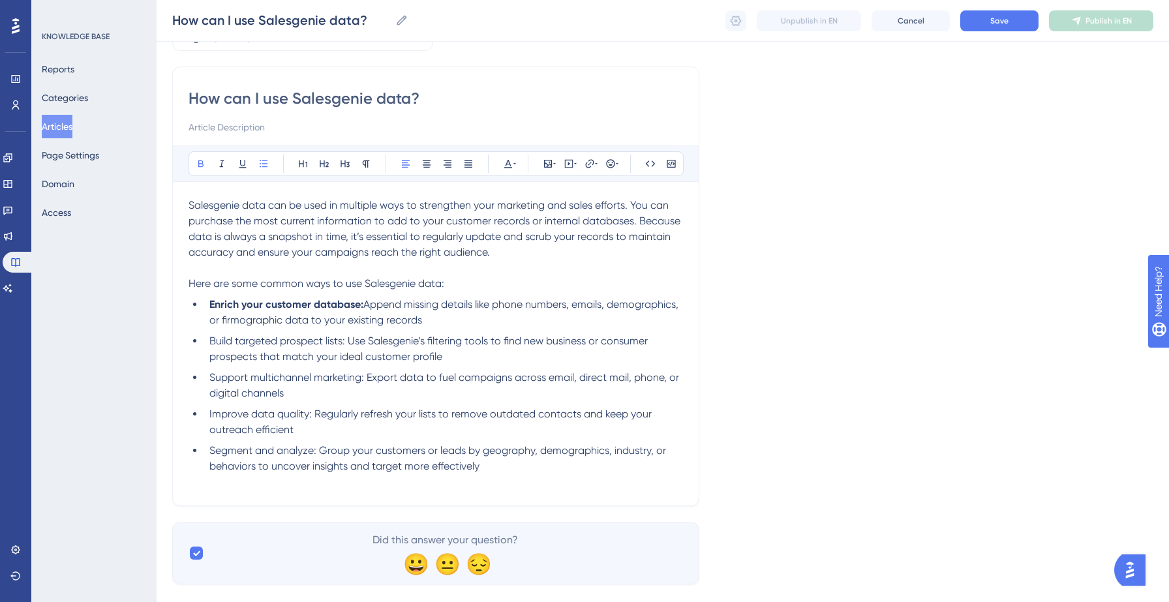
click at [211, 341] on span "Build targeted prospect lists: Use Salesgenie’s filtering tools to find new bus…" at bounding box center [429, 349] width 441 height 28
drag, startPoint x: 211, startPoint y: 341, endPoint x: 345, endPoint y: 343, distance: 133.8
click at [345, 343] on span "Build targeted prospect lists: Use Salesgenie’s filtering tools to find new bus…" at bounding box center [429, 349] width 441 height 28
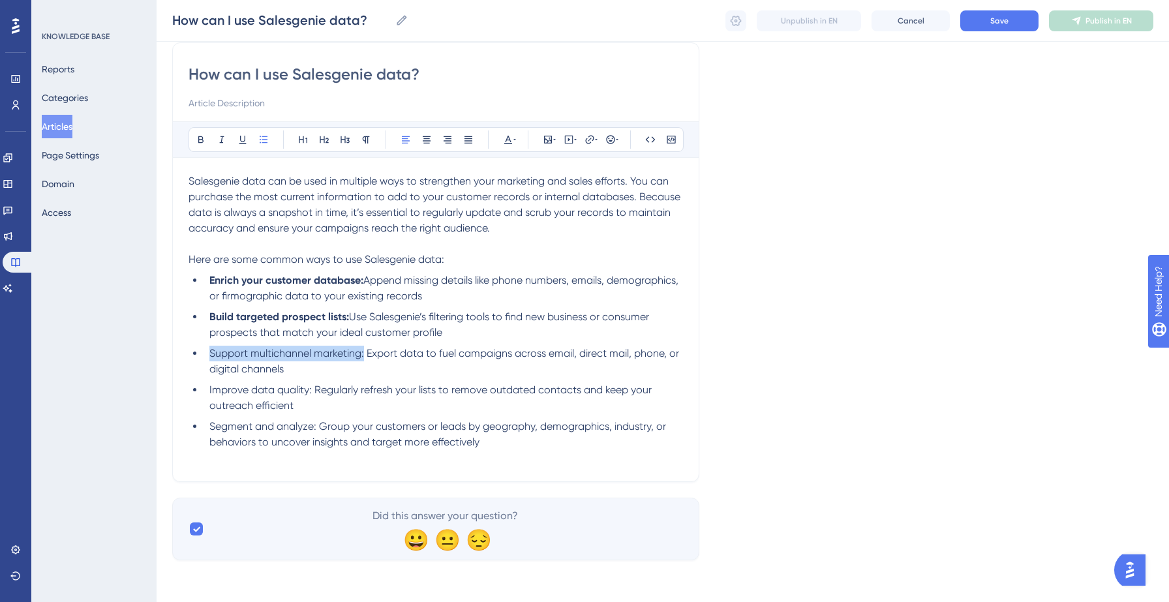
drag, startPoint x: 209, startPoint y: 351, endPoint x: 364, endPoint y: 355, distance: 155.4
click at [364, 355] on li "Support multichannel marketing: Export data to fuel campaigns across email, dir…" at bounding box center [443, 361] width 479 height 31
drag, startPoint x: 209, startPoint y: 390, endPoint x: 311, endPoint y: 389, distance: 102.5
click at [311, 389] on span "Improve data quality: Regularly refresh your lists to remove outdated contacts …" at bounding box center [431, 398] width 445 height 28
drag, startPoint x: 211, startPoint y: 426, endPoint x: 316, endPoint y: 430, distance: 105.8
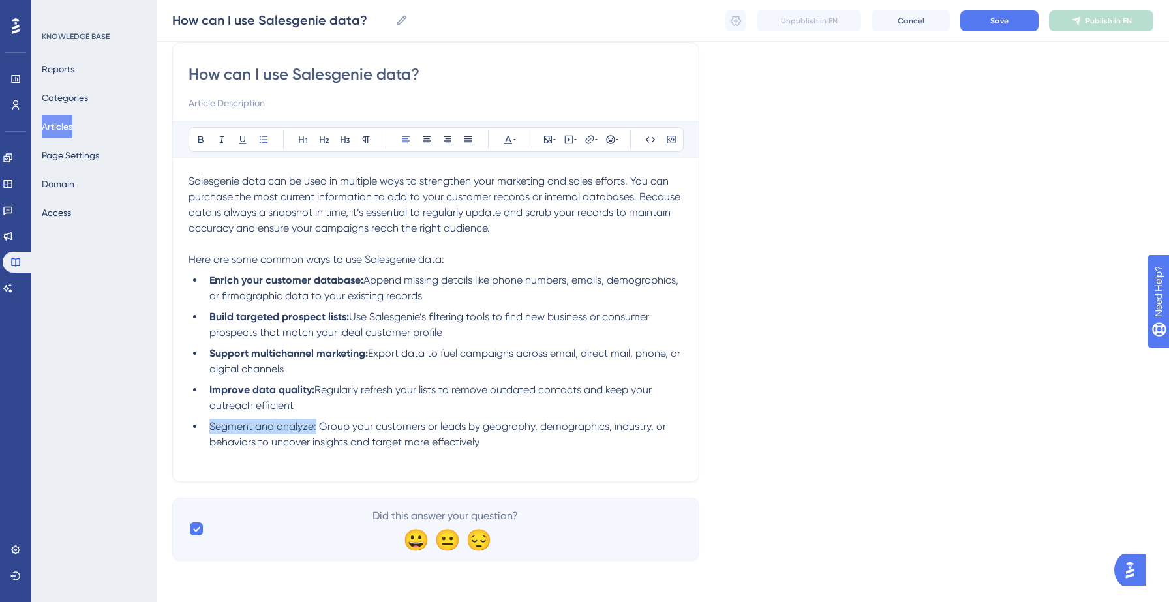
click at [316, 430] on span "Segment and analyze: Group your customers or leads by geography, demographics, …" at bounding box center [438, 434] width 459 height 28
click at [438, 407] on li "Improve data quality: Regularly refresh your lists to remove outdated contacts …" at bounding box center [443, 397] width 479 height 31
click at [1014, 20] on button "Save" at bounding box center [1000, 20] width 78 height 21
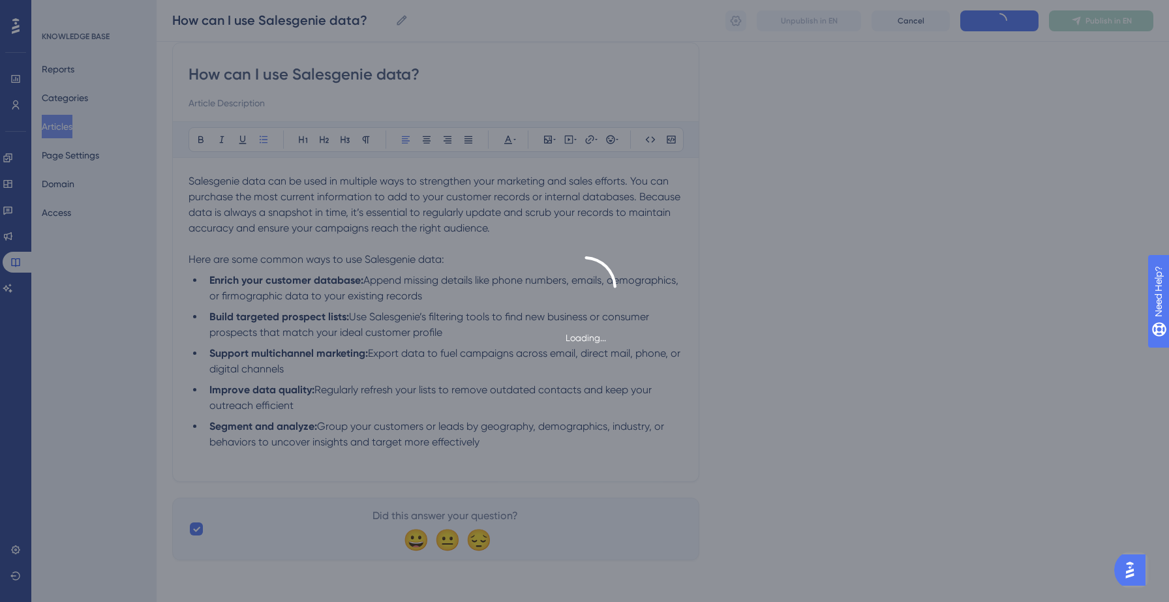
type input "How can I use Salesgenie data?"
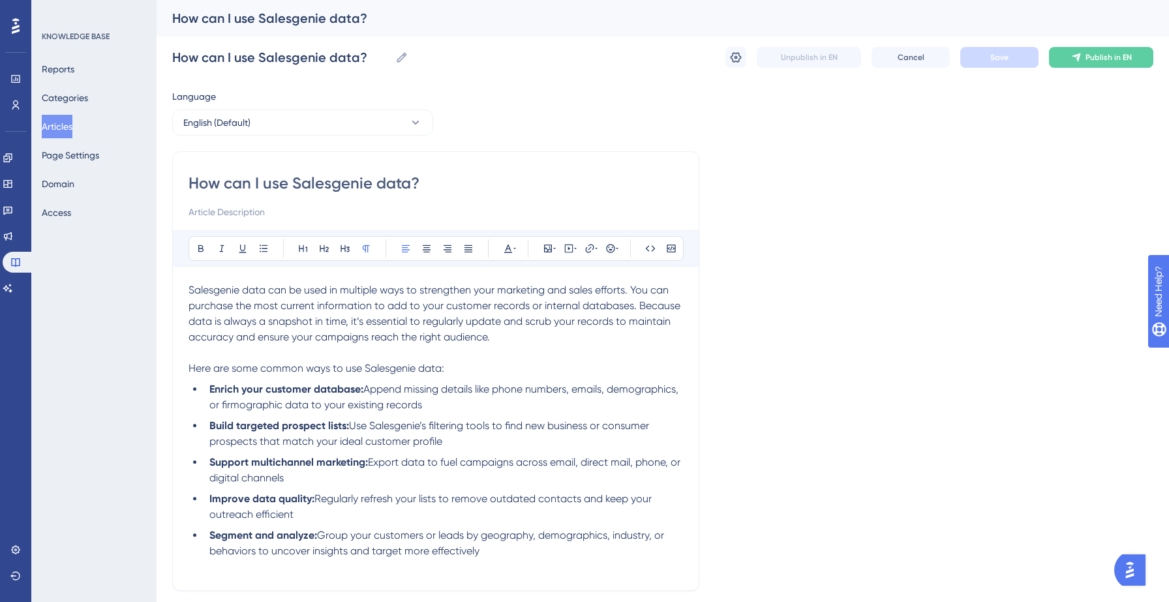
click at [72, 120] on button "Articles" at bounding box center [57, 126] width 31 height 23
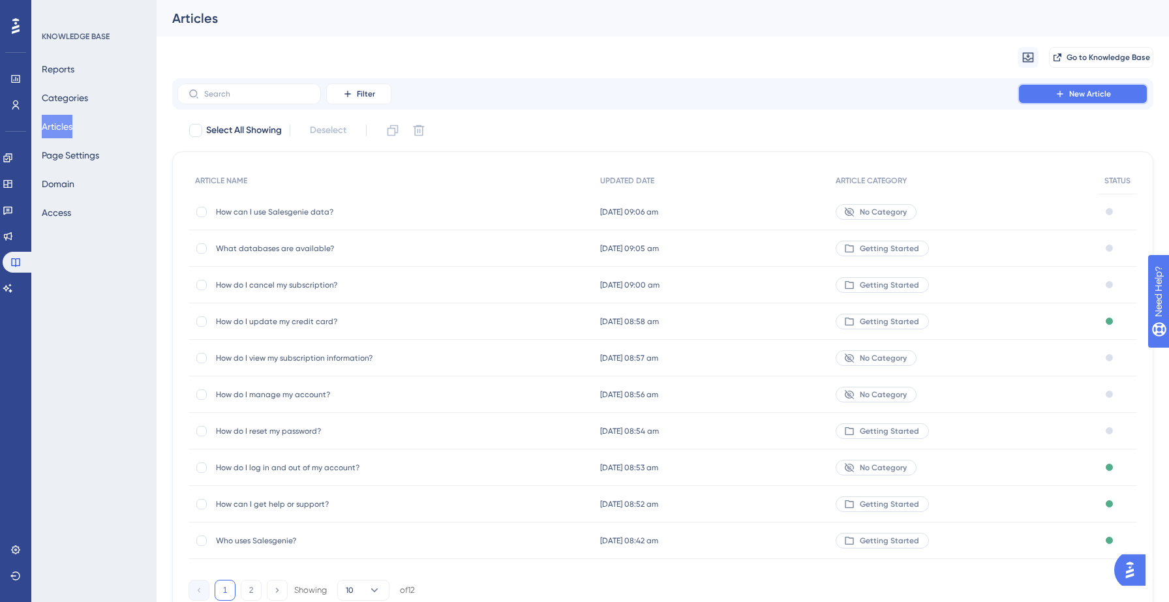
click at [1133, 94] on button "New Article" at bounding box center [1083, 94] width 131 height 21
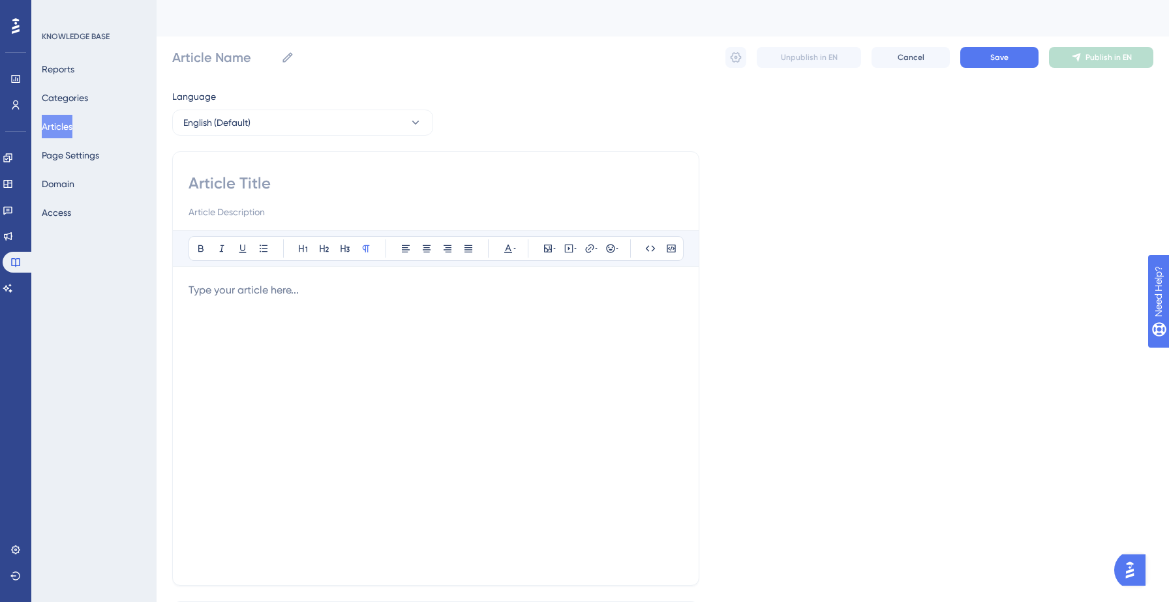
click at [65, 129] on button "Articles" at bounding box center [57, 126] width 31 height 23
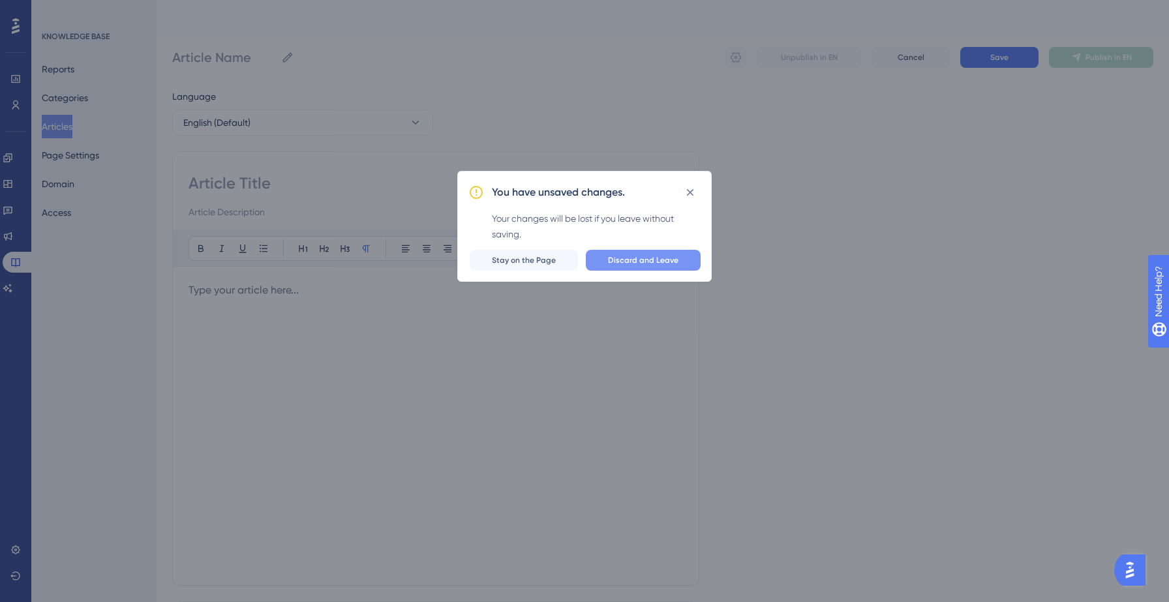
click at [623, 252] on button "Discard and Leave" at bounding box center [643, 260] width 115 height 21
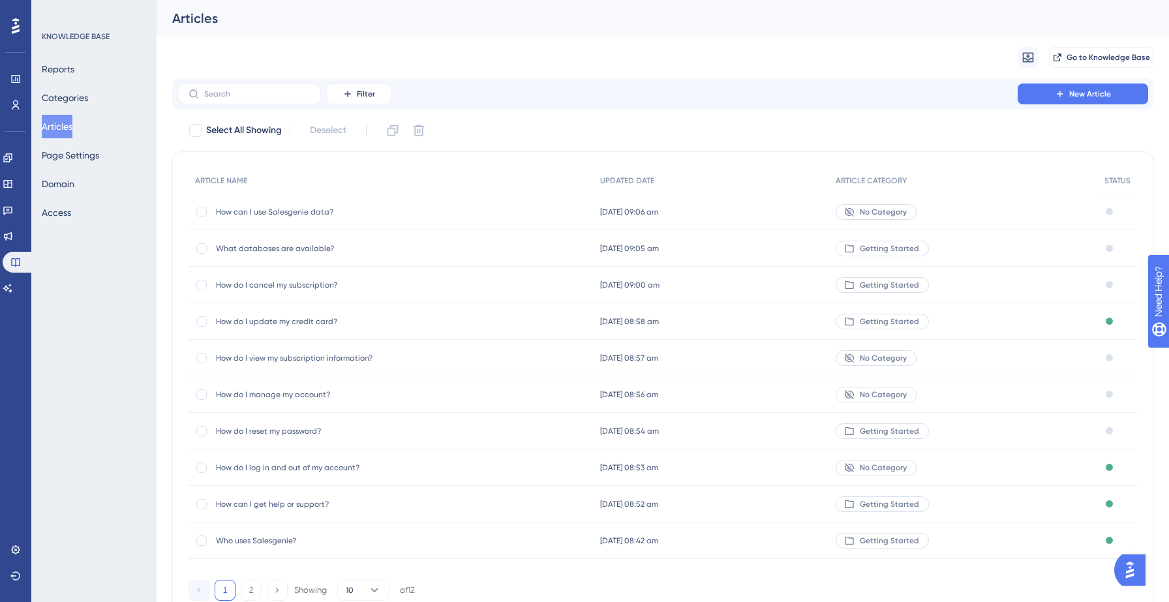
click at [458, 209] on div "How can I use Salesgenie data? How can I use Salesgenie data?" at bounding box center [391, 212] width 405 height 37
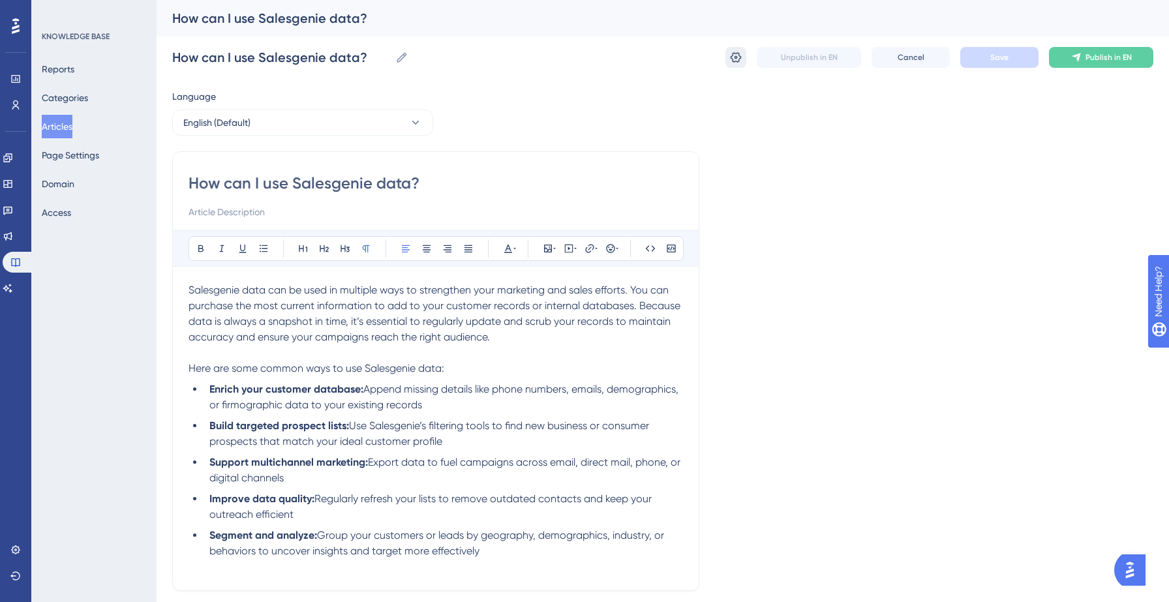
click at [736, 56] on icon at bounding box center [736, 57] width 11 height 10
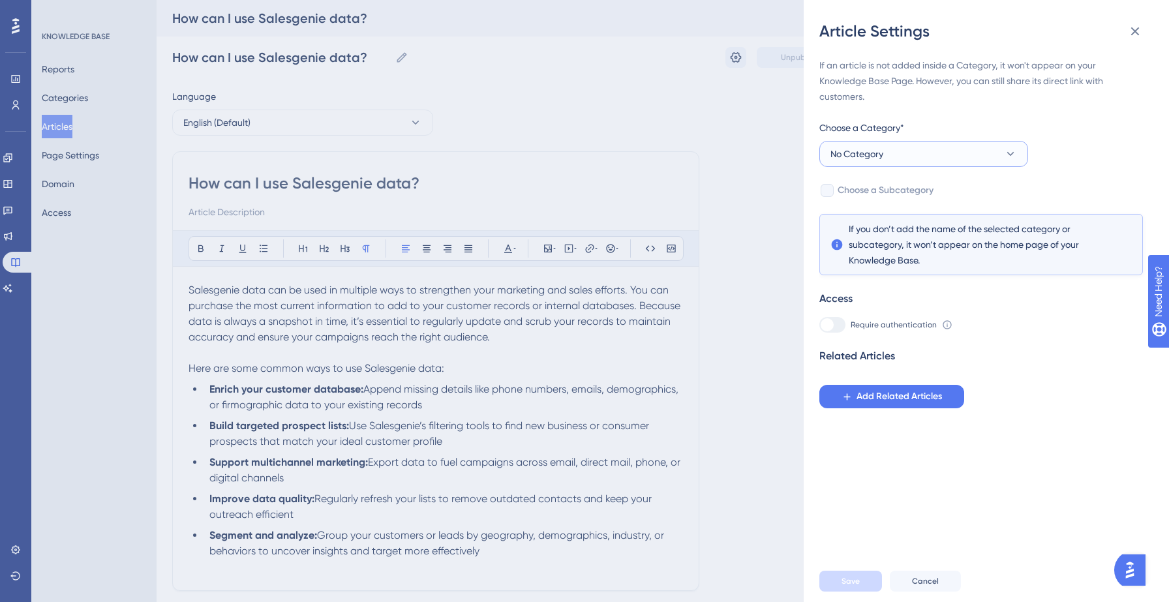
click at [940, 151] on button "No Category" at bounding box center [924, 154] width 209 height 26
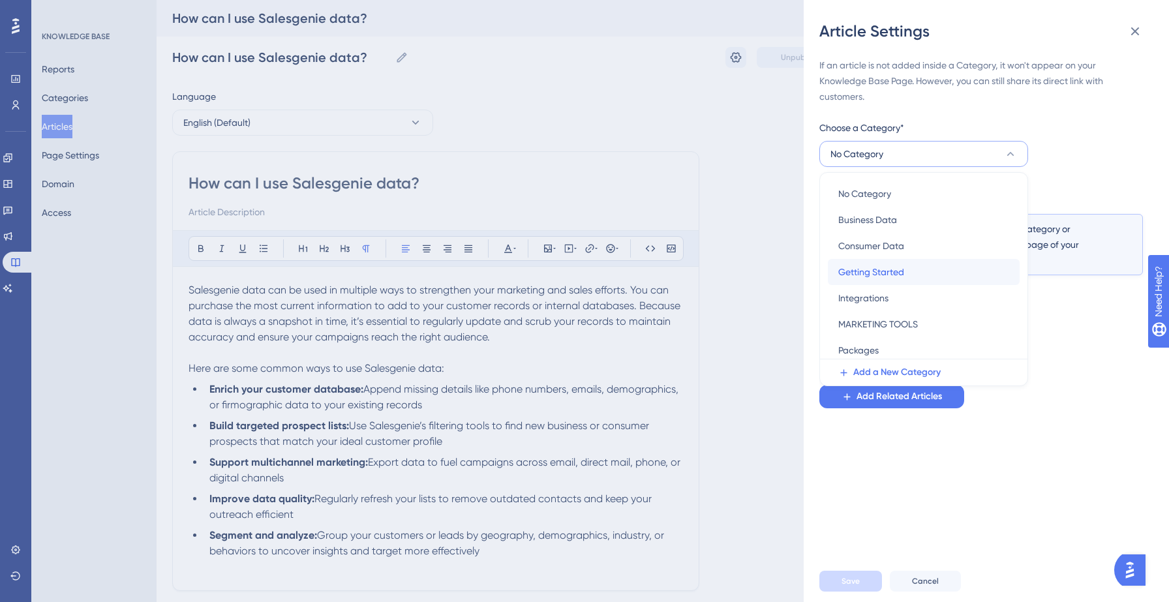
click at [885, 269] on span "Getting Started" at bounding box center [872, 272] width 66 height 16
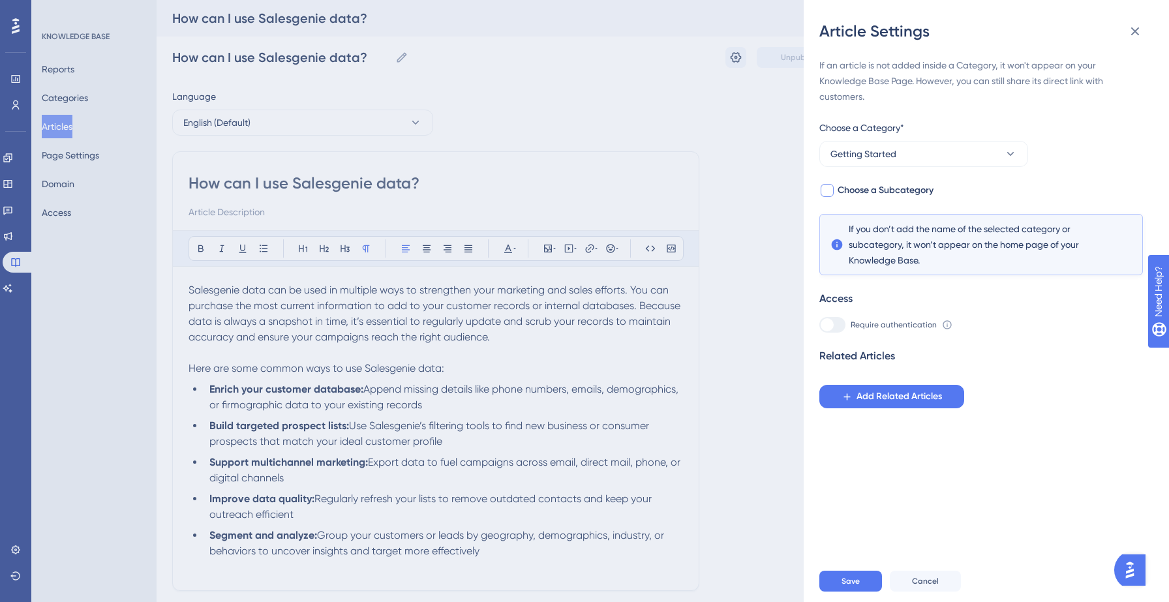
click at [921, 189] on span "Choose a Subcategory" at bounding box center [886, 191] width 96 height 16
checkbox input "true"
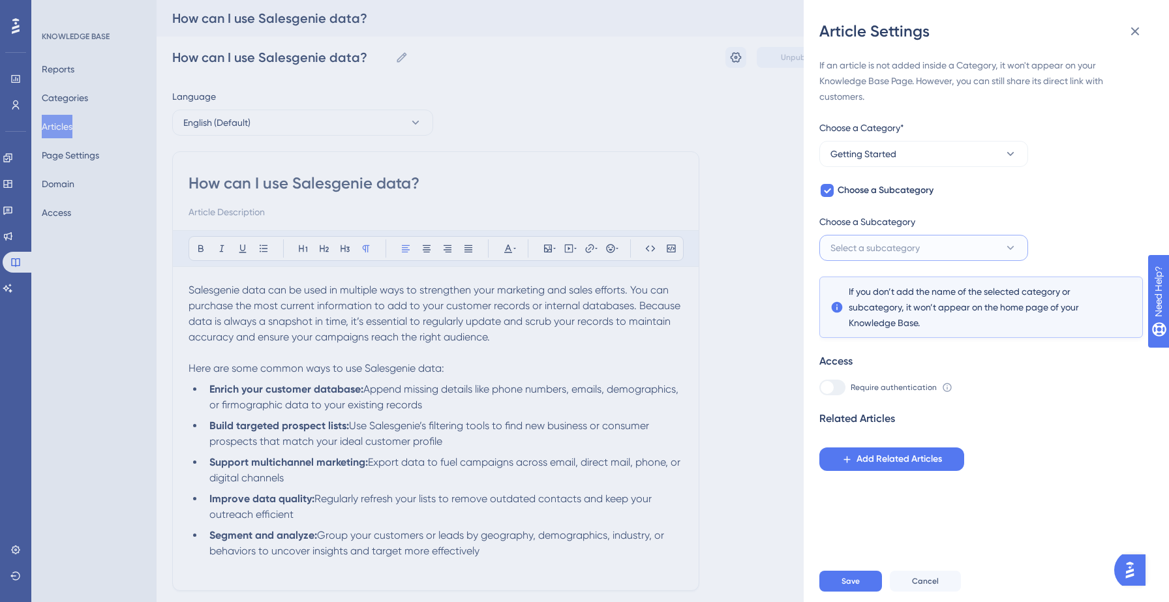
click at [919, 245] on span "Select a subcategory" at bounding box center [875, 248] width 89 height 16
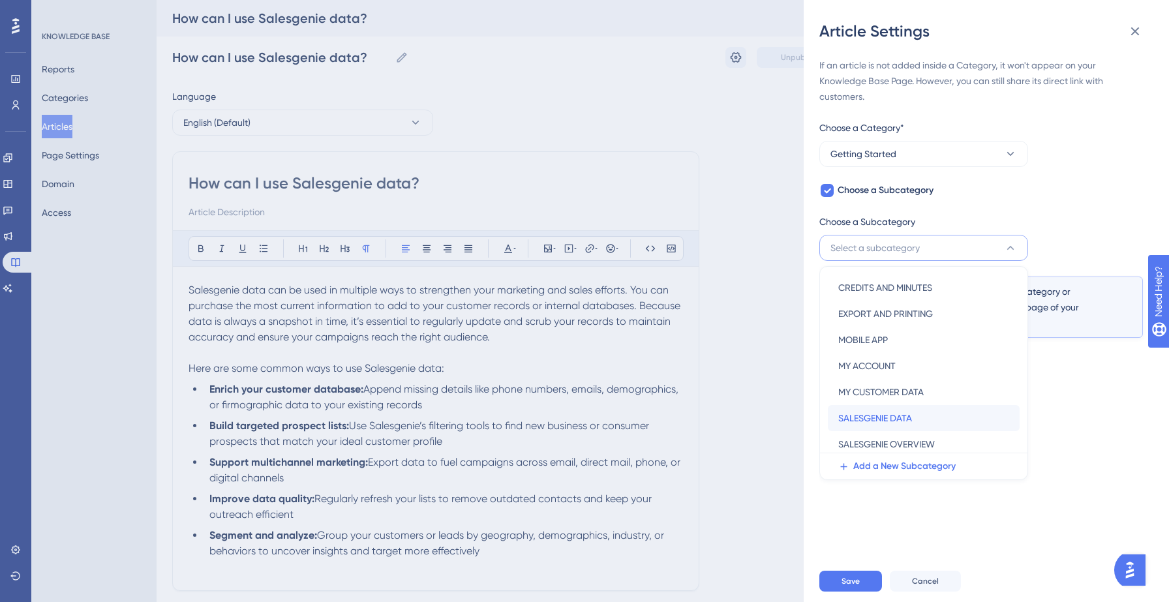
click at [906, 418] on span "SALESGENIE DATA" at bounding box center [876, 418] width 74 height 16
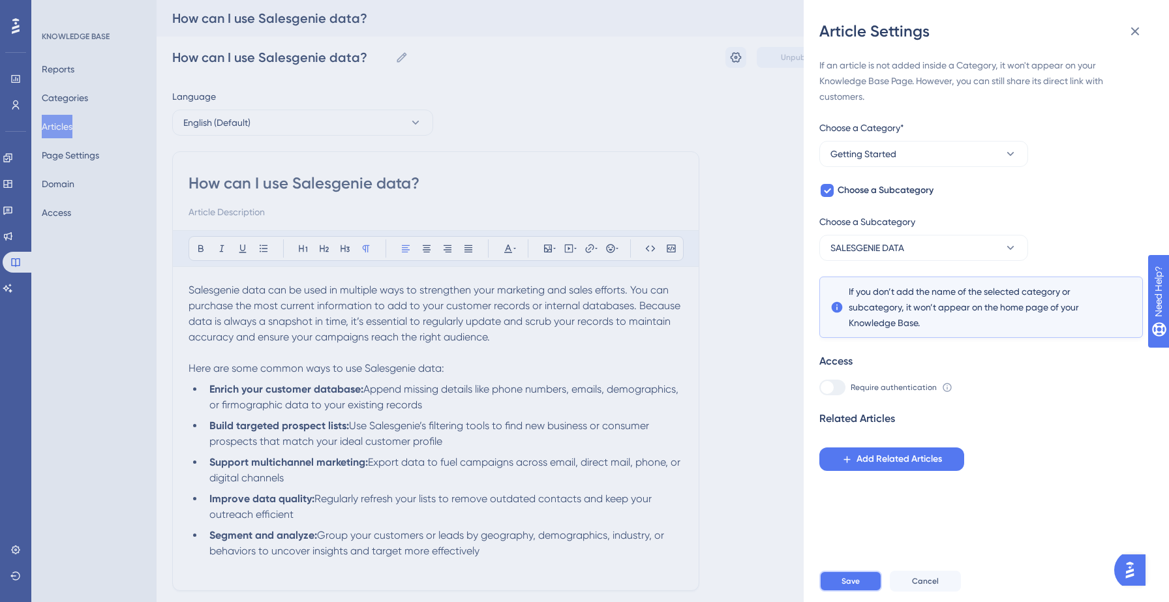
click at [854, 585] on span "Save" at bounding box center [851, 581] width 18 height 10
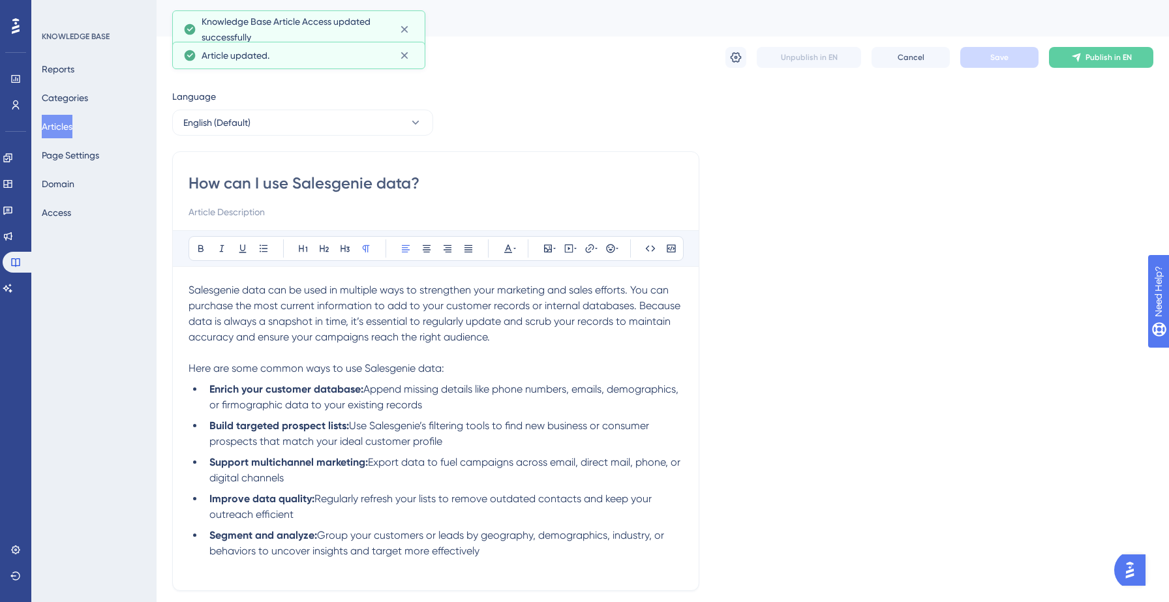
click at [70, 125] on button "Articles" at bounding box center [57, 126] width 31 height 23
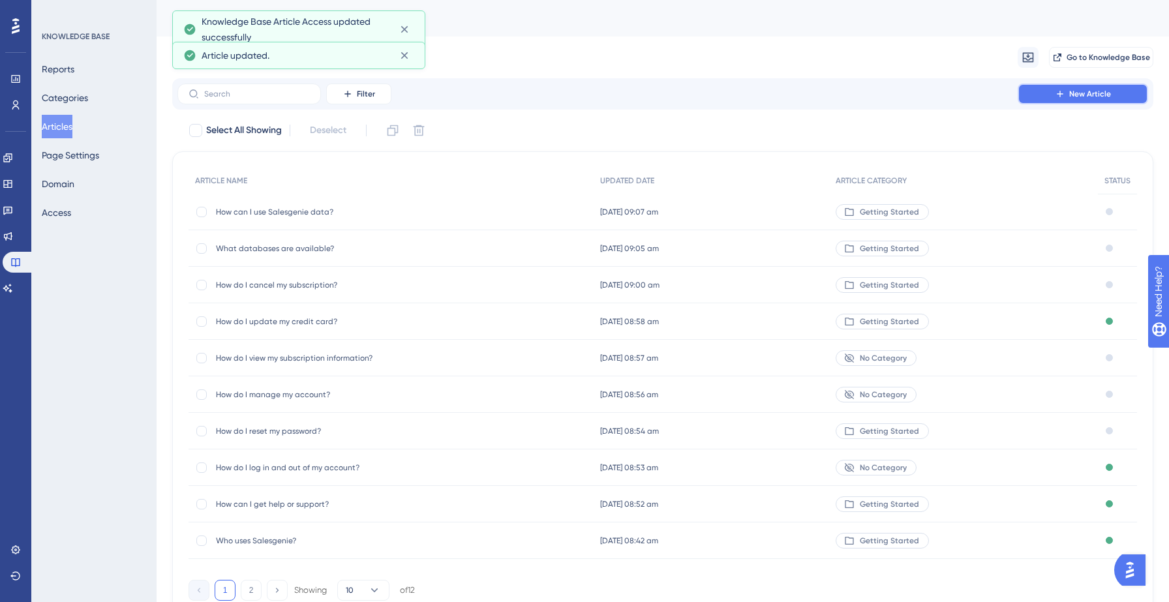
click at [1064, 102] on button "New Article" at bounding box center [1083, 94] width 131 height 21
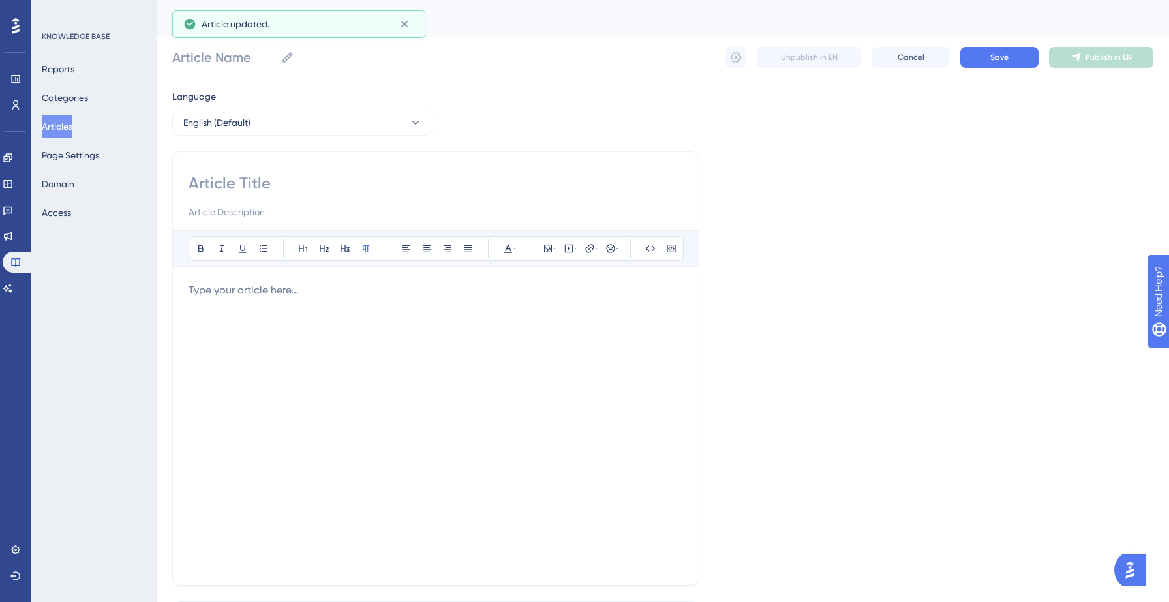
click at [299, 168] on div "Bold Italic Underline Bullet Point Heading 1 Heading 2 Heading 3 Normal Align L…" at bounding box center [435, 368] width 527 height 435
click at [251, 184] on input at bounding box center [436, 183] width 495 height 21
paste input "What is the quality of Salesgenie data?"
type input "What is the quality of Salesgenie data?"
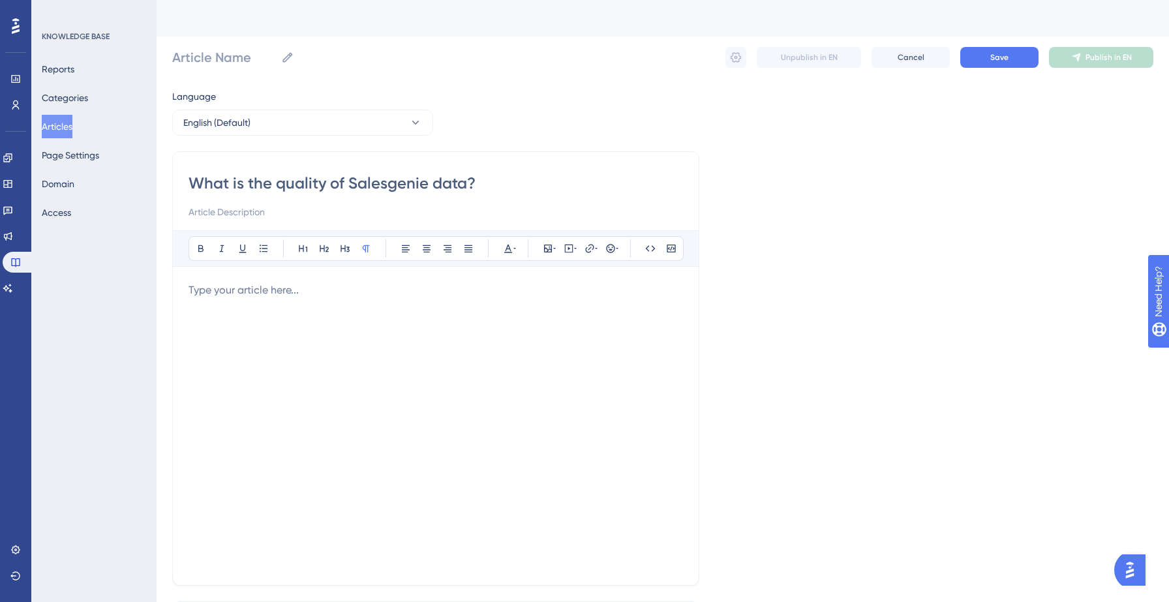
type input "What is the quality of Salesgenie data?"
click at [254, 291] on p at bounding box center [436, 291] width 495 height 16
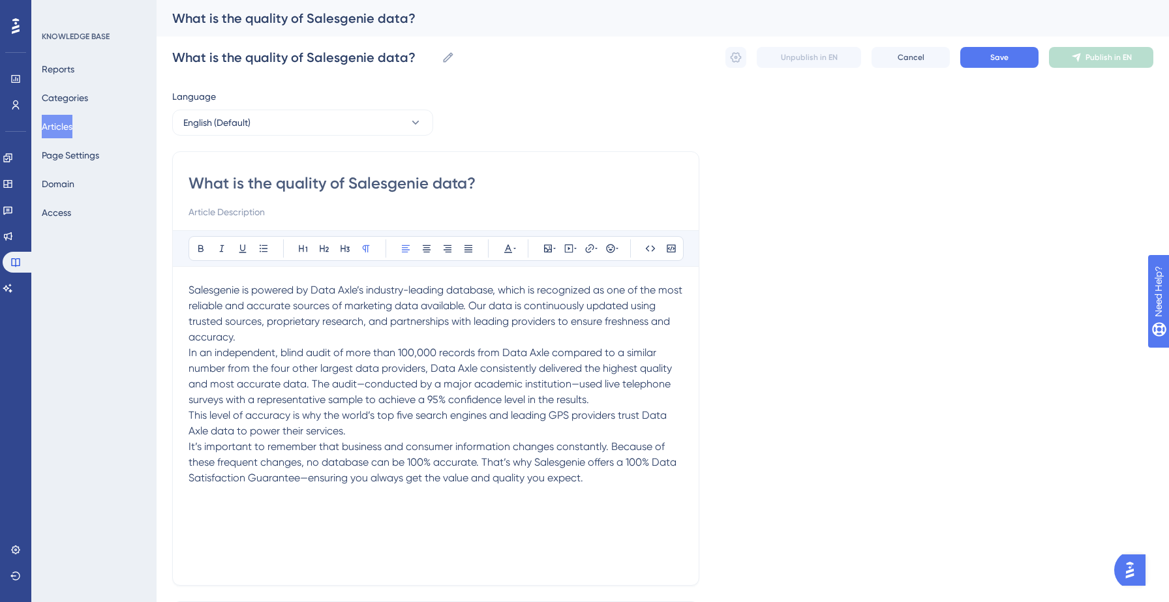
click at [302, 330] on p "Salesgenie is powered by Data Axle’s industry-leading database, which is recogn…" at bounding box center [436, 314] width 495 height 63
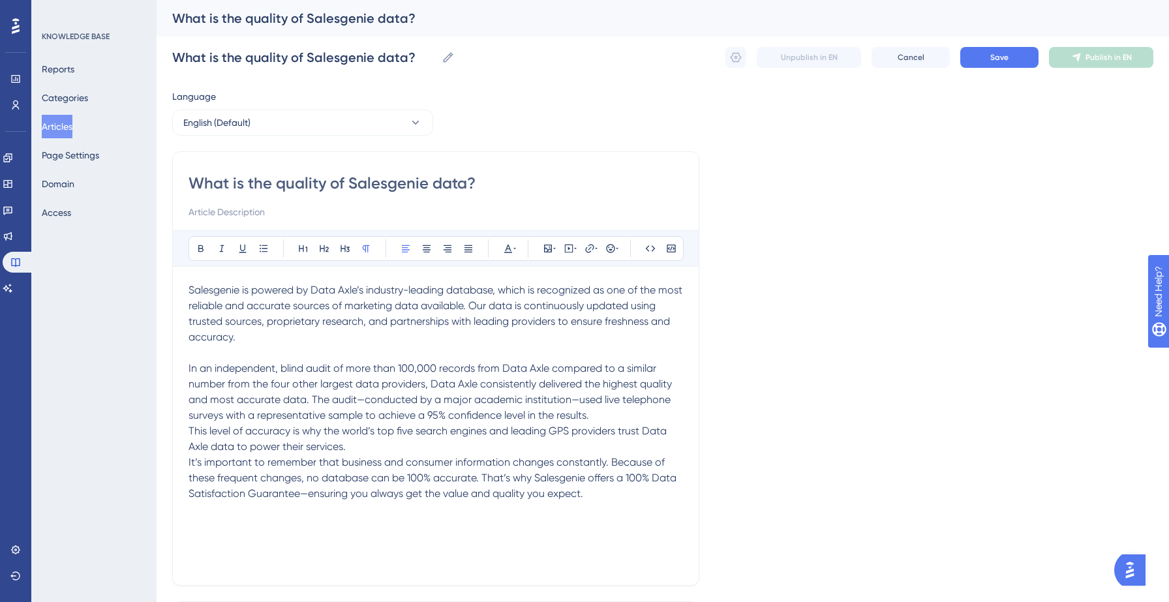
click at [632, 412] on p "In an independent, blind audit of more than 100,000 records from Data Axle comp…" at bounding box center [436, 392] width 495 height 63
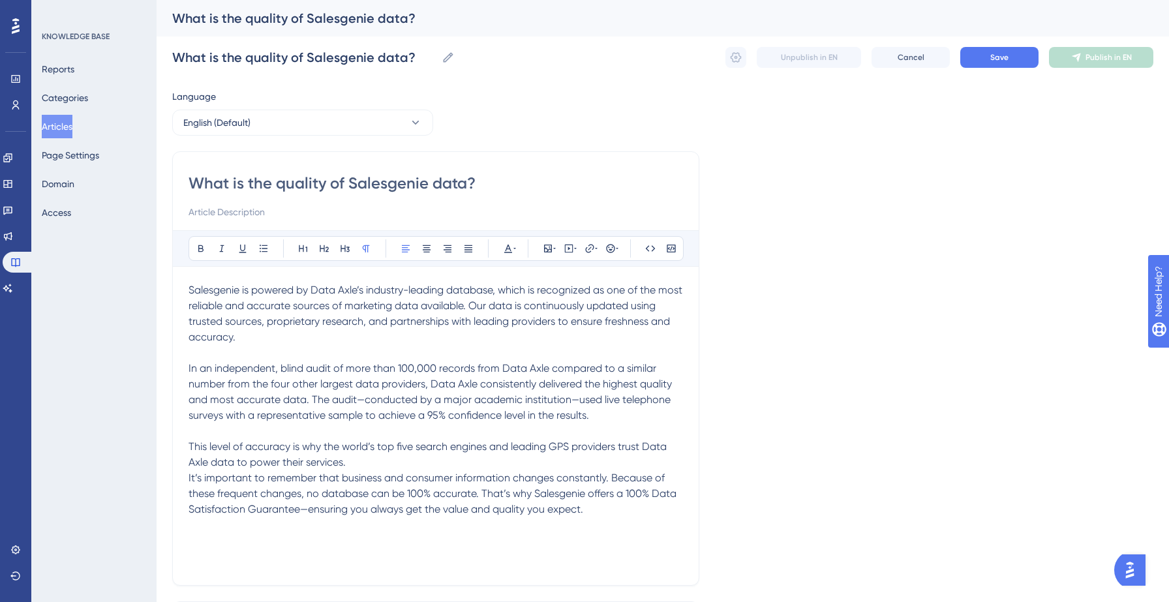
click at [414, 464] on p "This level of accuracy is why the world’s top five search engines and leading G…" at bounding box center [436, 454] width 495 height 31
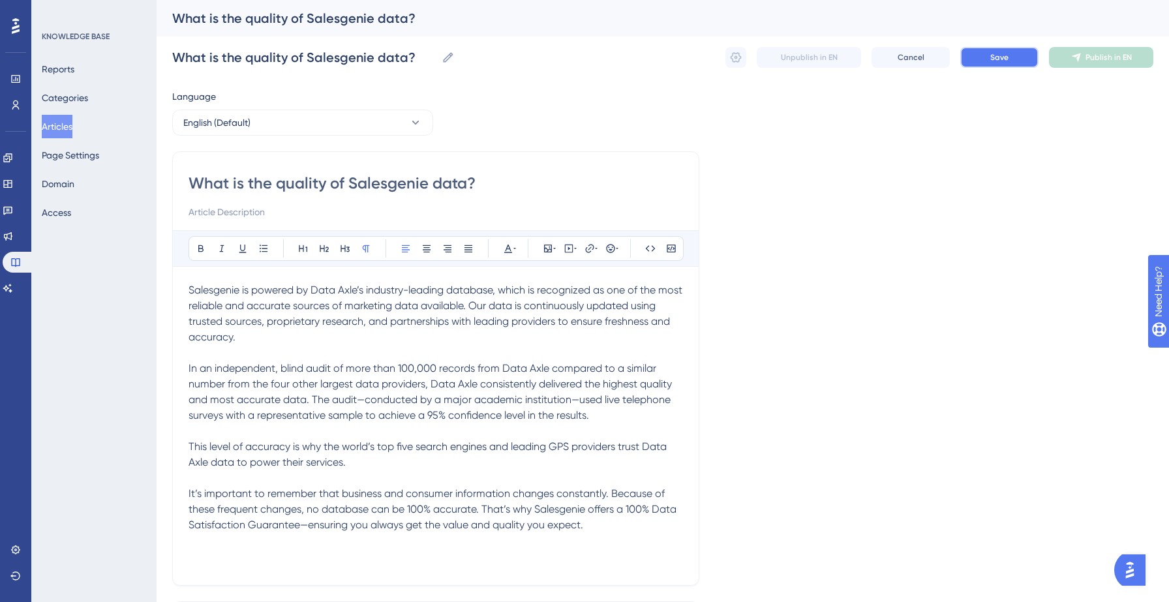
click at [999, 58] on span "Save" at bounding box center [1000, 57] width 18 height 10
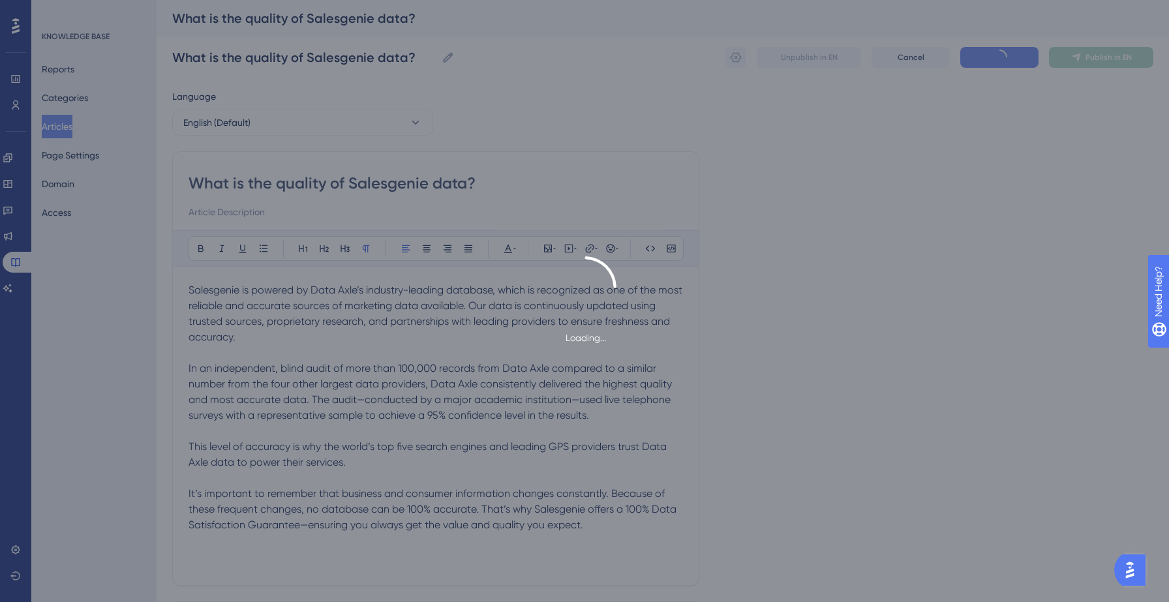
type input "What is the quality of Salesgenie data?"
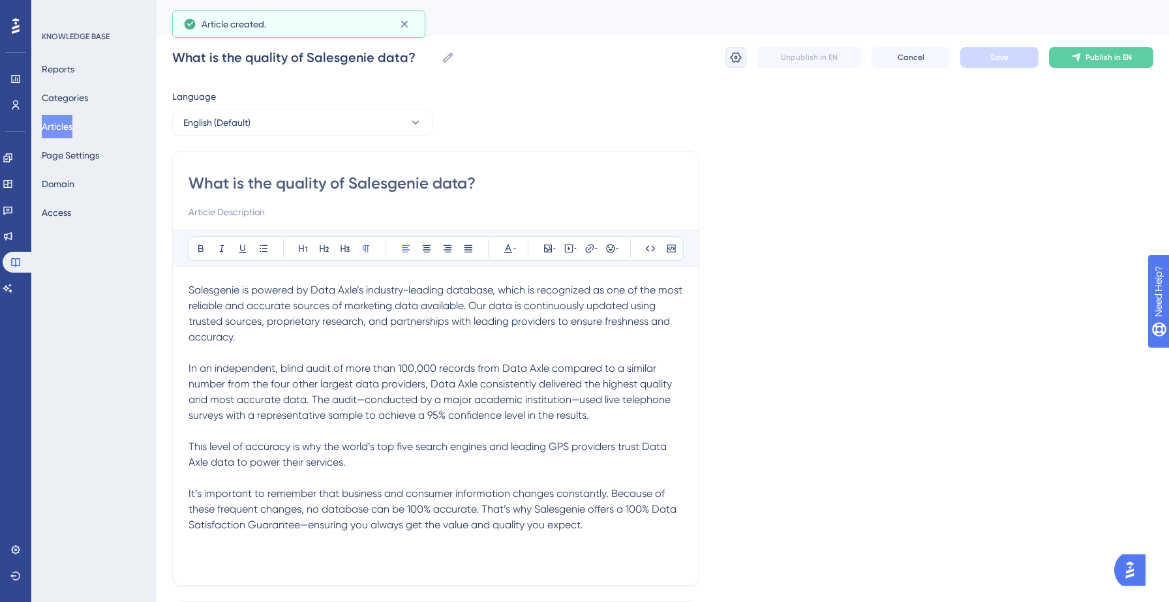
click at [732, 61] on icon at bounding box center [736, 57] width 13 height 13
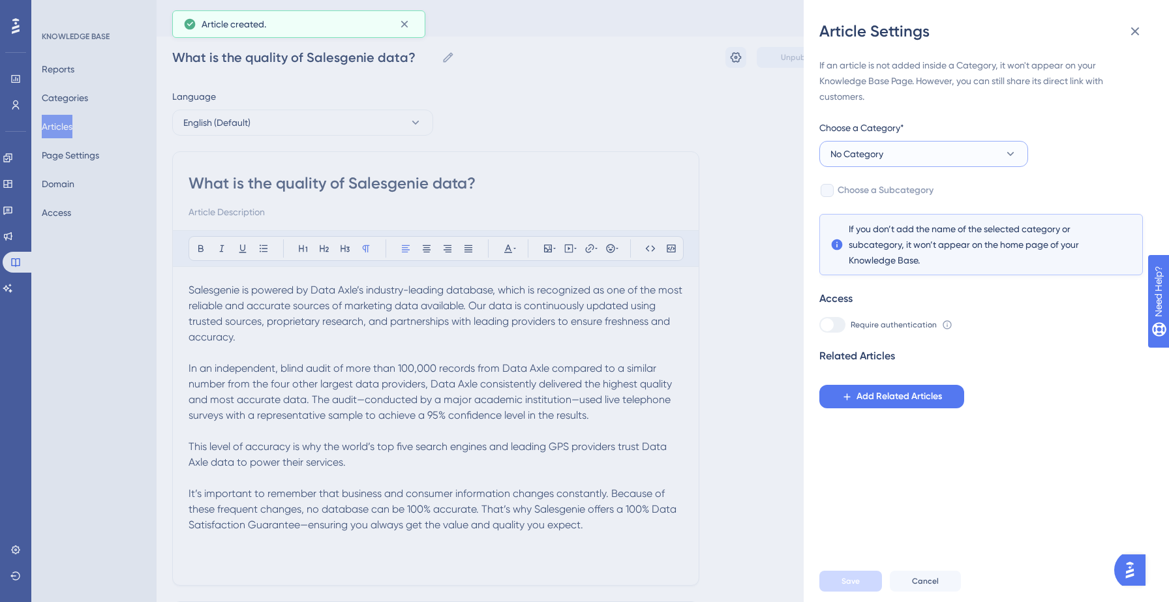
click at [957, 164] on button "No Category" at bounding box center [924, 154] width 209 height 26
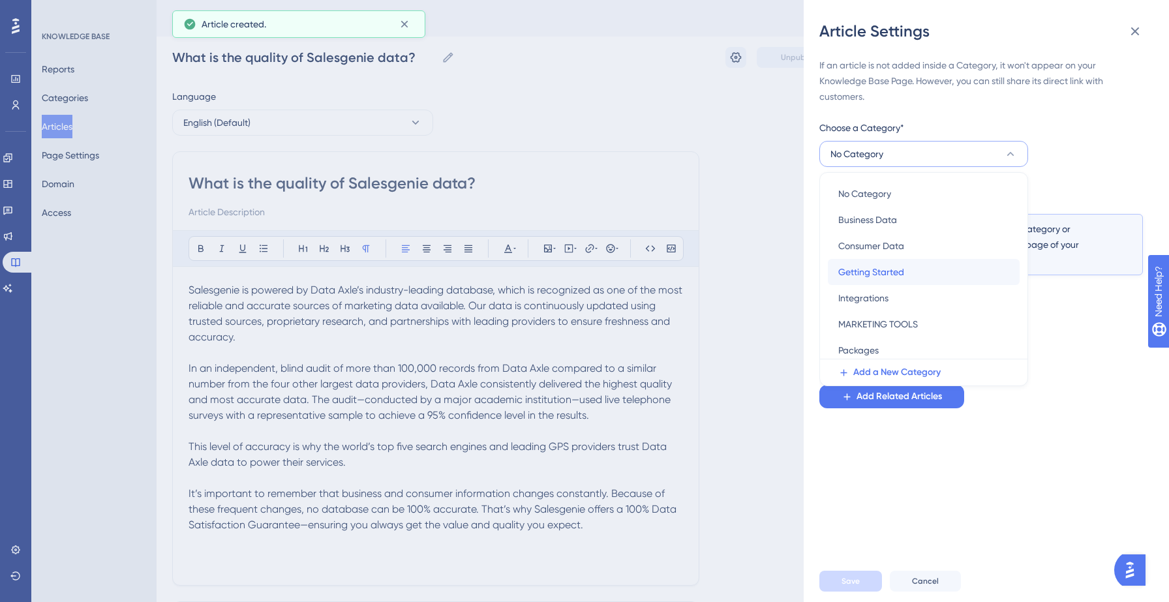
click at [897, 274] on span "Getting Started" at bounding box center [872, 272] width 66 height 16
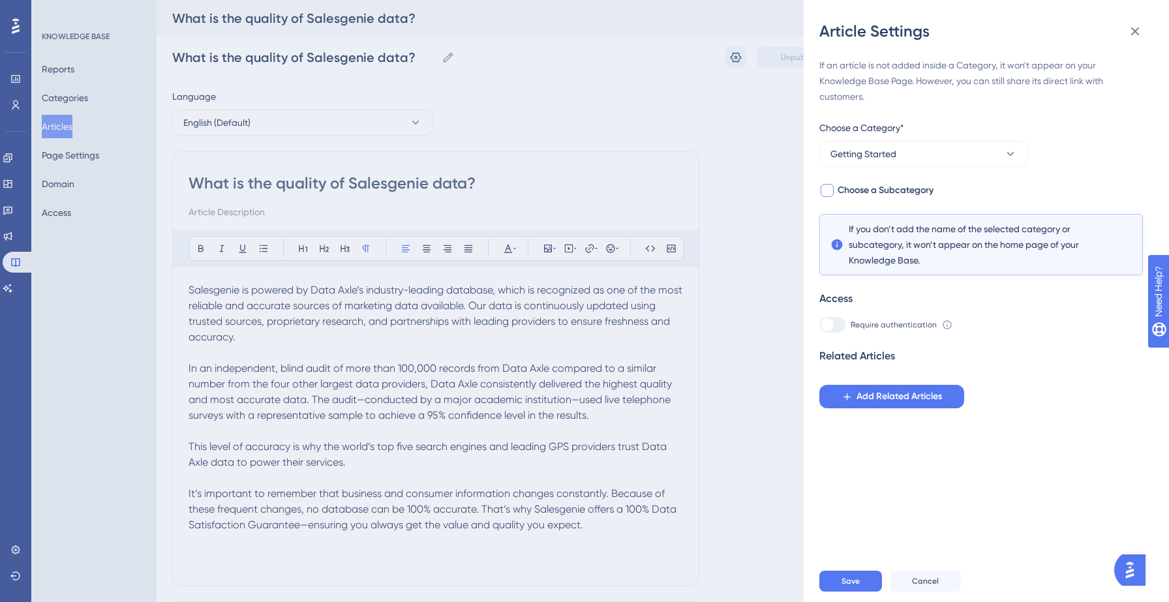
click at [885, 193] on span "Choose a Subcategory" at bounding box center [886, 191] width 96 height 16
checkbox input "true"
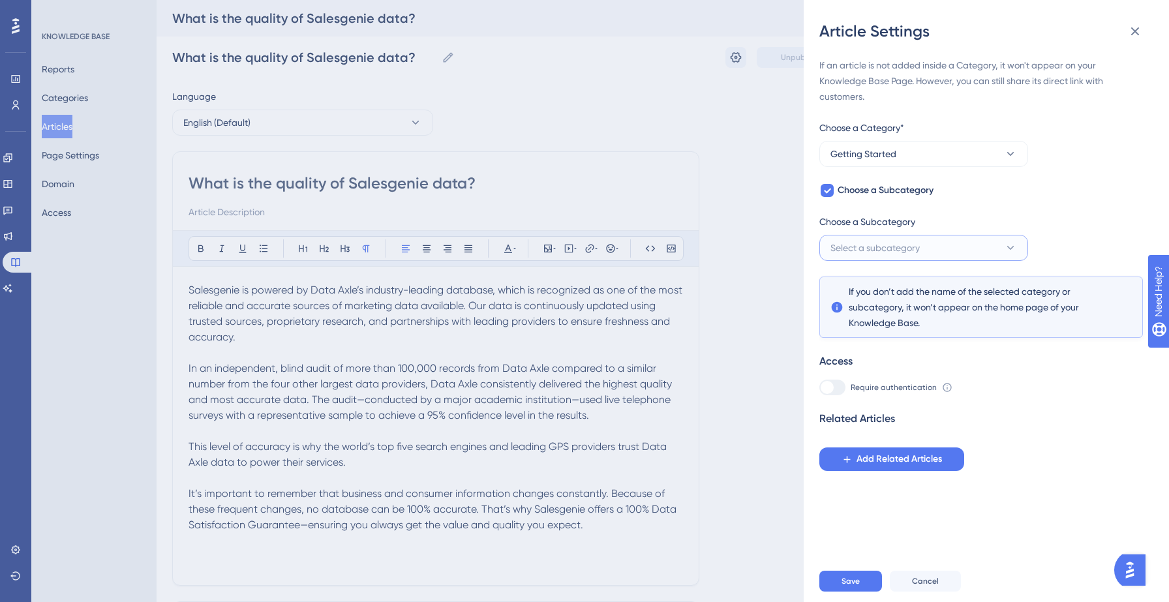
click at [918, 240] on span "Select a subcategory" at bounding box center [875, 248] width 89 height 16
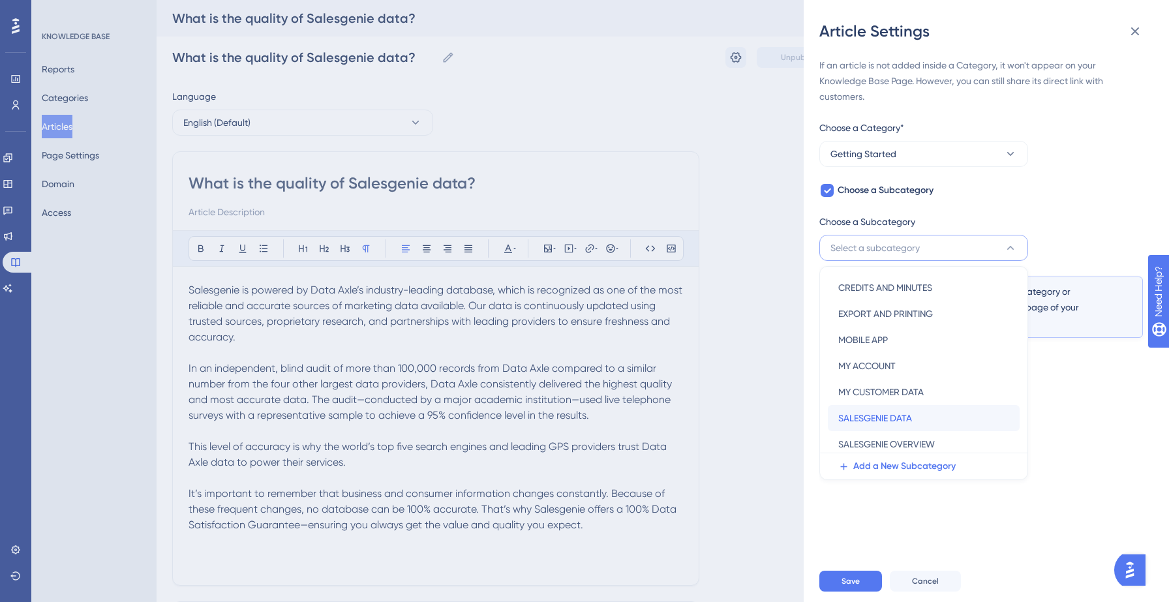
click at [892, 414] on span "SALESGENIE DATA" at bounding box center [876, 418] width 74 height 16
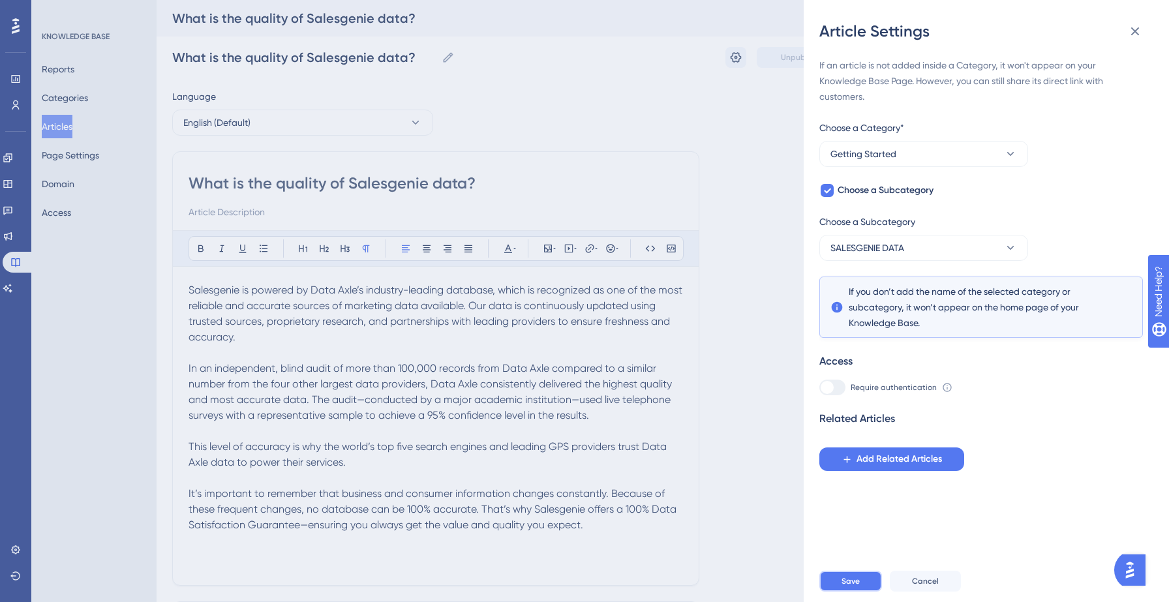
click at [854, 579] on span "Save" at bounding box center [851, 581] width 18 height 10
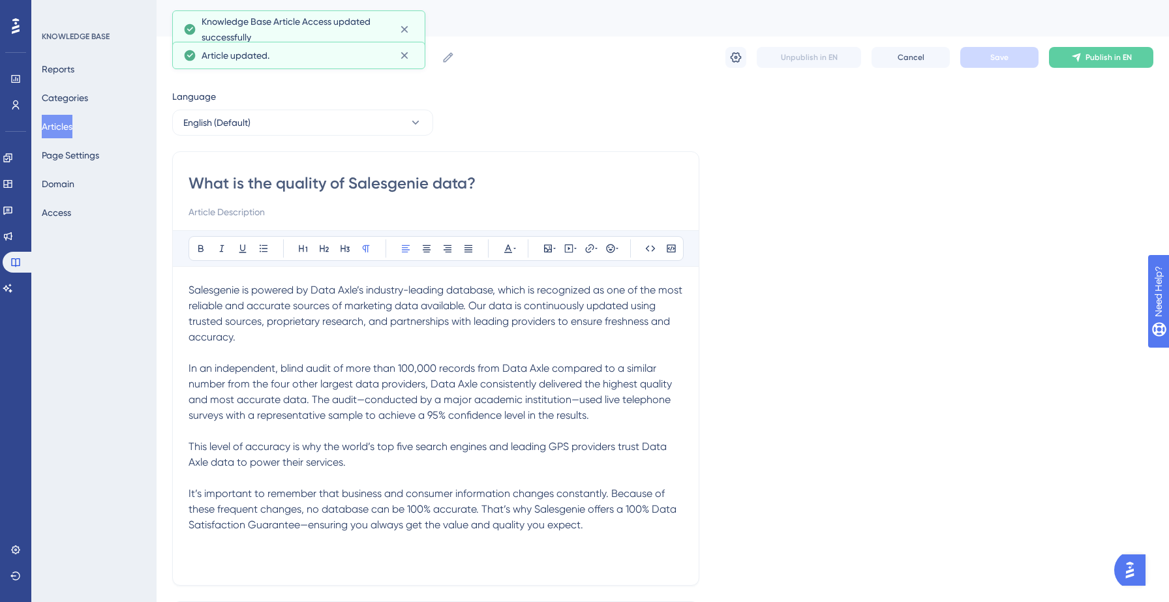
click at [72, 126] on button "Articles" at bounding box center [57, 126] width 31 height 23
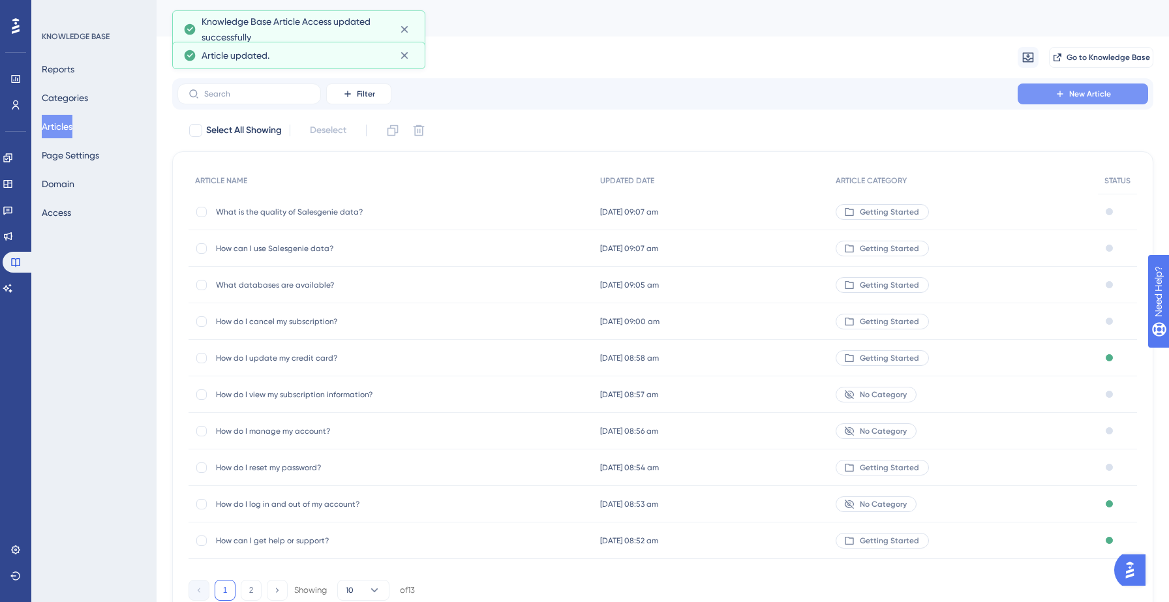
click at [1051, 95] on button "New Article" at bounding box center [1083, 94] width 131 height 21
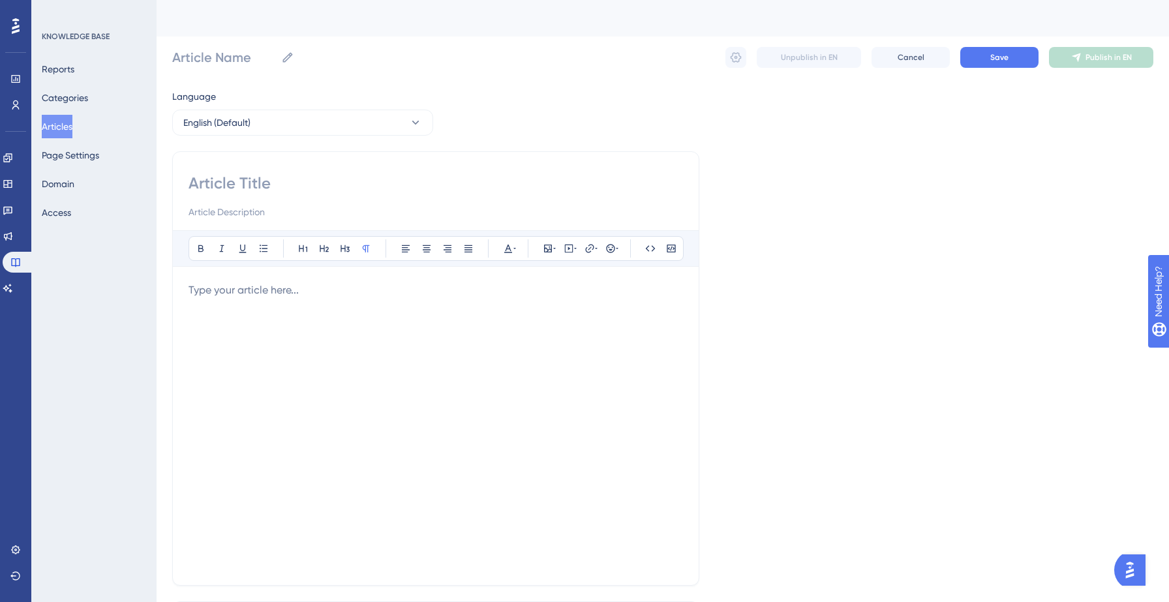
click at [289, 200] on div at bounding box center [436, 196] width 495 height 47
click at [270, 181] on input at bounding box center [436, 183] width 495 height 21
paste input "How is the data updated?"
type input "How is the data updated?"
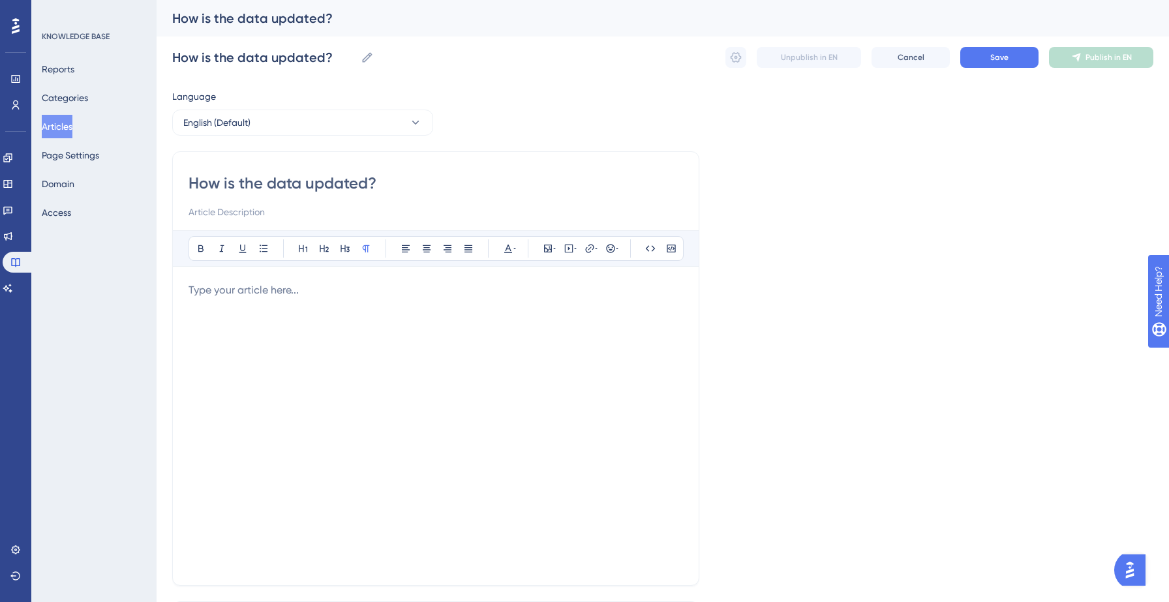
type input "How is the data updated?"
click at [266, 316] on div at bounding box center [436, 426] width 495 height 287
click at [338, 291] on p at bounding box center [436, 291] width 495 height 16
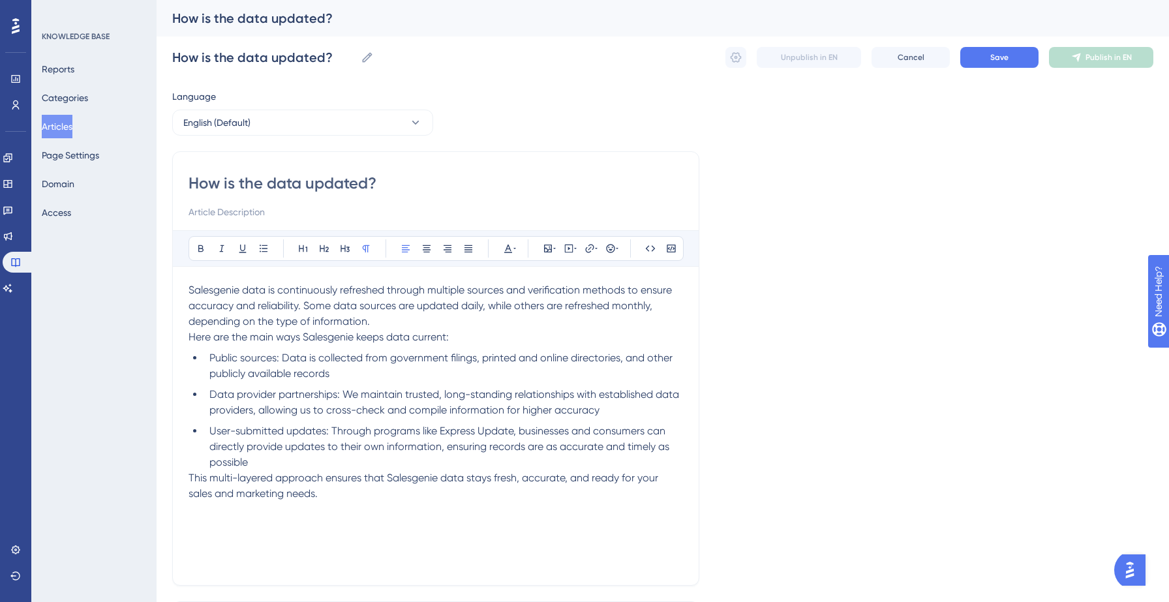
click at [405, 316] on p "Salesgenie data is continuously refreshed through multiple sources and verifica…" at bounding box center [436, 306] width 495 height 47
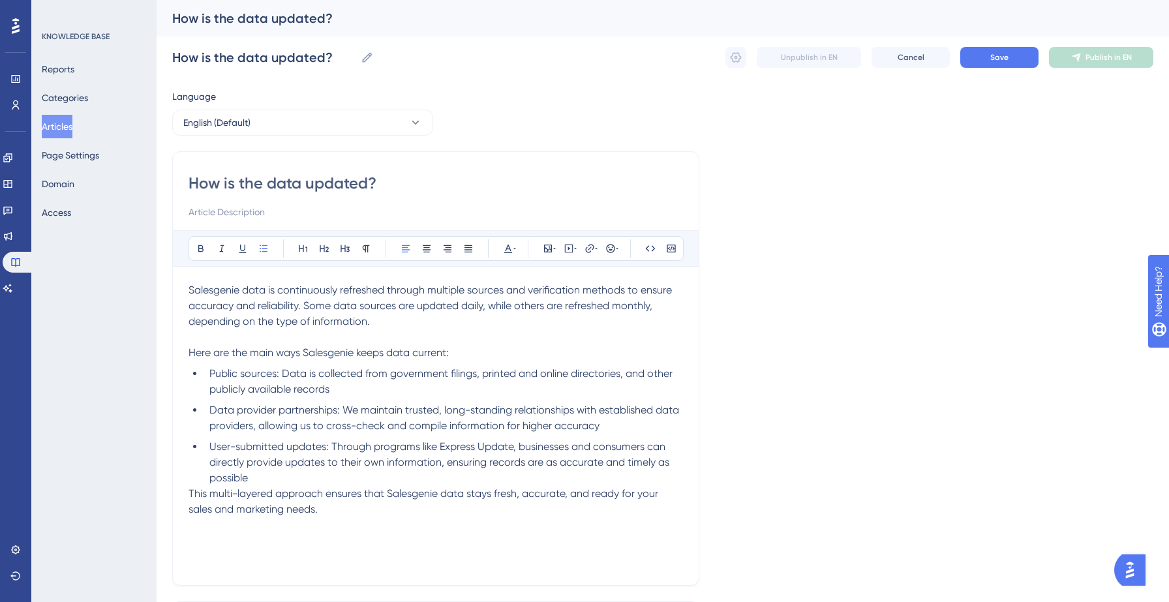
click at [324, 484] on li "User-submitted updates: Through programs like Express Update, businesses and co…" at bounding box center [443, 462] width 479 height 47
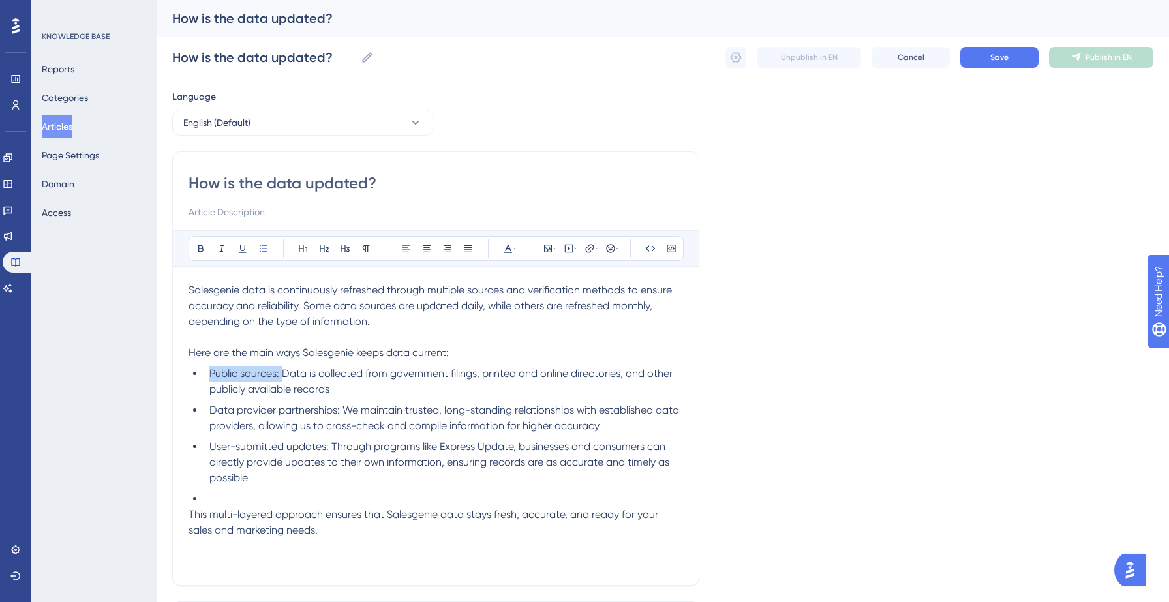
drag, startPoint x: 281, startPoint y: 373, endPoint x: 209, endPoint y: 369, distance: 71.9
click at [209, 369] on span "Public sources: Data is collected from government filings, printed and online d…" at bounding box center [442, 381] width 466 height 28
drag, startPoint x: 207, startPoint y: 409, endPoint x: 339, endPoint y: 413, distance: 132.5
click at [339, 413] on li "Data provider partnerships: We maintain trusted, long-standing relationships wi…" at bounding box center [443, 418] width 479 height 31
drag, startPoint x: 213, startPoint y: 447, endPoint x: 330, endPoint y: 446, distance: 116.8
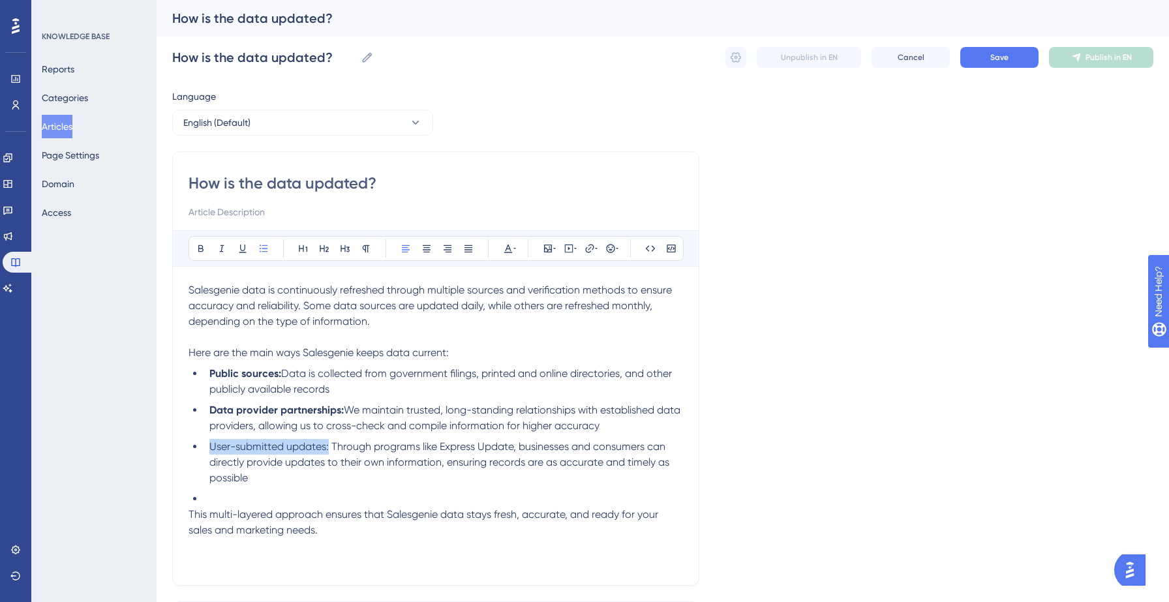
click at [330, 446] on span "User-submitted updates: Through programs like Express Update, businesses and co…" at bounding box center [440, 462] width 463 height 44
click at [1025, 52] on button "Save" at bounding box center [1000, 57] width 78 height 21
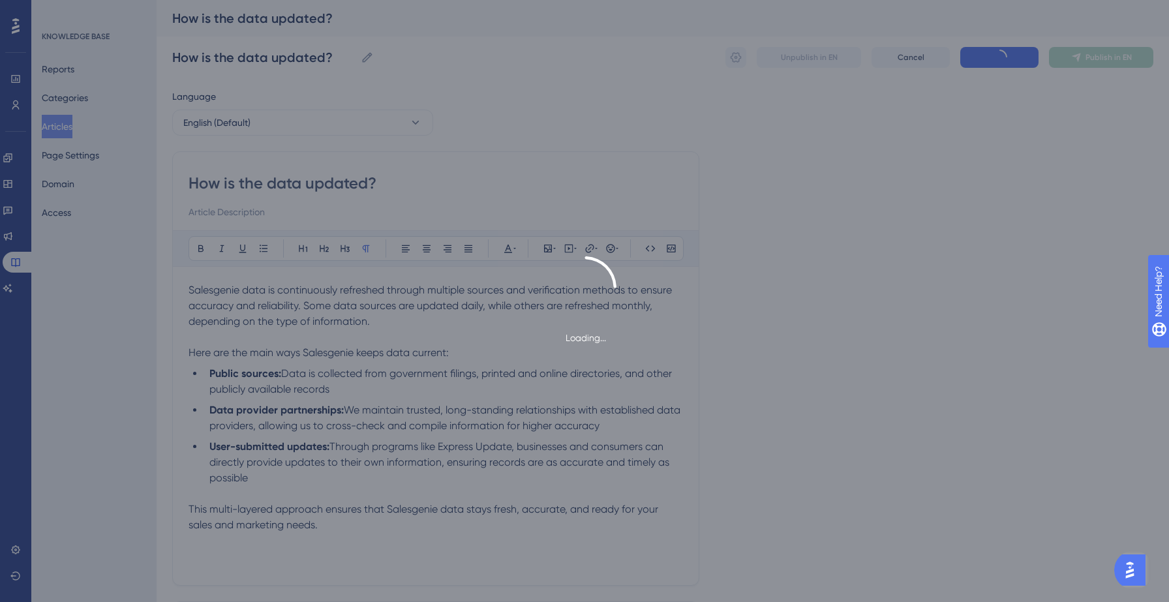
type input "How is the data updated?"
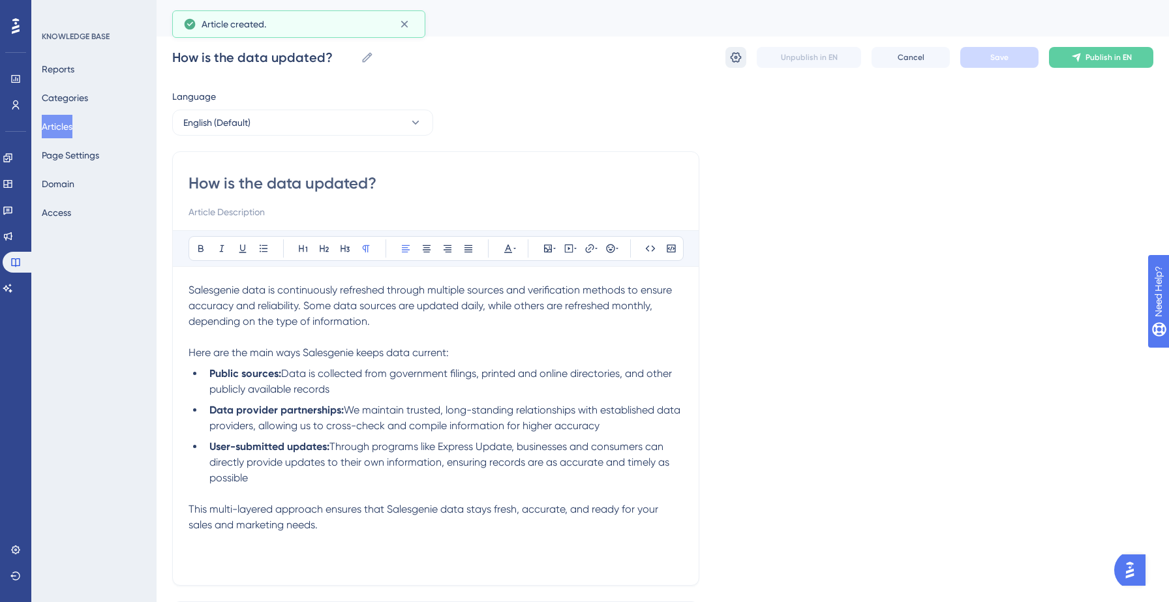
click at [730, 55] on icon at bounding box center [736, 57] width 13 height 13
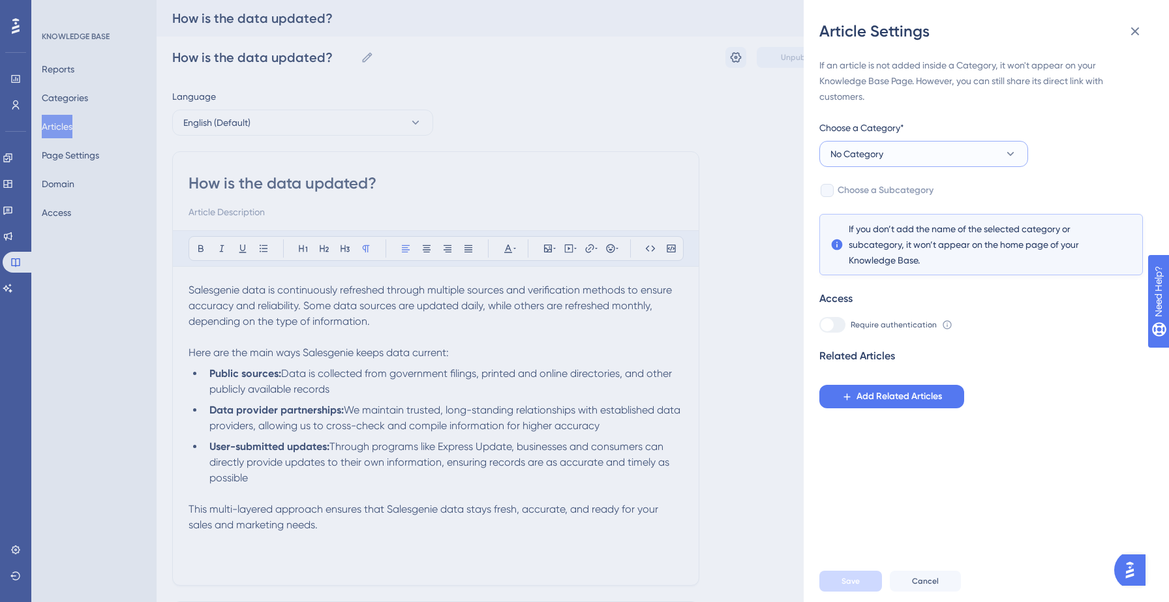
click at [972, 151] on button "No Category" at bounding box center [924, 154] width 209 height 26
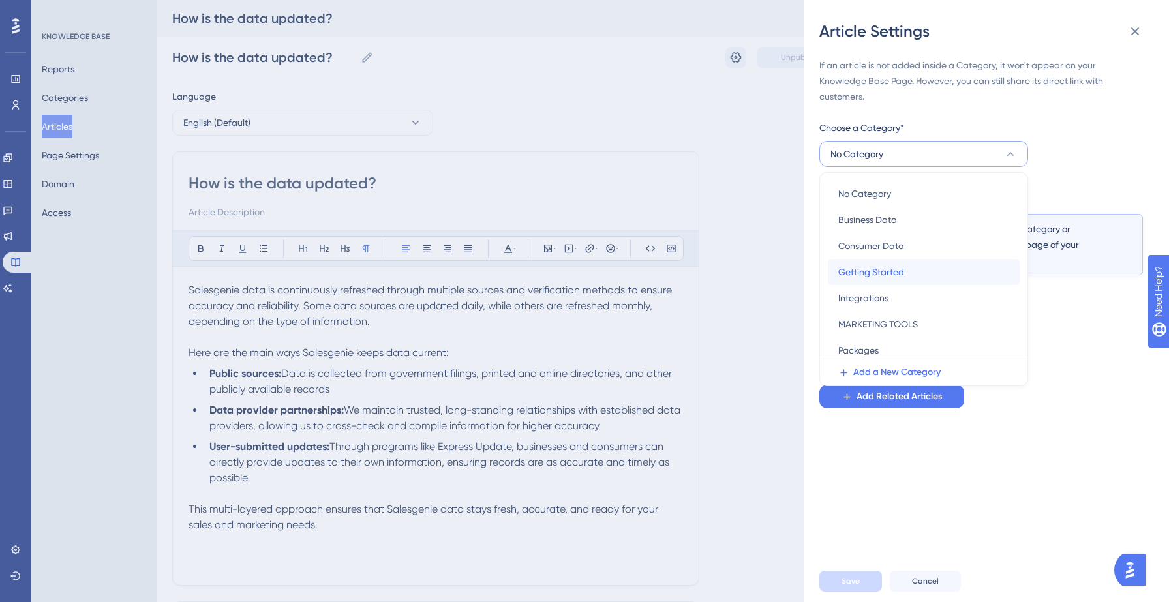
click at [910, 279] on div "Getting Started Getting Started" at bounding box center [924, 272] width 171 height 26
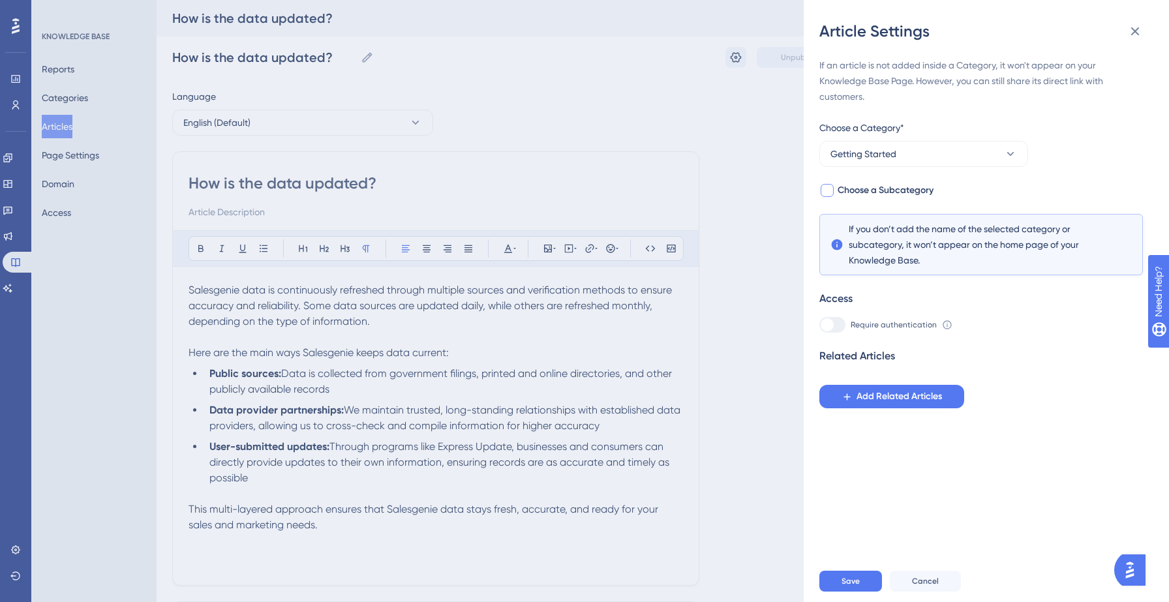
click at [925, 185] on span "Choose a Subcategory" at bounding box center [886, 191] width 96 height 16
checkbox input "true"
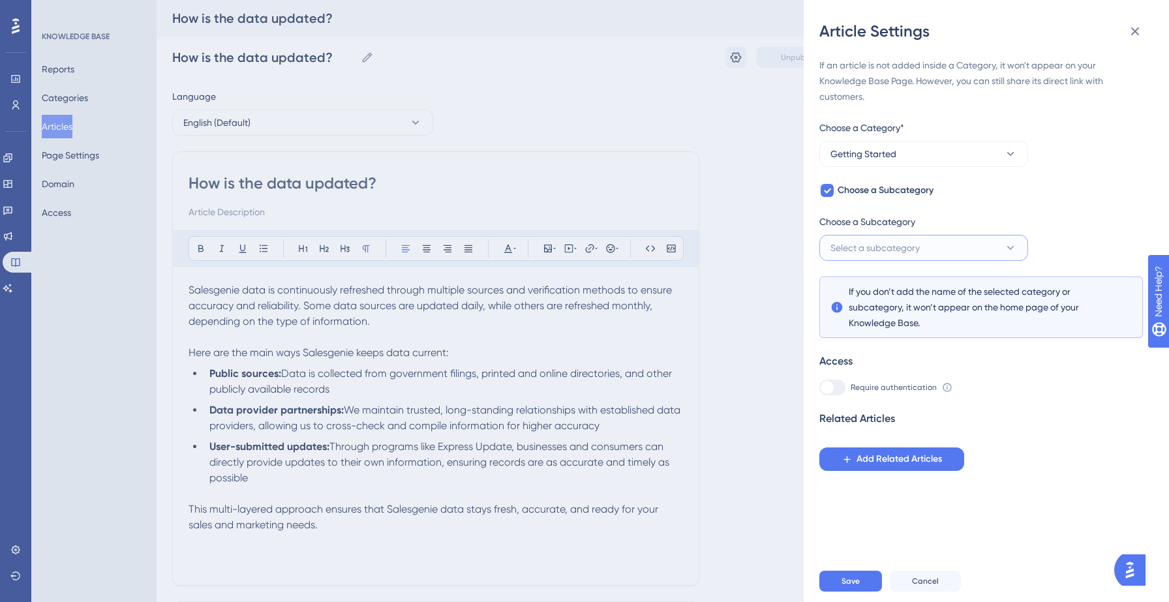
click at [927, 241] on button "Select a subcategory" at bounding box center [924, 248] width 209 height 26
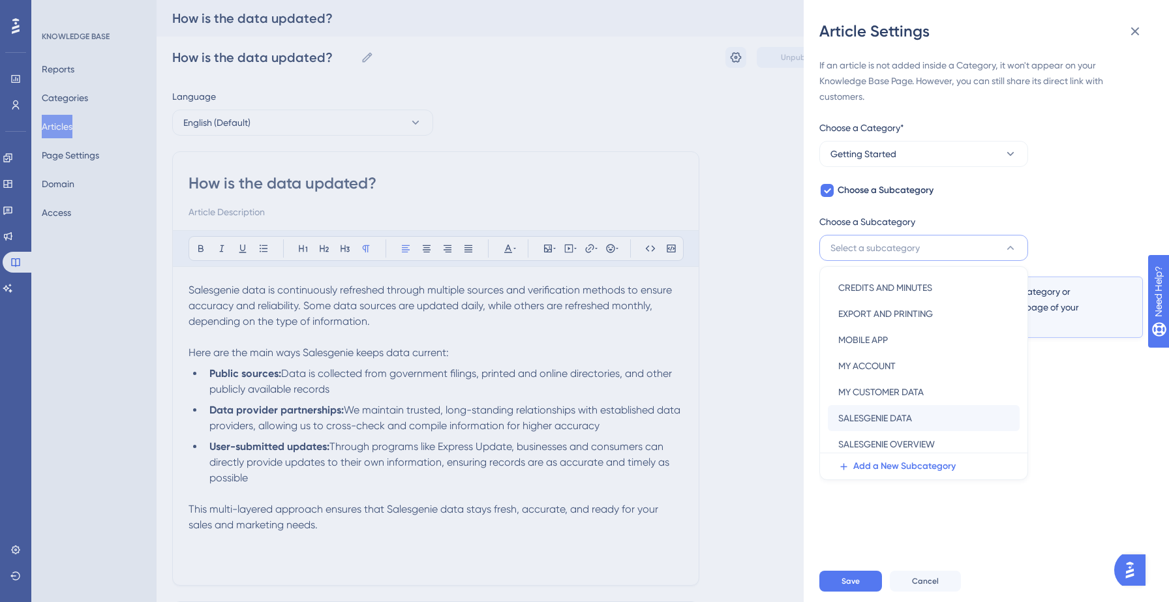
scroll to position [10, 0]
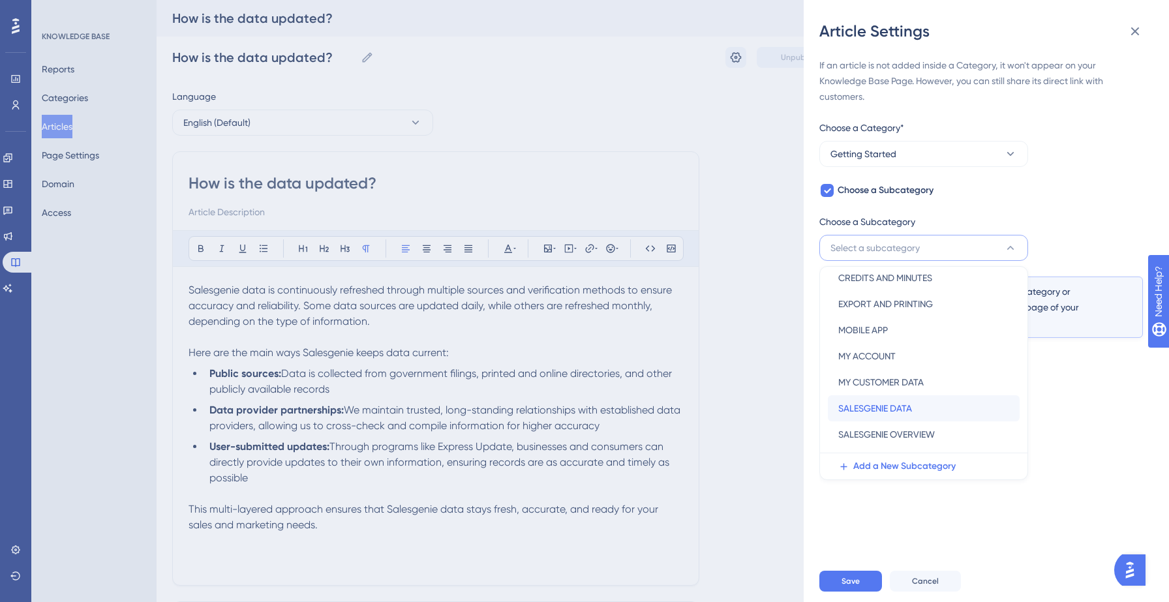
click at [925, 406] on div "SALESGENIE DATA SALESGENIE DATA" at bounding box center [924, 408] width 171 height 26
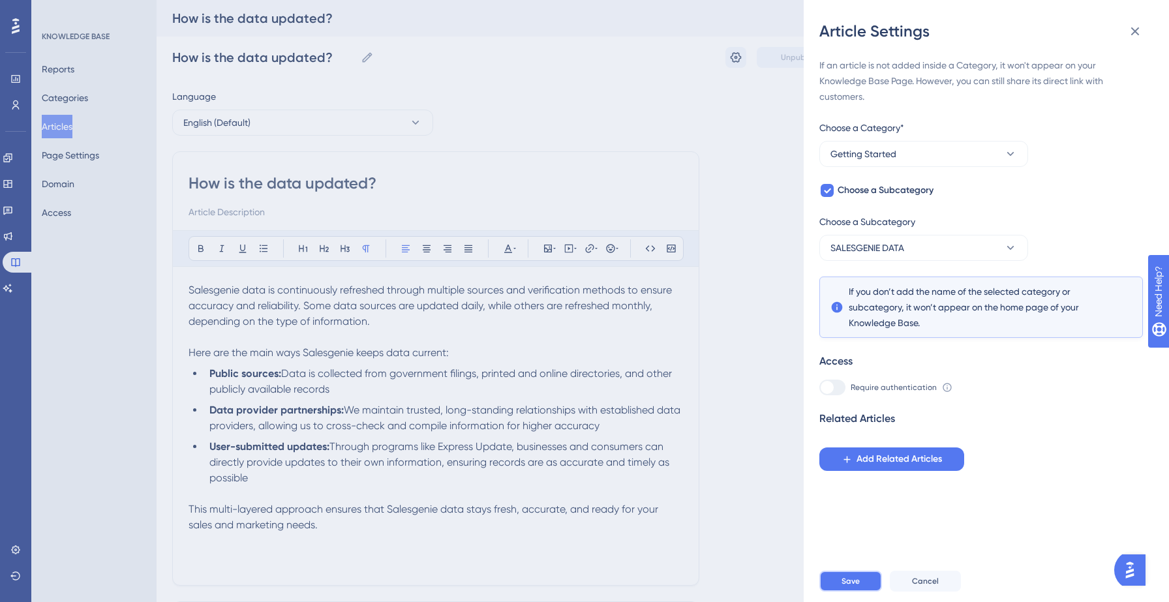
click at [859, 576] on span "Save" at bounding box center [851, 581] width 18 height 10
